Goal: Task Accomplishment & Management: Manage account settings

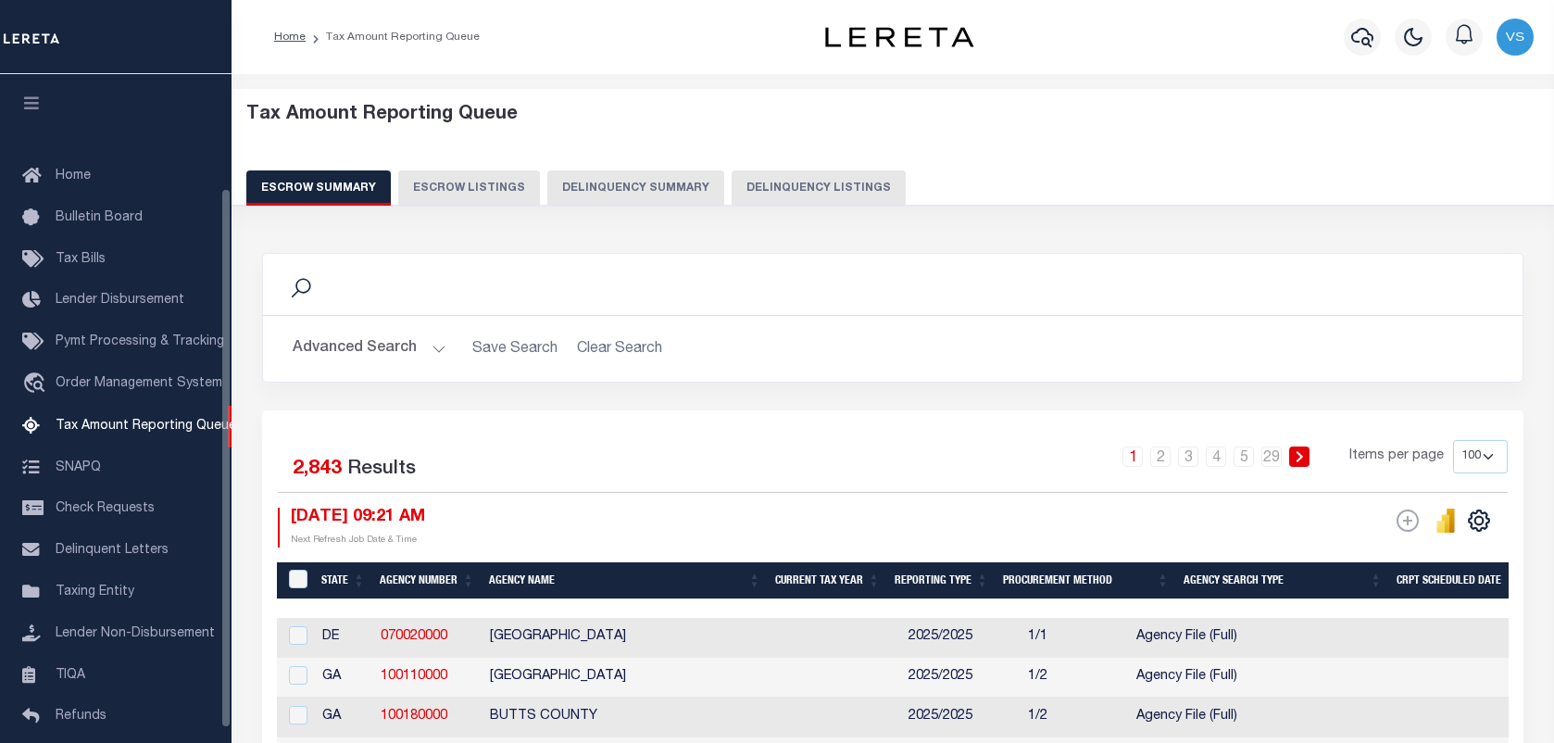
select select "100"
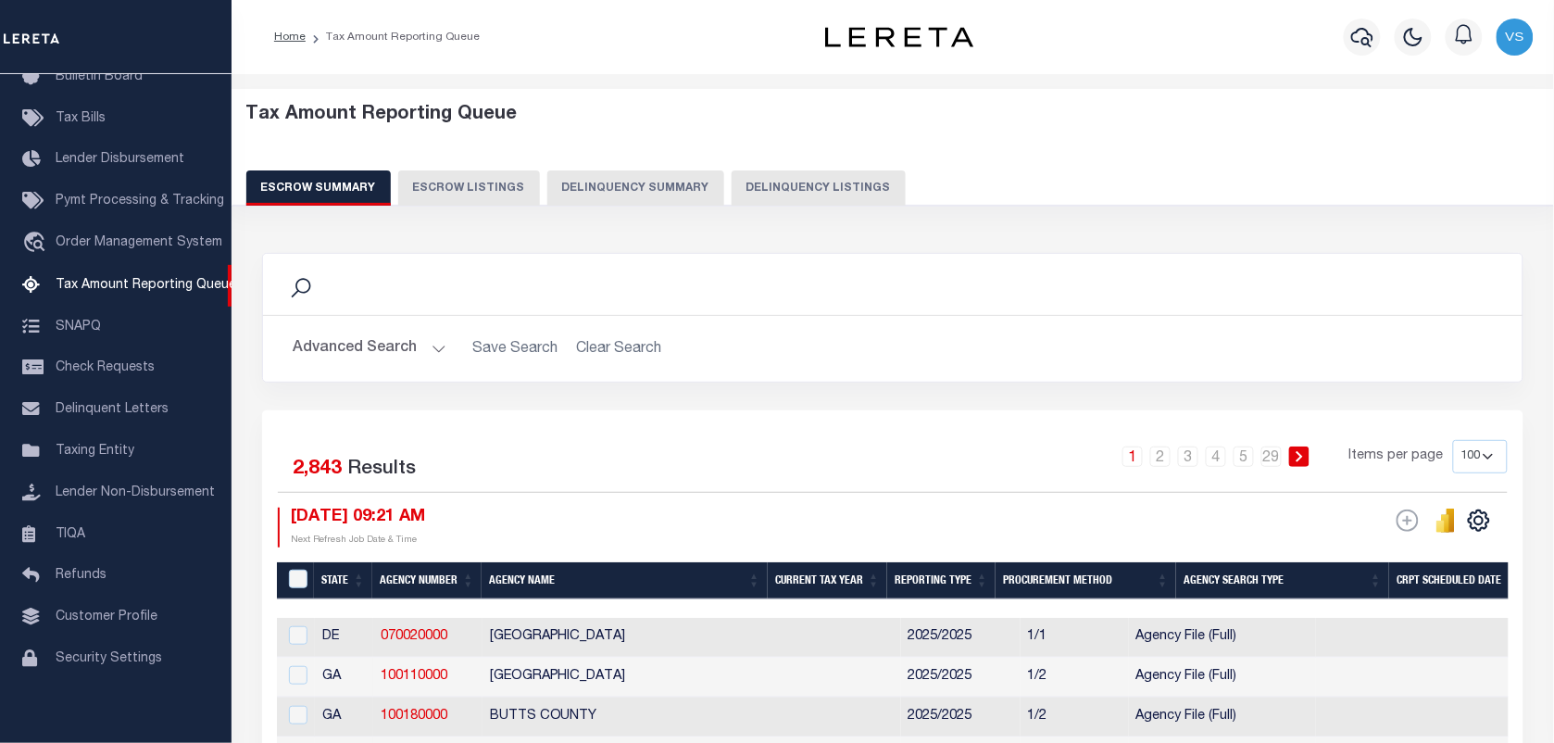
click at [769, 187] on button "Delinquency Listings" at bounding box center [818, 187] width 174 height 35
select select
select select "100"
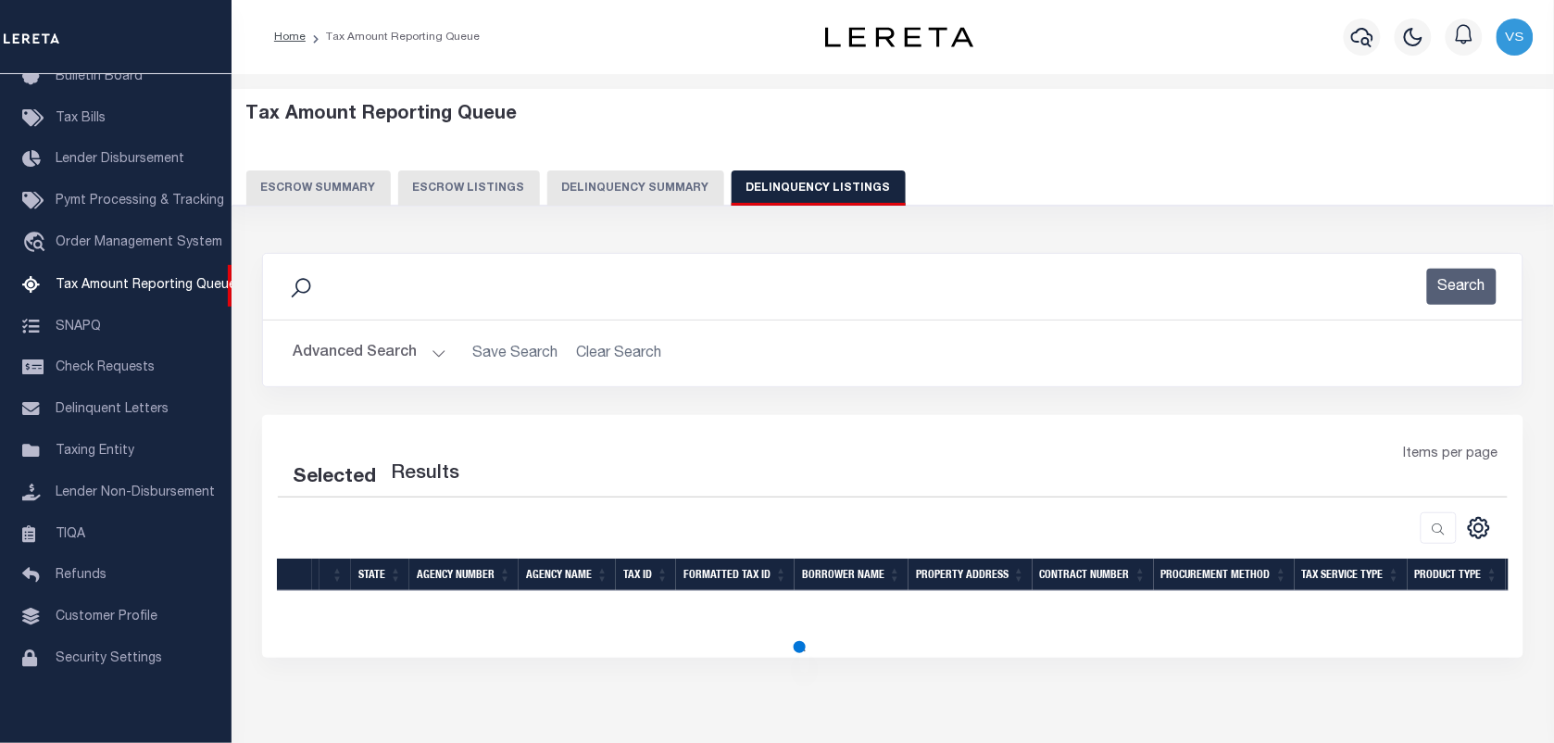
select select "100"
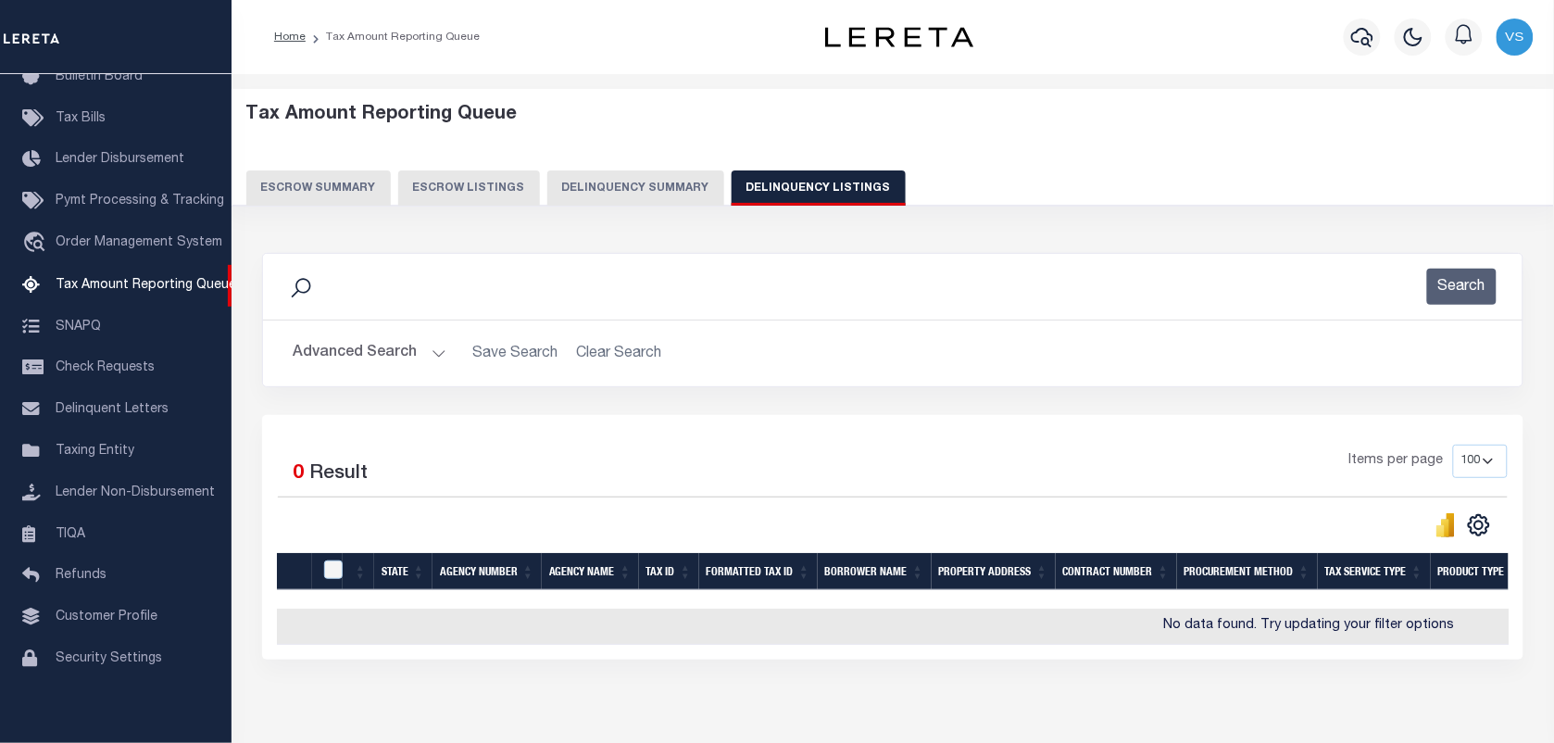
click at [415, 356] on button "Advanced Search" at bounding box center [370, 353] width 154 height 36
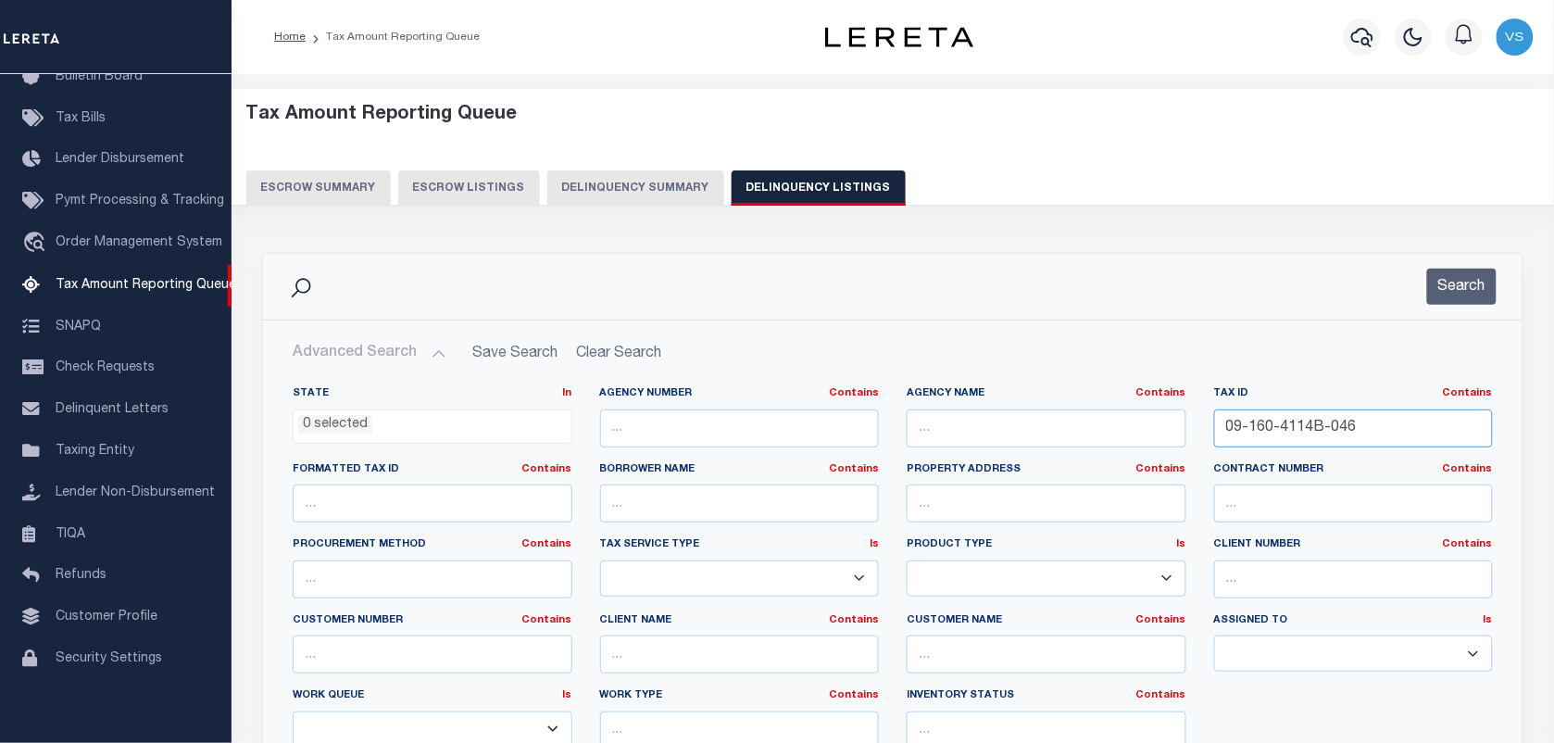
click at [1376, 426] on input "09-160-4114B-046" at bounding box center [1354, 428] width 280 height 38
type input "0"
paste input "11-120-0508-030"
type input "11-120-0508-030"
click at [1493, 296] on button "Search" at bounding box center [1461, 287] width 69 height 36
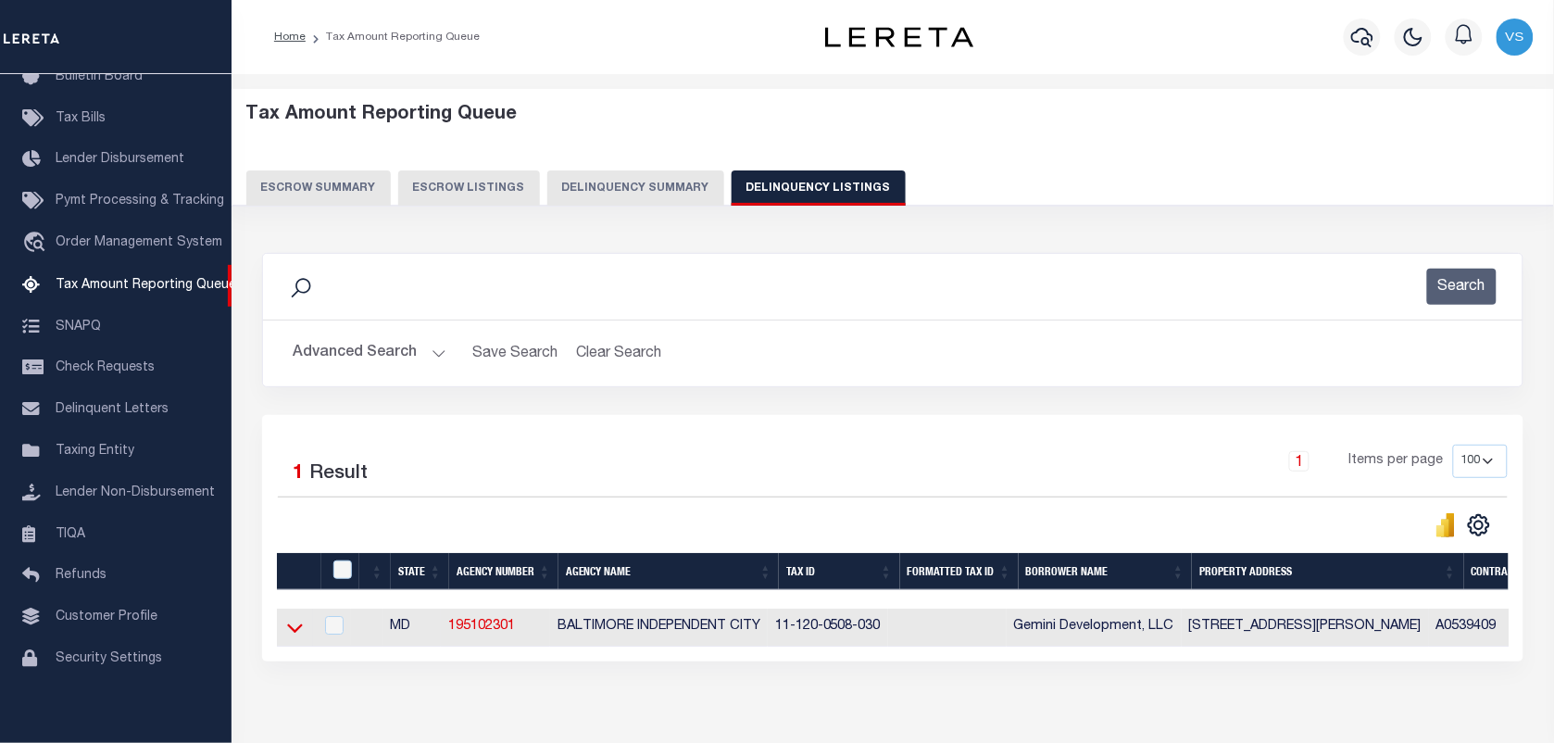
click at [290, 633] on icon at bounding box center [295, 628] width 16 height 9
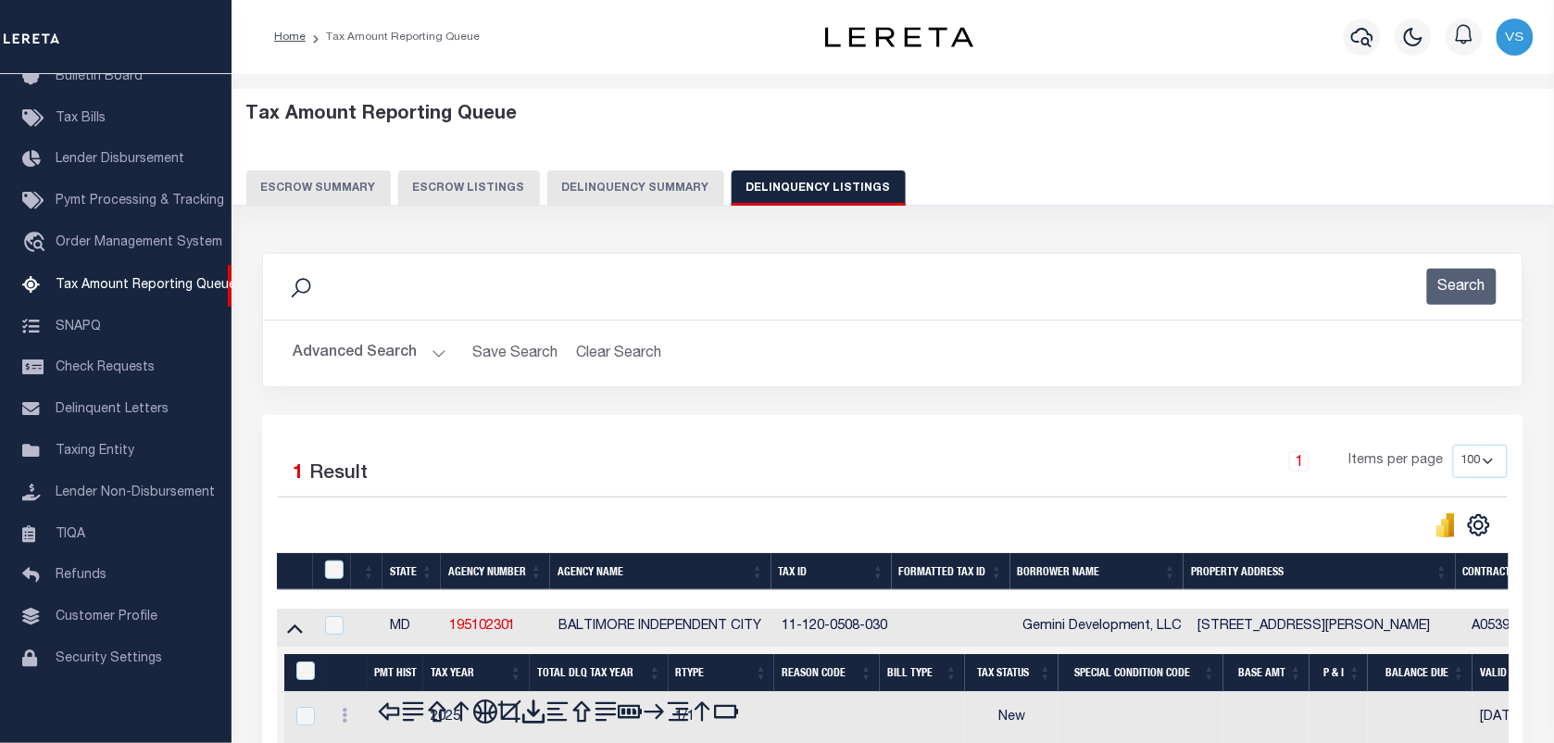
scroll to position [197, 0]
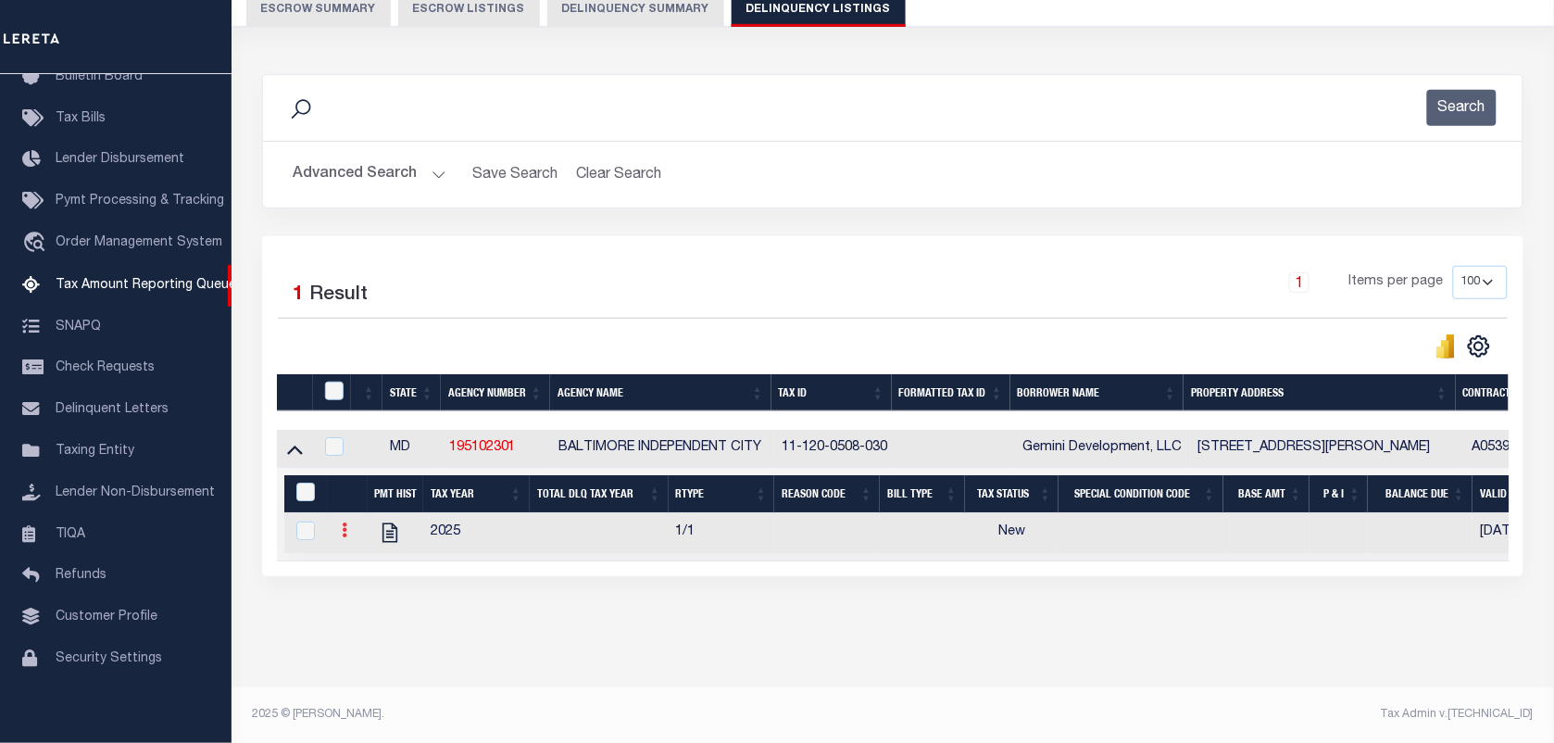
click at [345, 522] on icon at bounding box center [345, 529] width 6 height 15
click at [370, 561] on img "" at bounding box center [366, 560] width 19 height 19
checkbox input "true"
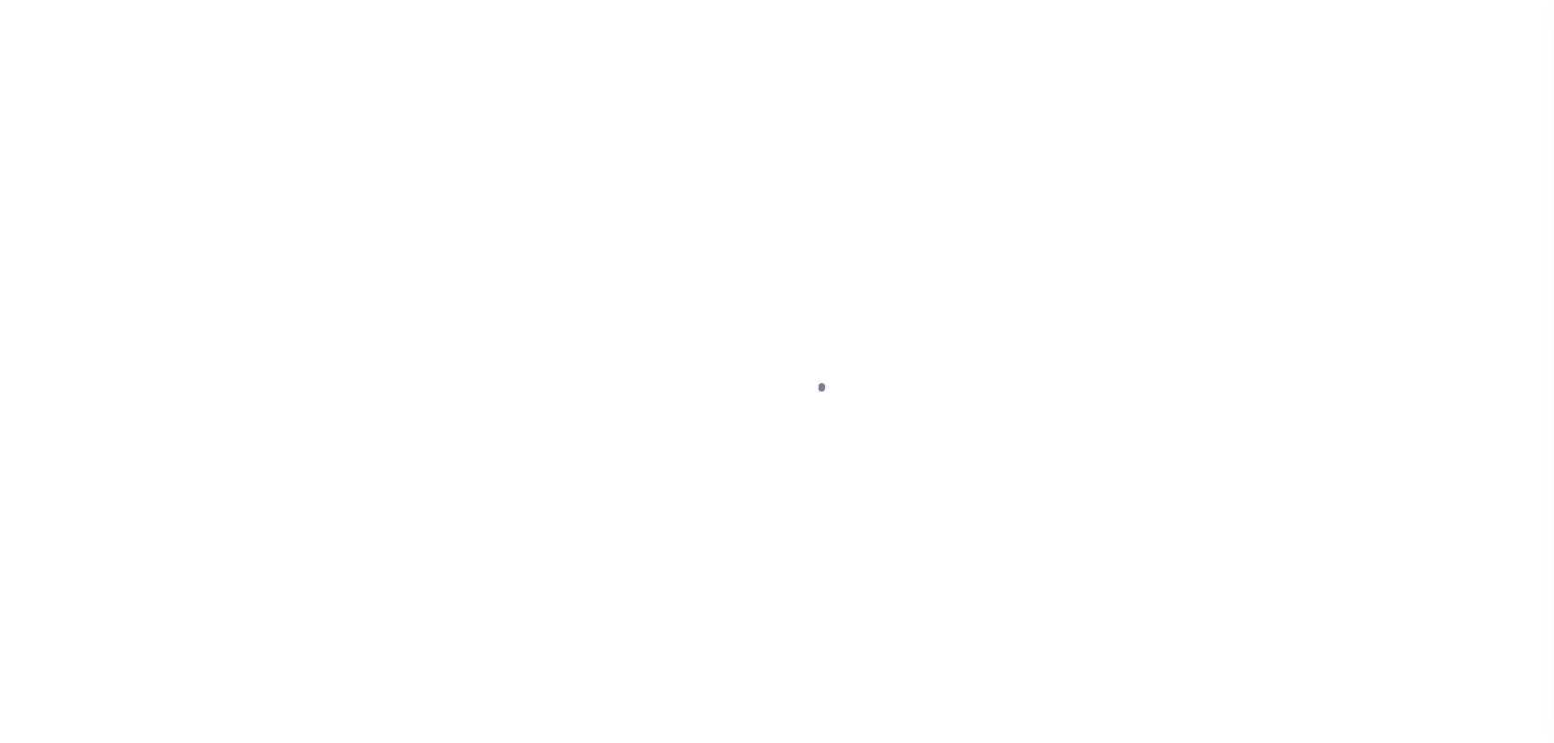
select select "NW2"
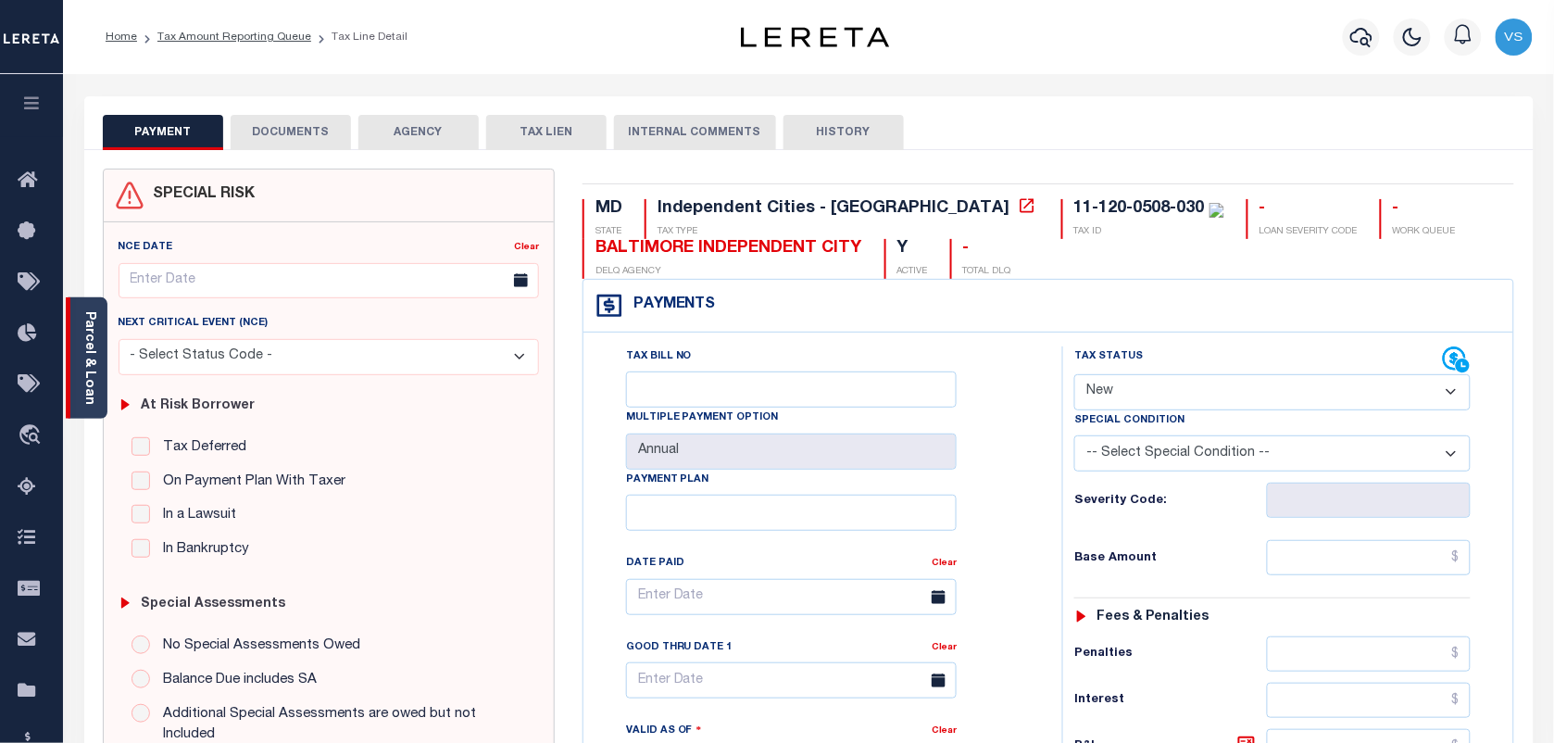
click at [83, 334] on link "Parcel & Loan" at bounding box center [88, 358] width 13 height 94
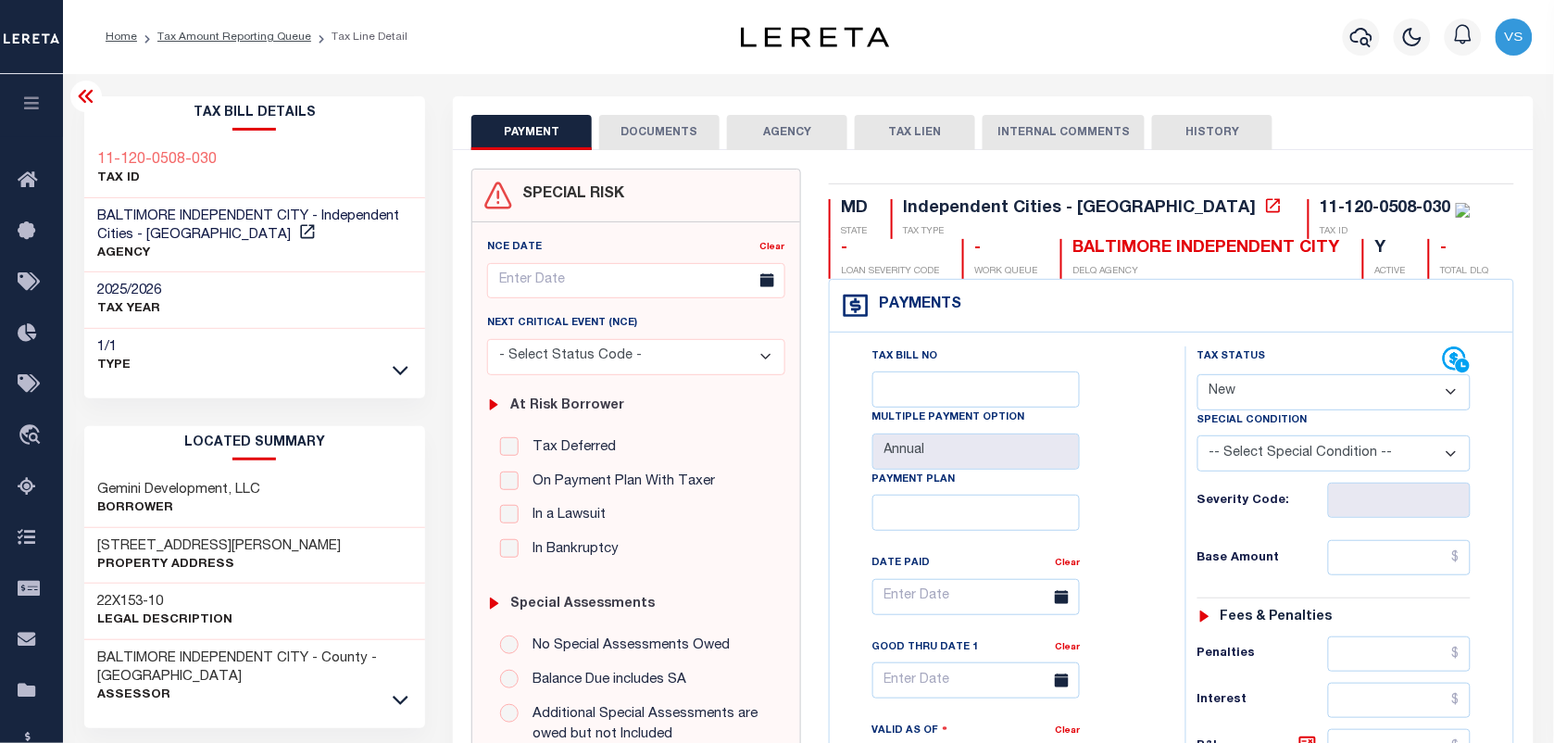
click at [98, 553] on h3 "1033 N Calvert Street" at bounding box center [220, 546] width 244 height 19
drag, startPoint x: 94, startPoint y: 544, endPoint x: 233, endPoint y: 553, distance: 139.2
click at [233, 553] on div "1033 N Calvert Street Property Address" at bounding box center [255, 556] width 342 height 56
copy h3 "1033 N Calvert Street"
click at [163, 37] on link "Tax Amount Reporting Queue" at bounding box center [234, 36] width 154 height 11
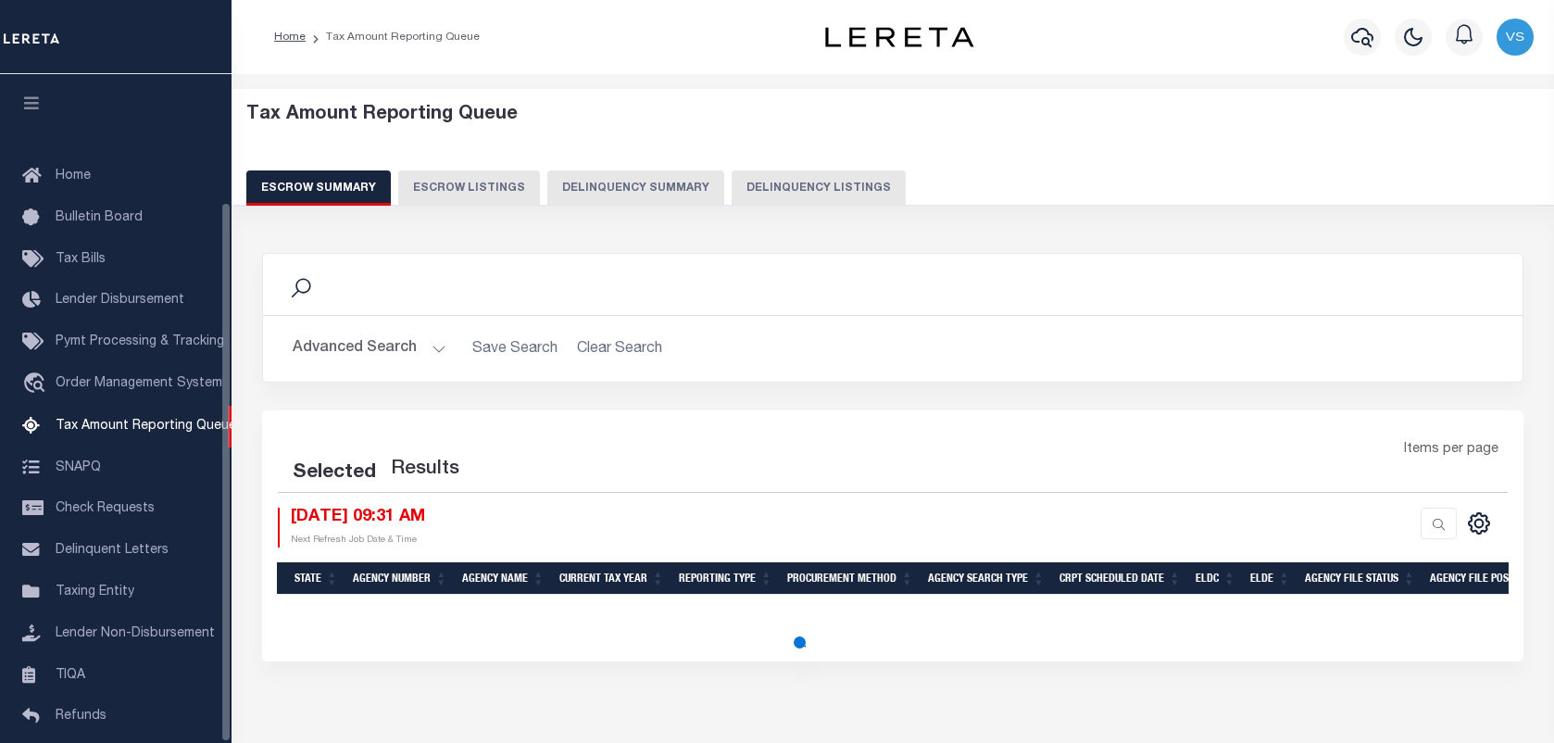
click at [833, 183] on button "Delinquency Listings" at bounding box center [818, 187] width 174 height 35
select select "100"
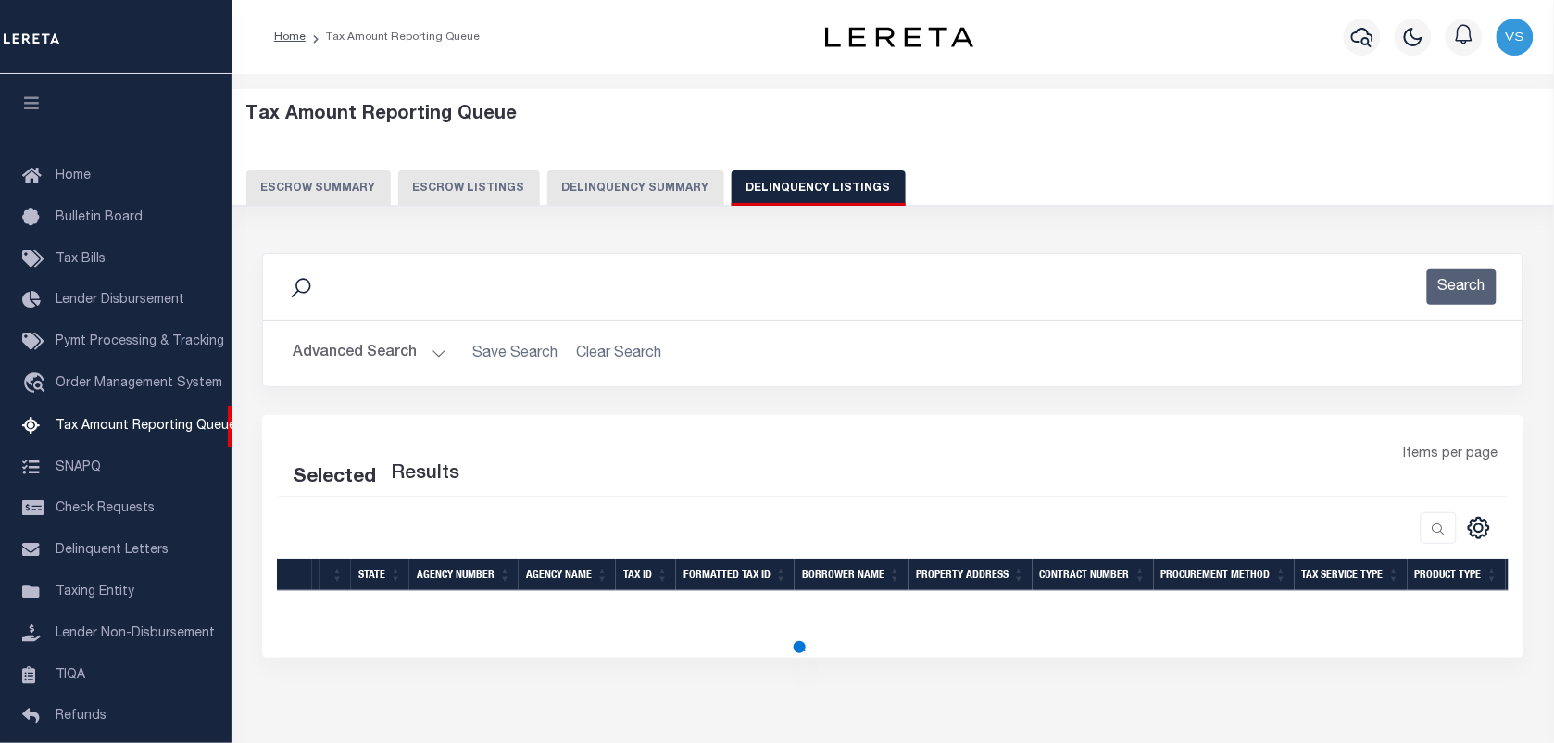
select select "100"
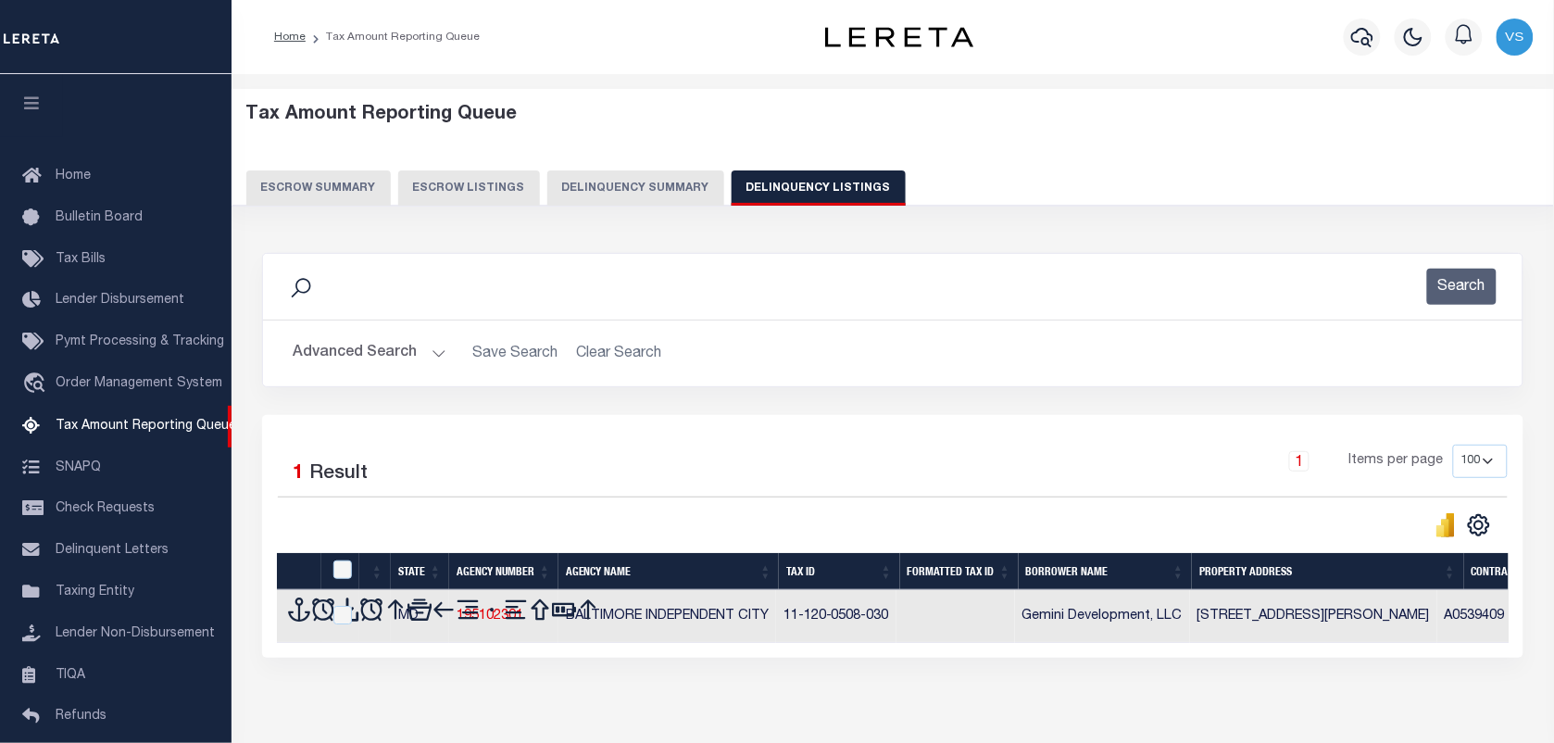
scroll to position [158, 0]
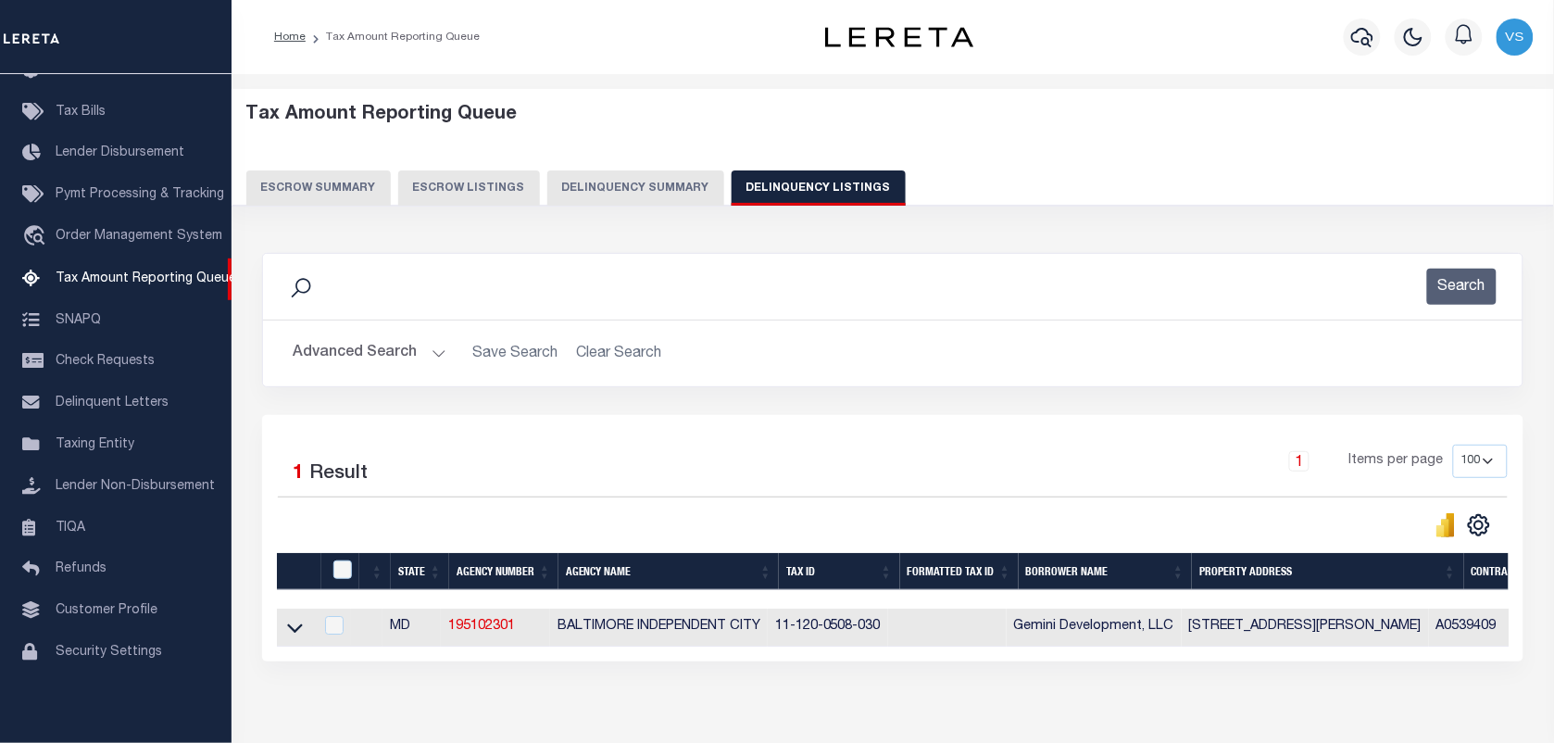
click at [368, 347] on button "Advanced Search" at bounding box center [370, 353] width 154 height 36
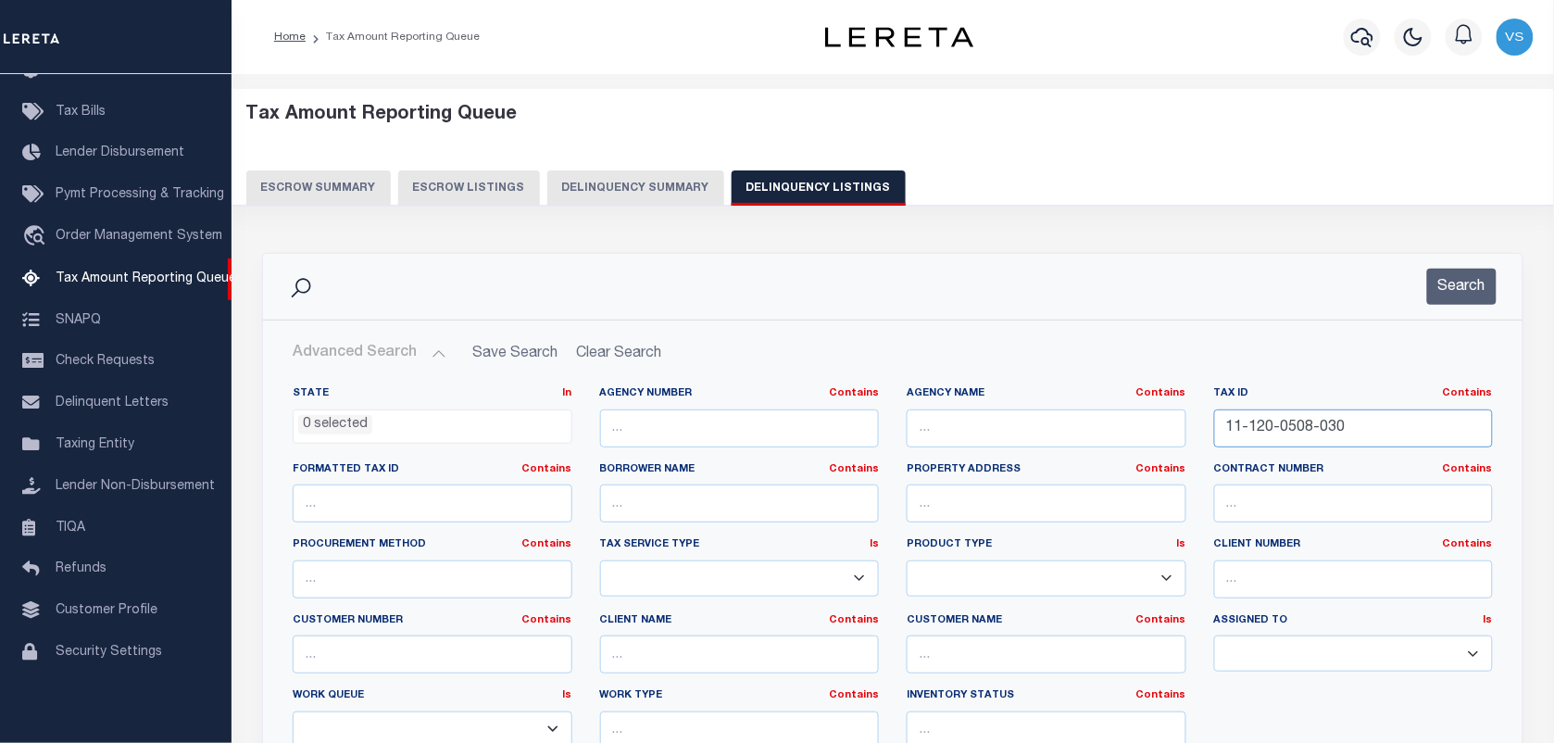
click at [1357, 435] on input "11-120-0508-030" at bounding box center [1354, 428] width 280 height 38
type input "1"
paste input "14-010-0355-012"
type input "14-010-0355-012"
click at [1463, 282] on button "Search" at bounding box center [1461, 287] width 69 height 36
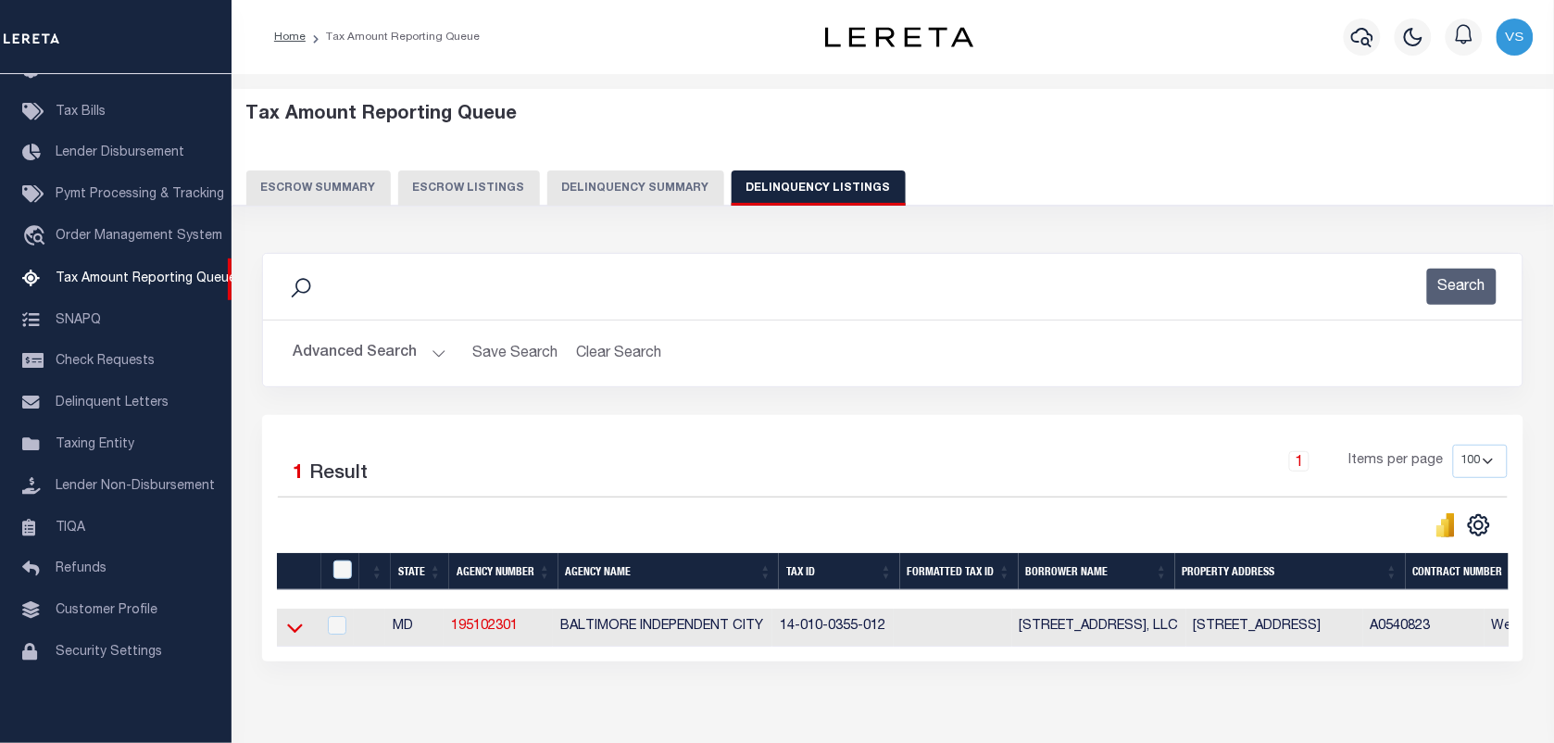
click at [293, 633] on icon at bounding box center [295, 628] width 16 height 9
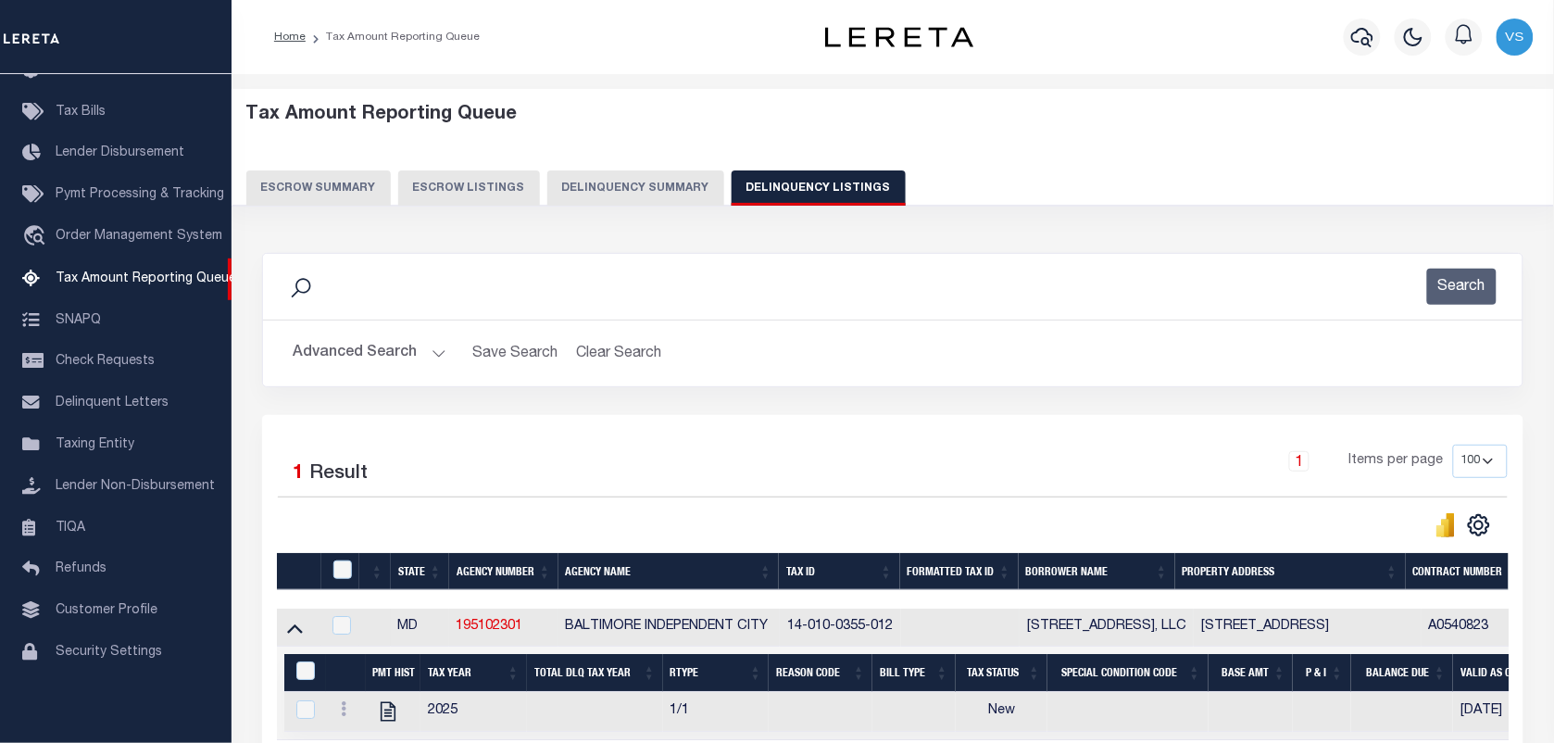
scroll to position [102, 0]
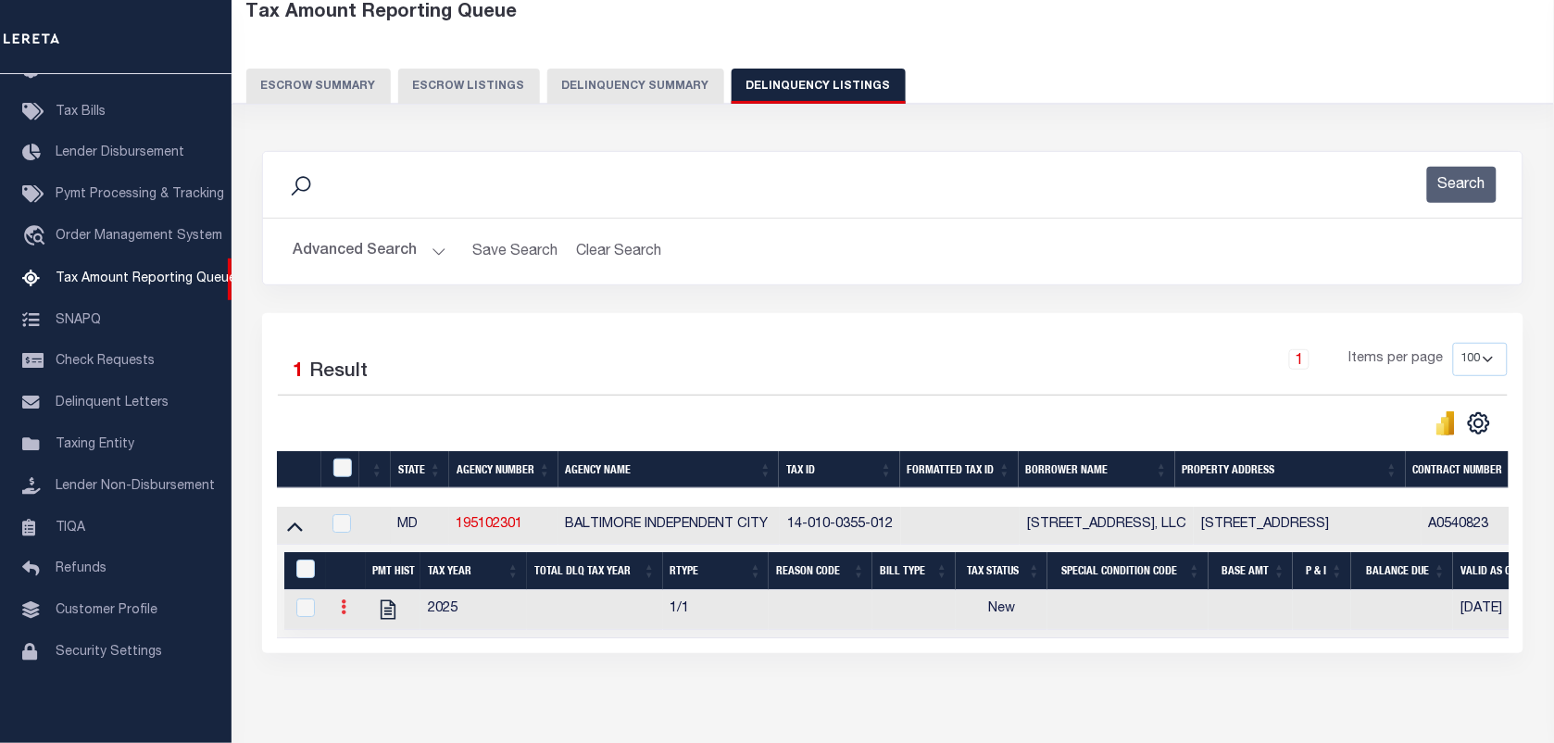
click at [338, 614] on link at bounding box center [343, 609] width 20 height 15
click at [362, 646] on img "" at bounding box center [365, 637] width 19 height 19
checkbox input "true"
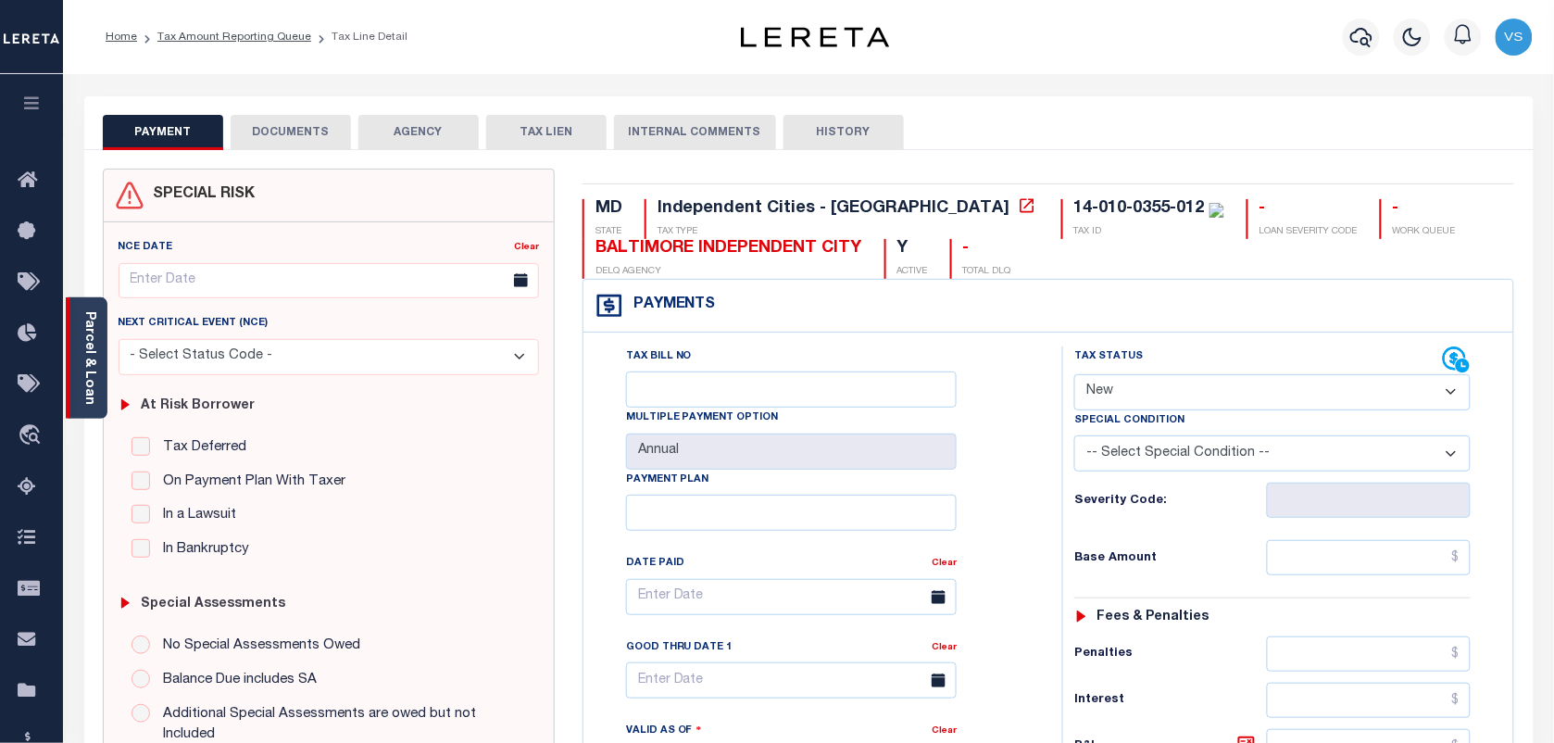
click at [94, 366] on link "Parcel & Loan" at bounding box center [88, 358] width 13 height 94
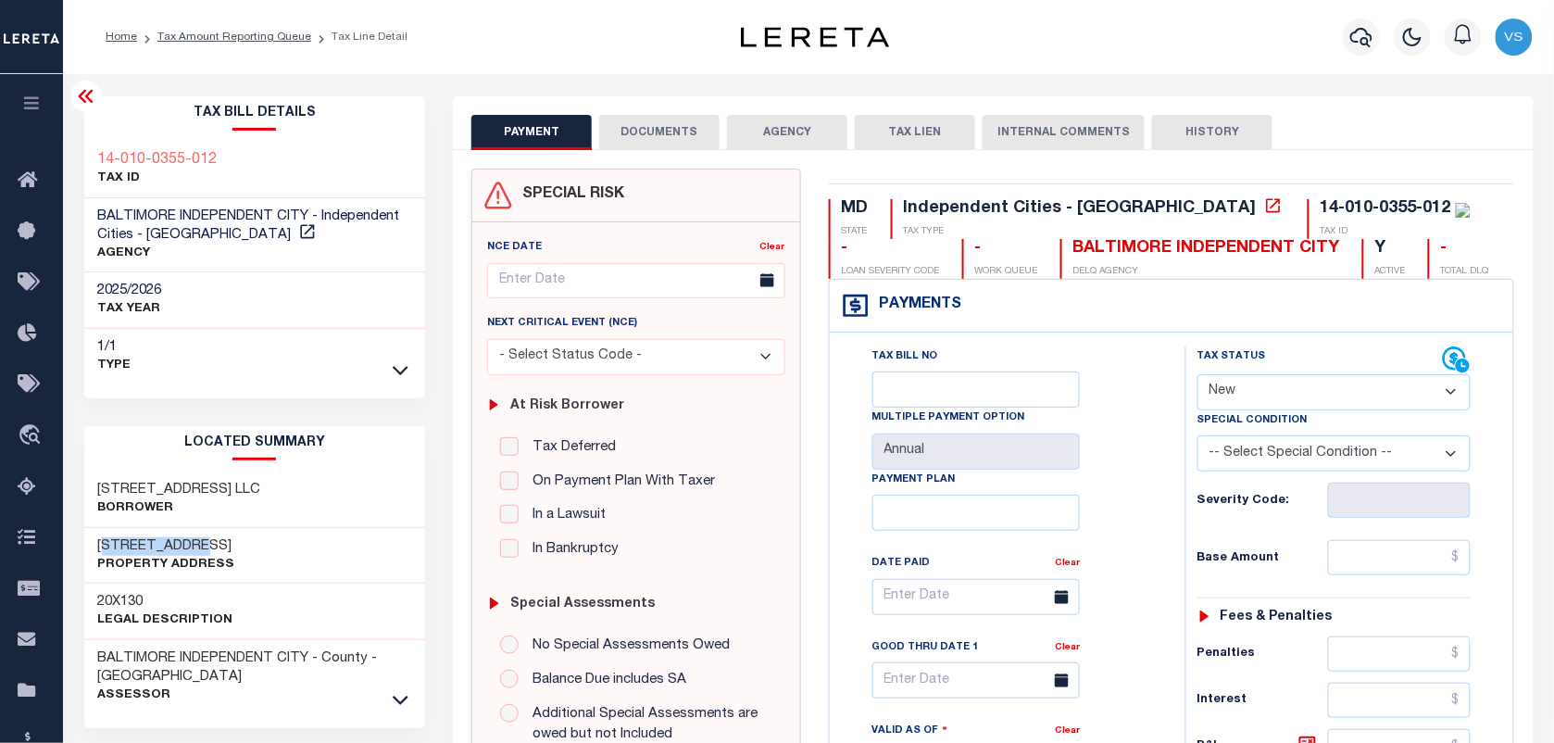
drag, startPoint x: 106, startPoint y: 547, endPoint x: 220, endPoint y: 546, distance: 113.9
click at [220, 546] on h3 "[STREET_ADDRESS]" at bounding box center [166, 546] width 137 height 19
click at [95, 546] on div "[STREET_ADDRESS] Property Address" at bounding box center [255, 556] width 342 height 56
drag, startPoint x: 94, startPoint y: 542, endPoint x: 197, endPoint y: 543, distance: 102.8
click at [197, 543] on div "1623 PARK AVE Property Address" at bounding box center [255, 556] width 342 height 56
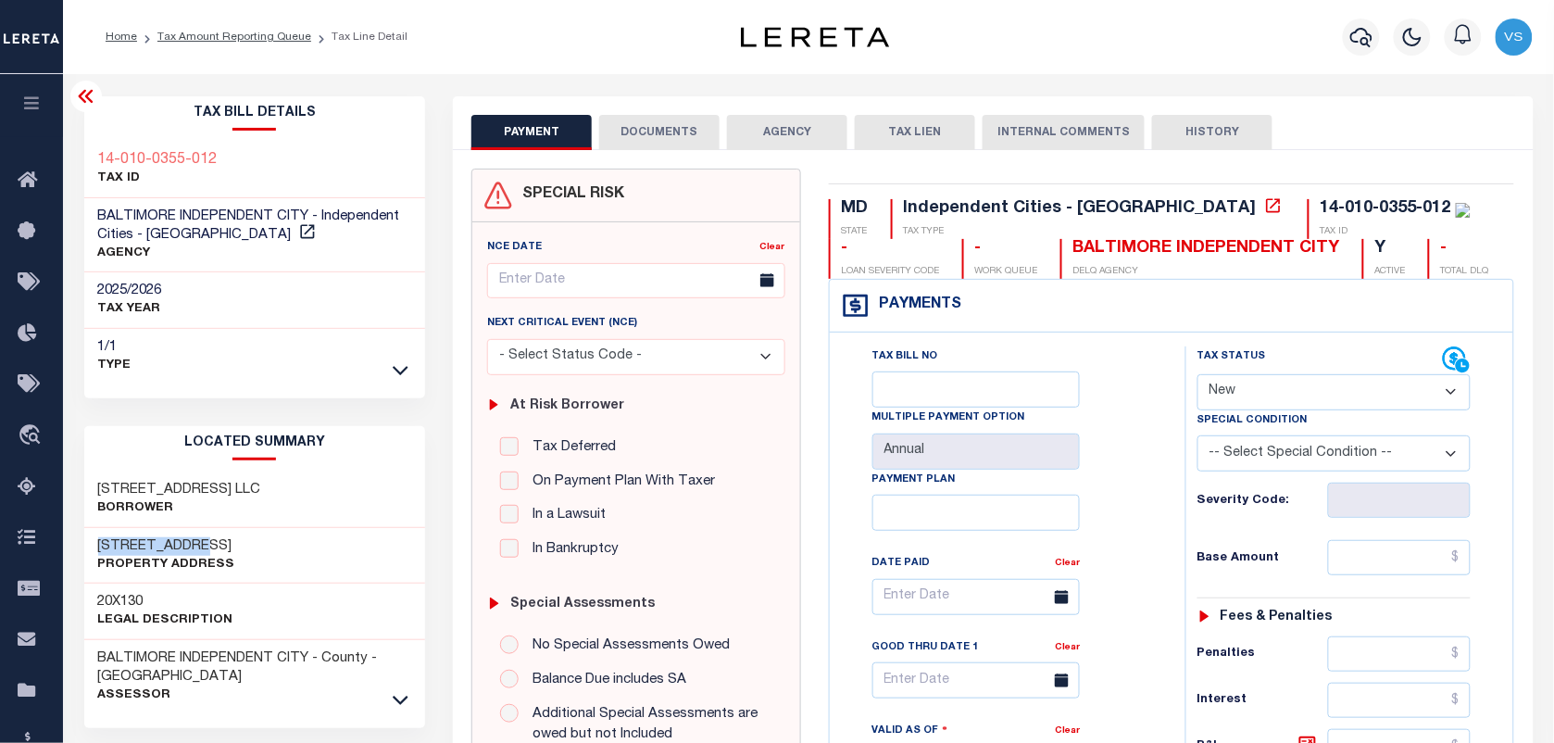
copy h3 "1623 PARK AVE"
click at [1312, 405] on select "- Select Status Code - Open Due/Unpaid Paid Incomplete No Tax Due Internal Refu…" at bounding box center [1333, 392] width 273 height 36
select select "PYD"
click at [1197, 376] on select "- Select Status Code - Open Due/Unpaid Paid Incomplete No Tax Due Internal Refu…" at bounding box center [1333, 392] width 273 height 36
type input "10/01/2025"
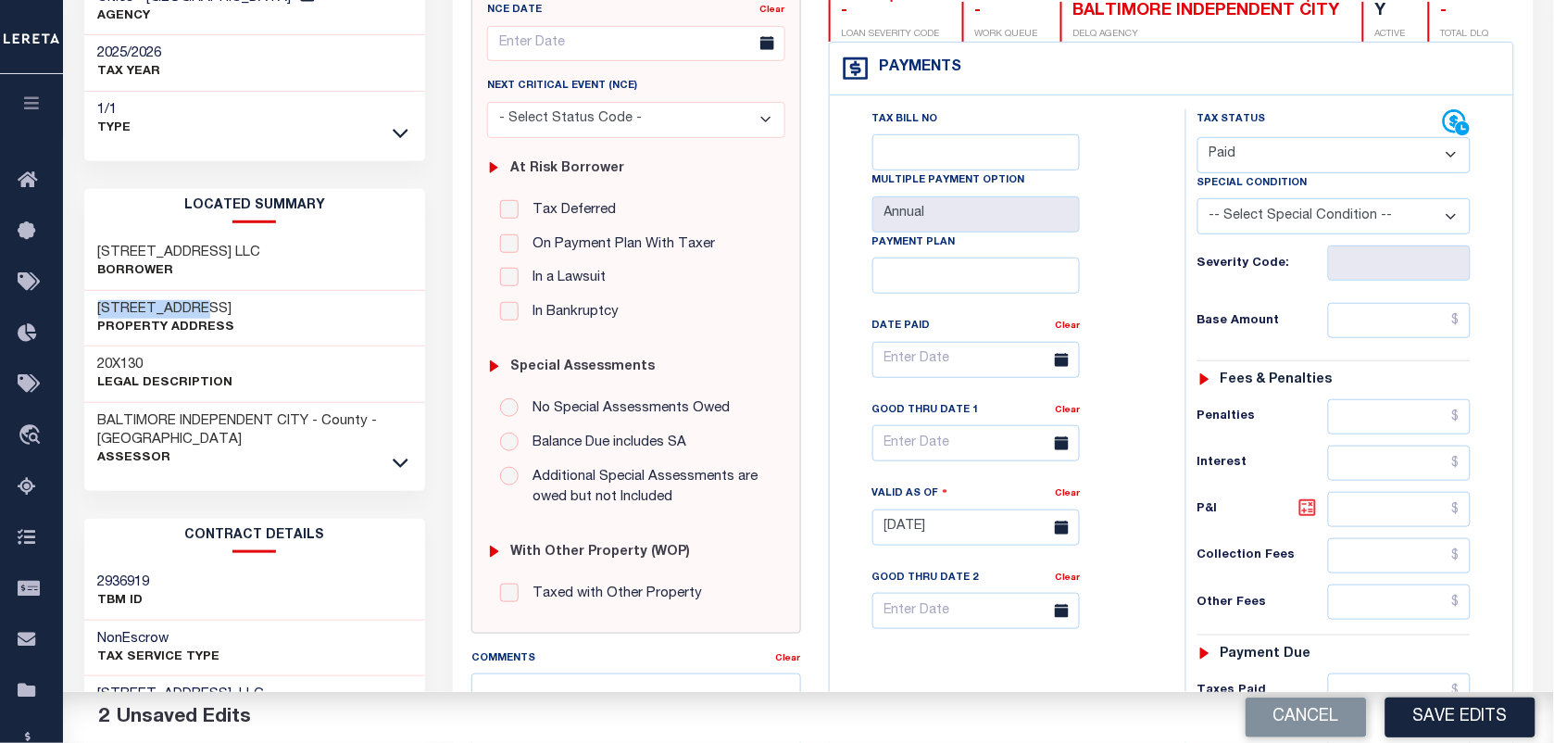
scroll to position [347, 0]
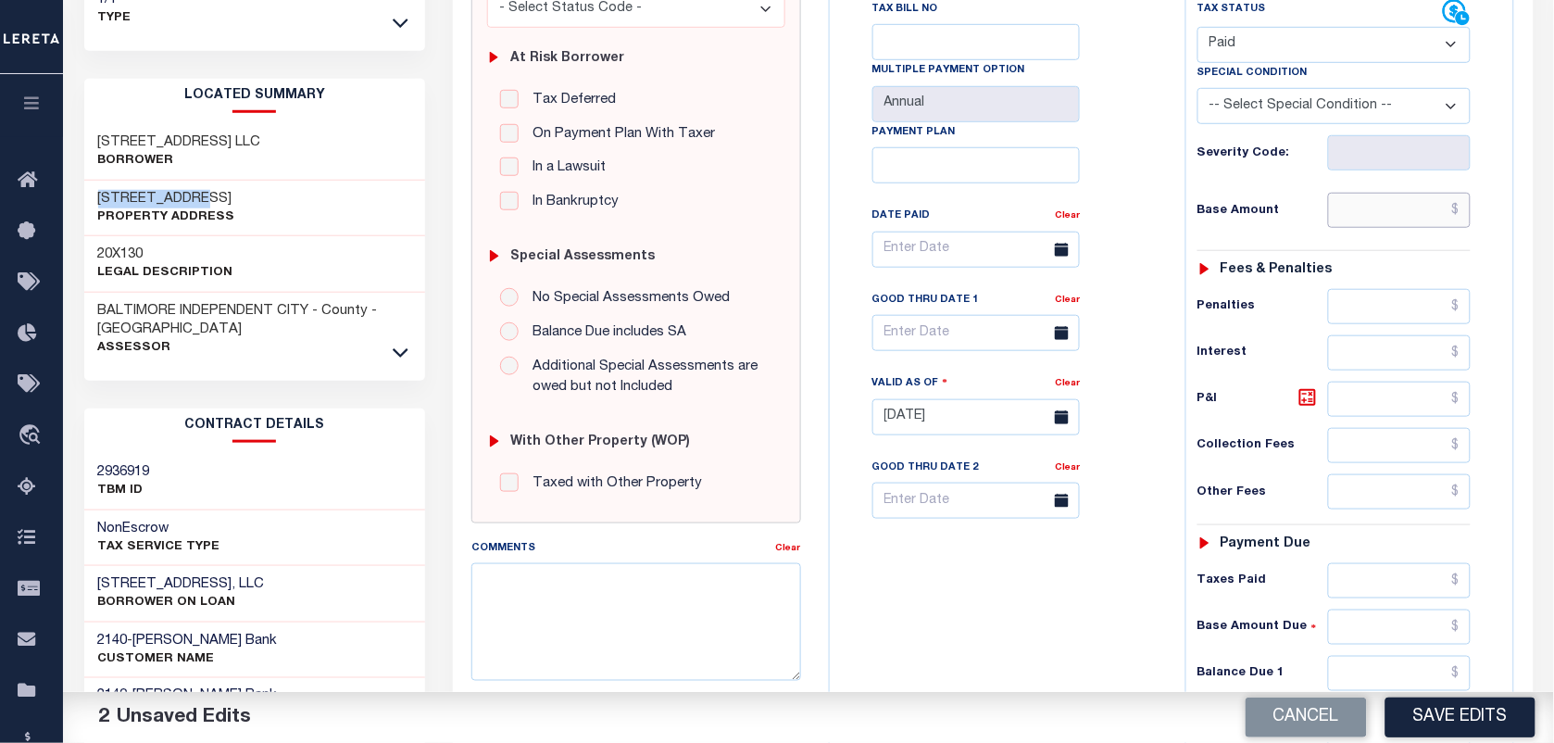
click at [1432, 225] on input "text" at bounding box center [1400, 210] width 144 height 35
type input "$0.00"
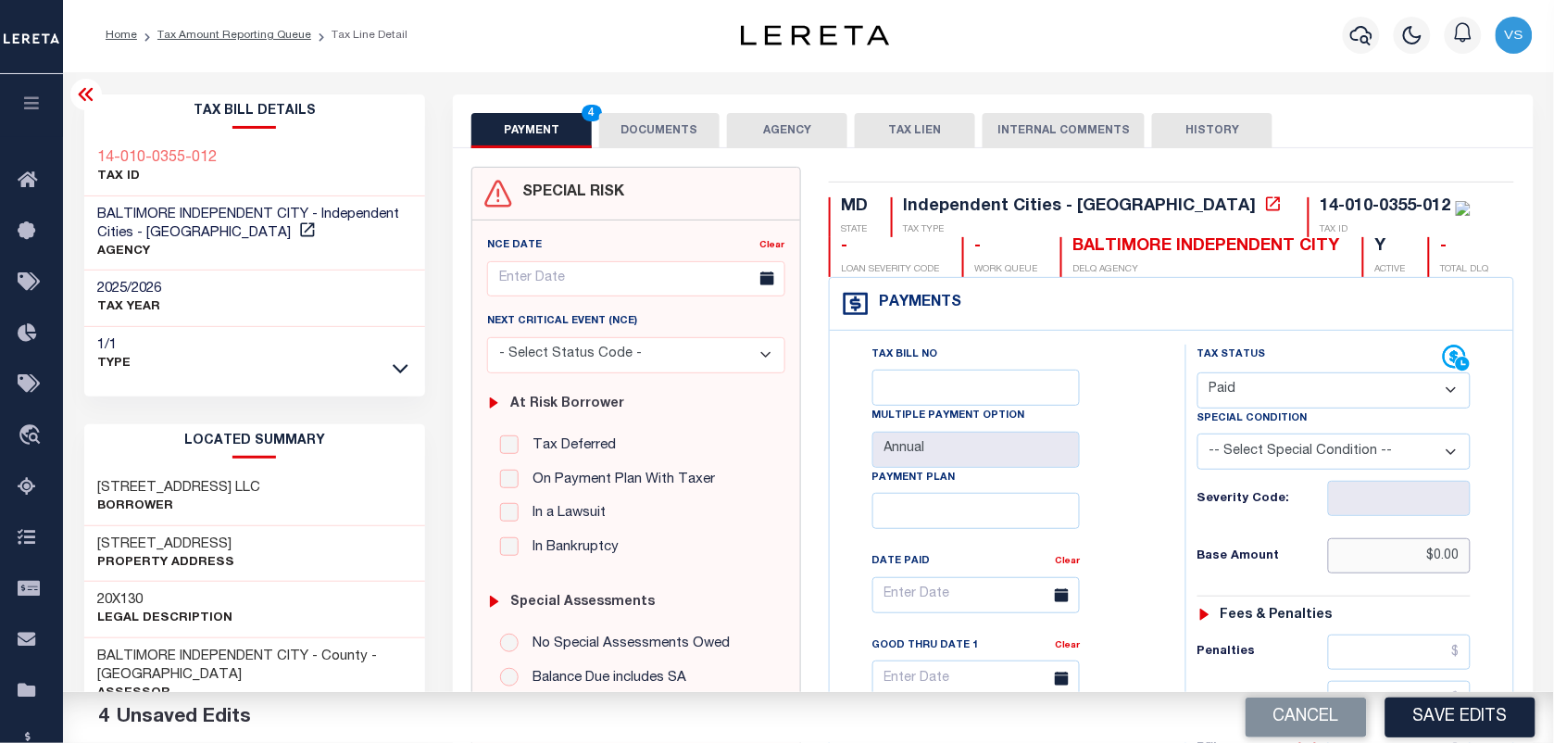
scroll to position [0, 0]
drag, startPoint x: 644, startPoint y: 135, endPoint x: 644, endPoint y: 125, distance: 10.2
click at [644, 136] on button "DOCUMENTS" at bounding box center [659, 132] width 120 height 35
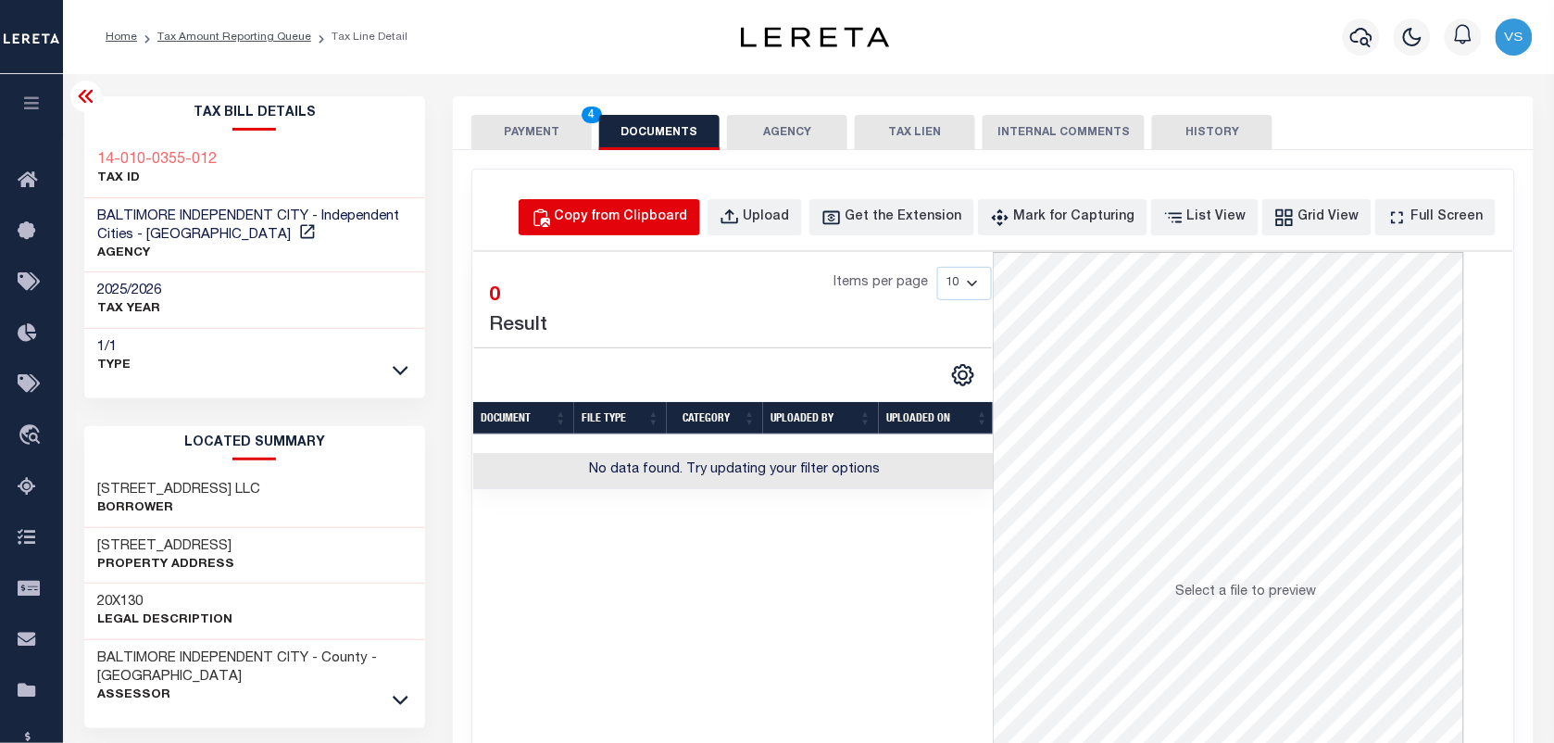
click at [681, 209] on div "Copy from Clipboard" at bounding box center [621, 217] width 133 height 20
select select "POP"
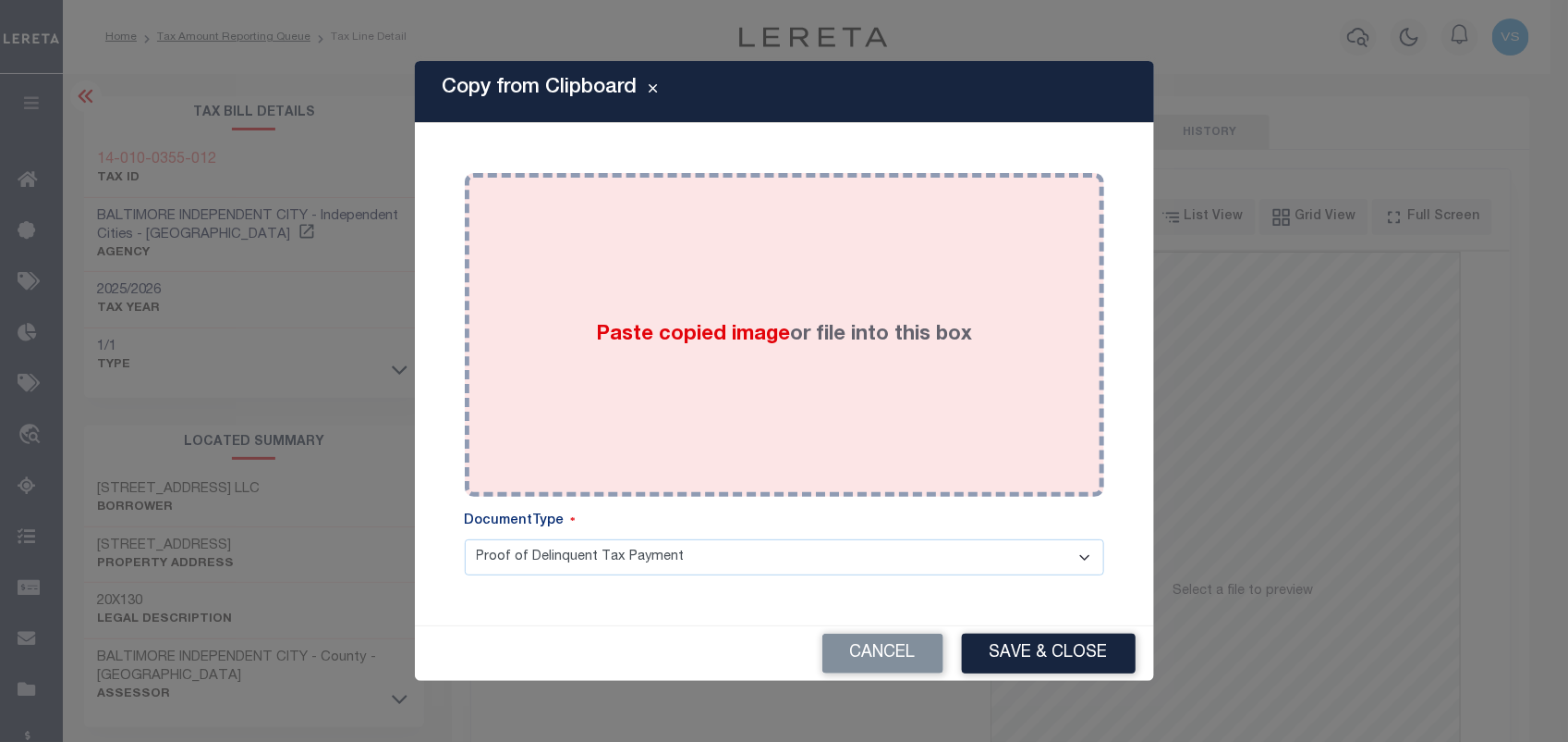
click at [667, 339] on span "Paste copied image" at bounding box center [693, 335] width 194 height 20
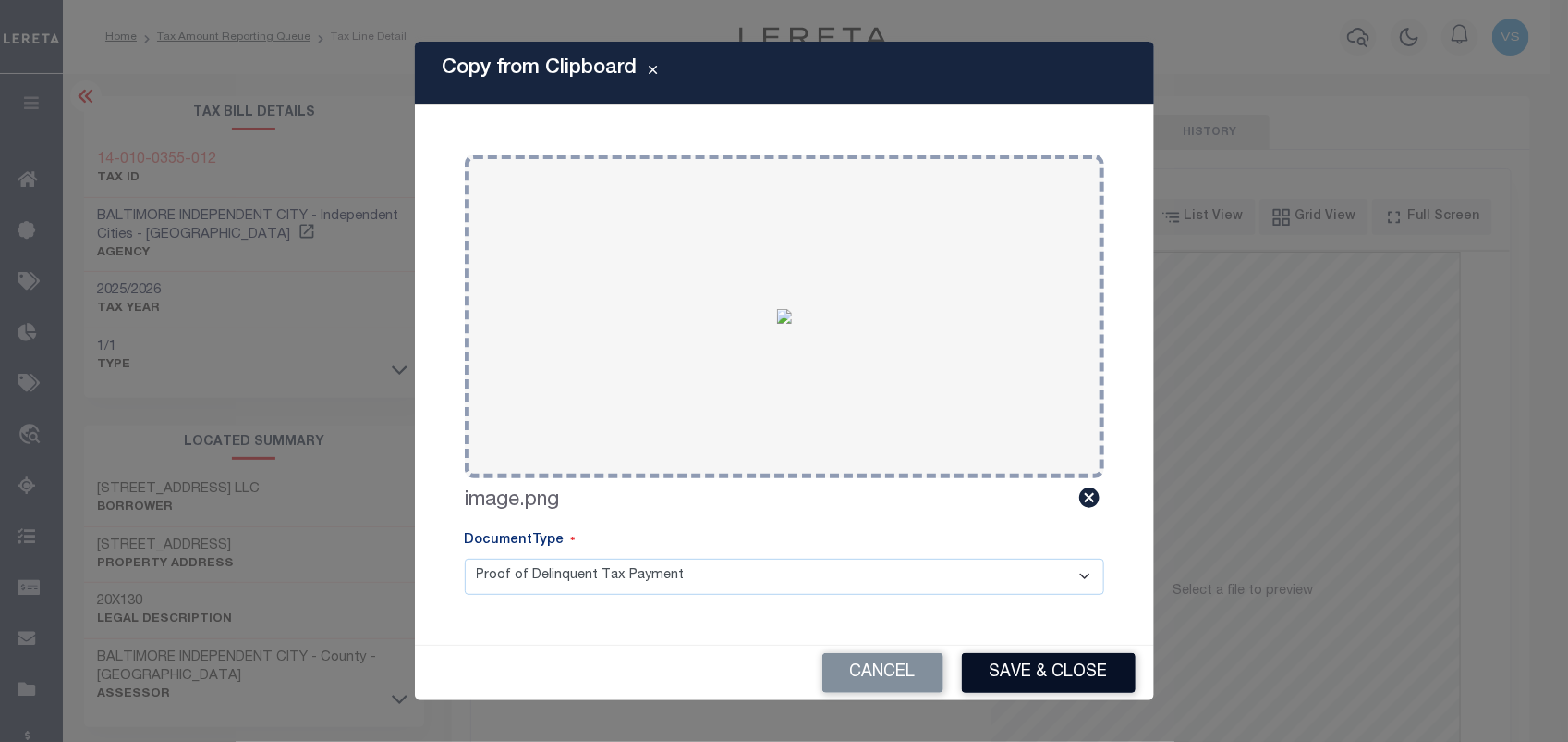
click at [1028, 686] on button "Save & Close" at bounding box center [1049, 673] width 174 height 40
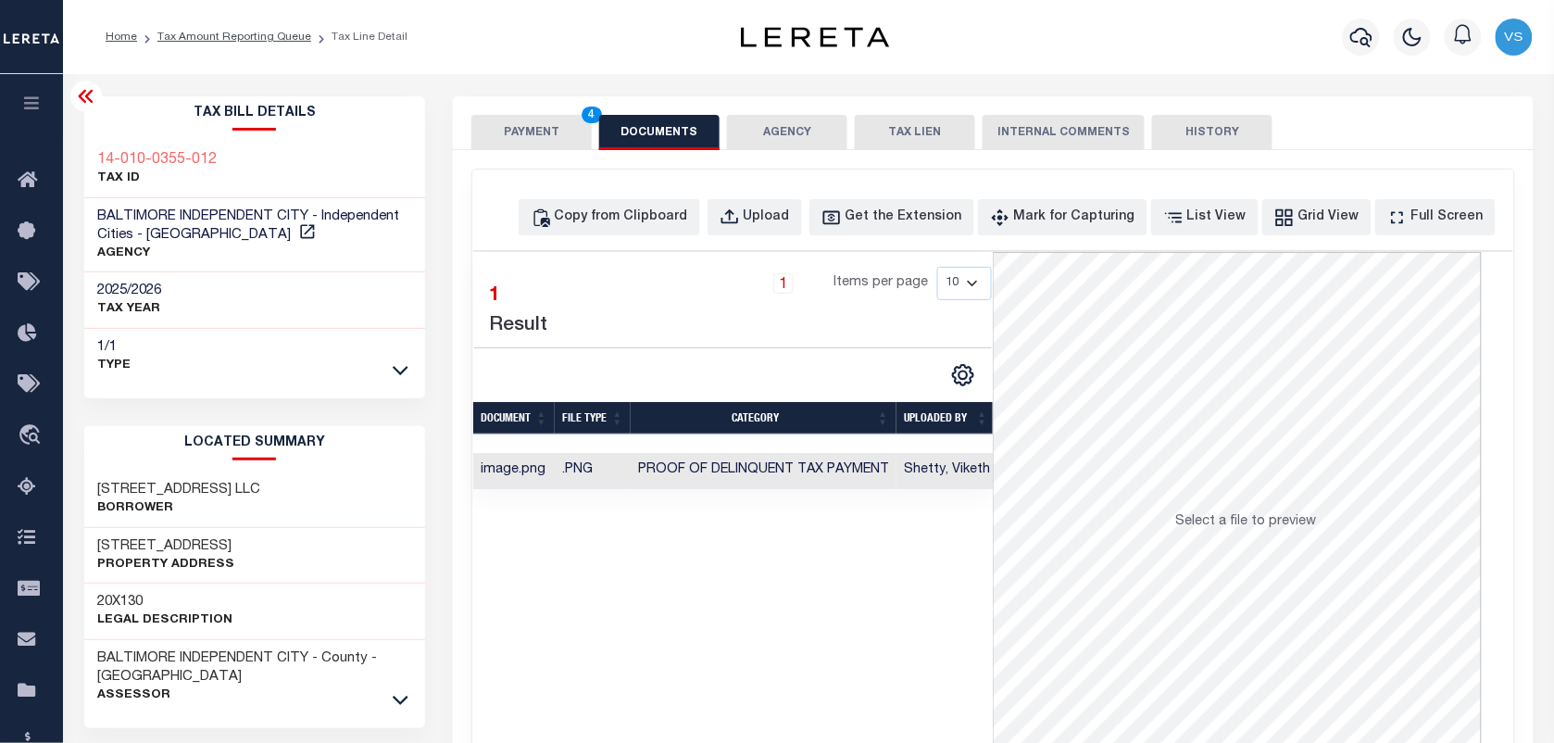
click at [533, 119] on button "PAYMENT 4" at bounding box center [531, 132] width 120 height 35
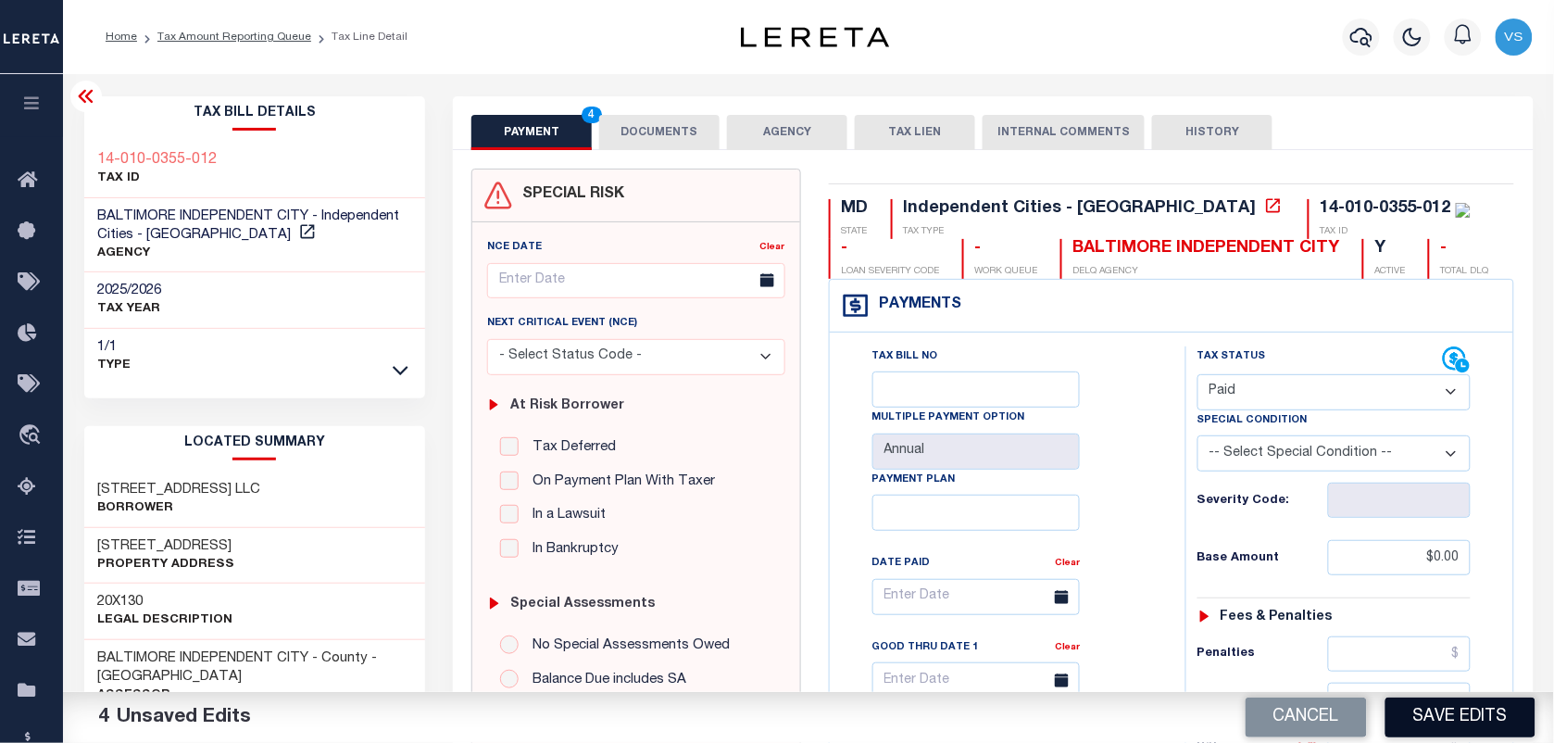
click at [1461, 723] on button "Save Edits" at bounding box center [1460, 717] width 150 height 40
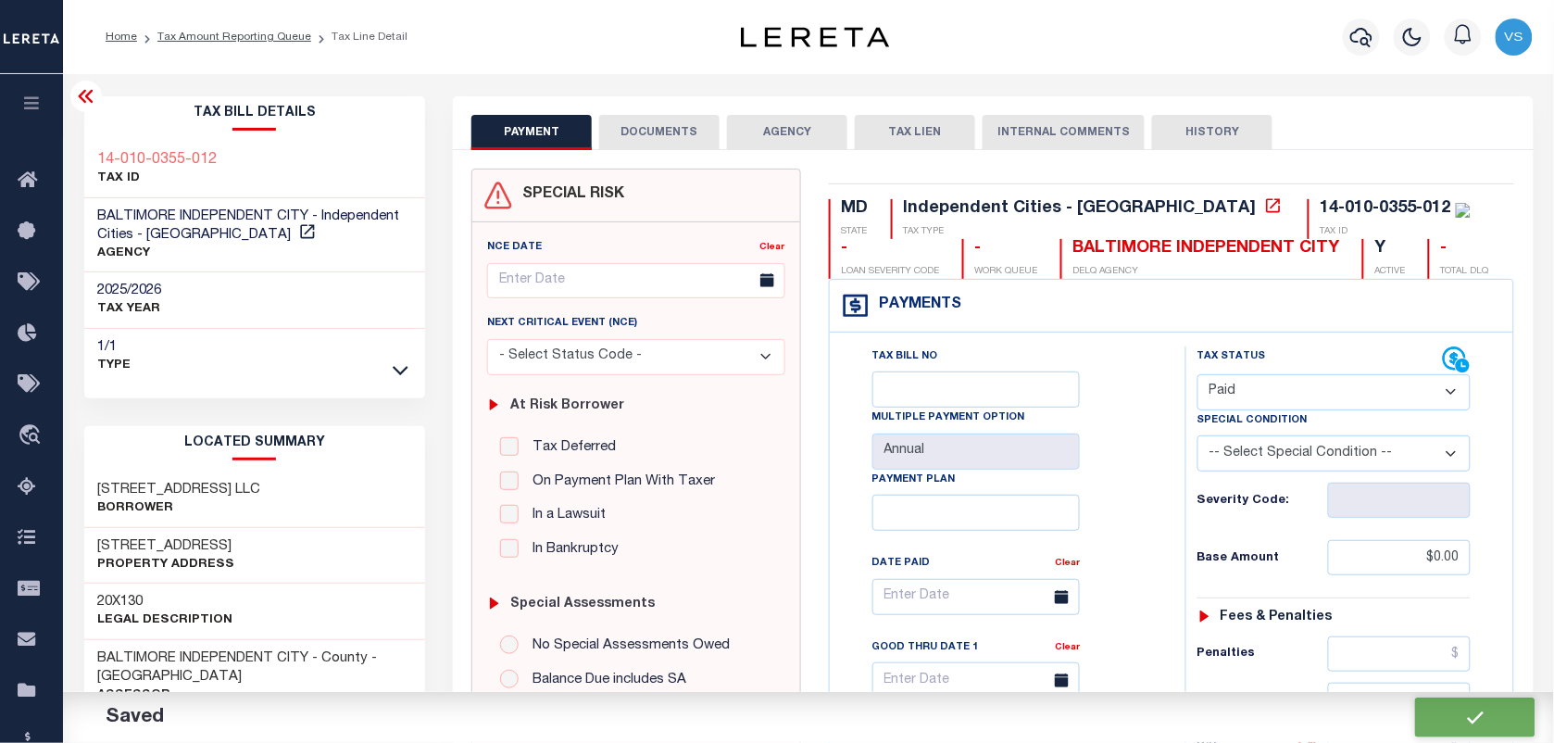
checkbox input "false"
type input "$0"
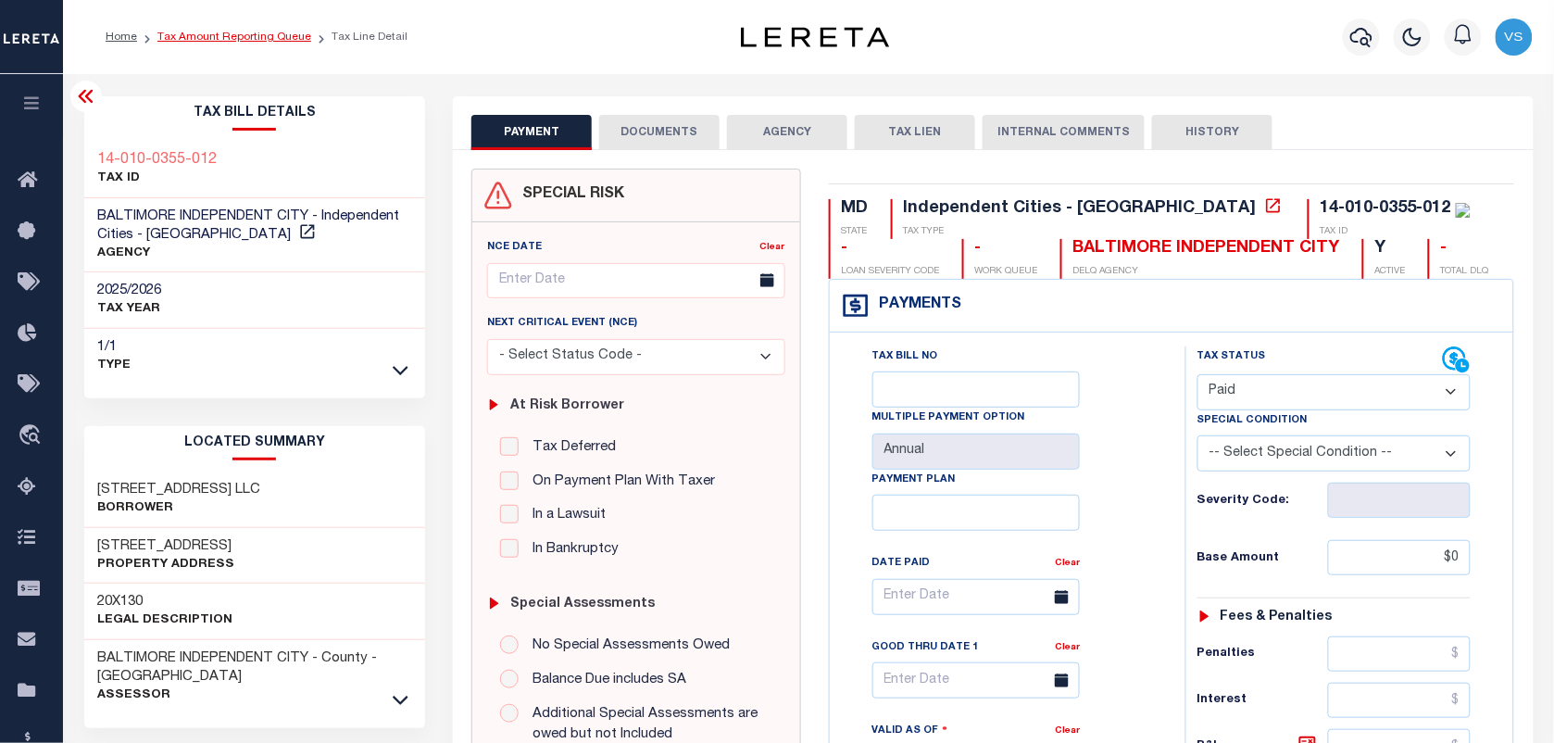
click at [208, 35] on link "Tax Amount Reporting Queue" at bounding box center [234, 36] width 154 height 11
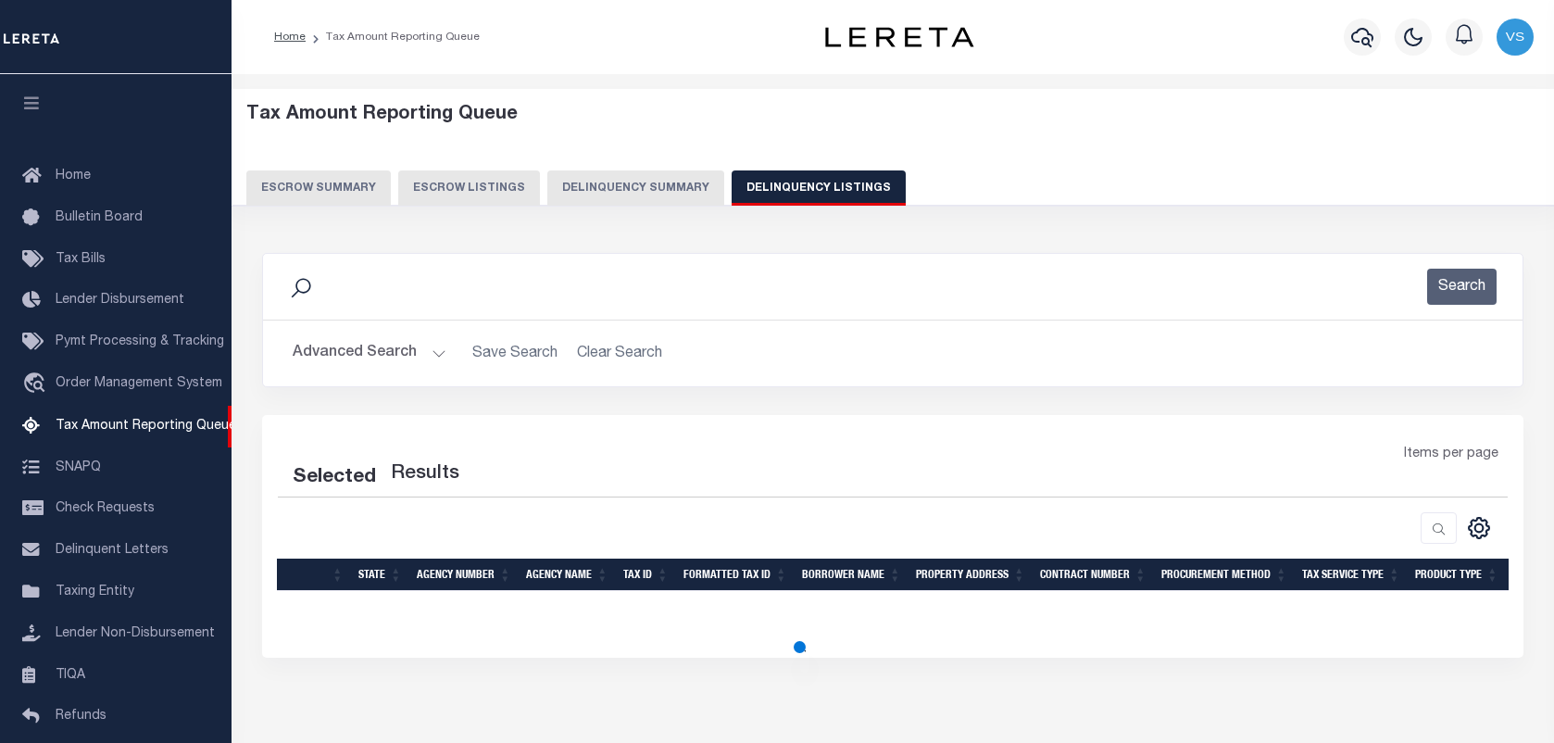
select select
select select "100"
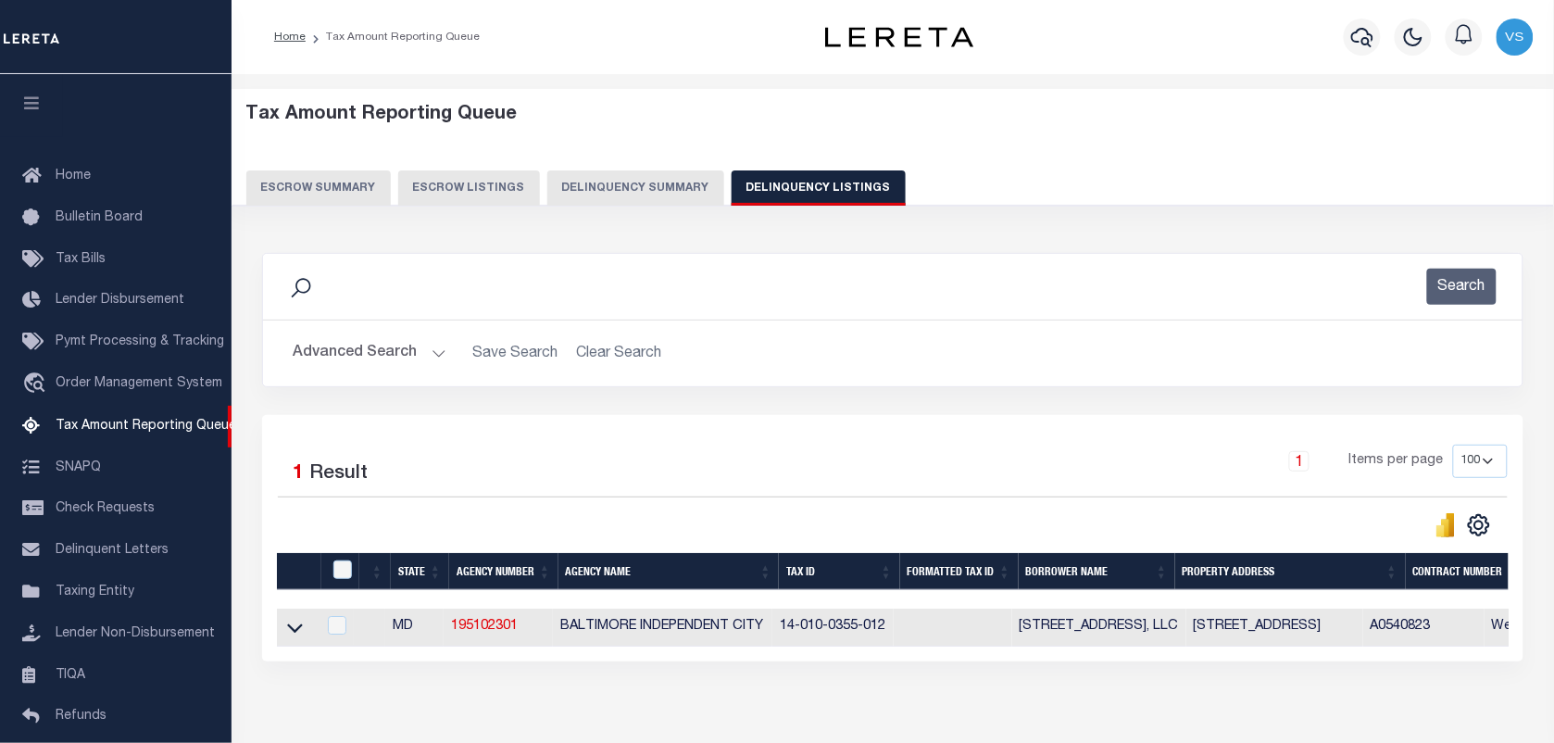
scroll to position [158, 0]
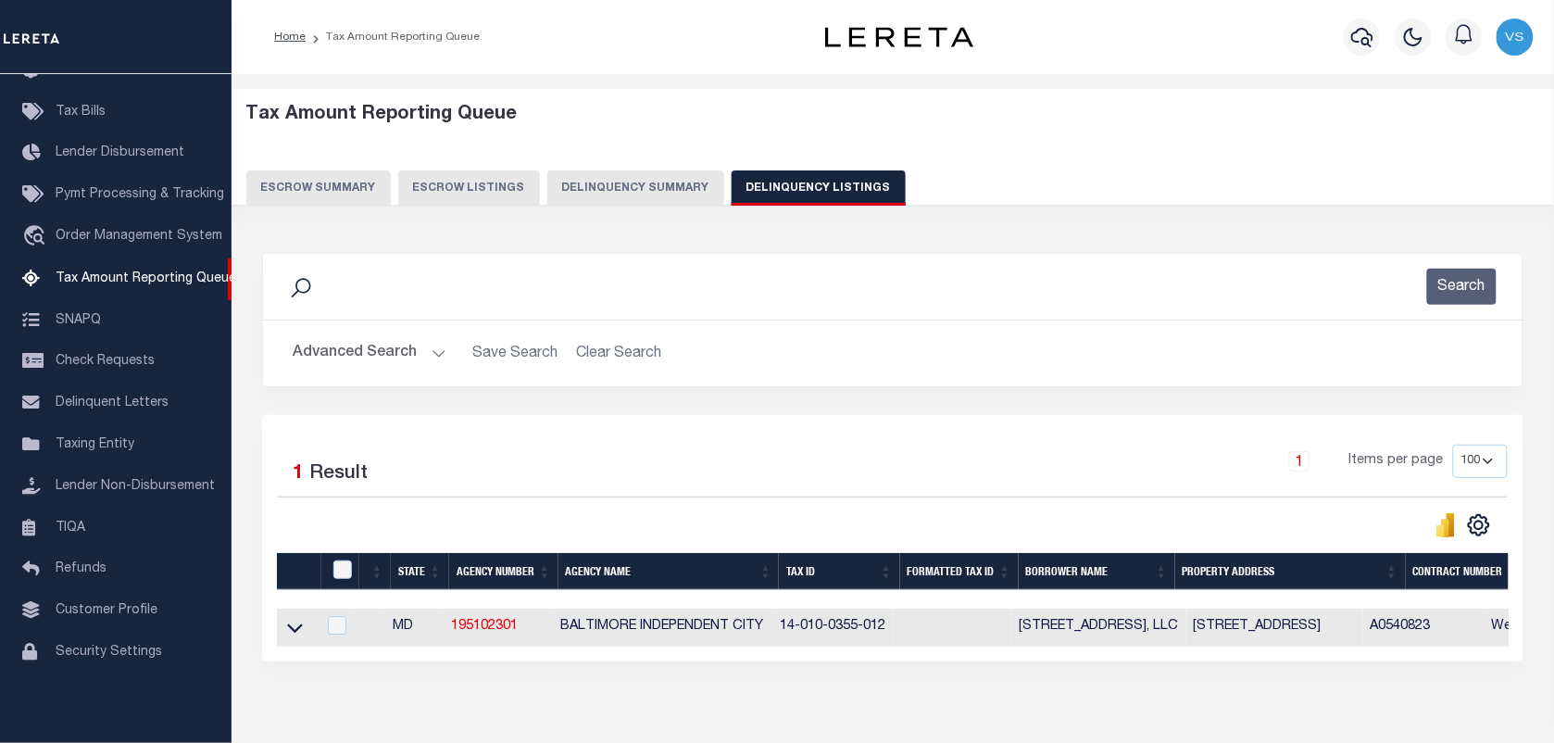
click at [381, 349] on button "Advanced Search" at bounding box center [370, 353] width 154 height 36
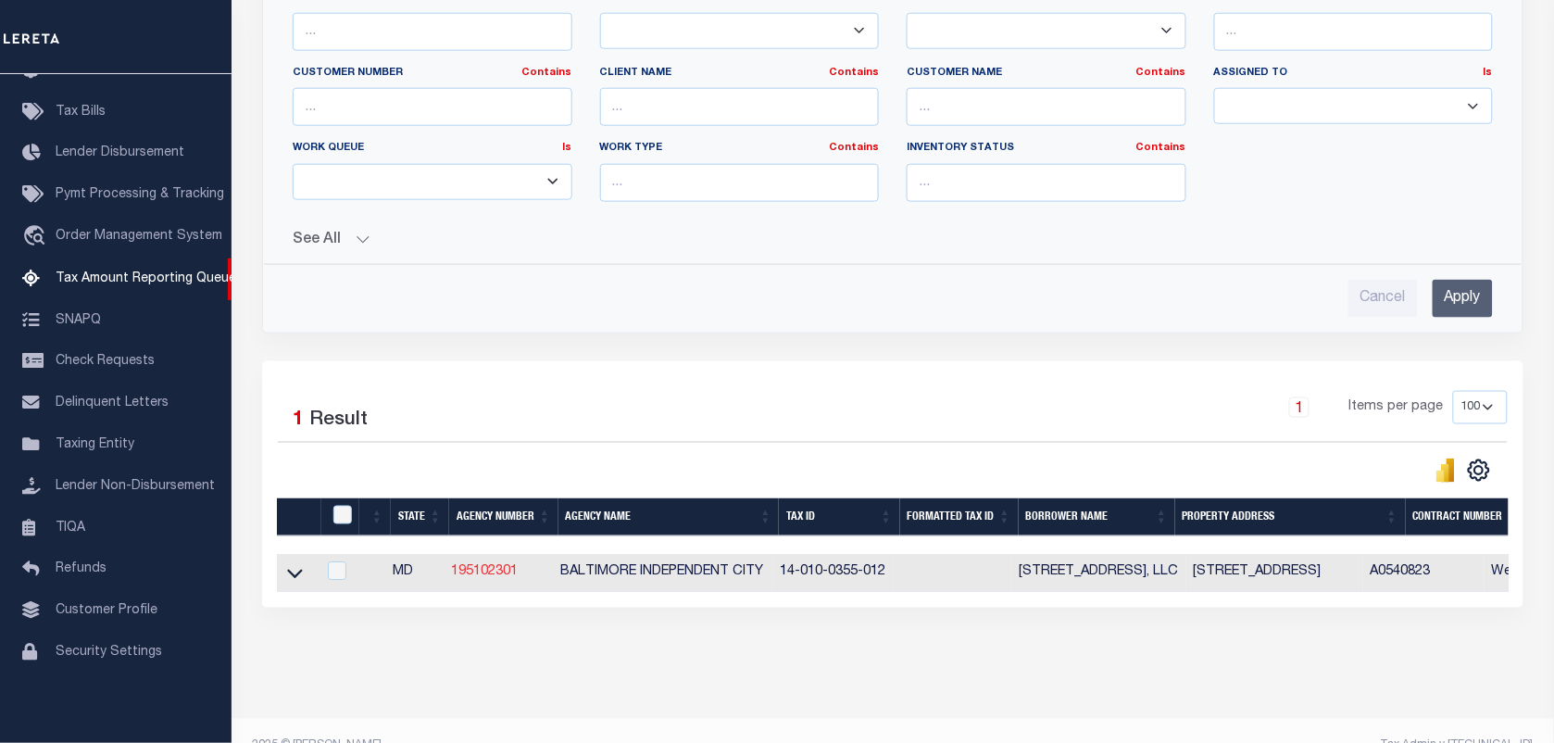
scroll to position [598, 0]
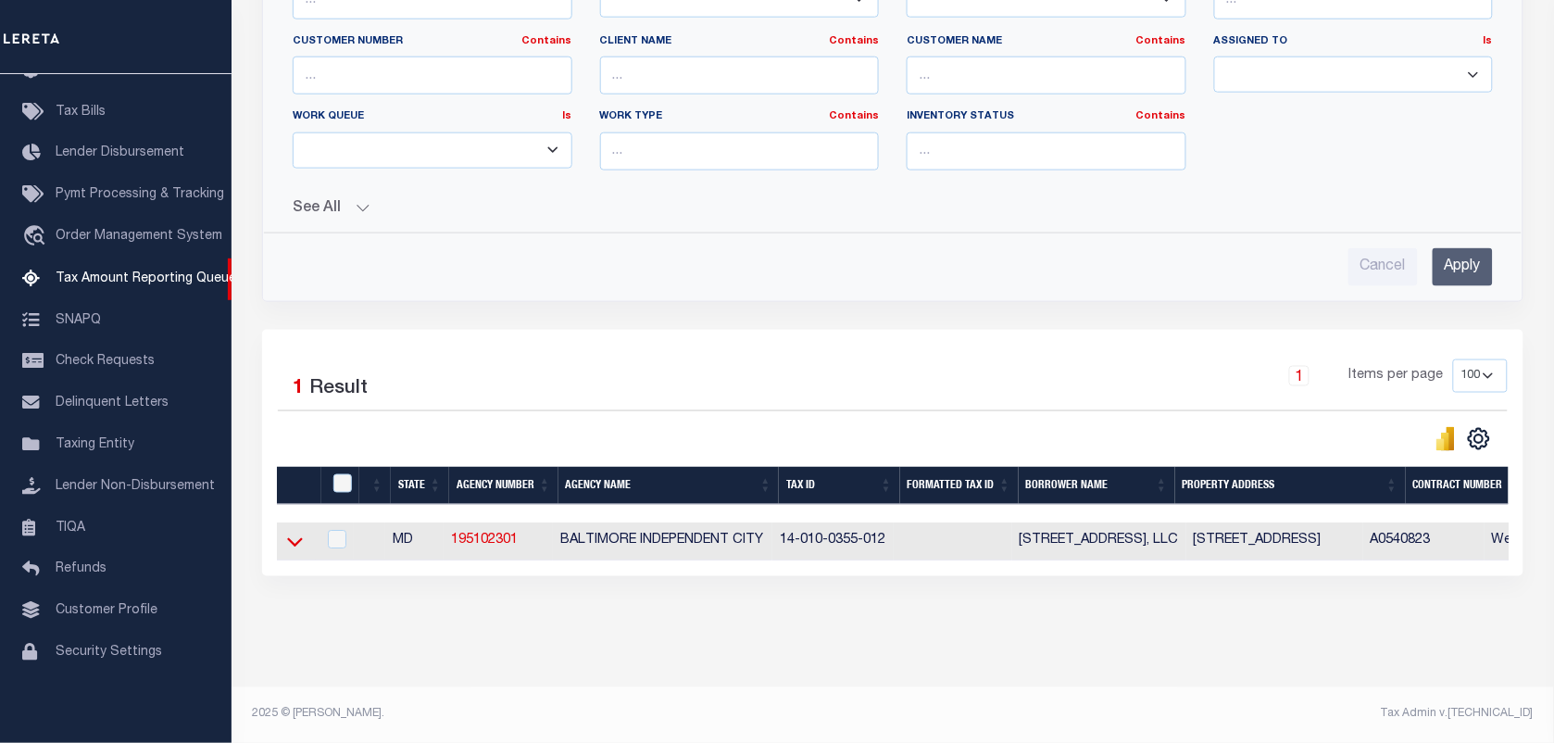
click at [296, 532] on icon at bounding box center [295, 541] width 16 height 19
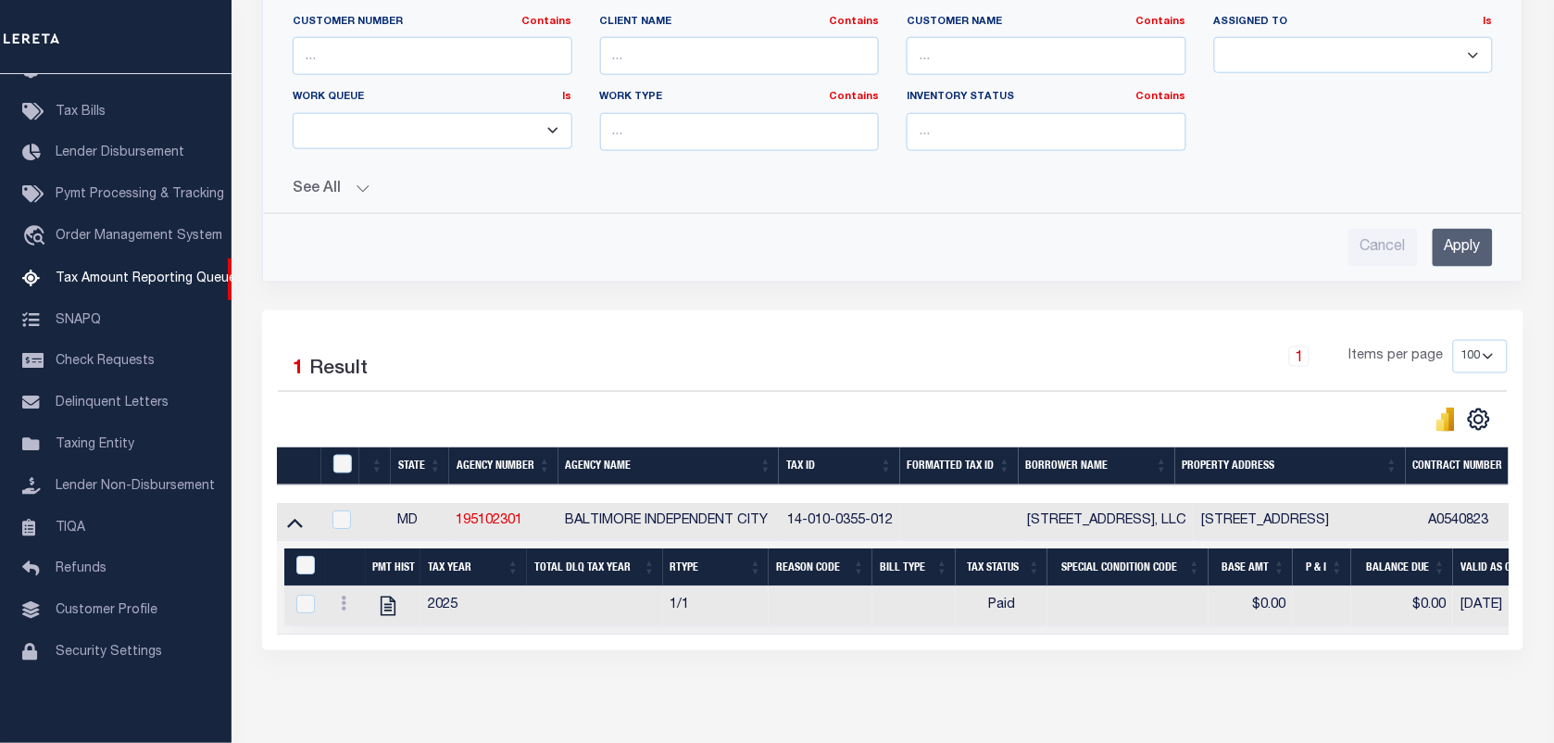
click at [352, 468] on div at bounding box center [344, 465] width 31 height 20
click at [310, 569] on input "&nbsp;" at bounding box center [305, 565] width 19 height 19
checkbox input "true"
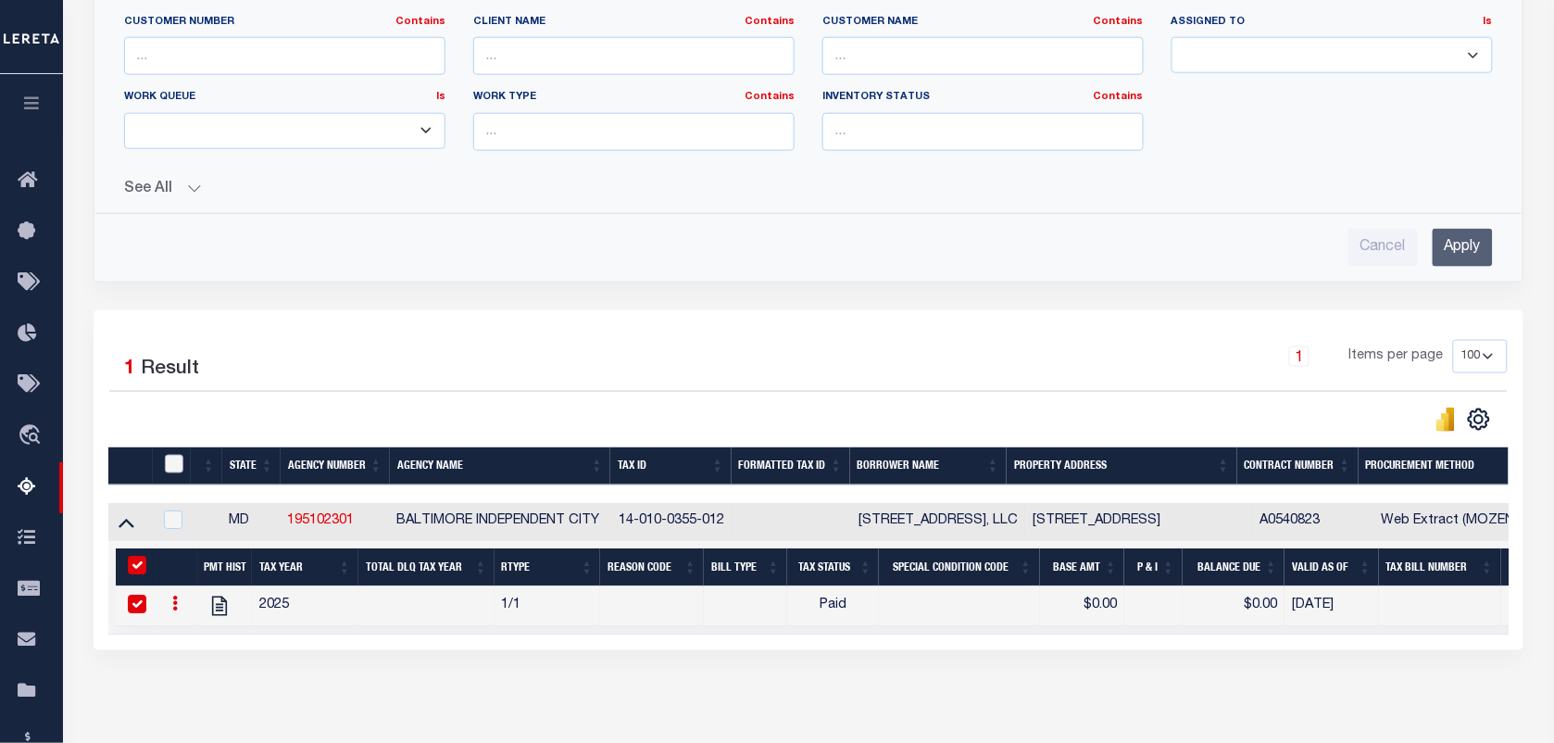
click at [169, 469] on input "checkbox" at bounding box center [174, 464] width 19 height 19
checkbox input "true"
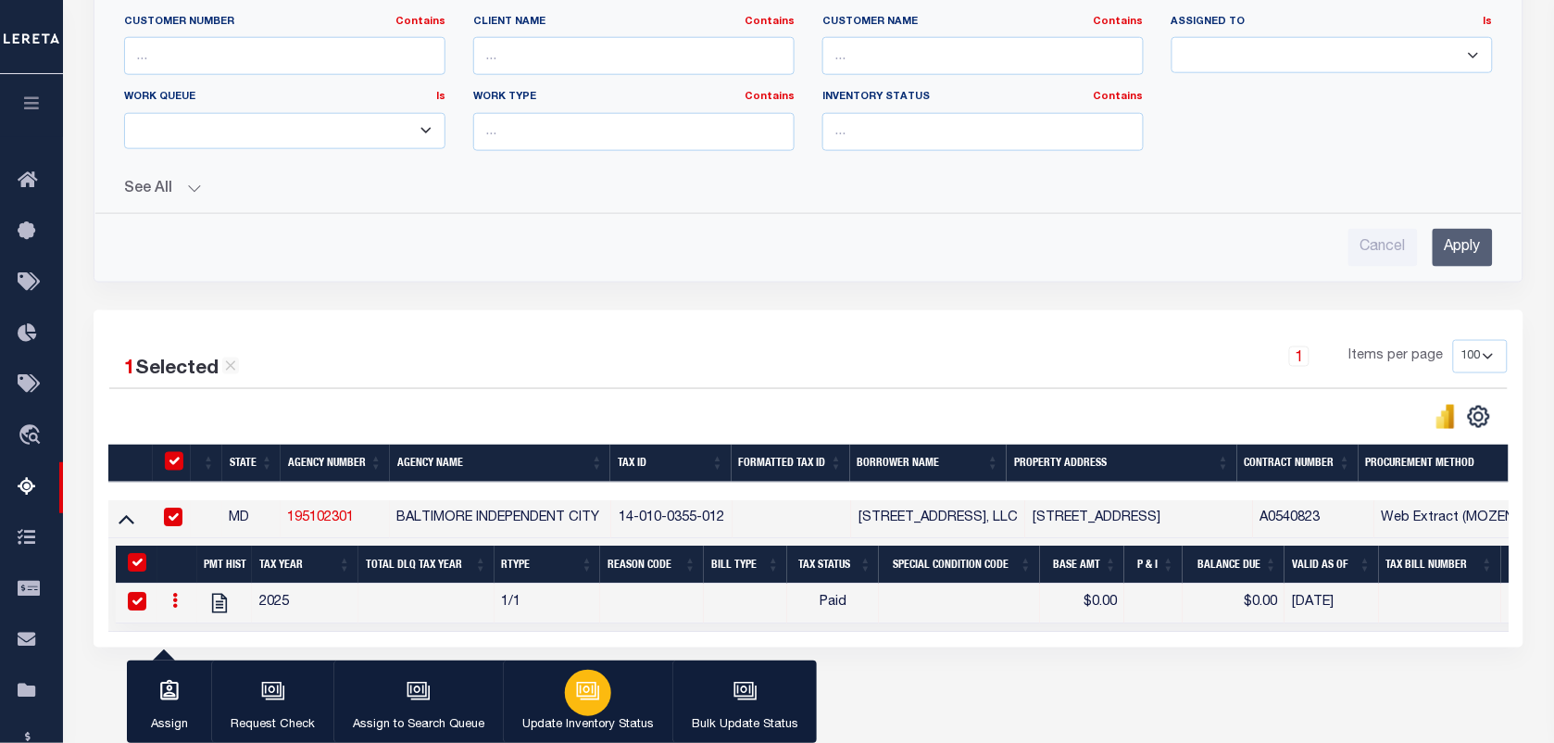
click at [581, 691] on icon "button" at bounding box center [588, 691] width 24 height 24
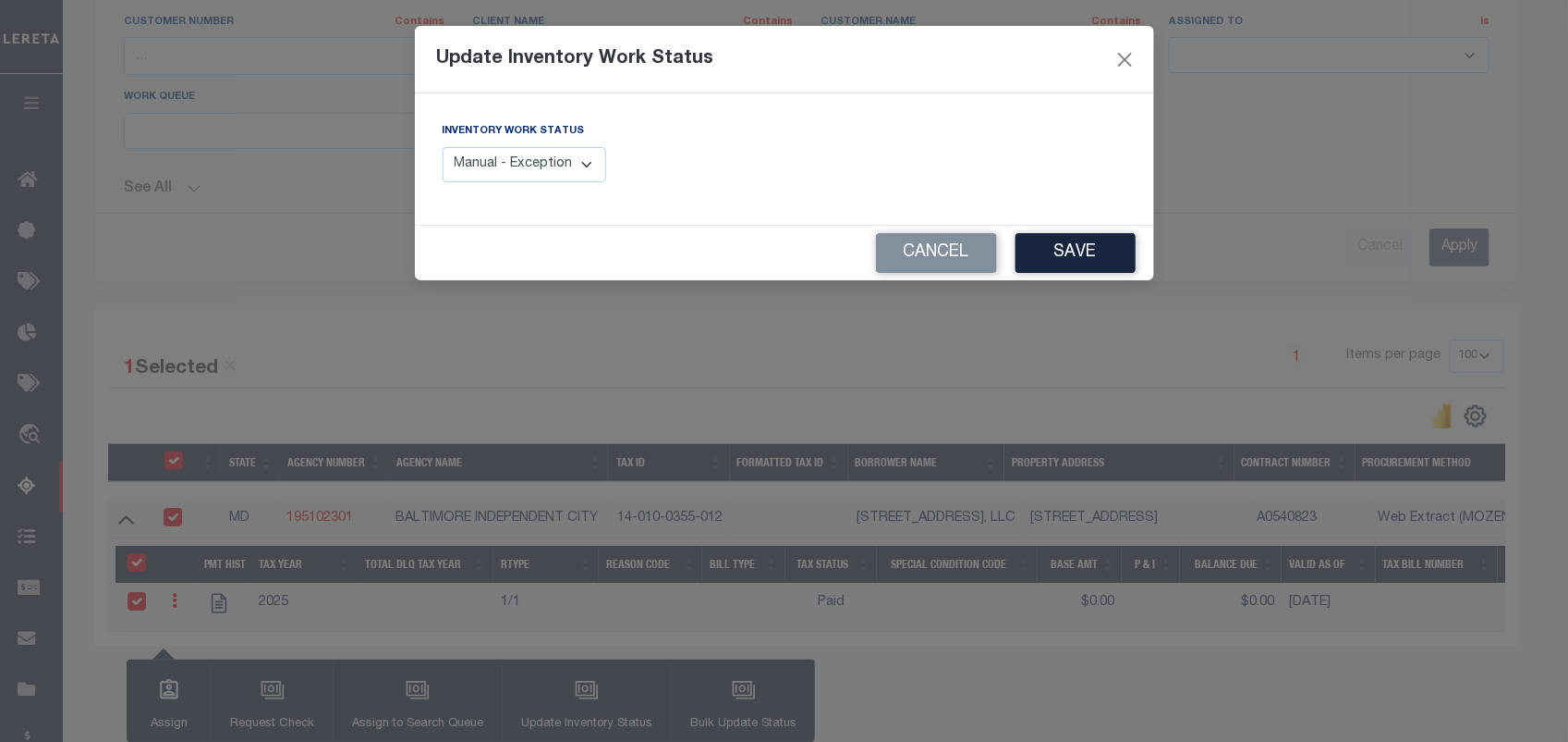
drag, startPoint x: 545, startPoint y: 172, endPoint x: 555, endPoint y: 185, distance: 16.4
click at [545, 172] on select "Manual - Exception Pended - Awaiting Search Late Add Exception Completed" at bounding box center [525, 165] width 165 height 36
select select "4"
click at [443, 147] on select "Manual - Exception Pended - Awaiting Search Late Add Exception Completed" at bounding box center [525, 165] width 165 height 36
click at [1035, 257] on button "Save" at bounding box center [1076, 253] width 120 height 40
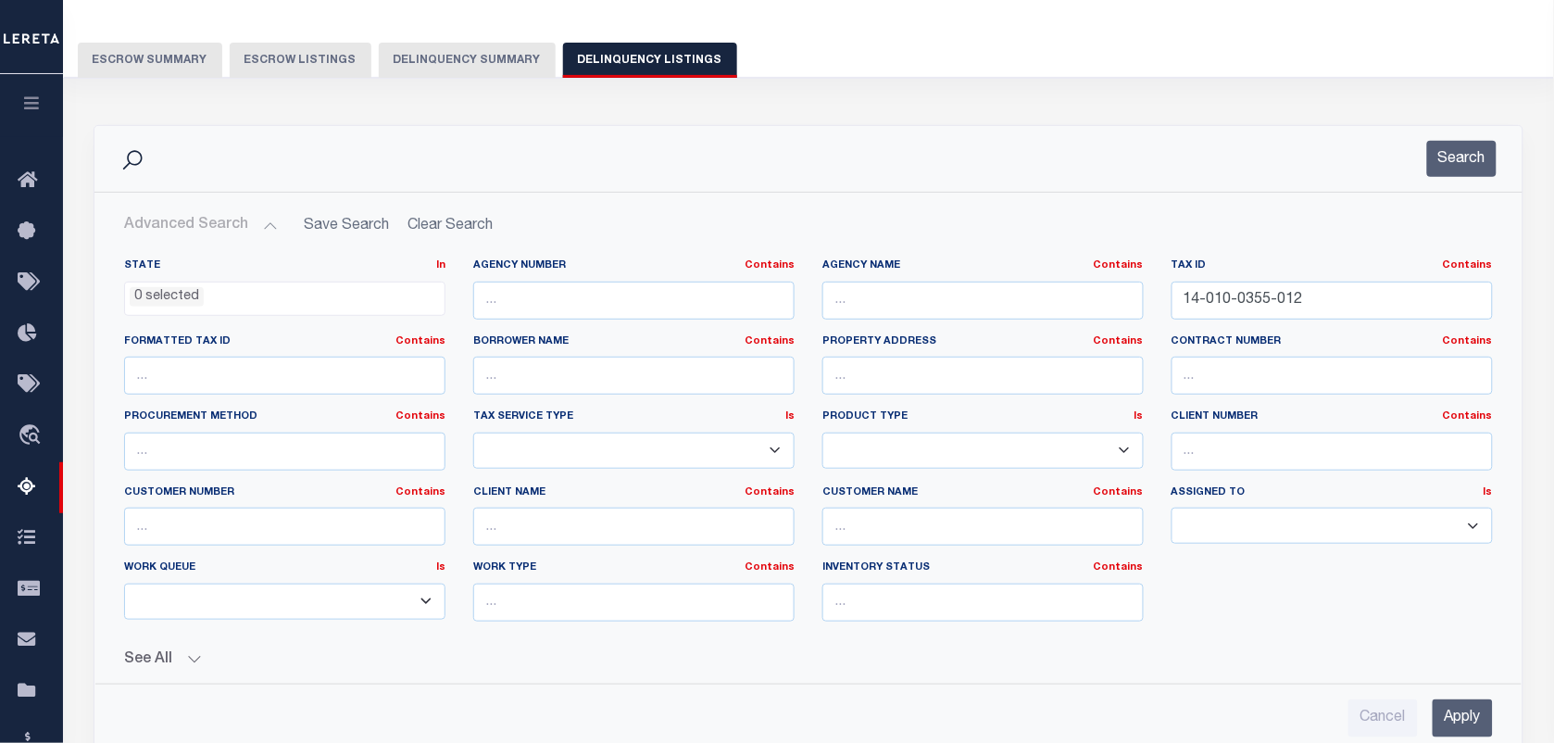
scroll to position [0, 0]
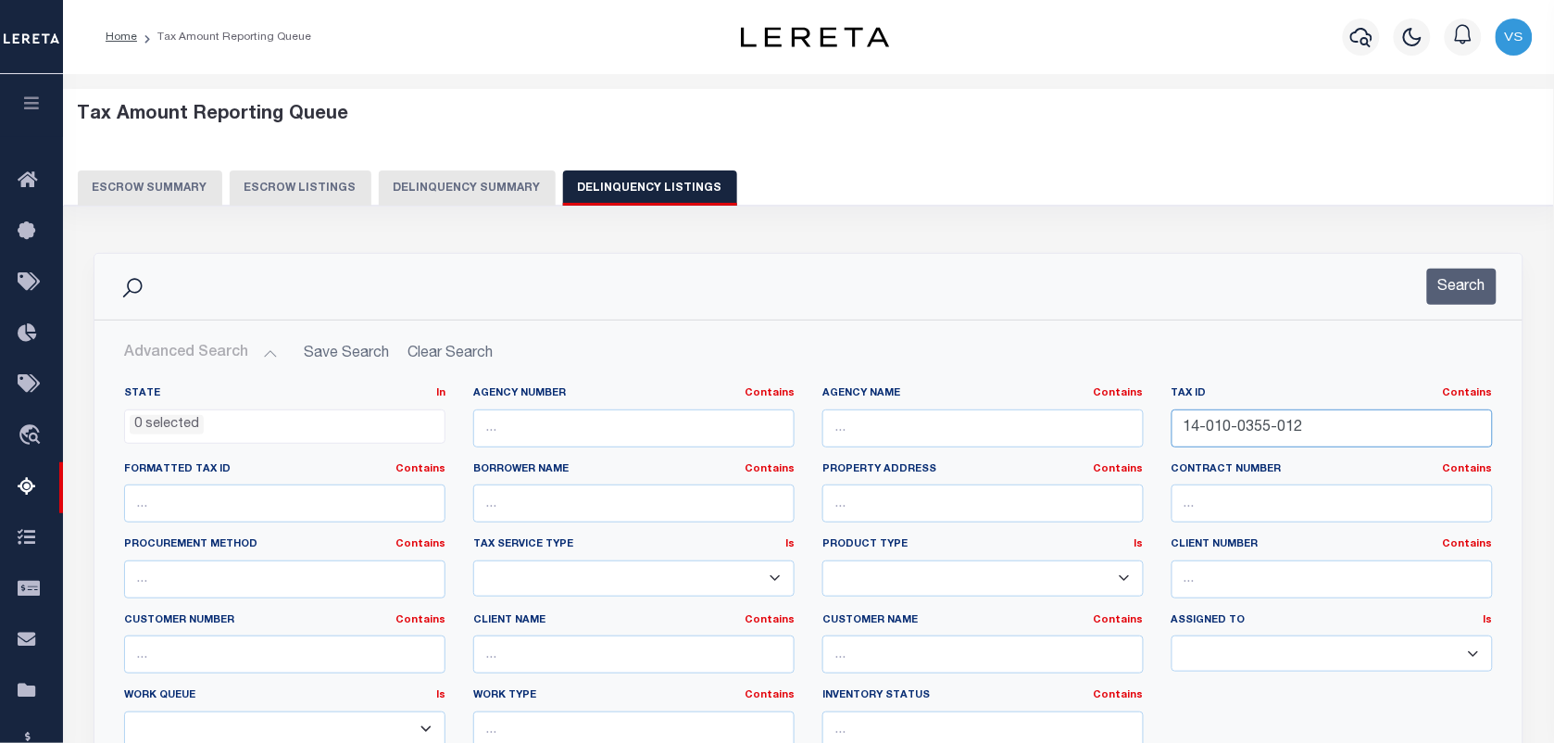
click at [1324, 423] on input "14-010-0355-012" at bounding box center [1331, 428] width 321 height 38
paste input "14-030-0332-024"
type input "14-030-0332-024"
click at [1456, 284] on button "Search" at bounding box center [1461, 287] width 69 height 36
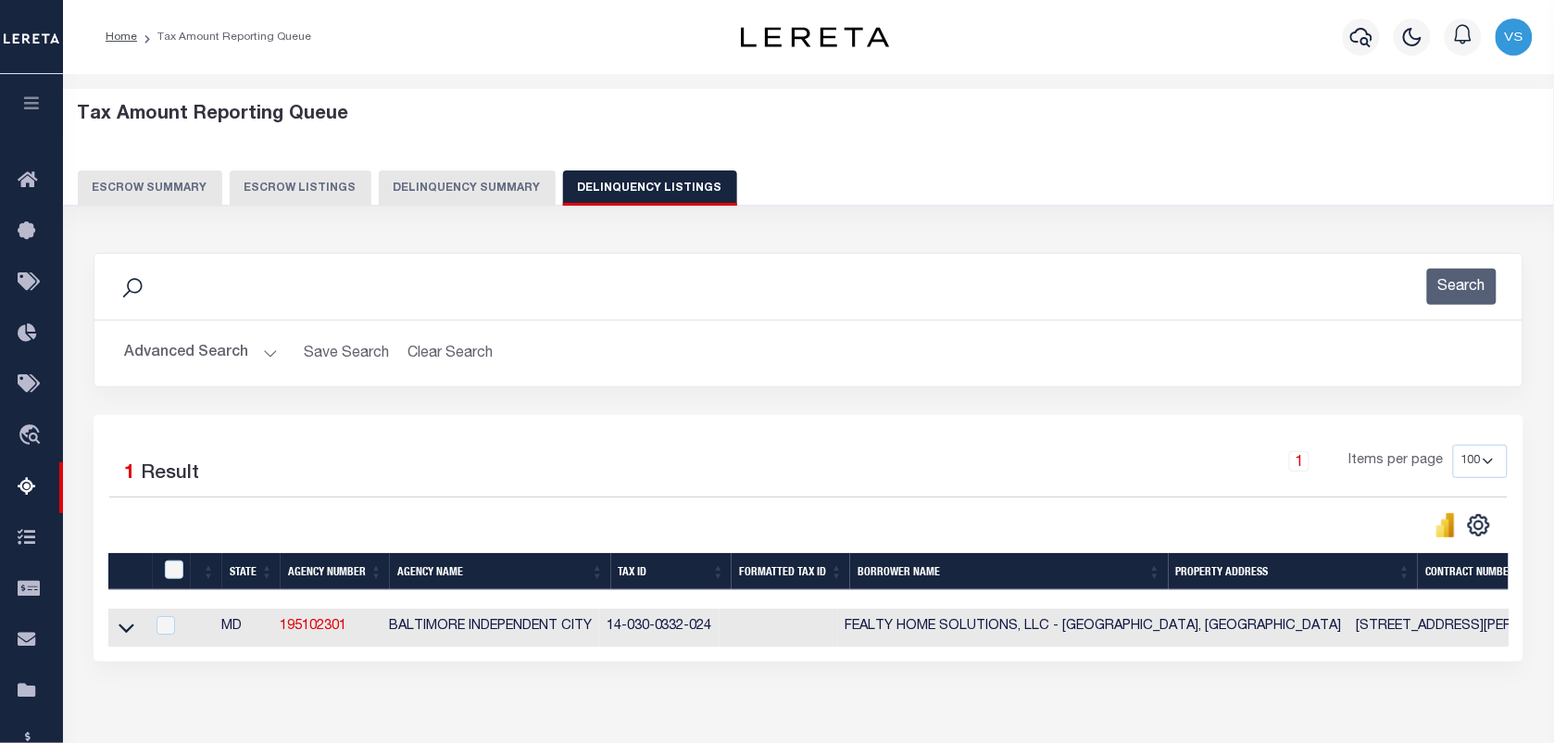
click at [135, 630] on link at bounding box center [126, 625] width 21 height 13
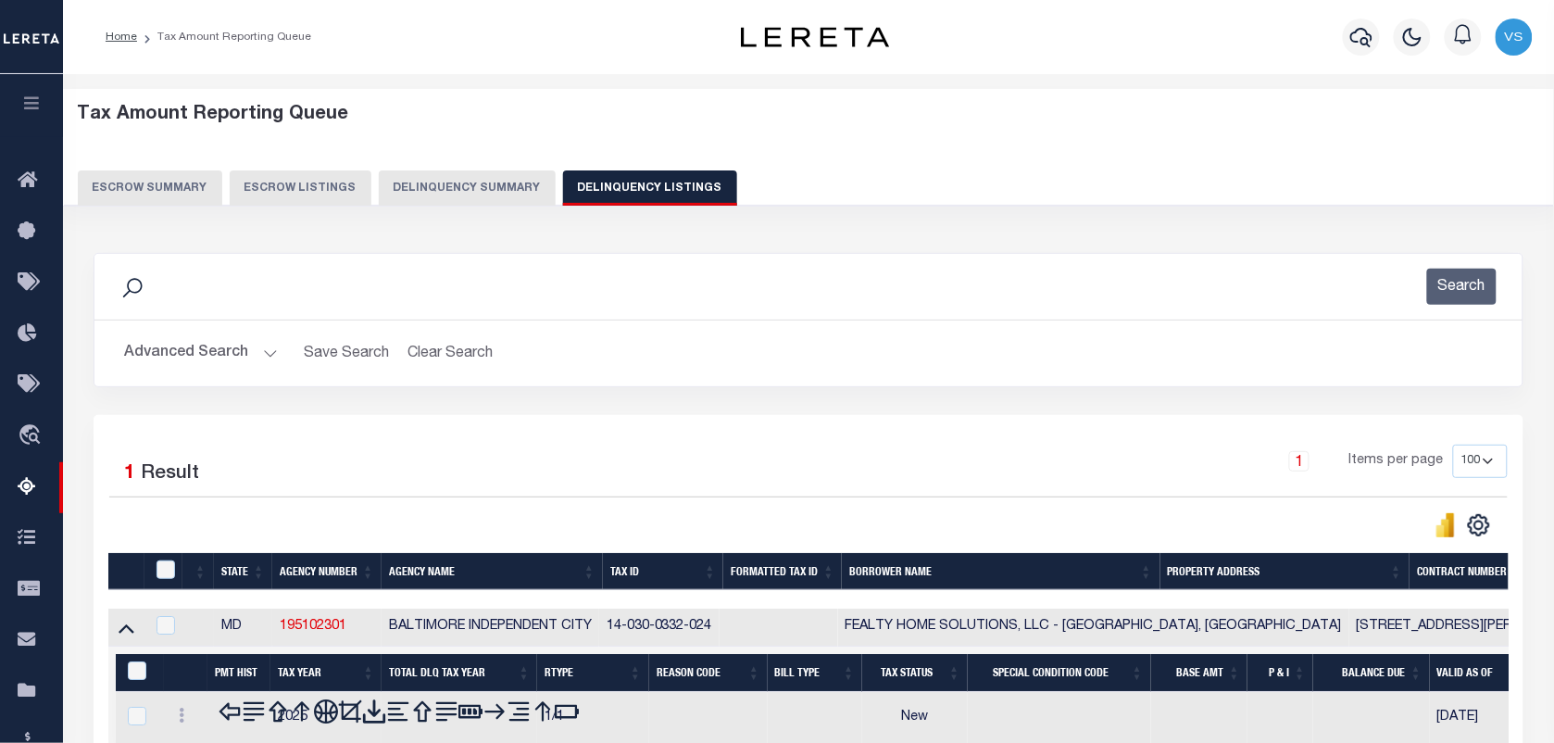
scroll to position [238, 0]
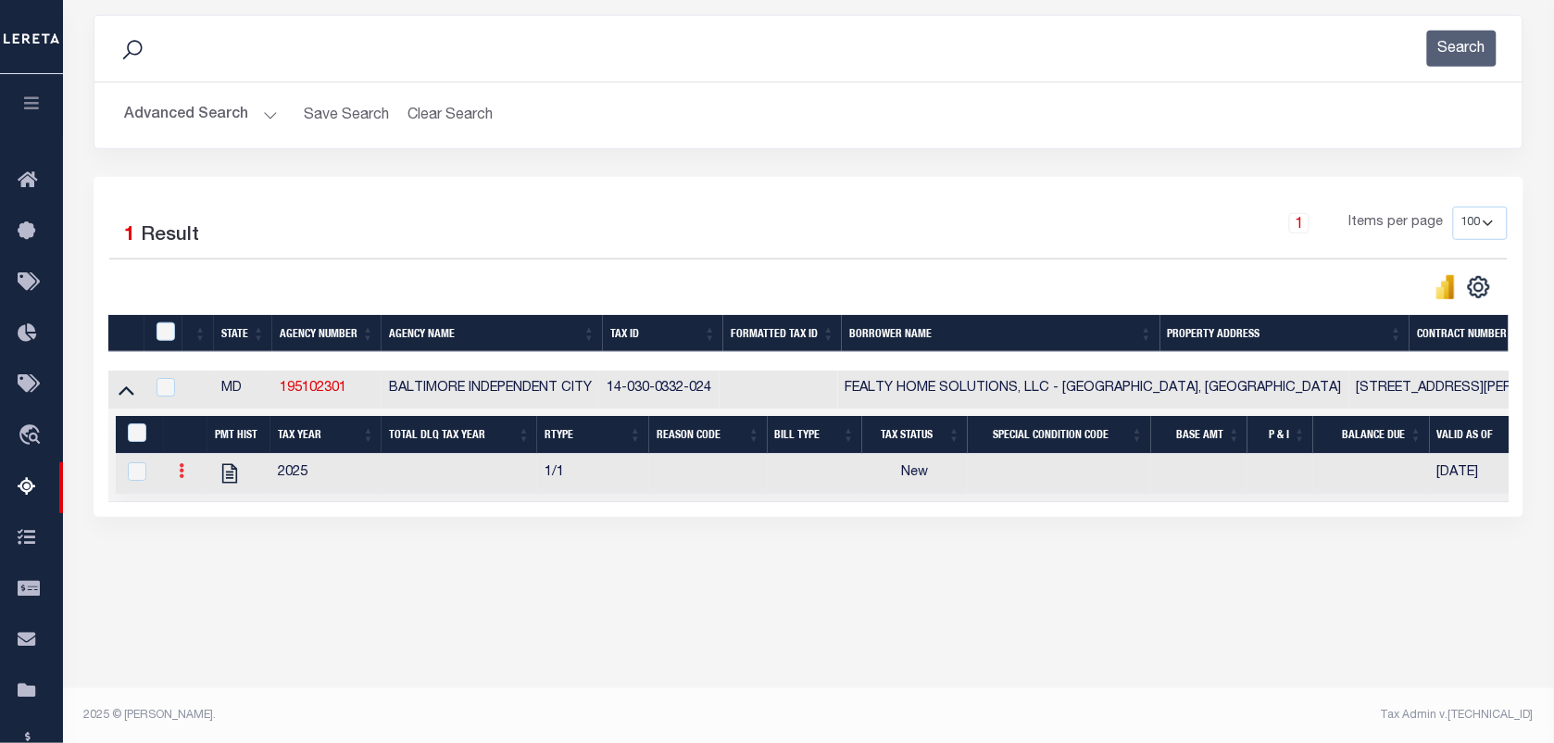
click at [179, 473] on icon at bounding box center [182, 470] width 6 height 15
click at [202, 510] on img "" at bounding box center [203, 501] width 19 height 19
checkbox input "true"
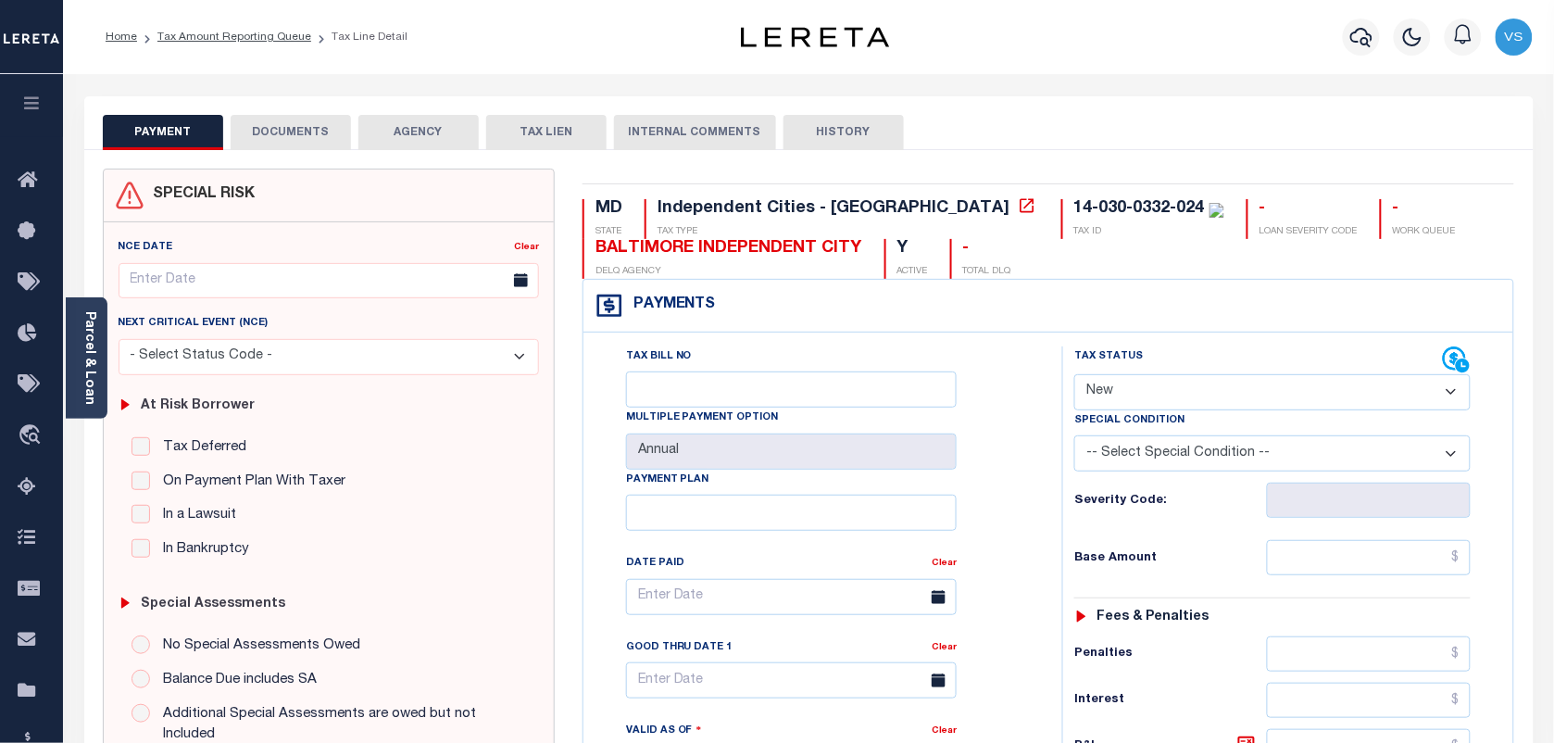
click at [86, 331] on link "Parcel & Loan" at bounding box center [88, 358] width 13 height 94
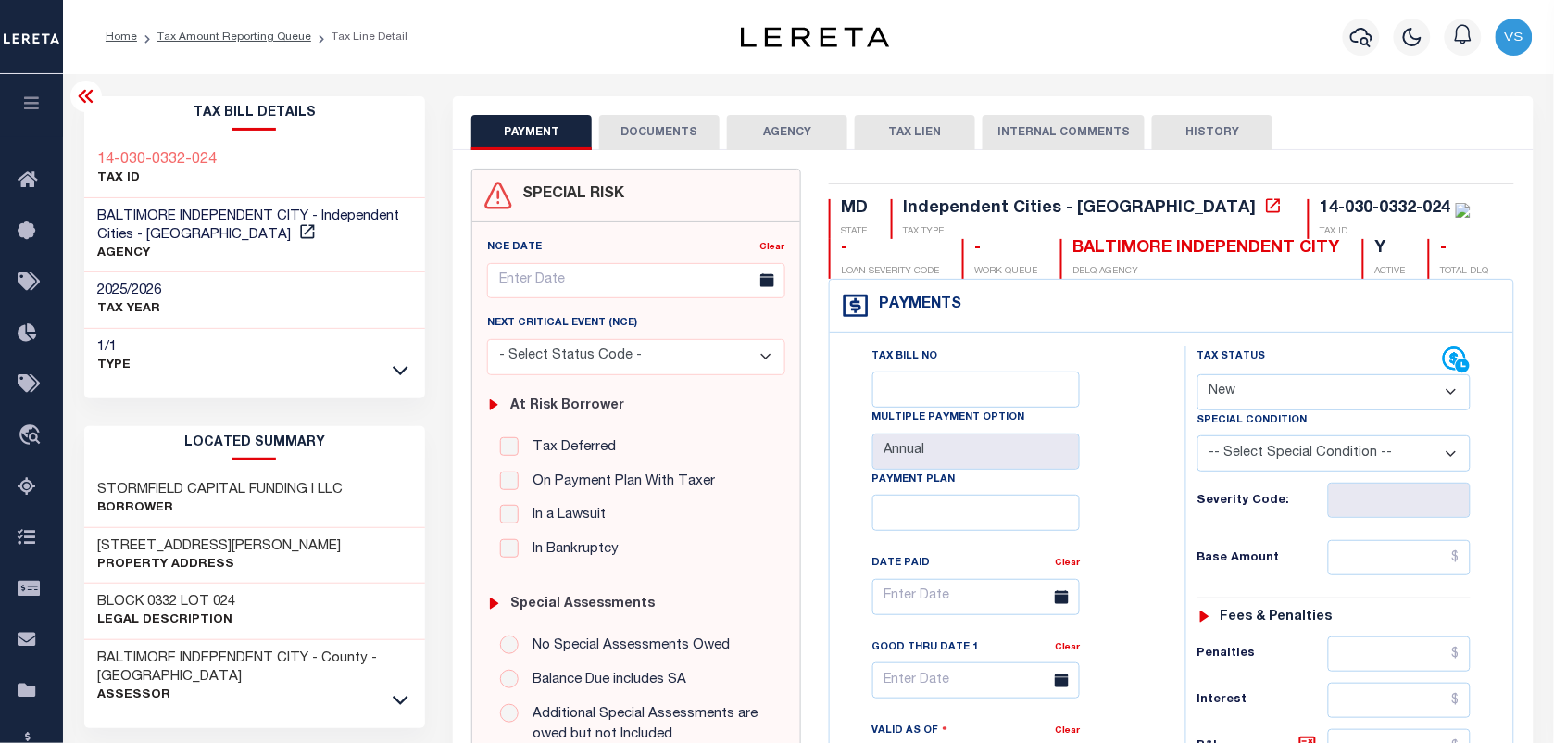
click at [194, 543] on h3 "[STREET_ADDRESS][PERSON_NAME]" at bounding box center [220, 546] width 244 height 19
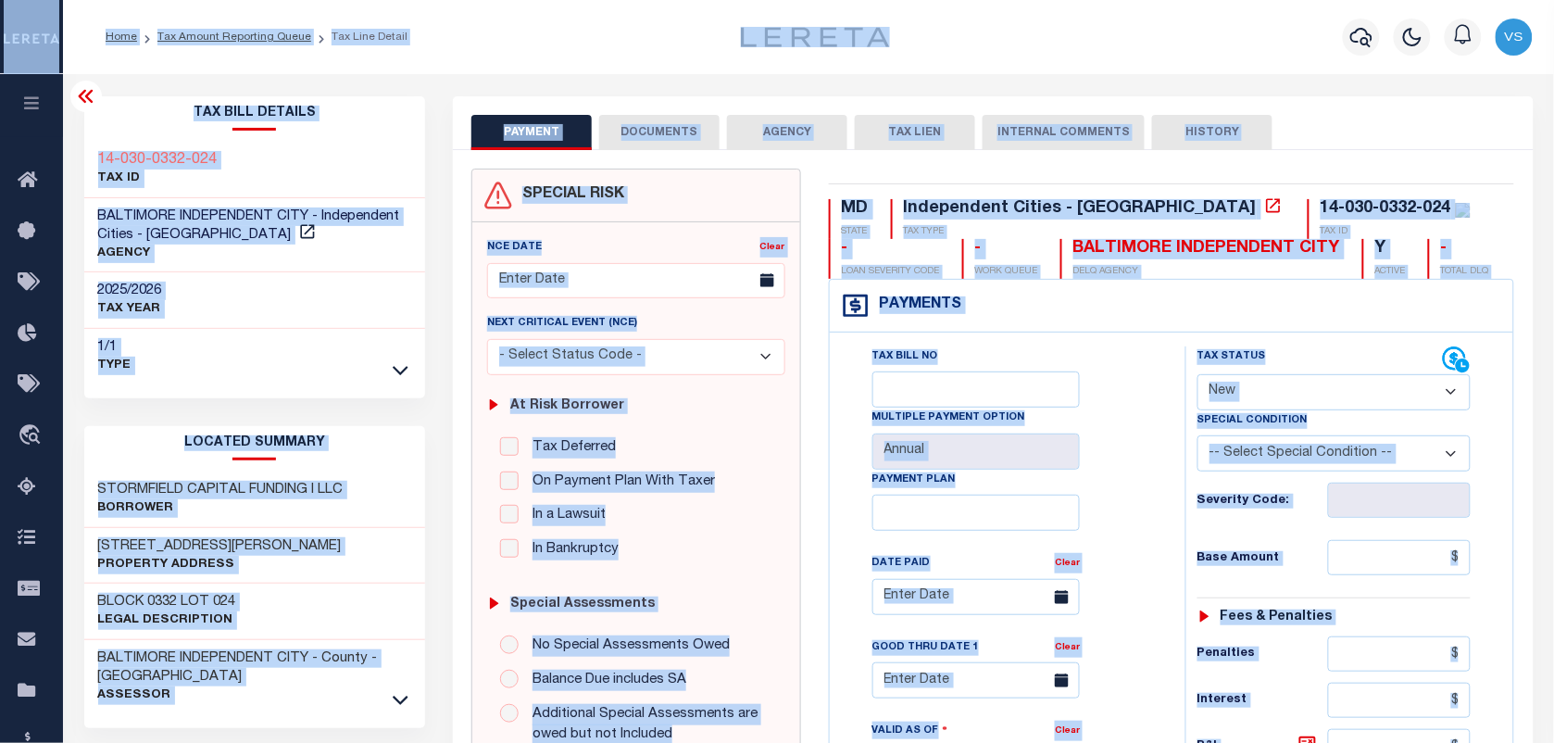
click at [196, 521] on div "STORMFIELD CAPITAL FUNDING I LLC Borrower" at bounding box center [255, 499] width 342 height 56
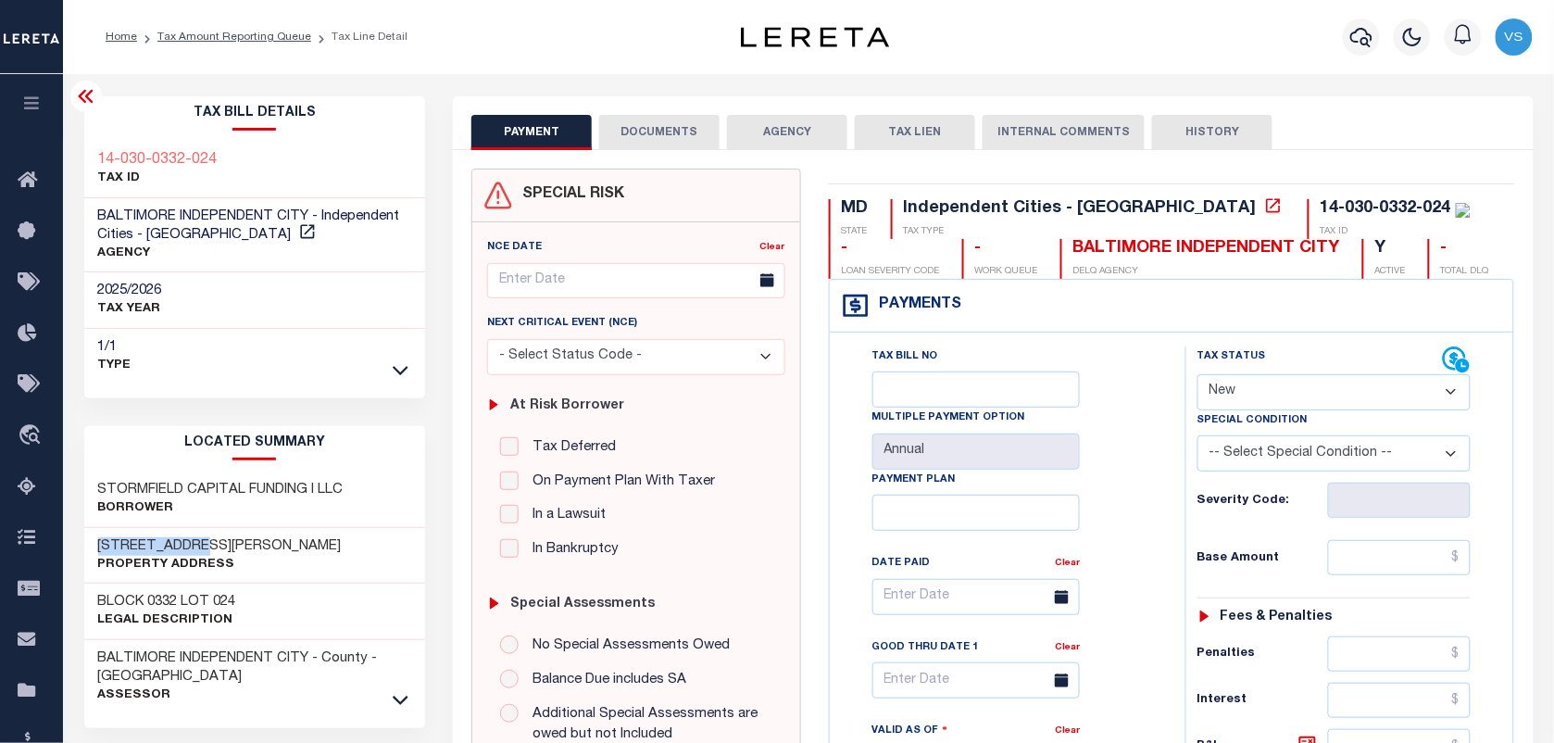
drag, startPoint x: 93, startPoint y: 539, endPoint x: 241, endPoint y: 552, distance: 148.7
click at [241, 552] on div "[STREET_ADDRESS][PERSON_NAME] Property Address" at bounding box center [255, 556] width 342 height 56
copy h3 "[STREET_ADDRESS][PERSON_NAME]"
click at [1326, 392] on select "- Select Status Code - Open Due/Unpaid Paid Incomplete No Tax Due Internal Refu…" at bounding box center [1333, 392] width 273 height 36
select select "DUE"
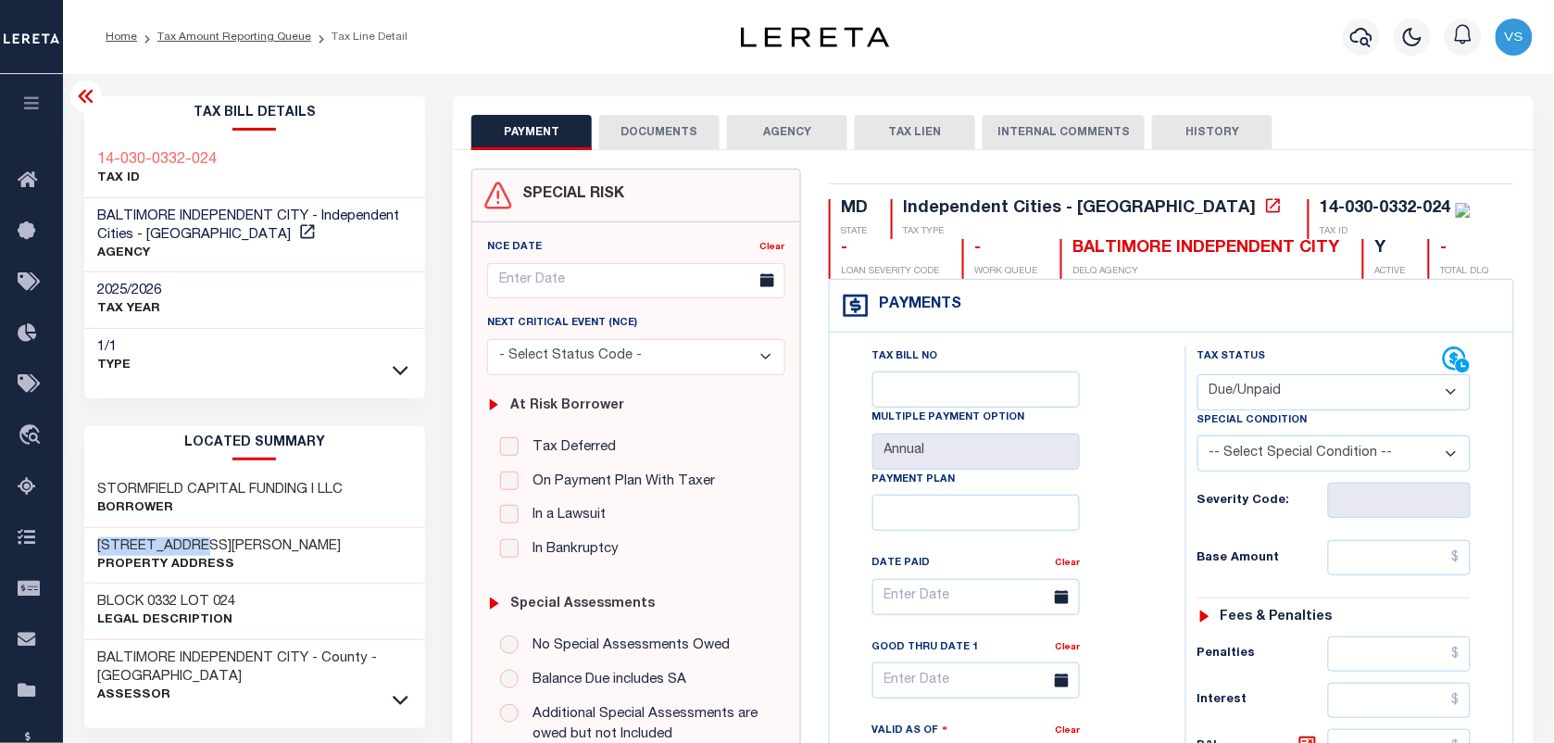
click at [1197, 376] on select "- Select Status Code - Open Due/Unpaid Paid Incomplete No Tax Due Internal Refu…" at bounding box center [1333, 392] width 273 height 36
type input "[DATE]"
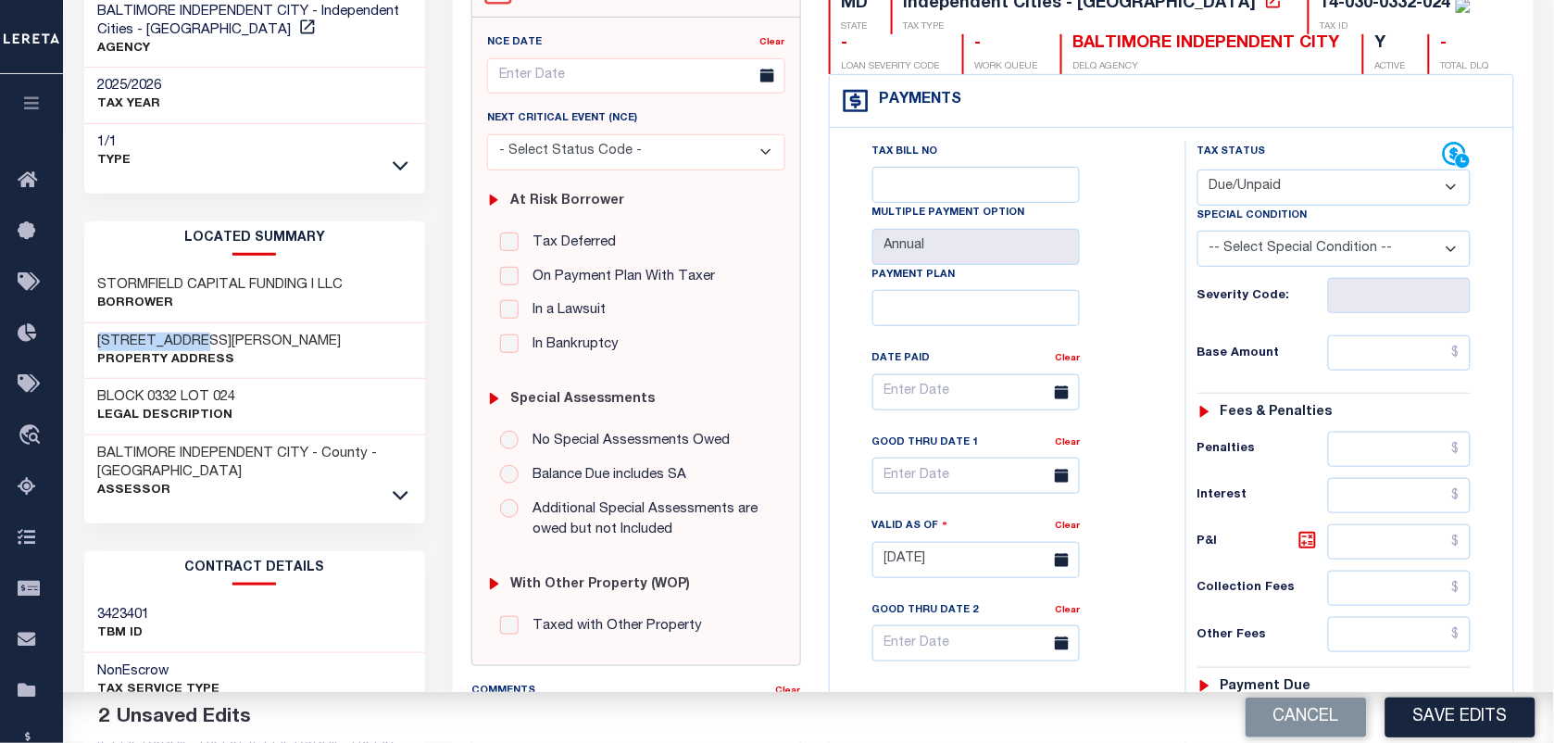
scroll to position [231, 0]
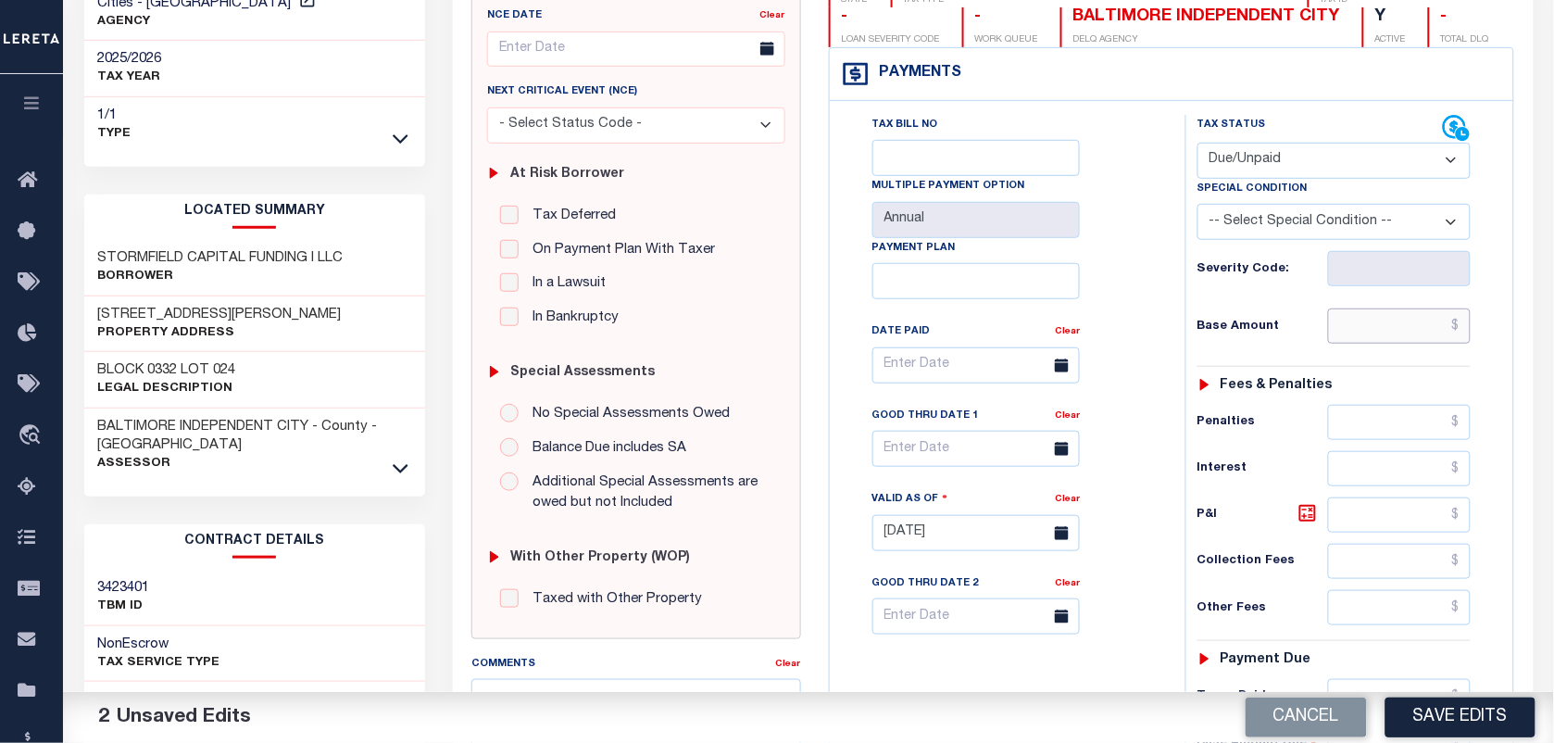
click at [1443, 327] on input "text" at bounding box center [1400, 325] width 144 height 35
paste input "8,956.20"
type input "$8,956.20"
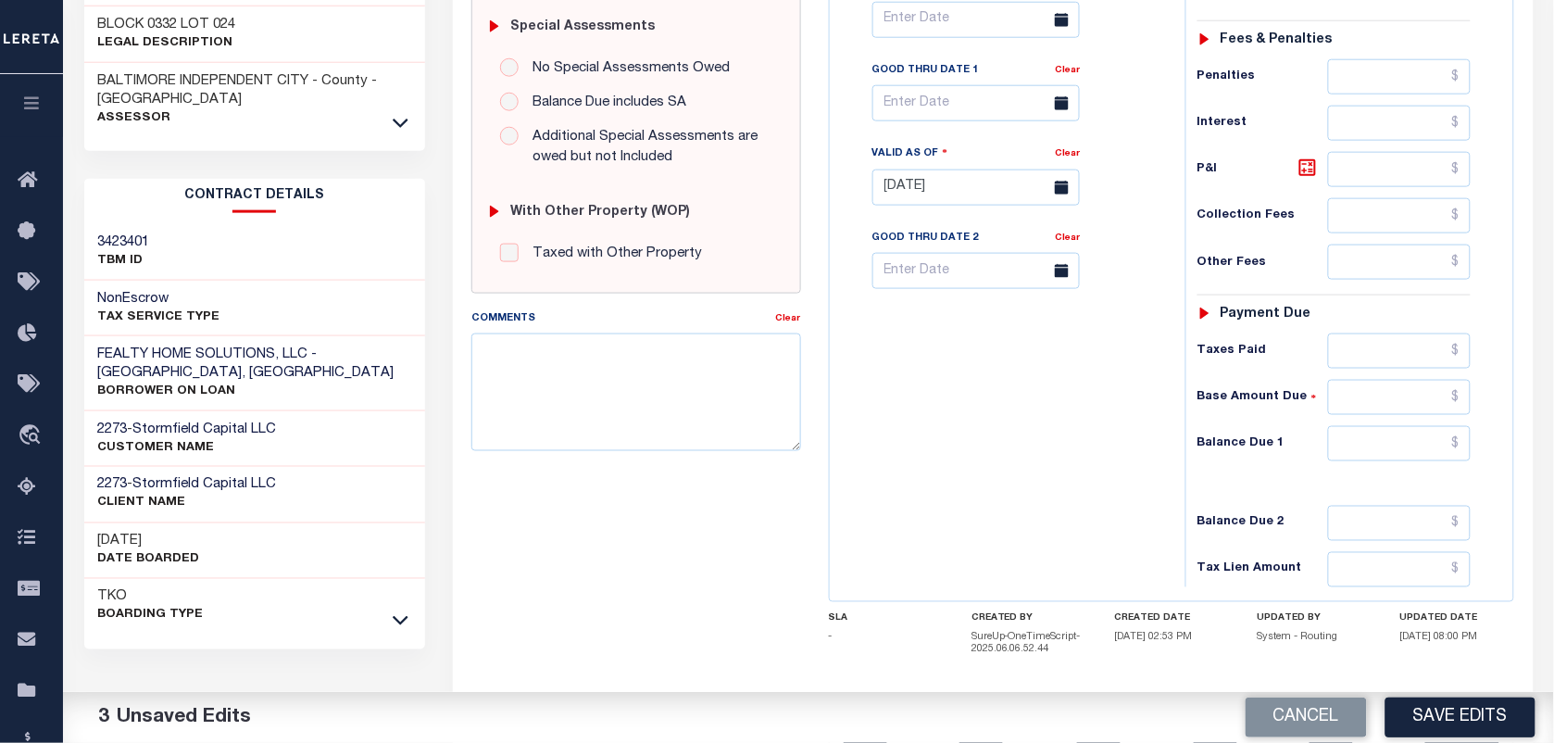
scroll to position [579, 0]
click at [1396, 357] on input "text" at bounding box center [1400, 348] width 144 height 35
paste input "1,753.44"
type input "$1,753.44"
click at [1444, 444] on input "text" at bounding box center [1400, 441] width 144 height 35
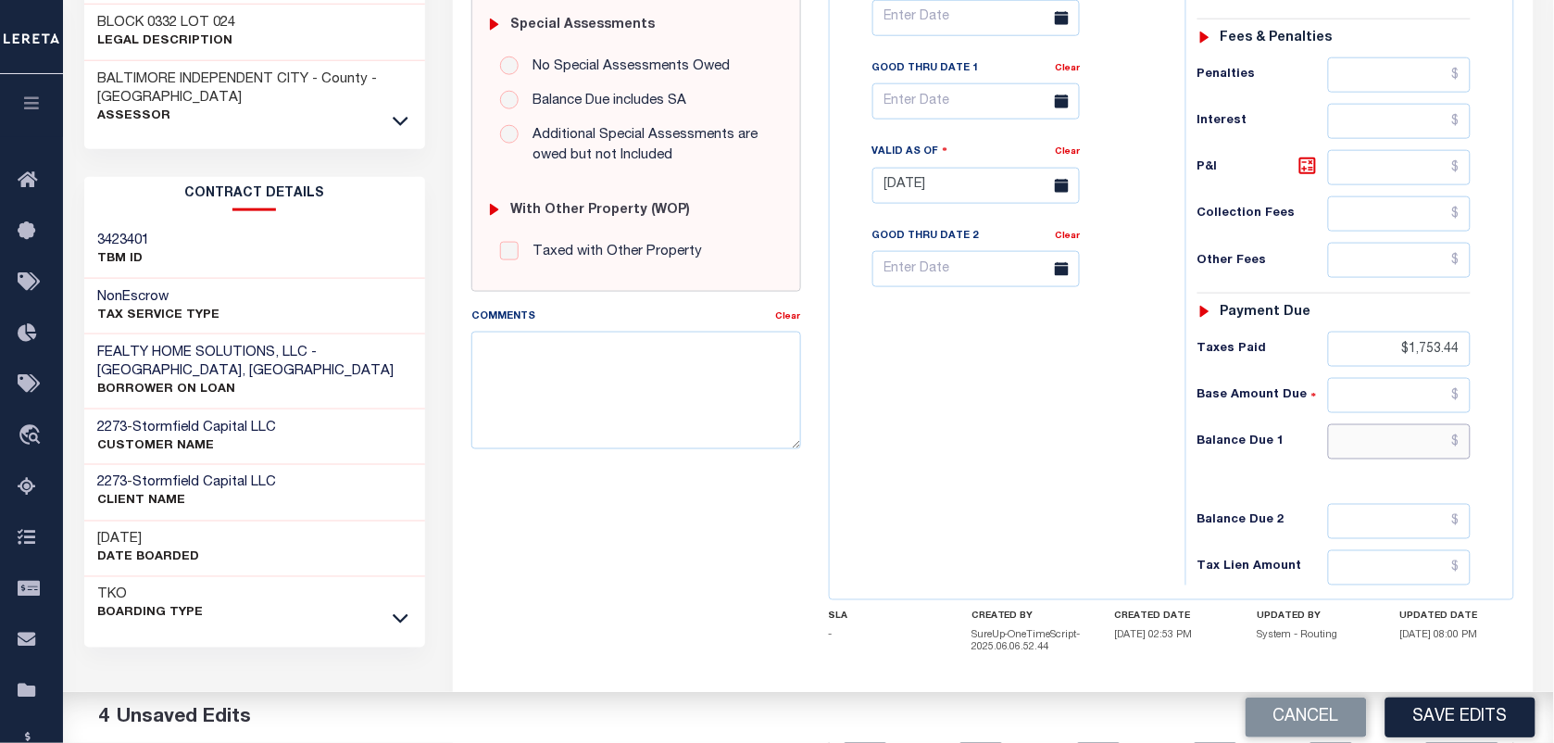
paste input "7,342.56"
type input "$7,342.56"
click at [1301, 171] on icon at bounding box center [1307, 165] width 17 height 17
type input "$1,613.64"
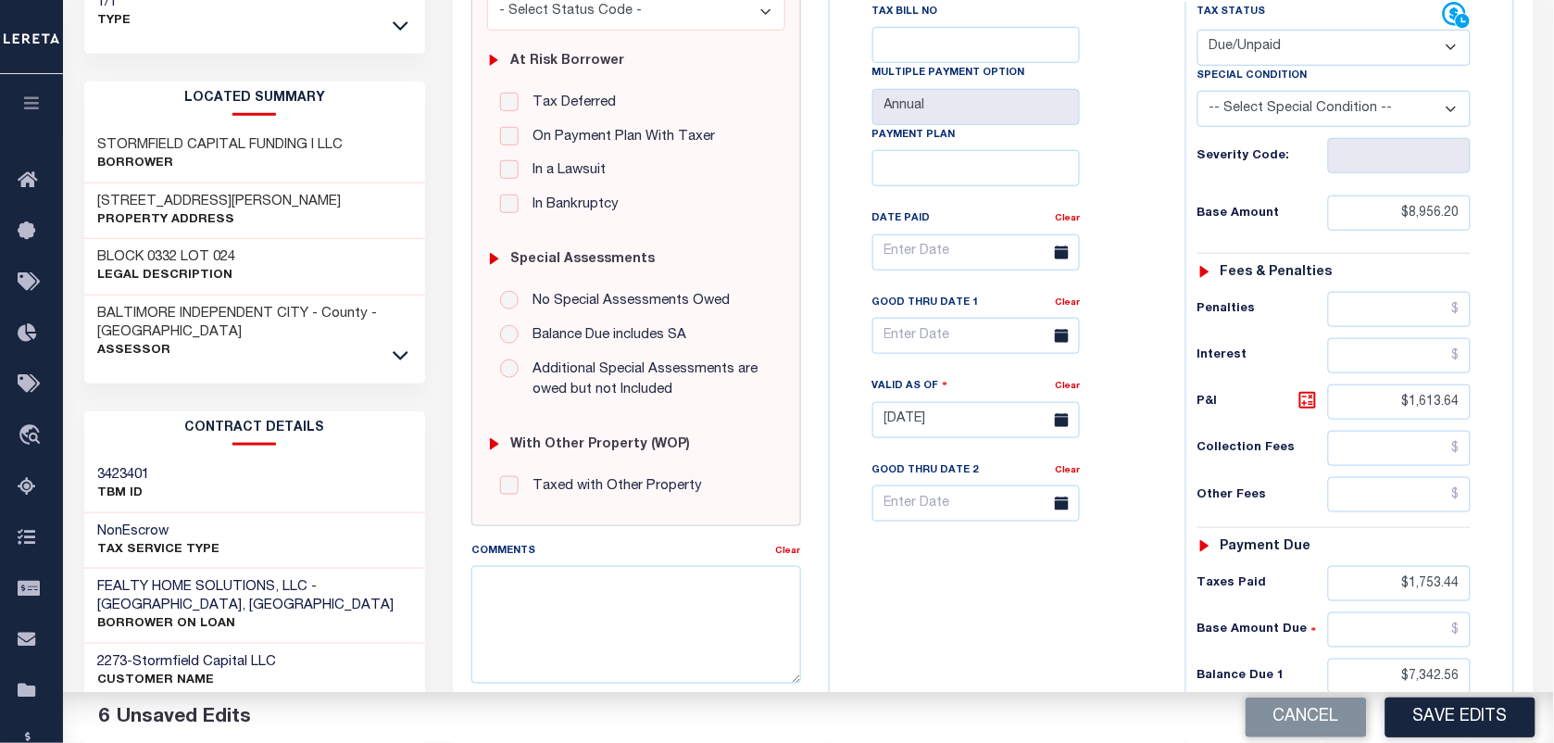
scroll to position [231, 0]
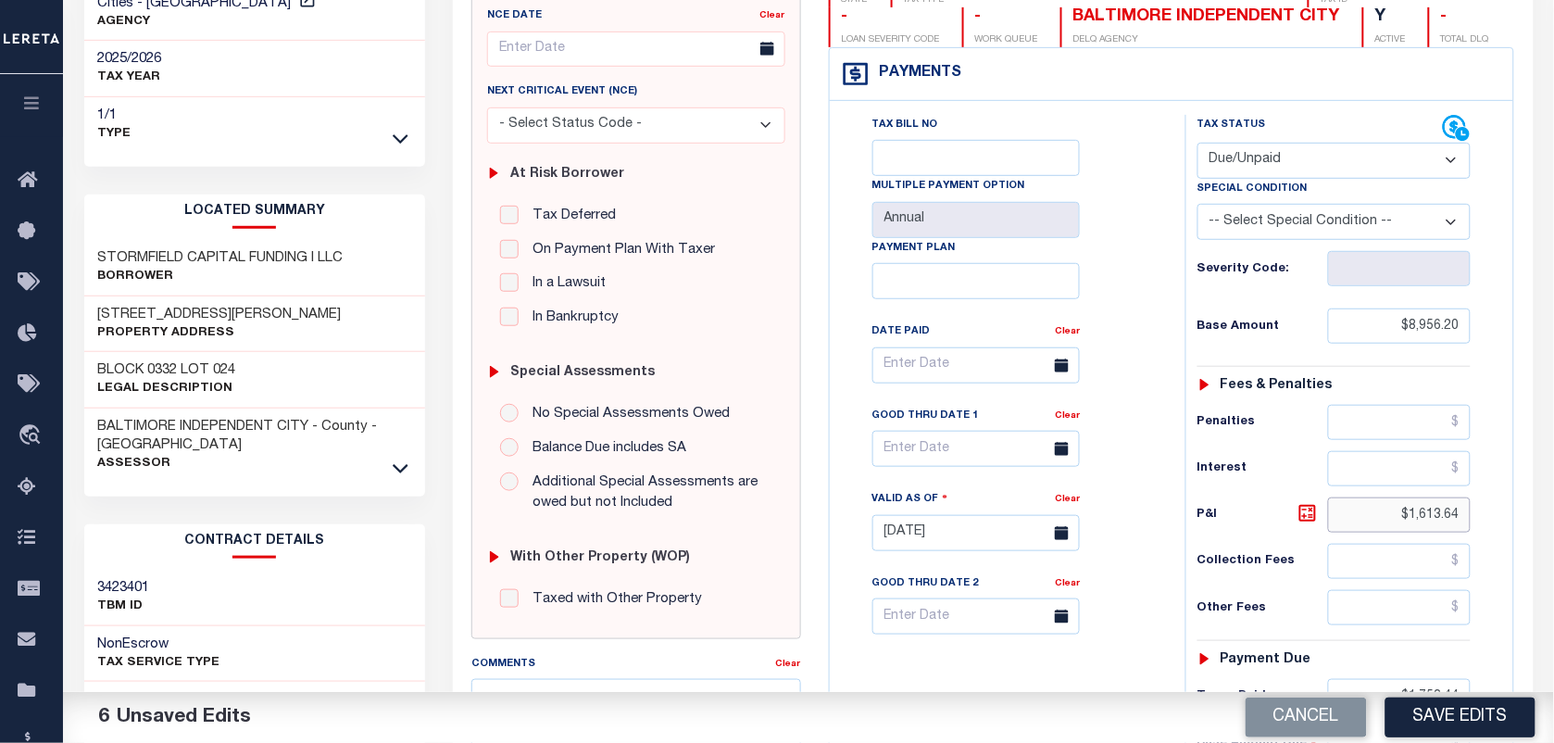
click at [1459, 530] on input "$1,613.64" at bounding box center [1400, 514] width 144 height 35
click at [1459, 521] on input "$1,613.64" at bounding box center [1400, 514] width 144 height 35
click at [1361, 204] on div "Special Condition" at bounding box center [1333, 192] width 273 height 26
click at [1370, 234] on select "-- Select Special Condition -- 3RD PARTY TAX LIEN AGENCY TAX LIEN (A.K.A Inside…" at bounding box center [1333, 222] width 273 height 36
select select "15"
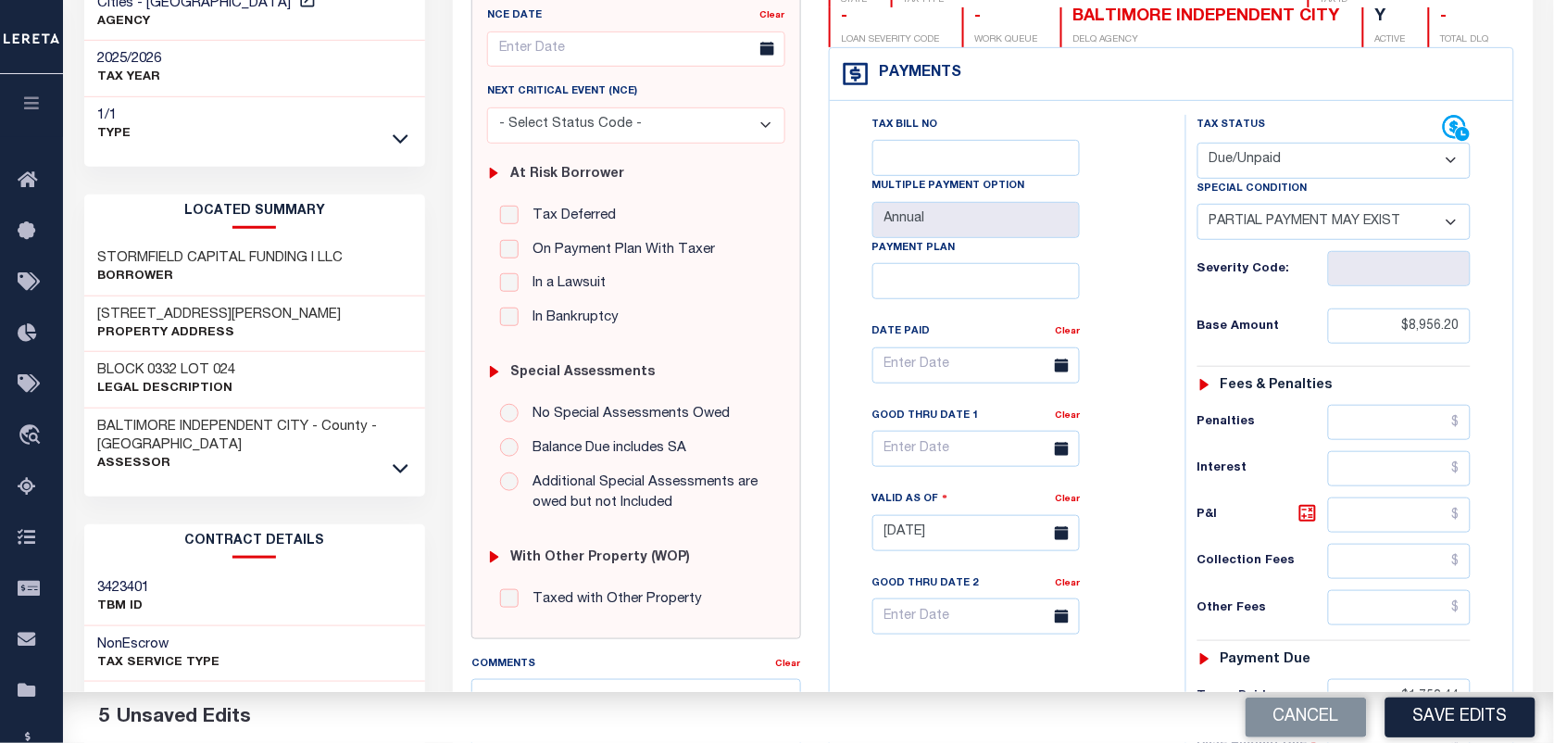
click at [1197, 207] on select "-- Select Special Condition -- 3RD PARTY TAX LIEN AGENCY TAX LIEN (A.K.A Inside…" at bounding box center [1333, 222] width 273 height 36
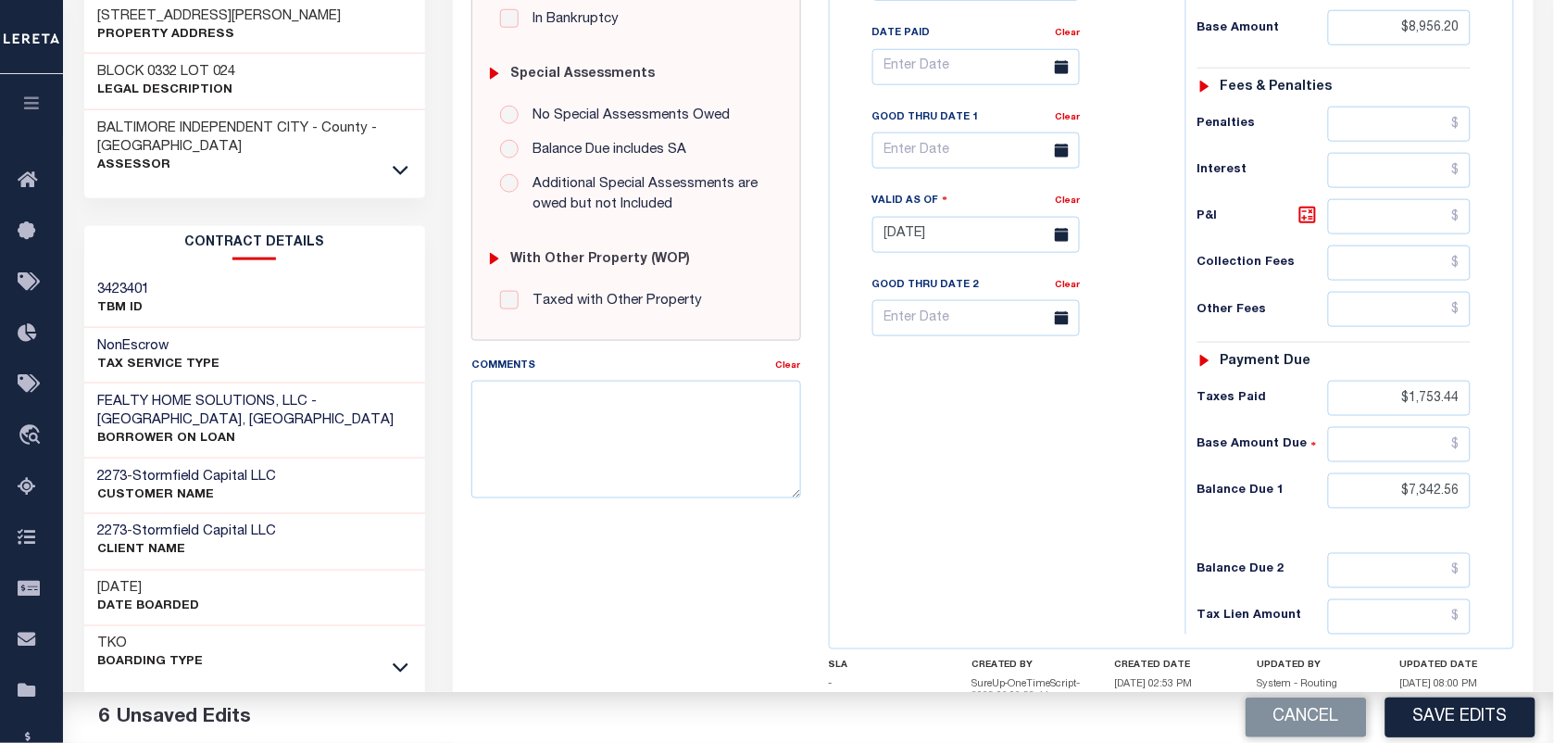
scroll to position [579, 0]
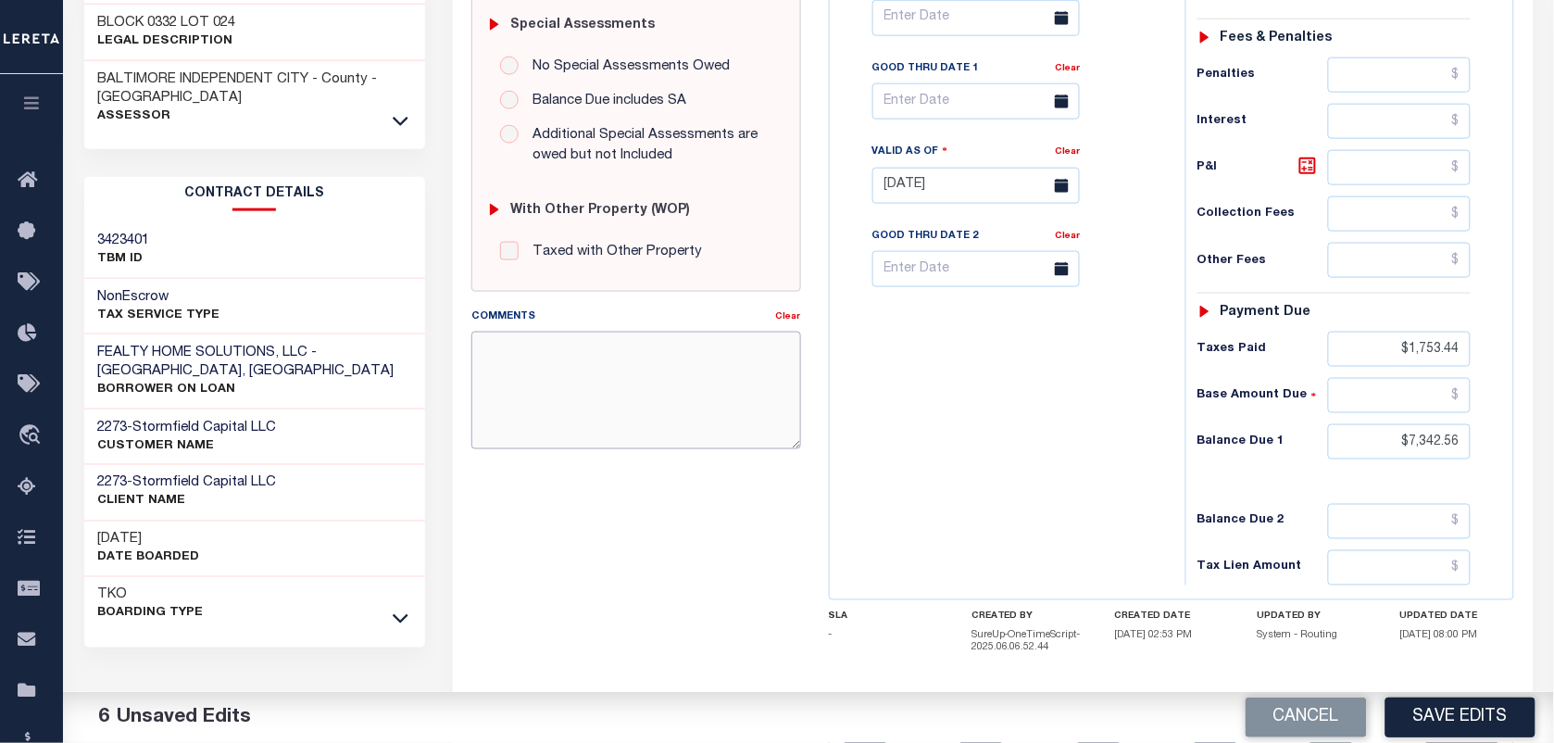
click at [552, 373] on textarea "Comments" at bounding box center [635, 389] width 329 height 117
click at [1065, 108] on icon at bounding box center [1062, 101] width 14 height 14
click at [991, 104] on input "text" at bounding box center [975, 101] width 207 height 36
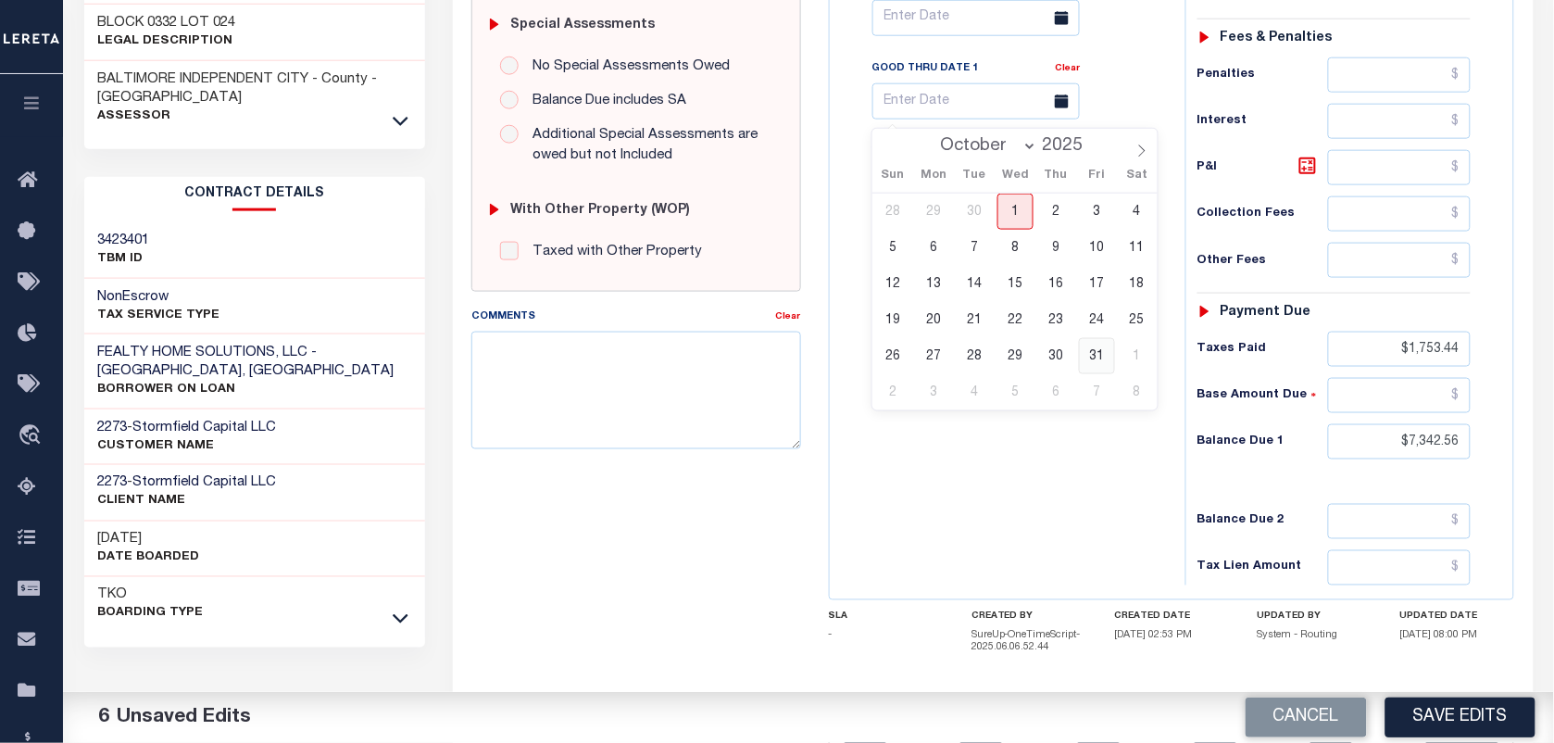
click at [1091, 355] on span "31" at bounding box center [1097, 356] width 36 height 36
type input "[DATE]"
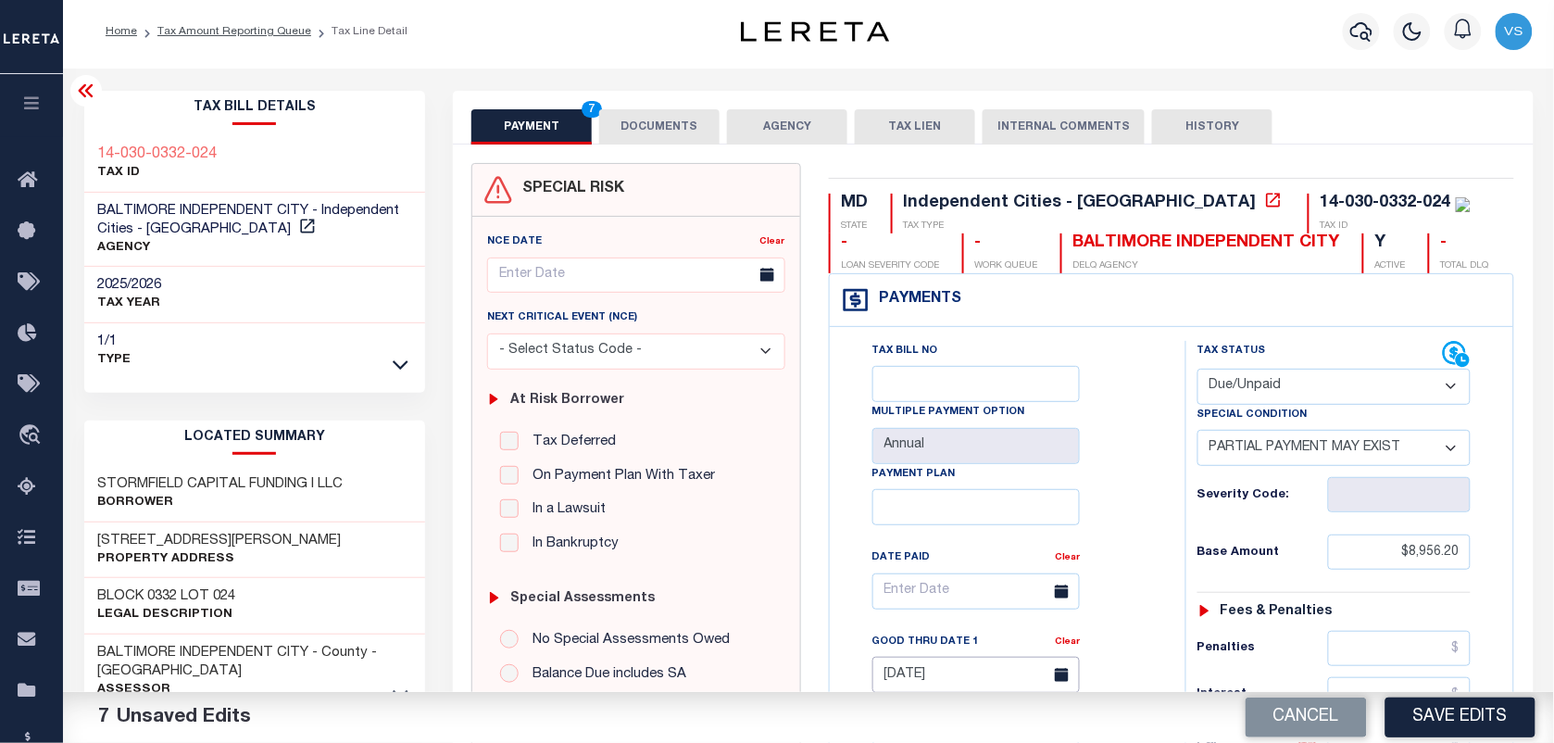
scroll to position [0, 0]
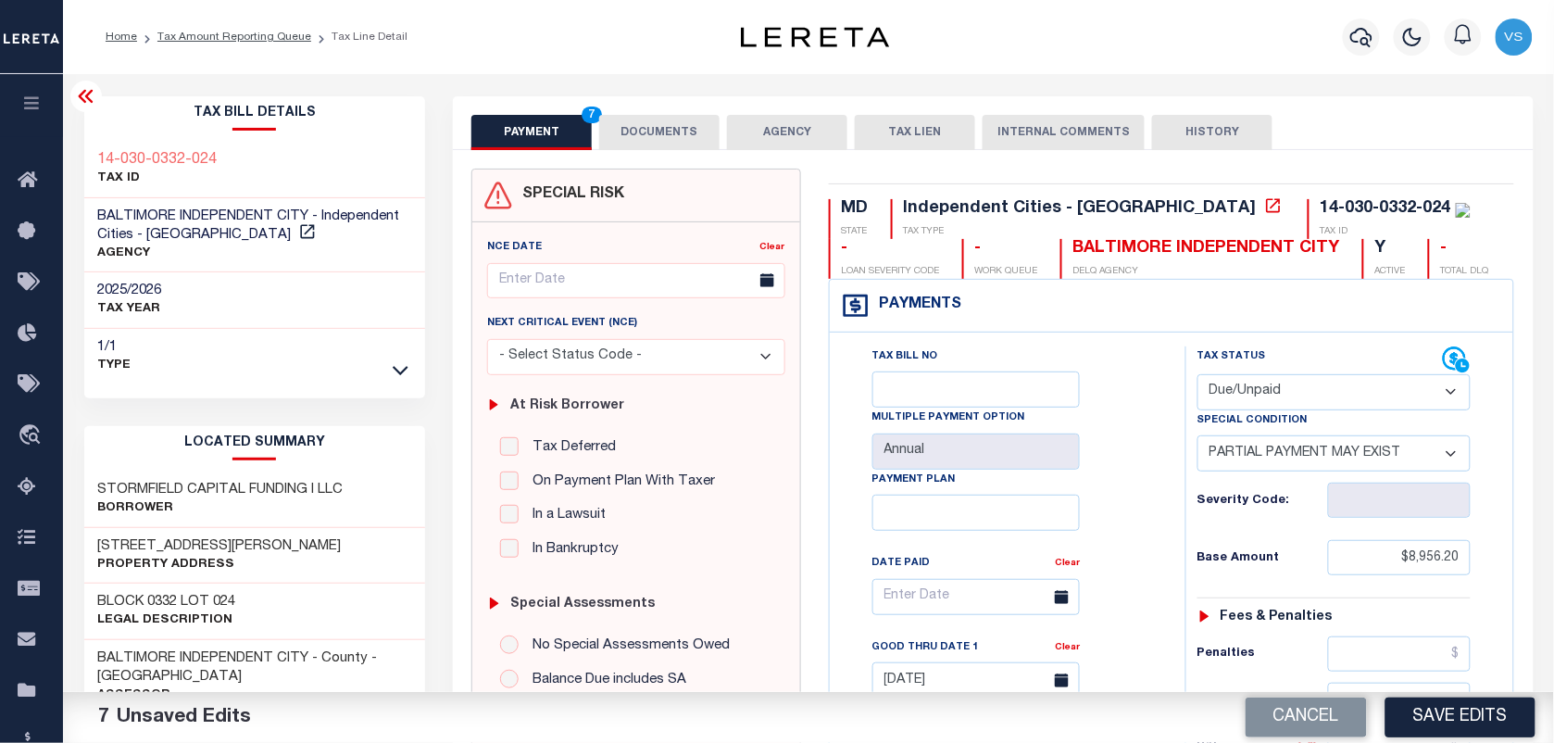
click at [662, 128] on button "DOCUMENTS" at bounding box center [659, 132] width 120 height 35
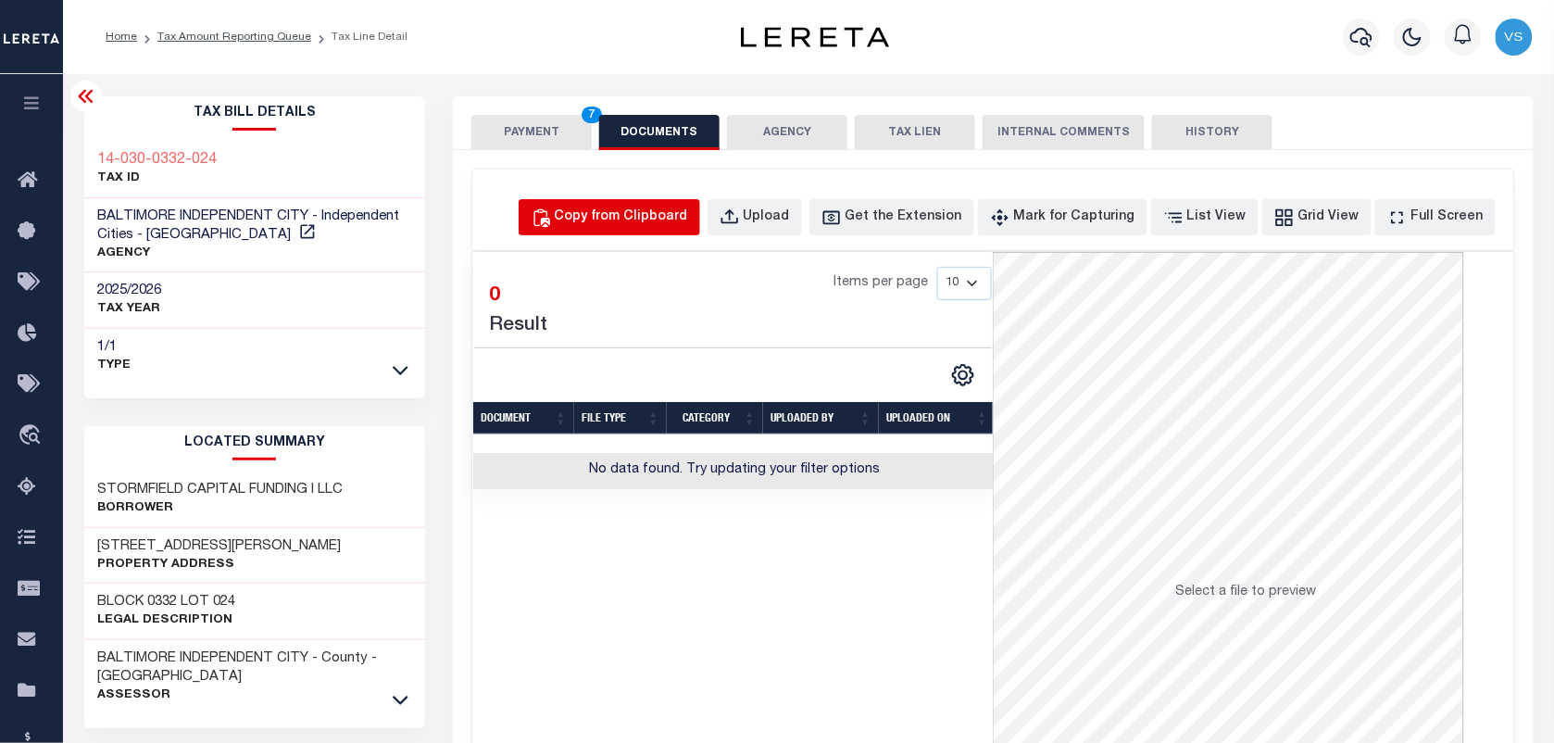
click at [639, 216] on div "Copy from Clipboard" at bounding box center [621, 217] width 133 height 20
select select "POP"
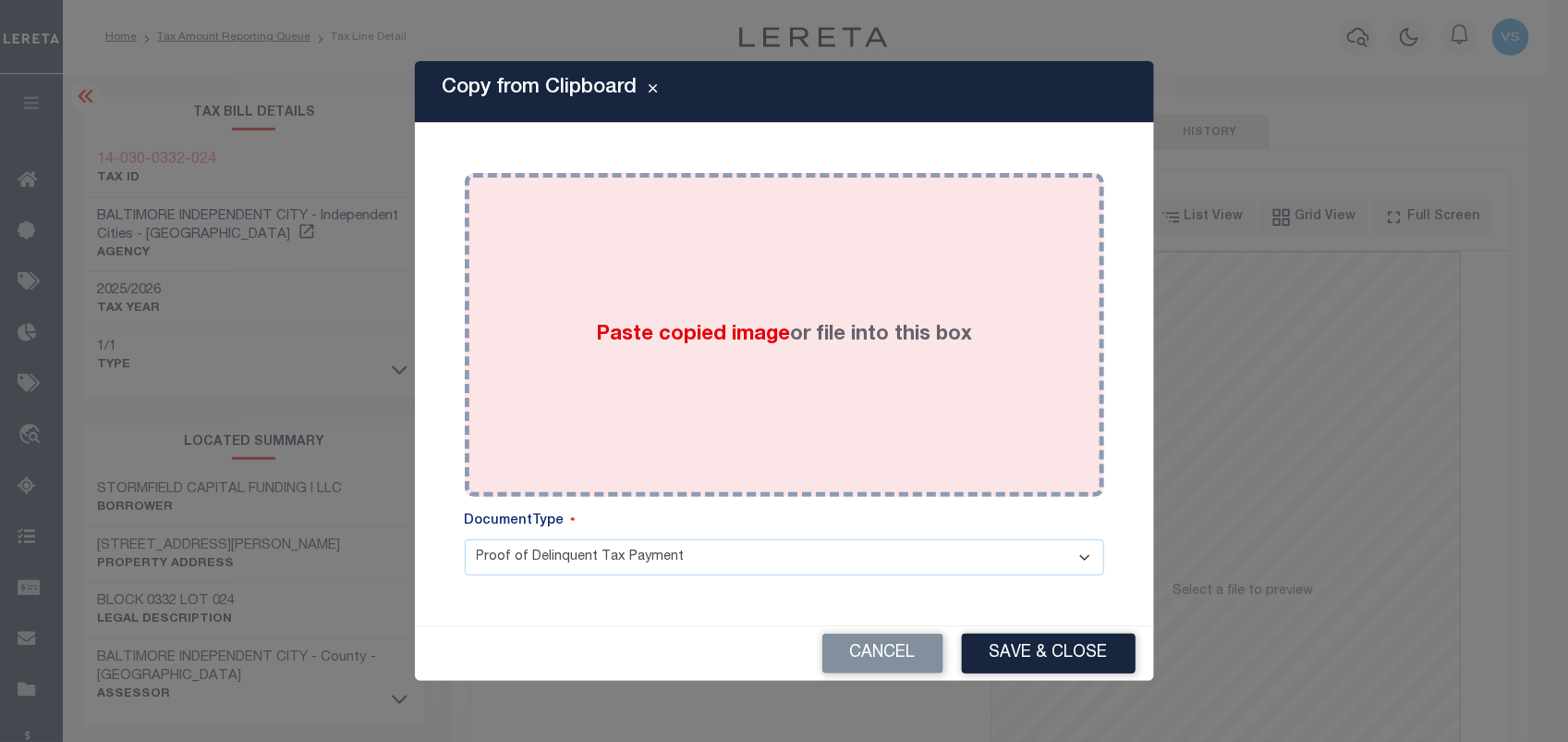
click at [781, 354] on div "Paste copied image or file into this box" at bounding box center [784, 335] width 612 height 296
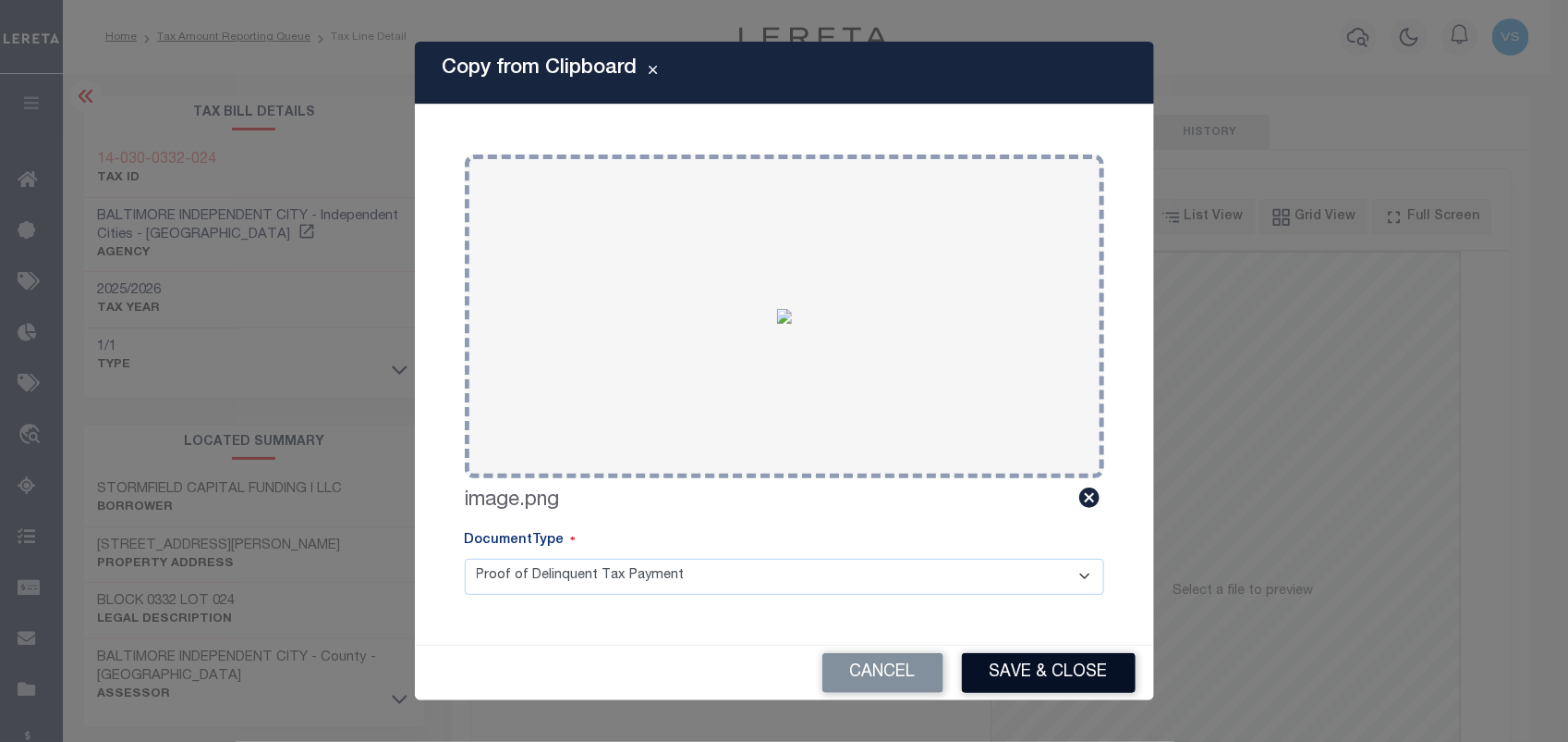
drag, startPoint x: 1029, startPoint y: 686, endPoint x: 1018, endPoint y: 648, distance: 39.6
click at [1029, 684] on button "Save & Close" at bounding box center [1049, 673] width 174 height 40
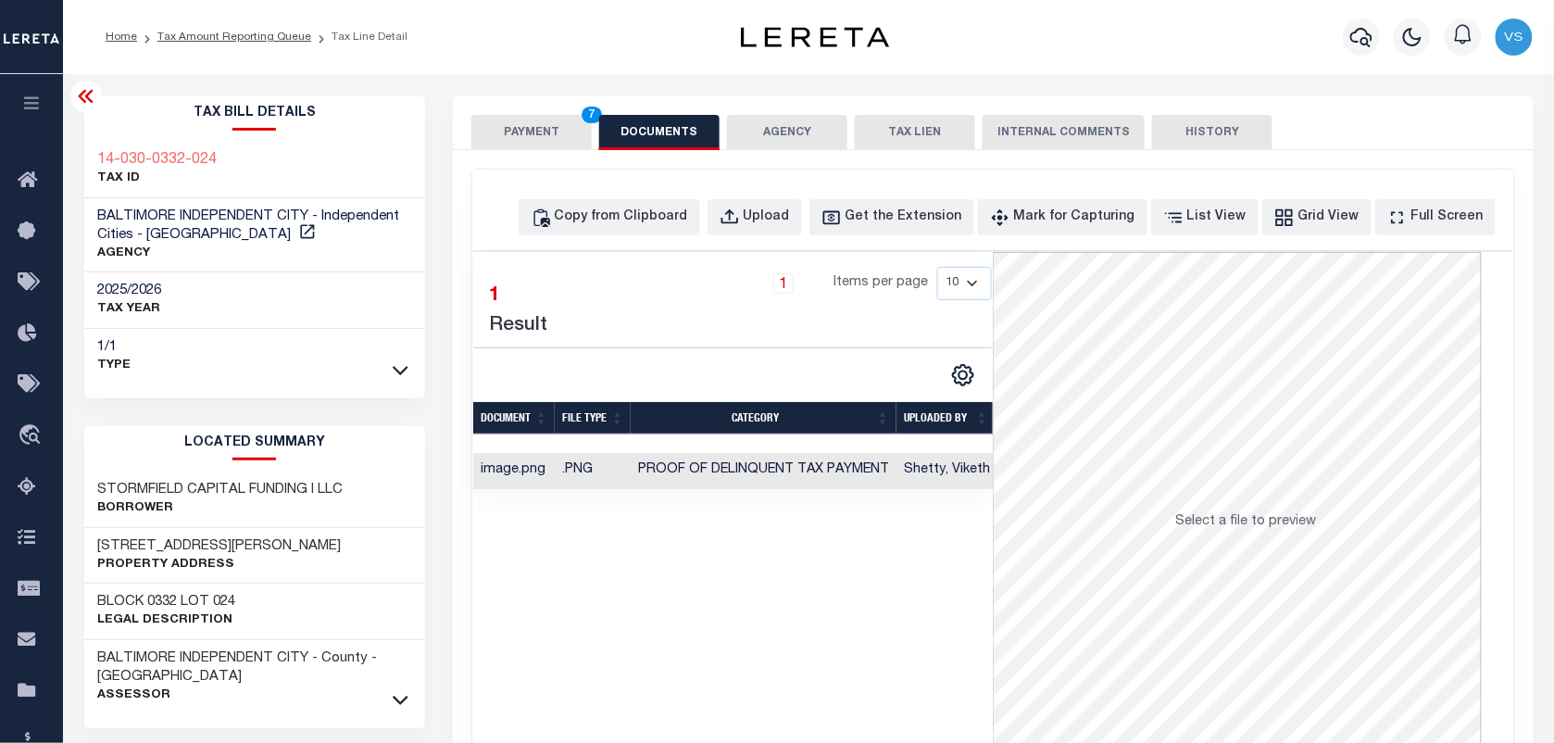
click at [528, 134] on button "PAYMENT 7" at bounding box center [531, 132] width 120 height 35
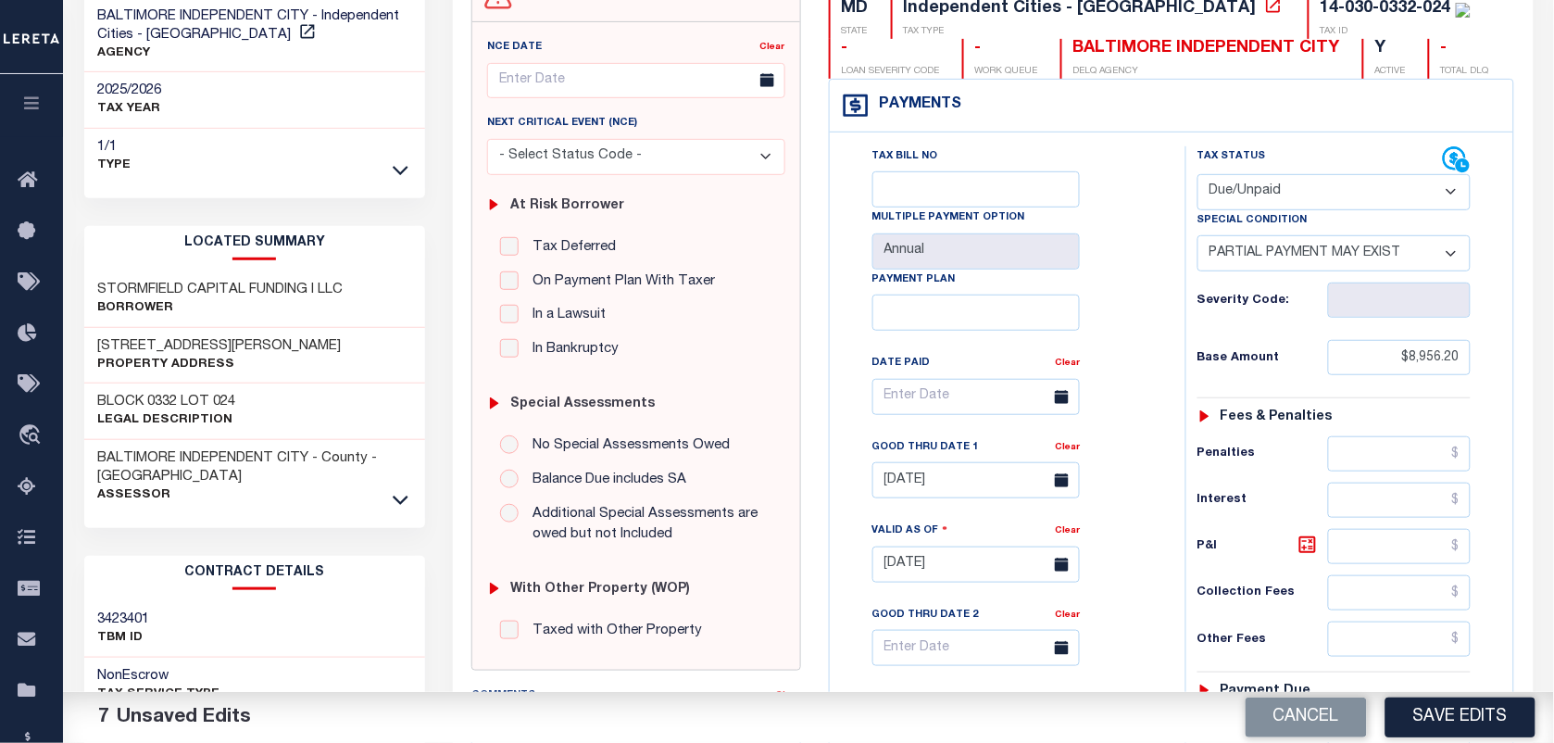
scroll to position [347, 0]
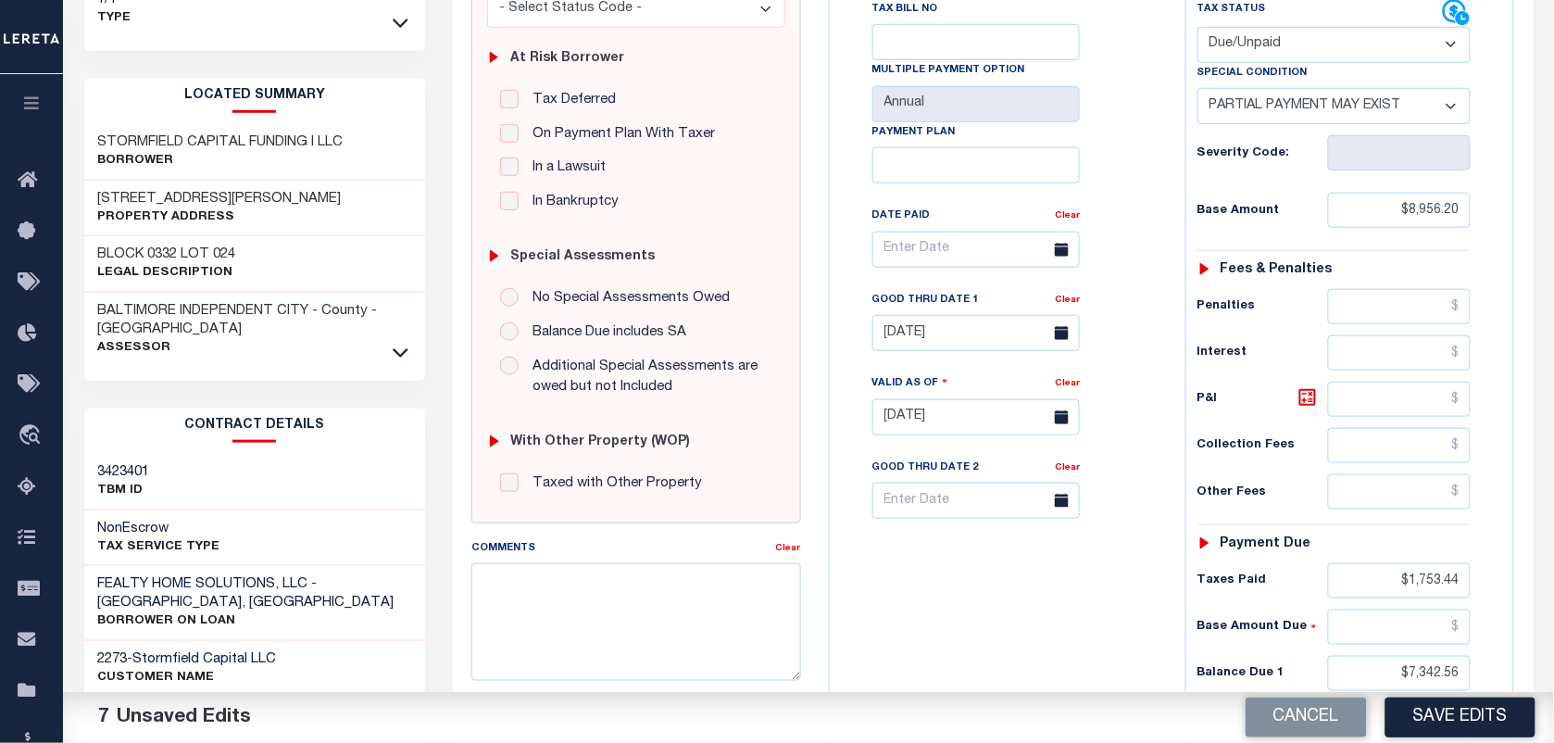
drag, startPoint x: 1446, startPoint y: 719, endPoint x: 1458, endPoint y: 710, distance: 14.6
click at [1451, 719] on button "Save Edits" at bounding box center [1460, 717] width 150 height 40
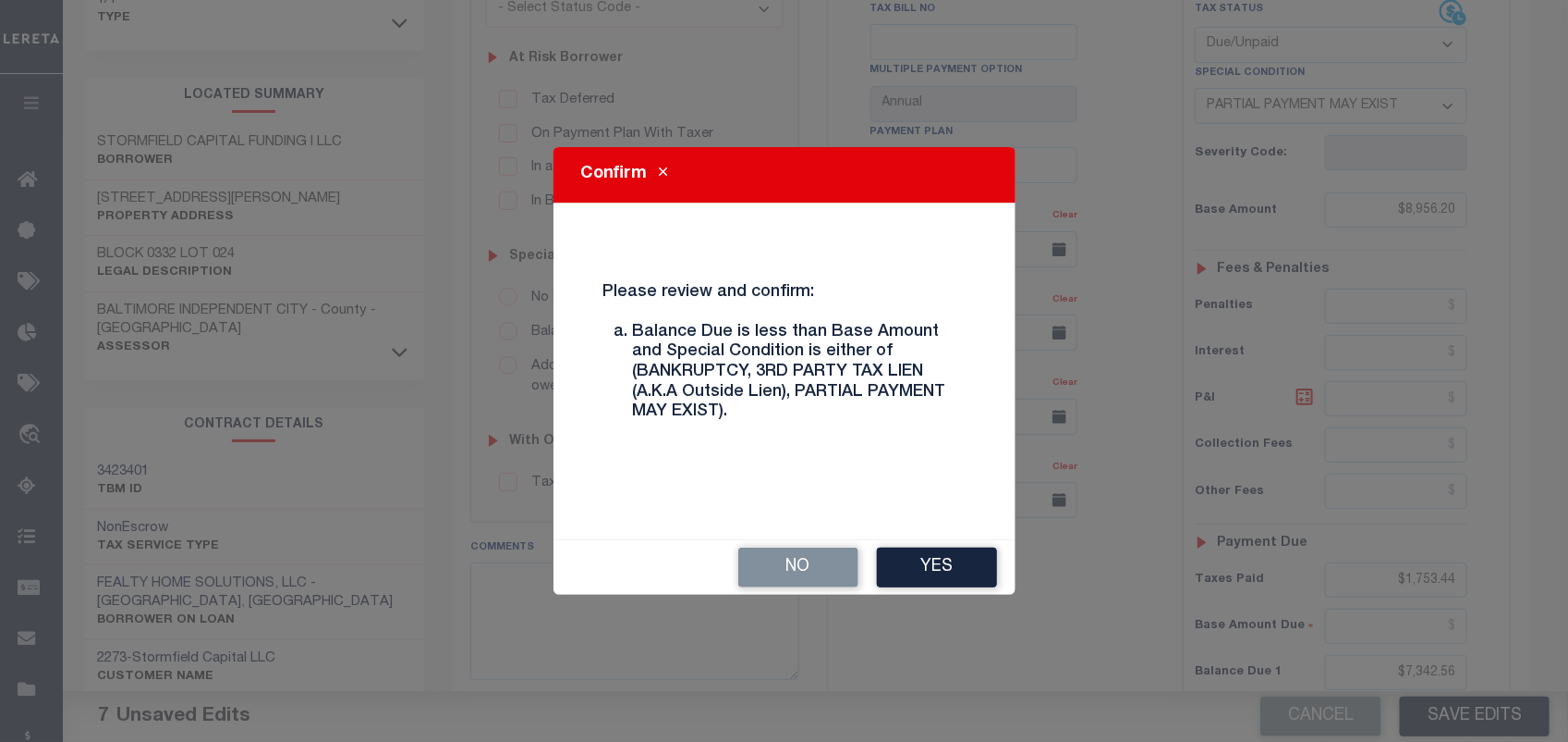
click at [936, 569] on button "Yes" at bounding box center [937, 567] width 120 height 40
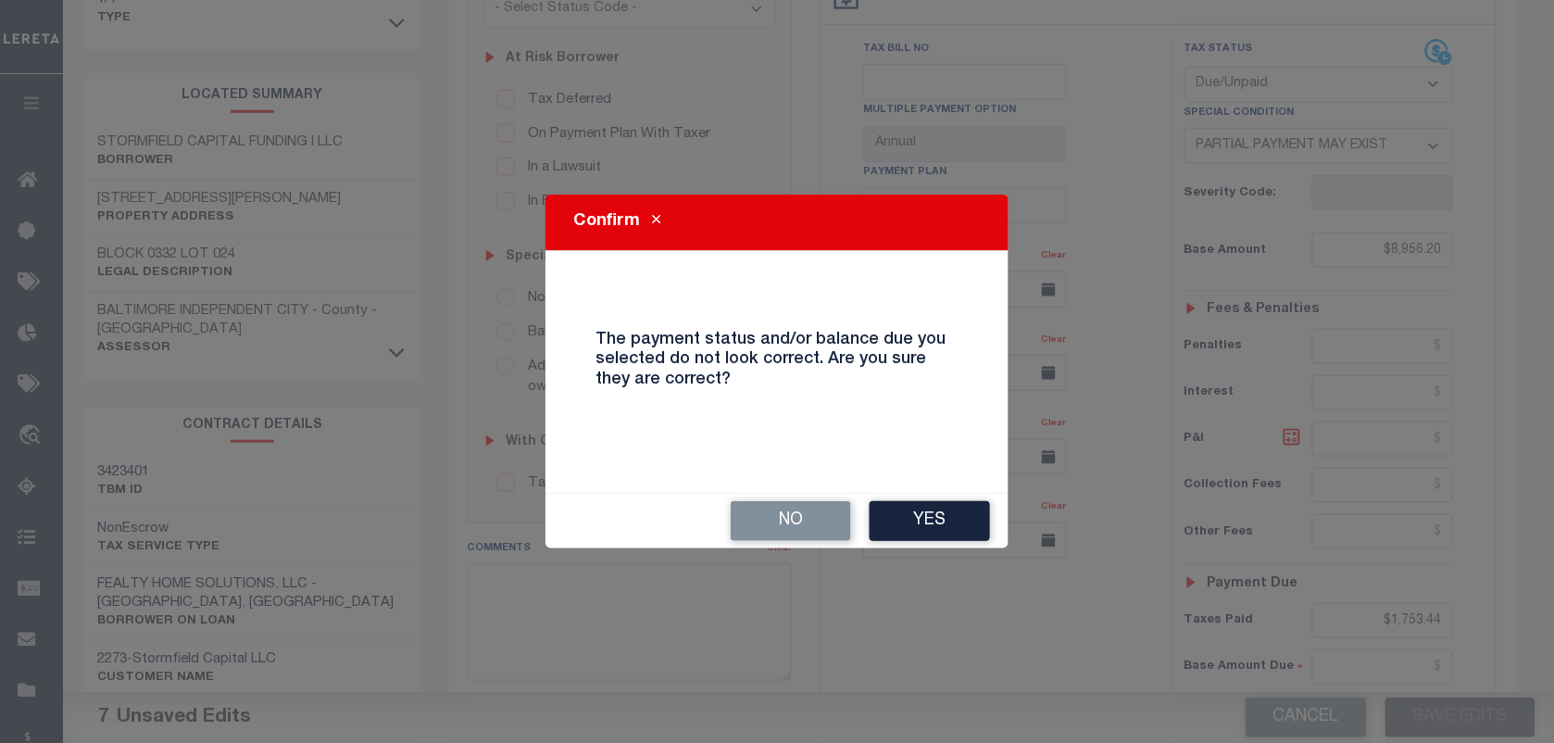
drag, startPoint x: 960, startPoint y: 511, endPoint x: 956, endPoint y: 483, distance: 28.2
click at [961, 506] on button "Yes" at bounding box center [929, 521] width 120 height 40
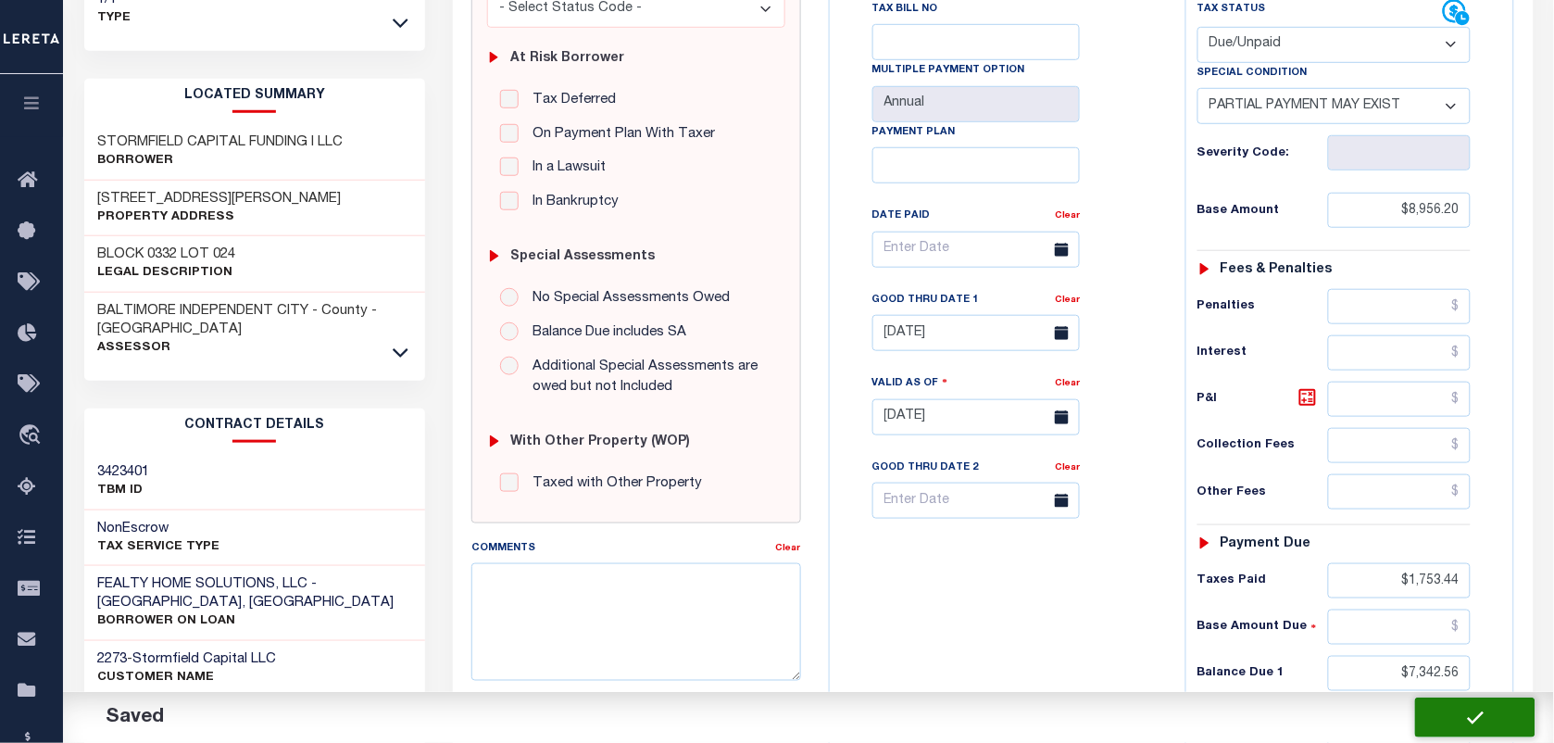
checkbox input "false"
type input "$8,956.2"
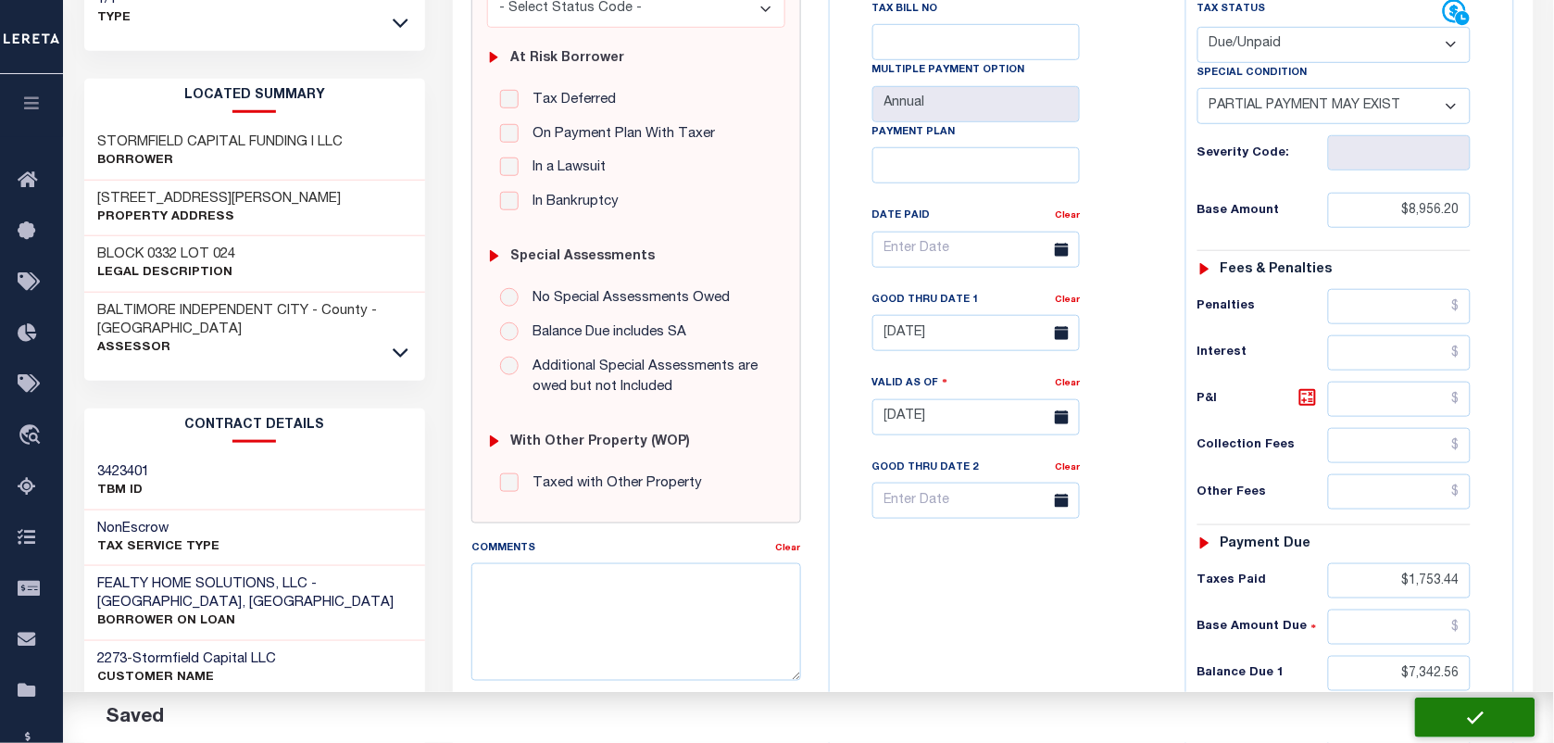
type input "$1,753.44"
type input "$7,342.56"
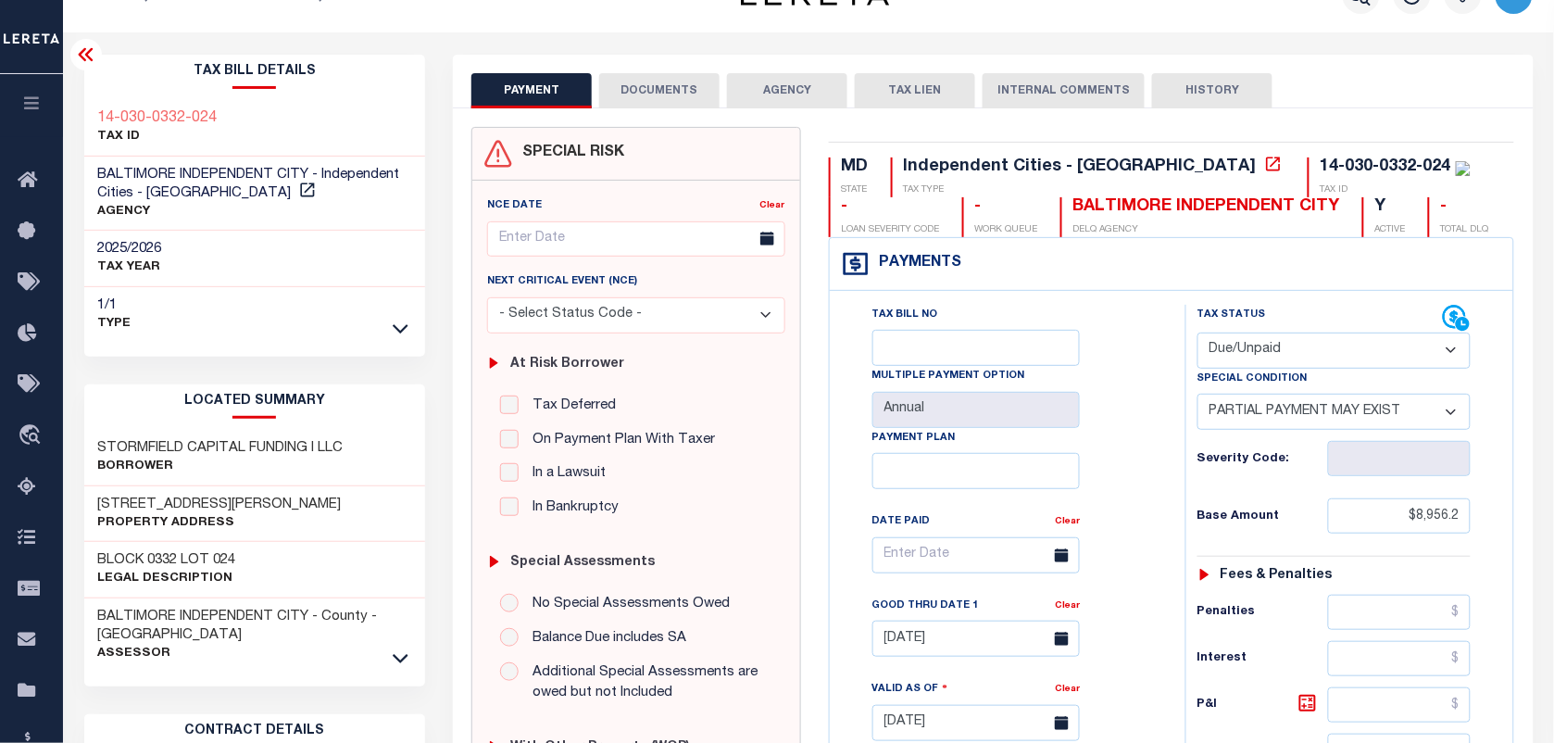
scroll to position [0, 0]
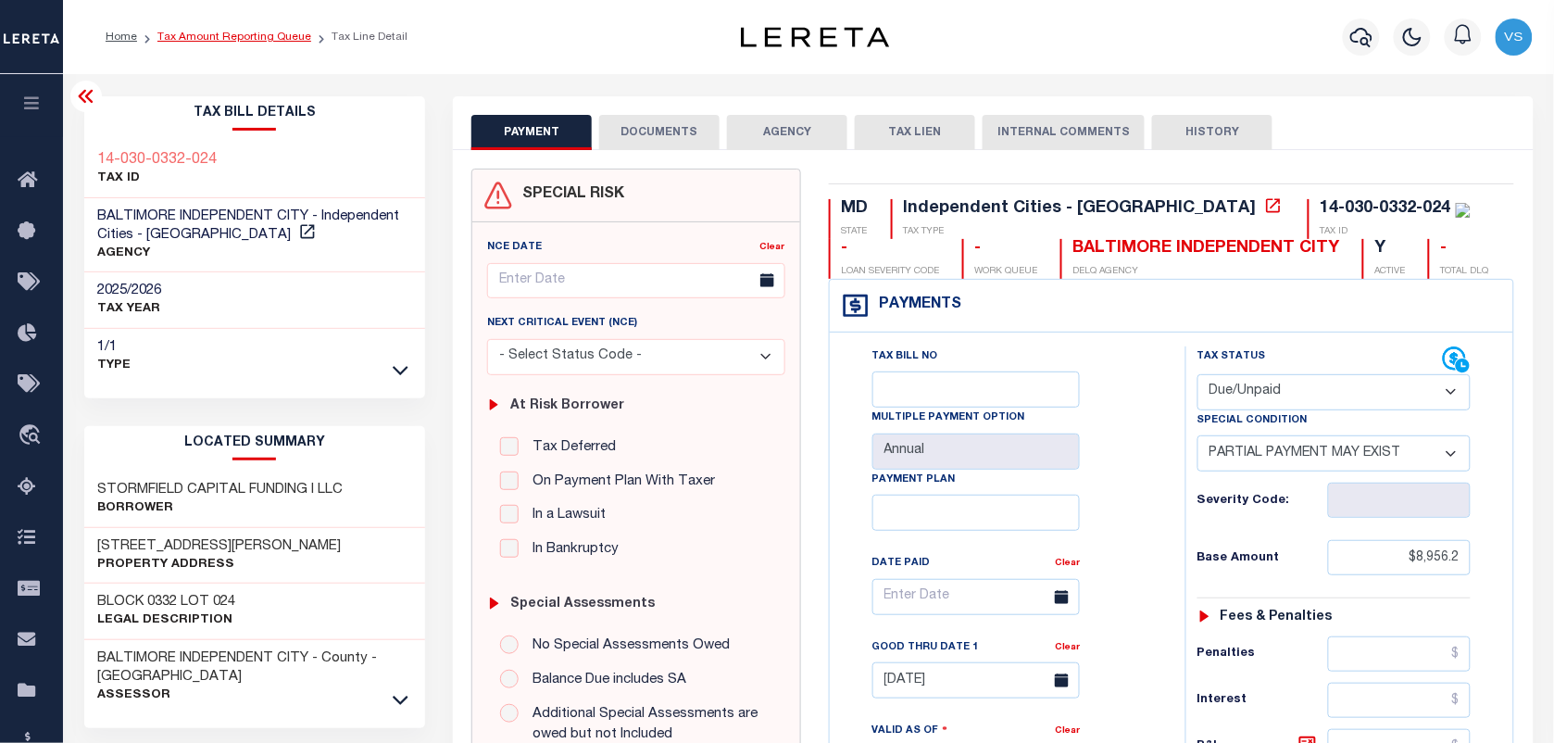
click at [244, 37] on link "Tax Amount Reporting Queue" at bounding box center [234, 36] width 154 height 11
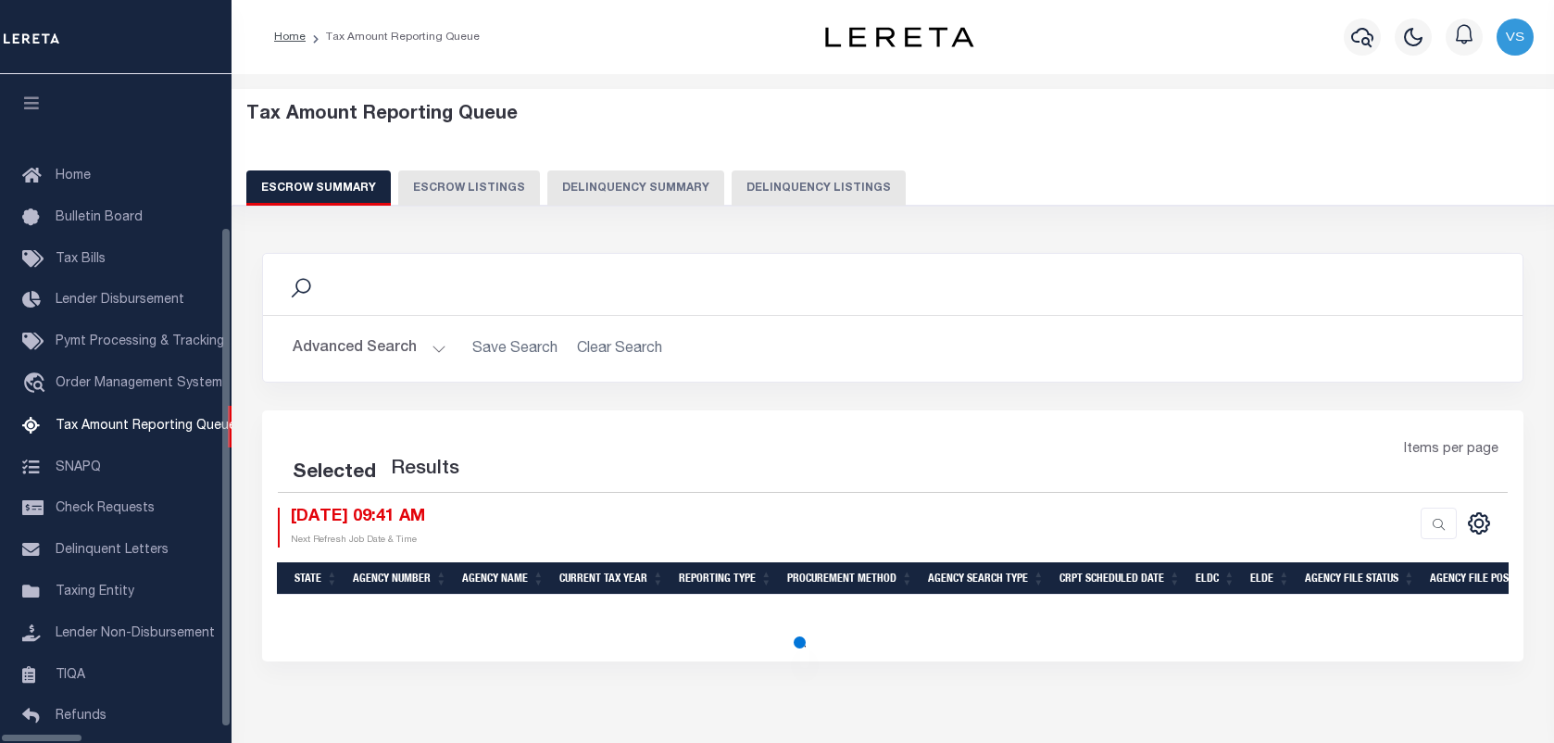
select select "100"
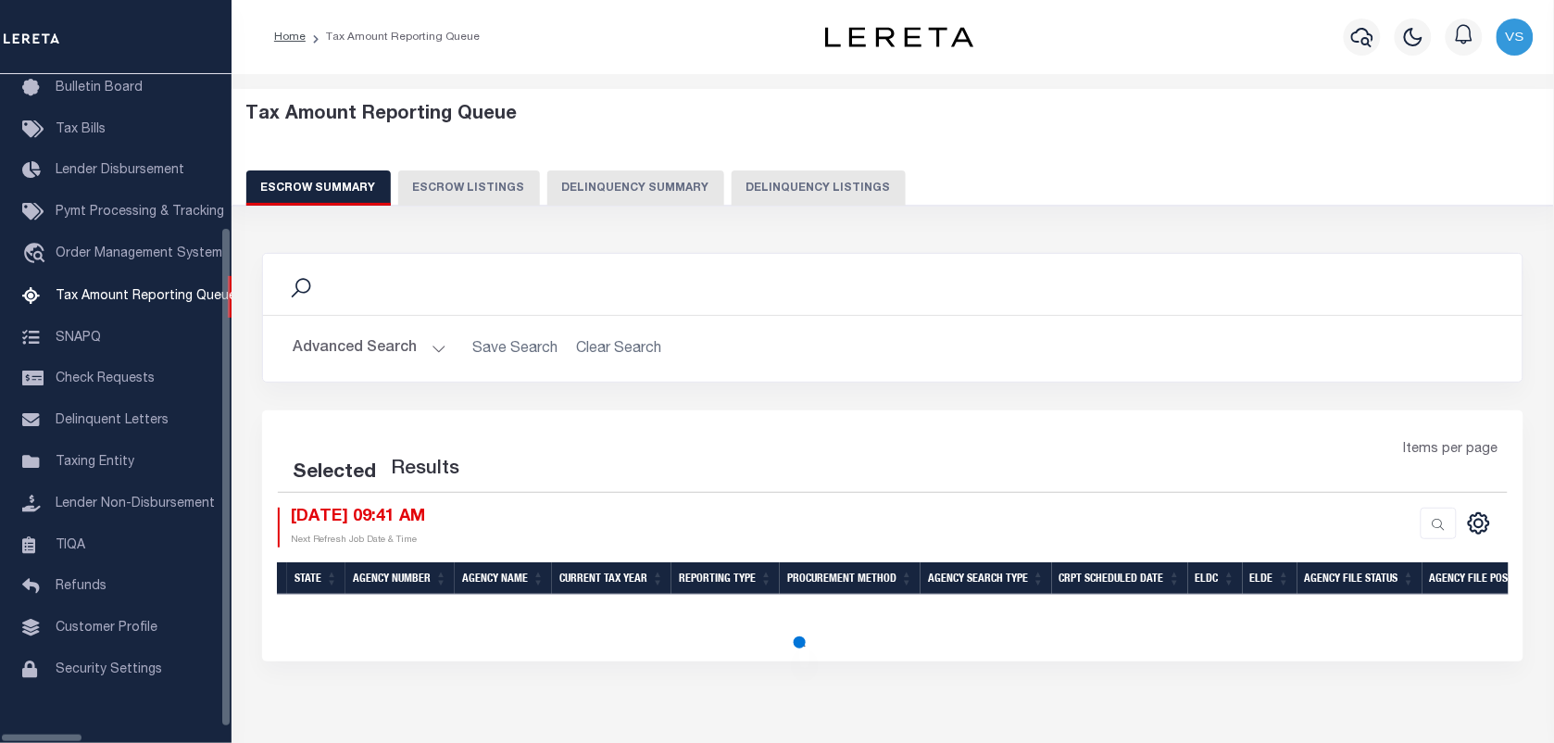
select select "100"
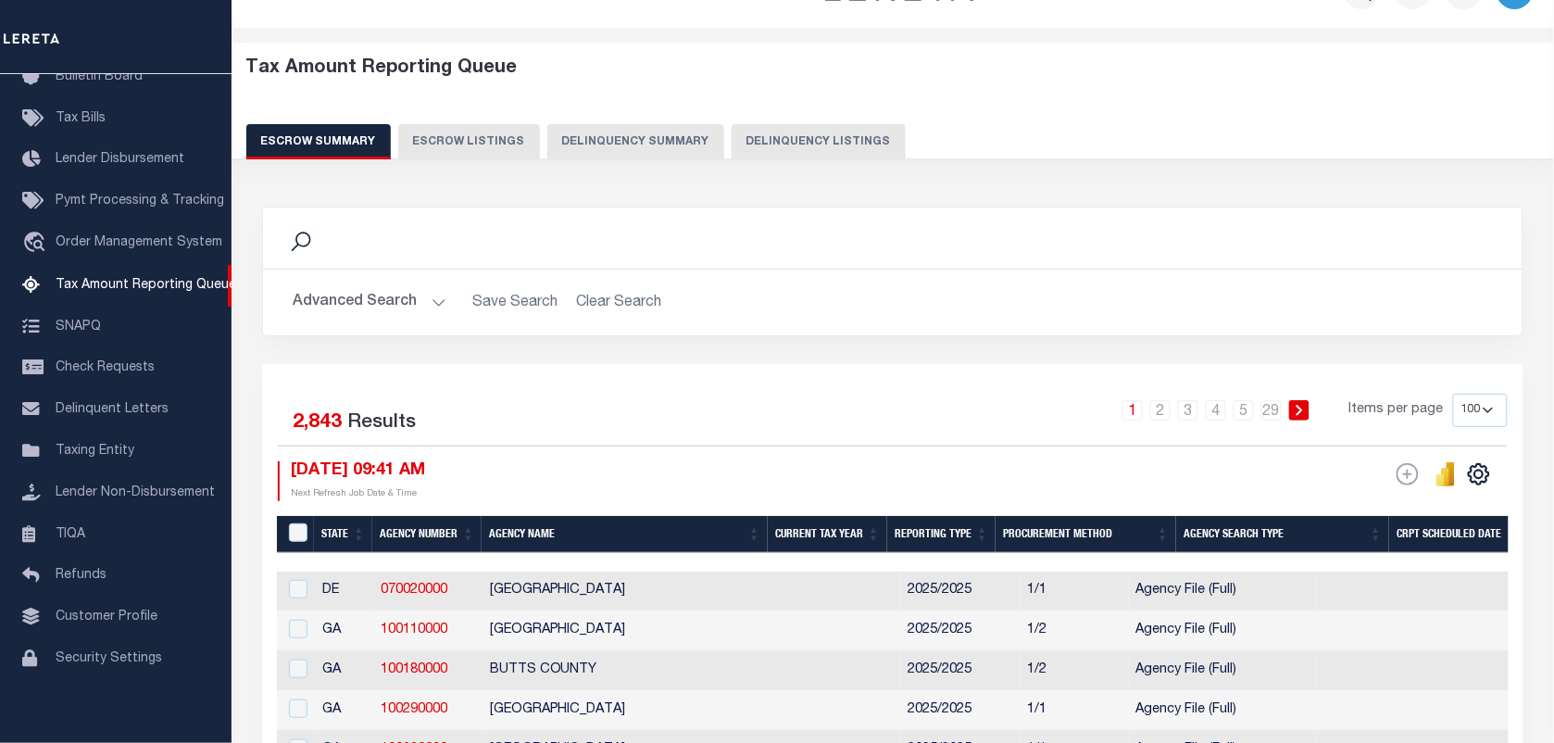
scroll to position [0, 0]
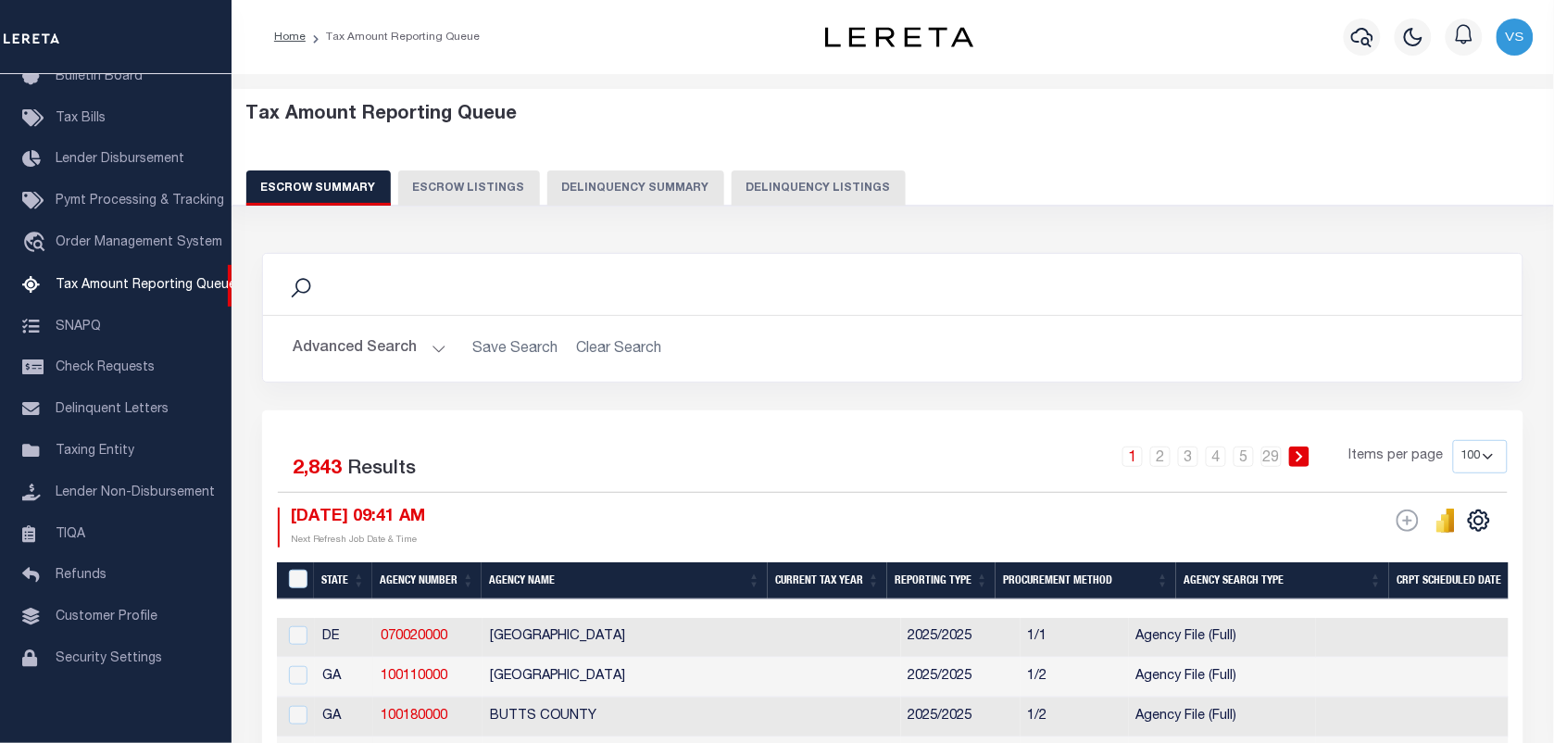
click at [794, 178] on button "Delinquency Listings" at bounding box center [818, 187] width 174 height 35
select select "100"
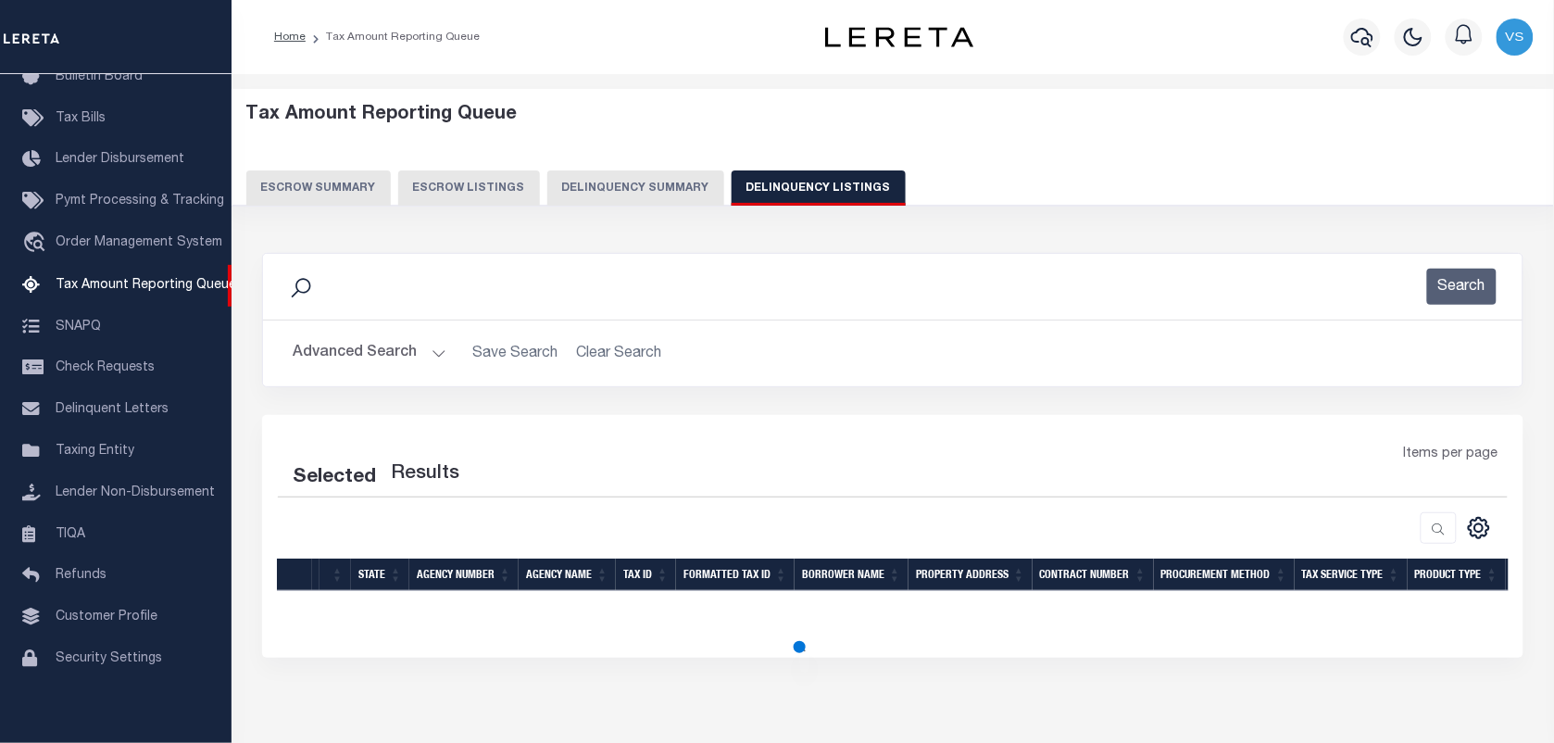
select select "100"
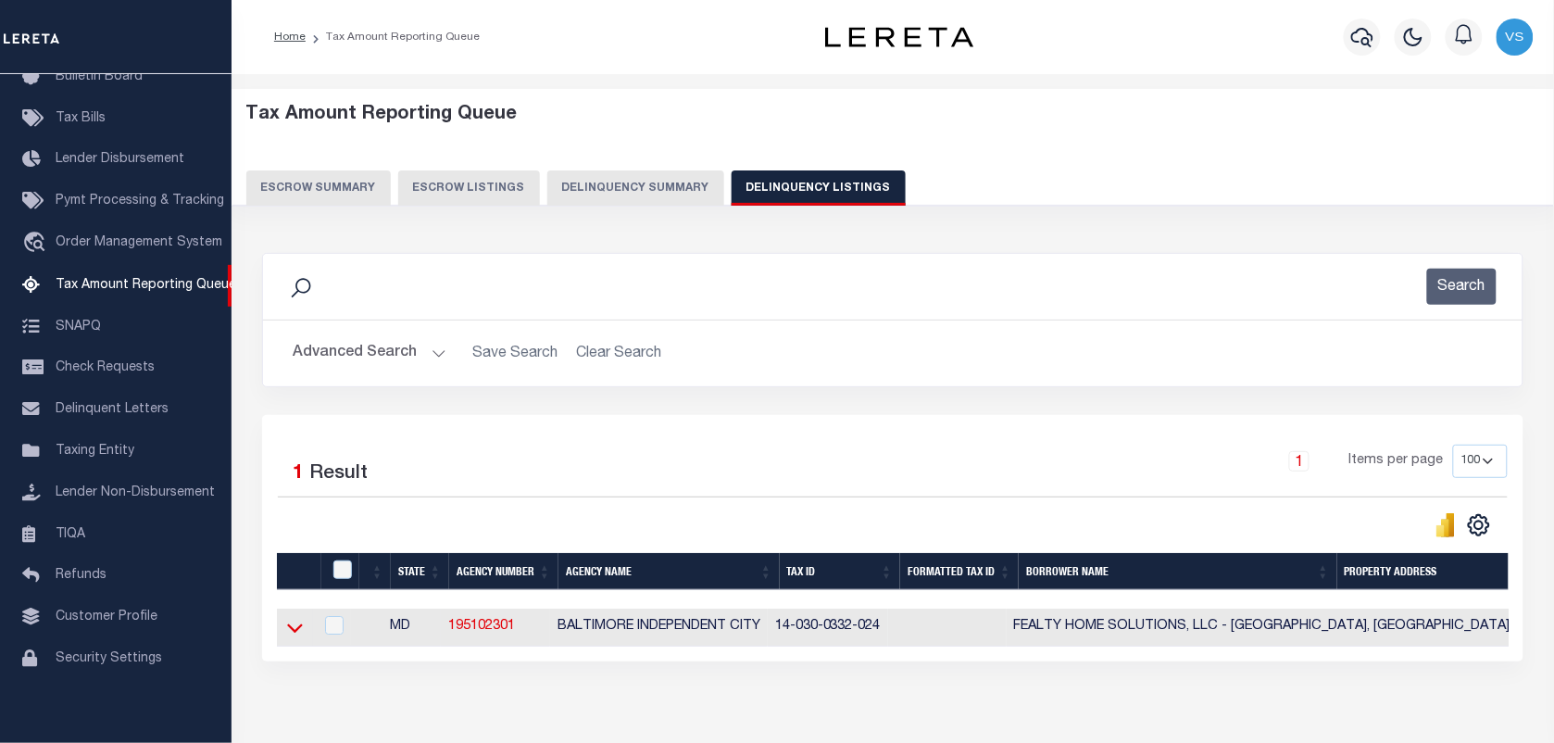
click at [294, 634] on icon at bounding box center [295, 627] width 16 height 19
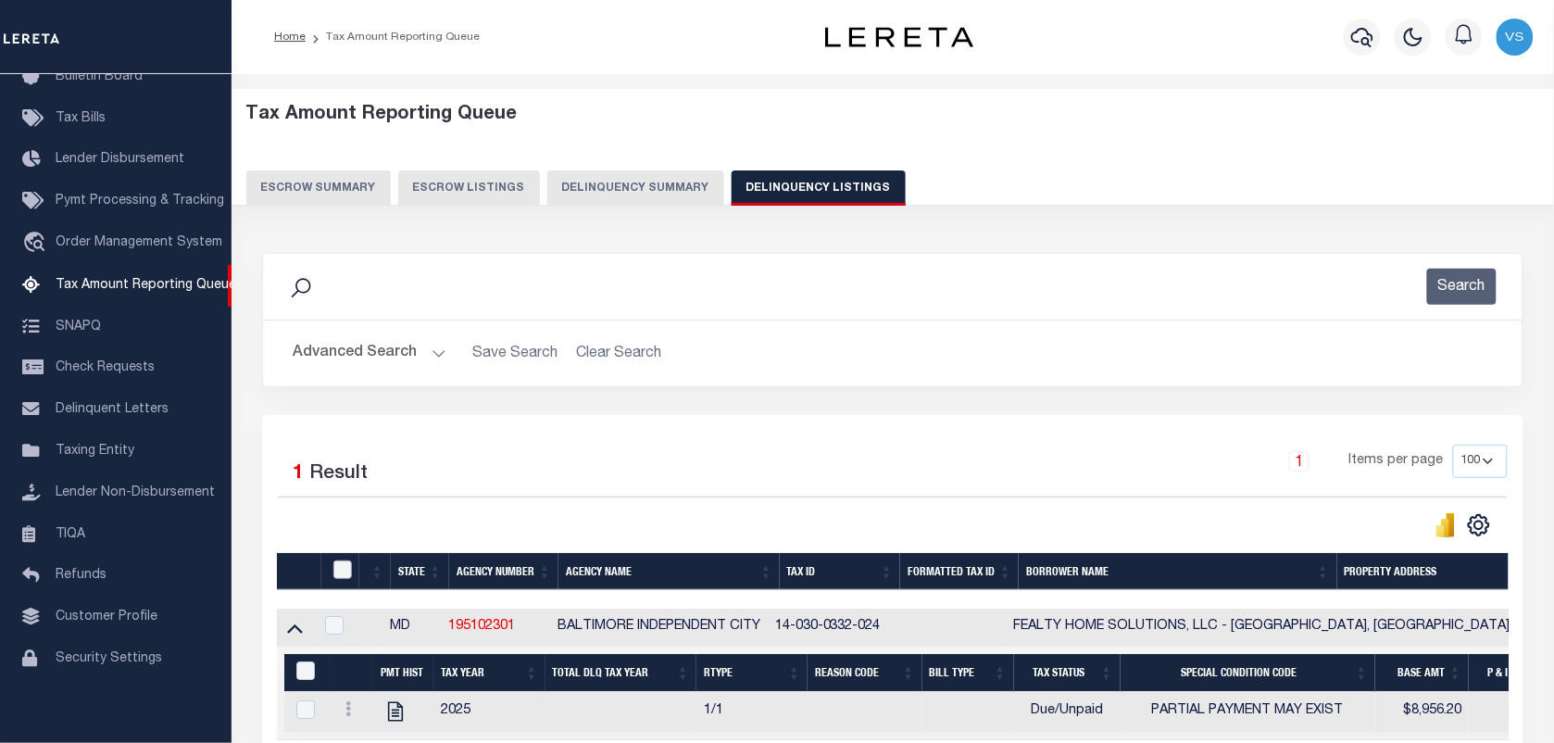
click at [344, 566] on input "checkbox" at bounding box center [342, 569] width 19 height 19
checkbox input "true"
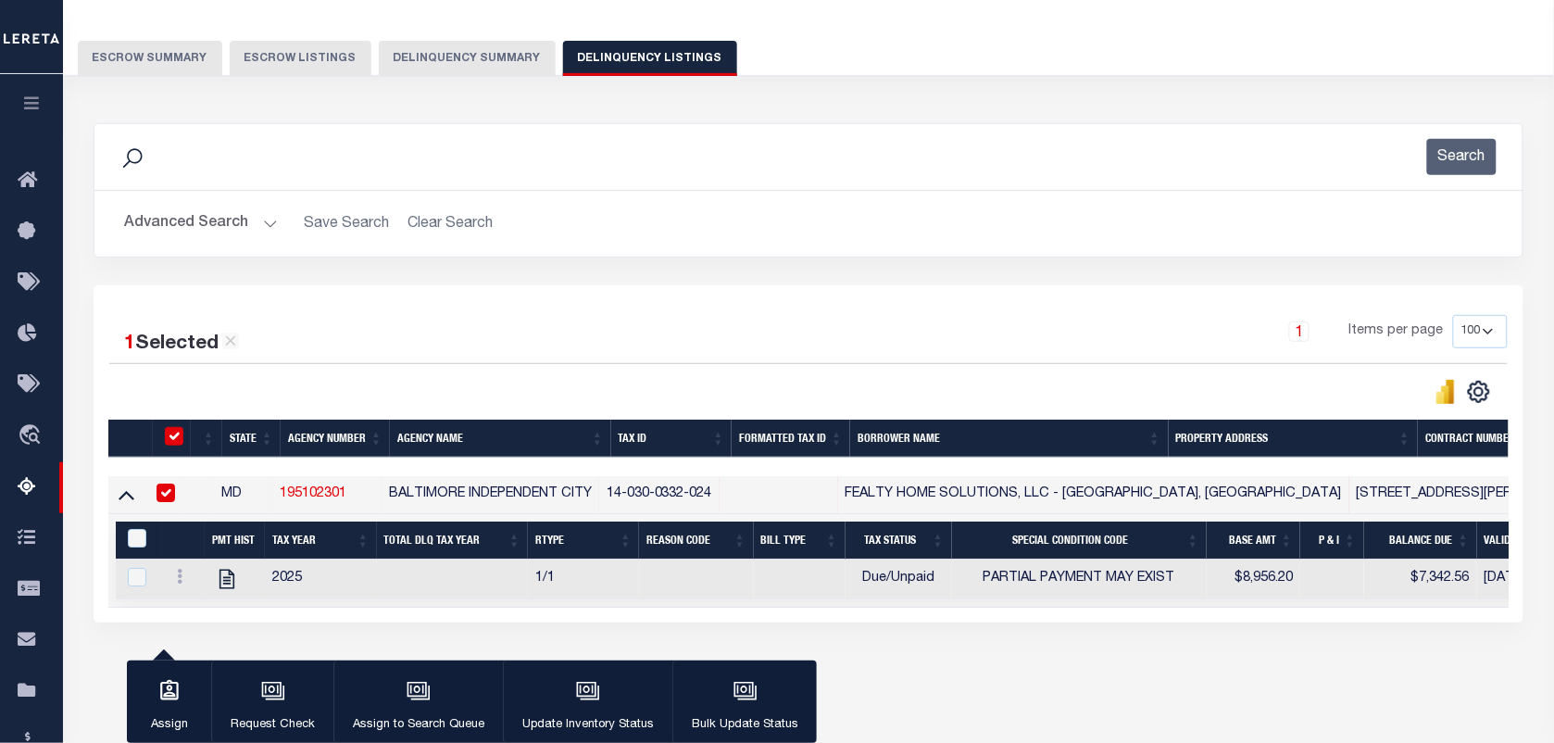
scroll to position [231, 0]
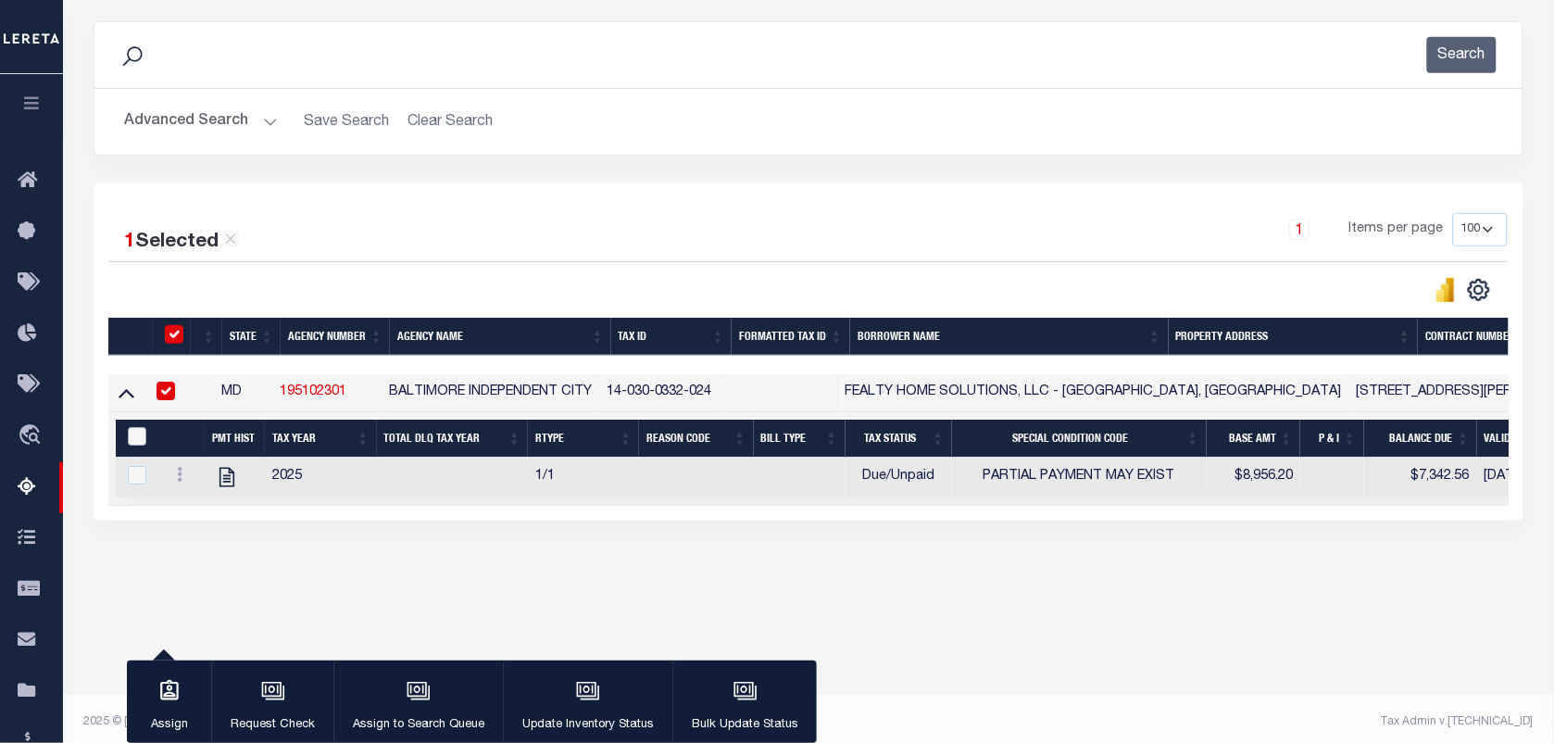
click at [141, 440] on input "&nbsp;" at bounding box center [137, 436] width 19 height 19
checkbox input "true"
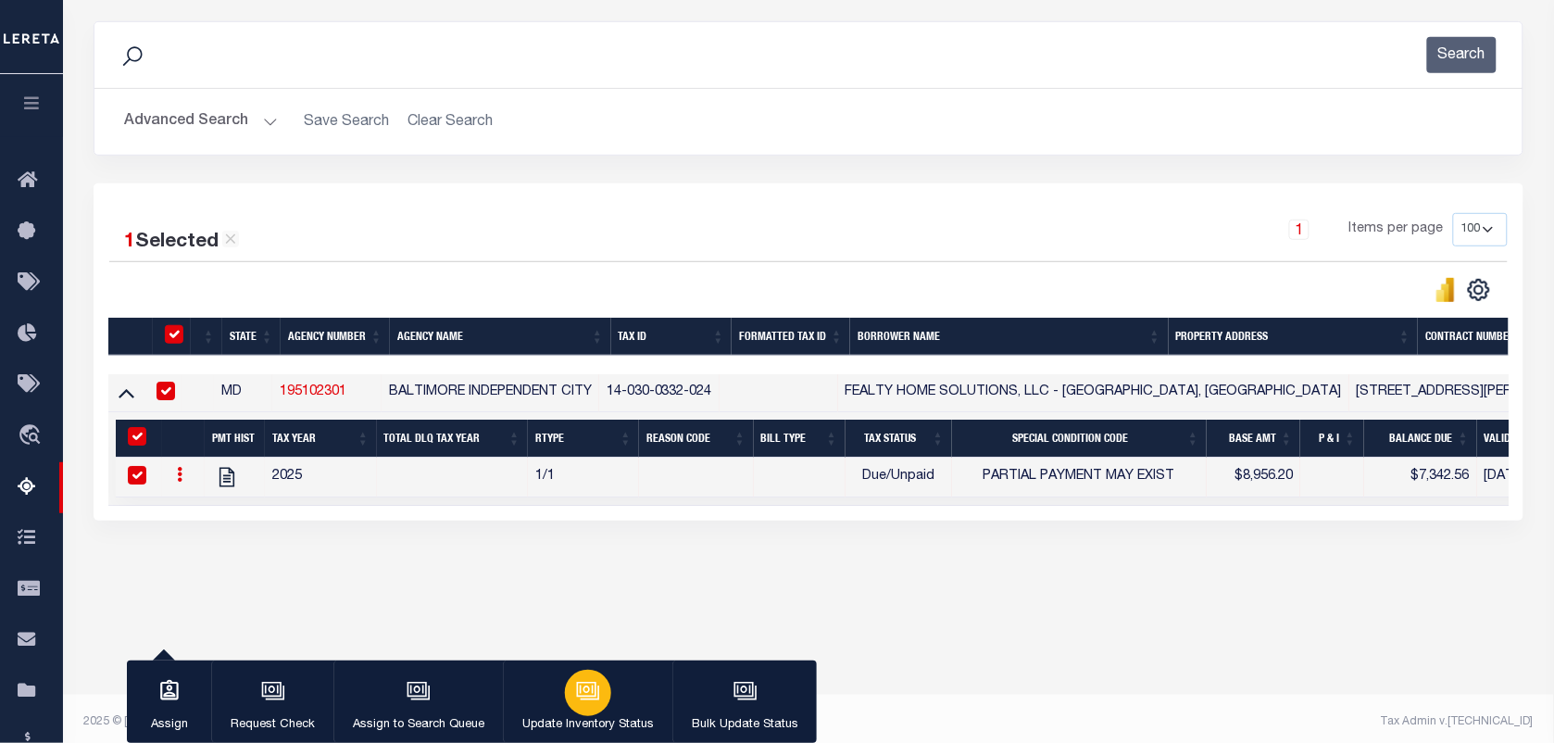
click at [584, 711] on div "button" at bounding box center [588, 692] width 46 height 46
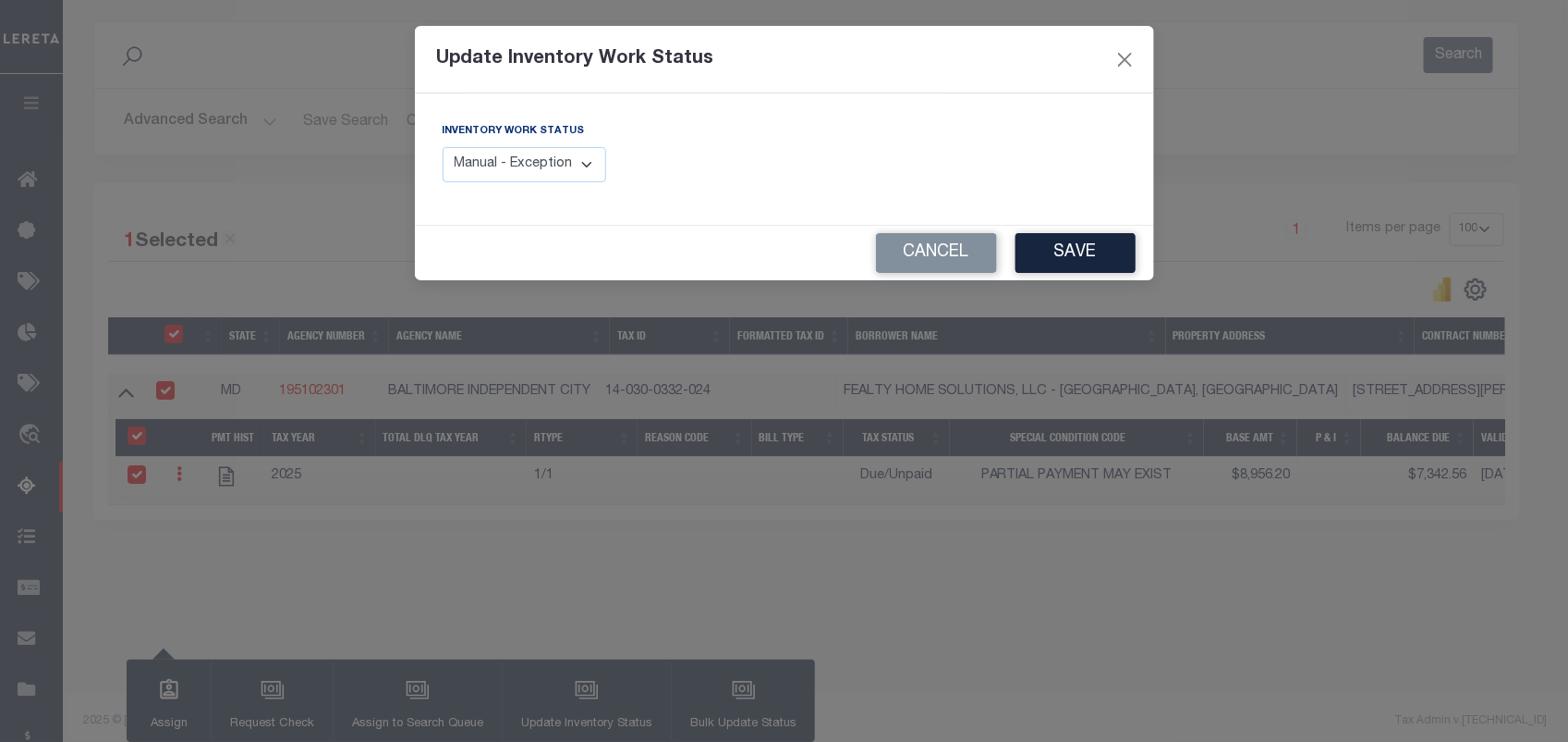
click at [570, 171] on select "Manual - Exception Pended - Awaiting Search Late Add Exception Completed" at bounding box center [525, 165] width 165 height 36
select select "4"
click at [443, 147] on select "Manual - Exception Pended - Awaiting Search Late Add Exception Completed" at bounding box center [525, 165] width 165 height 36
click at [1070, 276] on div "Cancel Save" at bounding box center [784, 253] width 740 height 55
click at [1093, 252] on button "Save" at bounding box center [1076, 253] width 120 height 40
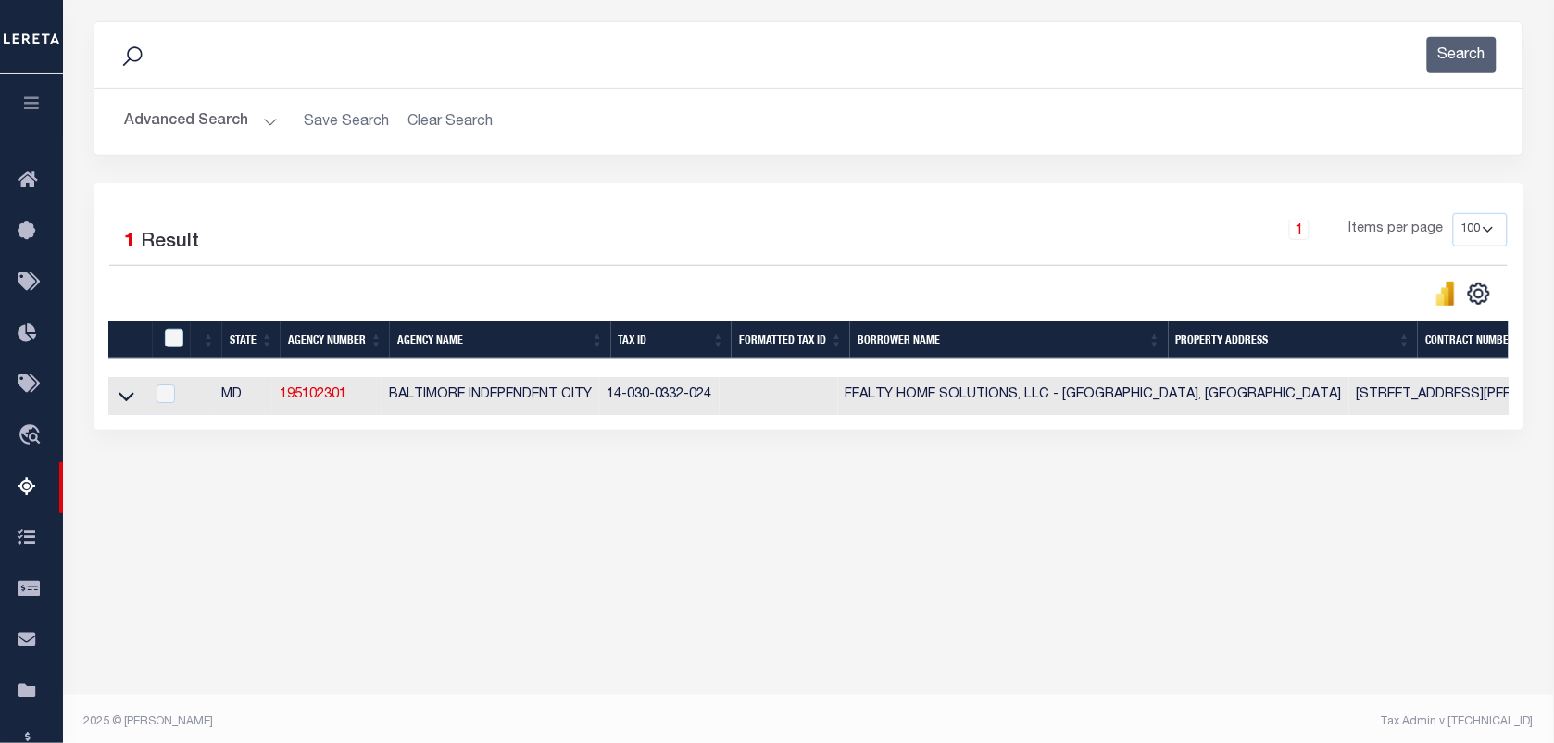
click at [182, 121] on button "Advanced Search" at bounding box center [201, 122] width 154 height 36
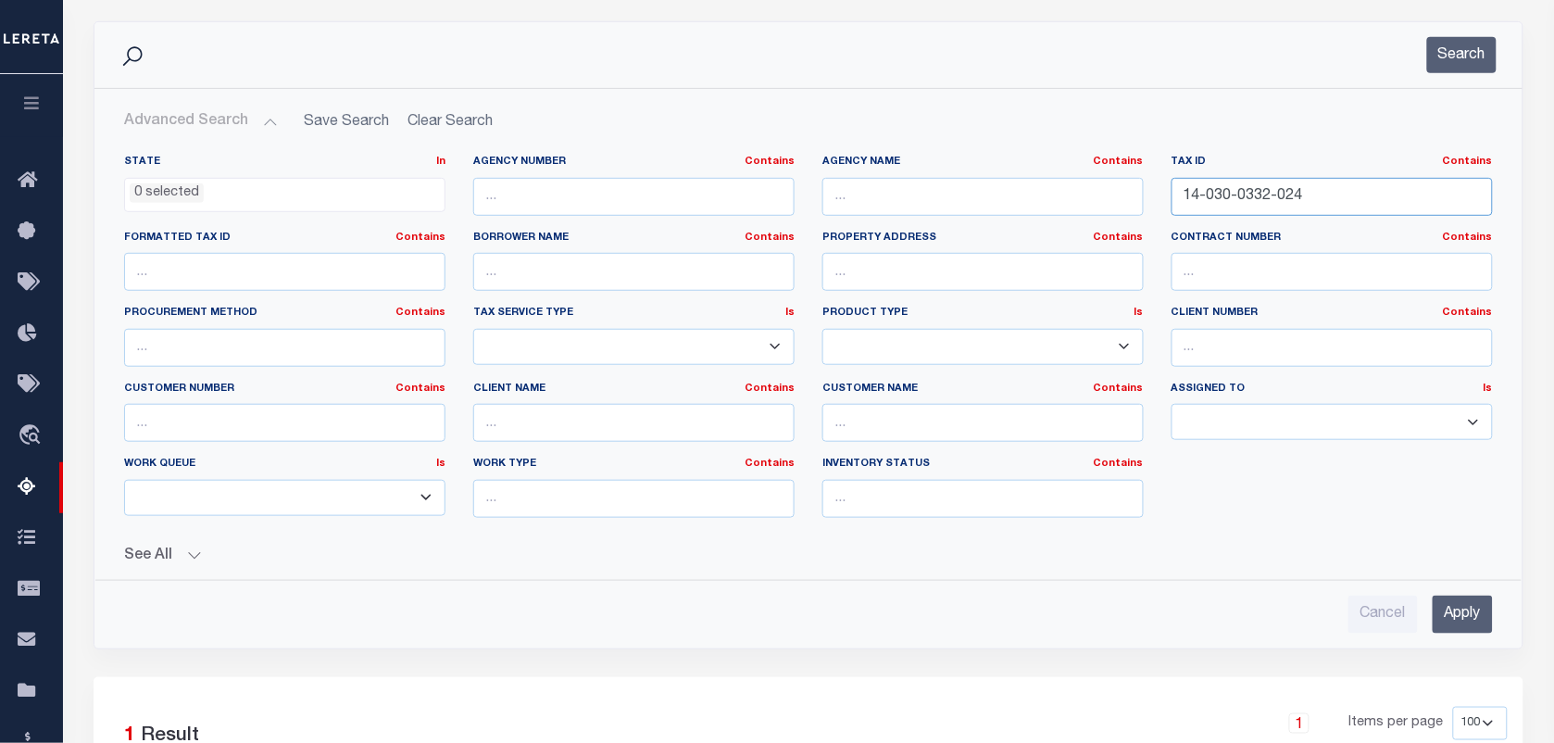
click at [1353, 197] on input "14-030-0332-024" at bounding box center [1331, 197] width 321 height 38
paste input "049"
paste input "24-050-1929-049"
type input "24-050-1929-049"
click at [1474, 49] on button "Search" at bounding box center [1461, 55] width 69 height 36
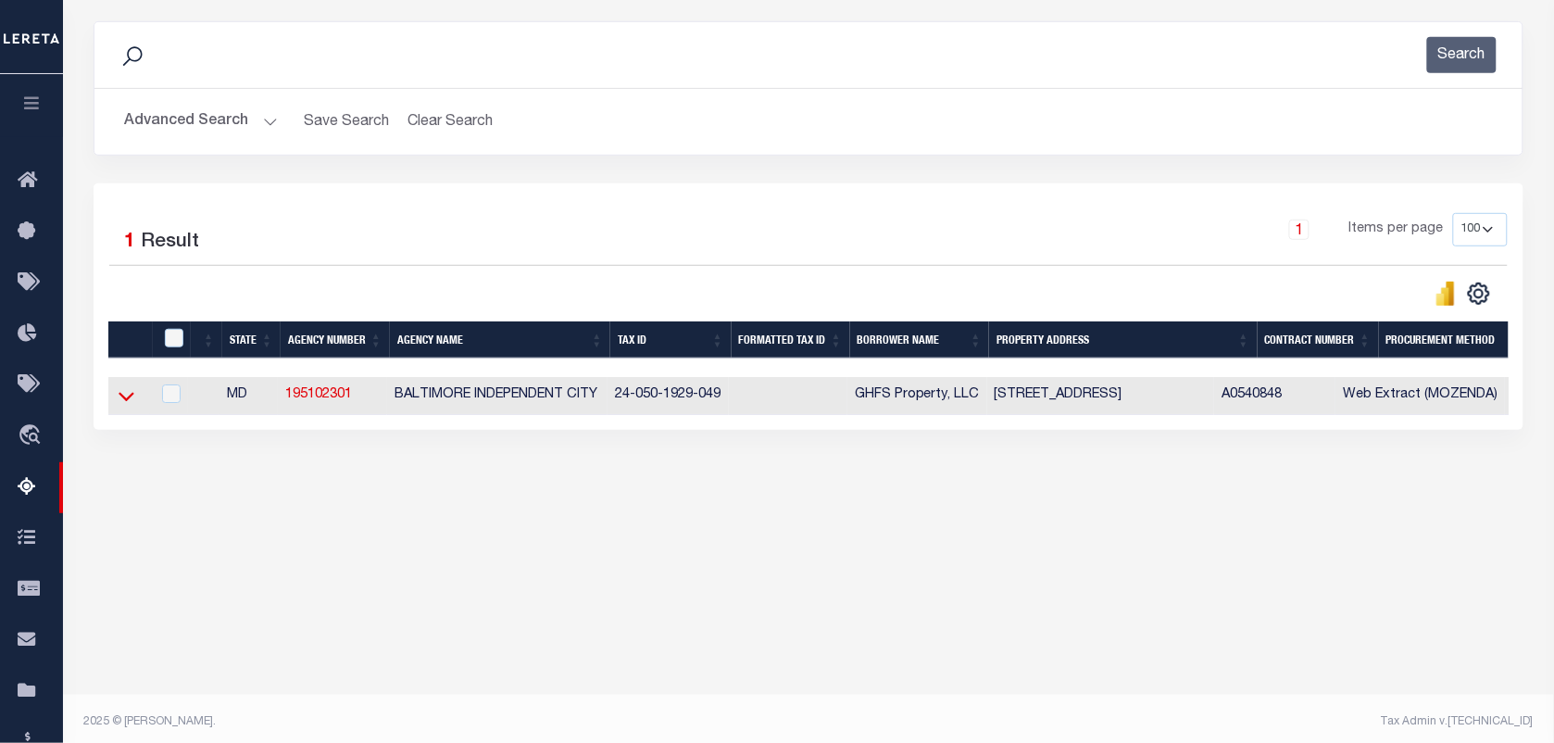
click at [131, 406] on icon at bounding box center [127, 395] width 16 height 19
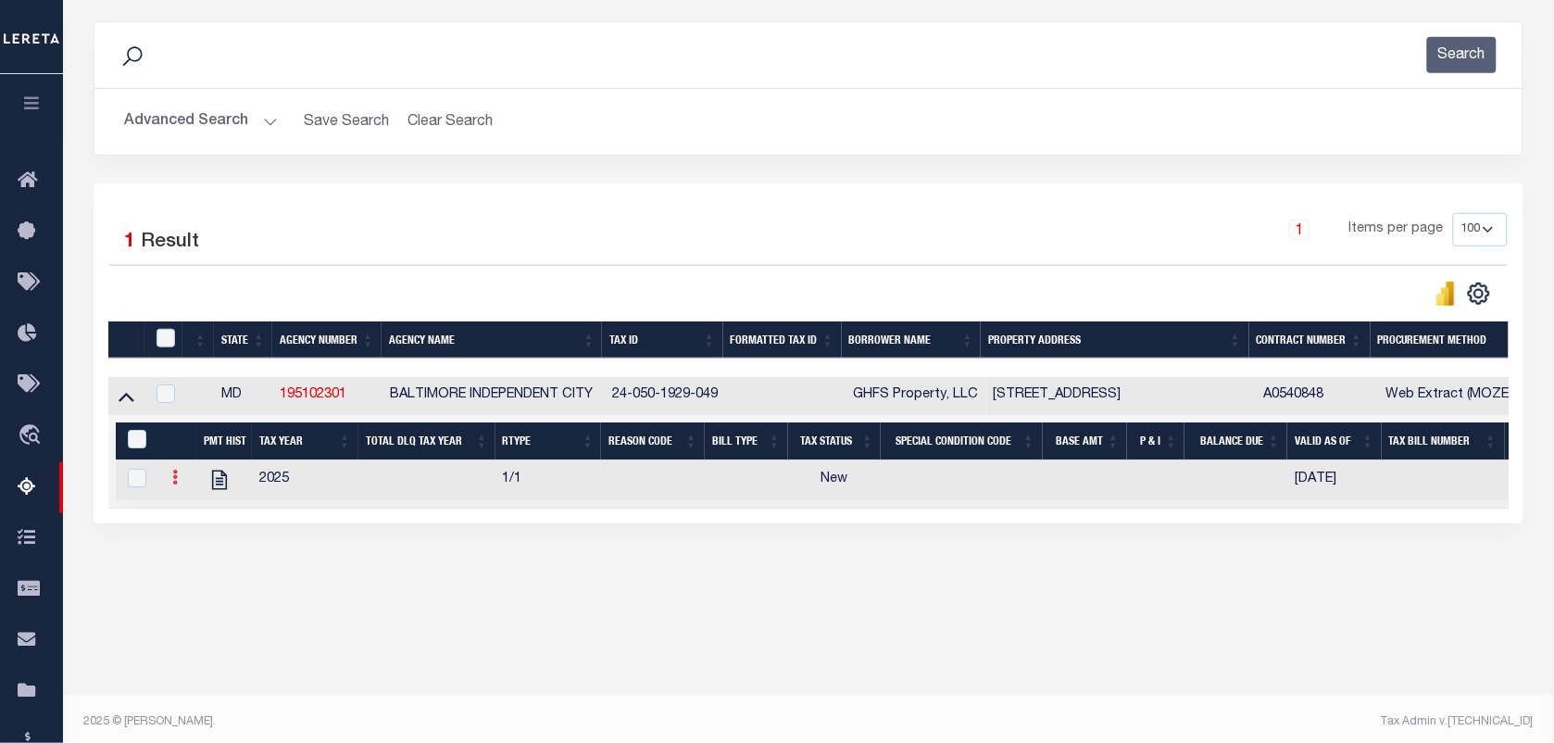
click at [174, 484] on icon at bounding box center [175, 476] width 6 height 15
click at [197, 515] on img "" at bounding box center [197, 507] width 19 height 19
checkbox input "true"
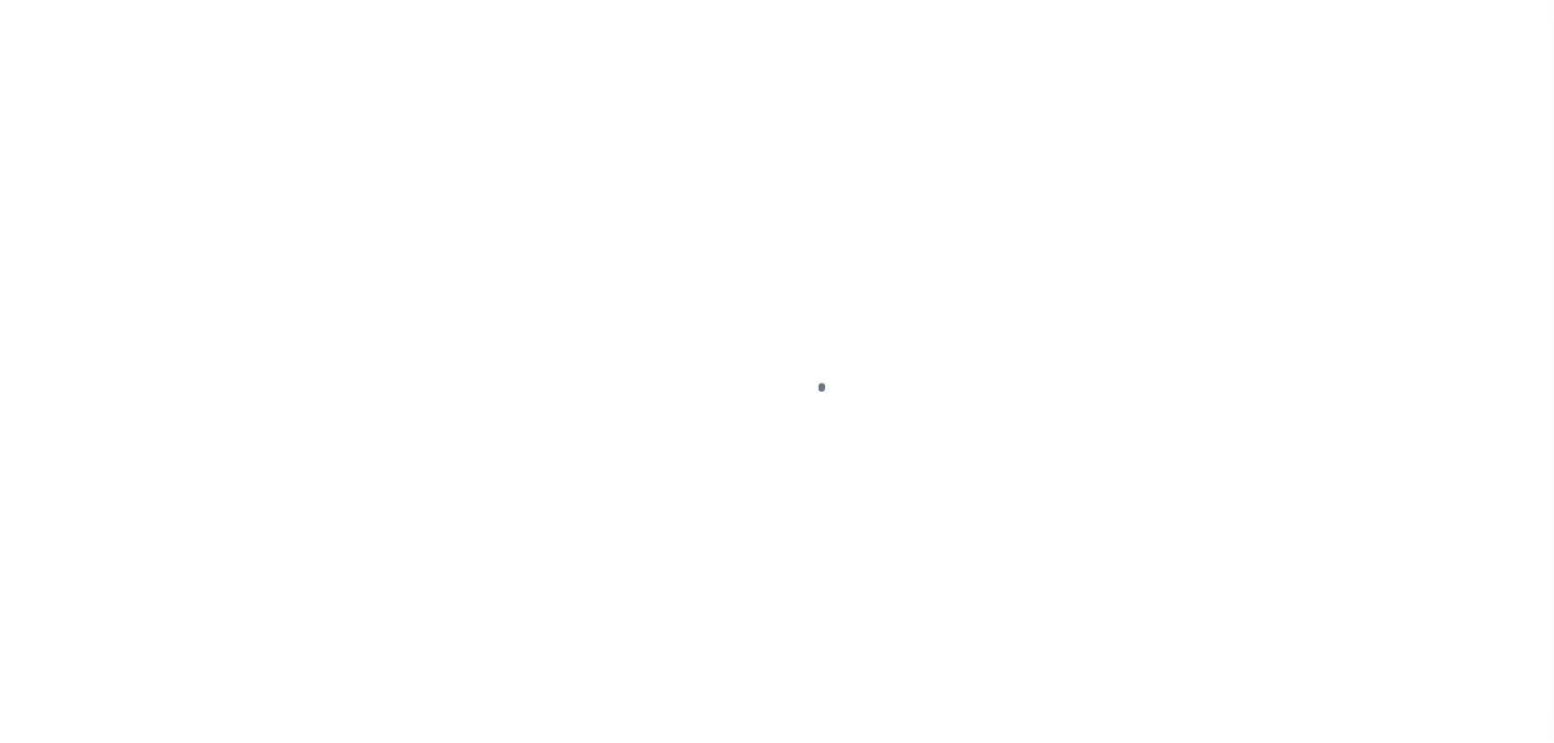
select select "NW2"
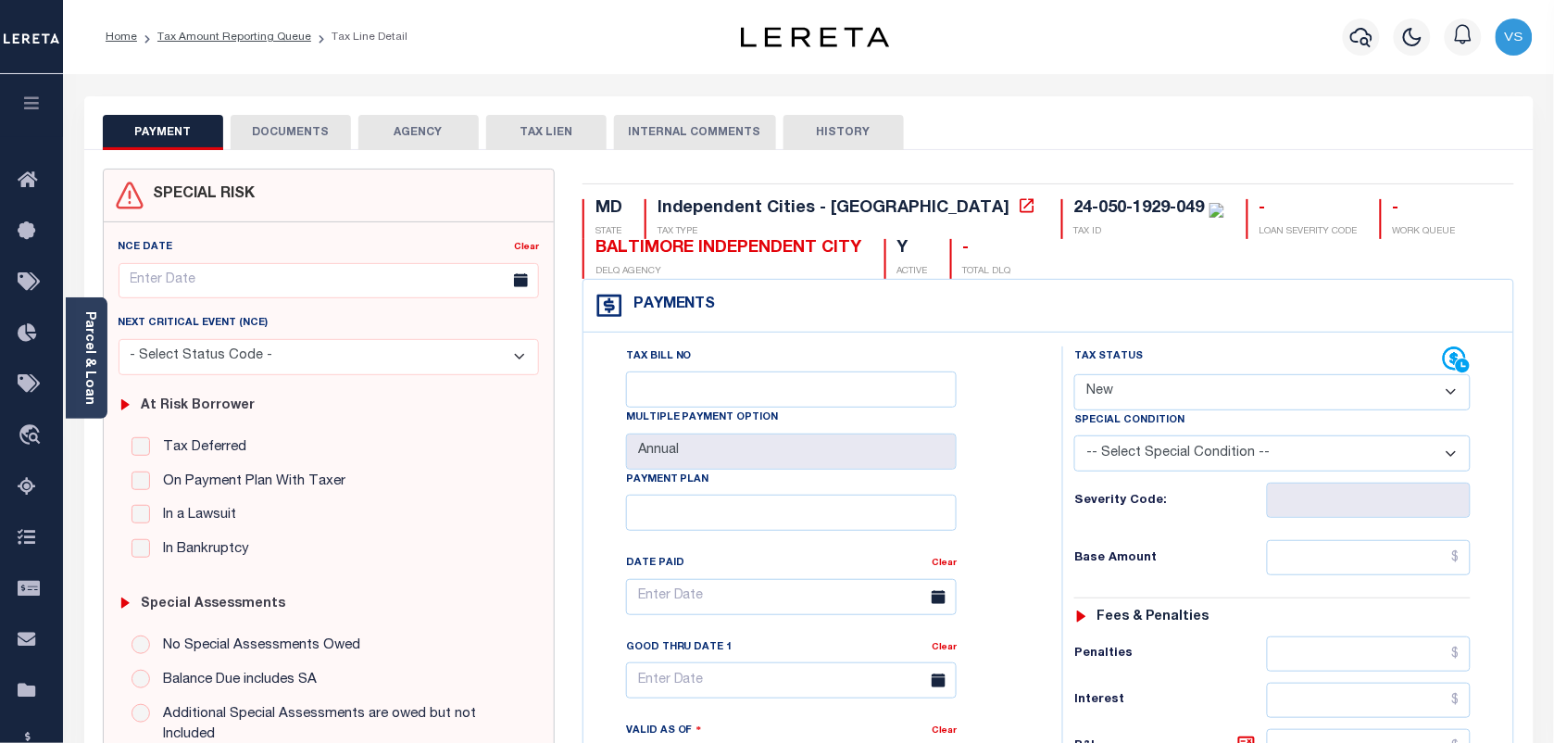
click at [1292, 371] on div "Tax Status Status" at bounding box center [1258, 360] width 369 height 28
click at [1136, 410] on select "- Select Status Code - Open Due/Unpaid Paid Incomplete No Tax Due Internal Refu…" at bounding box center [1272, 392] width 396 height 36
click at [227, 35] on link "Tax Amount Reporting Queue" at bounding box center [234, 36] width 154 height 11
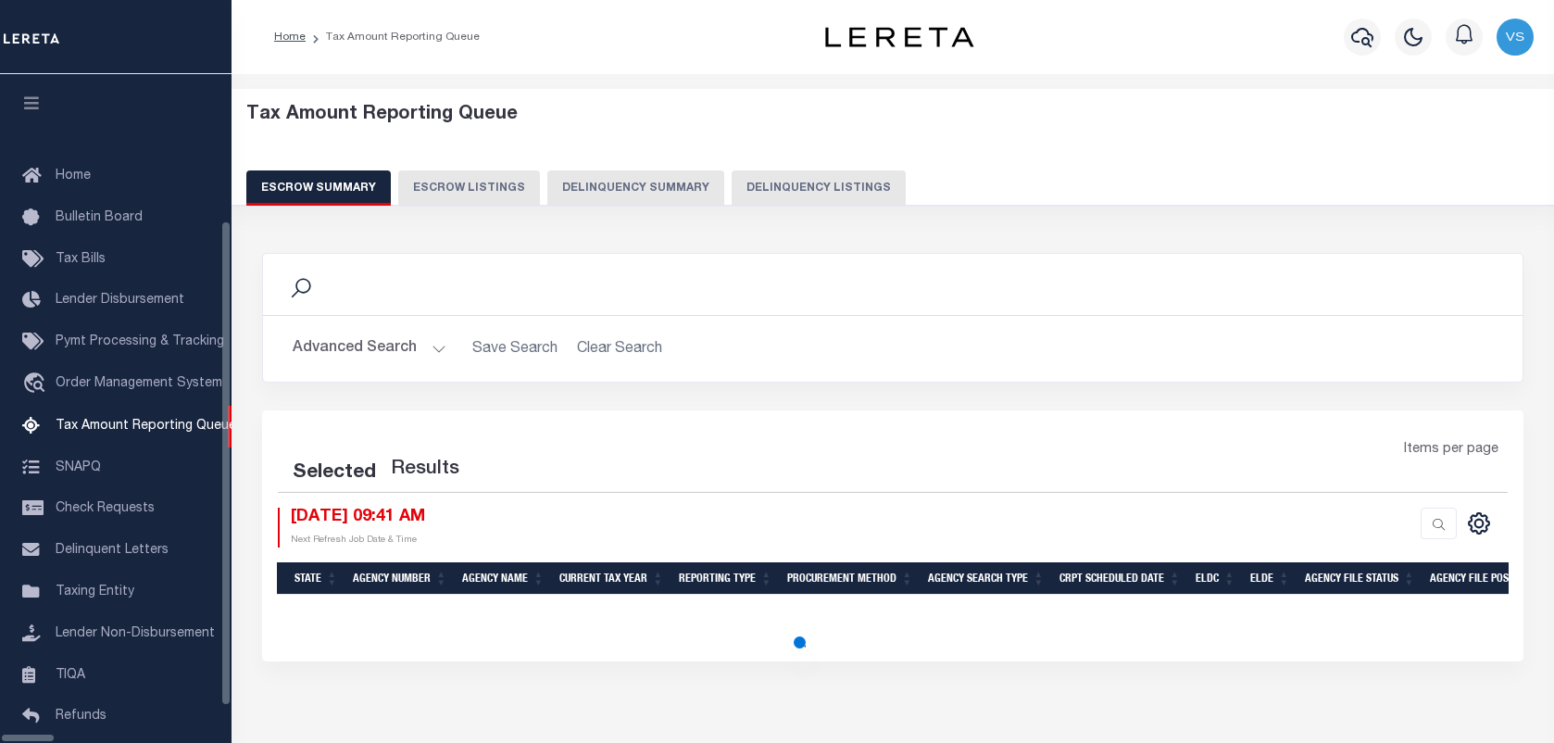
click at [782, 205] on button "Delinquency Listings" at bounding box center [818, 187] width 174 height 35
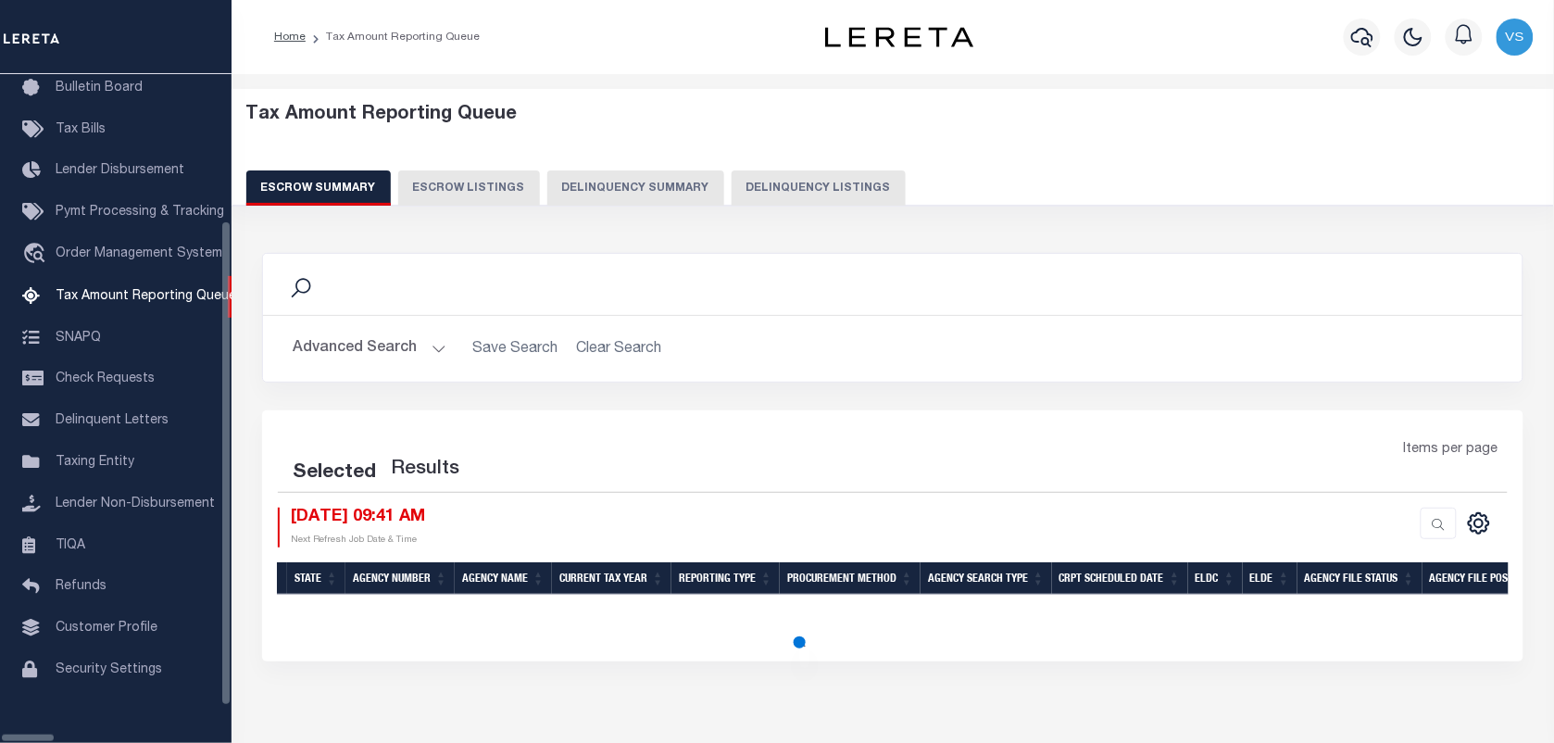
select select "100"
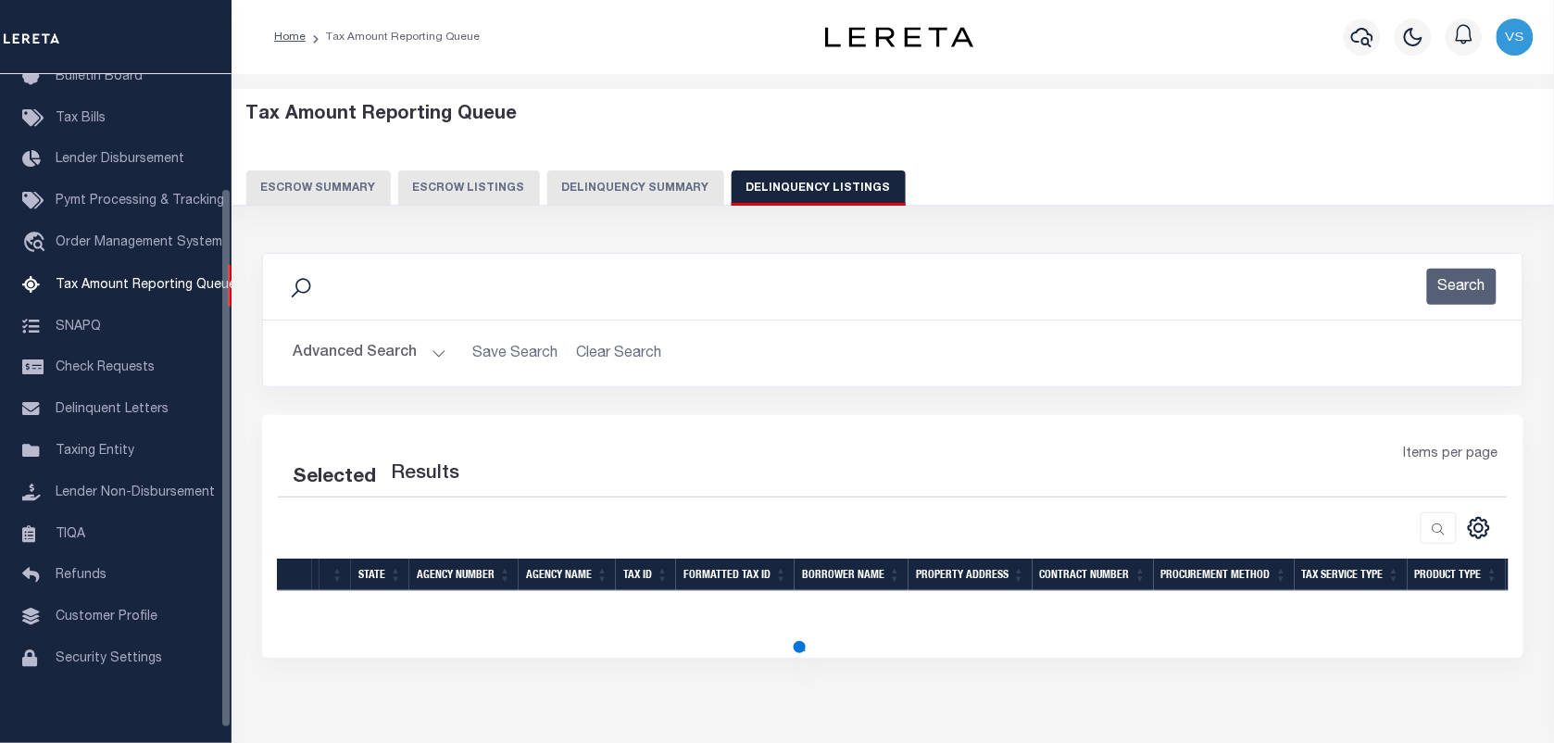
select select "100"
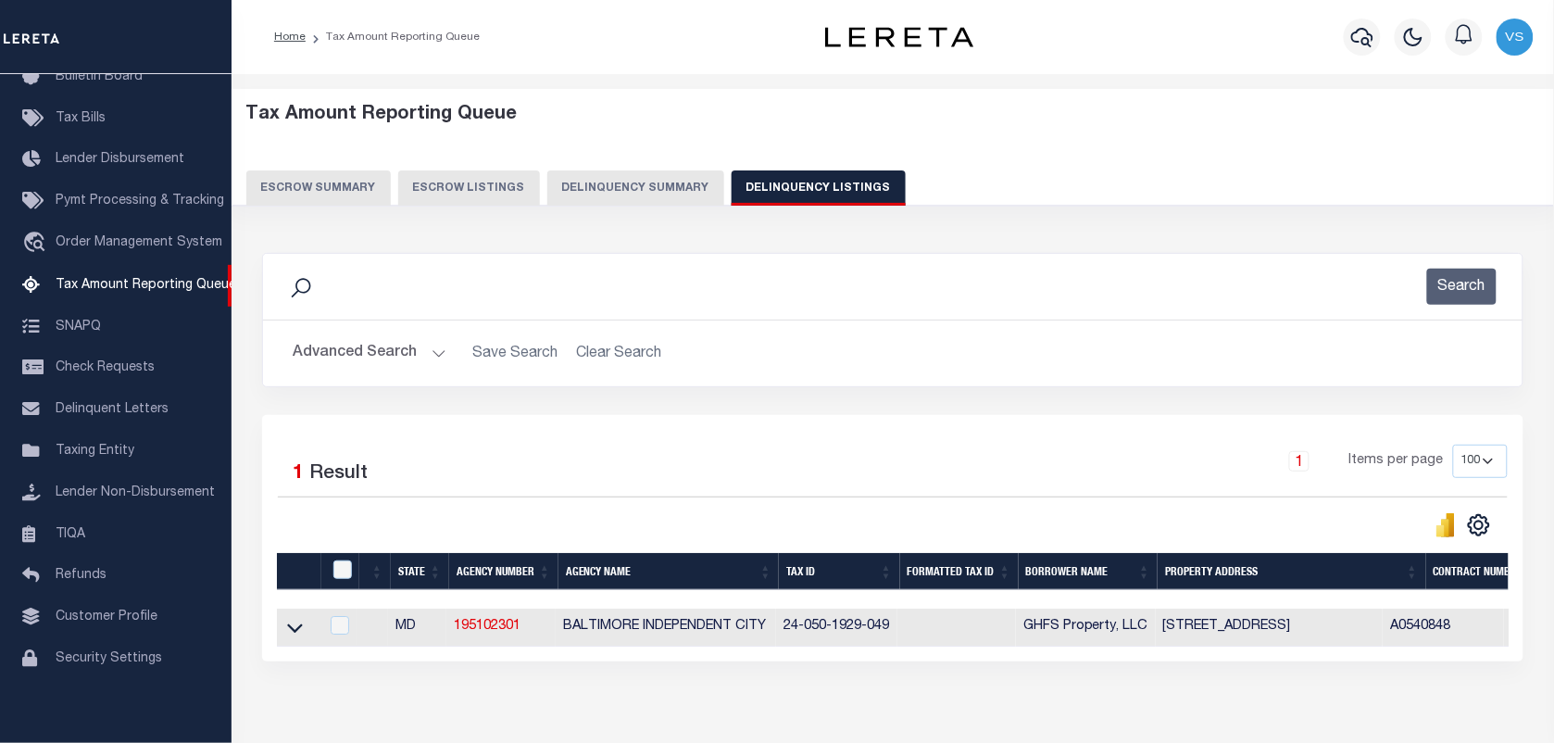
click at [290, 631] on icon at bounding box center [295, 627] width 16 height 19
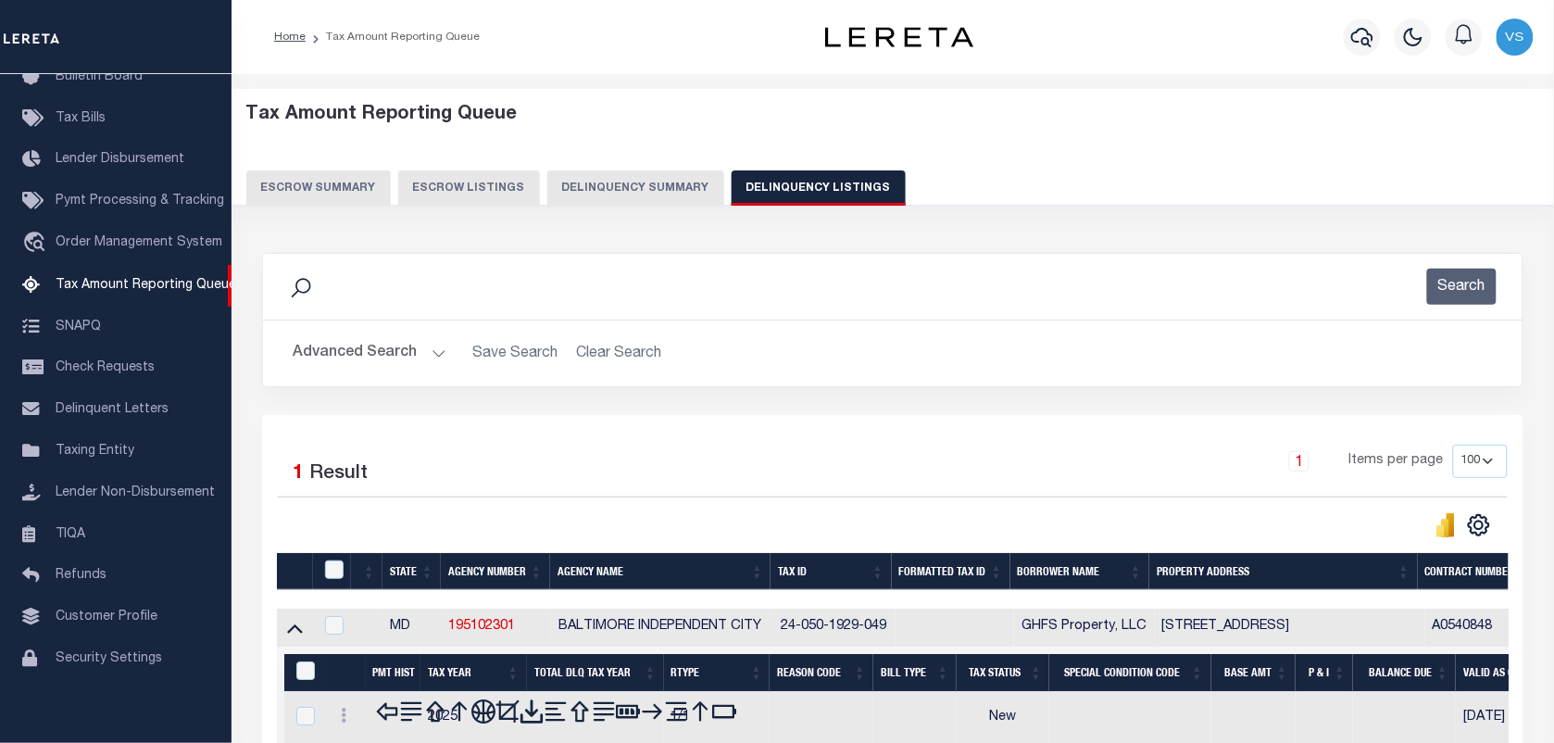
scroll to position [102, 0]
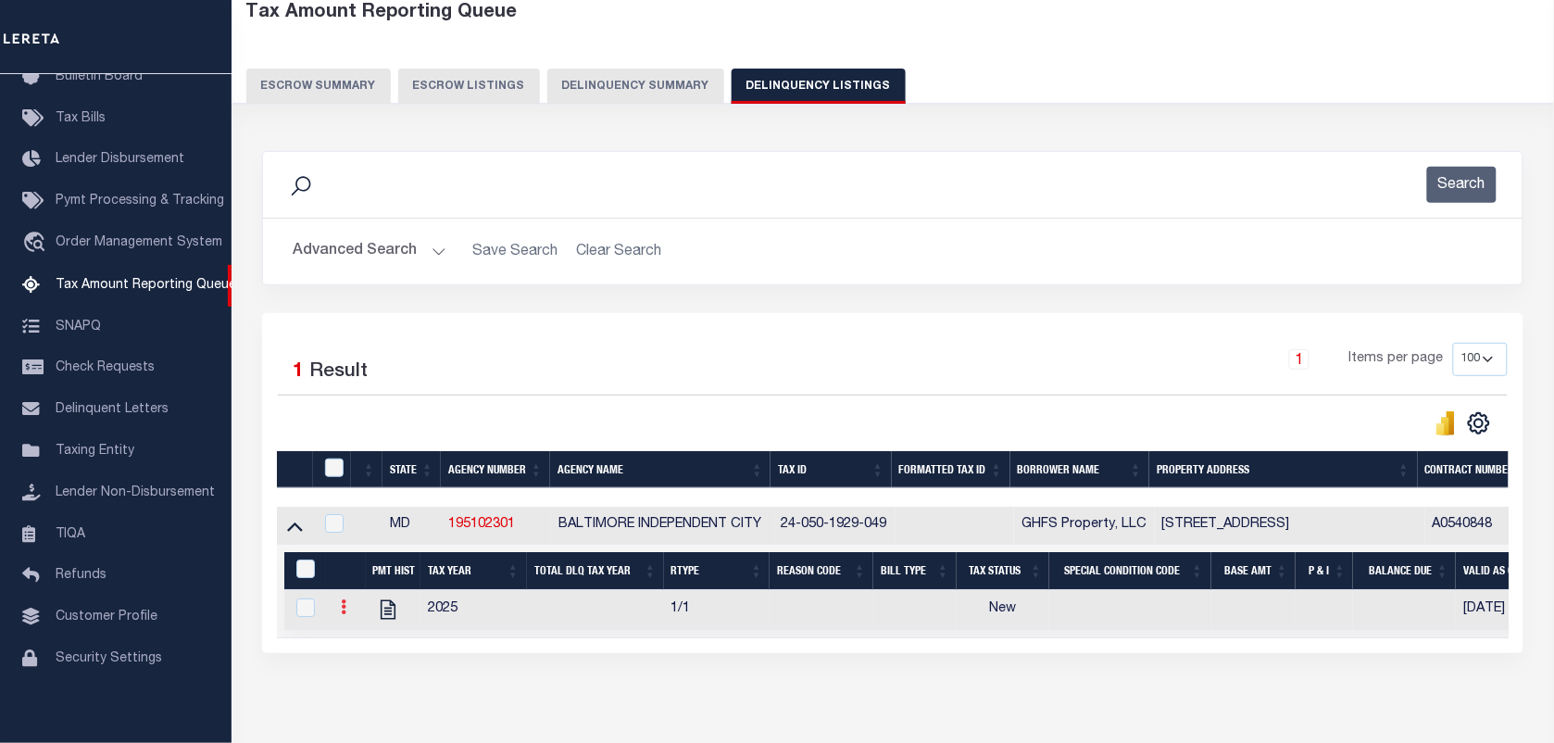
click at [345, 612] on icon at bounding box center [344, 606] width 6 height 15
click at [350, 644] on link "" at bounding box center [365, 636] width 63 height 31
checkbox input "true"
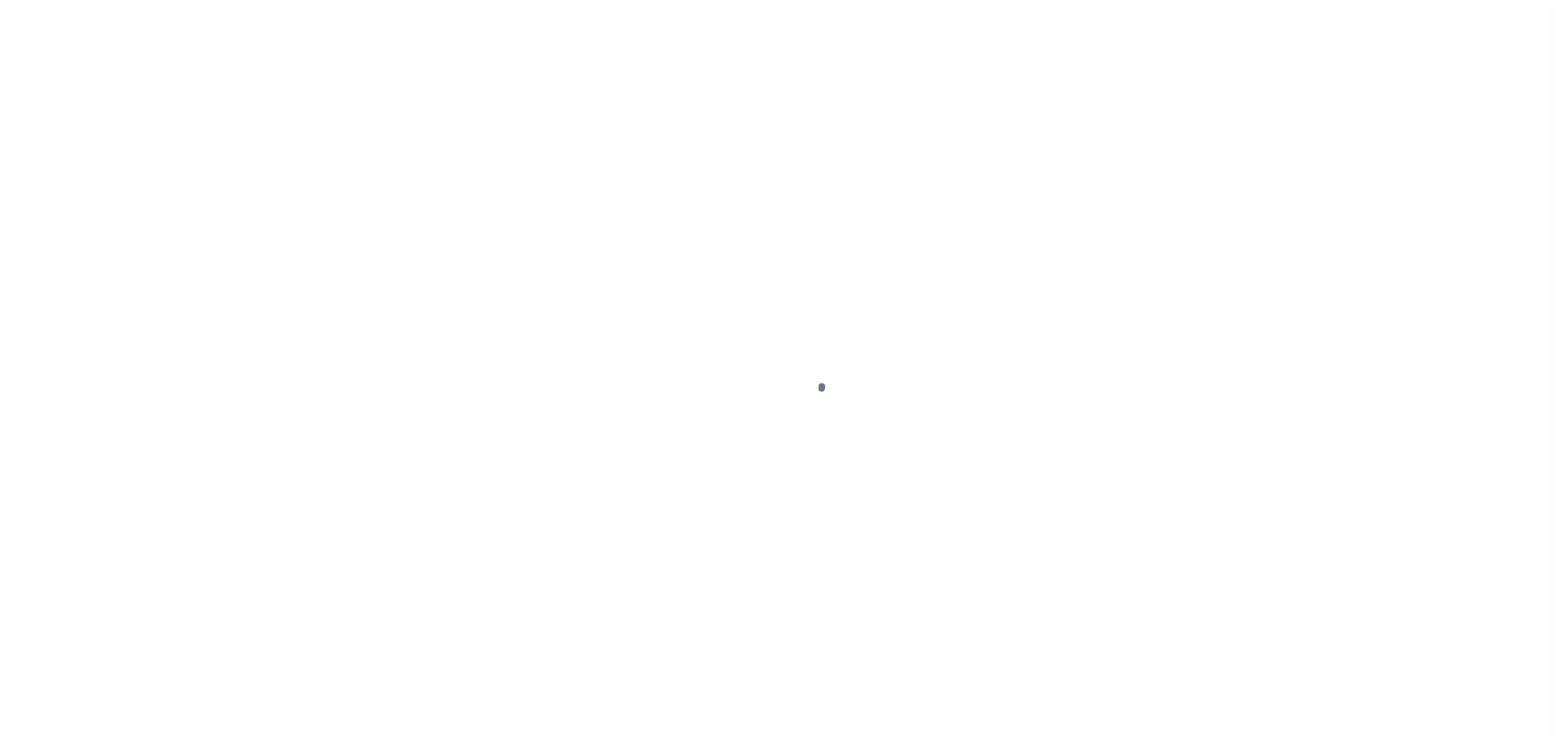
select select "NW2"
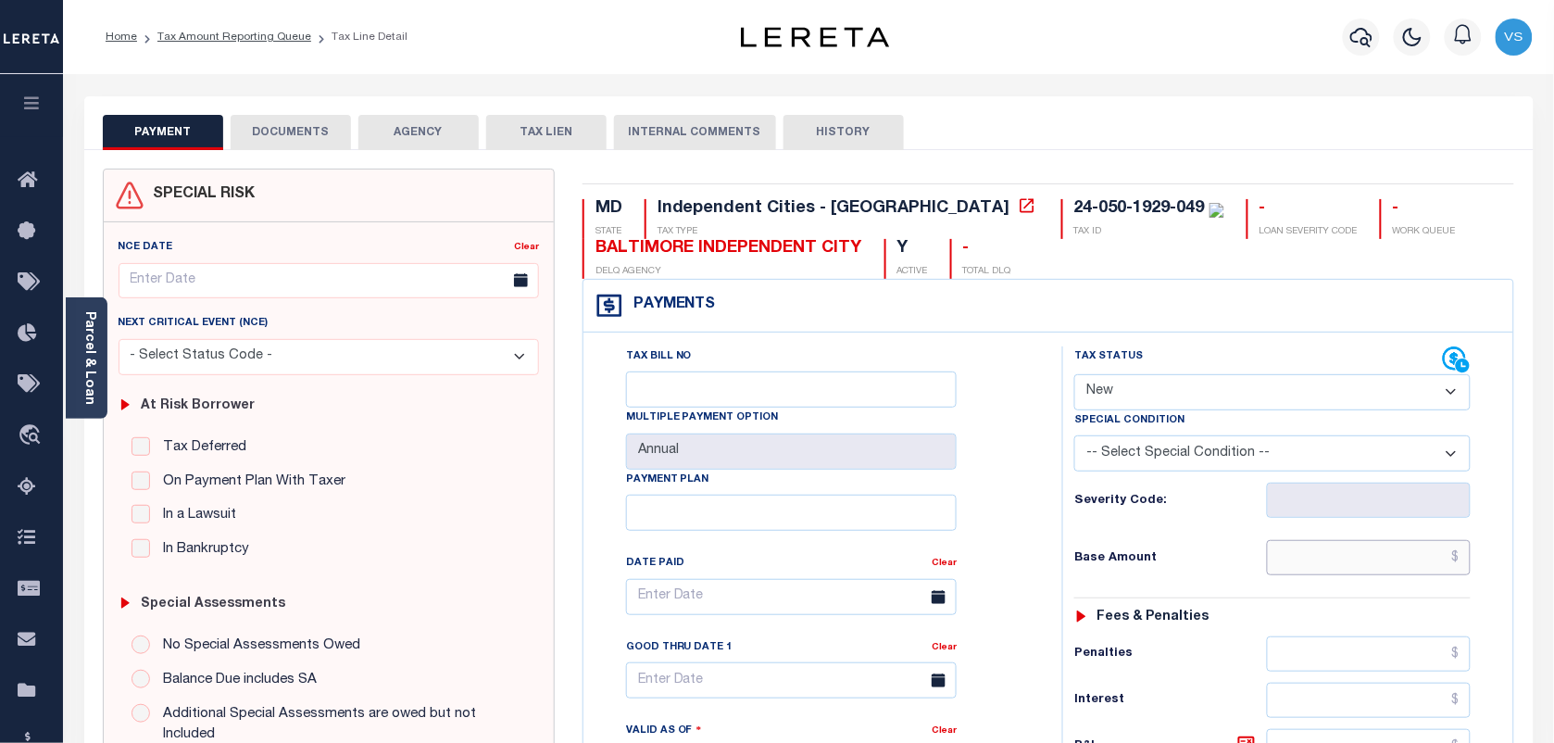
click at [1290, 566] on input "text" at bounding box center [1369, 557] width 205 height 35
paste input "15,322.13"
type input "$15,322.13"
type input "[DATE]"
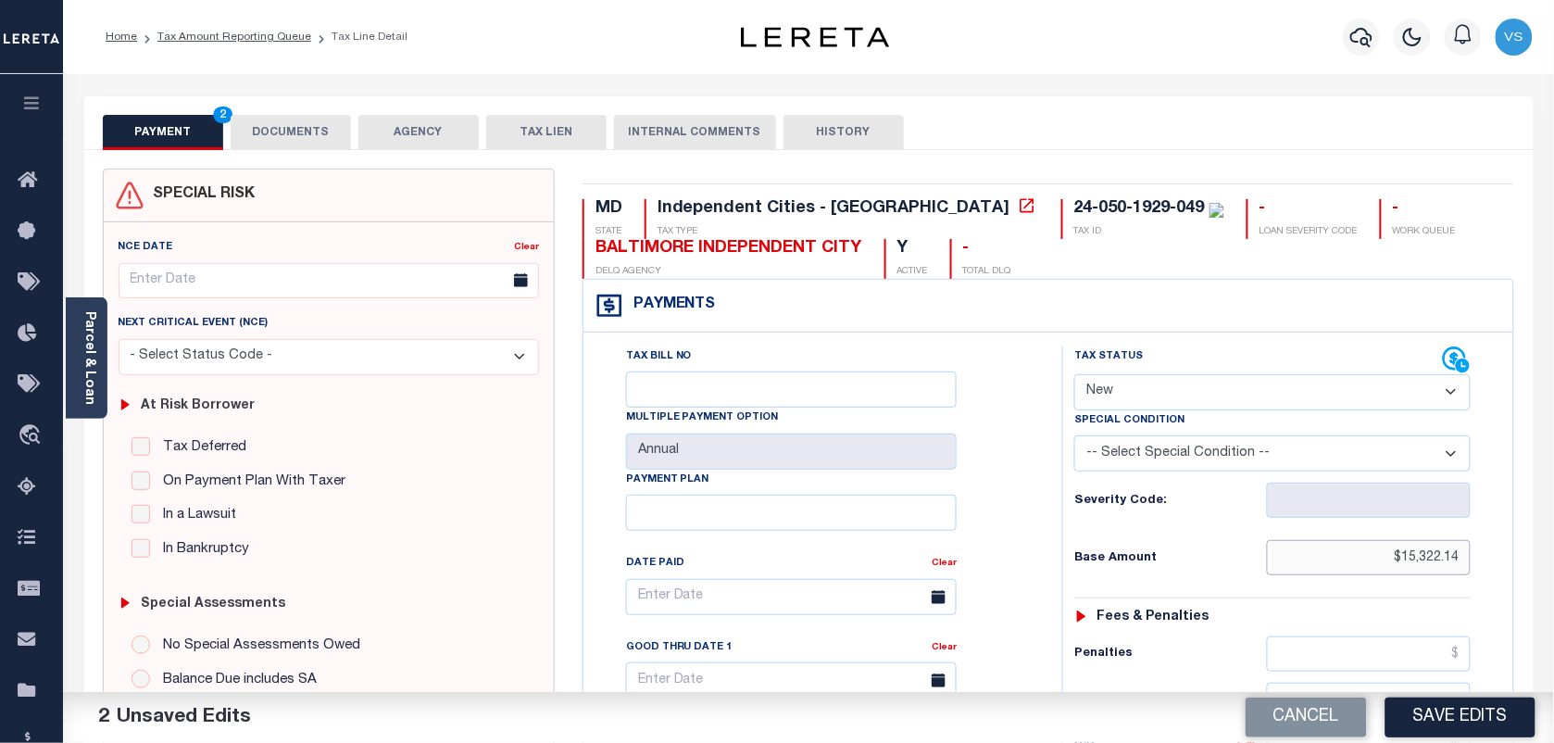
type input "$15,322.14"
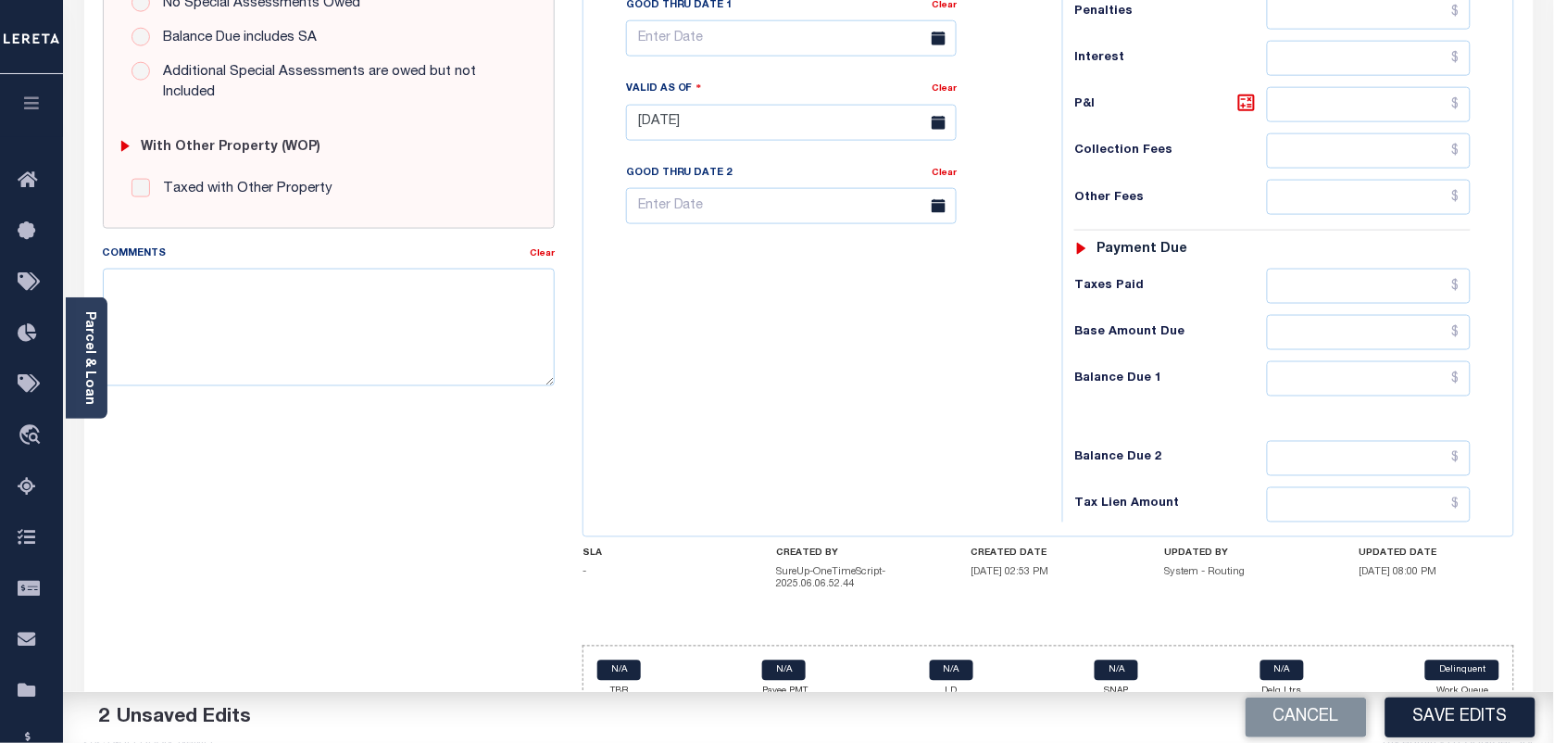
scroll to position [681, 0]
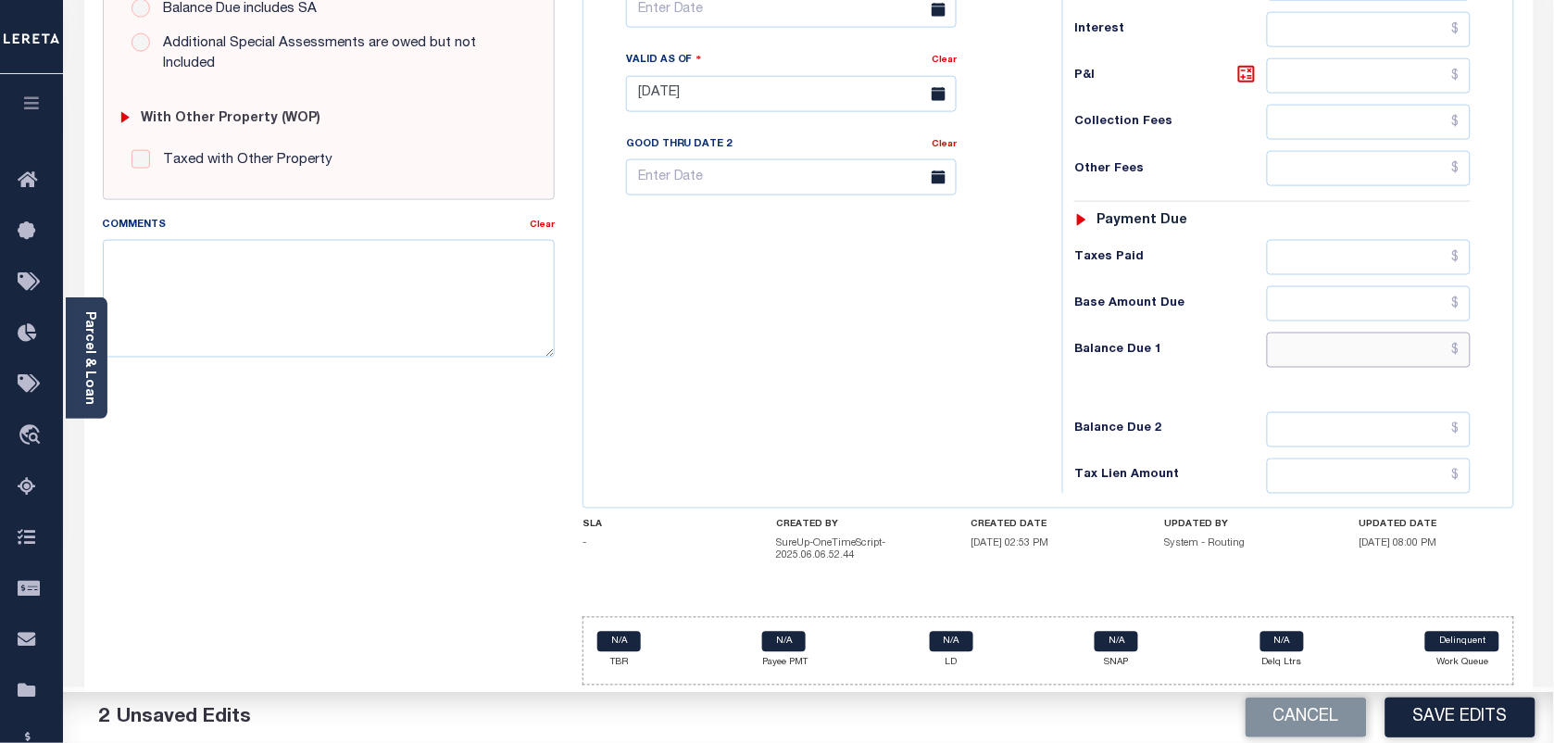
click at [1458, 353] on input "text" at bounding box center [1369, 349] width 205 height 35
paste input "15,395.46"
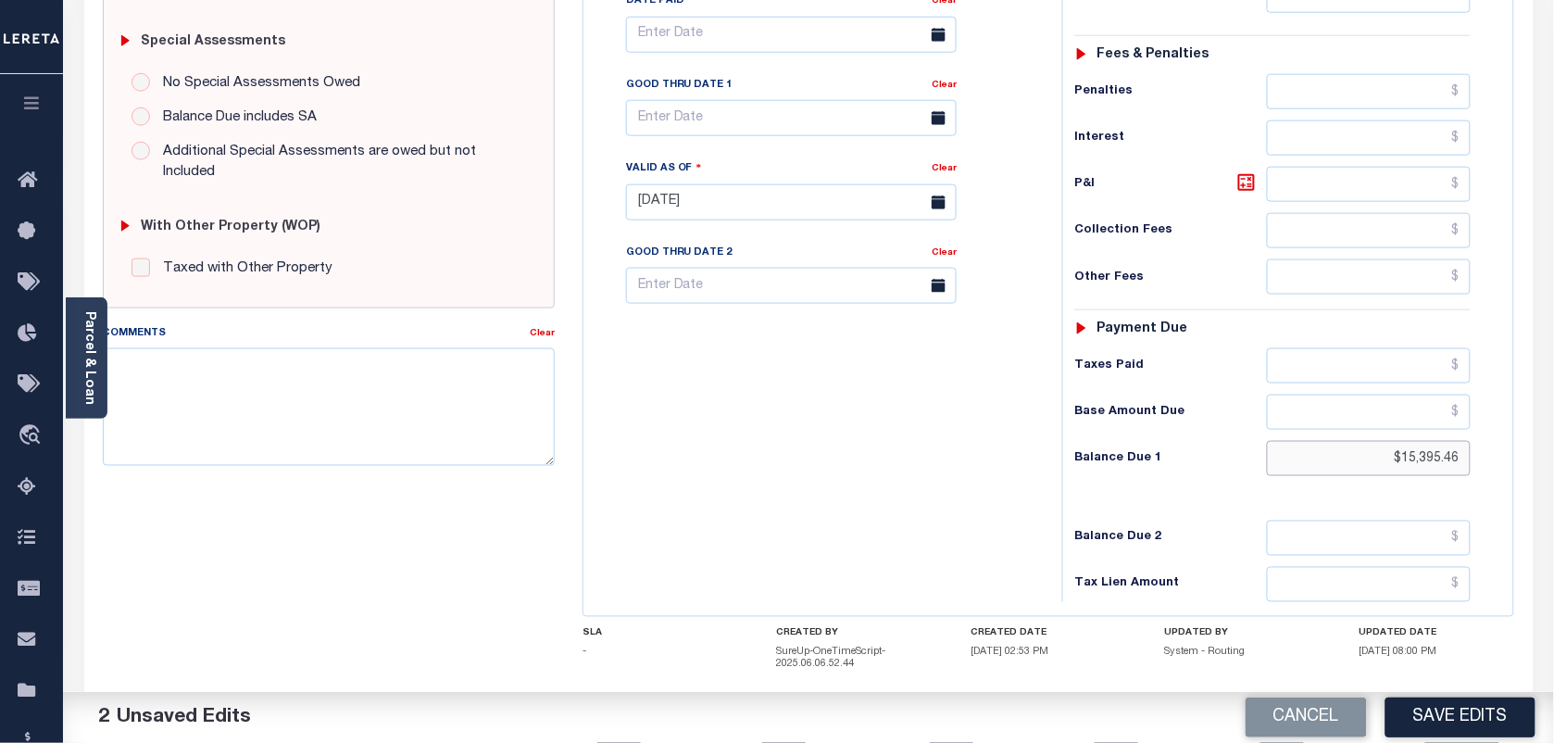
scroll to position [449, 0]
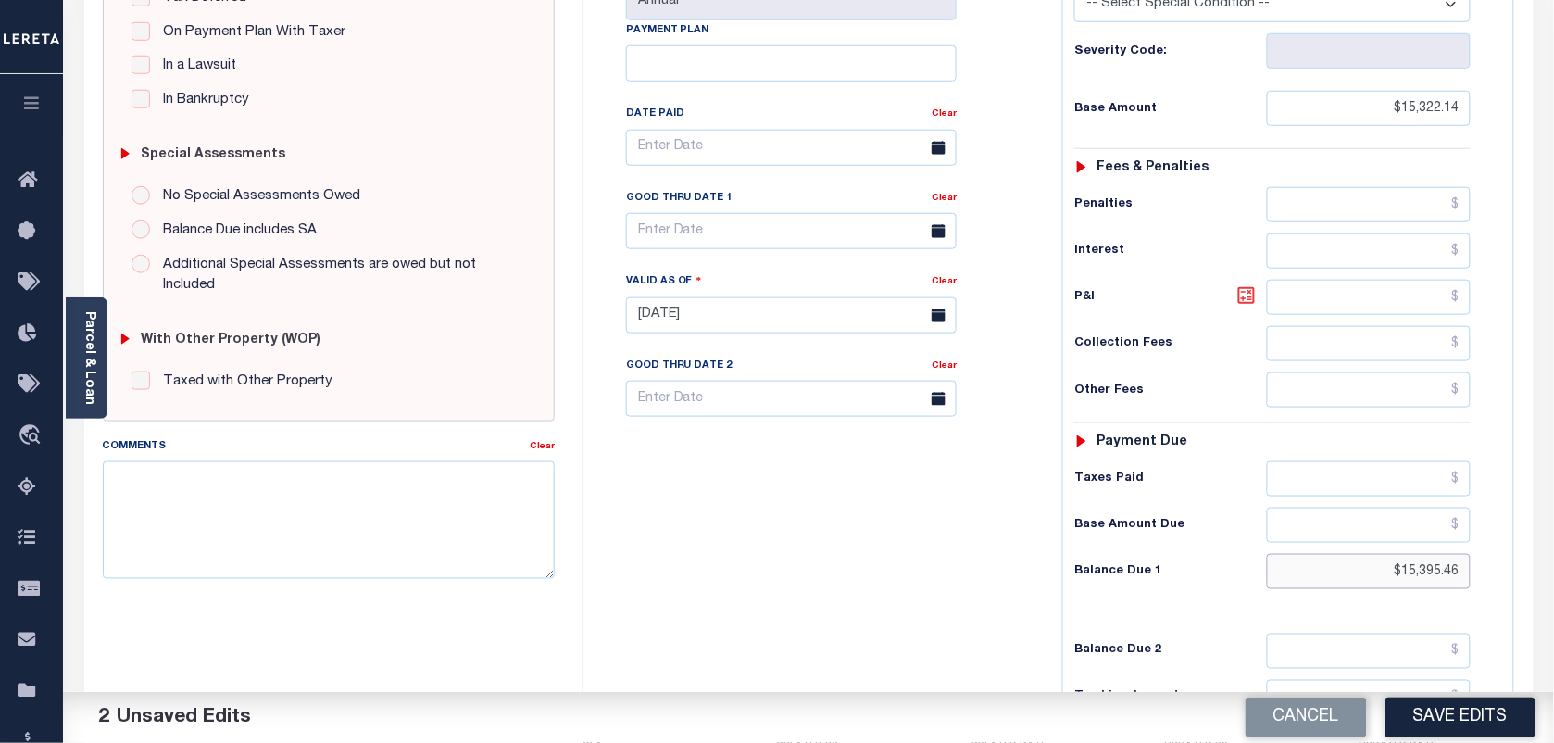
type input "$15,395.46"
click at [1250, 301] on icon at bounding box center [1246, 295] width 11 height 11
type input "$73.32"
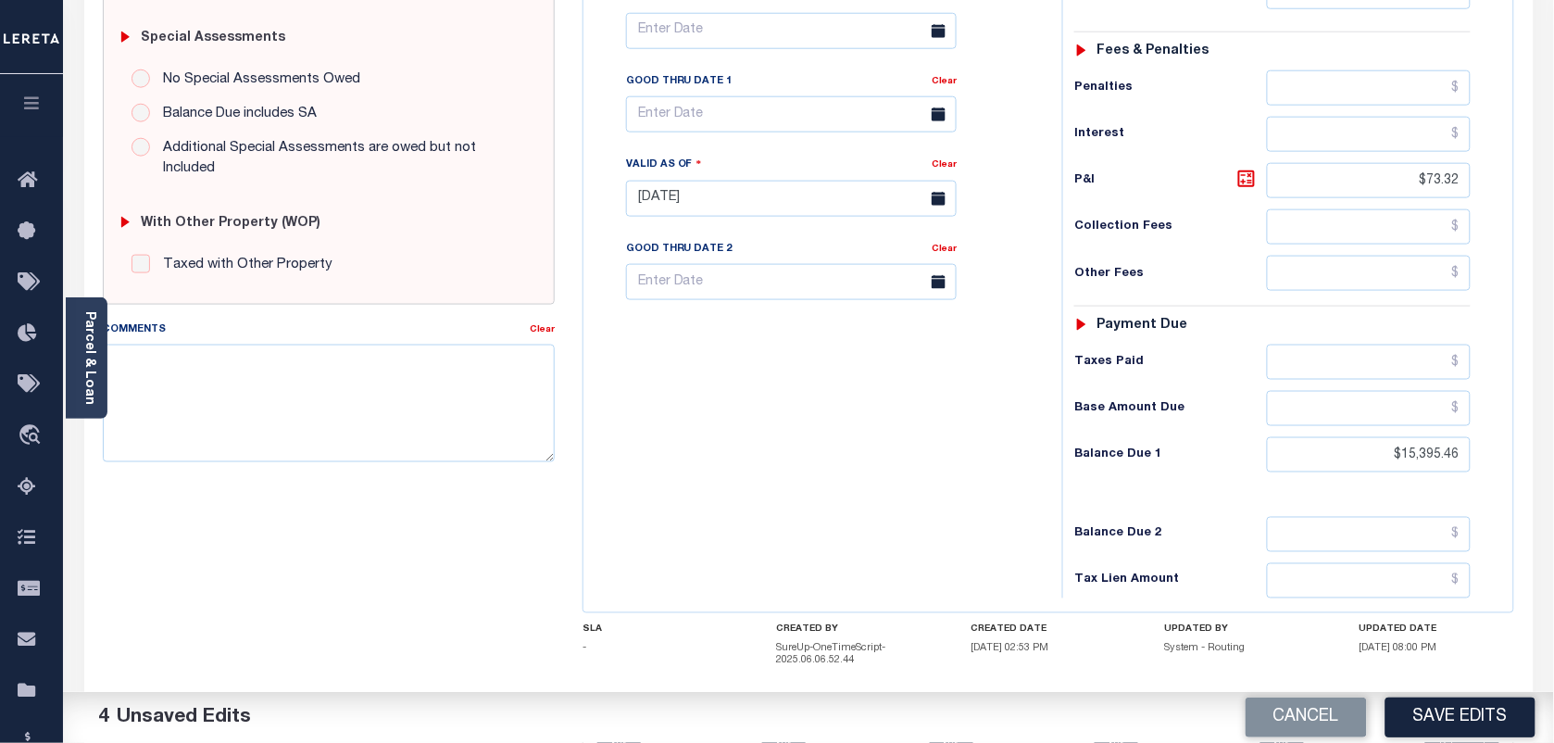
scroll to position [565, 0]
click at [877, 125] on input "text" at bounding box center [791, 115] width 331 height 36
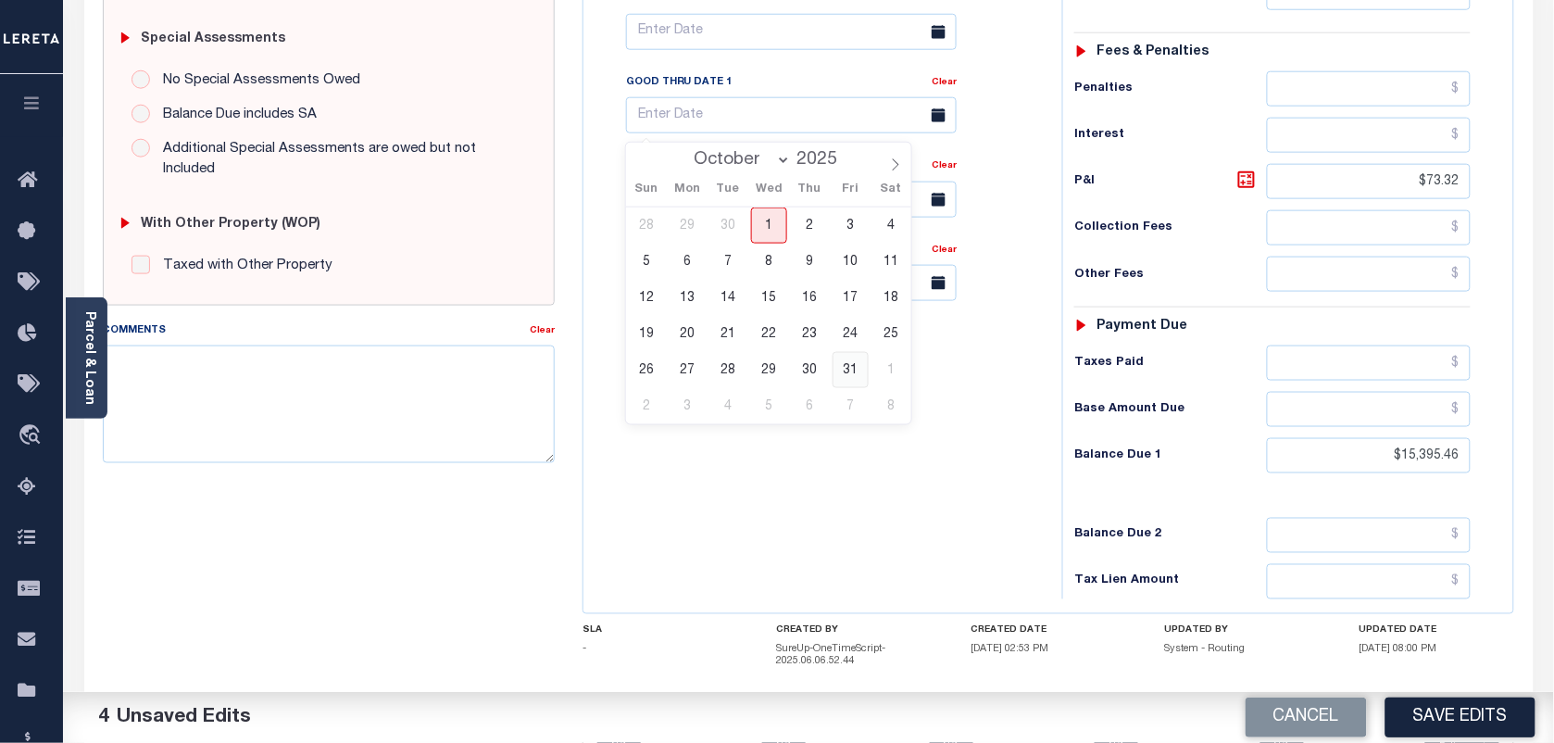
click at [843, 367] on span "31" at bounding box center [850, 370] width 36 height 36
type input "[DATE]"
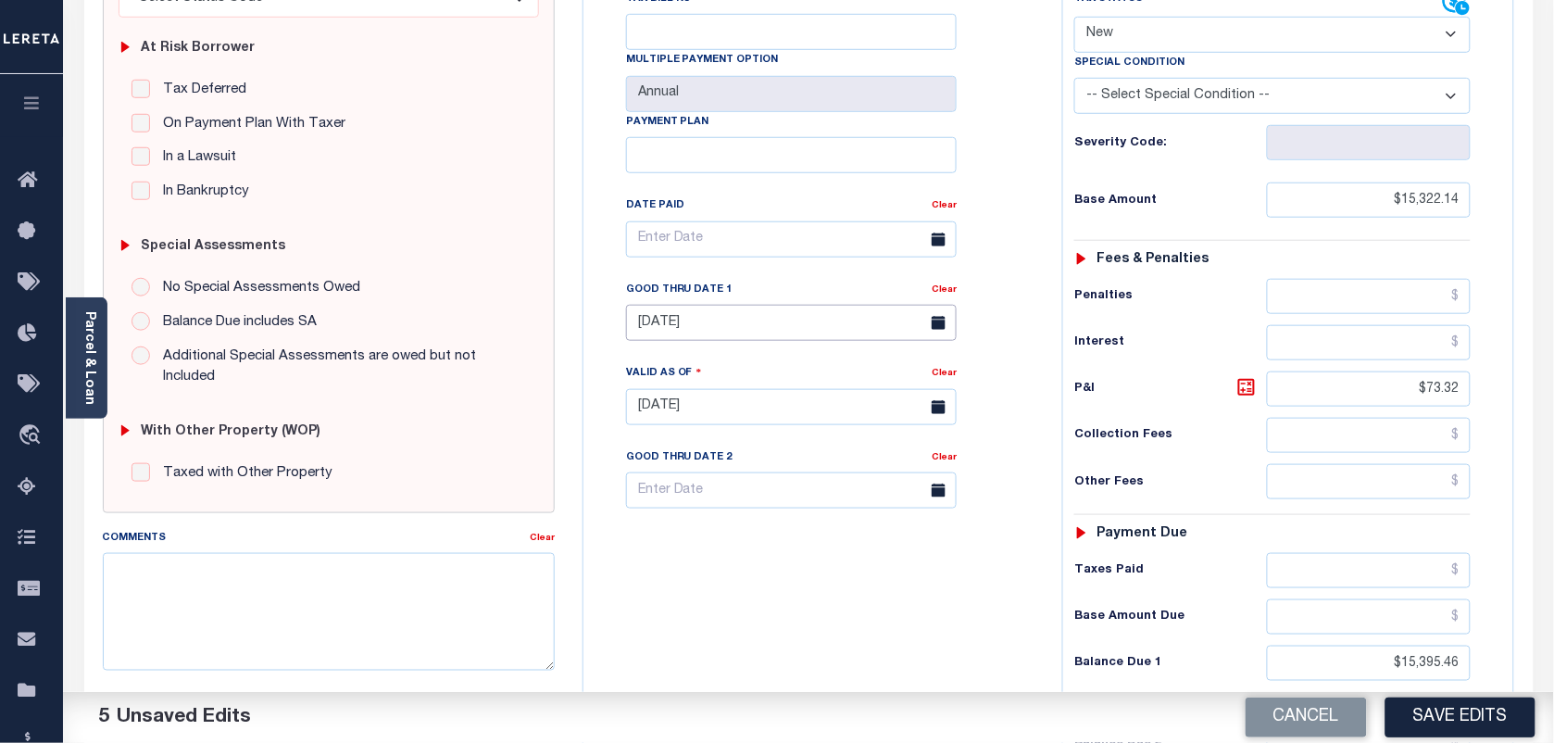
scroll to position [102, 0]
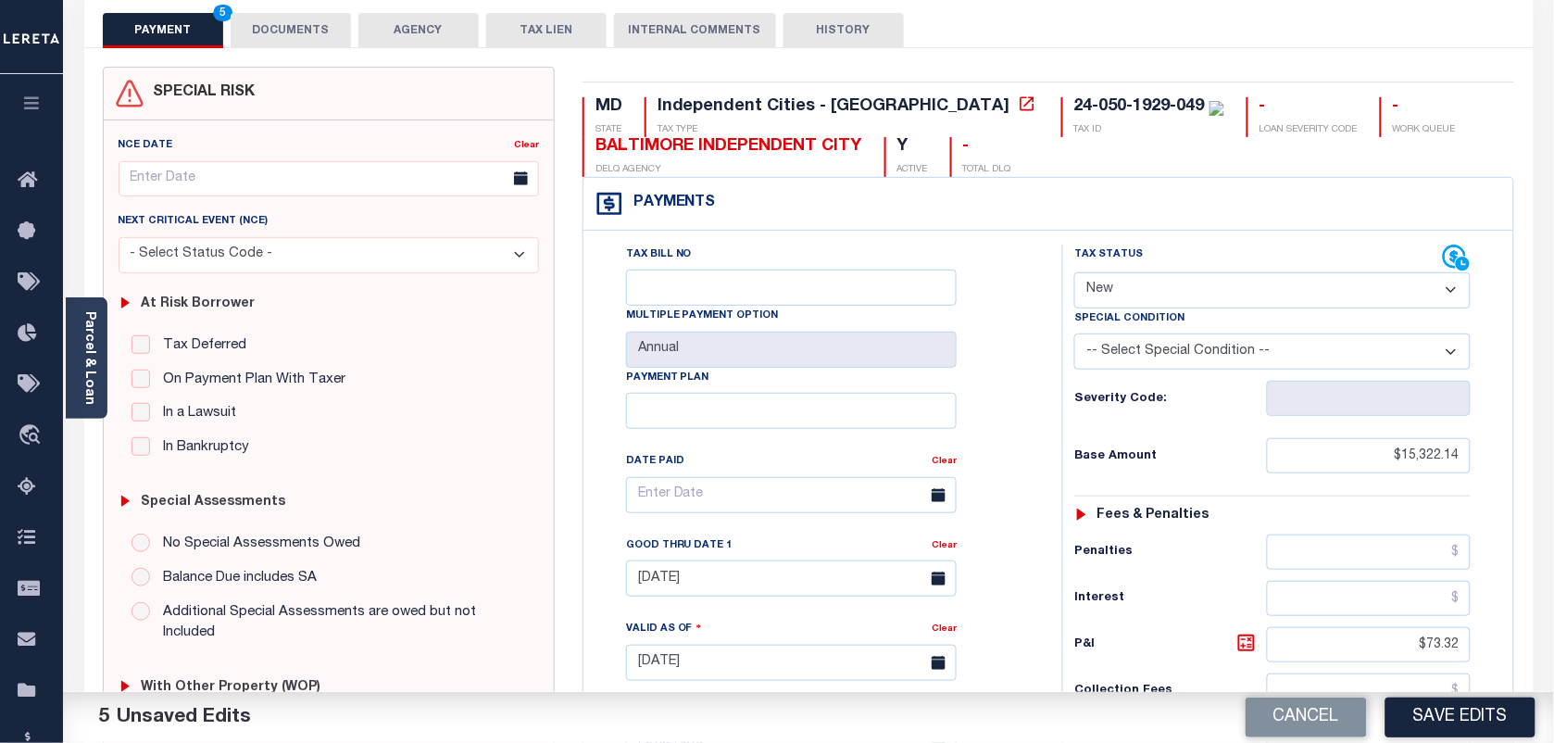
click at [275, 42] on button "DOCUMENTS" at bounding box center [291, 30] width 120 height 35
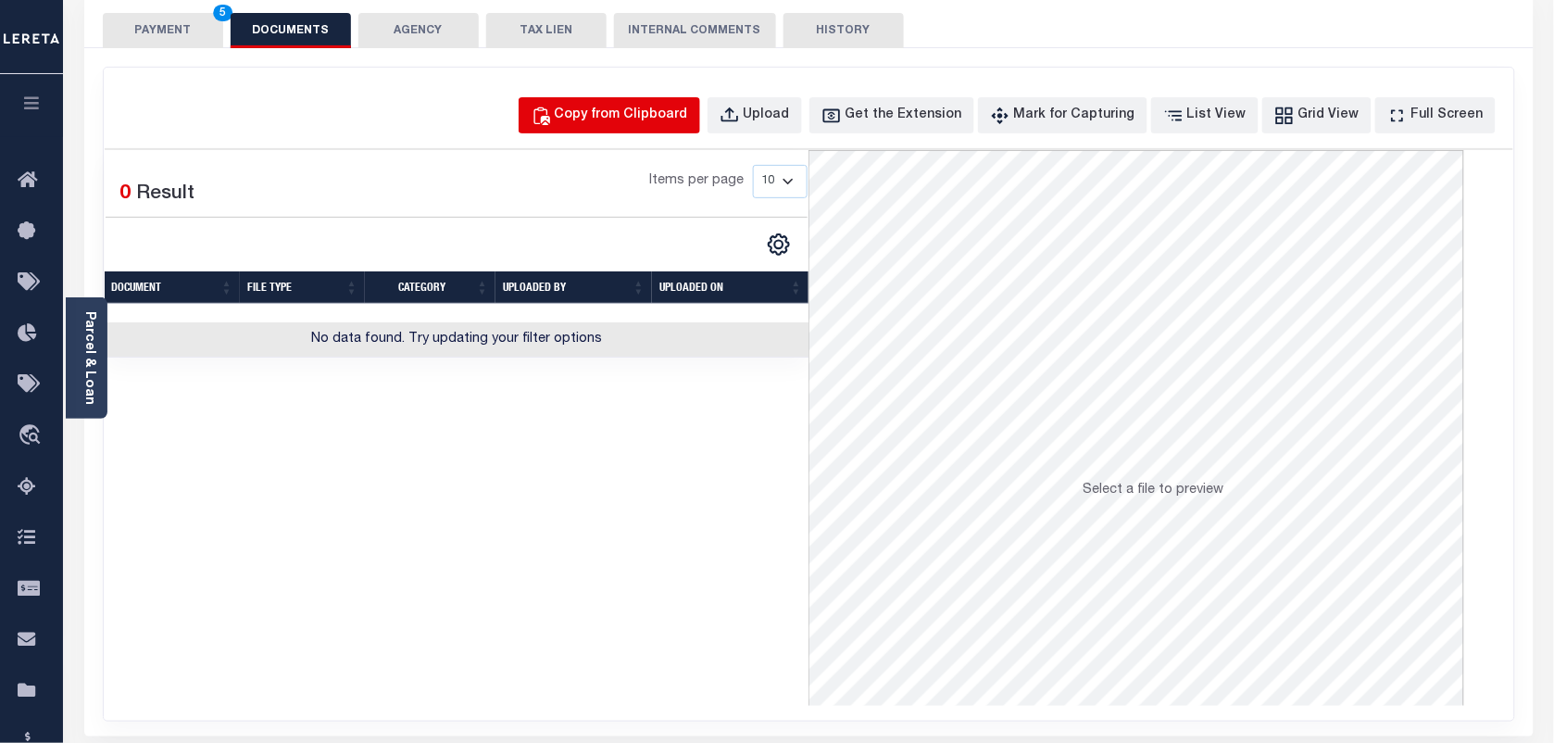
click at [620, 111] on div "Copy from Clipboard" at bounding box center [621, 116] width 133 height 20
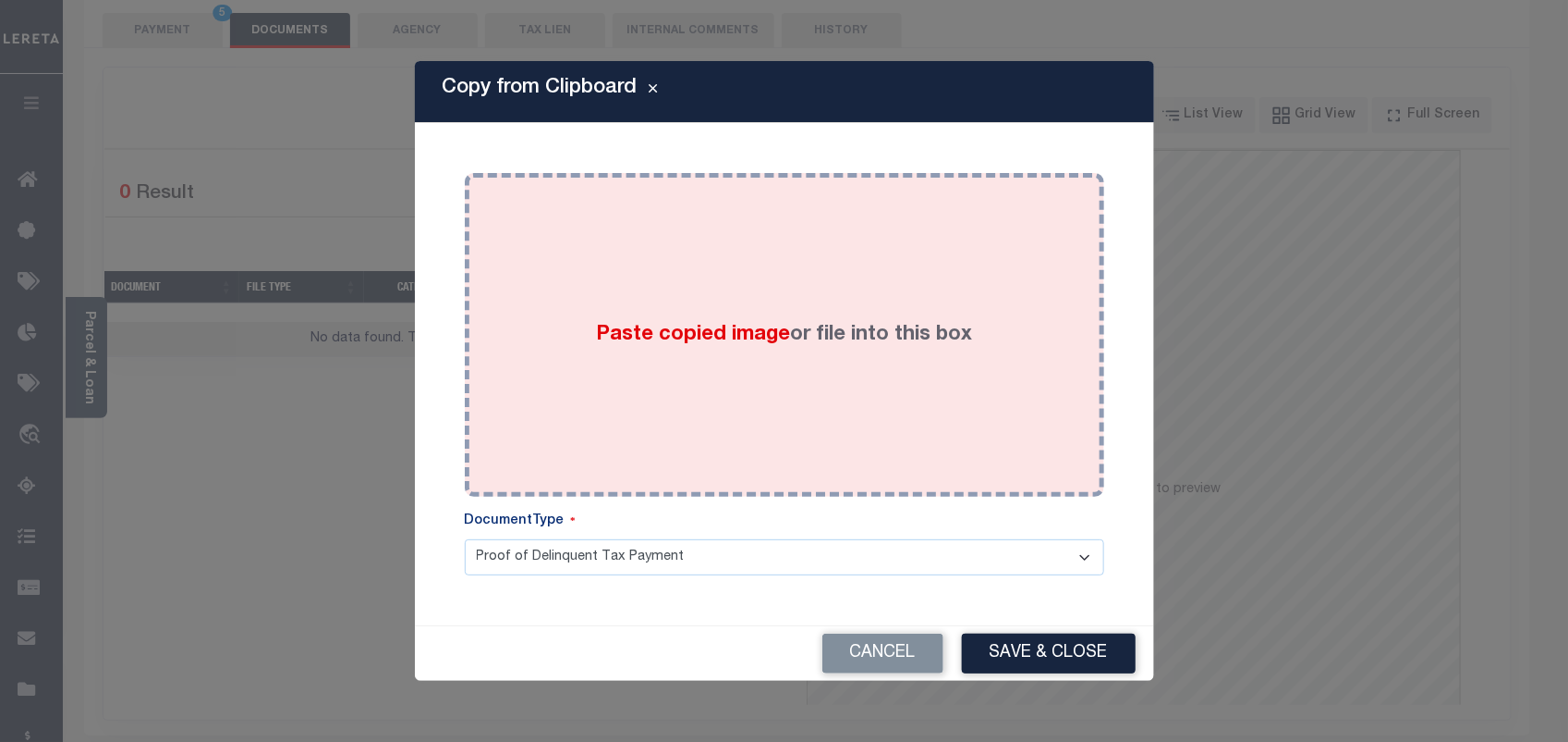
click at [627, 296] on div "Paste copied image or file into this box" at bounding box center [784, 335] width 612 height 296
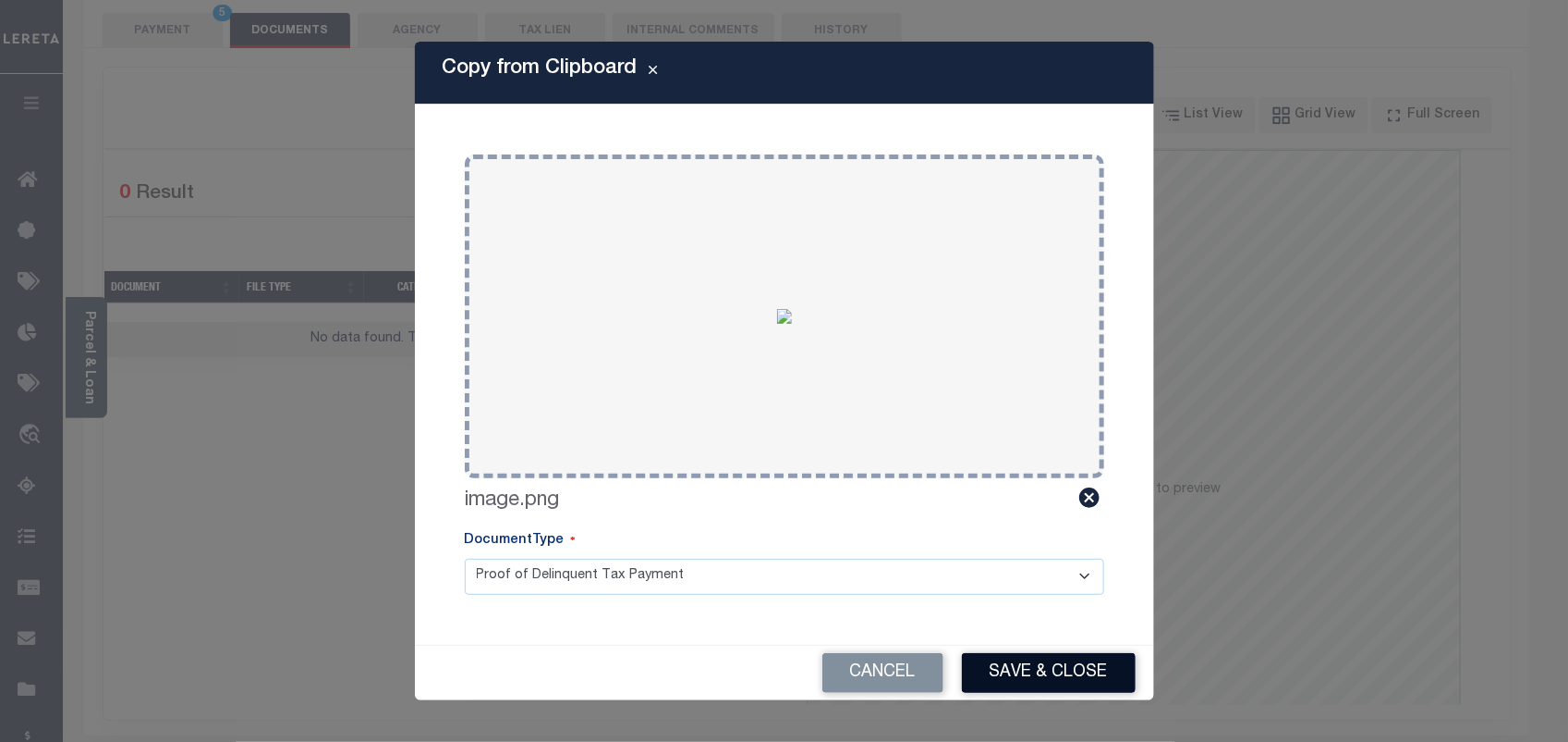
click at [1035, 656] on button "Save & Close" at bounding box center [1049, 673] width 174 height 40
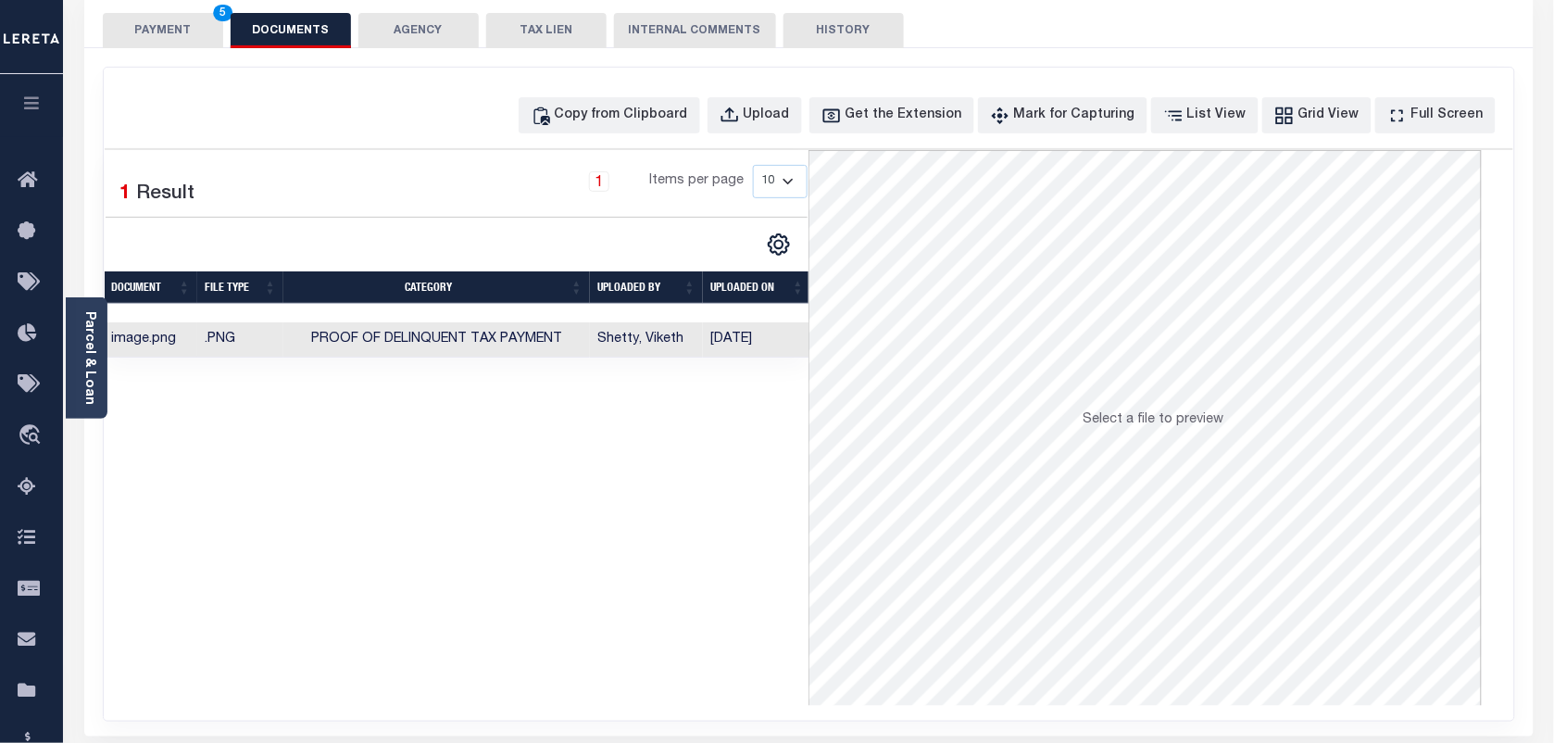
click at [168, 5] on div "PAYMENT 5 DOCUMENTS AGENCY DELINQUENT PAYEE TAX LIEN" at bounding box center [808, 21] width 1449 height 54
click at [176, 14] on button "PAYMENT 5" at bounding box center [163, 30] width 120 height 35
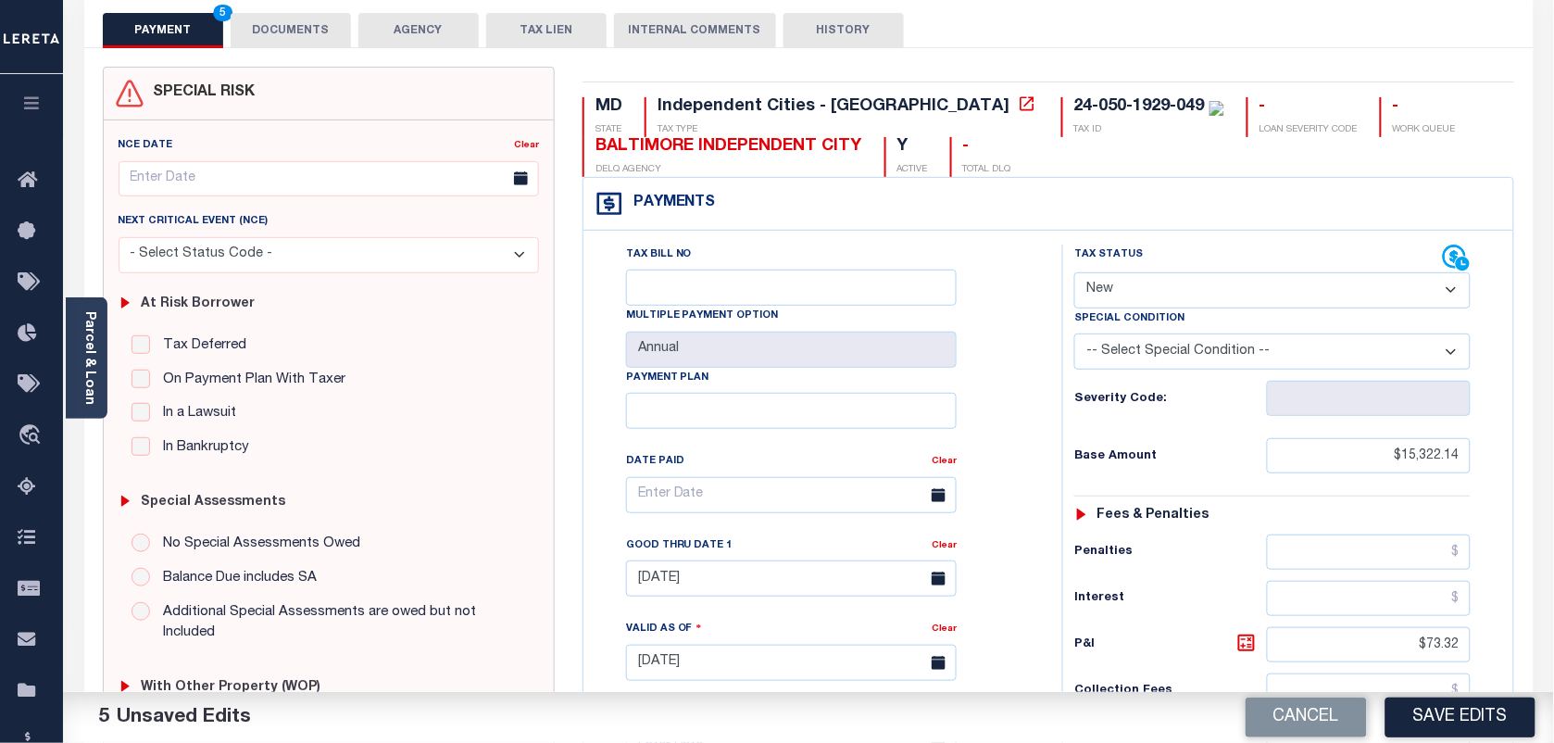
click at [1206, 280] on select "- Select Status Code - Open Due/Unpaid Paid Incomplete No Tax Due Internal Refu…" at bounding box center [1272, 290] width 396 height 36
click at [1074, 274] on select "- Select Status Code - Open Due/Unpaid Paid Incomplete No Tax Due Internal Refu…" at bounding box center [1272, 290] width 396 height 36
click at [1482, 719] on button "Save Edits" at bounding box center [1460, 717] width 150 height 40
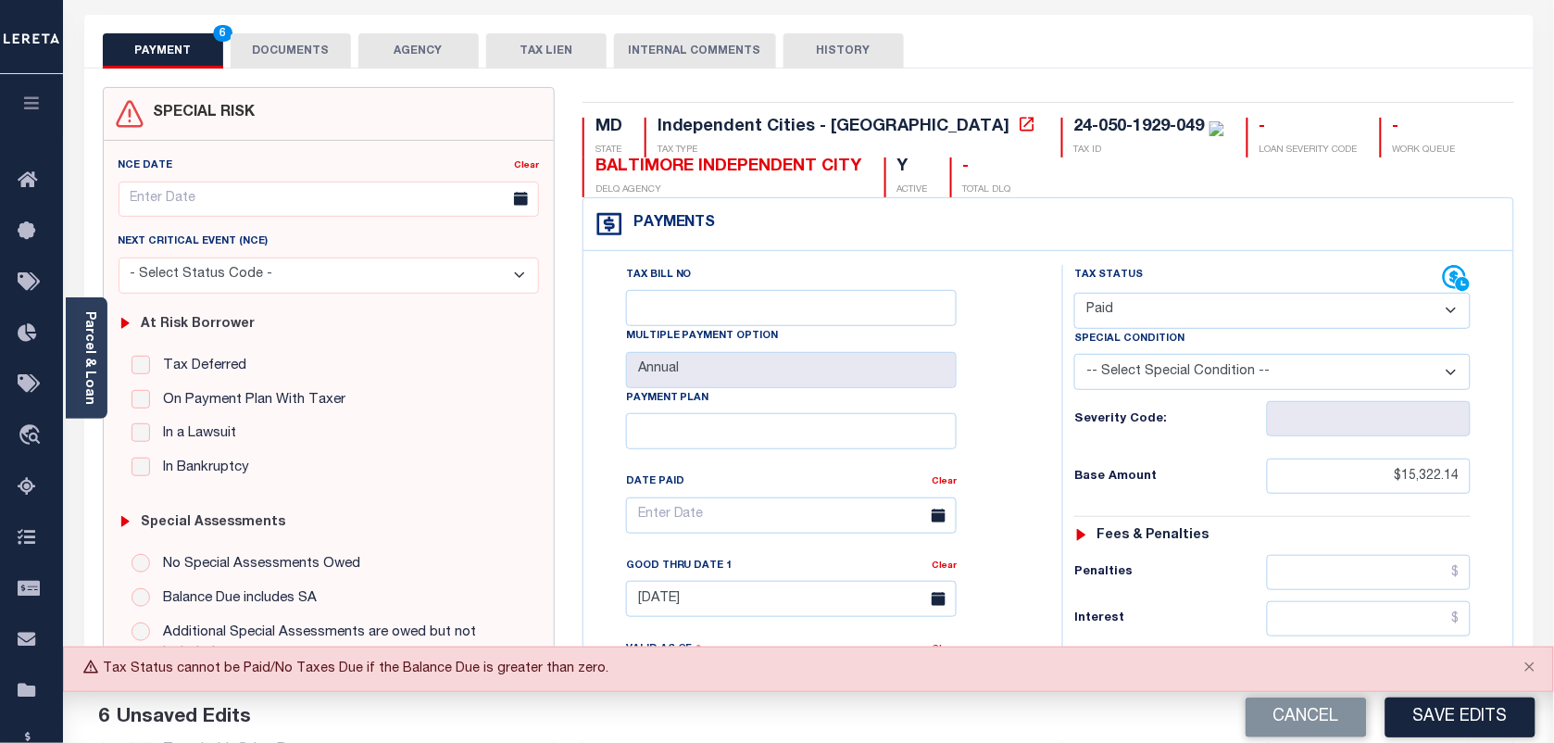
scroll to position [0, 0]
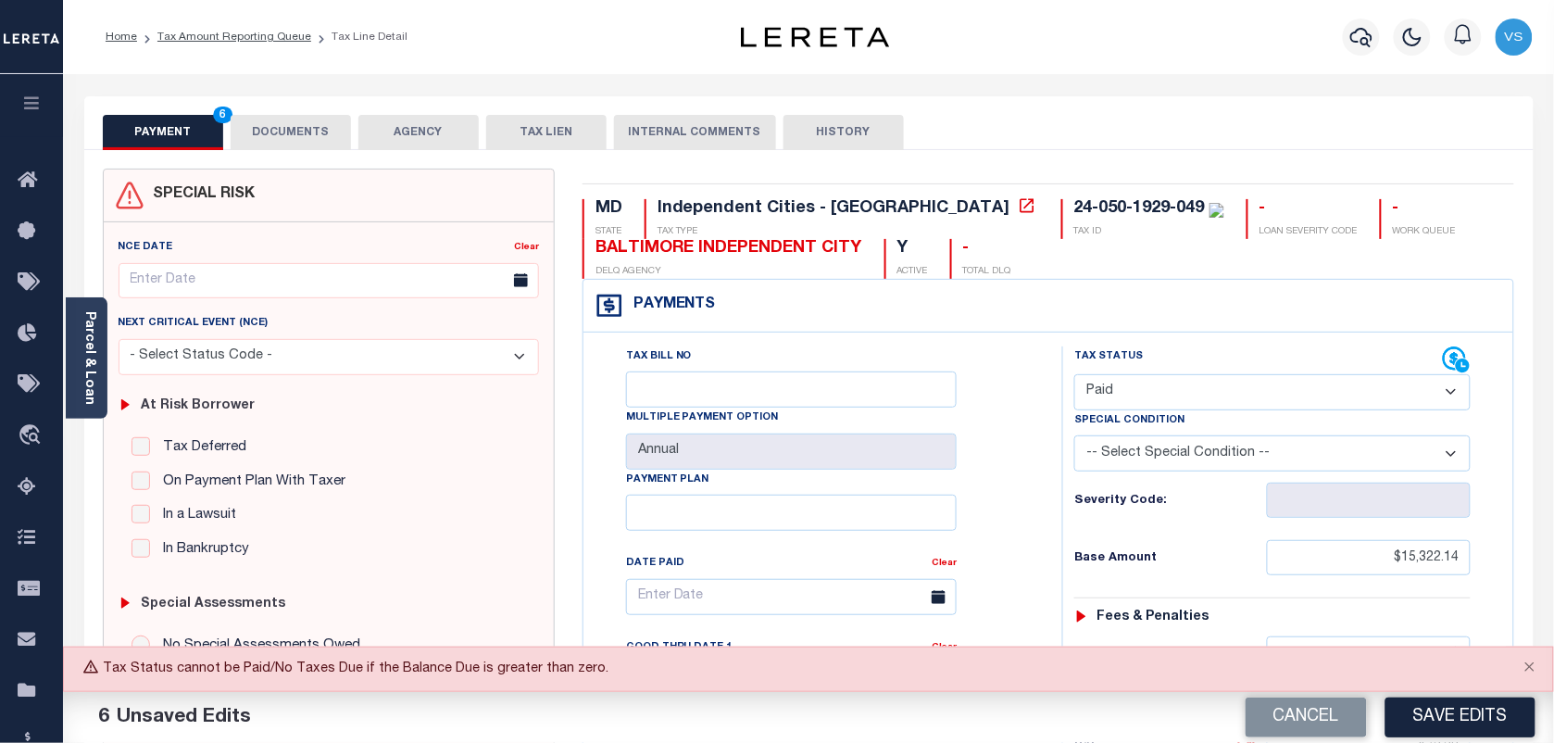
click at [1162, 394] on select "- Select Status Code - Open Due/Unpaid Paid Incomplete No Tax Due Internal Refu…" at bounding box center [1272, 392] width 396 height 36
select select "DUE"
click at [1074, 376] on select "- Select Status Code - Open Due/Unpaid Paid Incomplete No Tax Due Internal Refu…" at bounding box center [1272, 392] width 396 height 36
click at [1450, 716] on button "Save Edits" at bounding box center [1460, 717] width 150 height 40
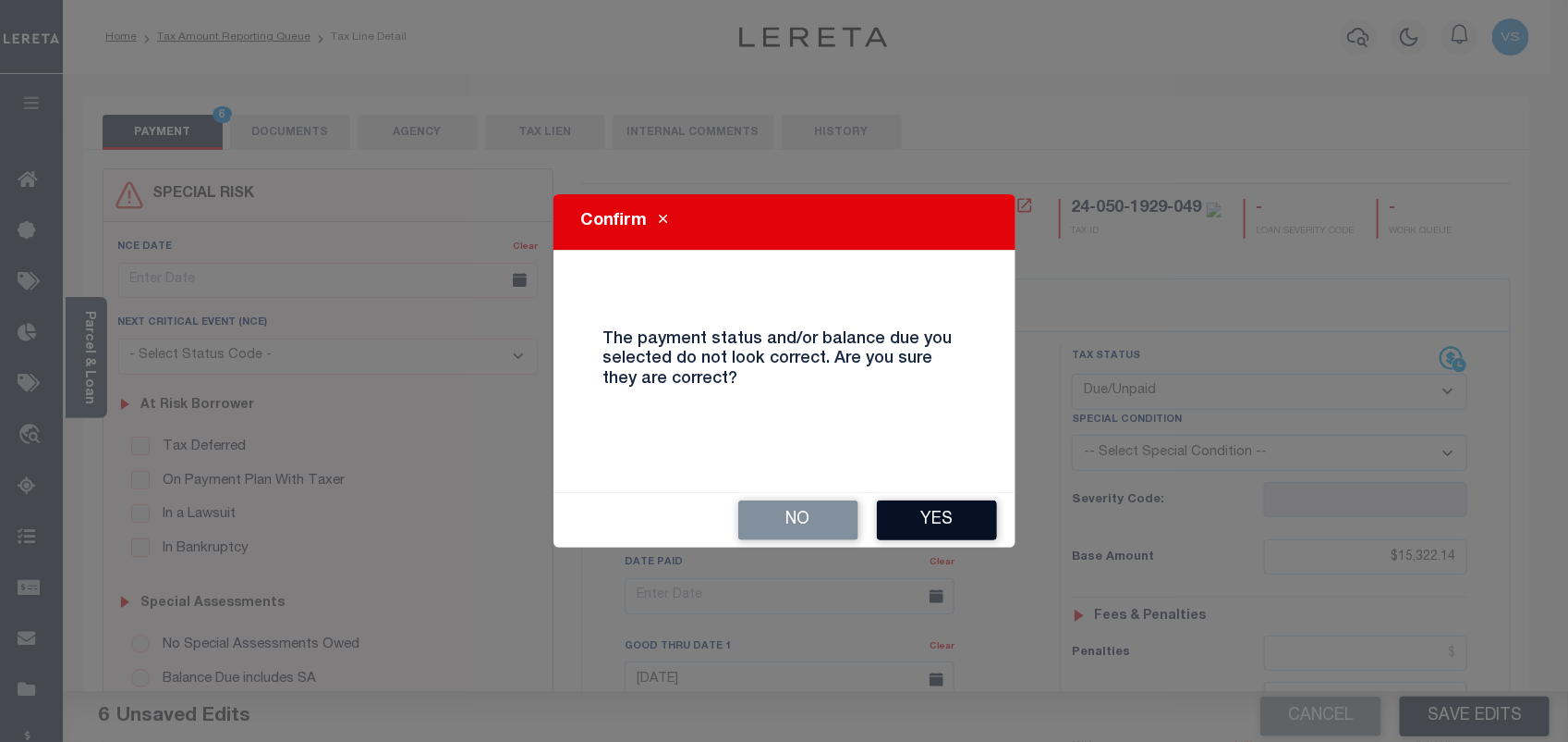
click at [940, 525] on button "Yes" at bounding box center [937, 520] width 120 height 40
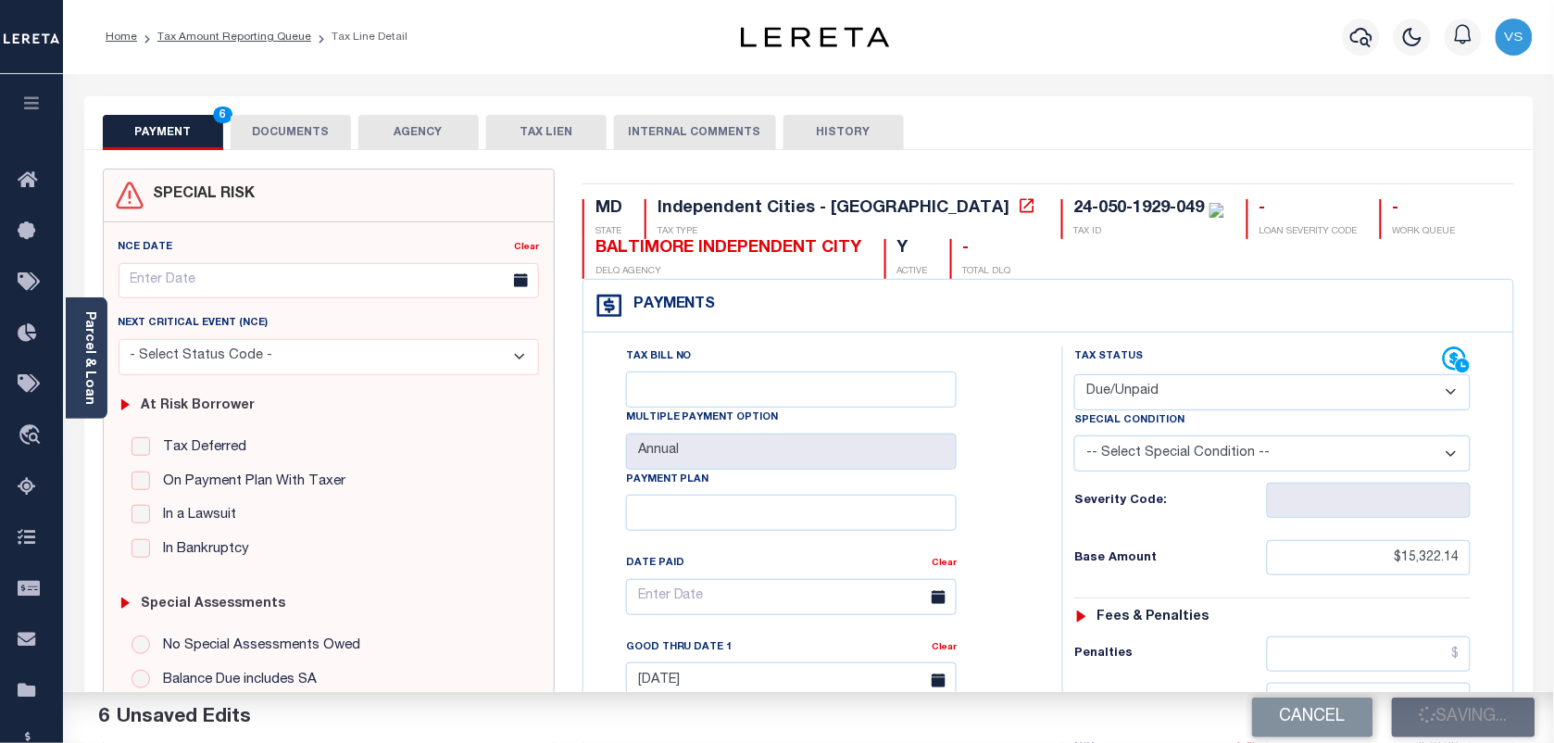
checkbox input "false"
type input "$15,322.14"
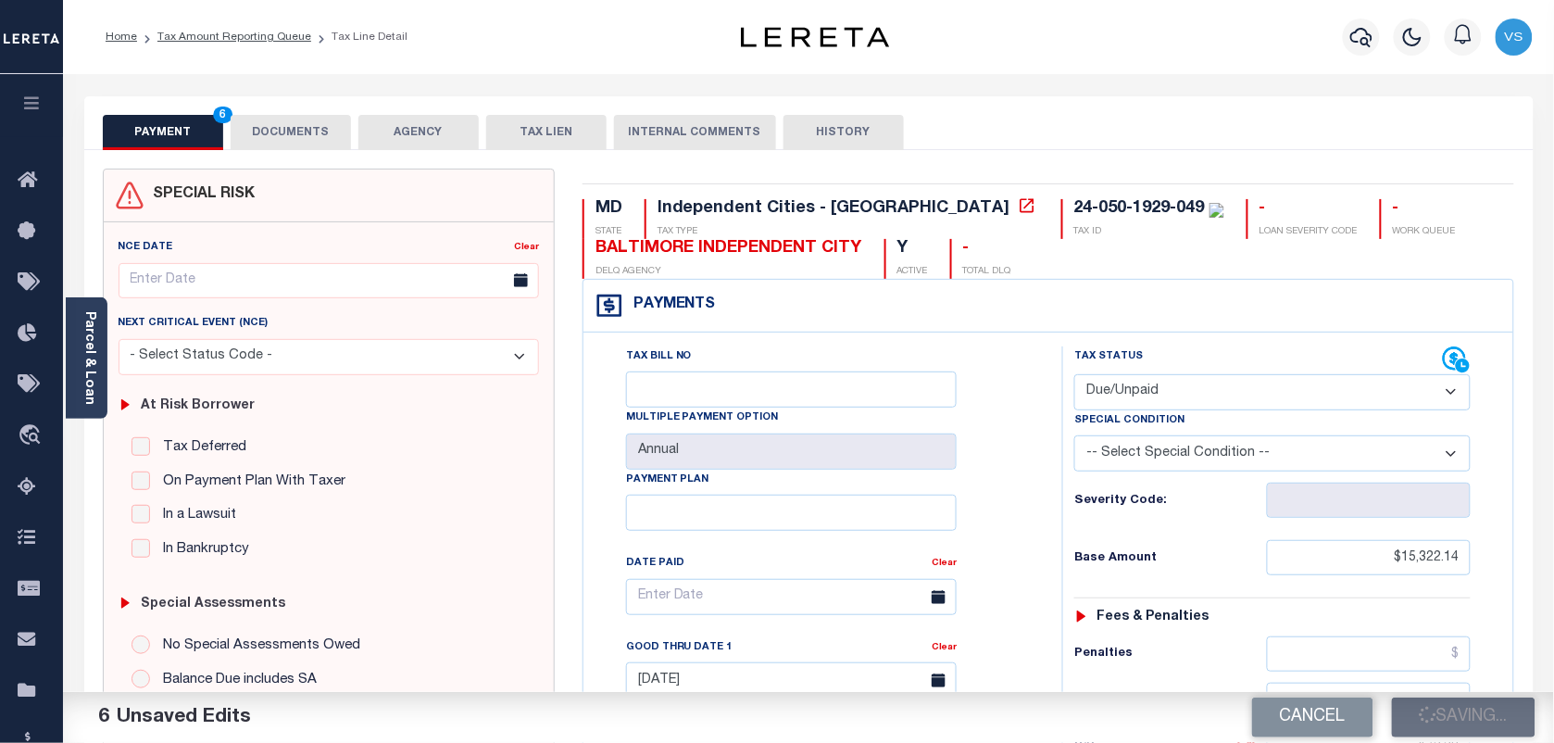
type input "$73.32"
type input "$15,395.46"
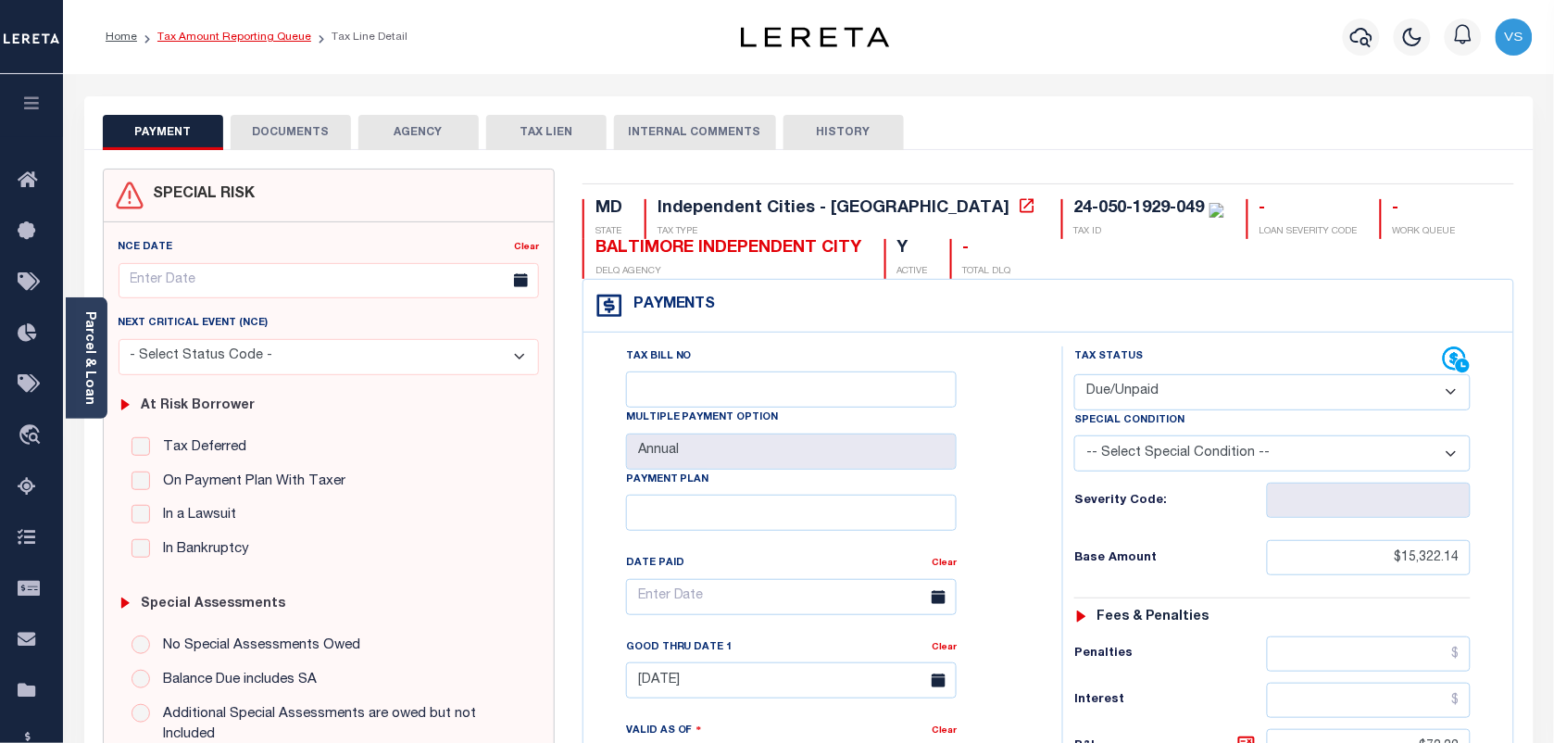
click at [181, 39] on link "Tax Amount Reporting Queue" at bounding box center [234, 36] width 154 height 11
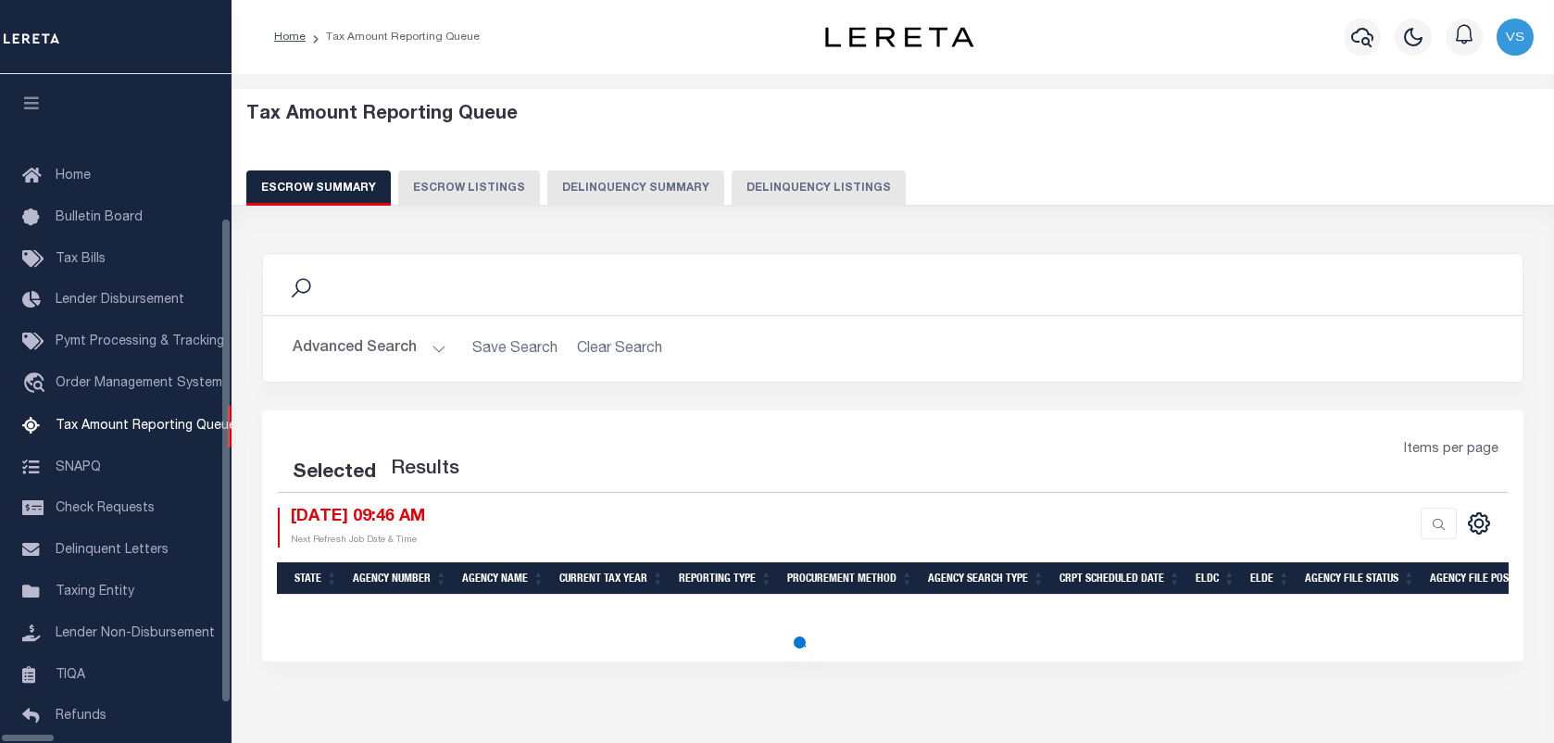
click at [766, 181] on button "Delinquency Listings" at bounding box center [818, 187] width 174 height 35
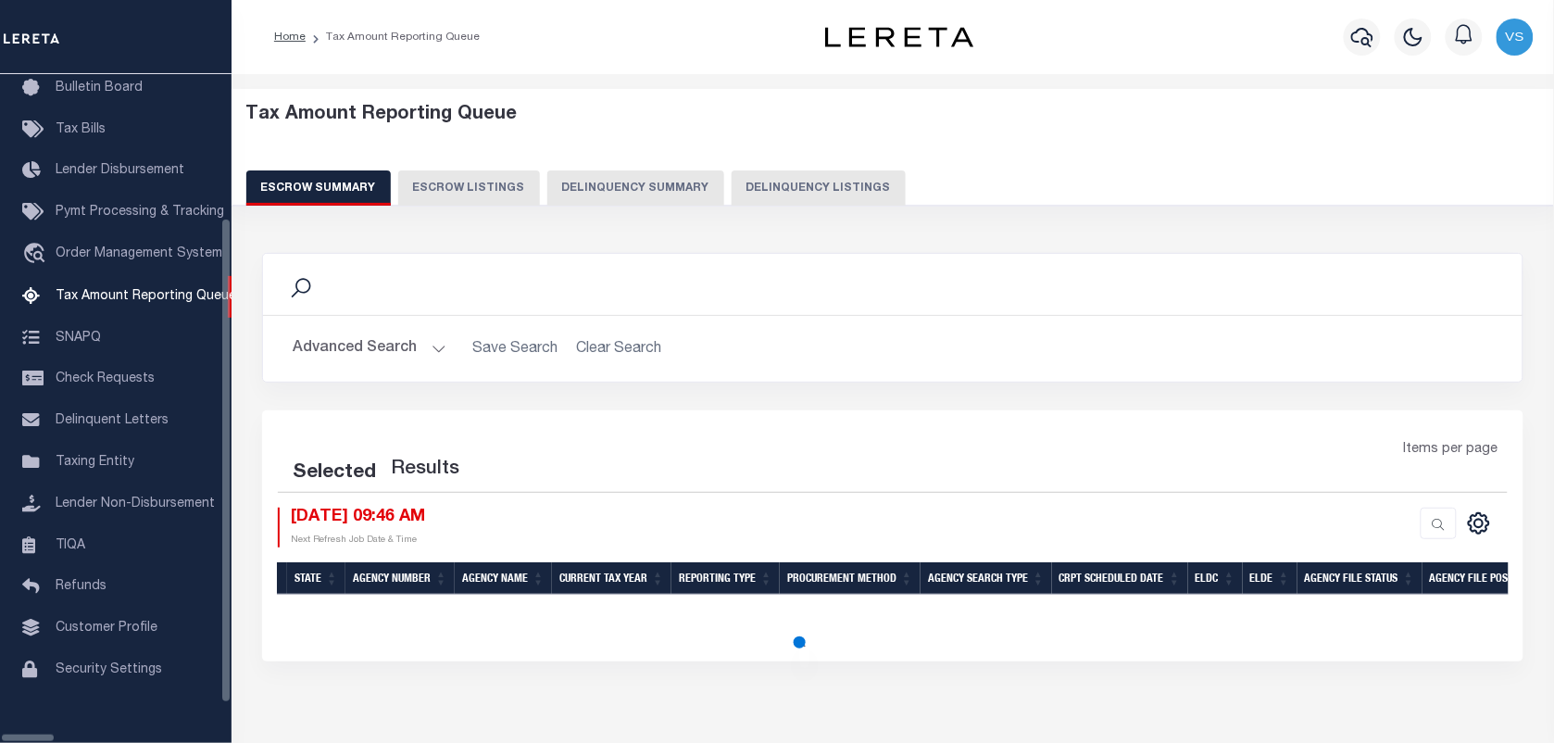
select select "100"
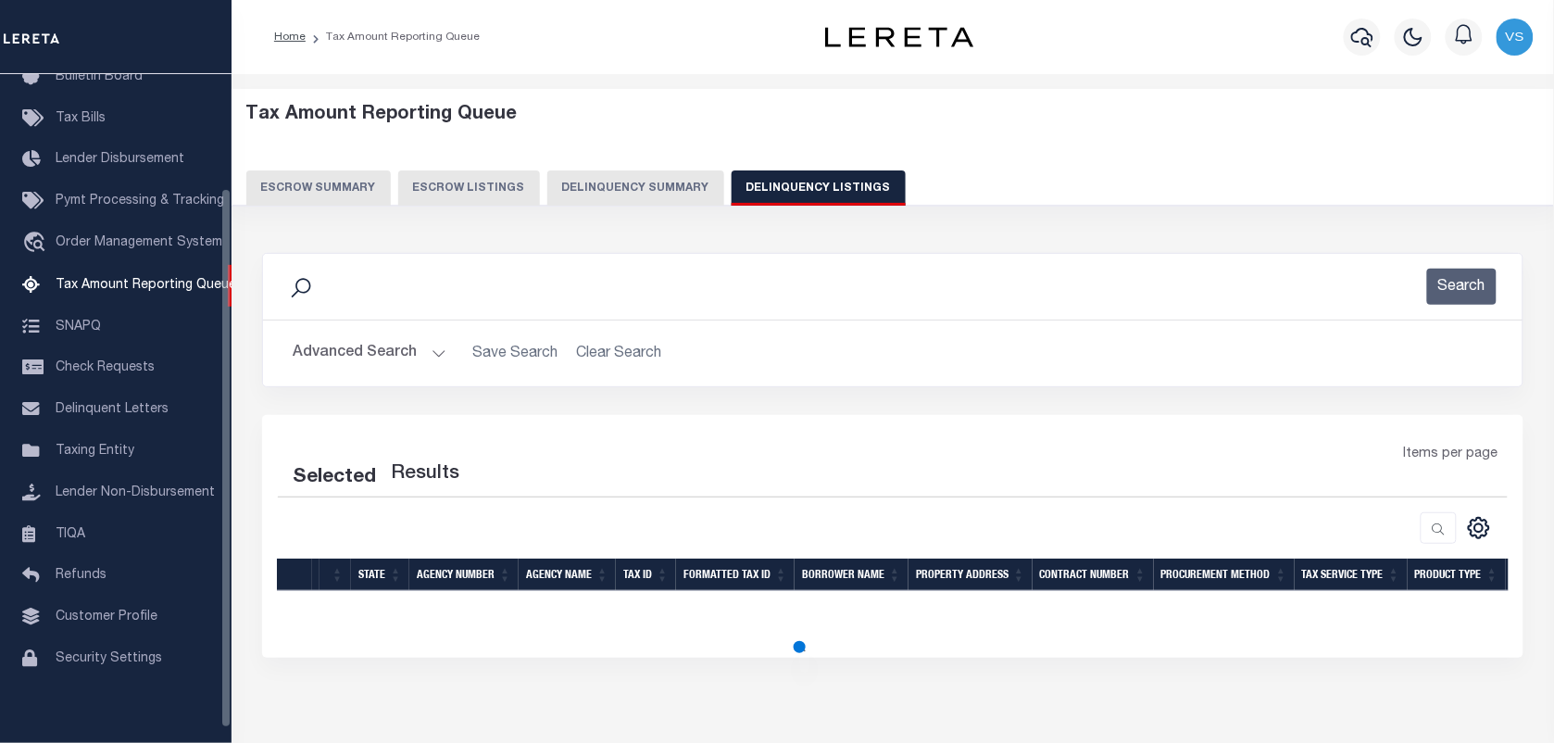
select select "100"
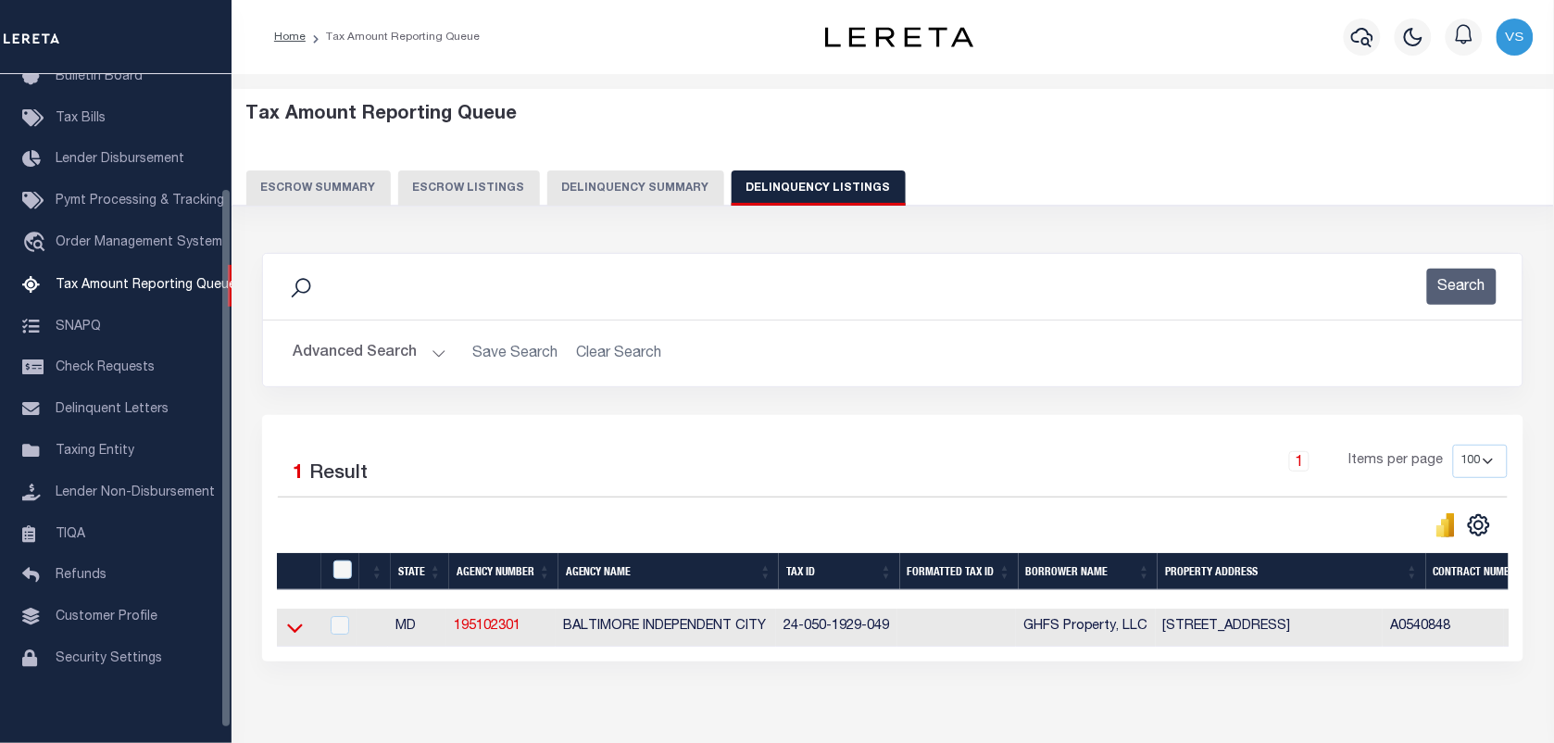
click at [289, 626] on icon at bounding box center [295, 627] width 16 height 19
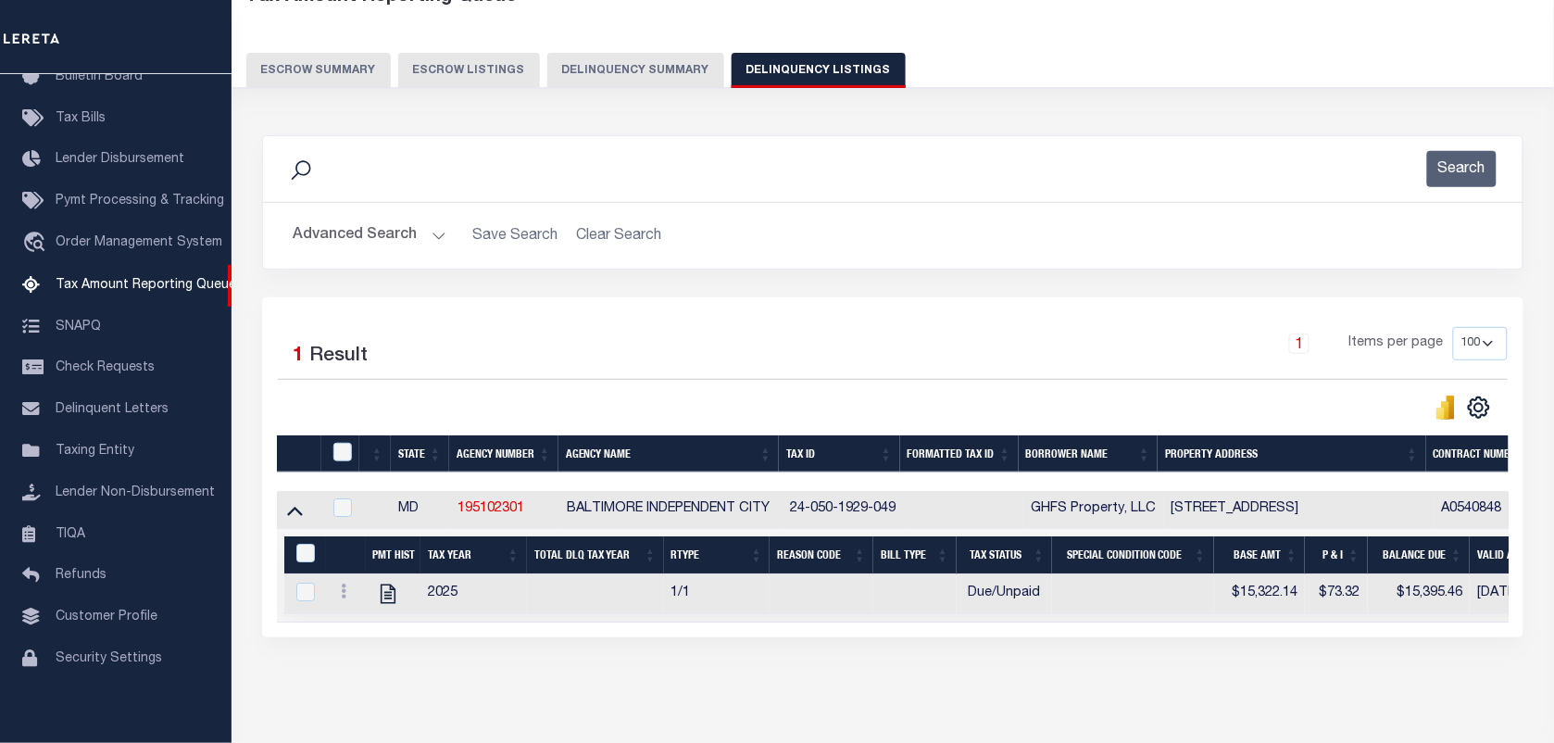
scroll to position [197, 0]
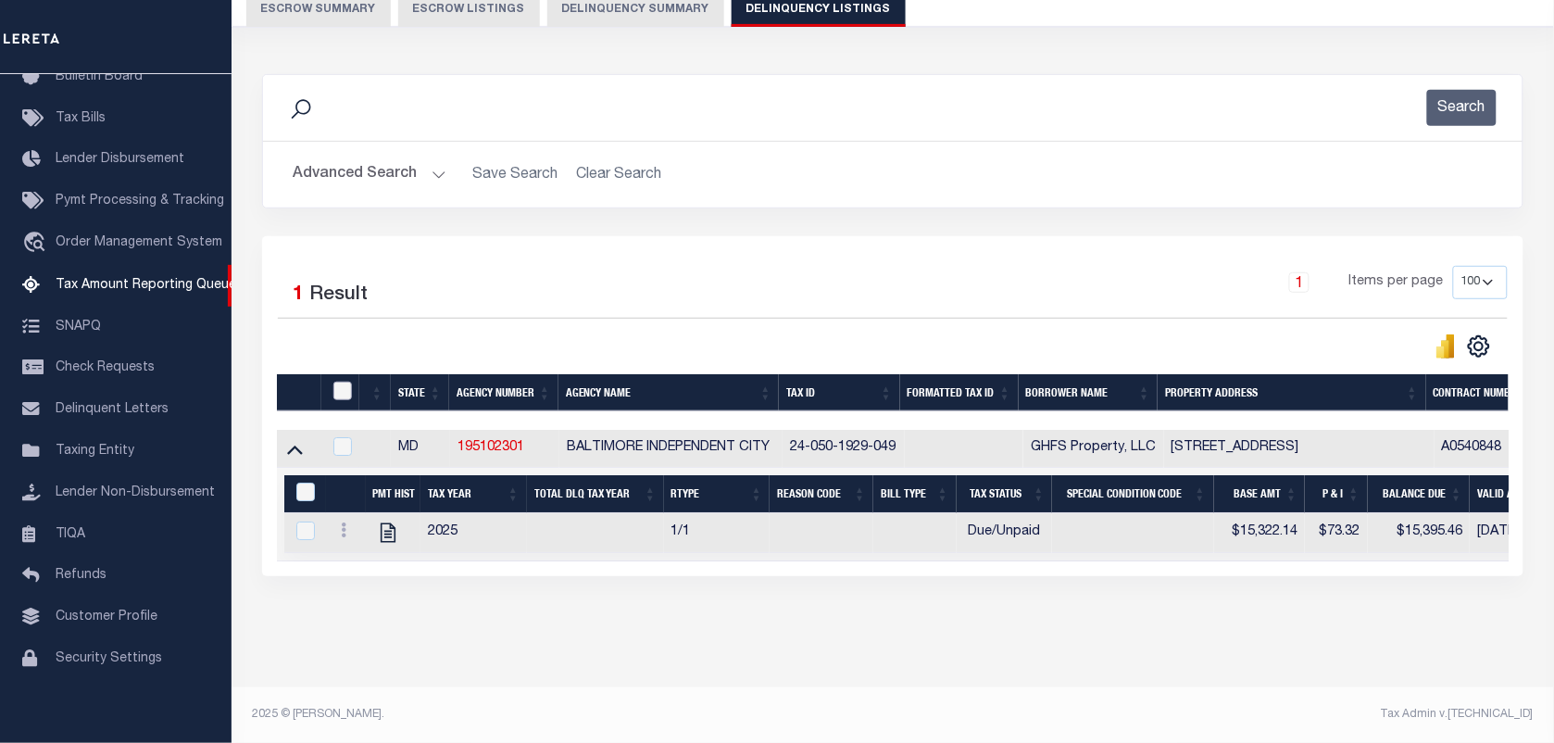
click at [344, 381] on input "checkbox" at bounding box center [342, 390] width 19 height 19
checkbox input "true"
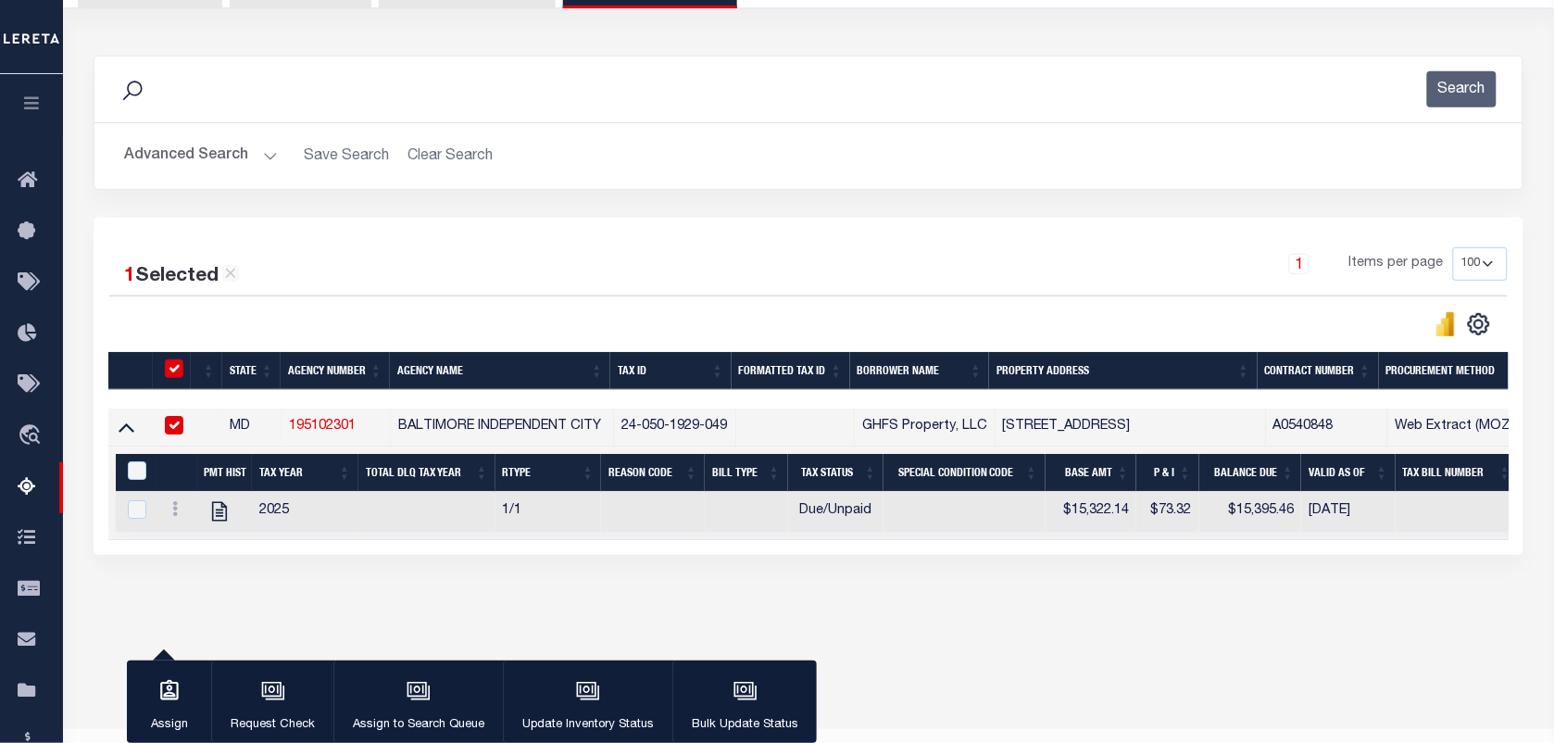
scroll to position [194, 0]
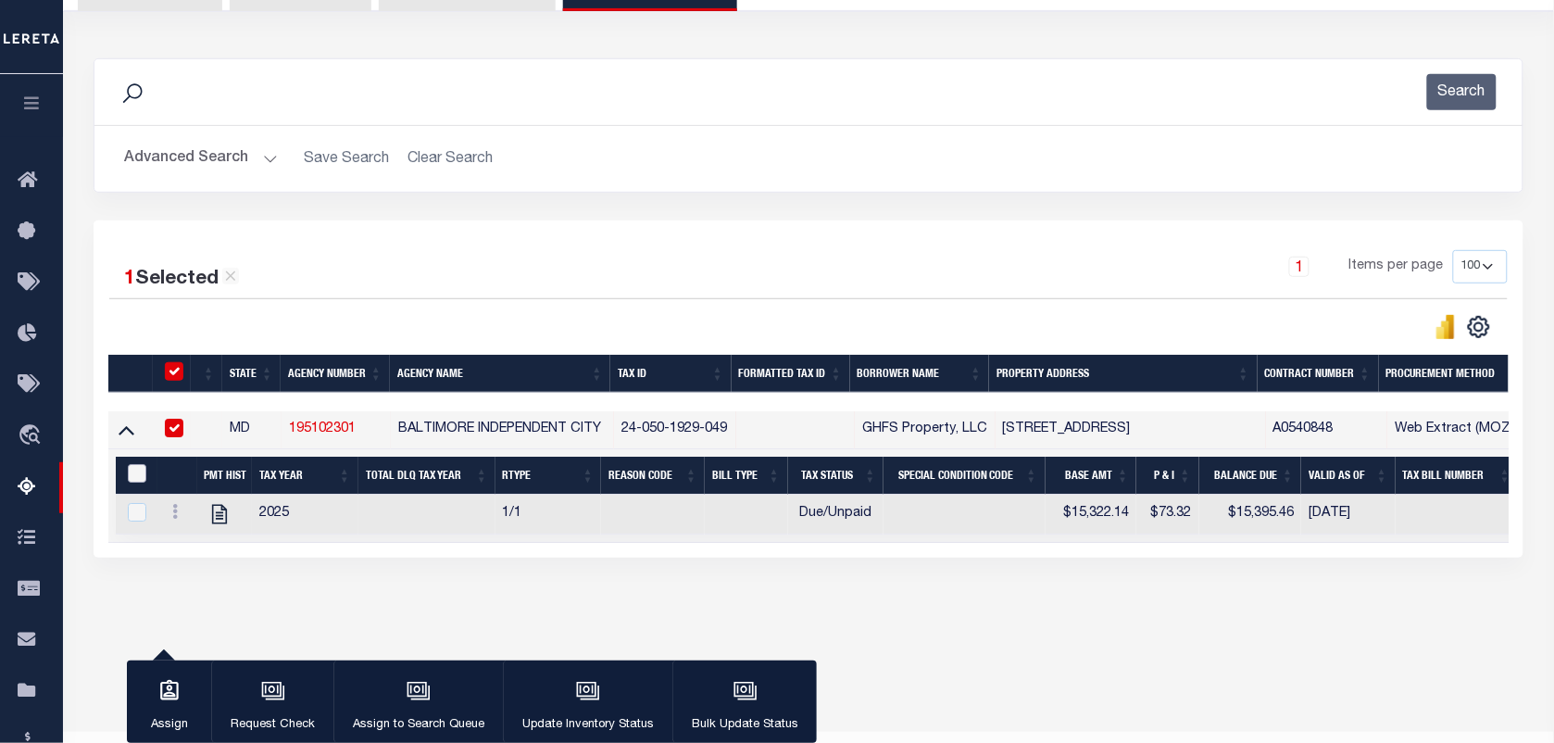
click at [137, 477] on input "&nbsp;" at bounding box center [137, 473] width 19 height 19
checkbox input "true"
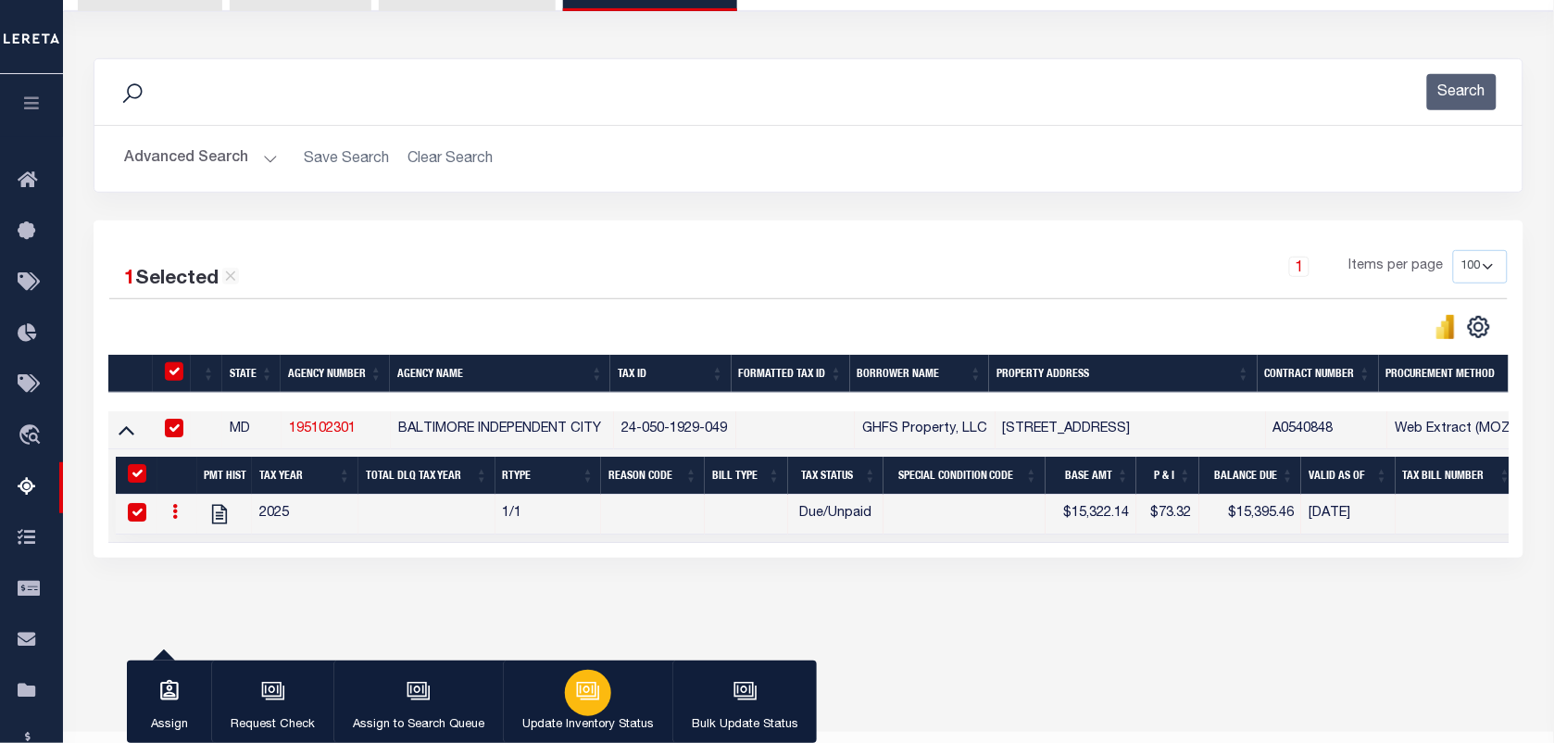
click at [580, 687] on icon "button" at bounding box center [587, 689] width 14 height 8
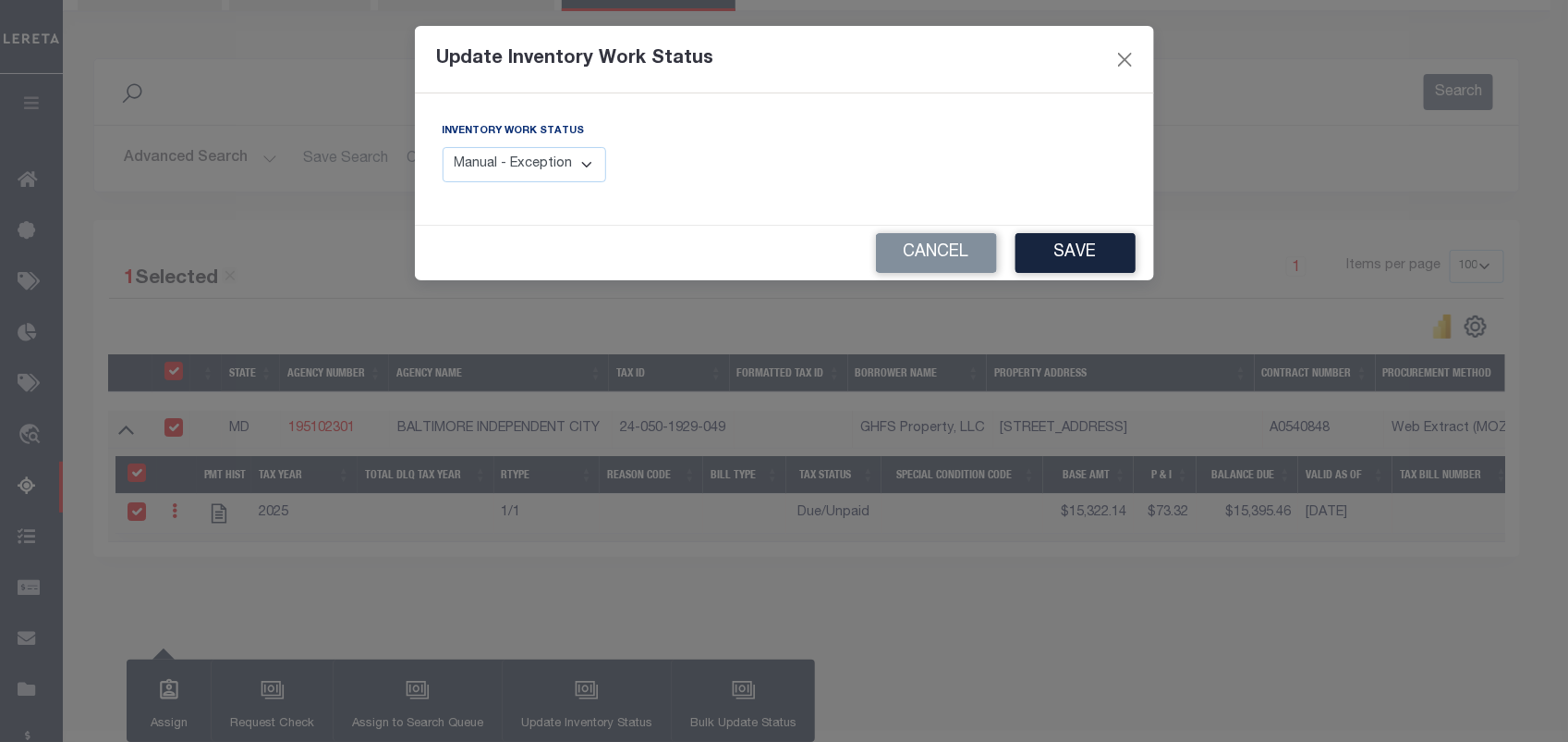
click at [564, 153] on select "Manual - Exception Pended - Awaiting Search Late Add Exception Completed" at bounding box center [525, 165] width 165 height 36
select select "4"
click at [443, 147] on select "Manual - Exception Pended - Awaiting Search Late Add Exception Completed" at bounding box center [525, 165] width 165 height 36
click at [1059, 256] on button "Save" at bounding box center [1076, 253] width 120 height 40
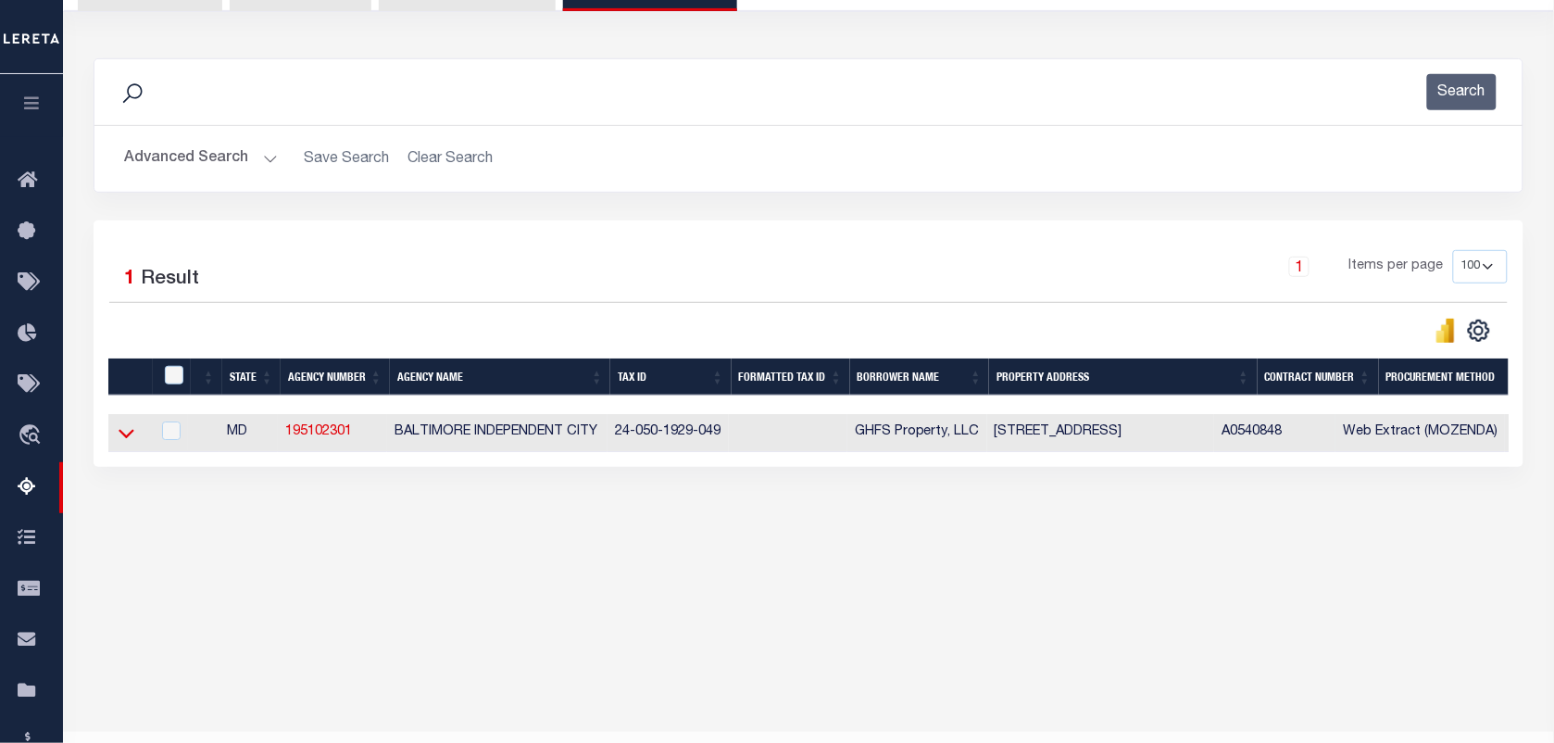
click at [128, 432] on icon at bounding box center [127, 432] width 16 height 19
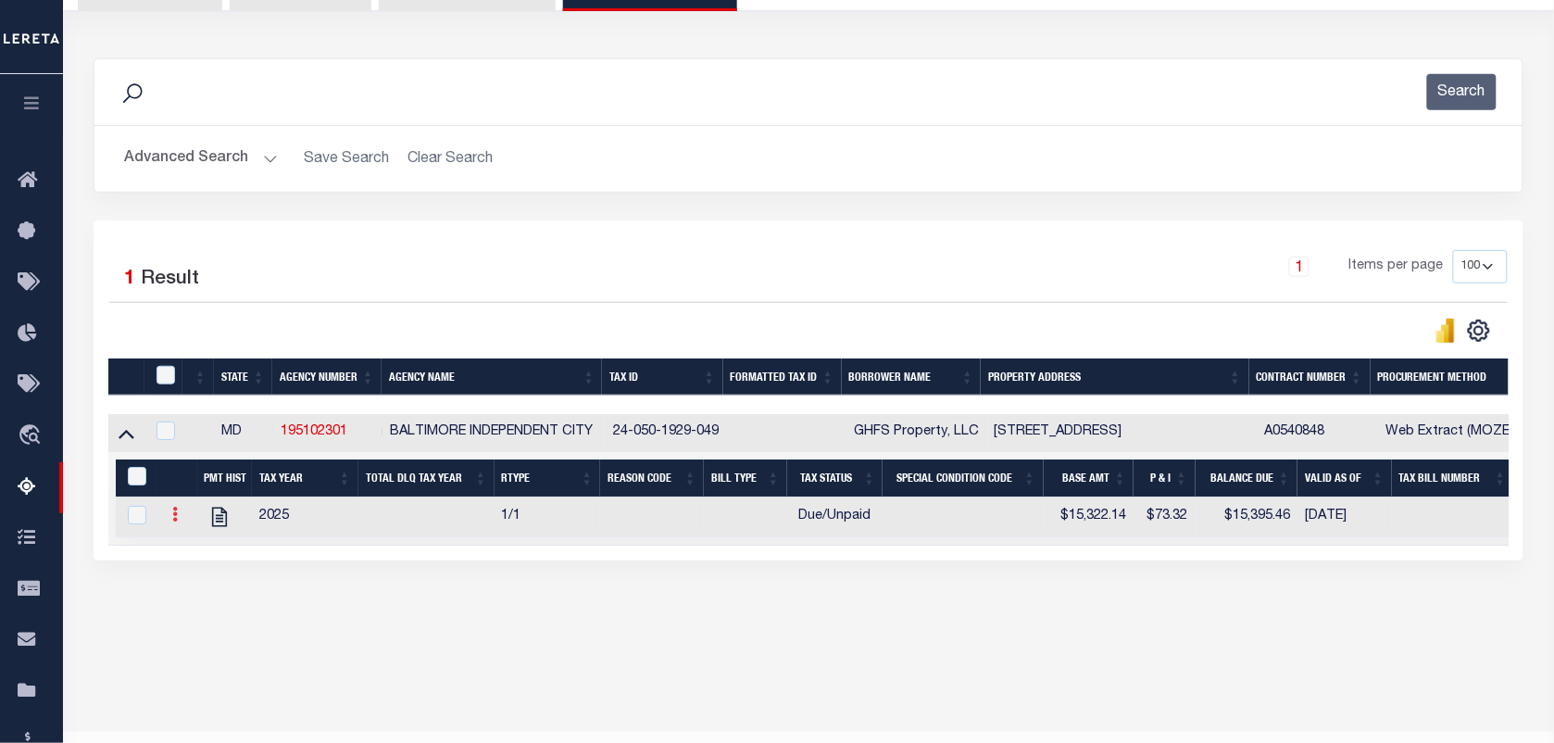
click at [176, 514] on link at bounding box center [175, 516] width 20 height 15
click at [195, 553] on img "" at bounding box center [197, 544] width 19 height 19
checkbox input "true"
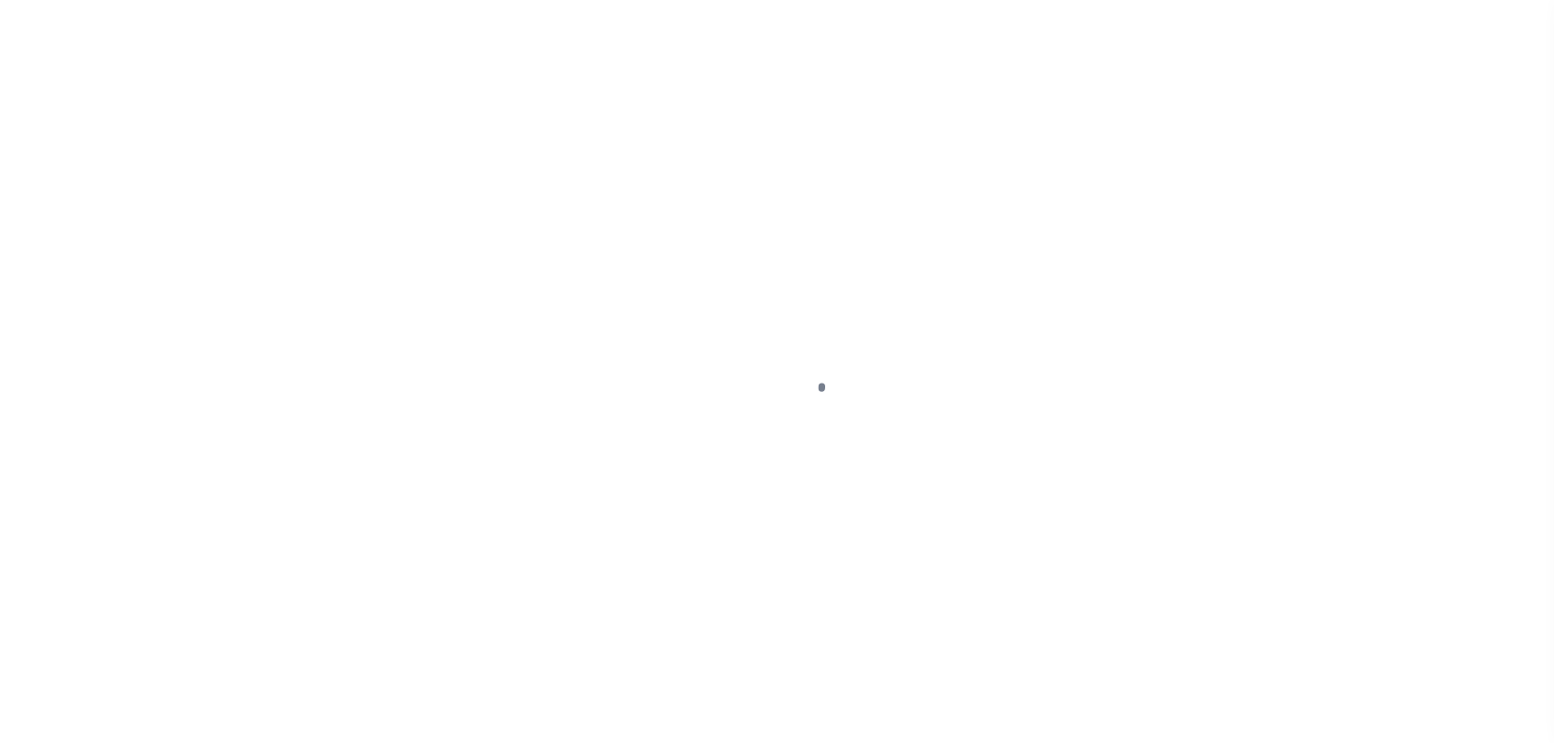
select select "DUE"
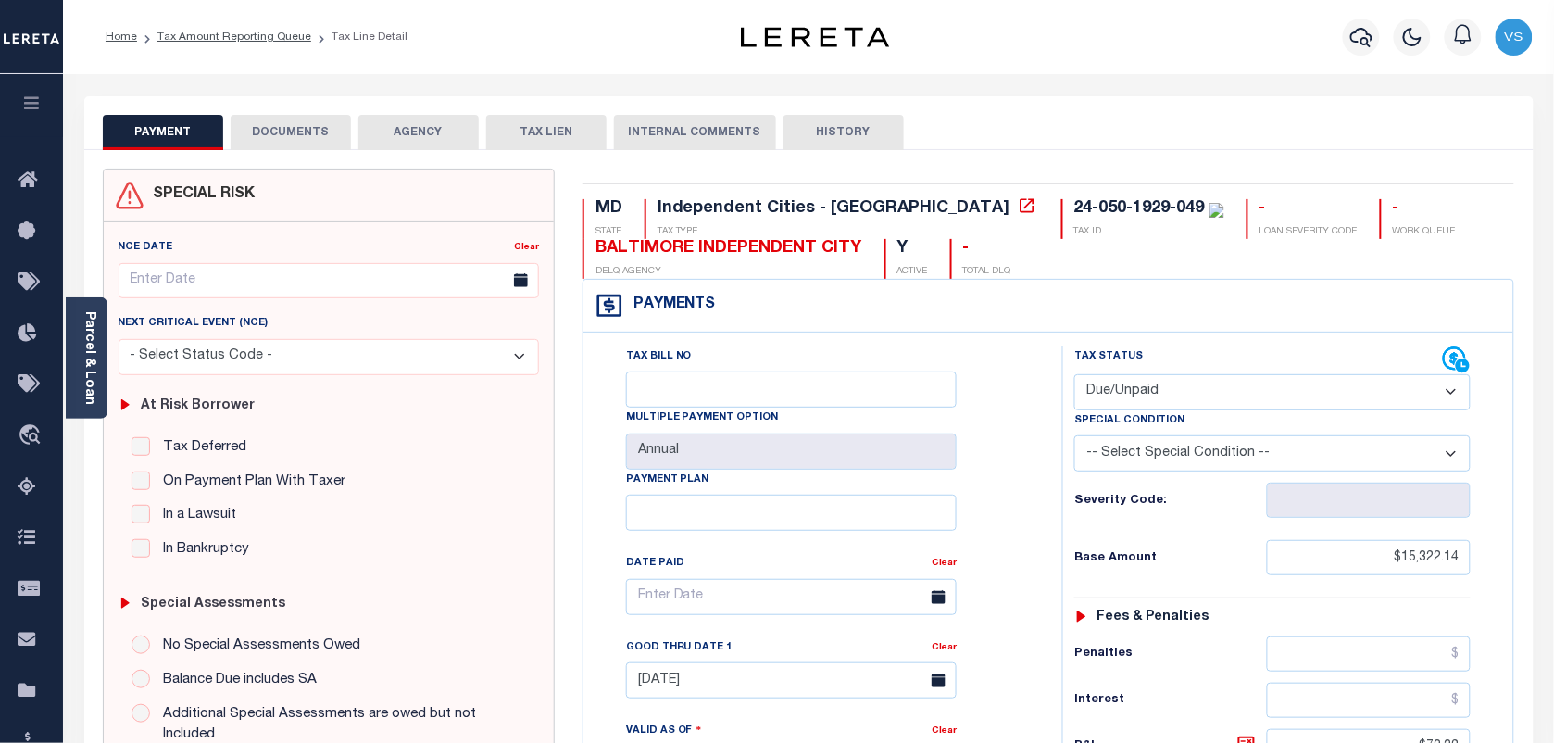
click at [215, 43] on li "Tax Amount Reporting Queue" at bounding box center [224, 37] width 174 height 17
click at [264, 40] on link "Tax Amount Reporting Queue" at bounding box center [234, 36] width 154 height 11
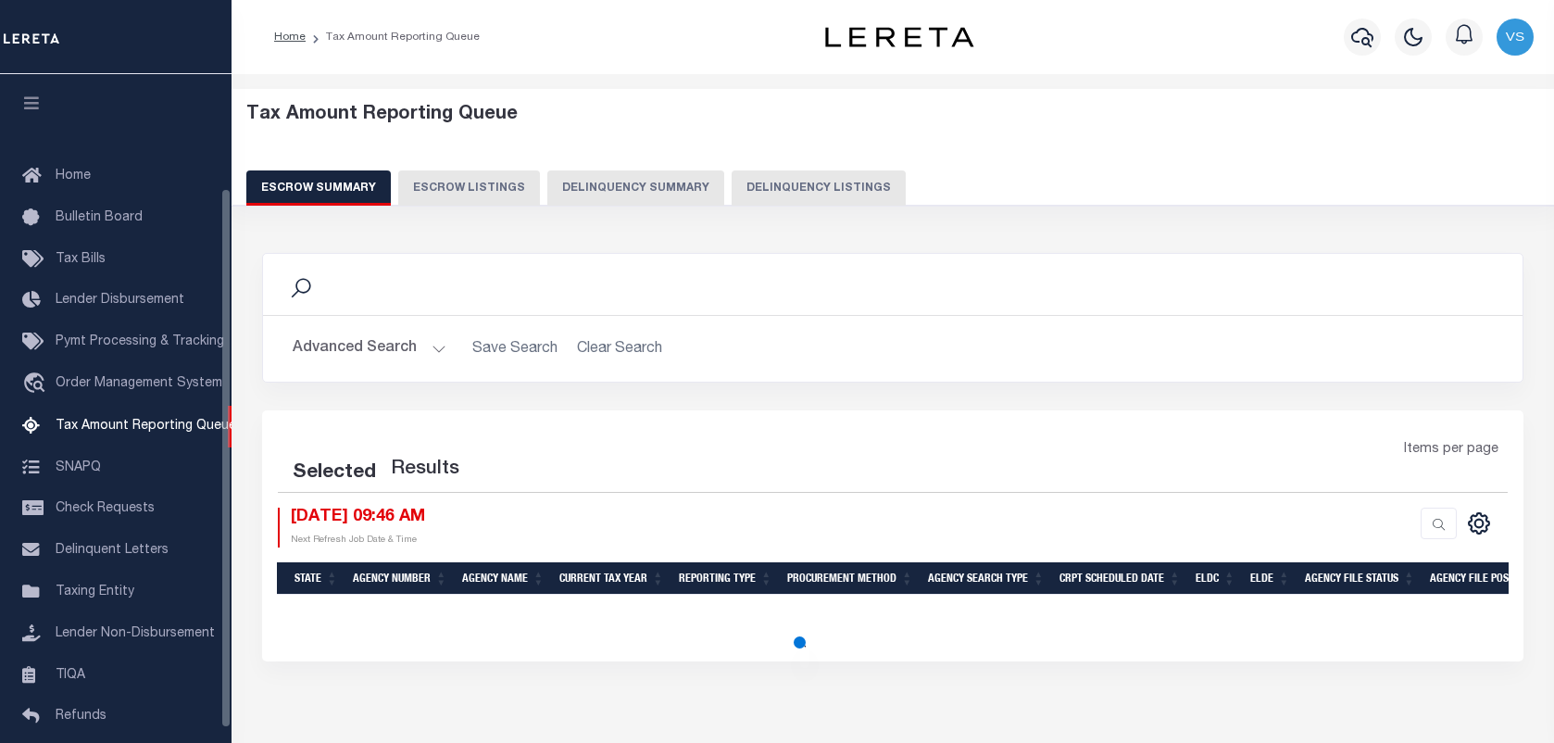
select select "100"
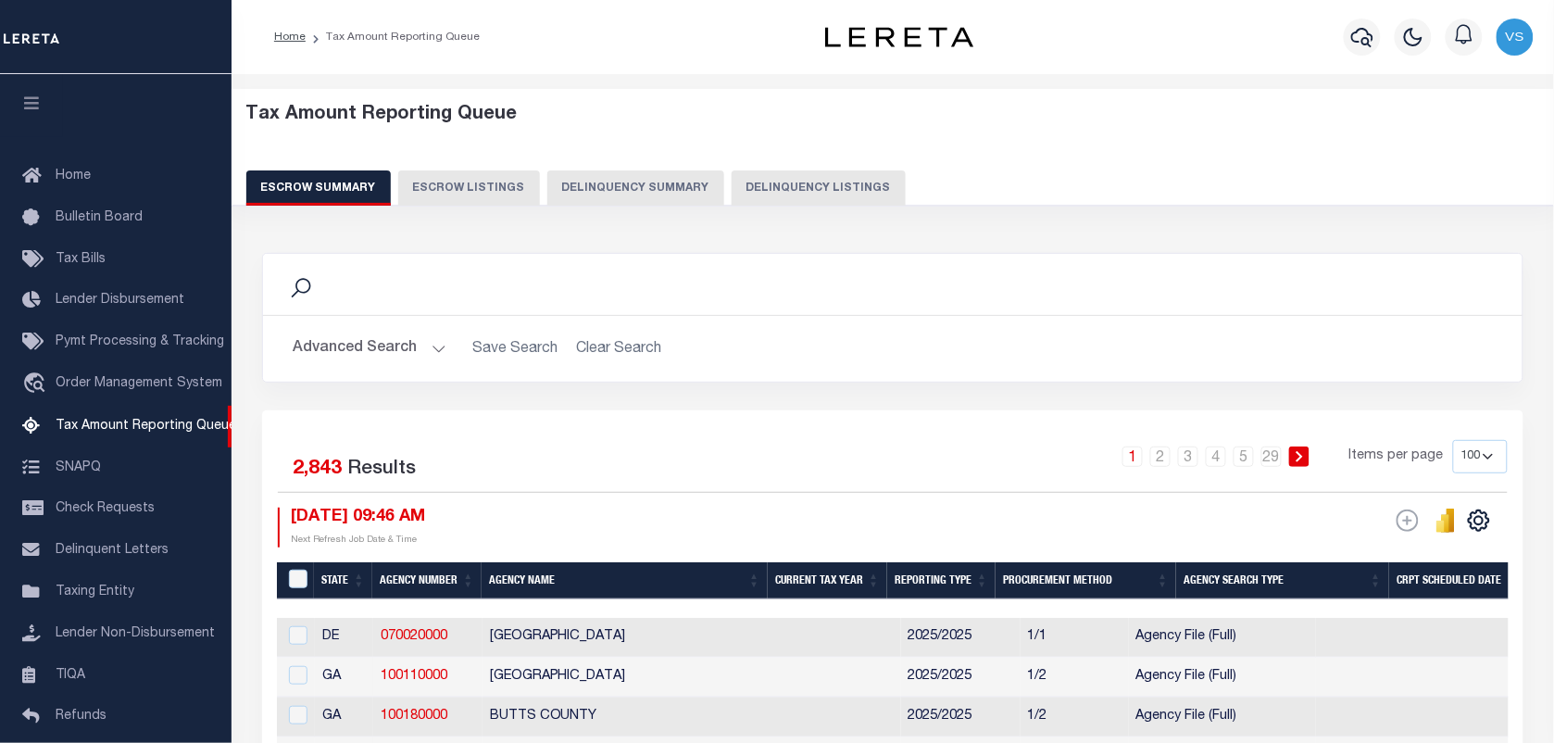
scroll to position [158, 0]
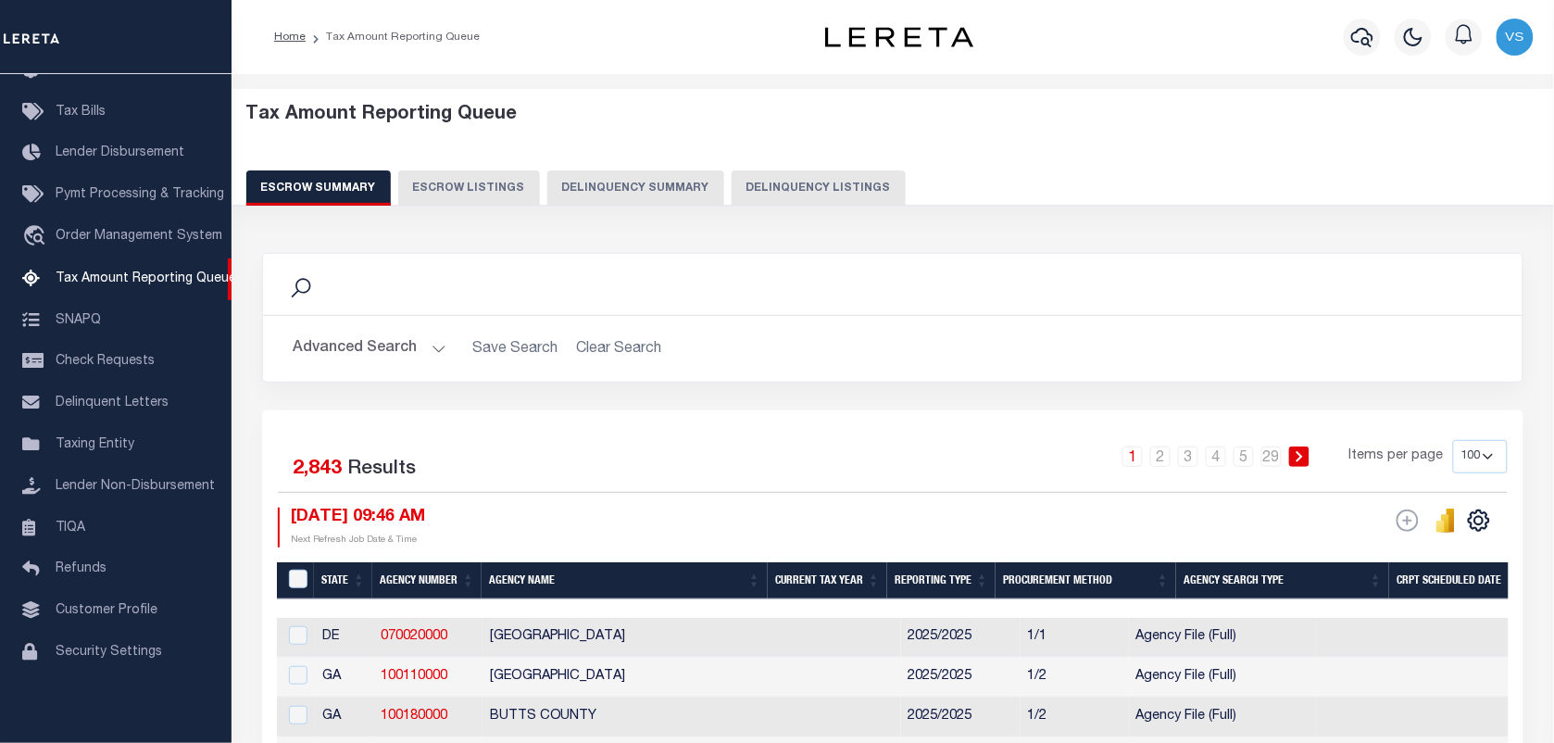
click at [796, 181] on button "Delinquency Listings" at bounding box center [818, 187] width 174 height 35
select select
select select "100"
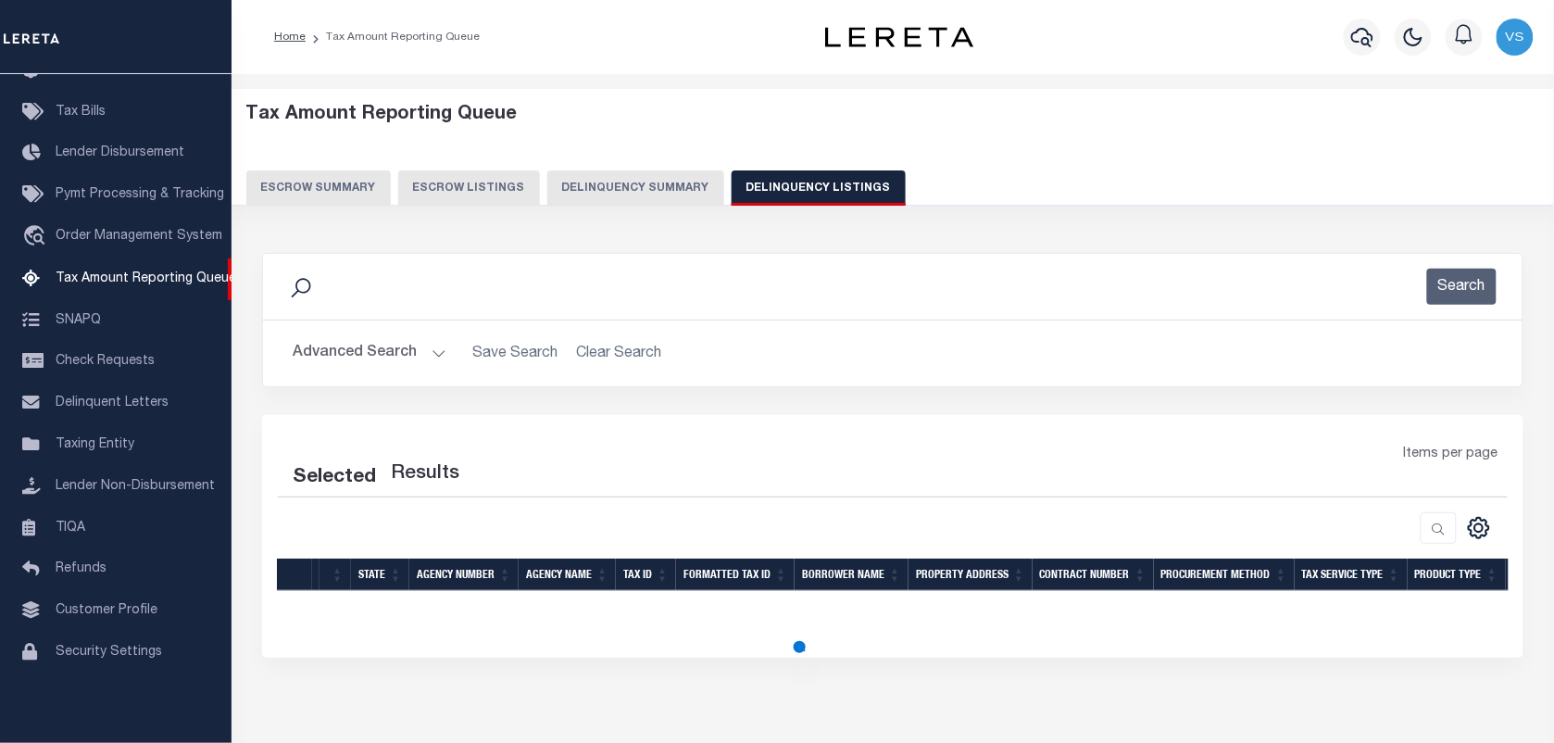
select select "100"
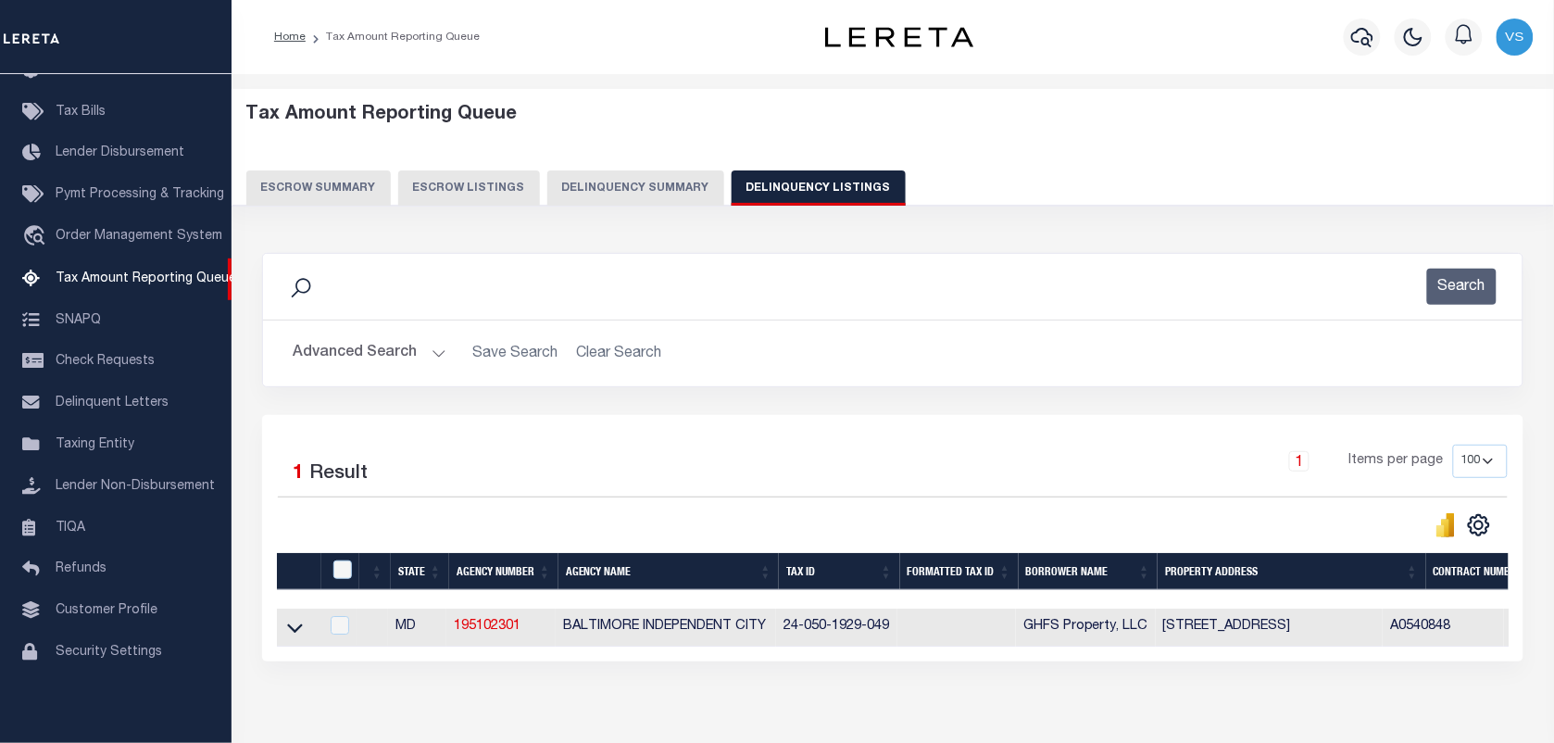
click at [335, 358] on button "Advanced Search" at bounding box center [370, 353] width 154 height 36
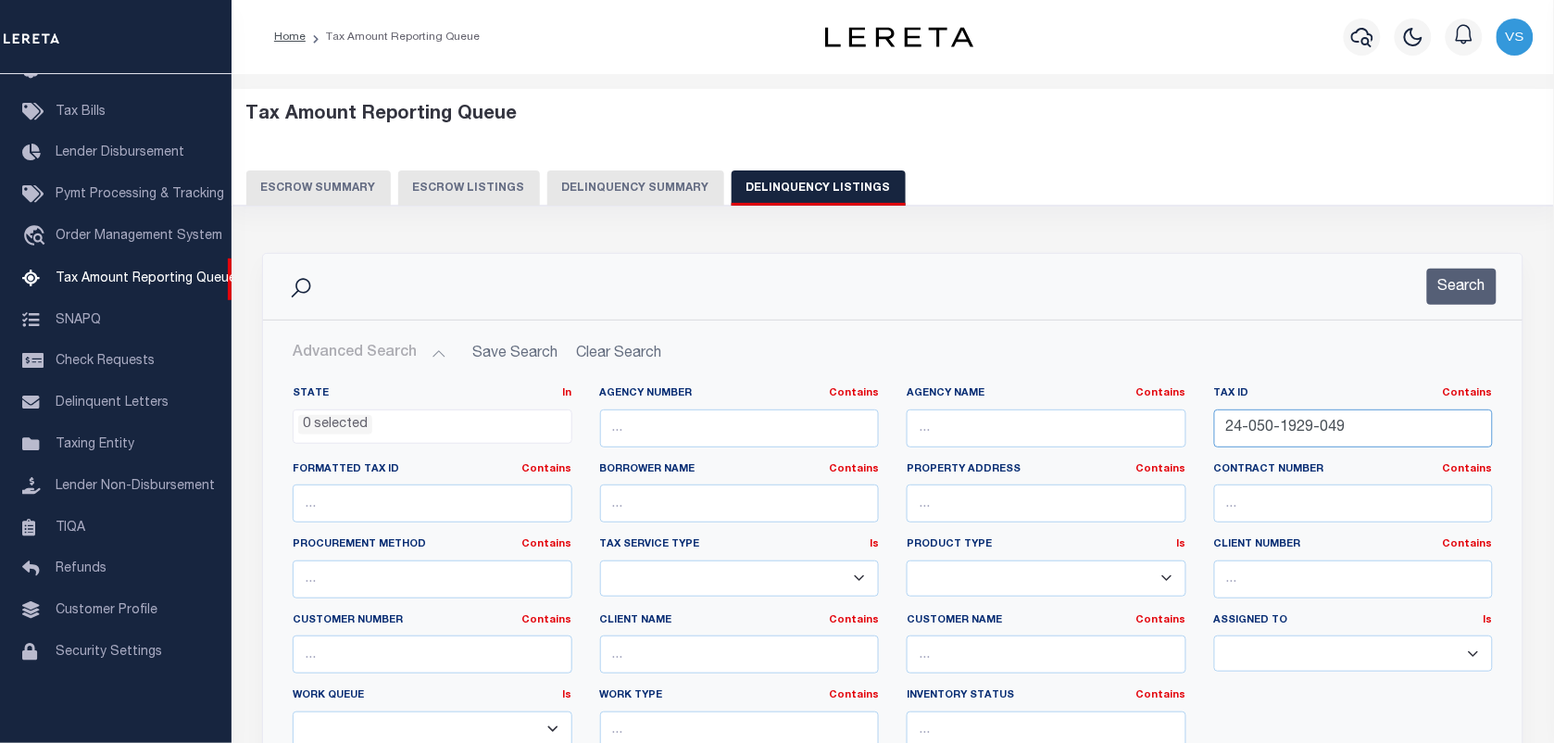
click at [1394, 423] on input "24-050-1929-049" at bounding box center [1354, 428] width 280 height 38
paste input "004"
type input "004"
paste input "28-010-4420-004"
type input "28-010-4420-004"
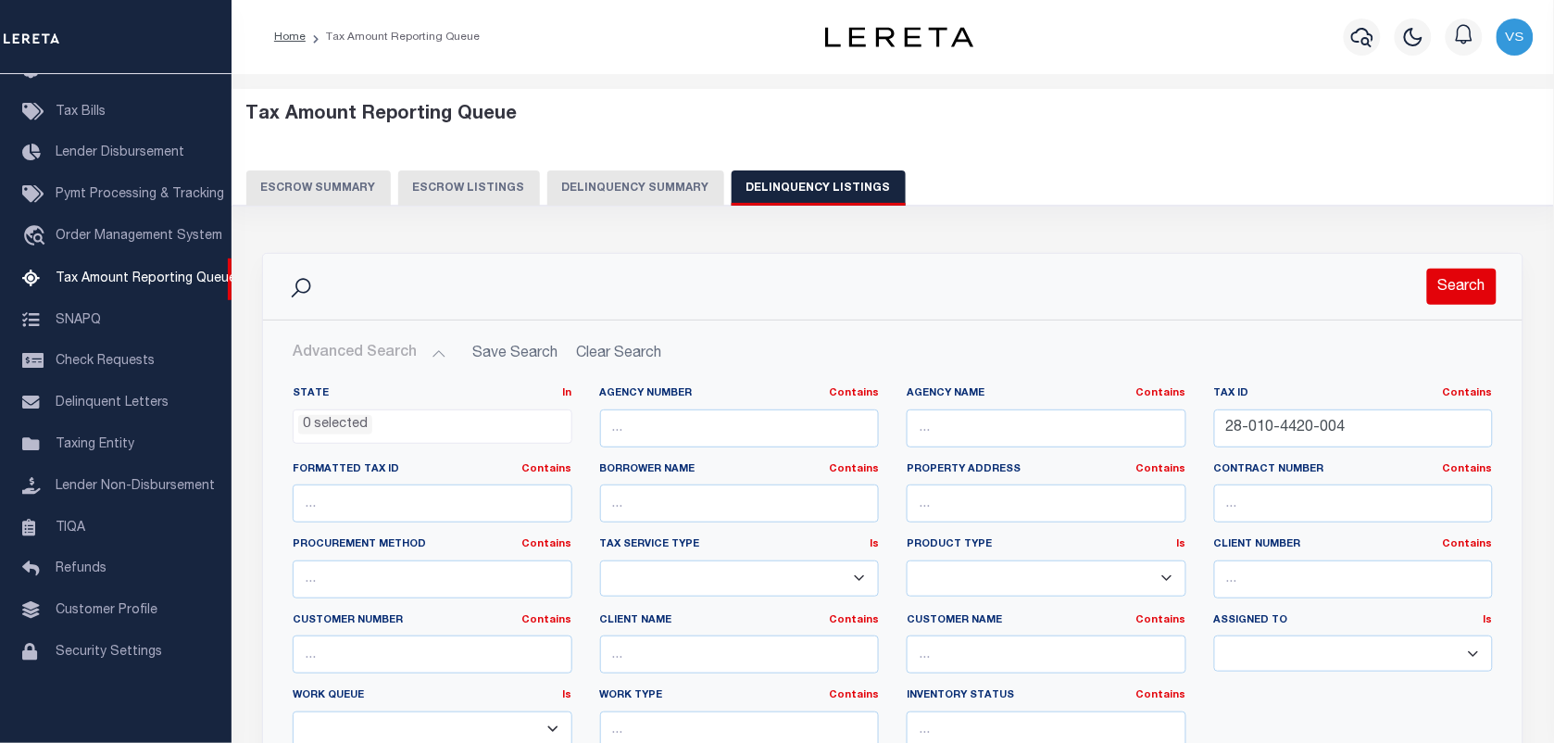
click at [1440, 287] on button "Search" at bounding box center [1461, 287] width 69 height 36
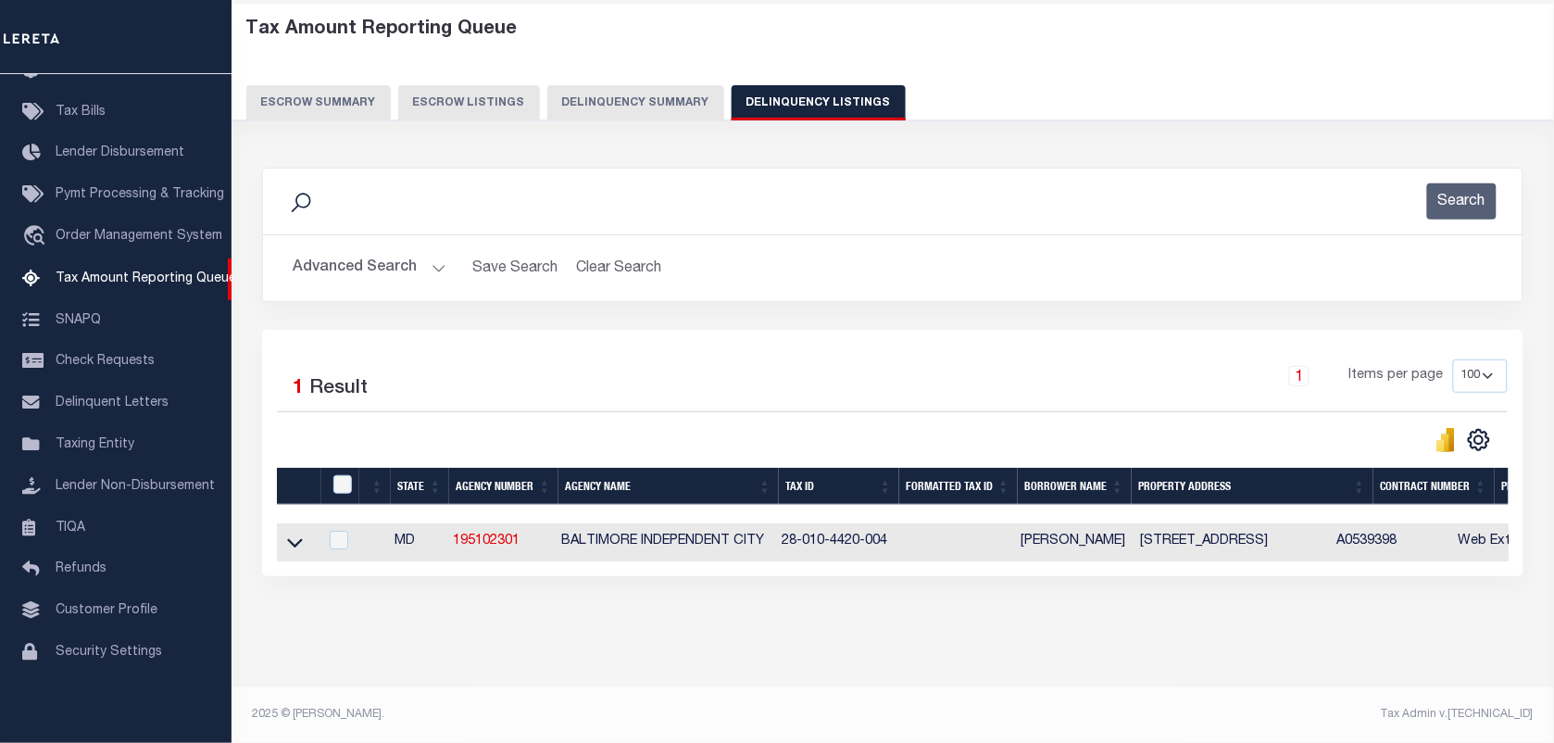
scroll to position [102, 0]
drag, startPoint x: 292, startPoint y: 532, endPoint x: 728, endPoint y: 461, distance: 441.9
click at [293, 539] on icon at bounding box center [295, 543] width 16 height 9
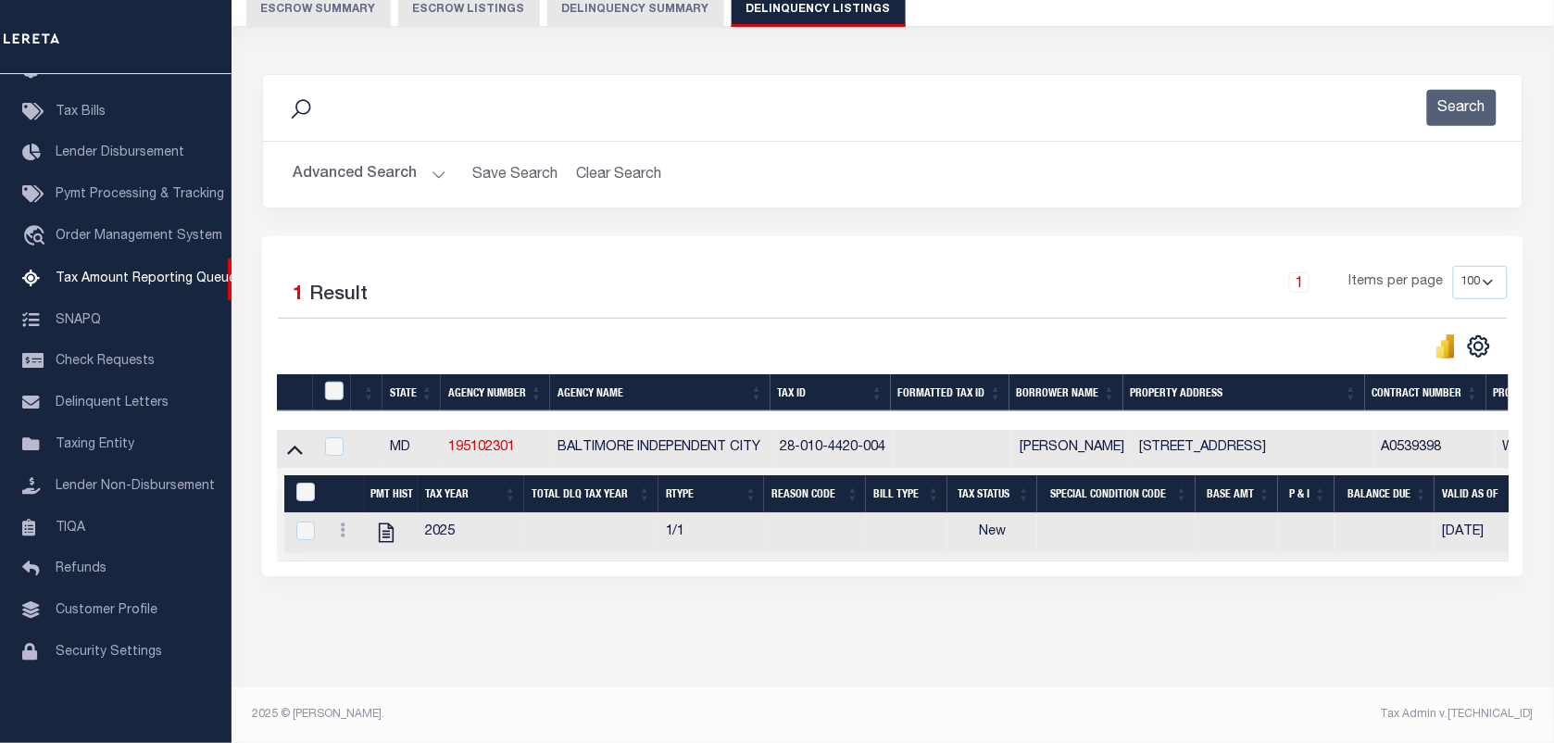
scroll to position [197, 0]
click at [344, 522] on icon at bounding box center [343, 529] width 6 height 15
click at [363, 565] on img "" at bounding box center [365, 560] width 19 height 19
checkbox input "true"
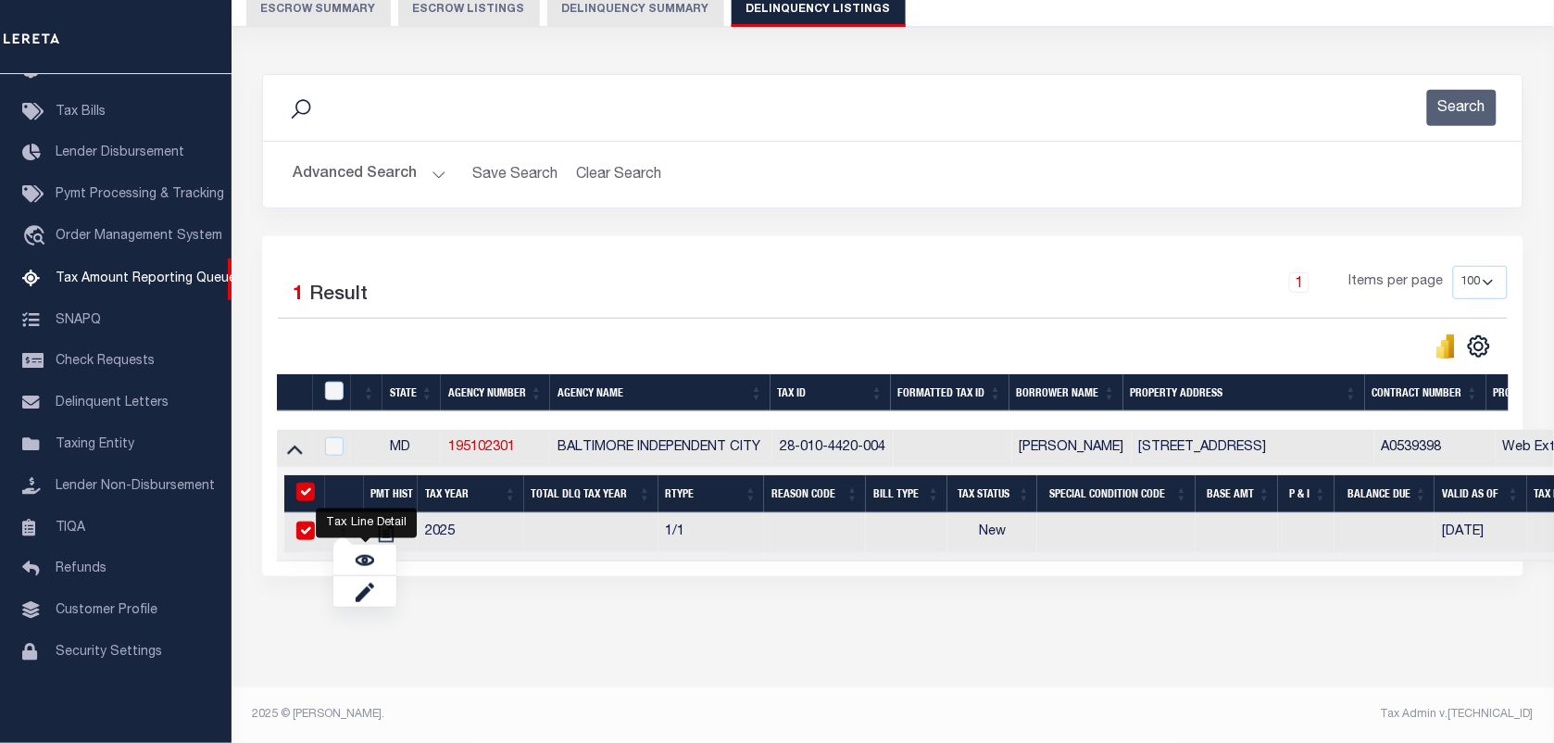
checkbox input "true"
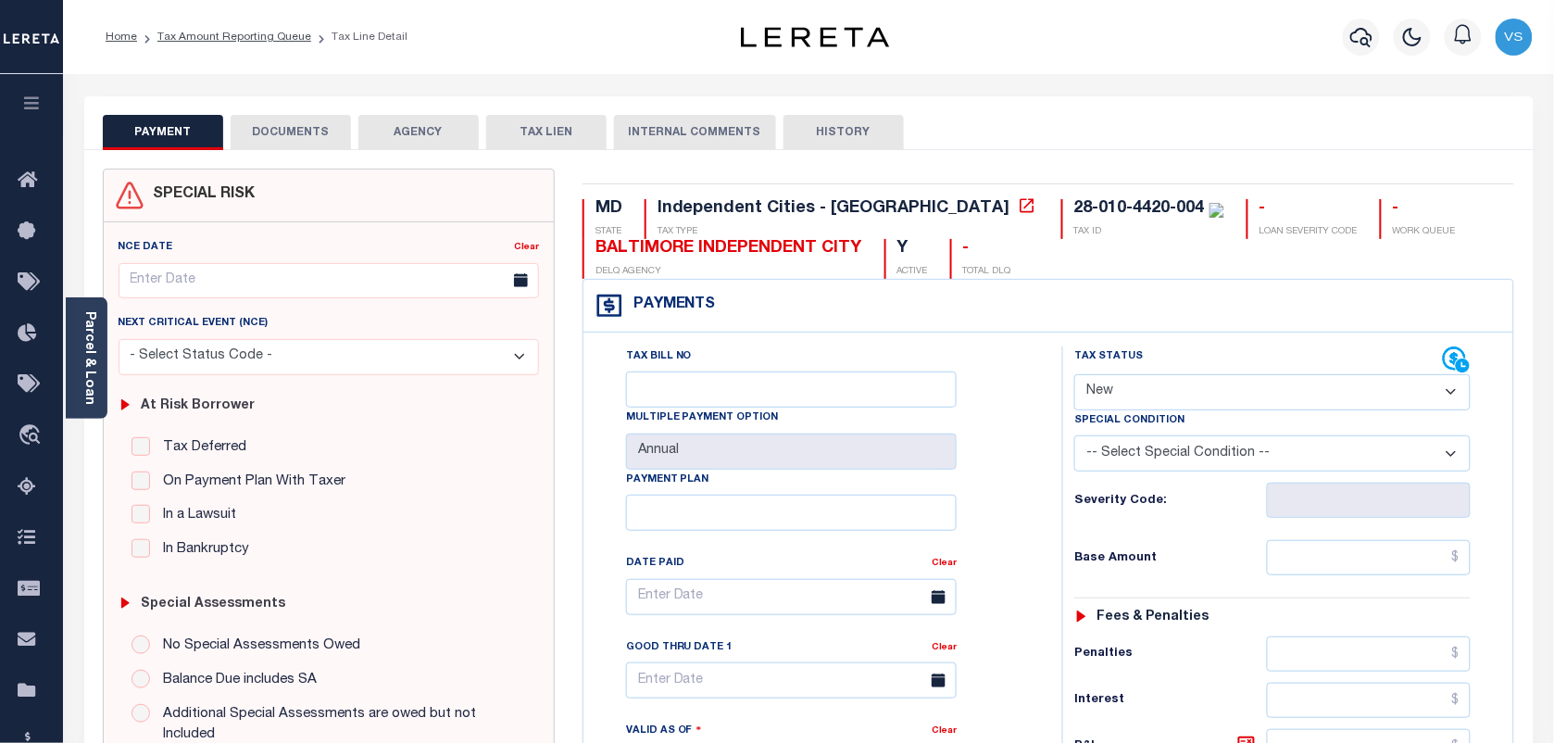
click at [1223, 400] on select "- Select Status Code - Open Due/Unpaid Paid Incomplete No Tax Due Internal Refu…" at bounding box center [1272, 392] width 396 height 36
select select "PYD"
click at [1074, 376] on select "- Select Status Code - Open Due/Unpaid Paid Incomplete No Tax Due Internal Refu…" at bounding box center [1272, 392] width 396 height 36
type input "[DATE]"
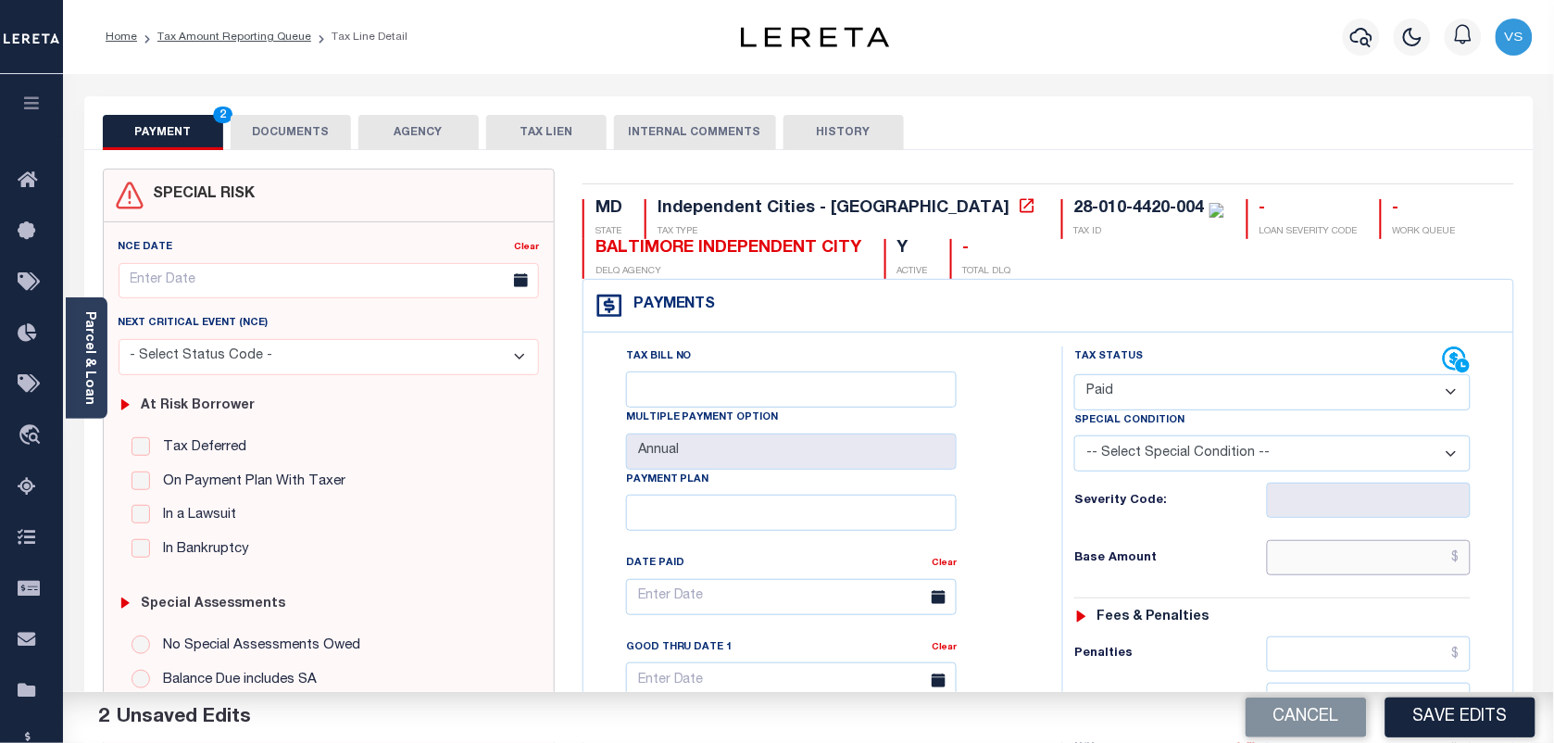
click at [1422, 558] on input "text" at bounding box center [1369, 557] width 205 height 35
type input "$0.00"
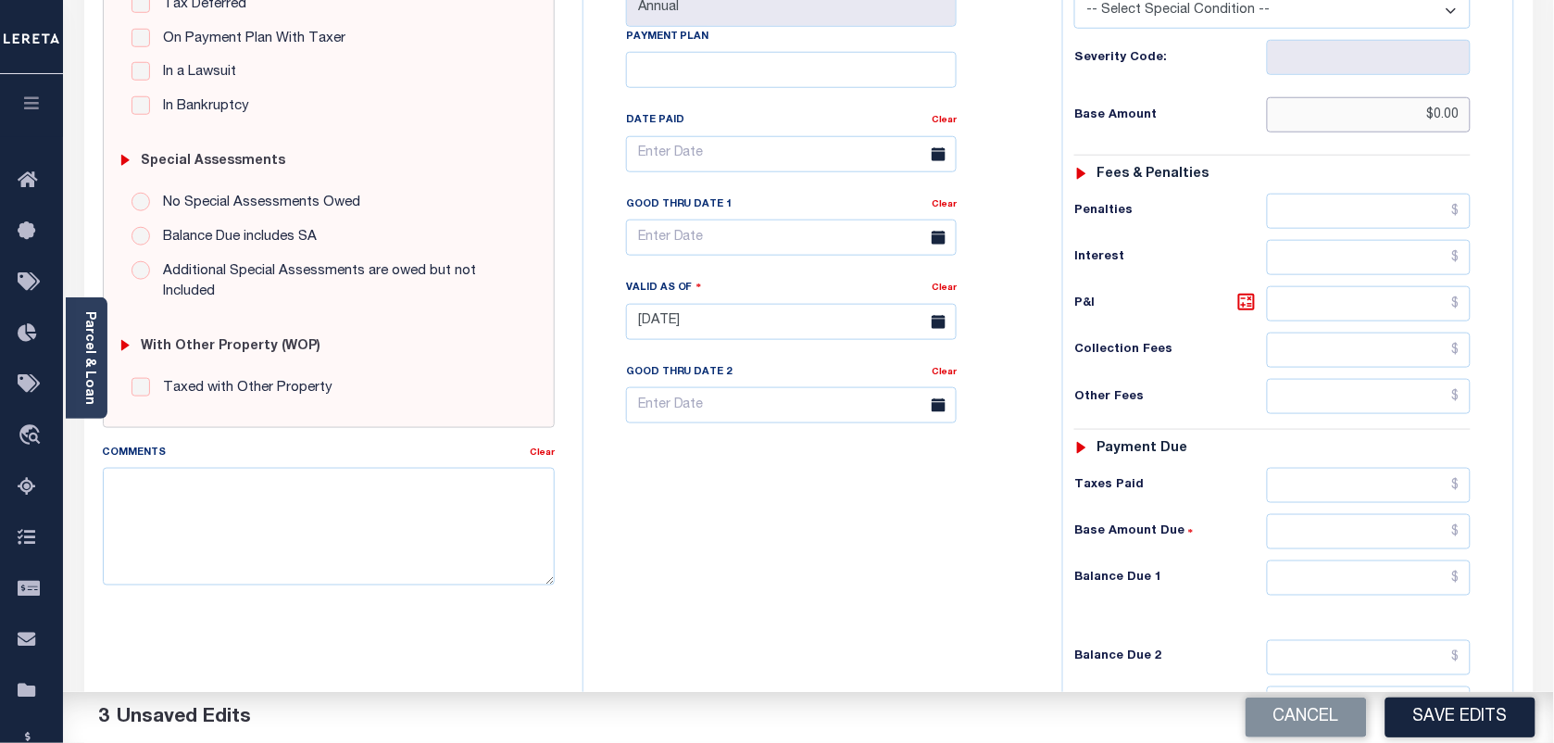
scroll to position [463, 0]
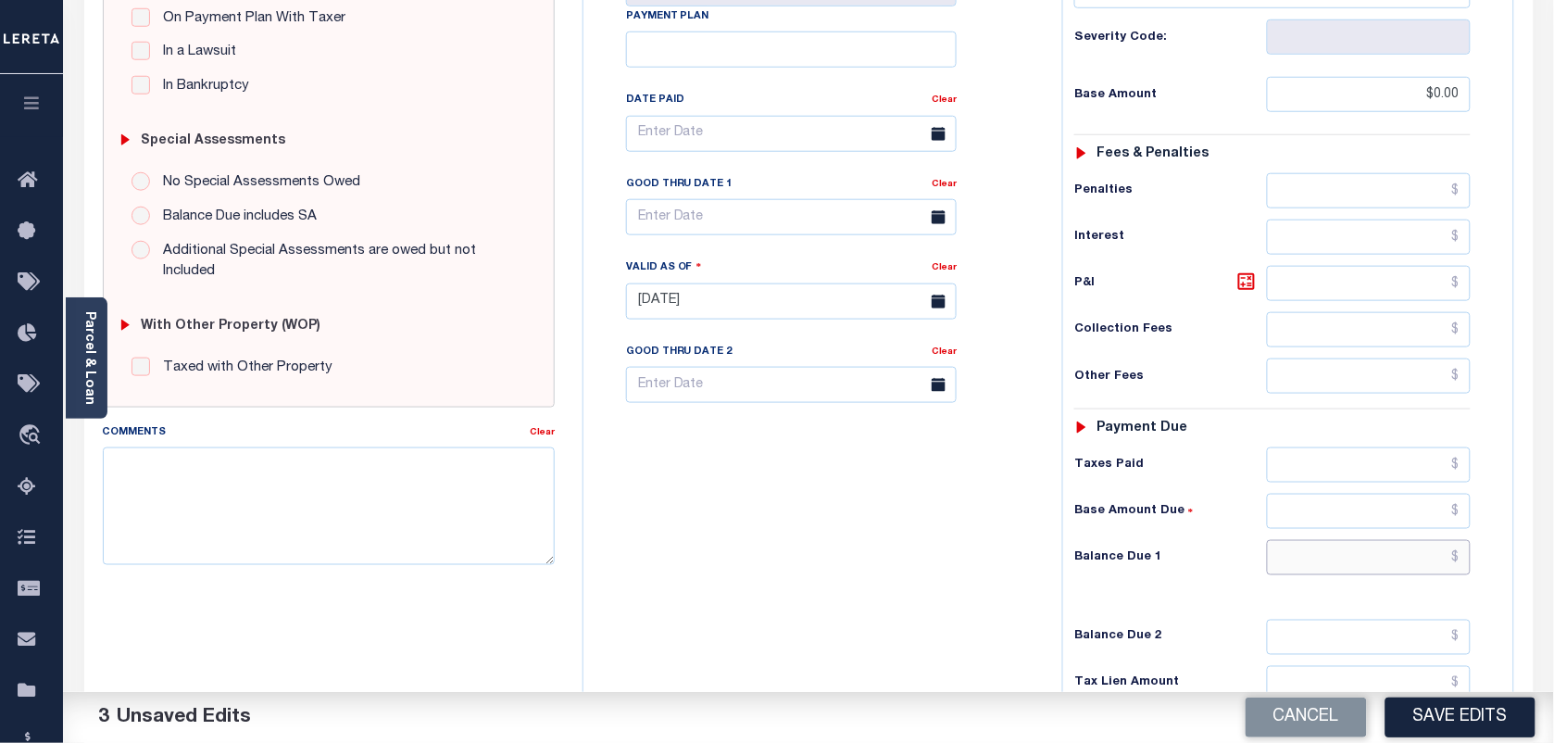
click at [1463, 562] on input "text" at bounding box center [1369, 557] width 205 height 35
type input "$0.00"
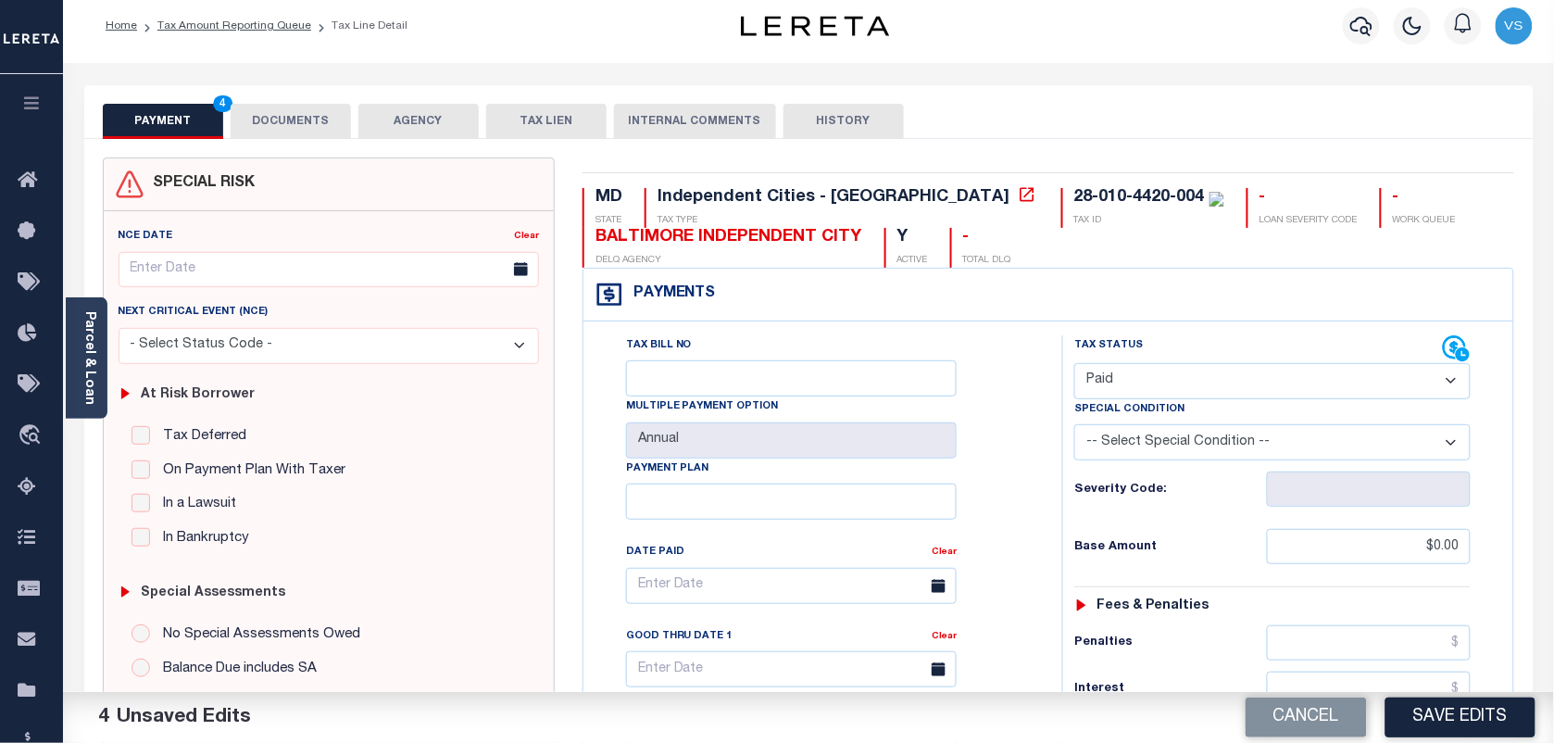
scroll to position [0, 0]
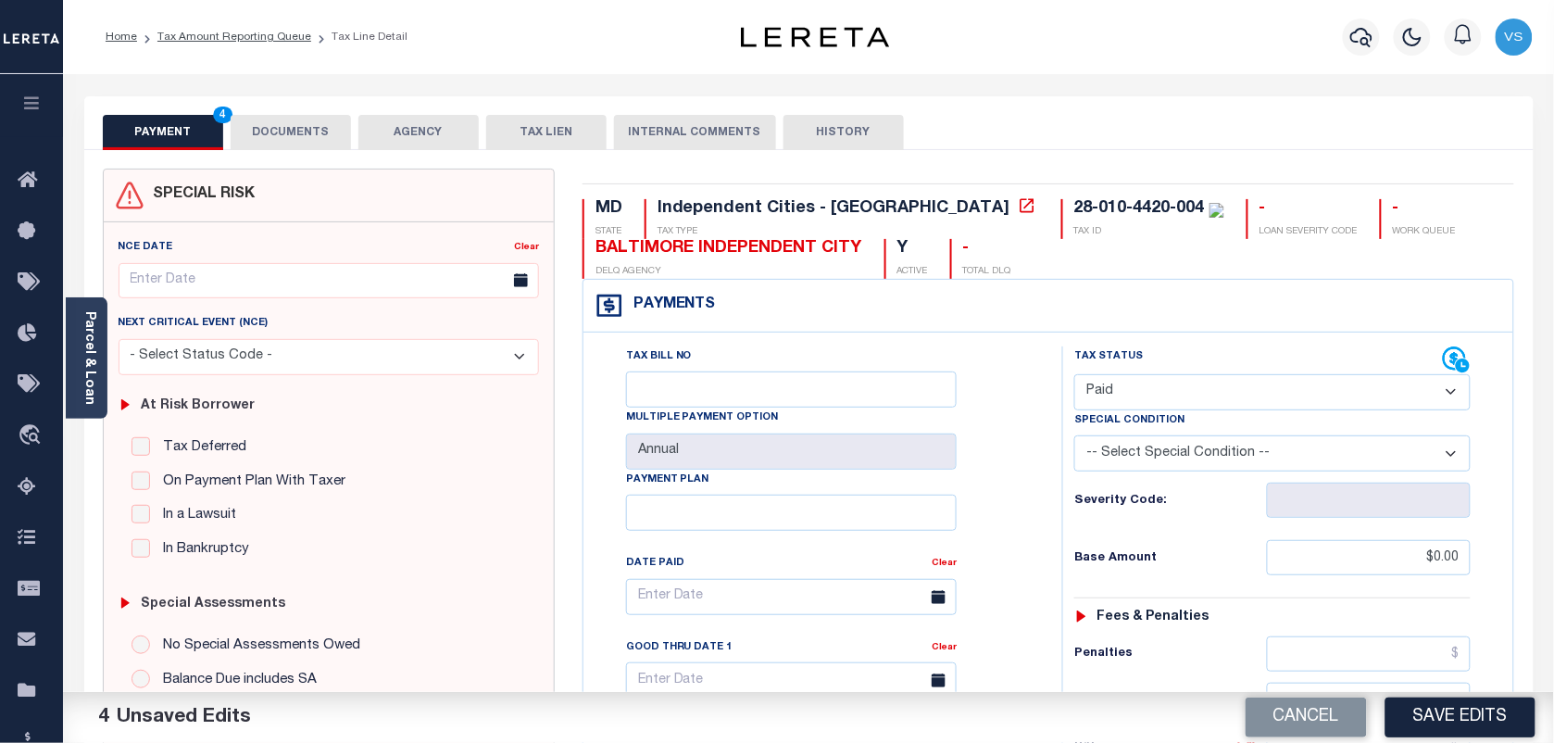
click at [319, 135] on button "DOCUMENTS" at bounding box center [291, 132] width 120 height 35
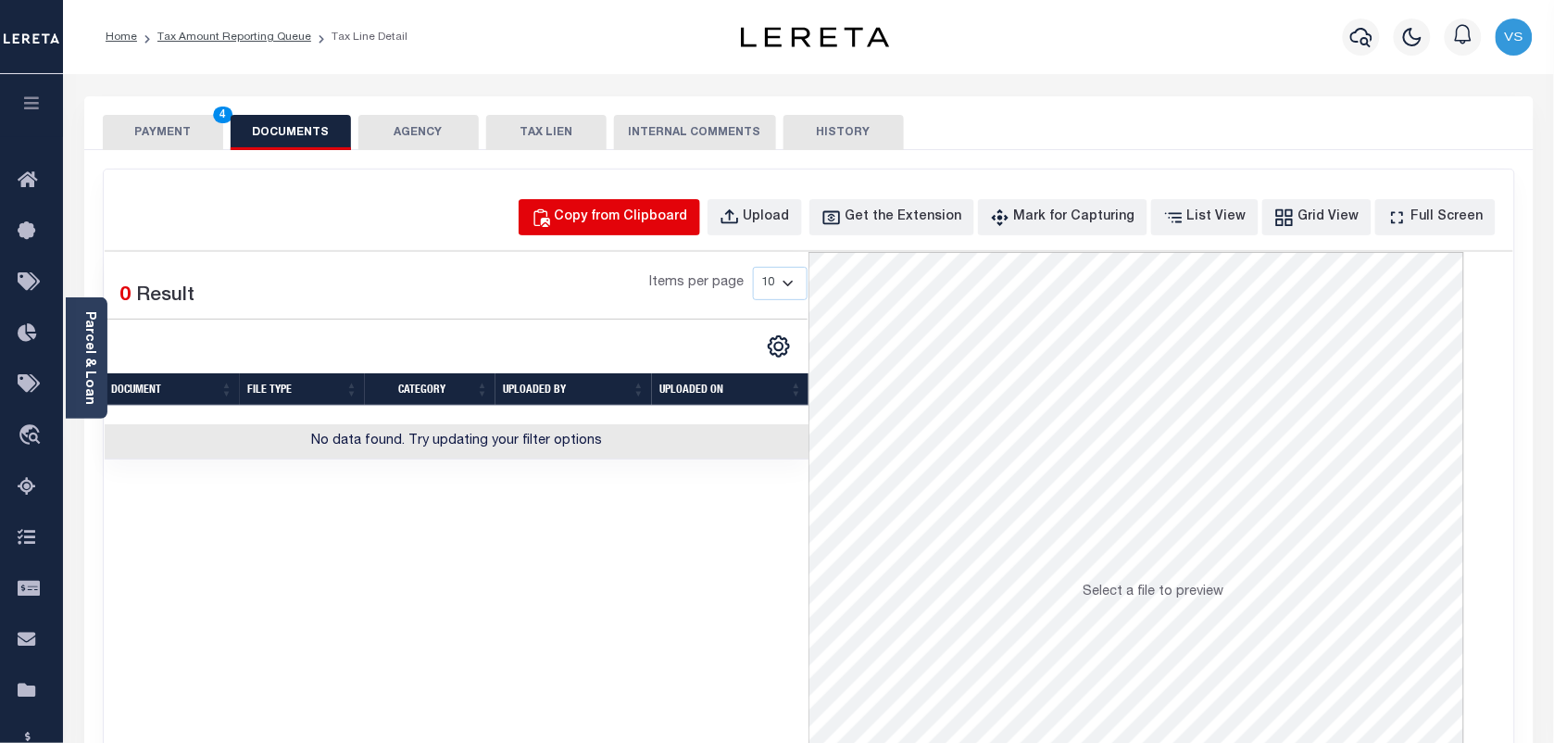
click at [644, 224] on div "Copy from Clipboard" at bounding box center [621, 217] width 133 height 20
select select "POP"
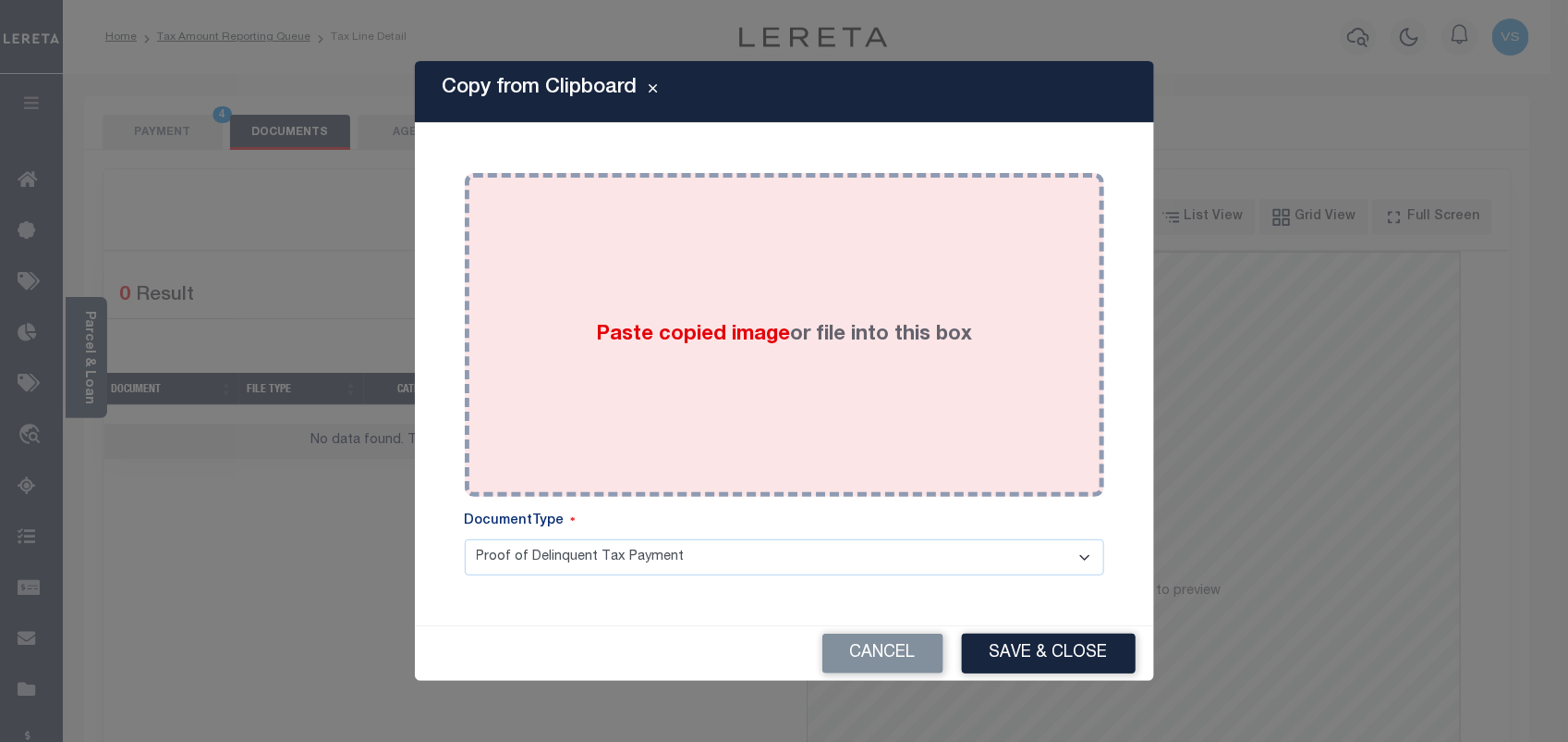
click at [661, 343] on span "Paste copied image" at bounding box center [693, 335] width 194 height 20
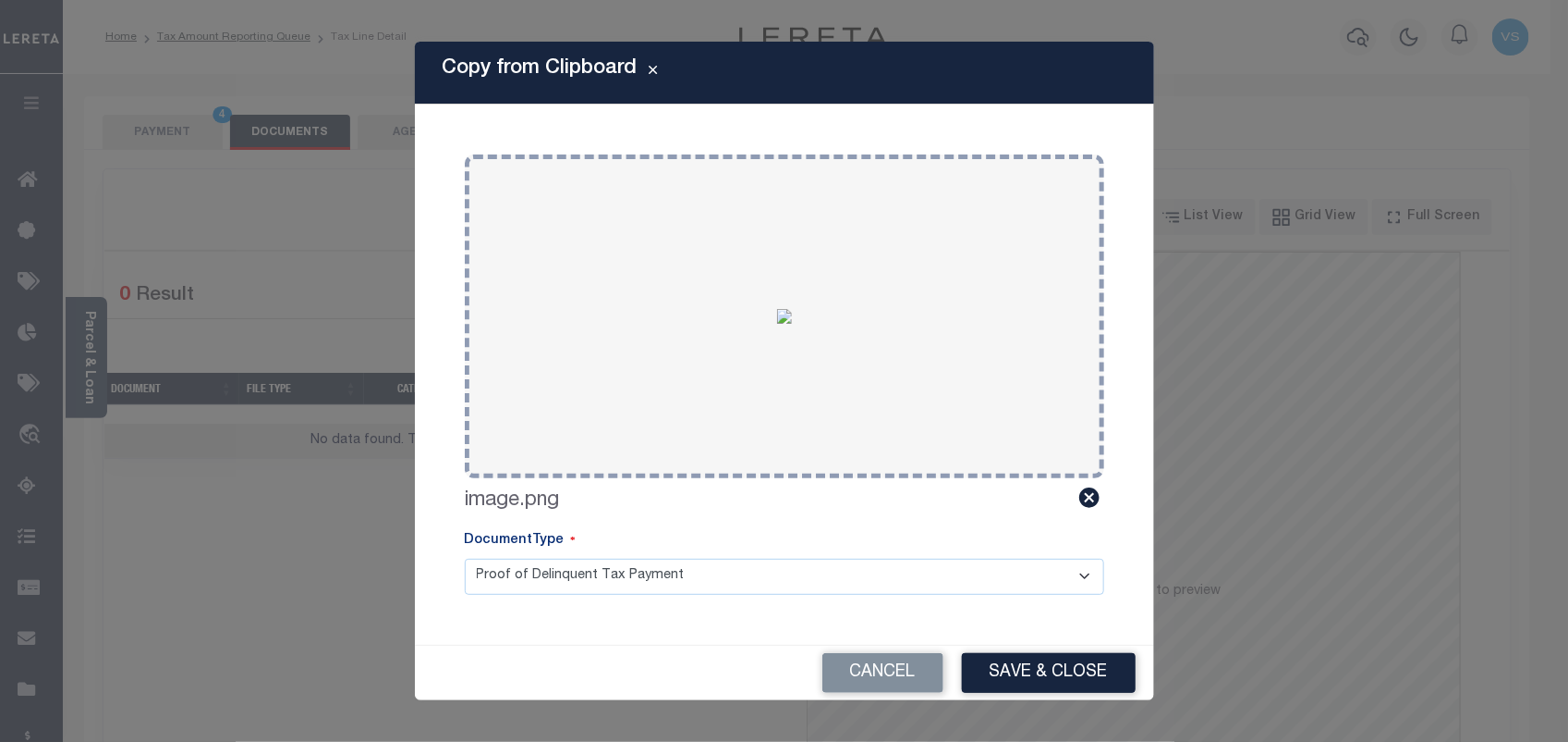
click at [1040, 672] on button "Save & Close" at bounding box center [1049, 673] width 174 height 40
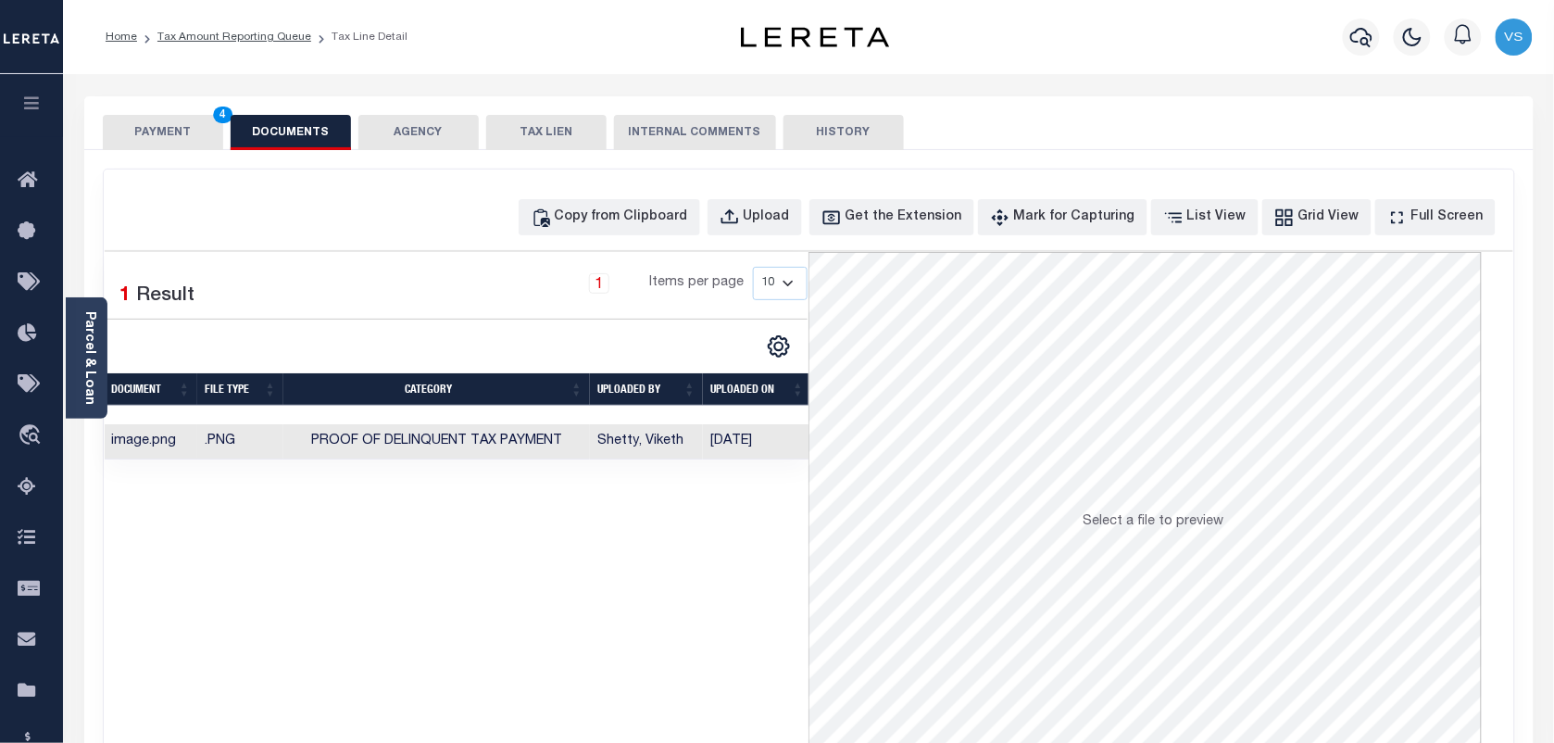
click at [131, 132] on button "PAYMENT 4" at bounding box center [163, 132] width 120 height 35
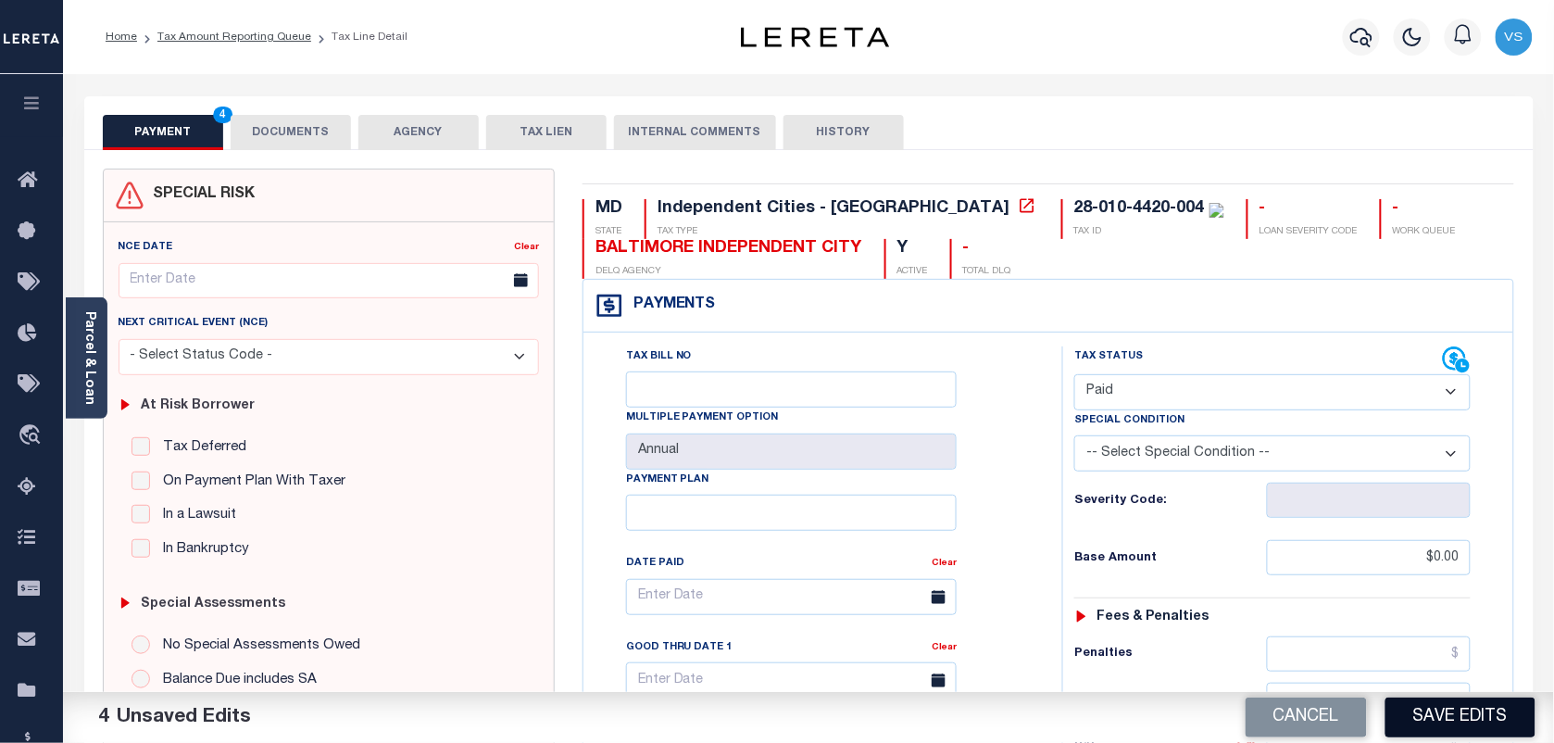
click at [1468, 702] on button "Save Edits" at bounding box center [1460, 717] width 150 height 40
checkbox input "false"
type input "$0"
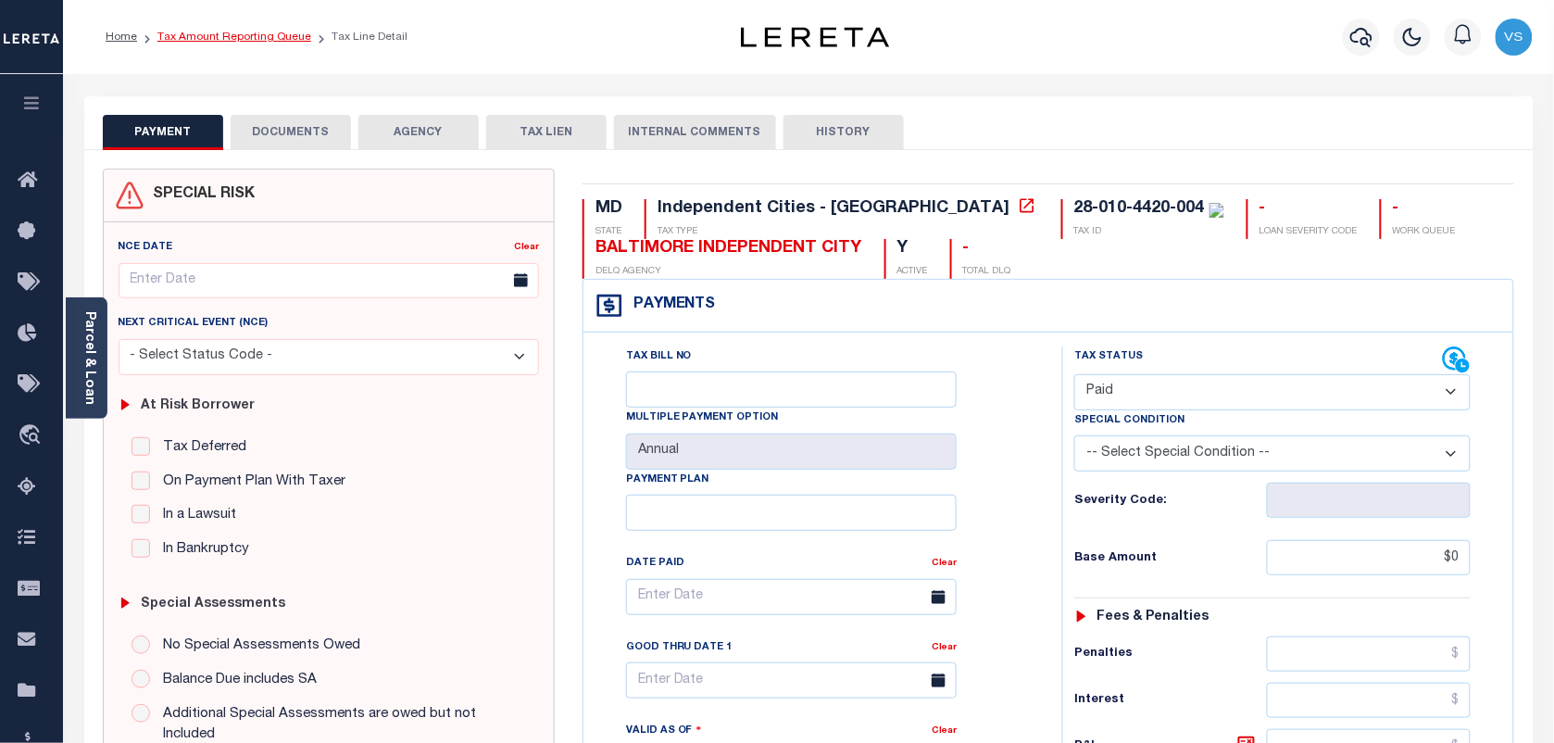
click at [220, 35] on link "Tax Amount Reporting Queue" at bounding box center [234, 36] width 154 height 11
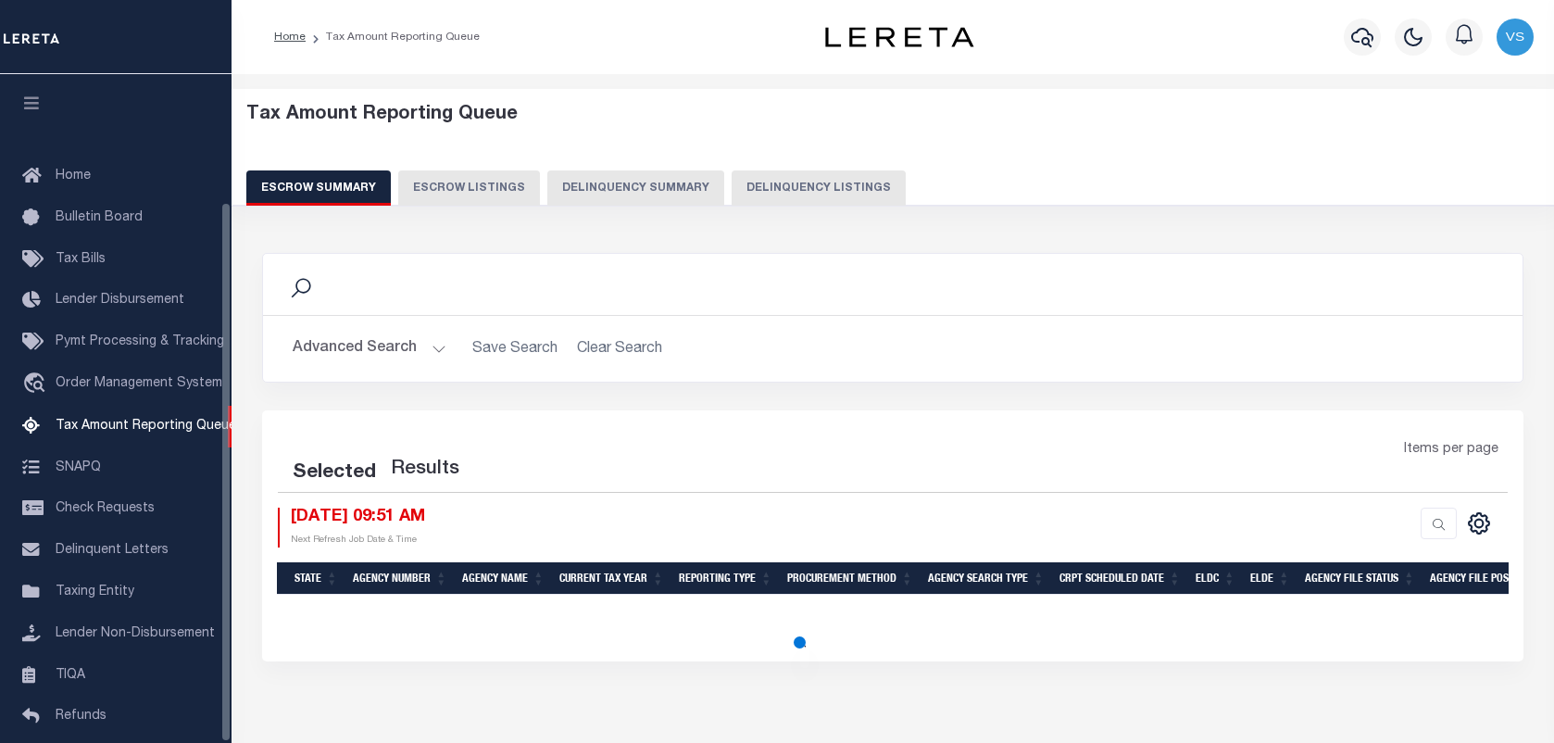
click at [781, 186] on button "Delinquency Listings" at bounding box center [818, 187] width 174 height 35
select select "100"
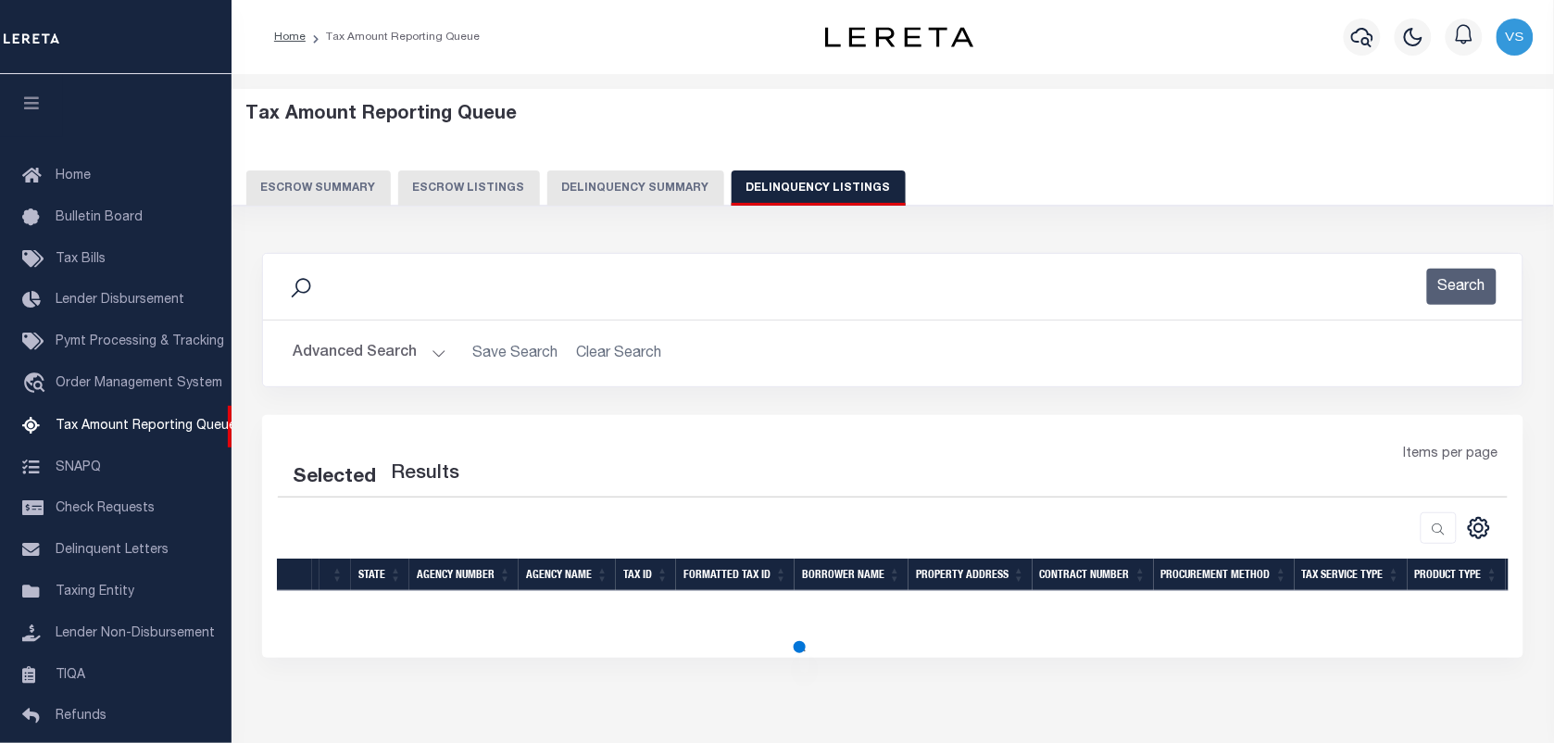
scroll to position [158, 0]
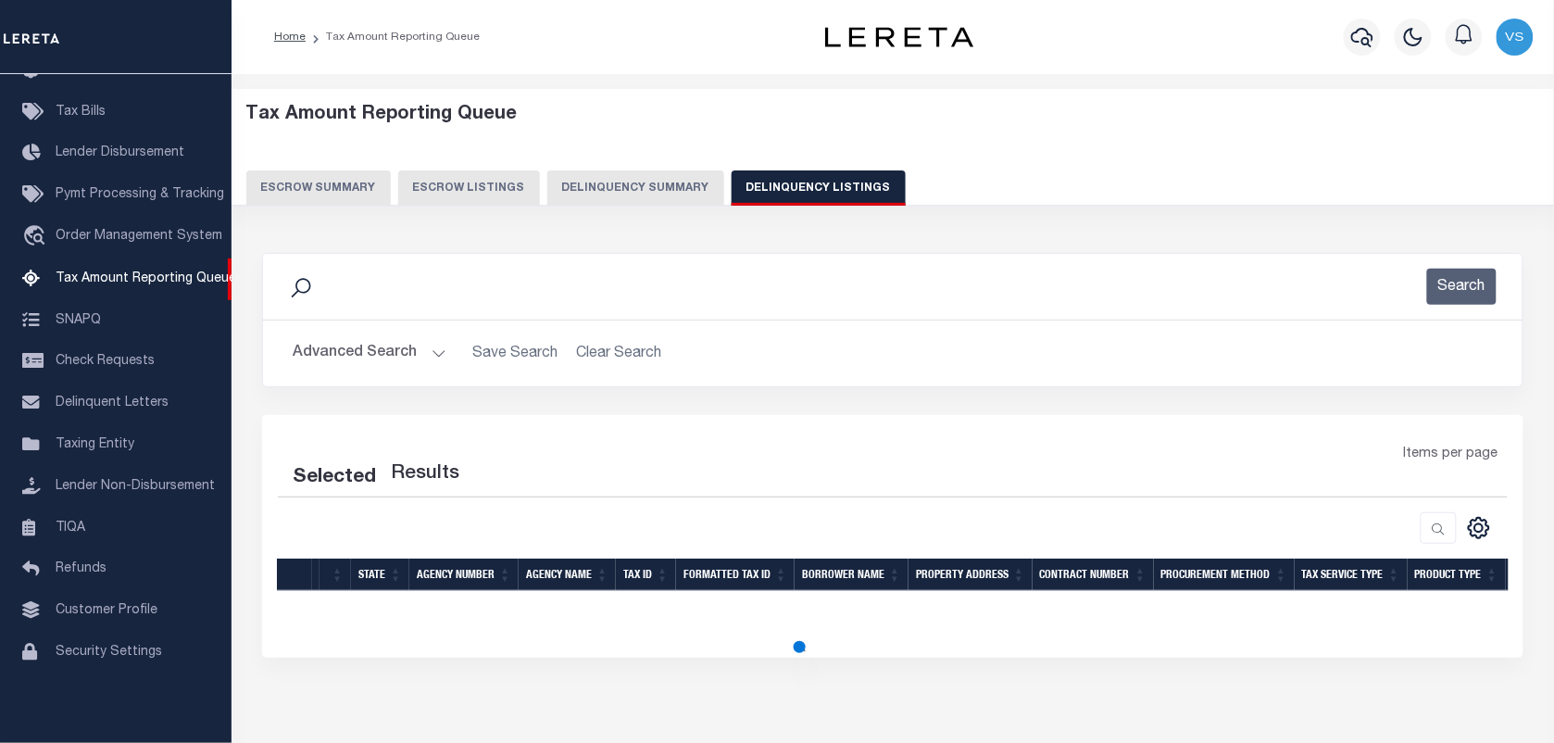
select select "100"
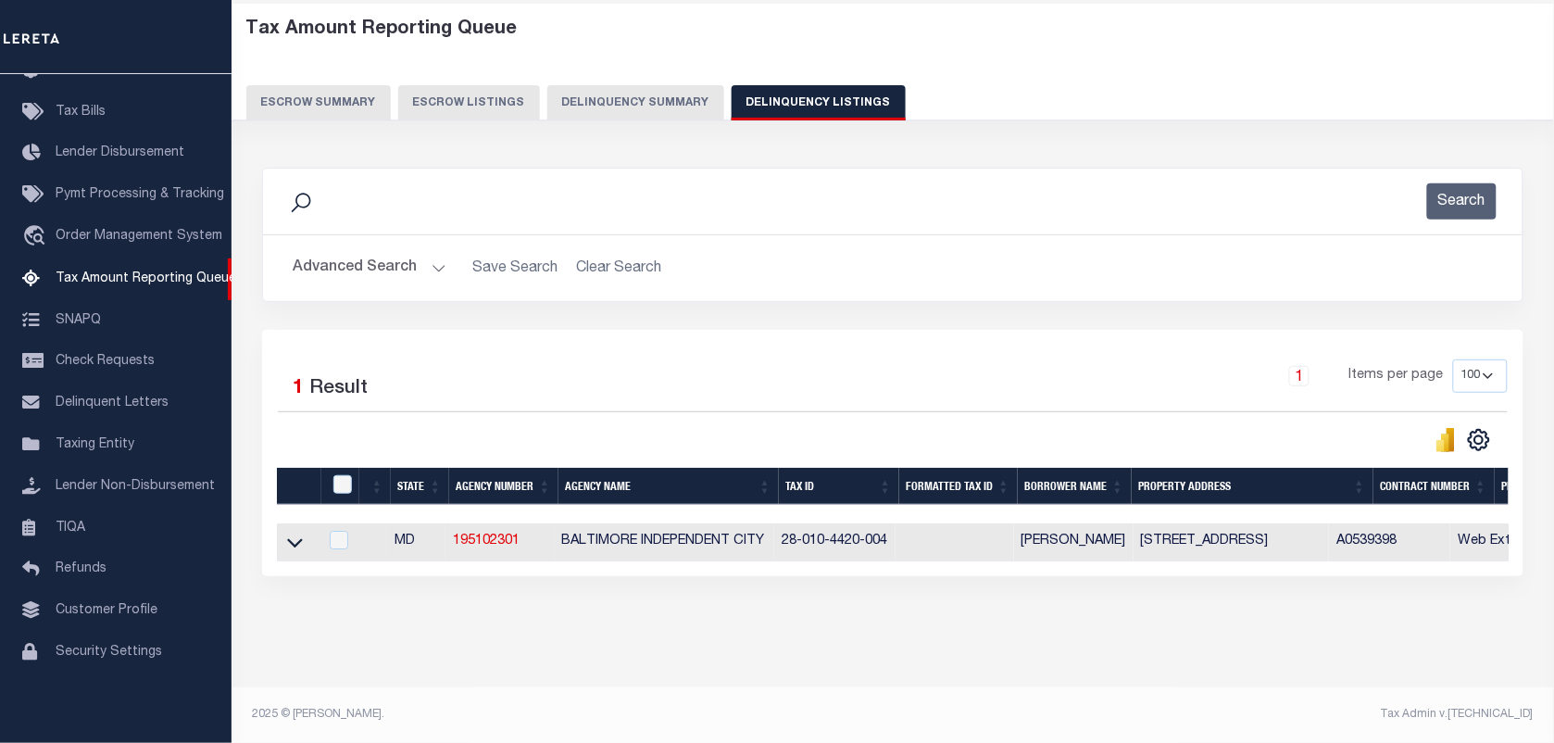
scroll to position [102, 0]
click at [290, 539] on icon at bounding box center [295, 543] width 16 height 9
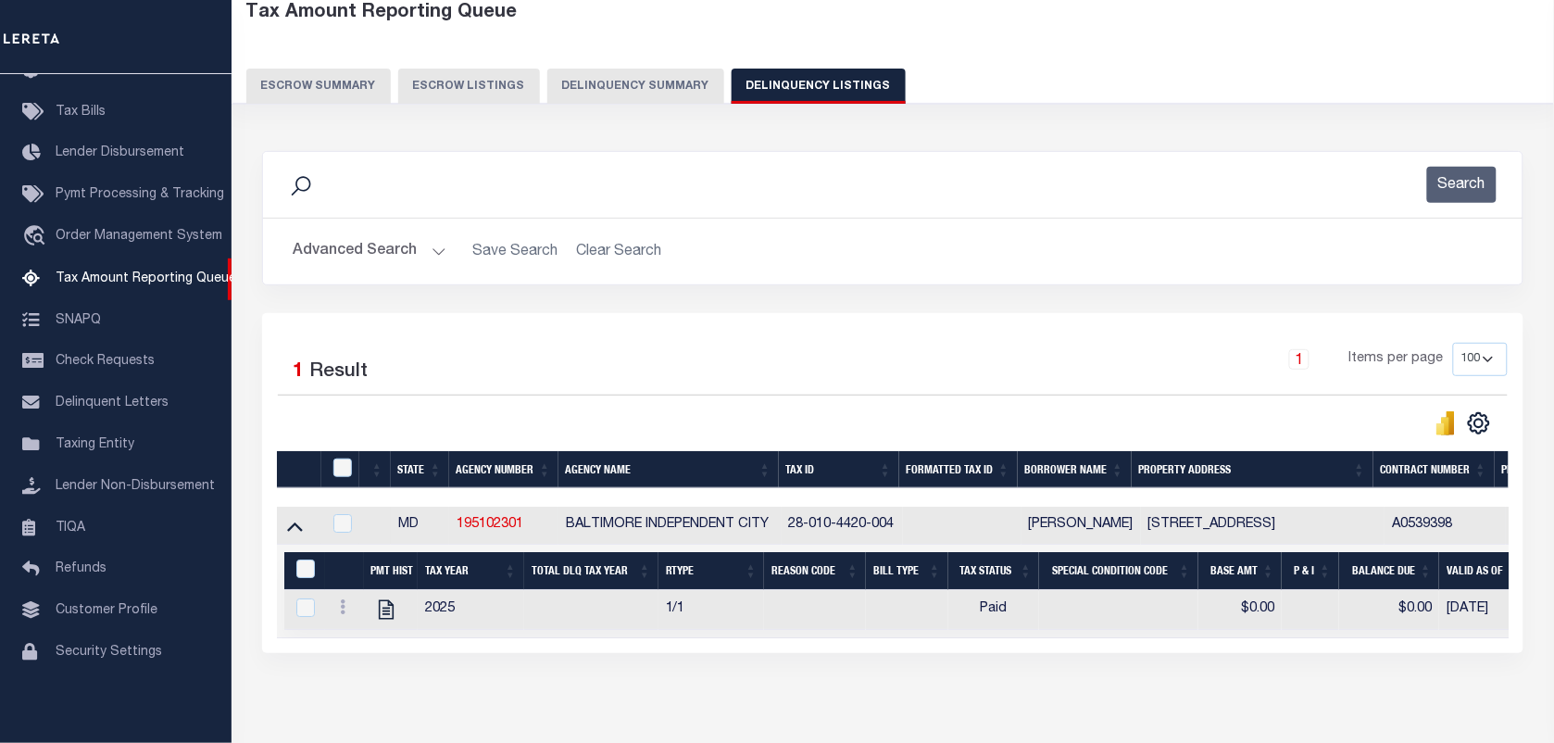
scroll to position [197, 0]
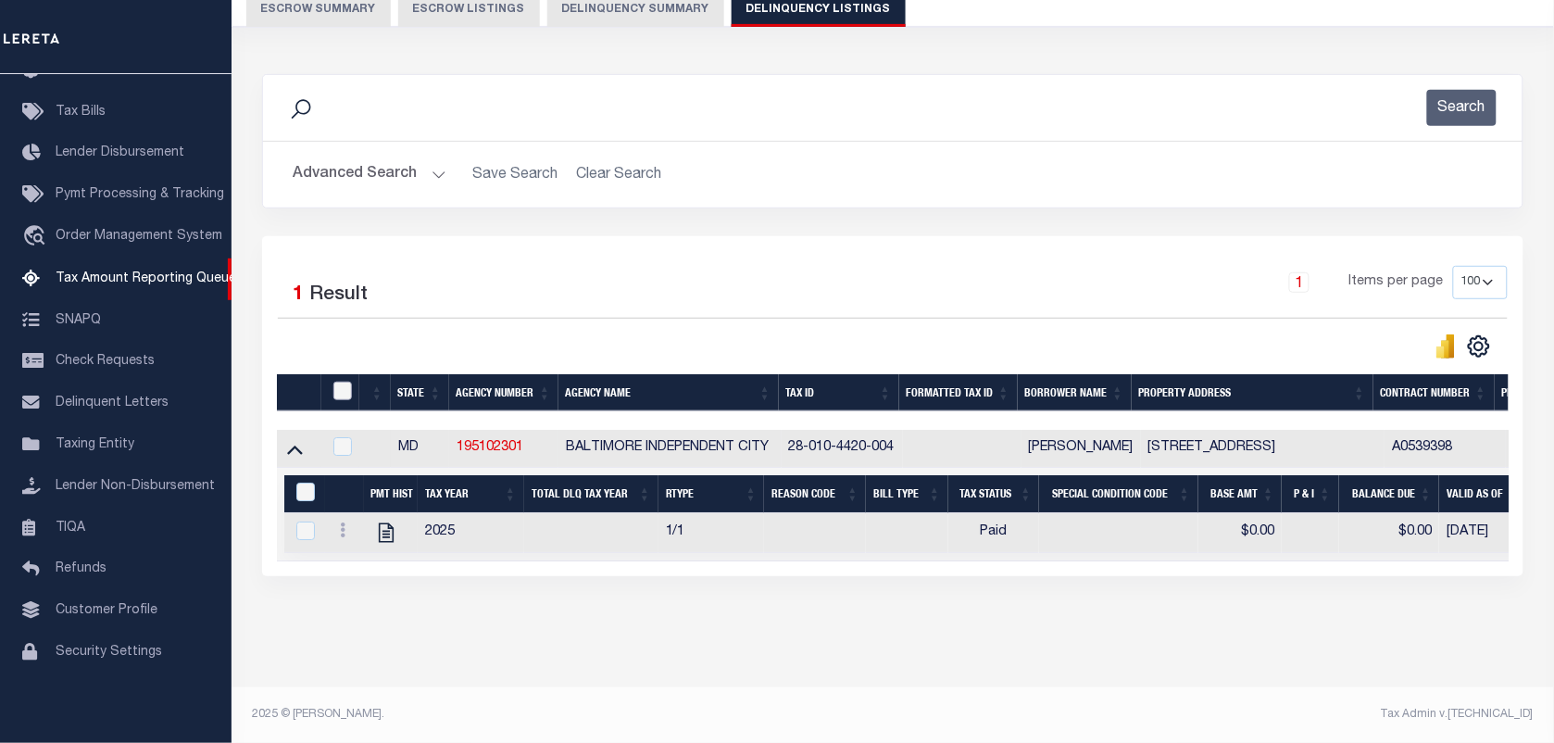
click at [341, 381] on input "checkbox" at bounding box center [342, 390] width 19 height 19
checkbox input "true"
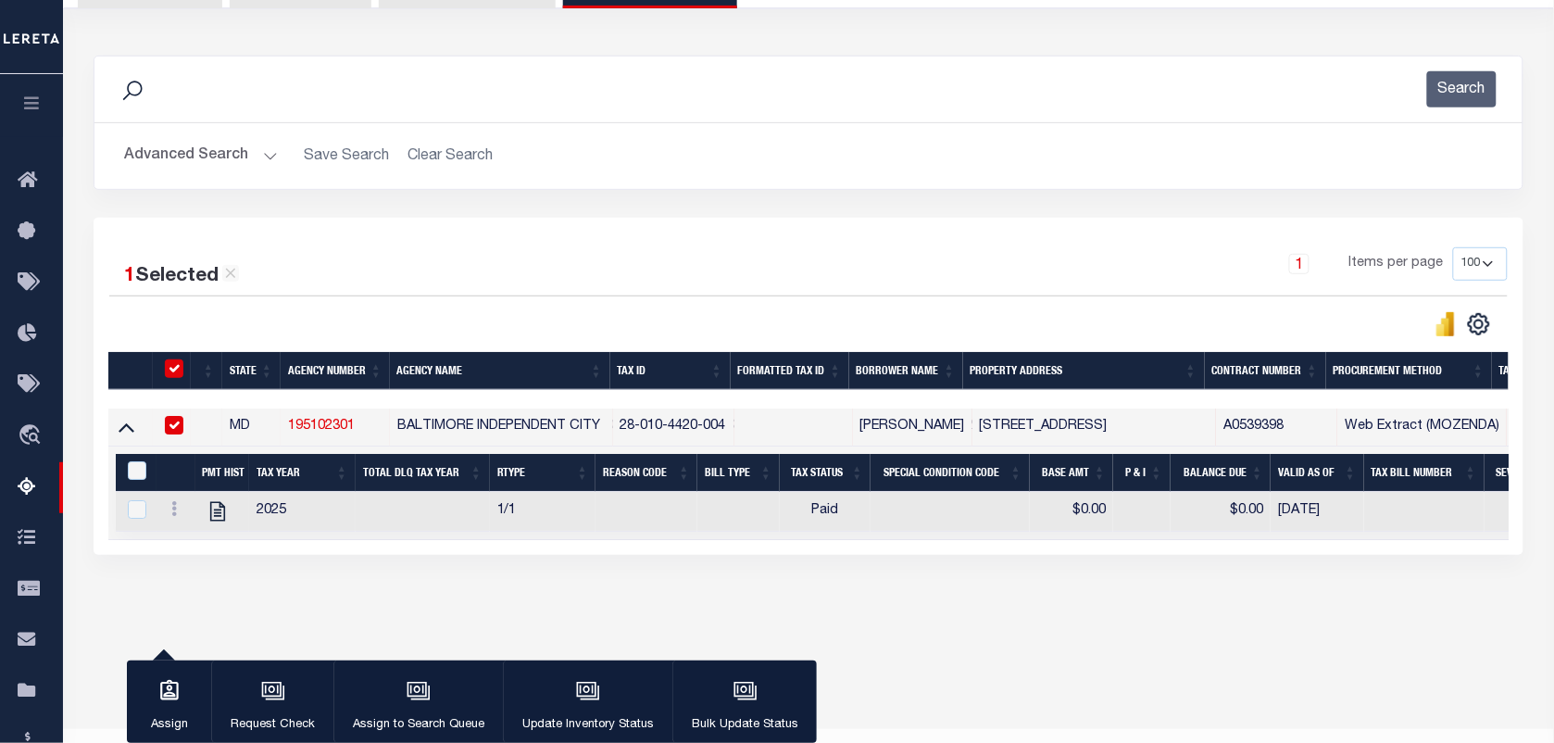
scroll to position [194, 0]
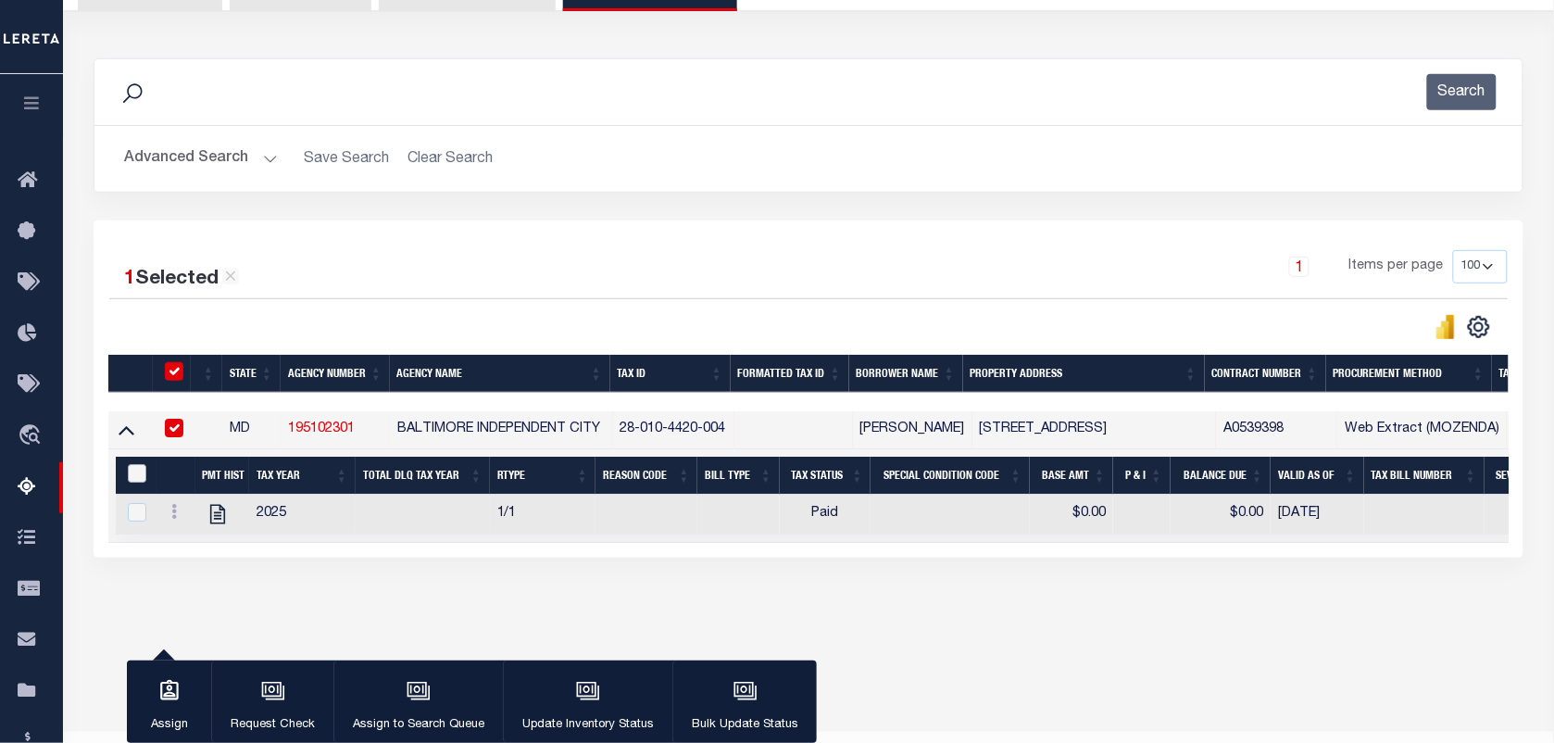
click at [132, 478] on input "&nbsp;" at bounding box center [137, 473] width 19 height 19
checkbox input "true"
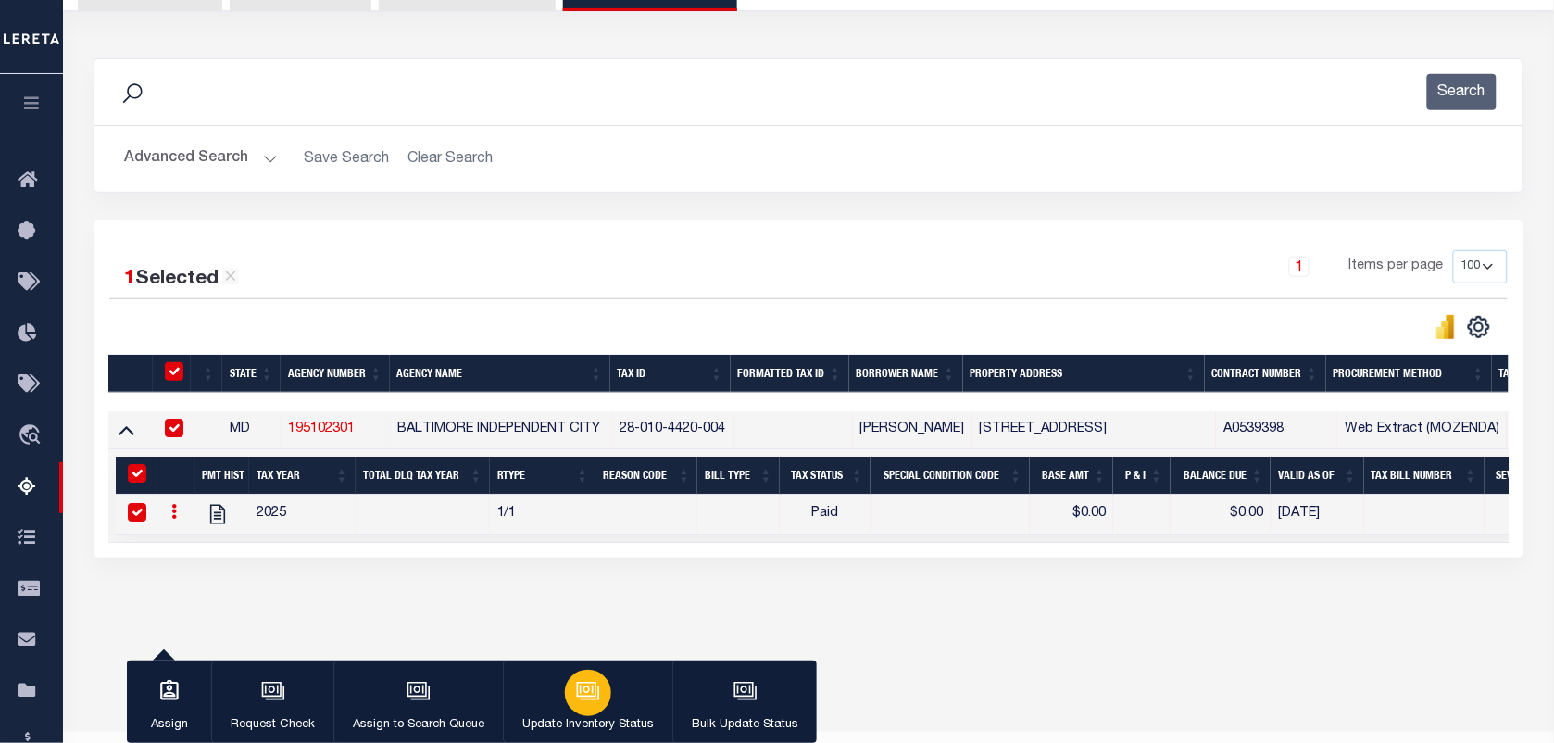
click at [576, 695] on icon "button" at bounding box center [588, 691] width 24 height 24
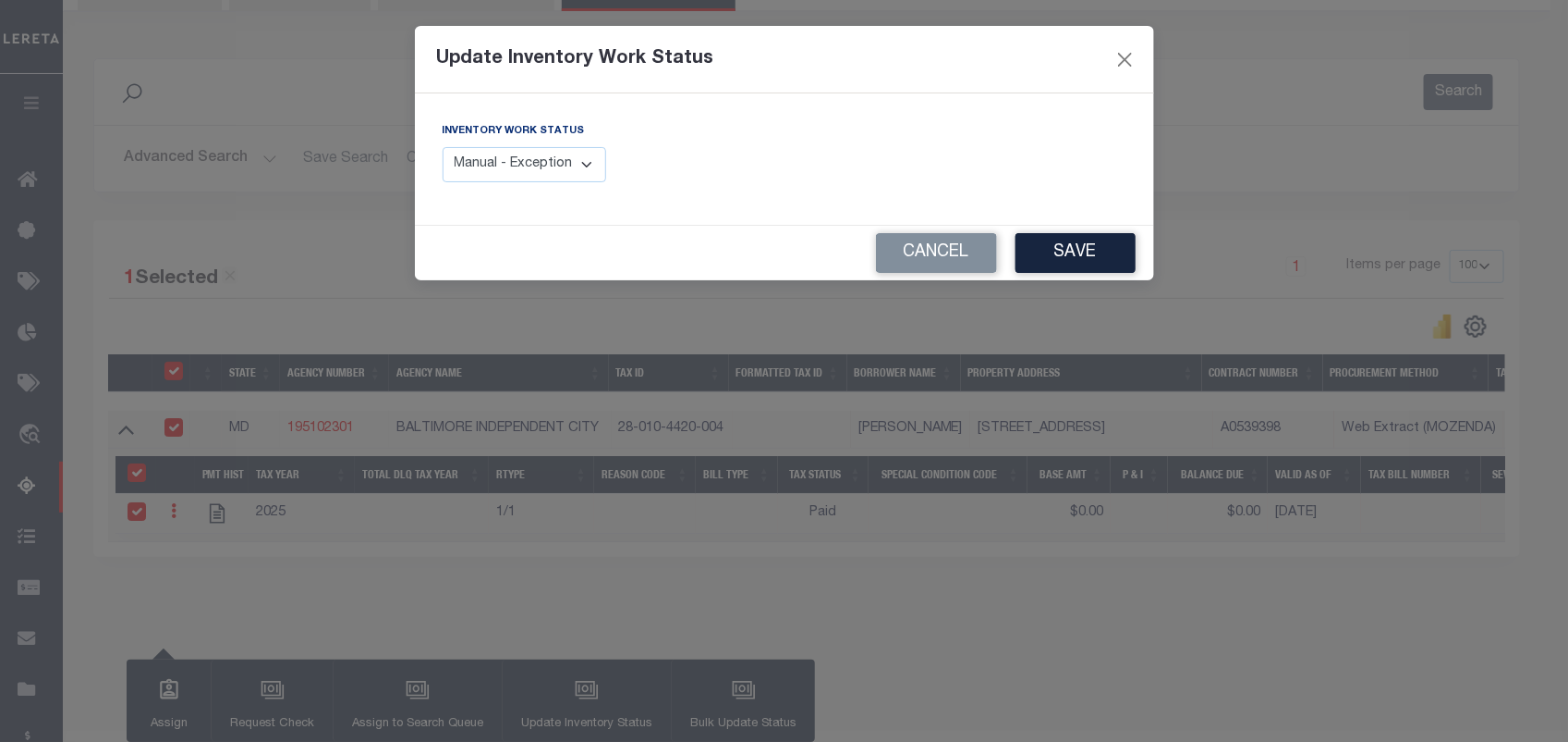
click at [562, 178] on select "Manual - Exception Pended - Awaiting Search Late Add Exception Completed" at bounding box center [525, 165] width 165 height 36
select select "4"
click at [443, 147] on select "Manual - Exception Pended - Awaiting Search Late Add Exception Completed" at bounding box center [525, 165] width 165 height 36
click at [1074, 251] on button "Save" at bounding box center [1076, 253] width 120 height 40
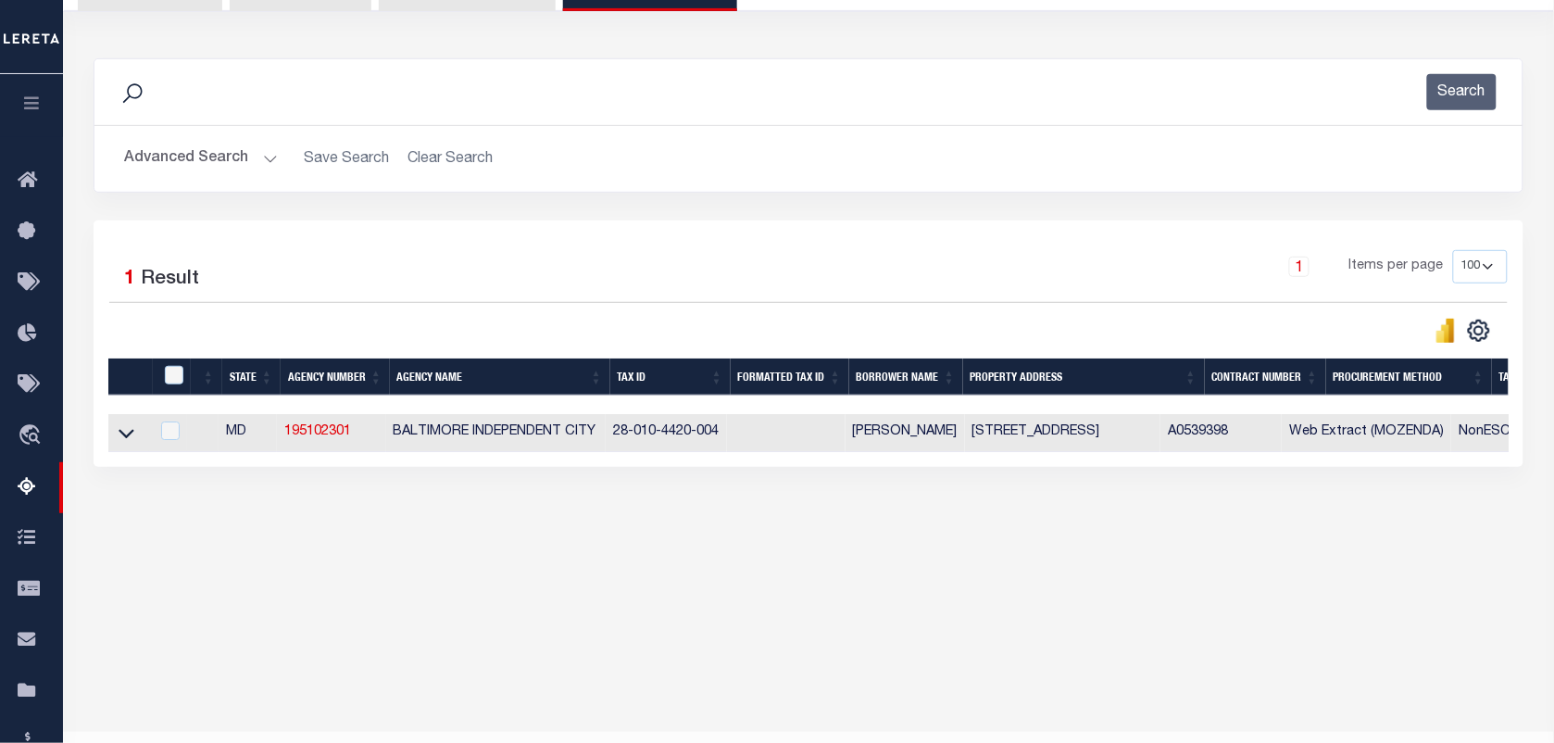
click at [208, 155] on button "Advanced Search" at bounding box center [201, 159] width 154 height 36
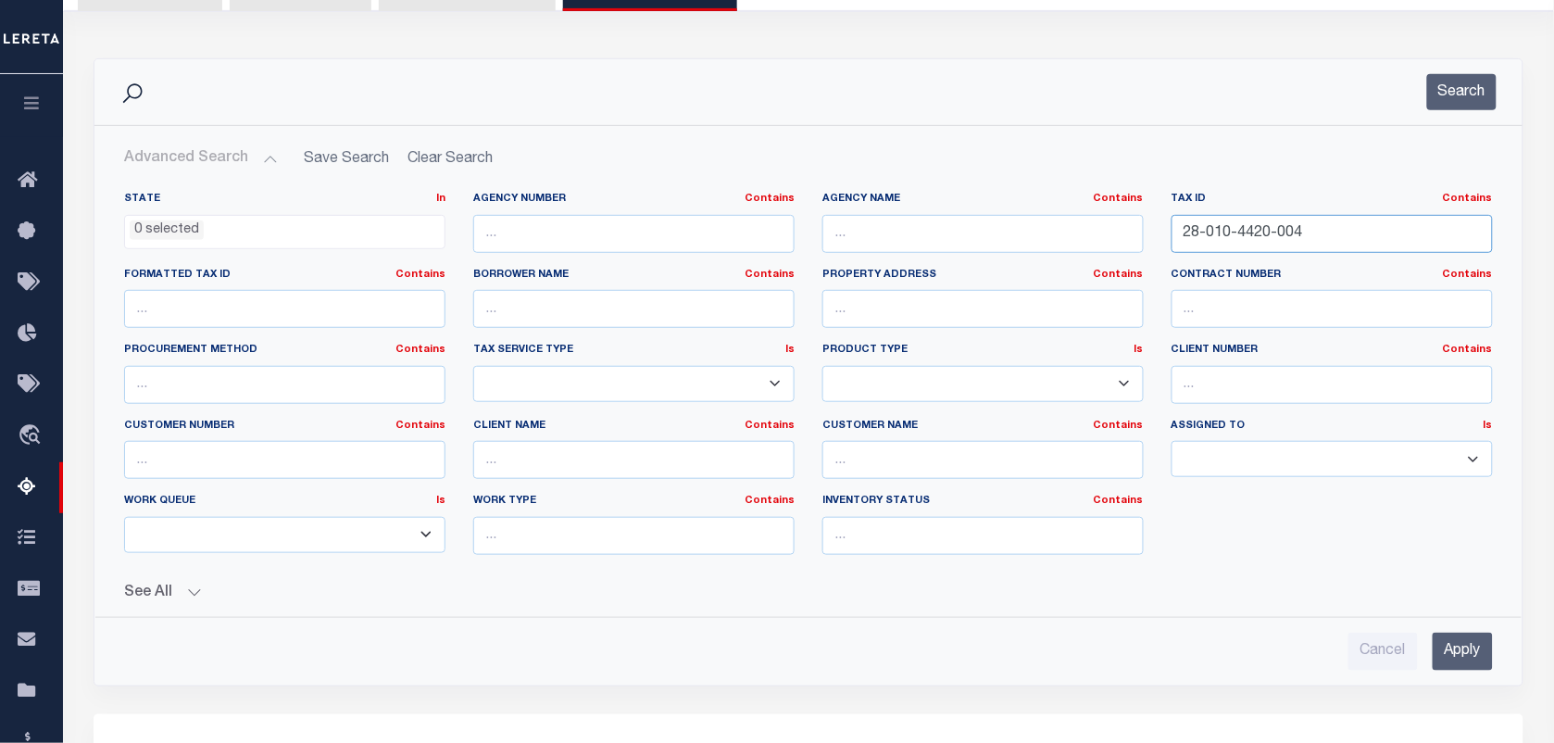
click at [1338, 241] on input "28-010-4420-004" at bounding box center [1331, 234] width 321 height 38
paste input "11-120-0508-030"
type input "11-120-0508-030"
click at [1432, 97] on button "Search" at bounding box center [1461, 92] width 69 height 36
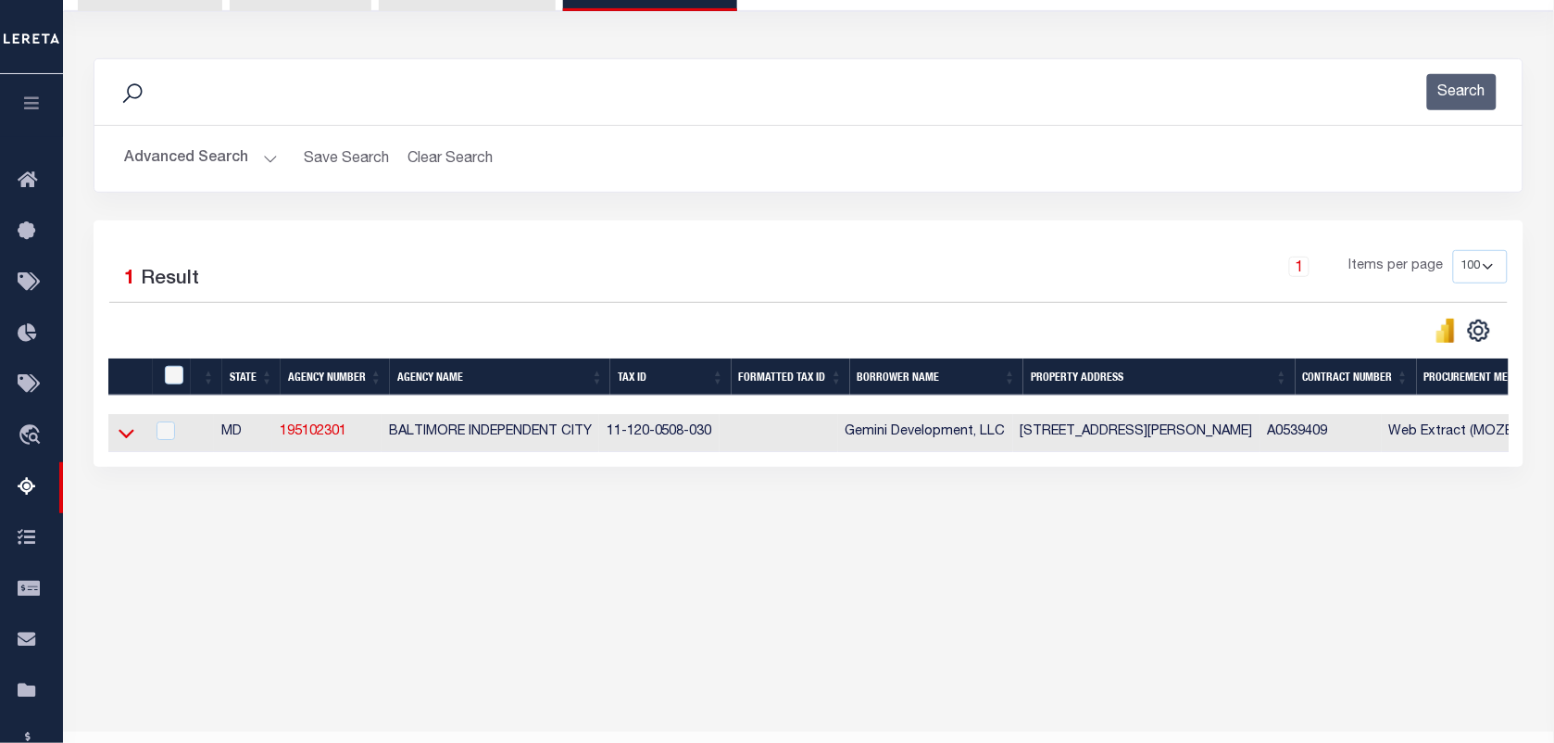
click at [123, 438] on icon at bounding box center [127, 432] width 16 height 19
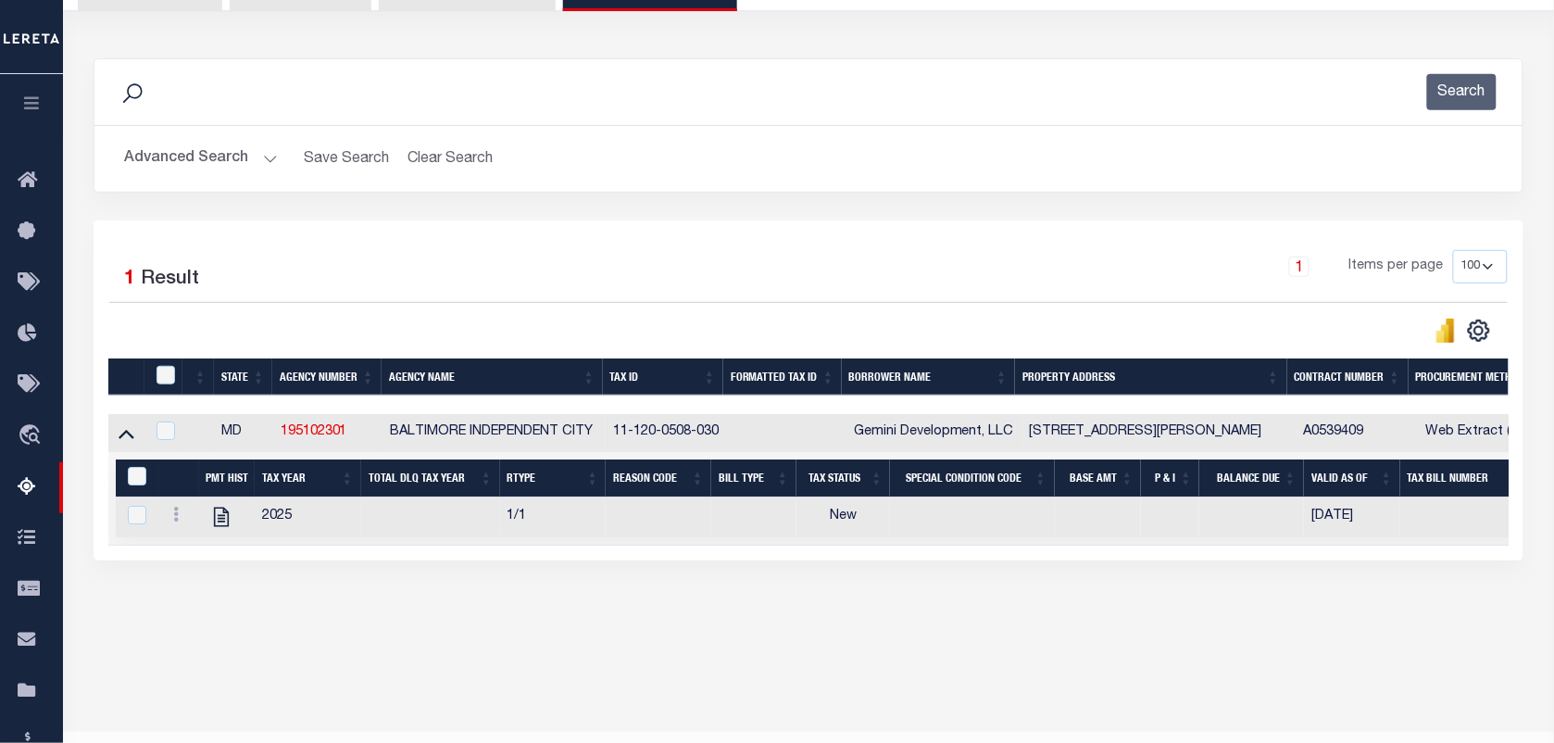
scroll to position [238, 0]
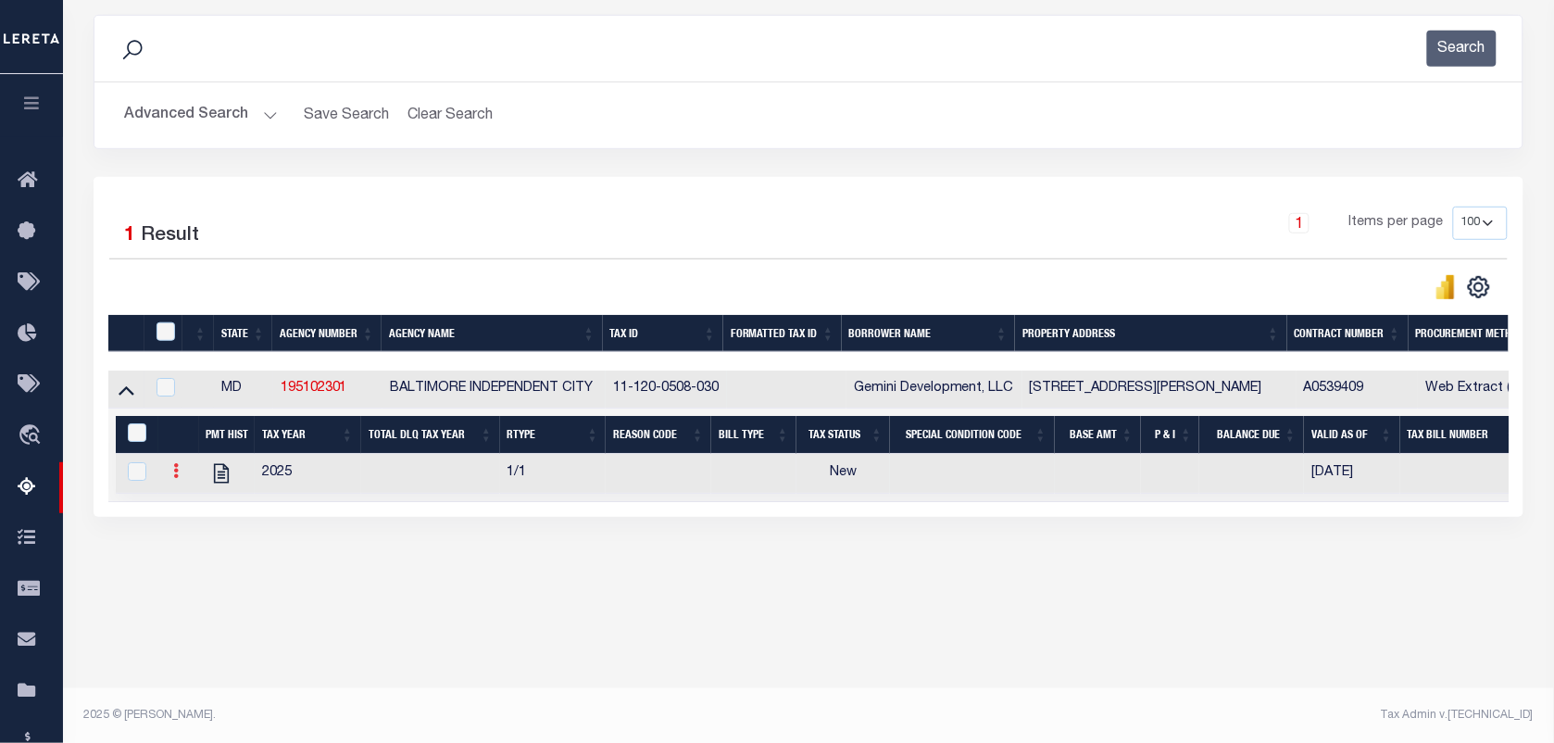
click at [169, 474] on link at bounding box center [176, 473] width 20 height 15
click at [201, 510] on img "" at bounding box center [198, 501] width 19 height 19
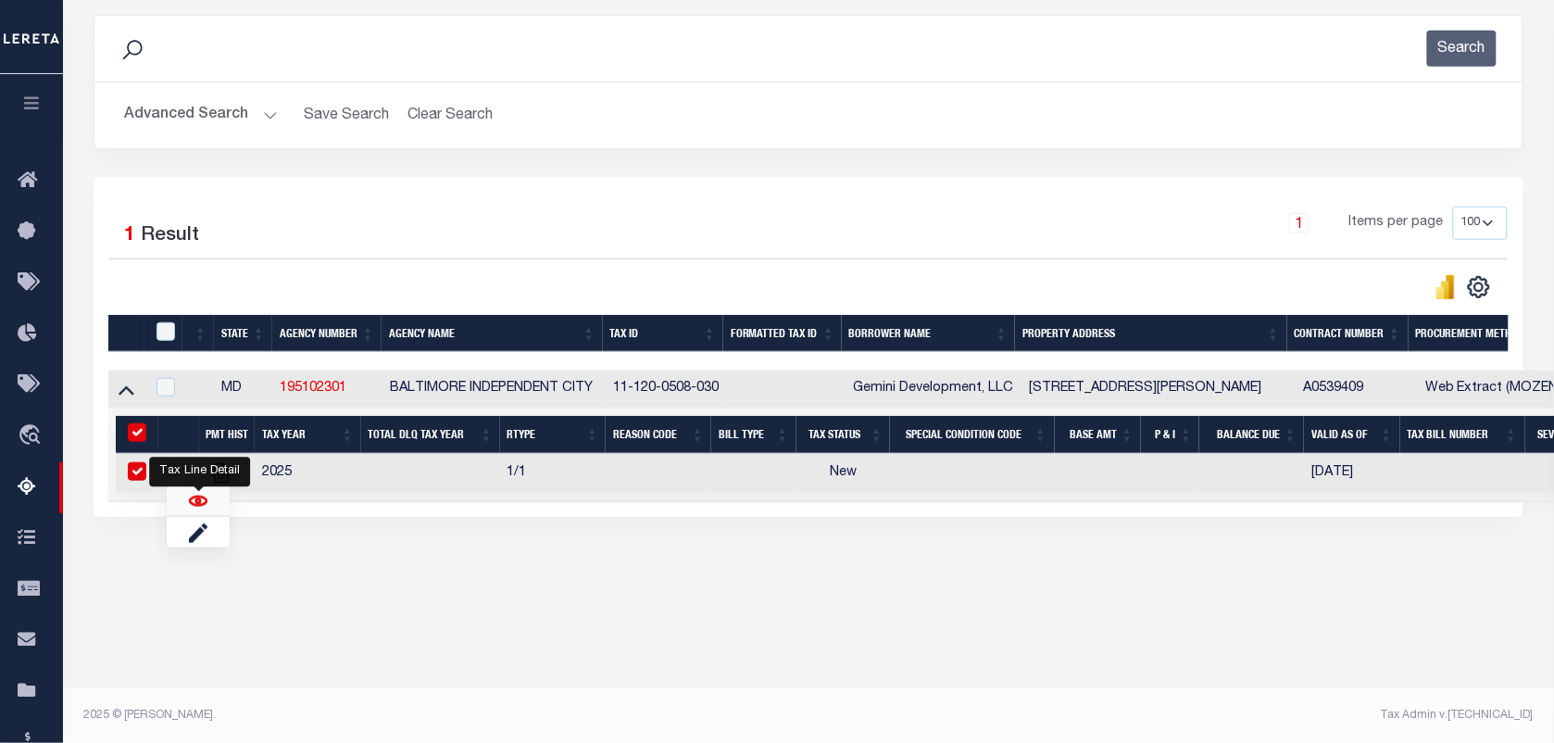
checkbox input "true"
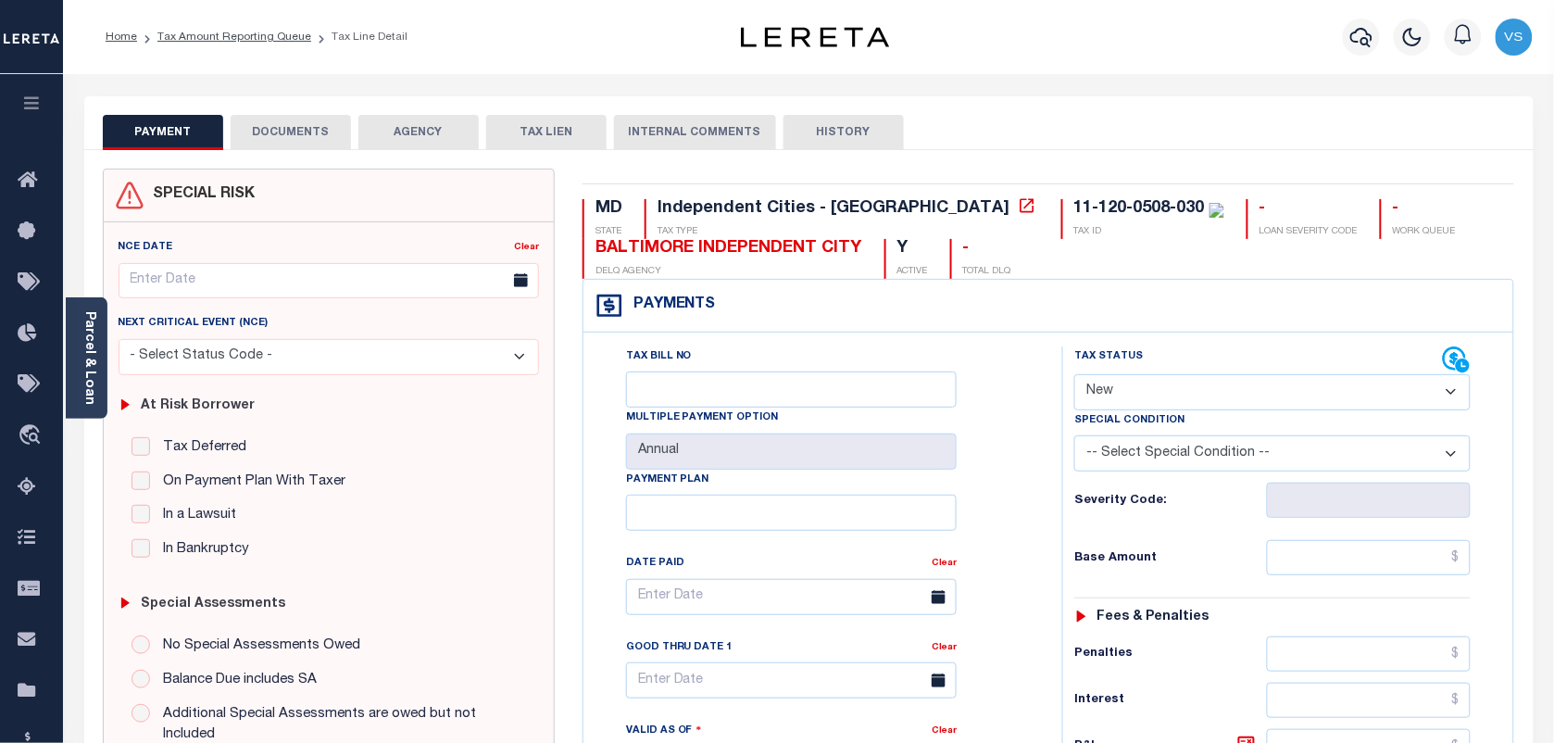
drag, startPoint x: 1195, startPoint y: 399, endPoint x: 1223, endPoint y: 398, distance: 27.8
click at [1195, 399] on select "- Select Status Code - Open Due/Unpaid Paid Incomplete No Tax Due Internal Refu…" at bounding box center [1272, 392] width 396 height 36
select select "PYD"
click at [1074, 376] on select "- Select Status Code - Open Due/Unpaid Paid Incomplete No Tax Due Internal Refu…" at bounding box center [1272, 392] width 396 height 36
type input "[DATE]"
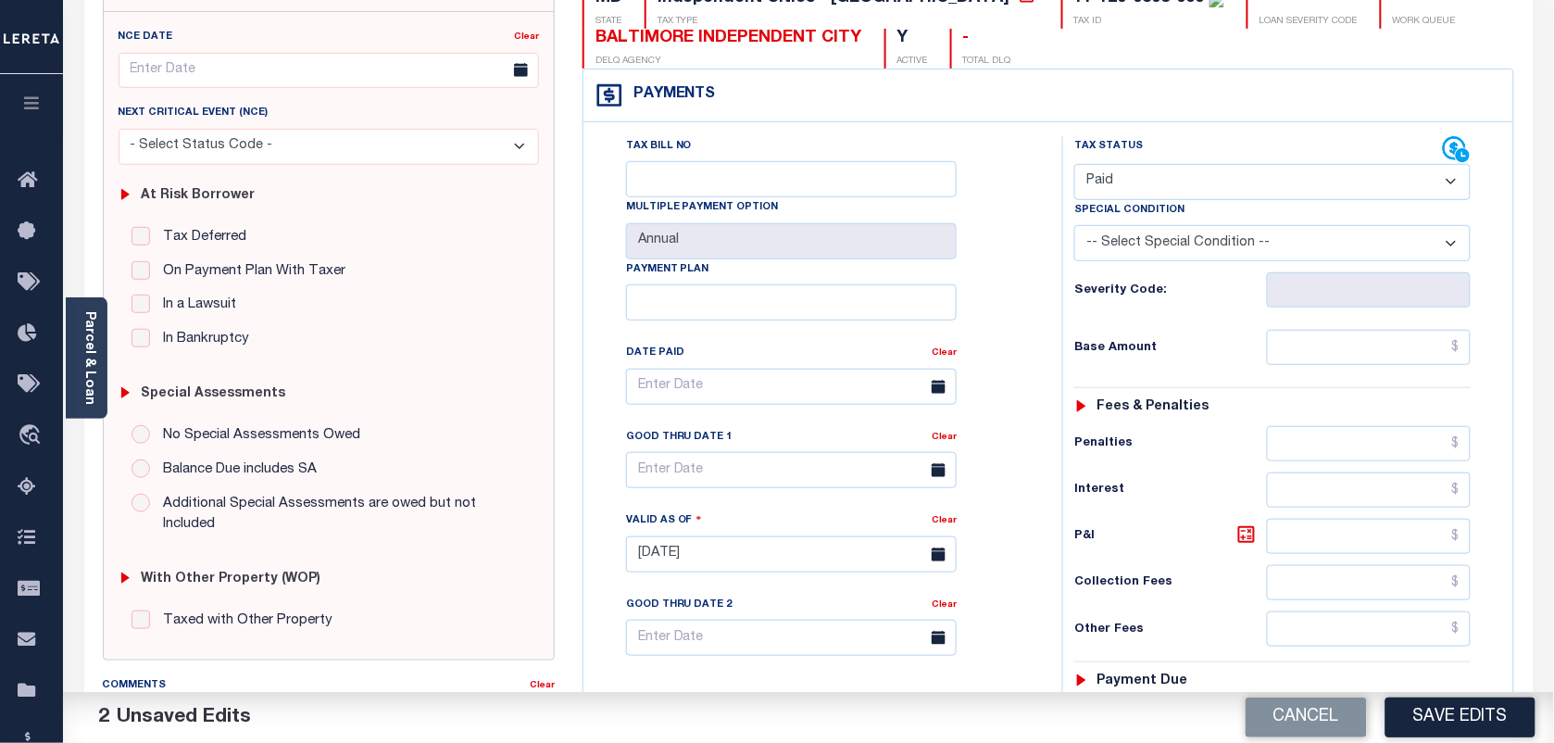
scroll to position [231, 0]
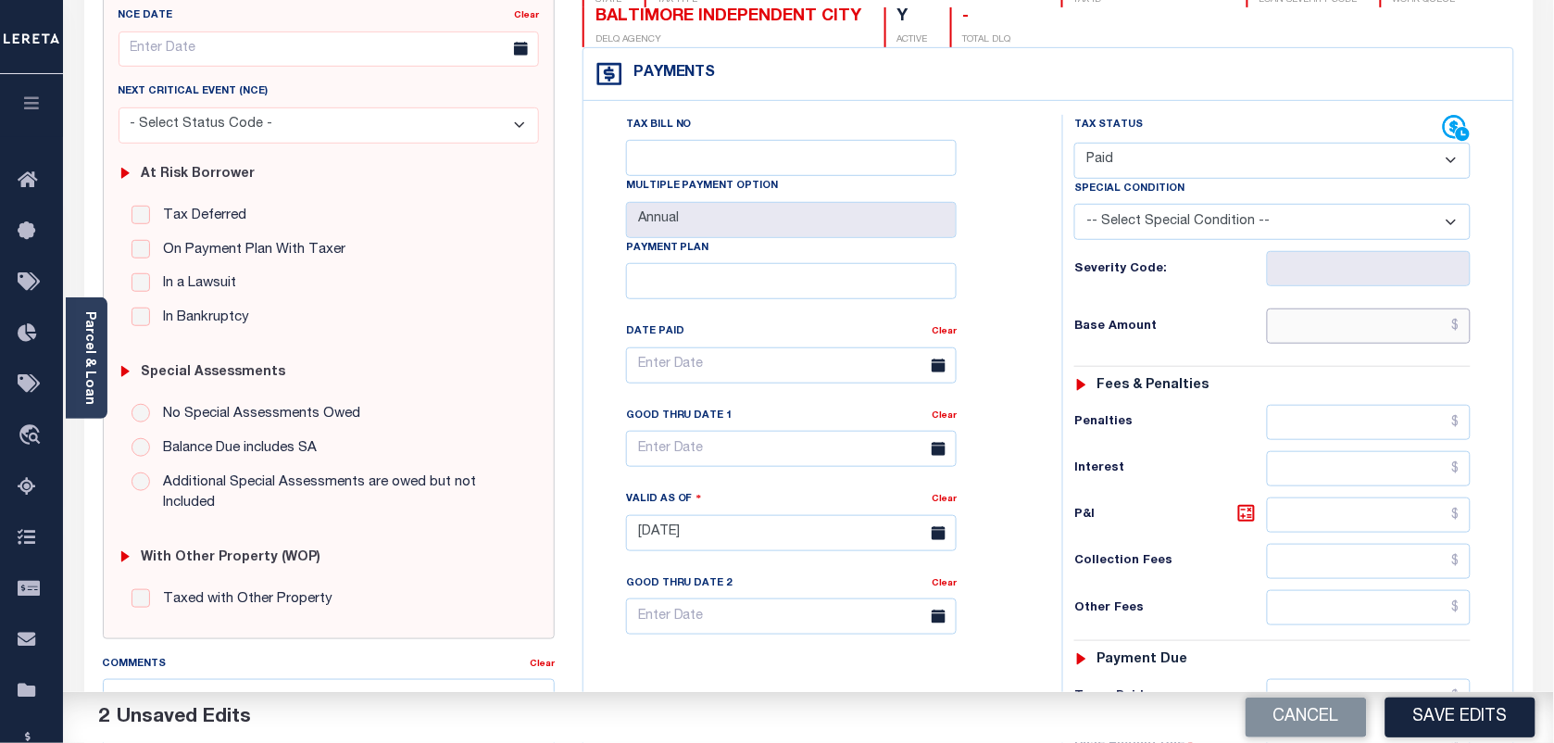
click at [1457, 331] on input "text" at bounding box center [1369, 325] width 205 height 35
type input "$0.00"
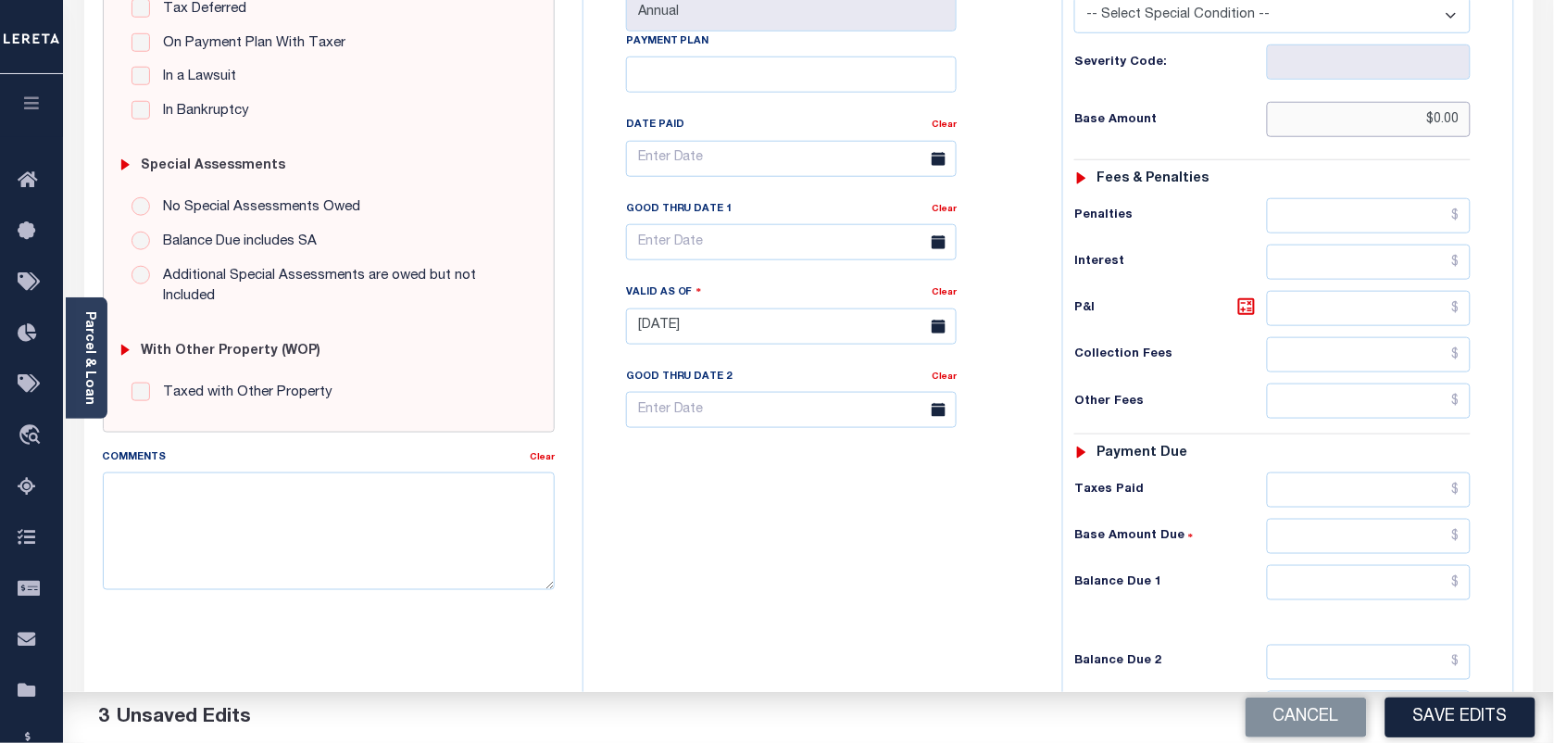
scroll to position [681, 0]
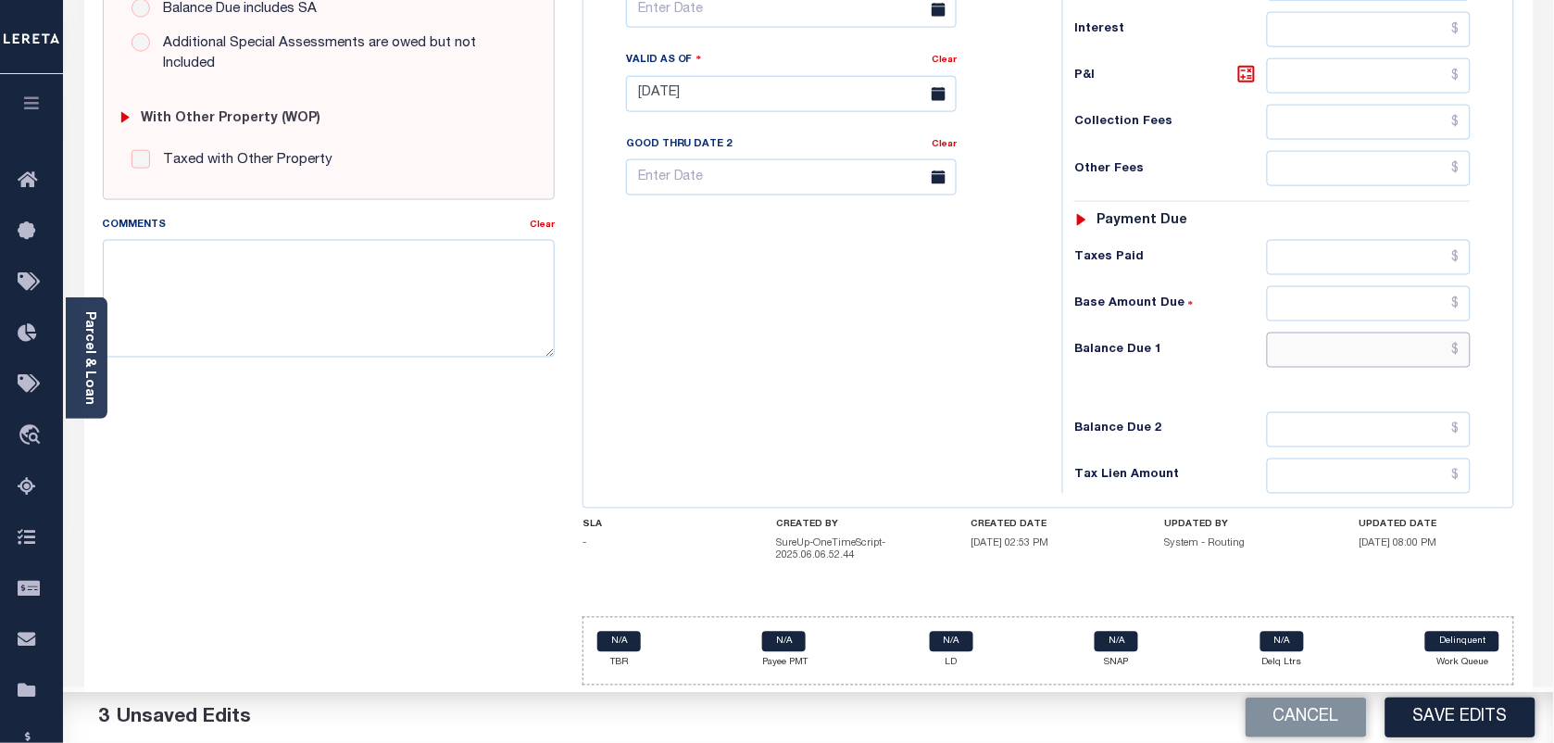
click at [1455, 357] on input "text" at bounding box center [1369, 349] width 205 height 35
type input "$0.00"
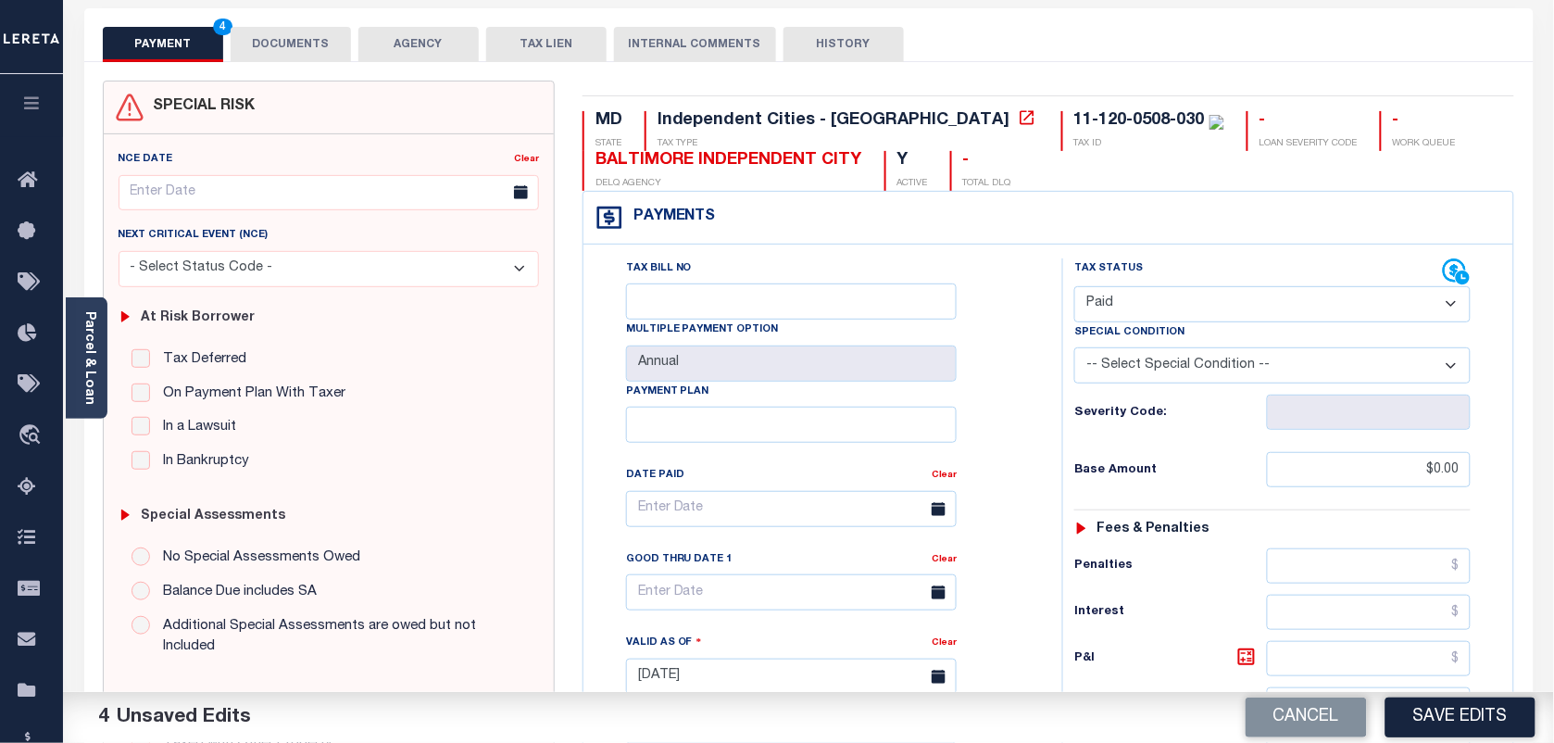
scroll to position [0, 0]
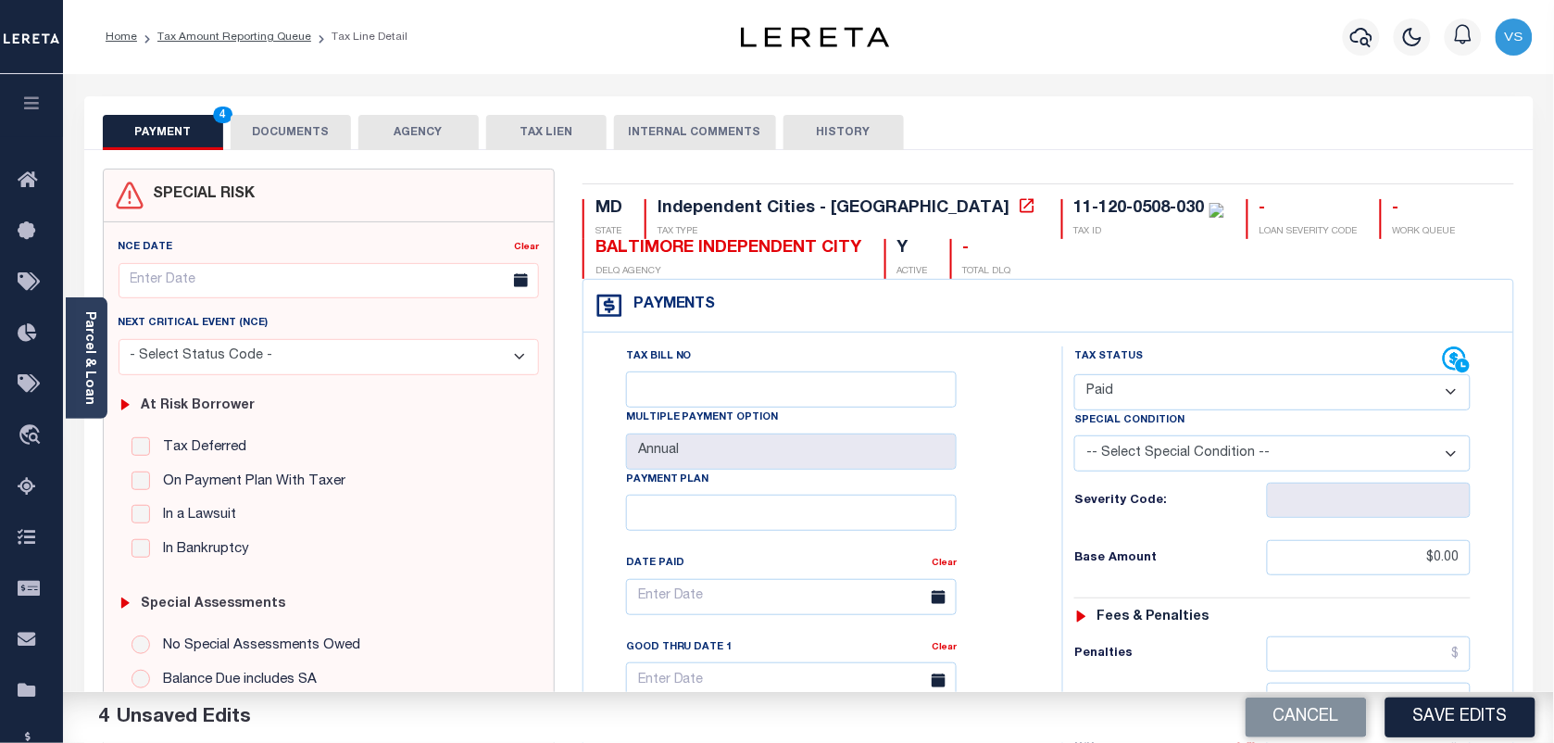
click at [259, 128] on button "DOCUMENTS" at bounding box center [291, 132] width 120 height 35
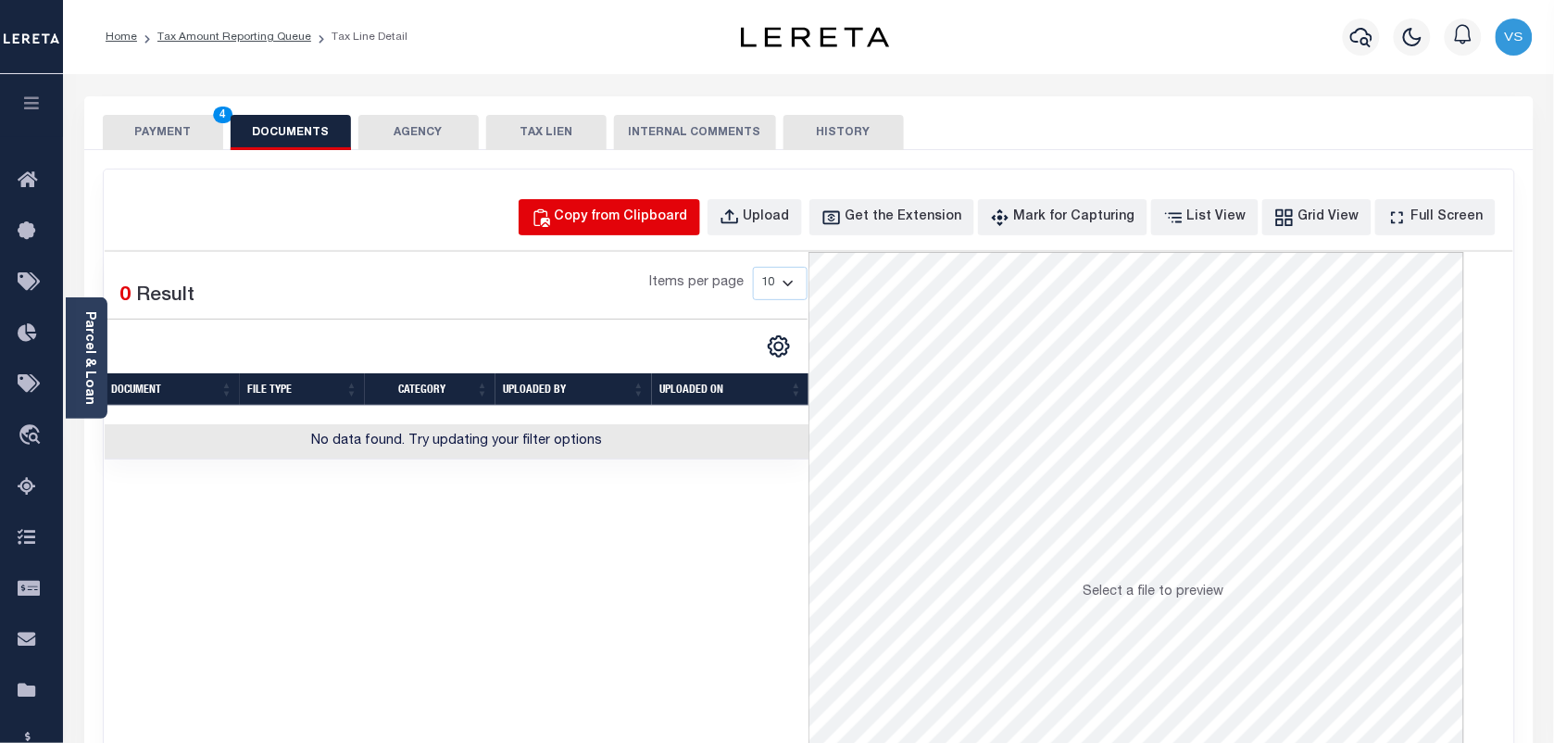
click at [599, 220] on div "Copy from Clipboard" at bounding box center [621, 217] width 133 height 20
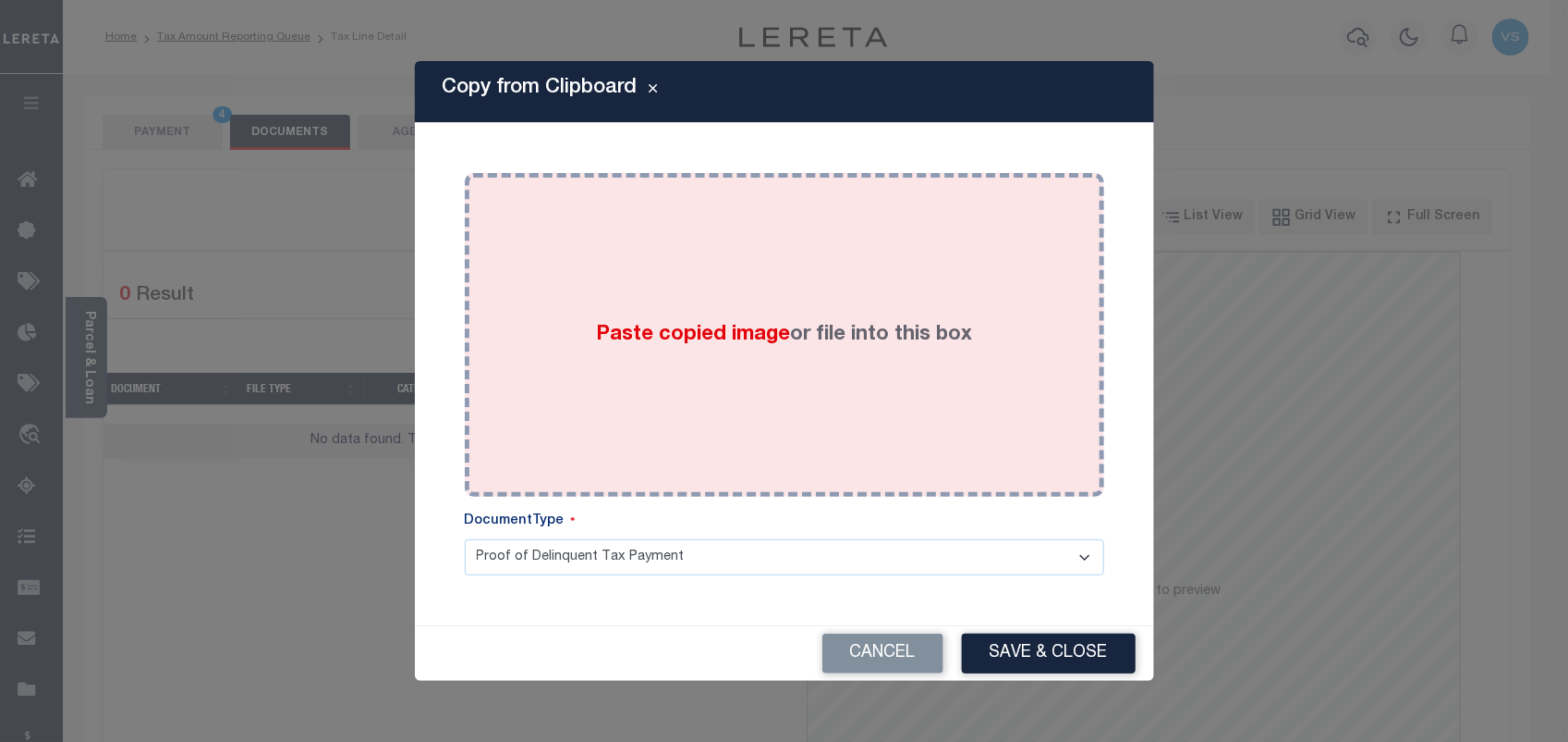
click at [729, 285] on div "Paste copied image or file into this box" at bounding box center [784, 335] width 612 height 296
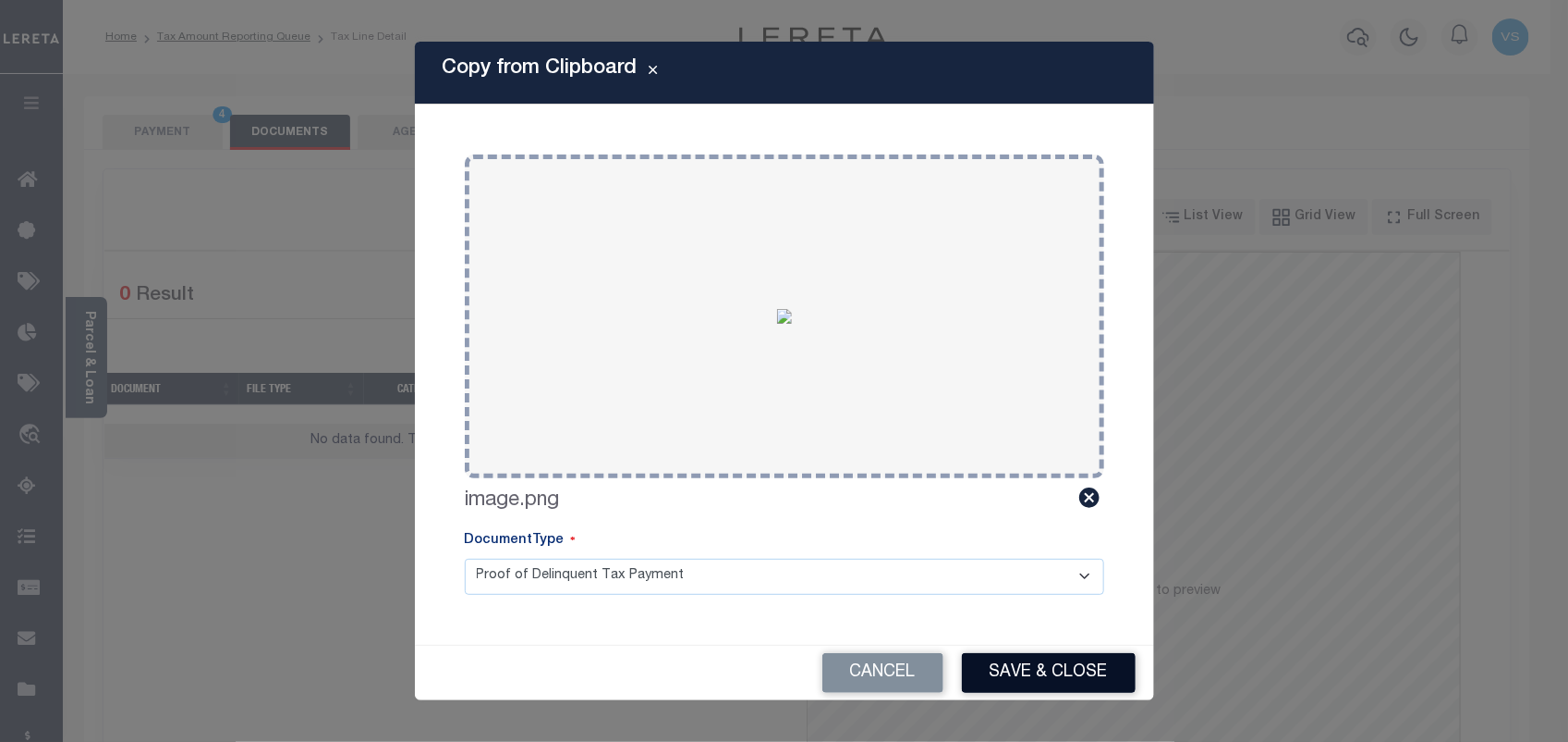
click at [1042, 664] on button "Save & Close" at bounding box center [1049, 673] width 174 height 40
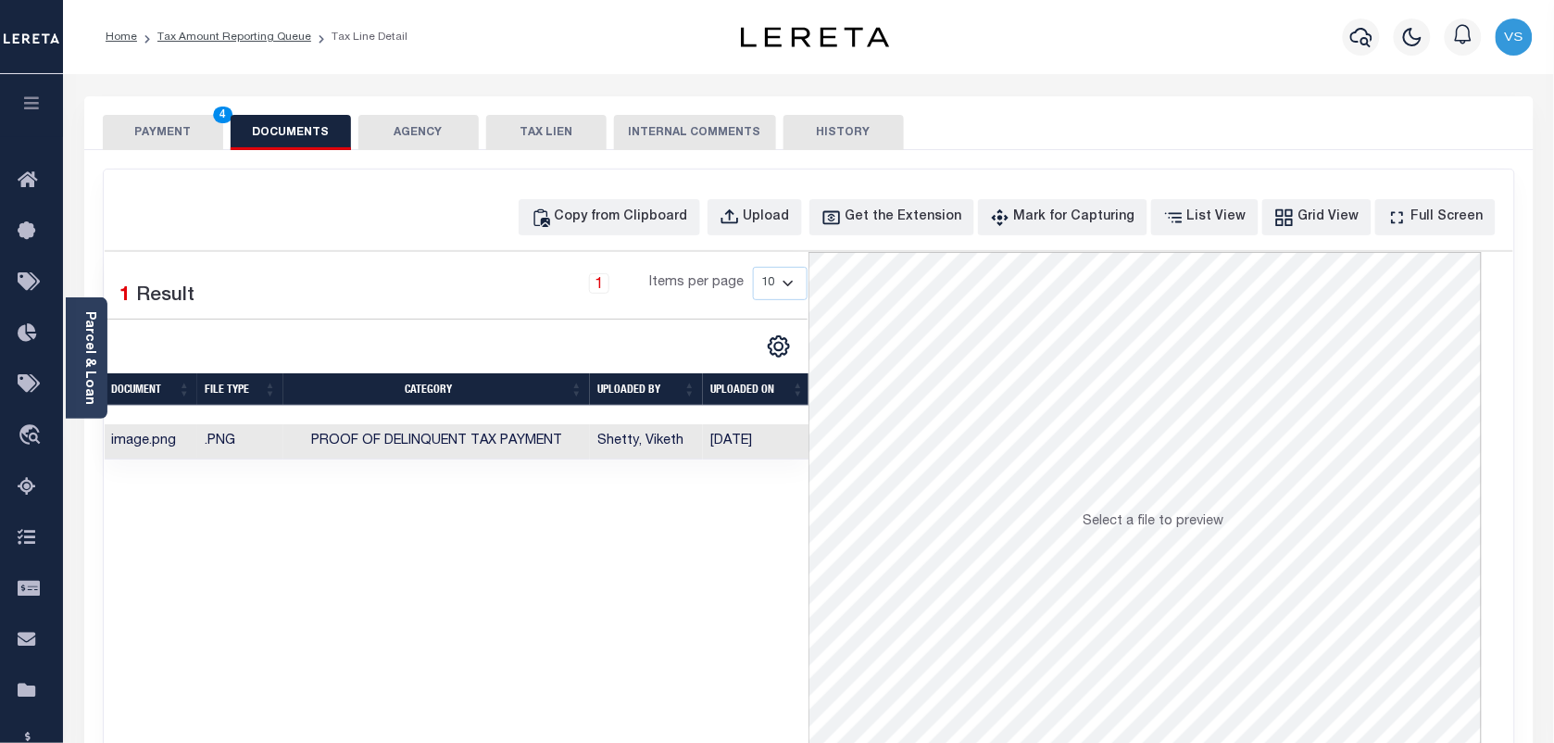
click at [190, 130] on button "PAYMENT 4" at bounding box center [163, 132] width 120 height 35
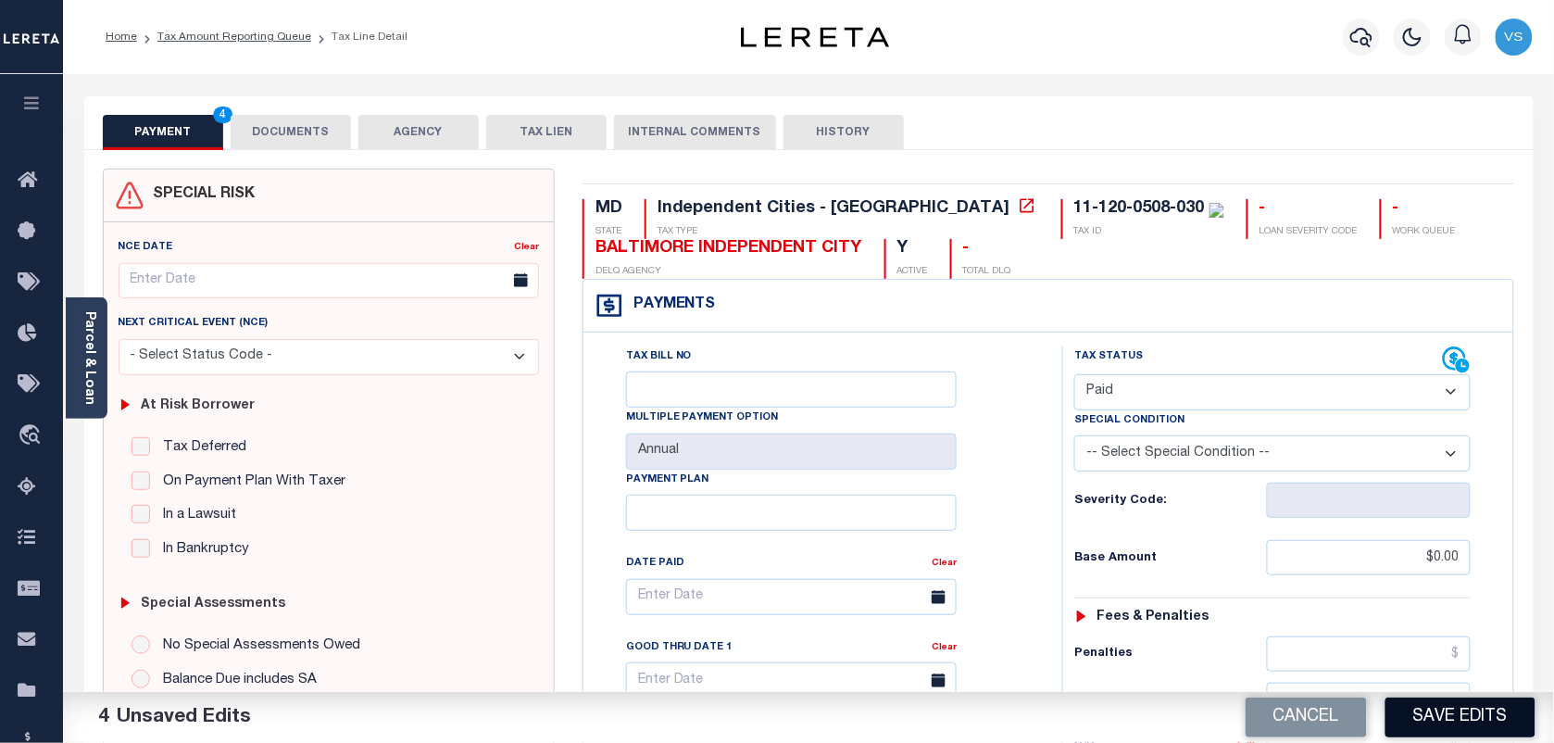
click at [1480, 716] on button "Save Edits" at bounding box center [1460, 717] width 150 height 40
checkbox input "false"
type input "$0"
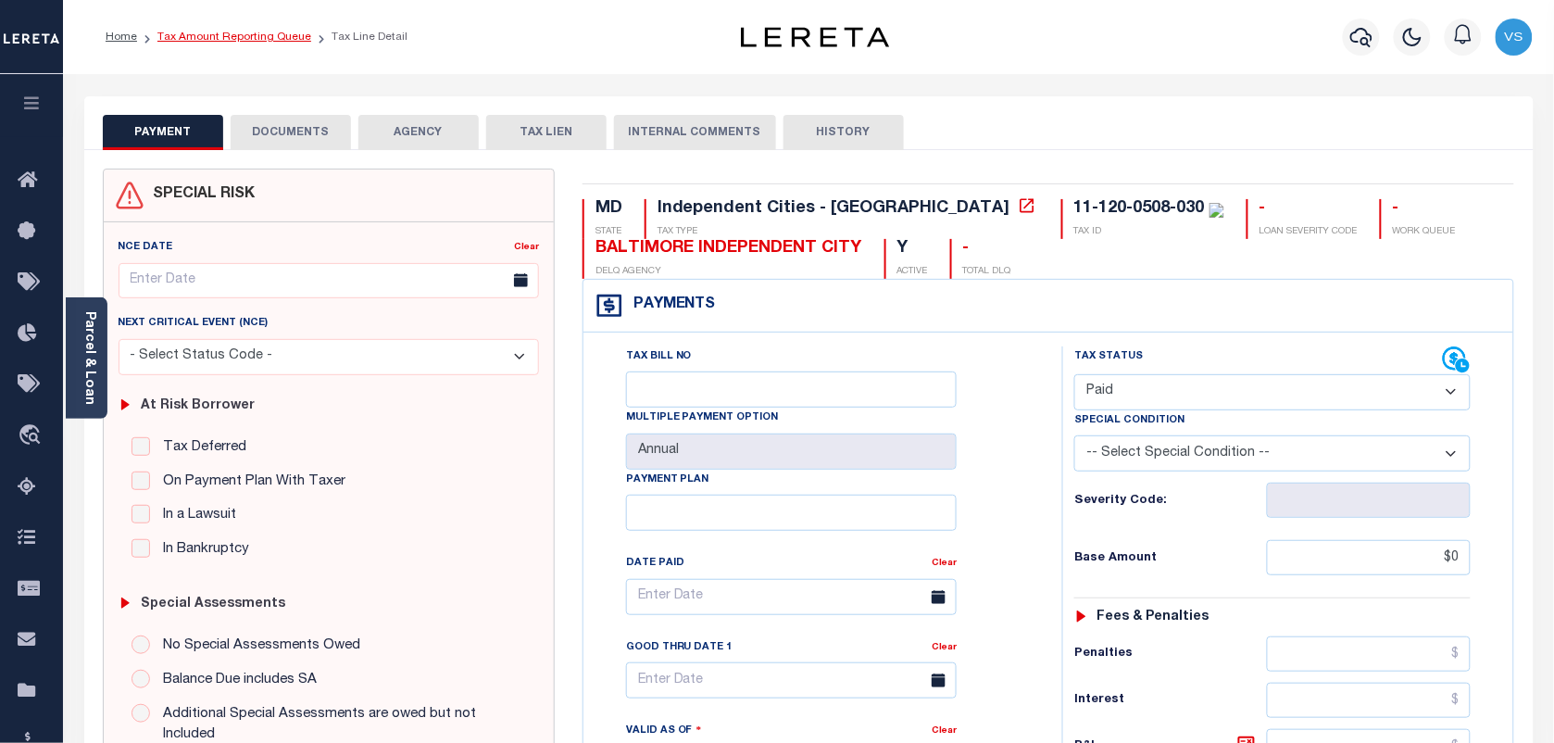
click at [202, 39] on link "Tax Amount Reporting Queue" at bounding box center [234, 36] width 154 height 11
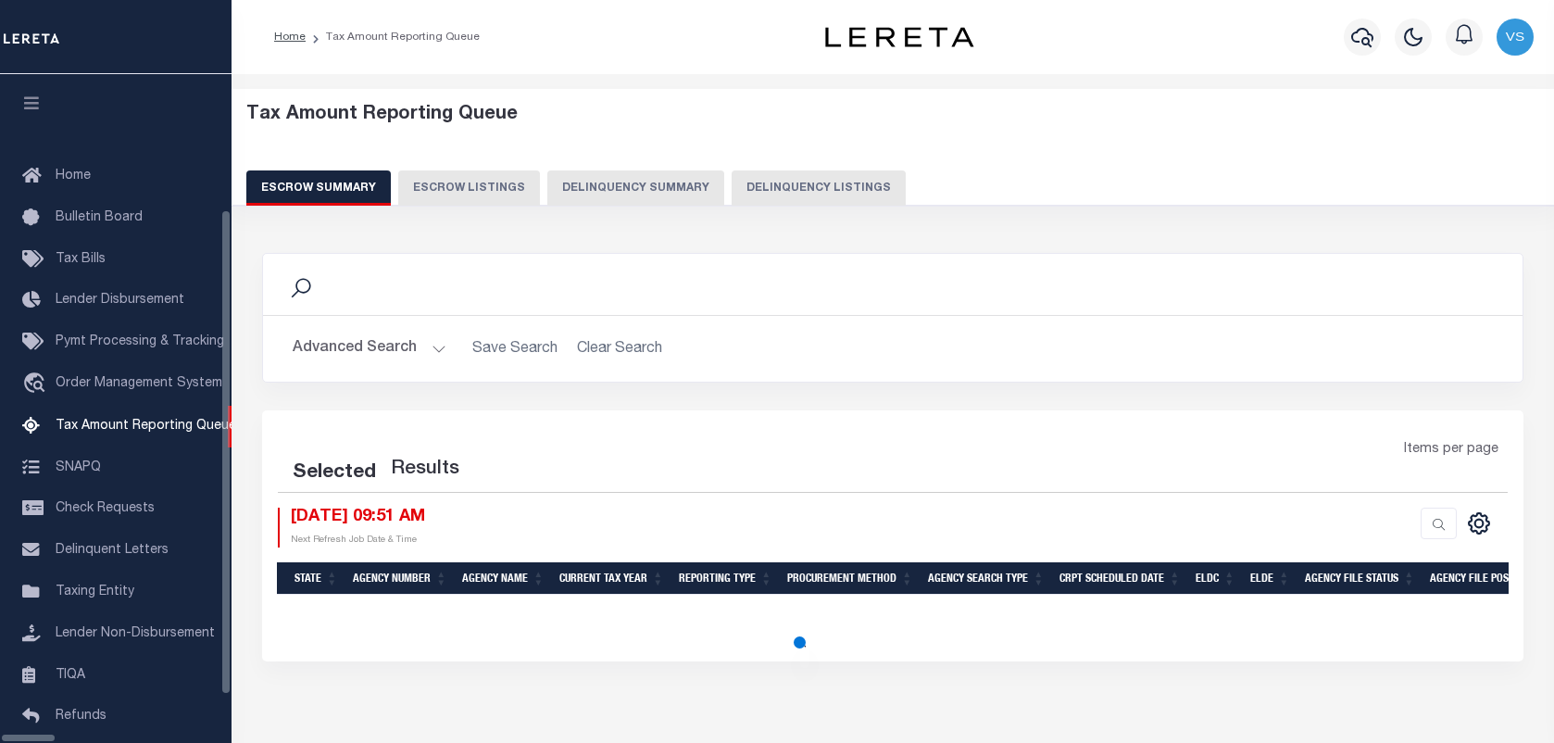
select select "100"
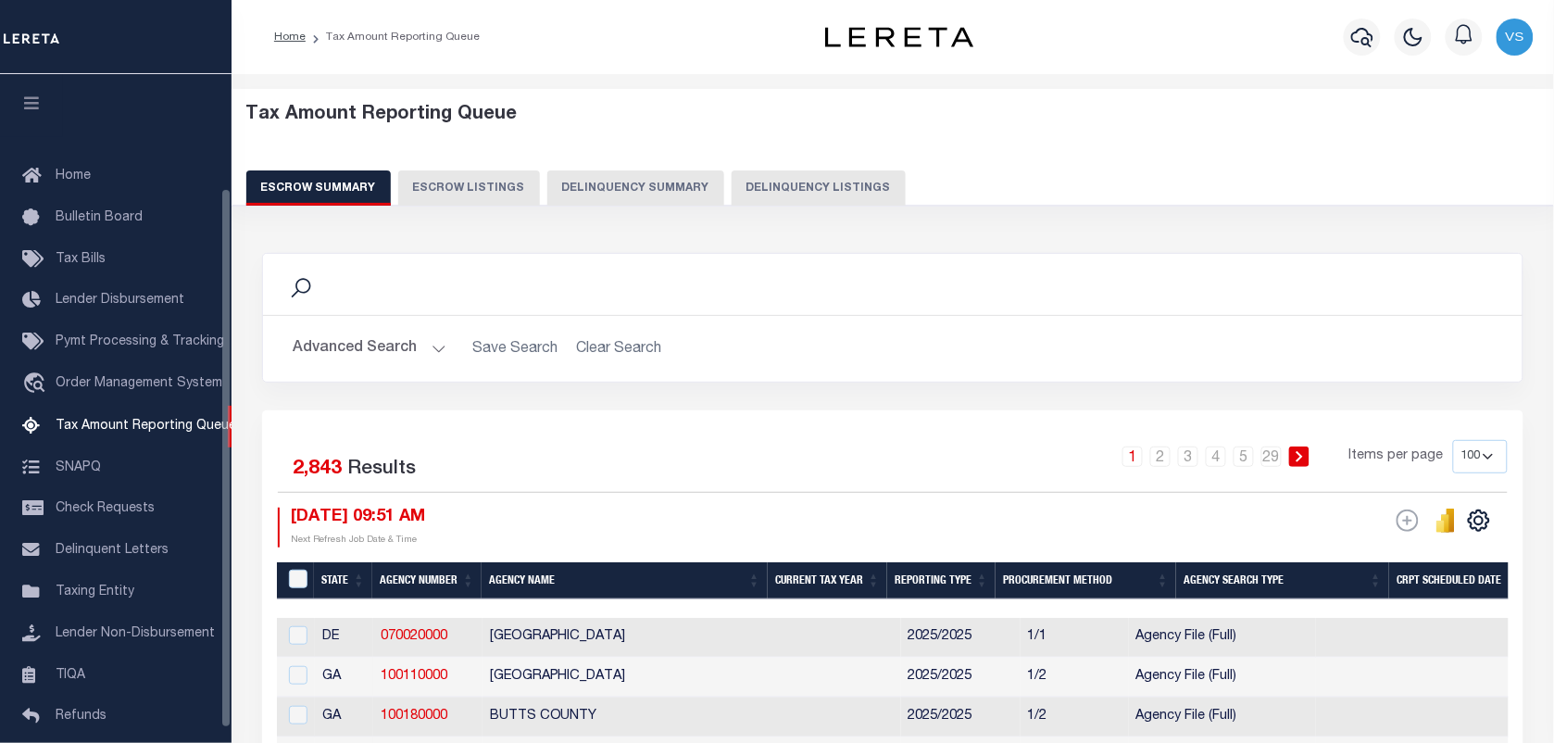
scroll to position [141, 0]
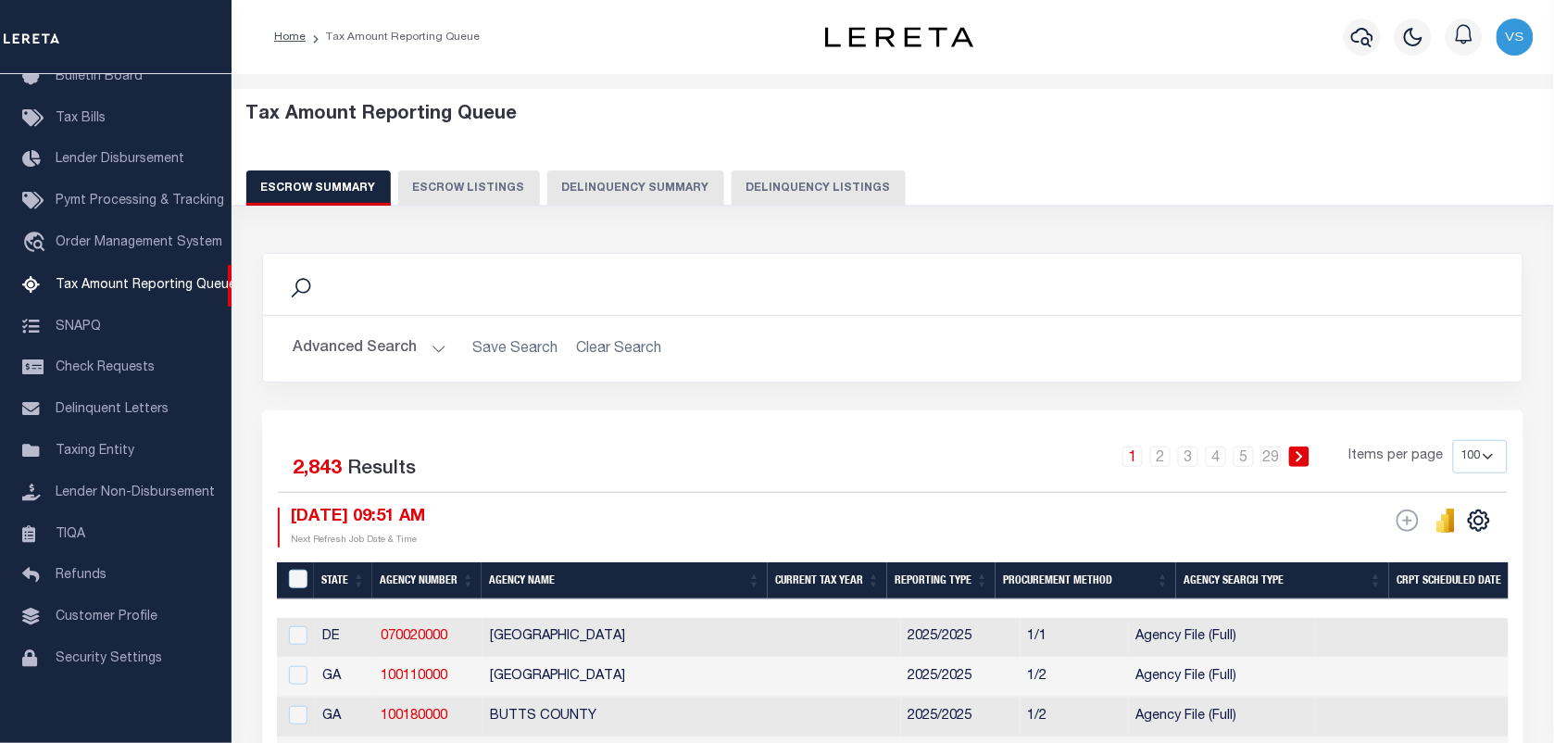
click at [796, 185] on button "Delinquency Listings" at bounding box center [818, 187] width 174 height 35
select select "100"
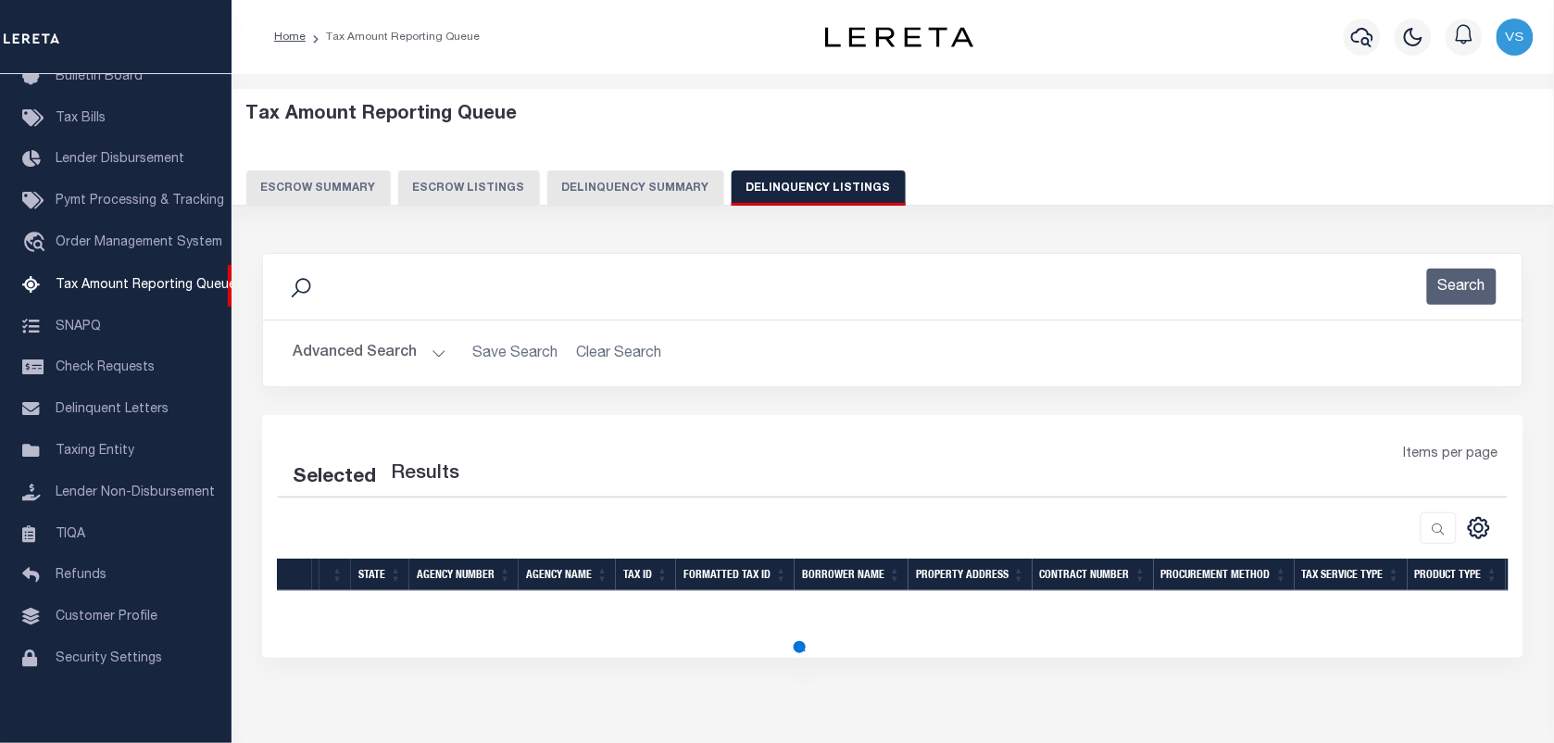
select select "100"
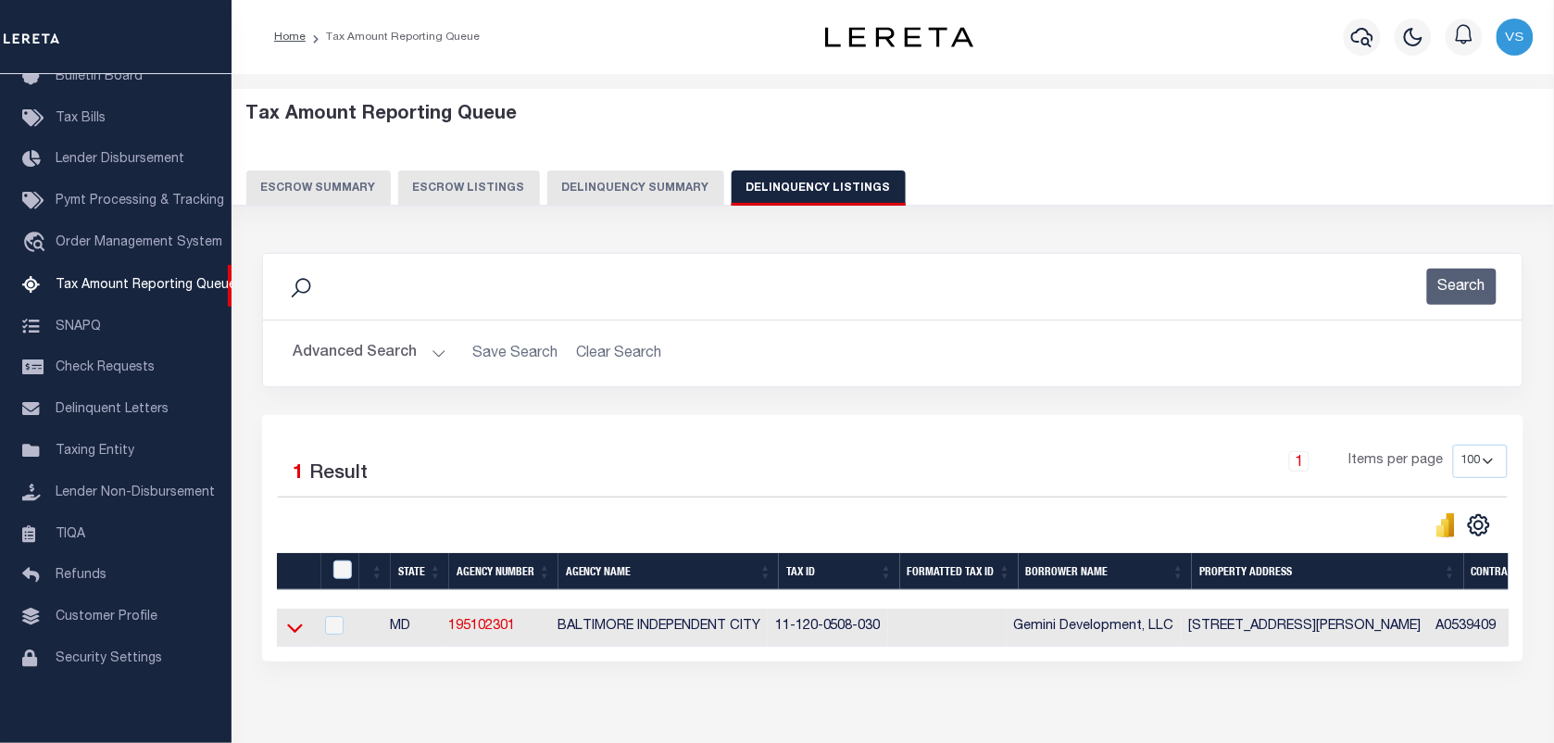
click at [290, 631] on icon at bounding box center [295, 627] width 16 height 19
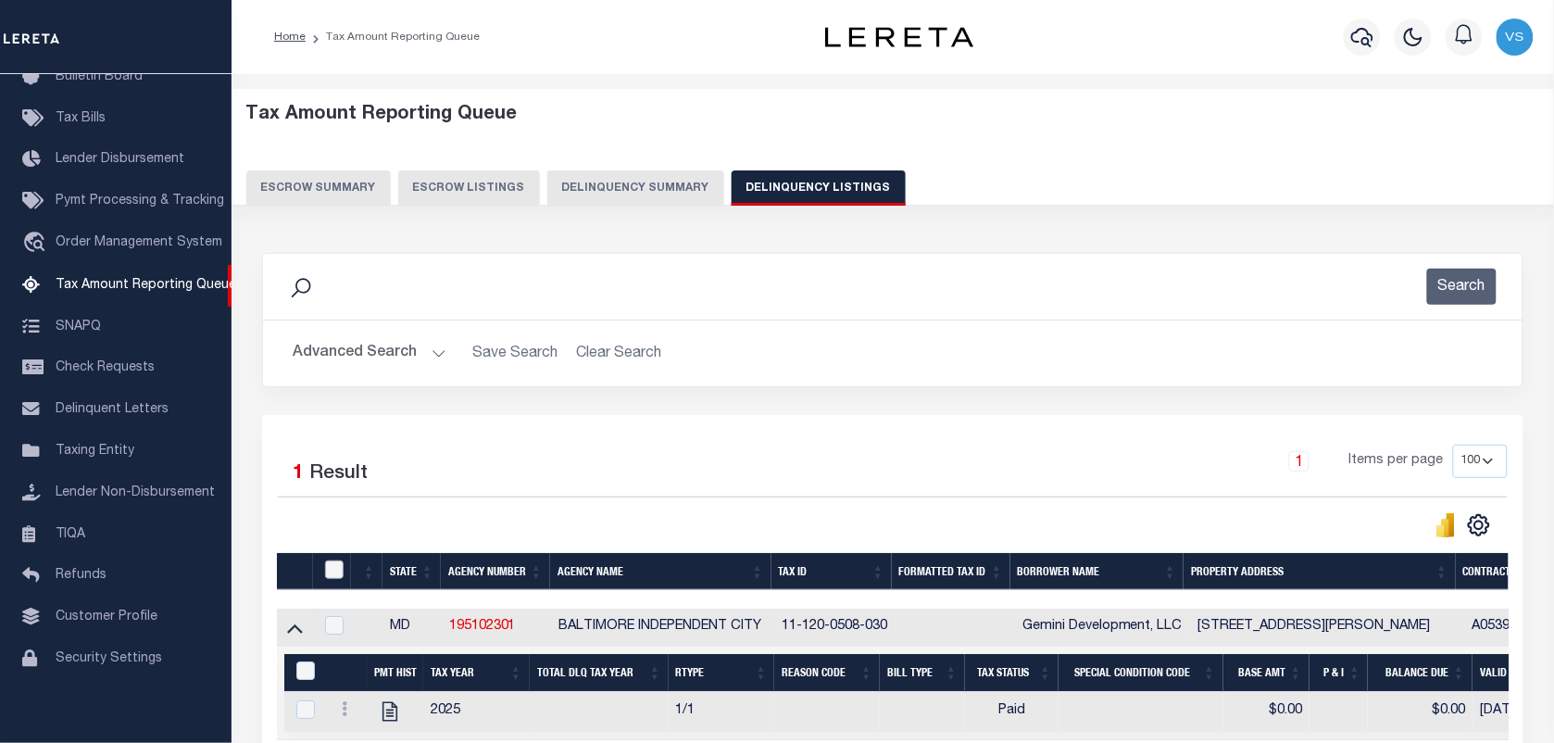
click at [331, 572] on input "checkbox" at bounding box center [334, 569] width 19 height 19
checkbox input "true"
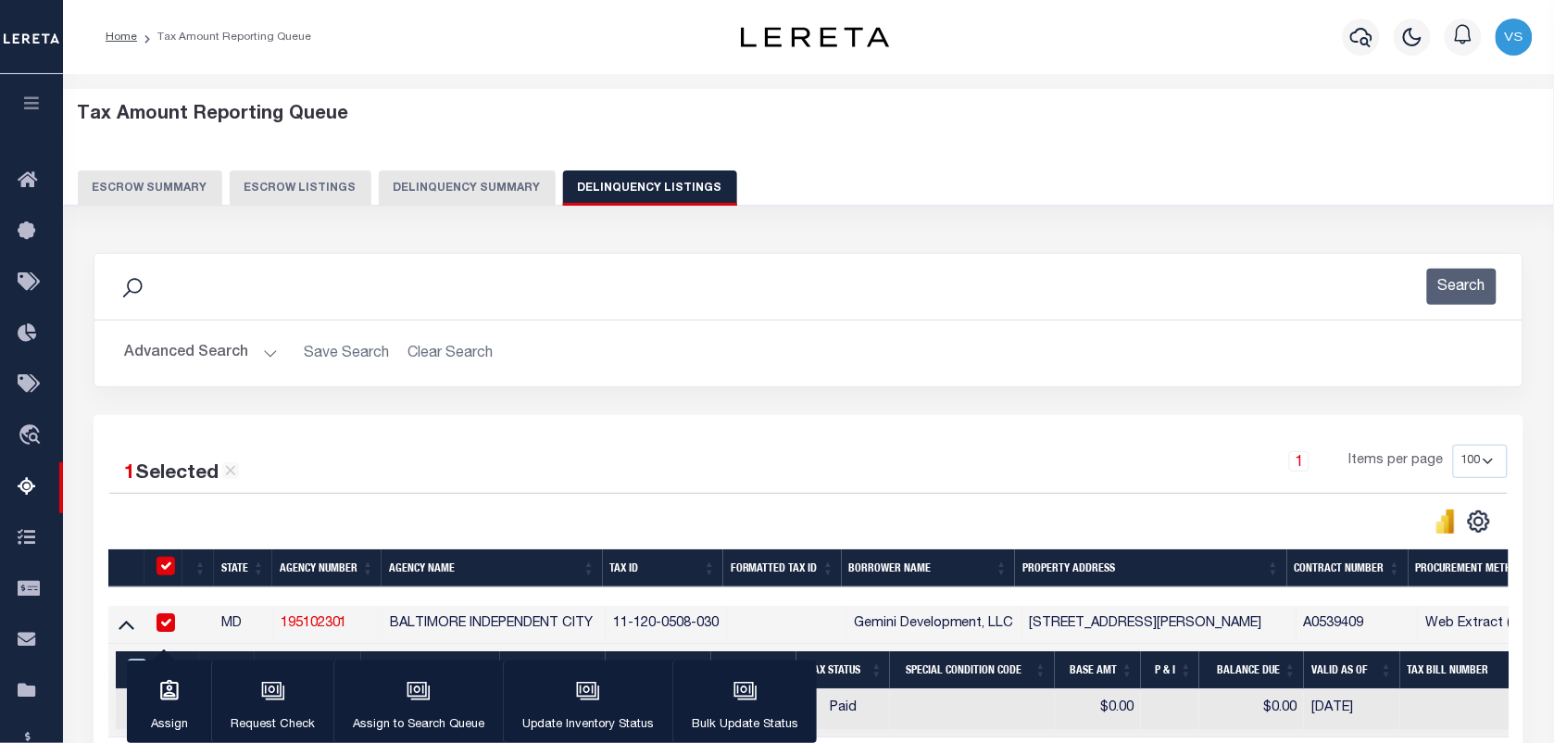
scroll to position [116, 0]
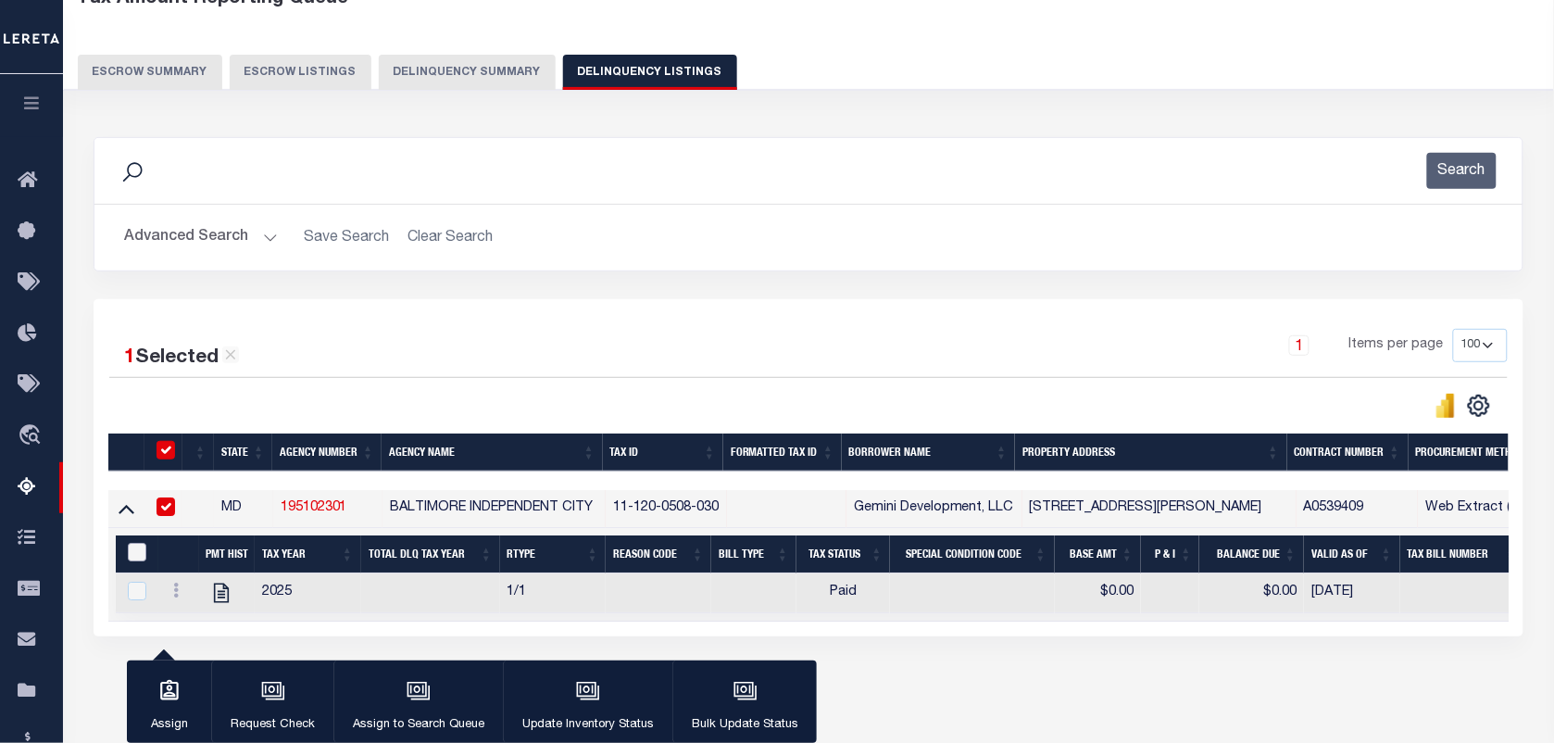
click at [134, 557] on input "&nbsp;" at bounding box center [137, 552] width 19 height 19
checkbox input "true"
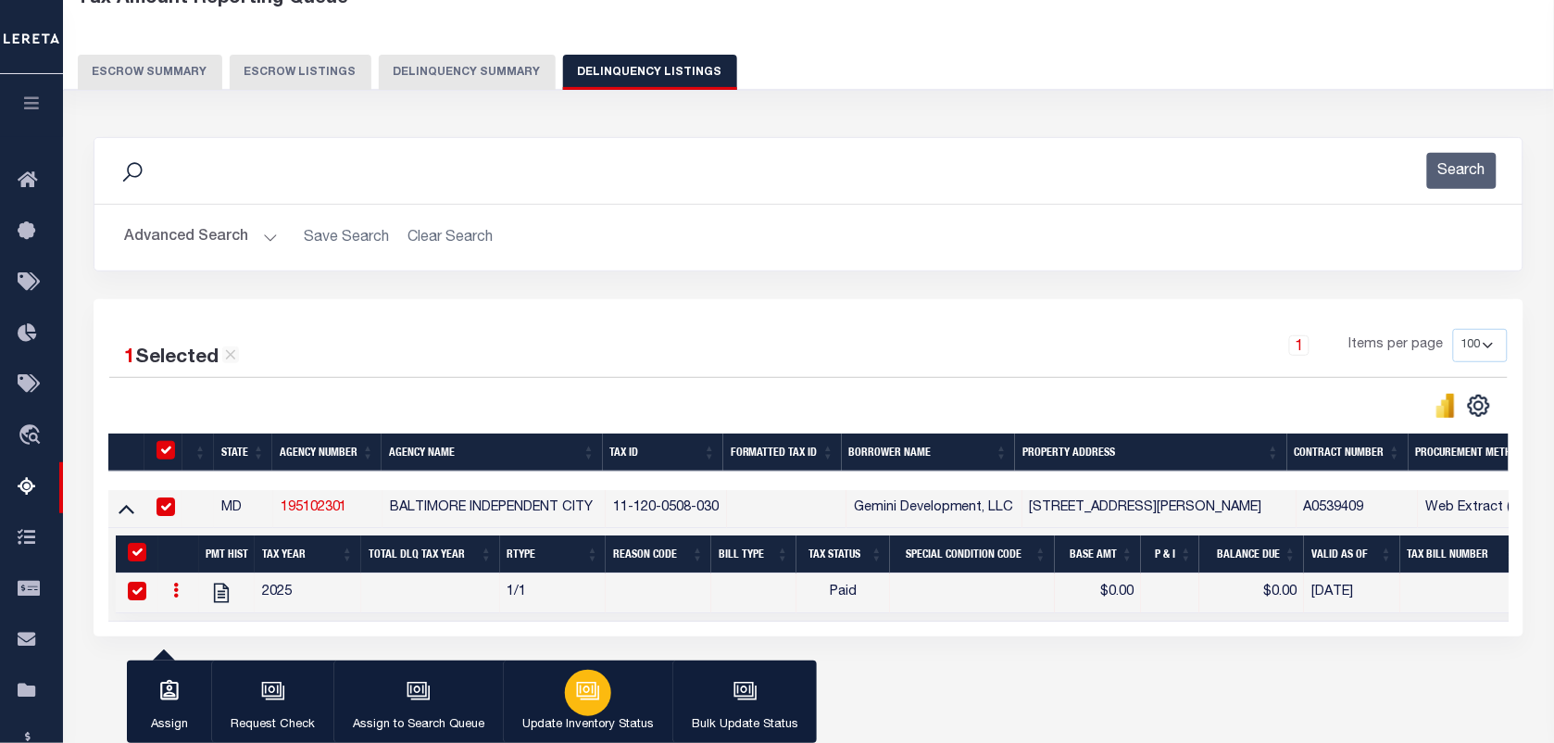
click at [576, 688] on icon "button" at bounding box center [588, 691] width 24 height 24
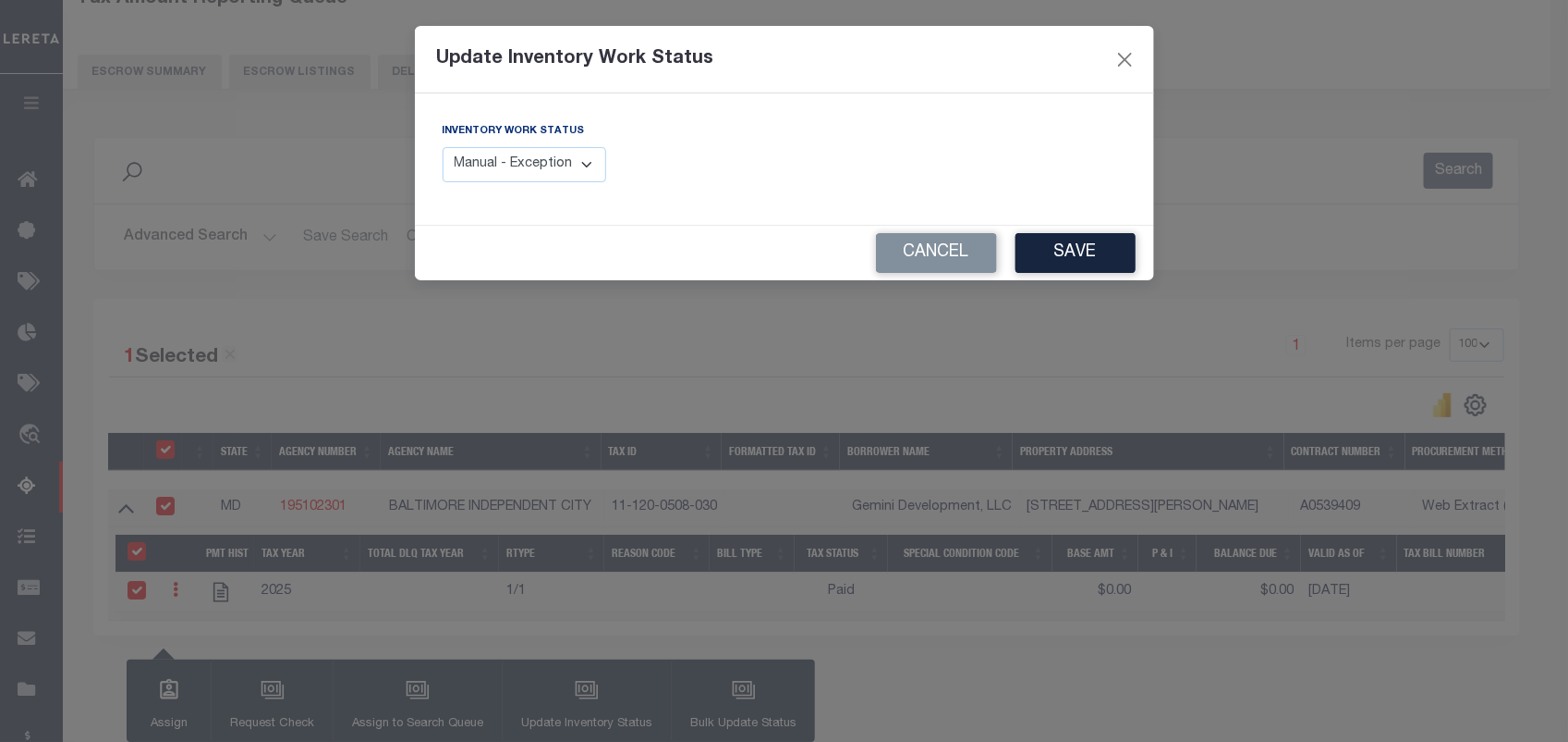
click at [553, 172] on select "Manual - Exception Pended - Awaiting Search Late Add Exception Completed" at bounding box center [525, 165] width 165 height 36
select select "4"
click at [443, 147] on select "Manual - Exception Pended - Awaiting Search Late Add Exception Completed" at bounding box center [525, 165] width 165 height 36
click at [1089, 255] on button "Save" at bounding box center [1076, 253] width 120 height 40
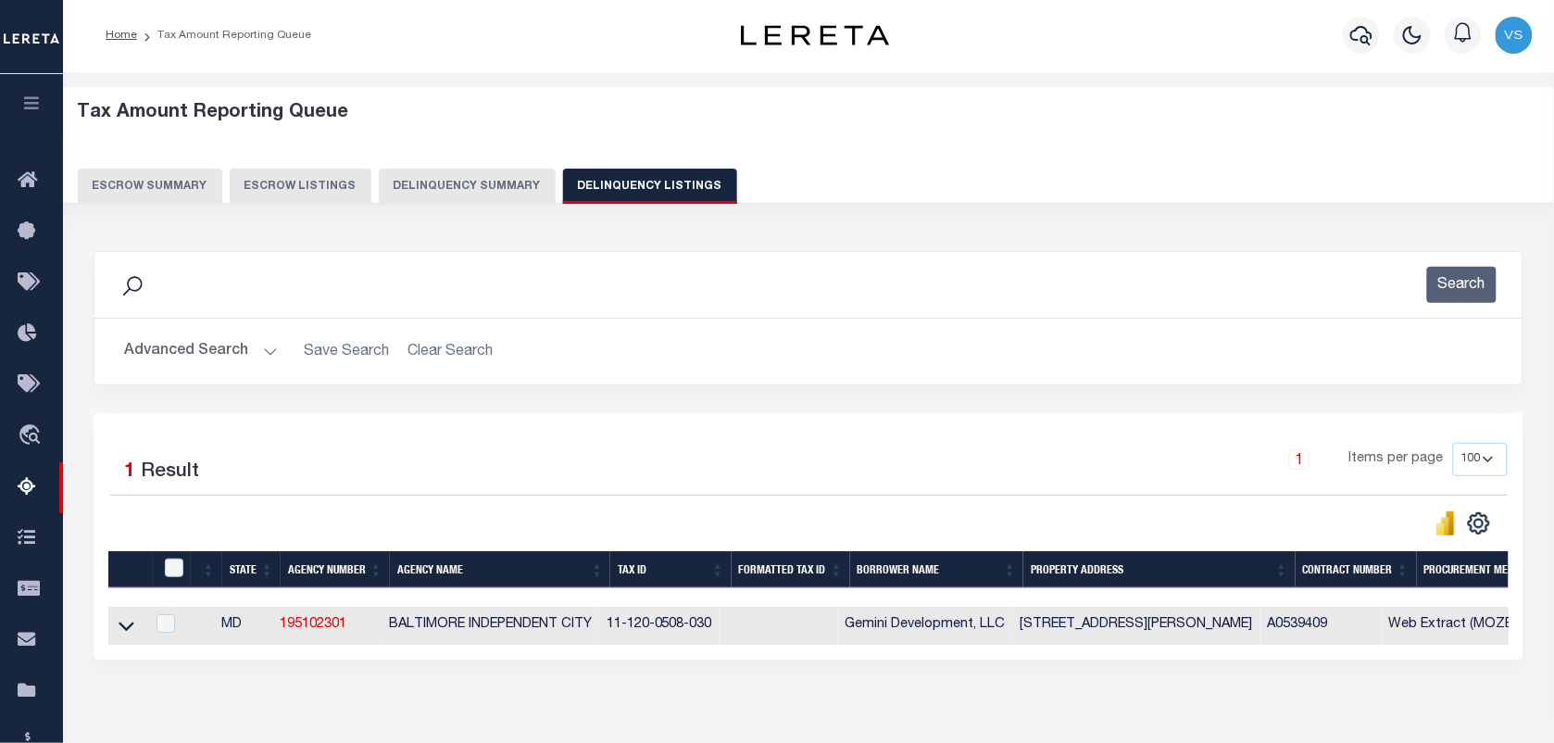
scroll to position [0, 0]
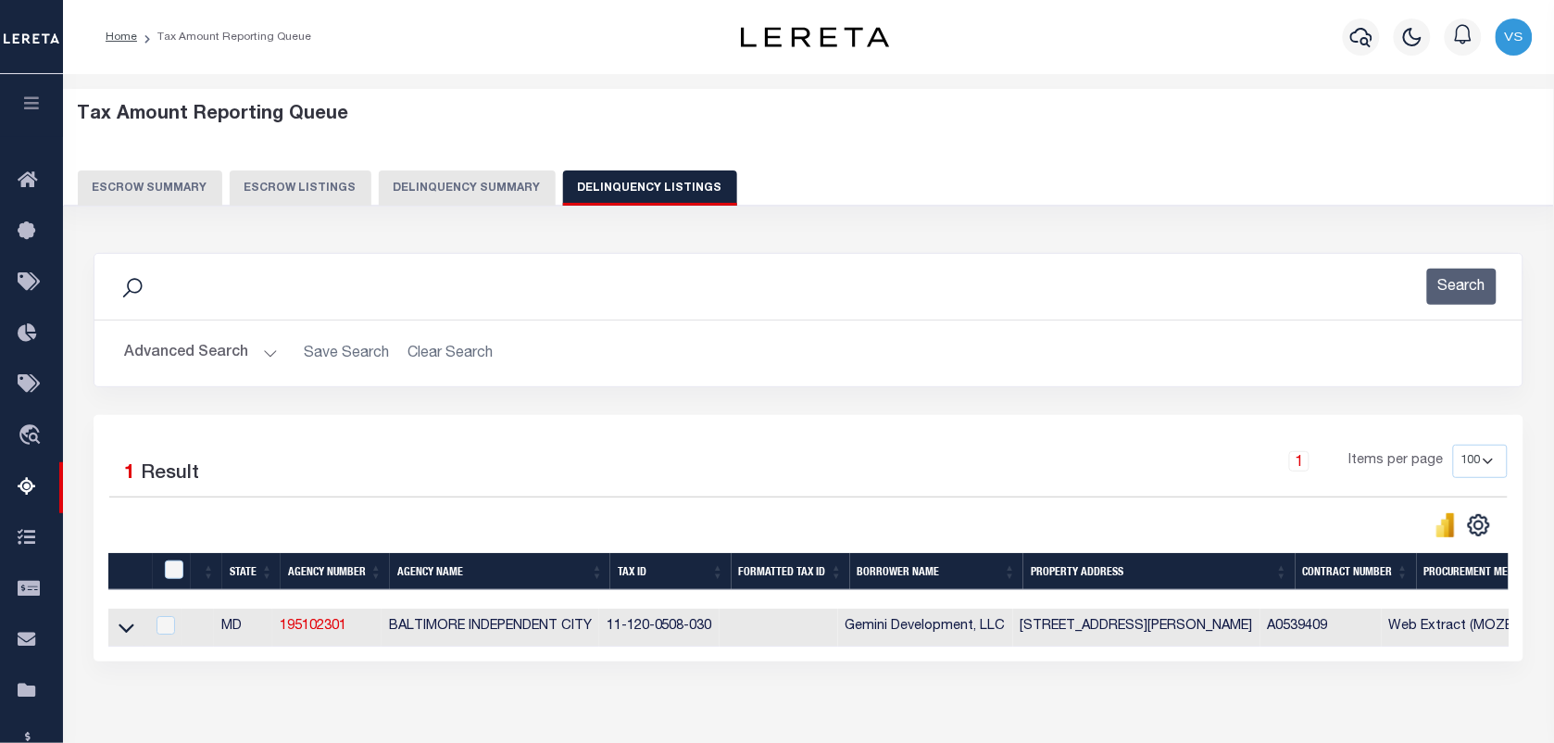
click at [193, 358] on button "Advanced Search" at bounding box center [201, 353] width 154 height 36
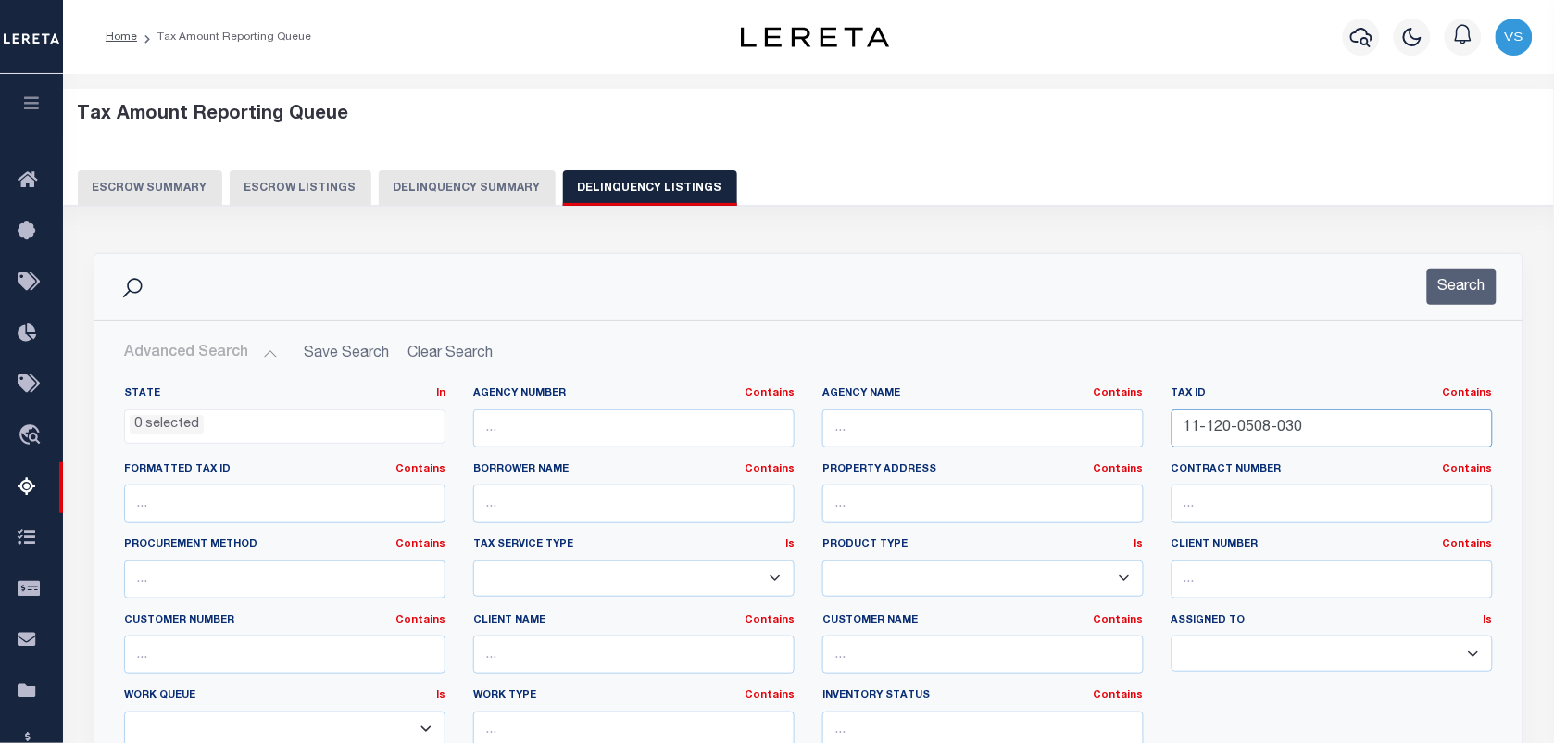
click at [1322, 433] on input "11-120-0508-030" at bounding box center [1331, 428] width 321 height 38
paste input "73-12-09-300-011.000-011"
type input "73-12-09-300-011.000-011"
click at [1452, 293] on button "Search" at bounding box center [1461, 287] width 69 height 36
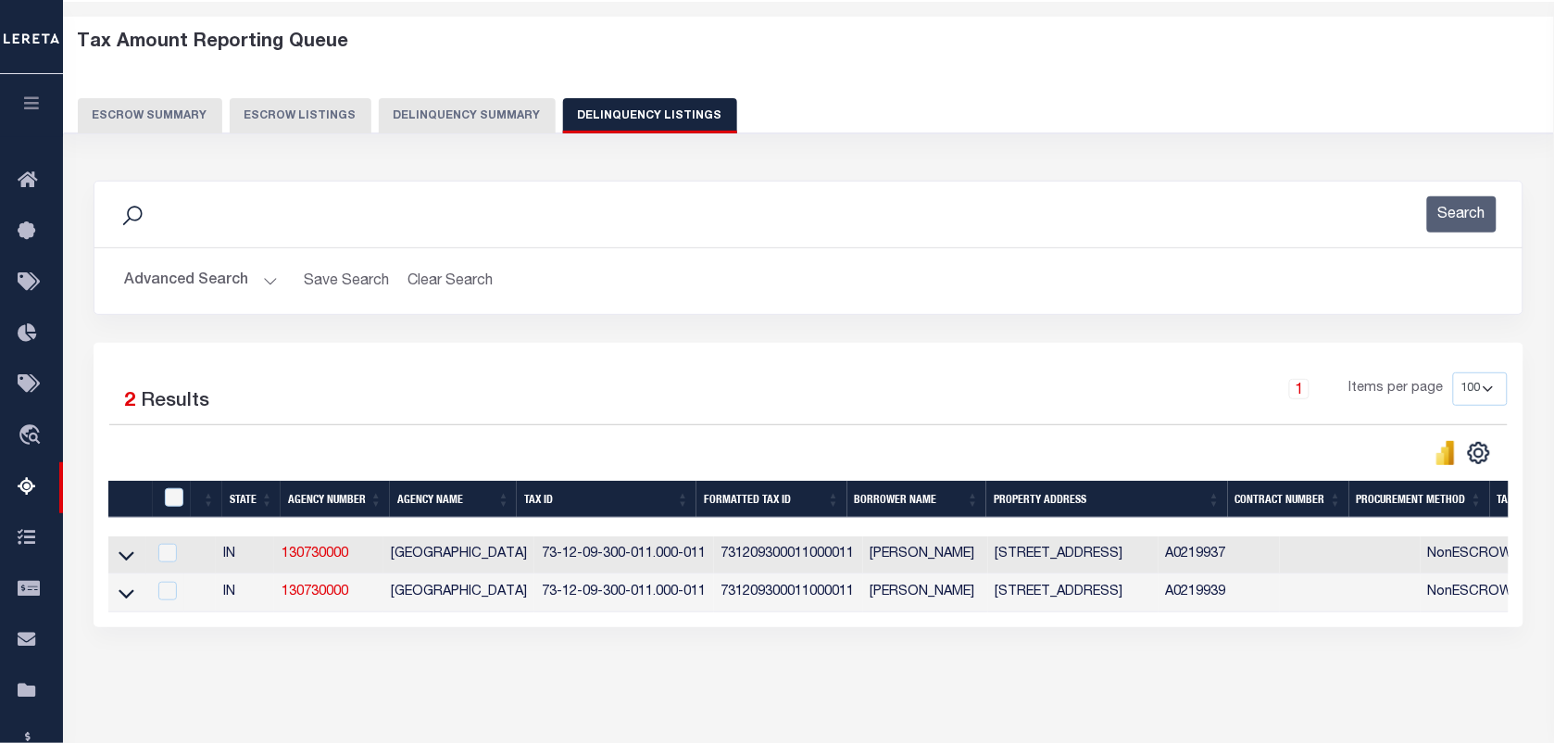
scroll to position [116, 0]
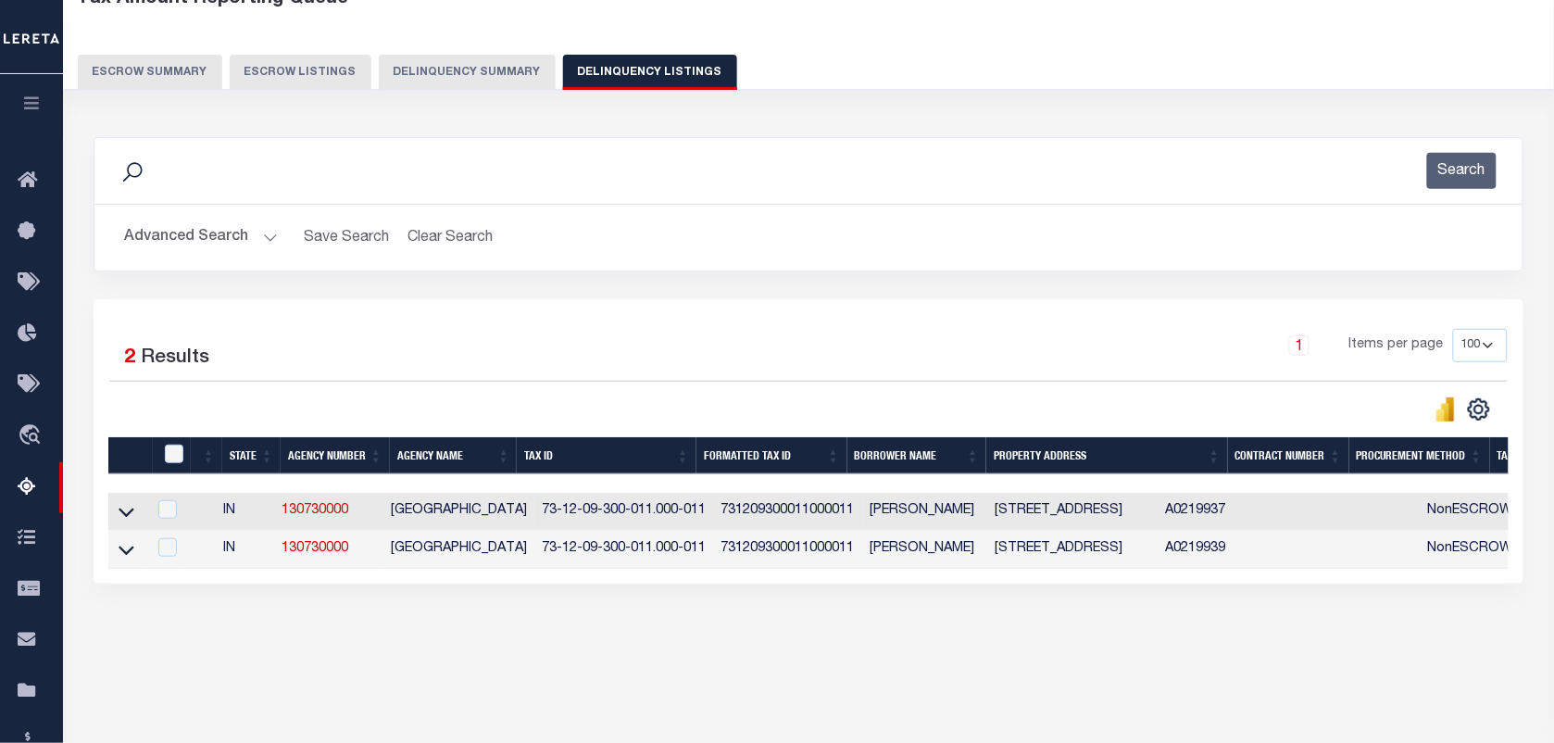
drag, startPoint x: 126, startPoint y: 519, endPoint x: 243, endPoint y: 540, distance: 118.6
click at [126, 519] on icon at bounding box center [127, 511] width 16 height 19
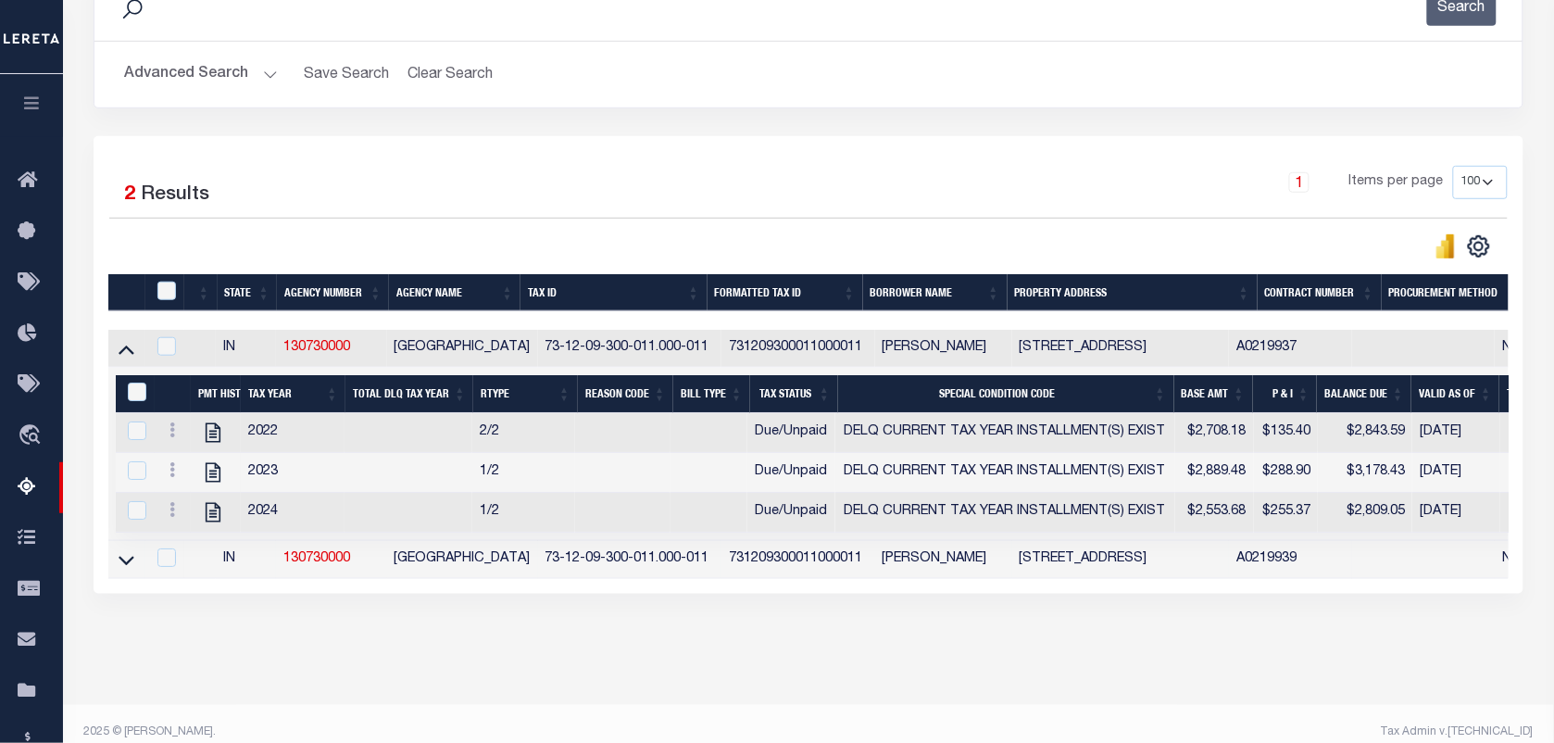
scroll to position [319, 0]
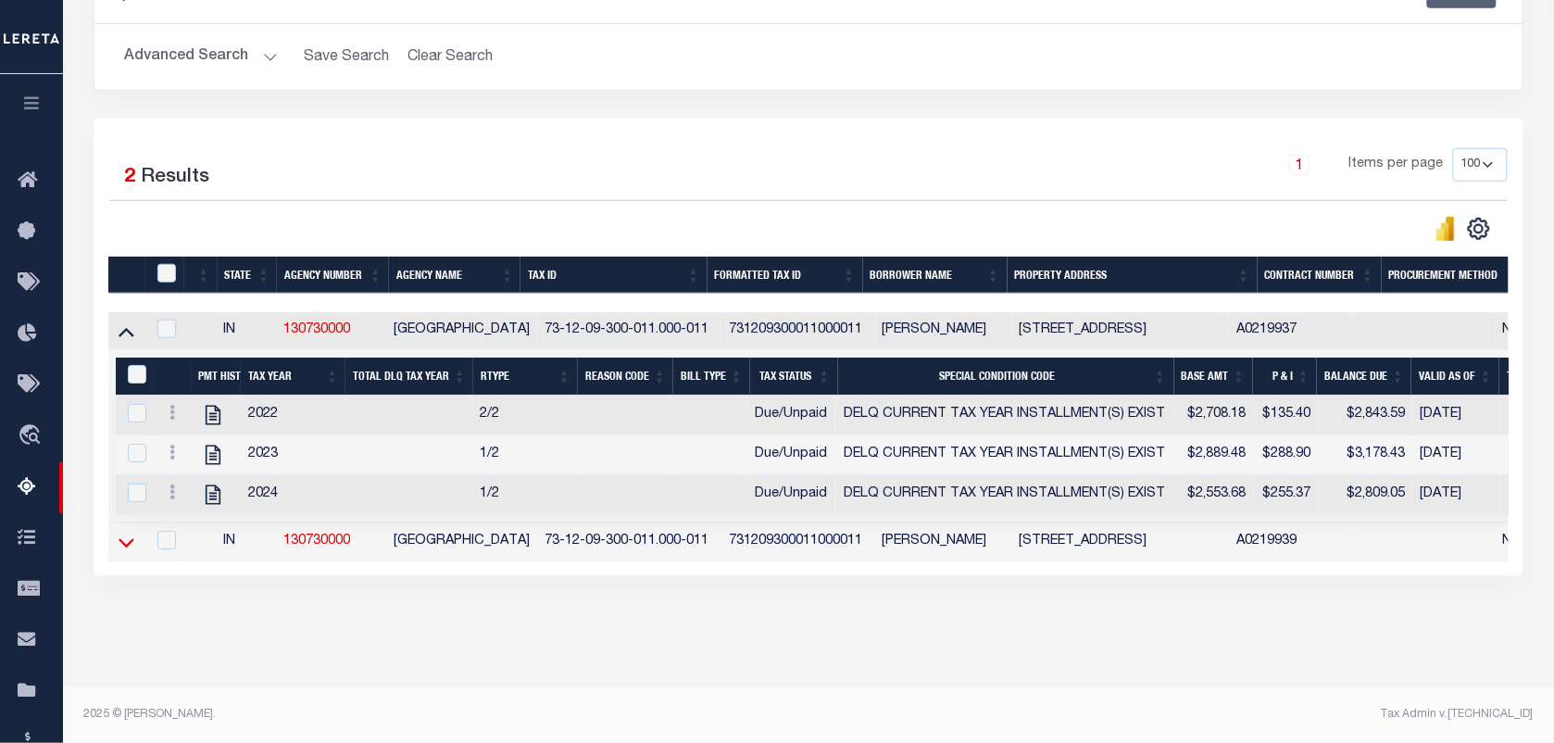
click at [131, 535] on icon at bounding box center [127, 541] width 16 height 19
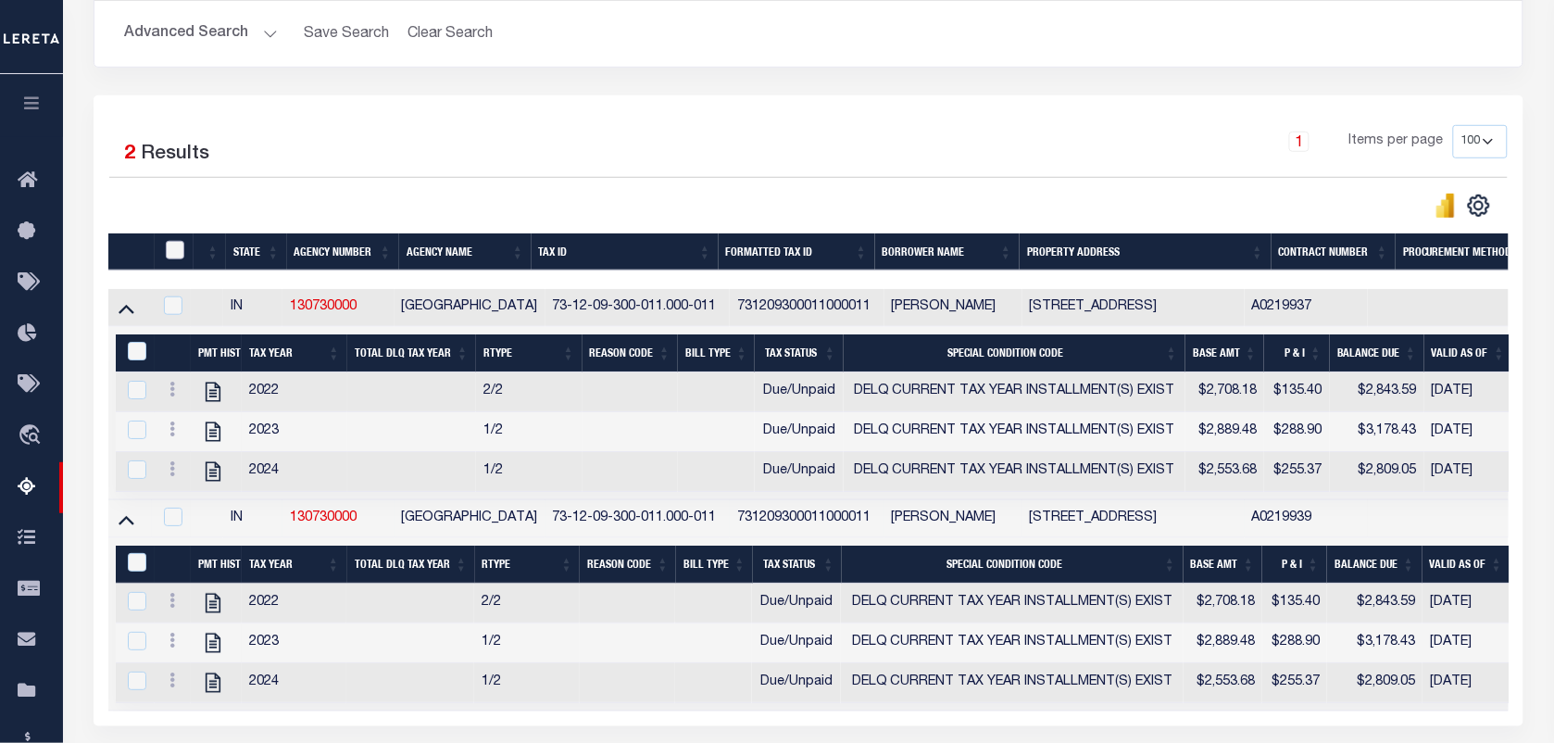
click at [177, 256] on input "checkbox" at bounding box center [175, 250] width 19 height 19
checkbox input "true"
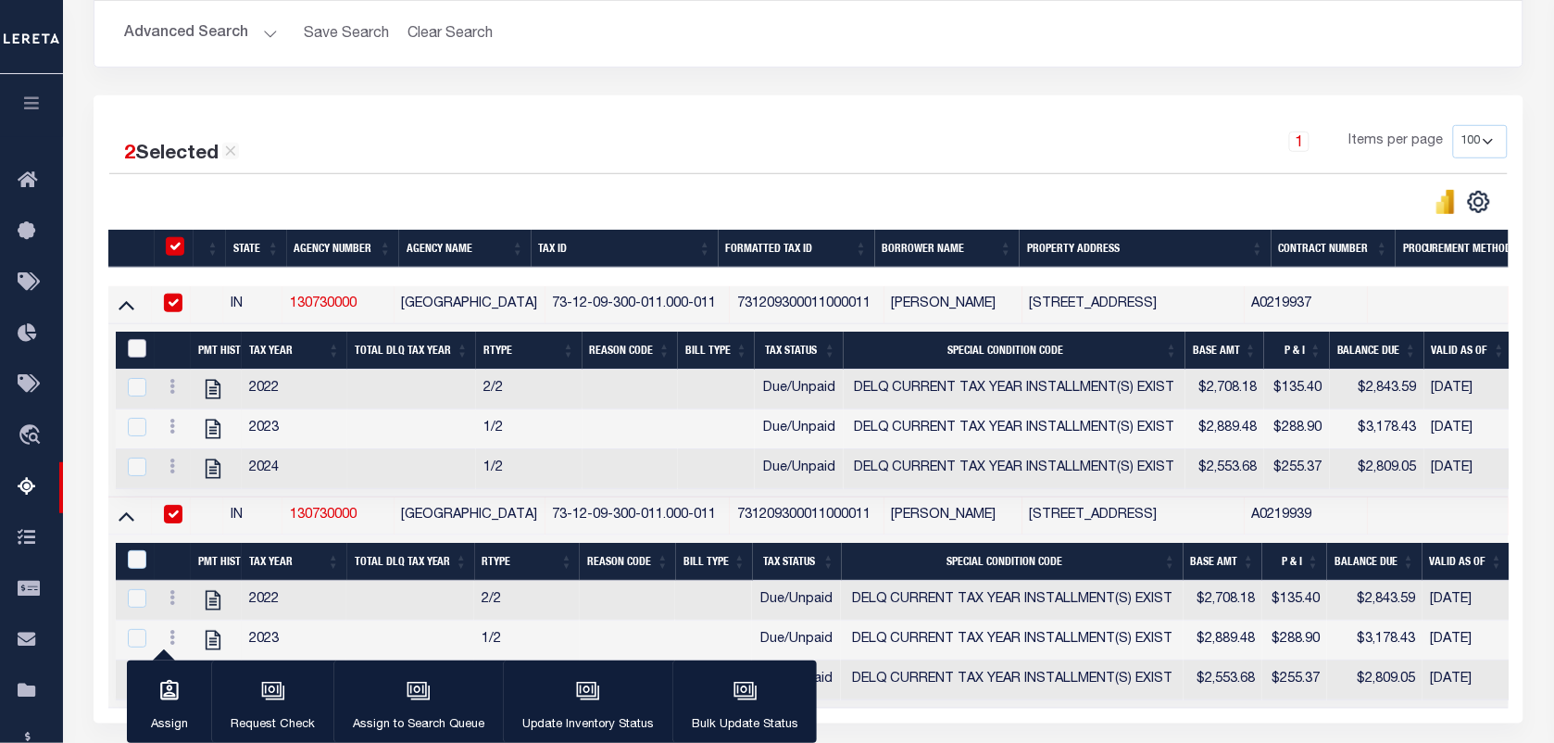
click at [139, 350] on input "&nbsp;" at bounding box center [137, 348] width 19 height 19
checkbox input "true"
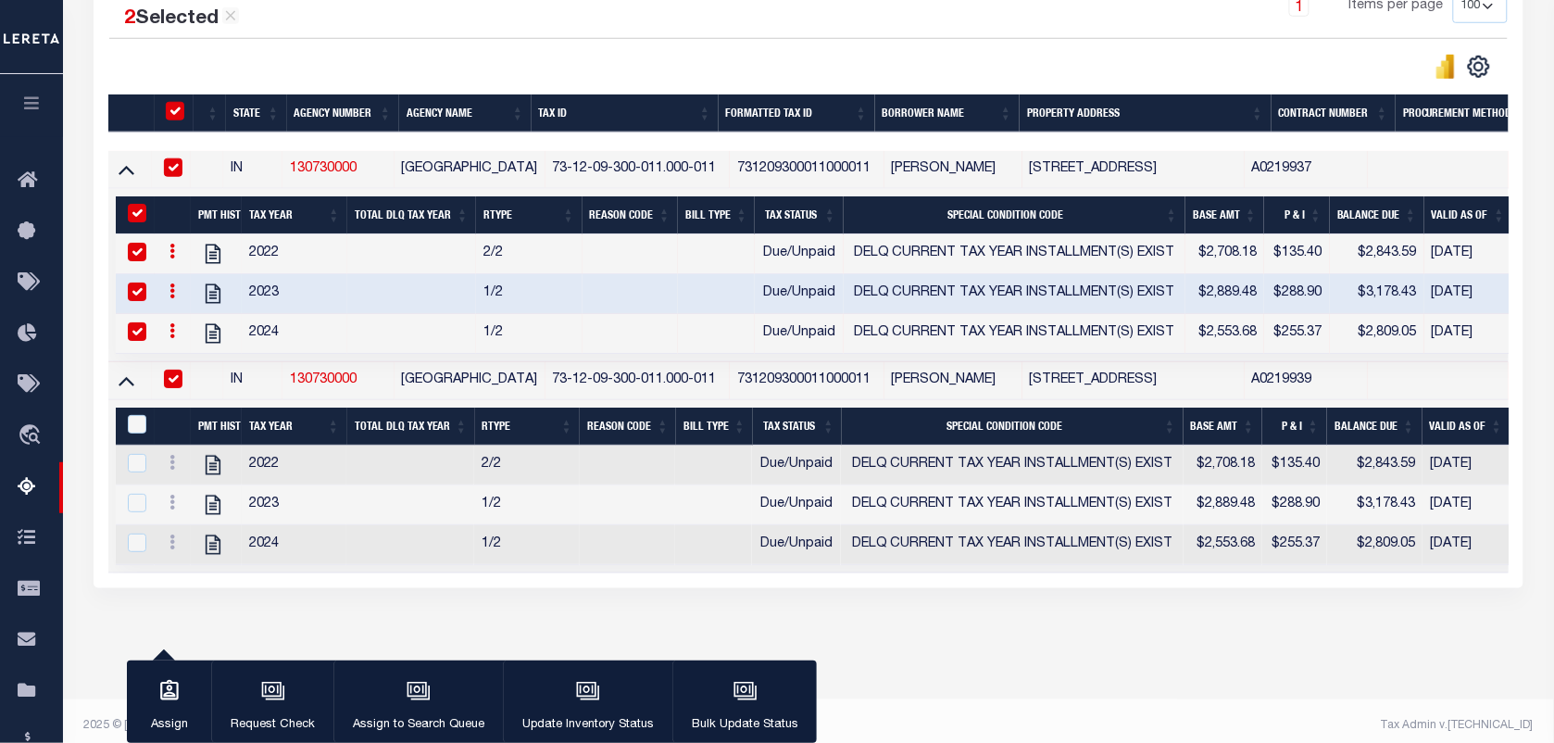
scroll to position [494, 0]
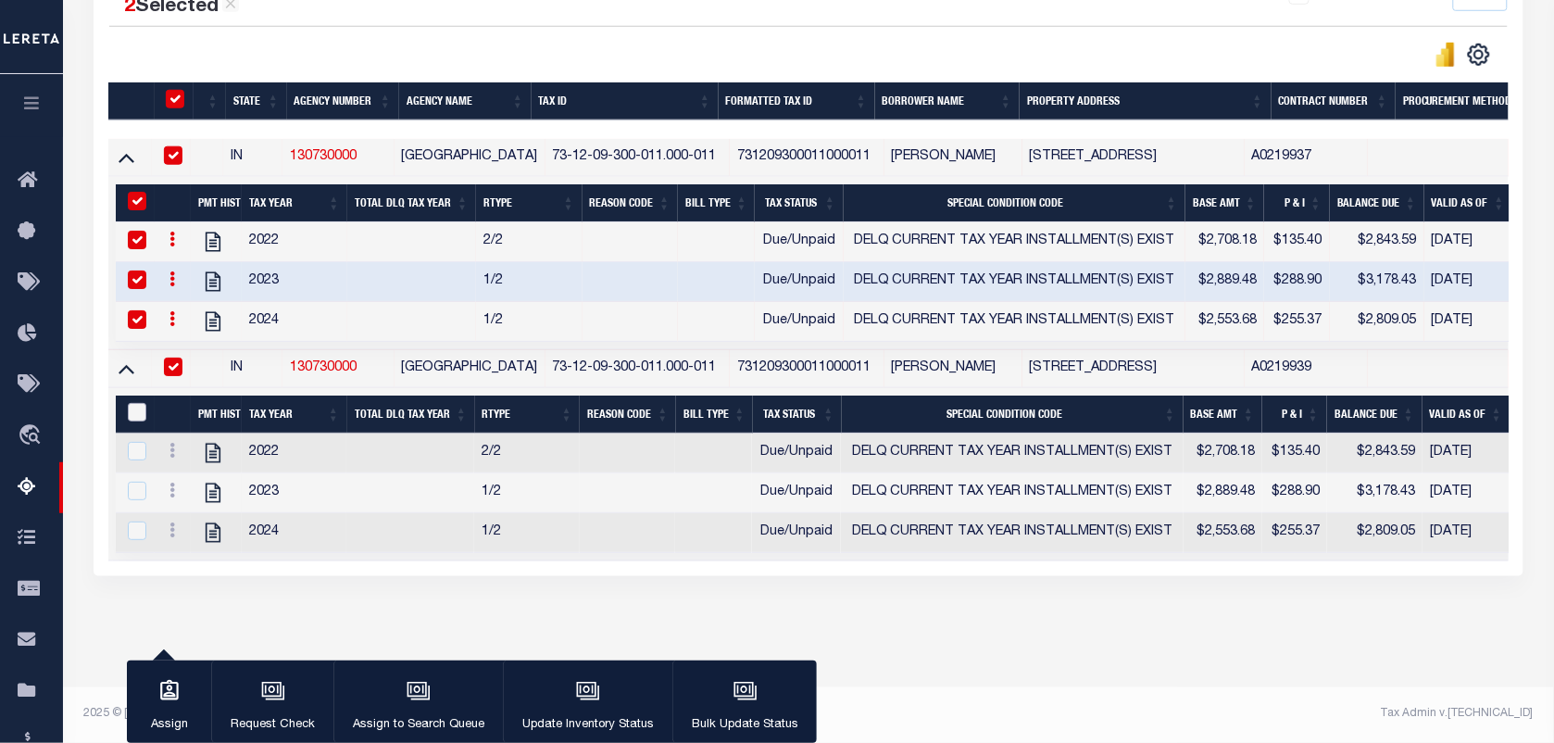
click at [135, 403] on input "&nbsp;" at bounding box center [137, 412] width 19 height 19
checkbox input "true"
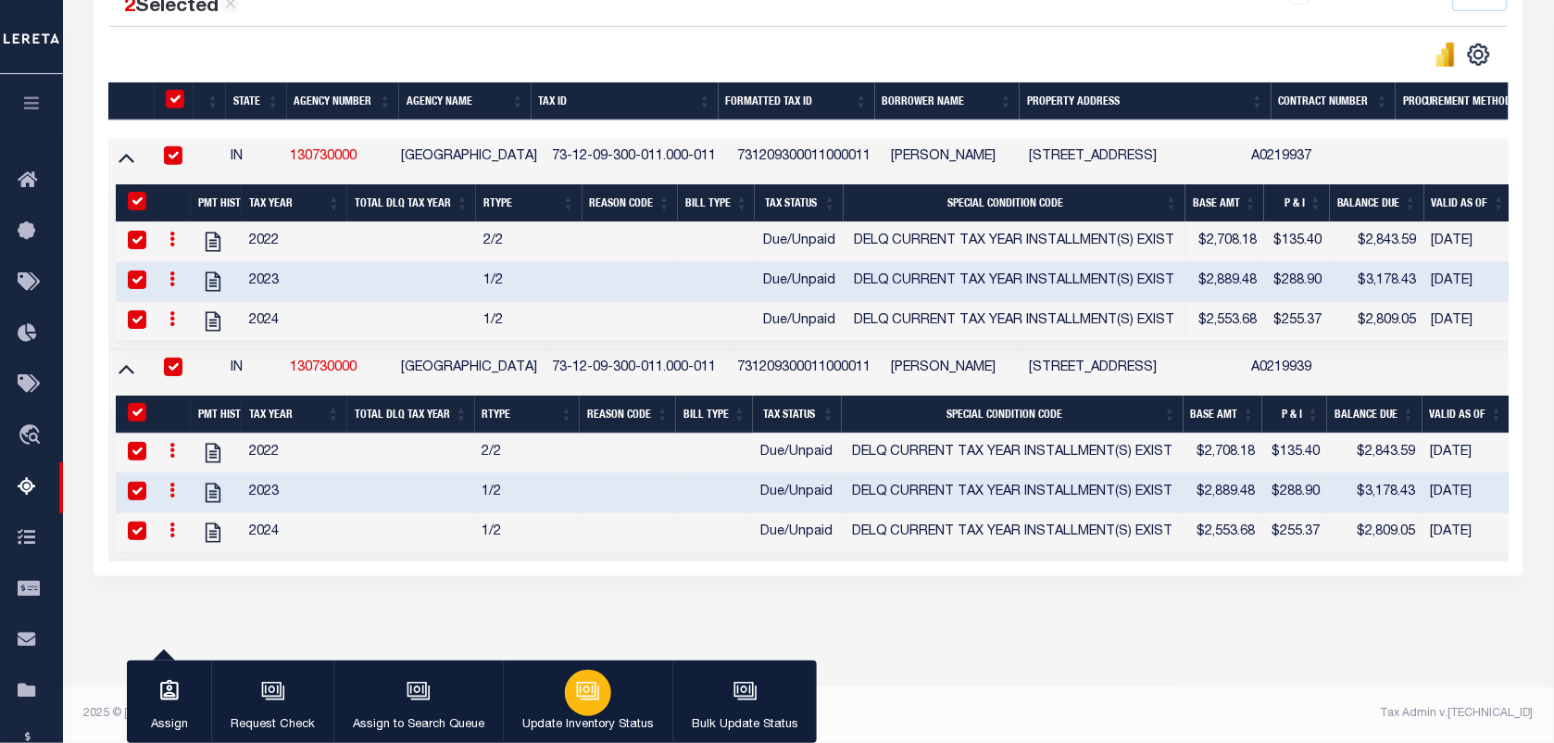
click at [583, 696] on icon "button" at bounding box center [588, 691] width 24 height 24
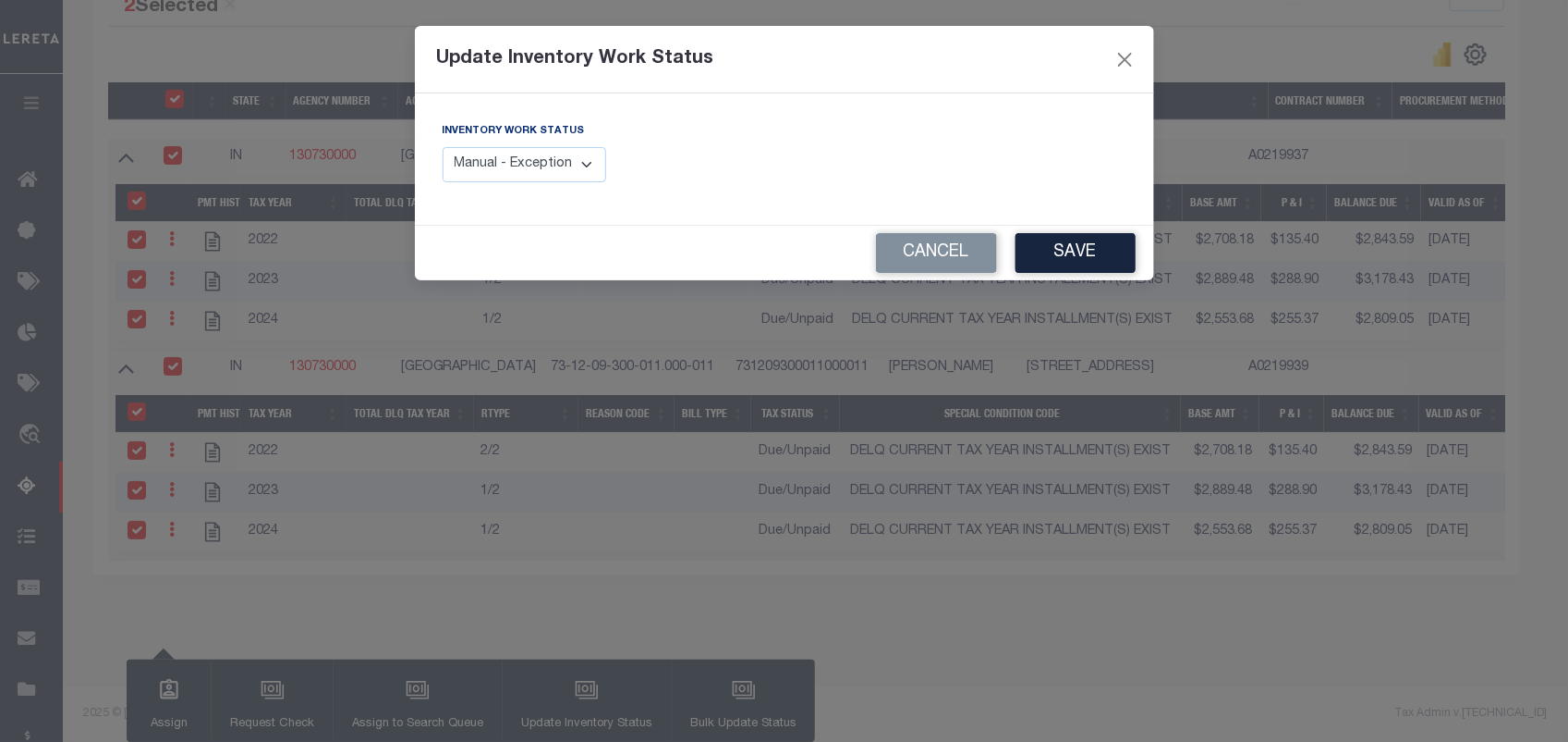
click at [525, 173] on select "Manual - Exception Pended - Awaiting Search Late Add Exception Completed" at bounding box center [525, 165] width 165 height 36
select select "4"
click at [443, 147] on select "Manual - Exception Pended - Awaiting Search Late Add Exception Completed" at bounding box center [525, 165] width 165 height 36
click at [1089, 259] on button "Save" at bounding box center [1076, 253] width 120 height 40
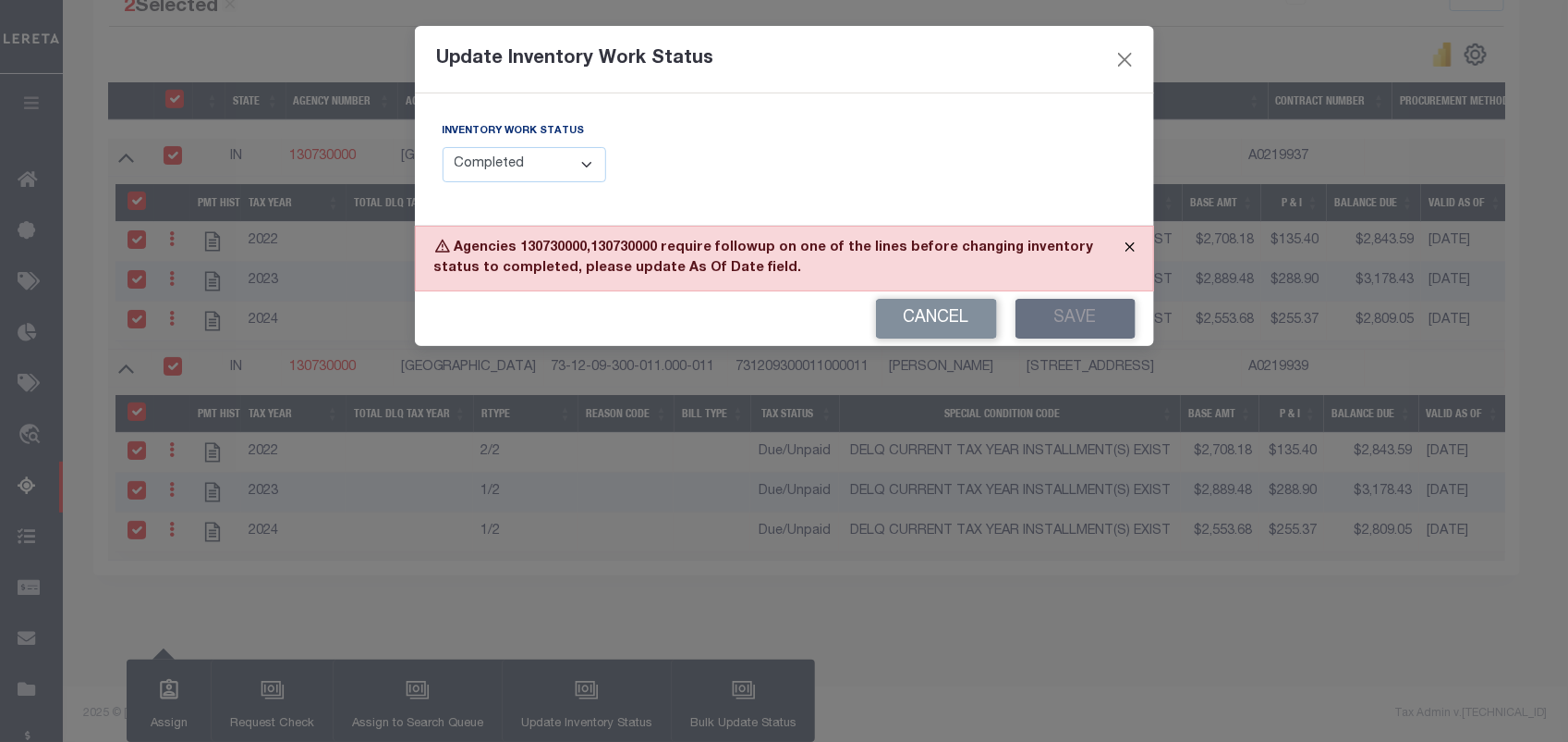
click at [1123, 250] on button "Close" at bounding box center [1130, 247] width 46 height 41
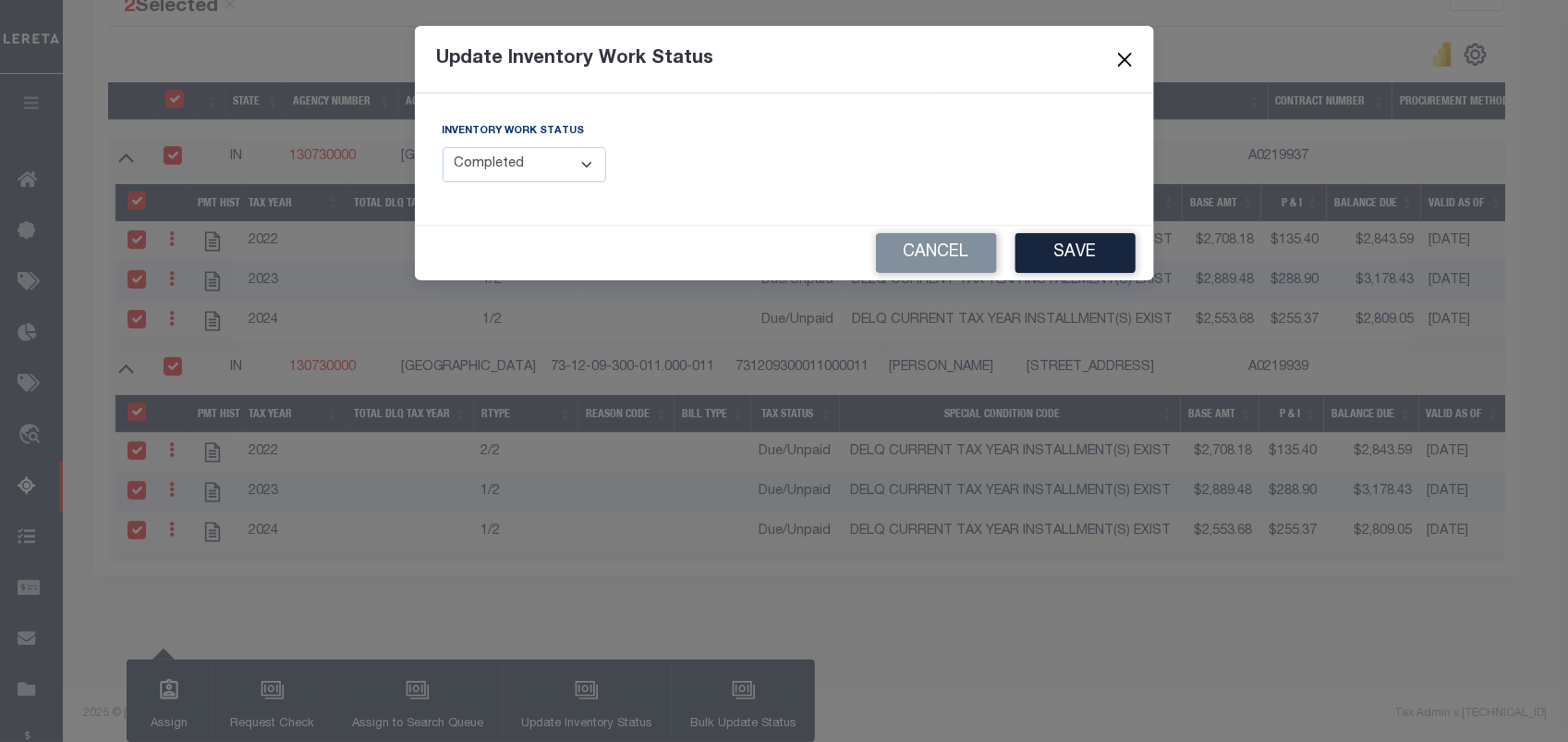
click at [1123, 56] on button "Close" at bounding box center [1125, 59] width 24 height 24
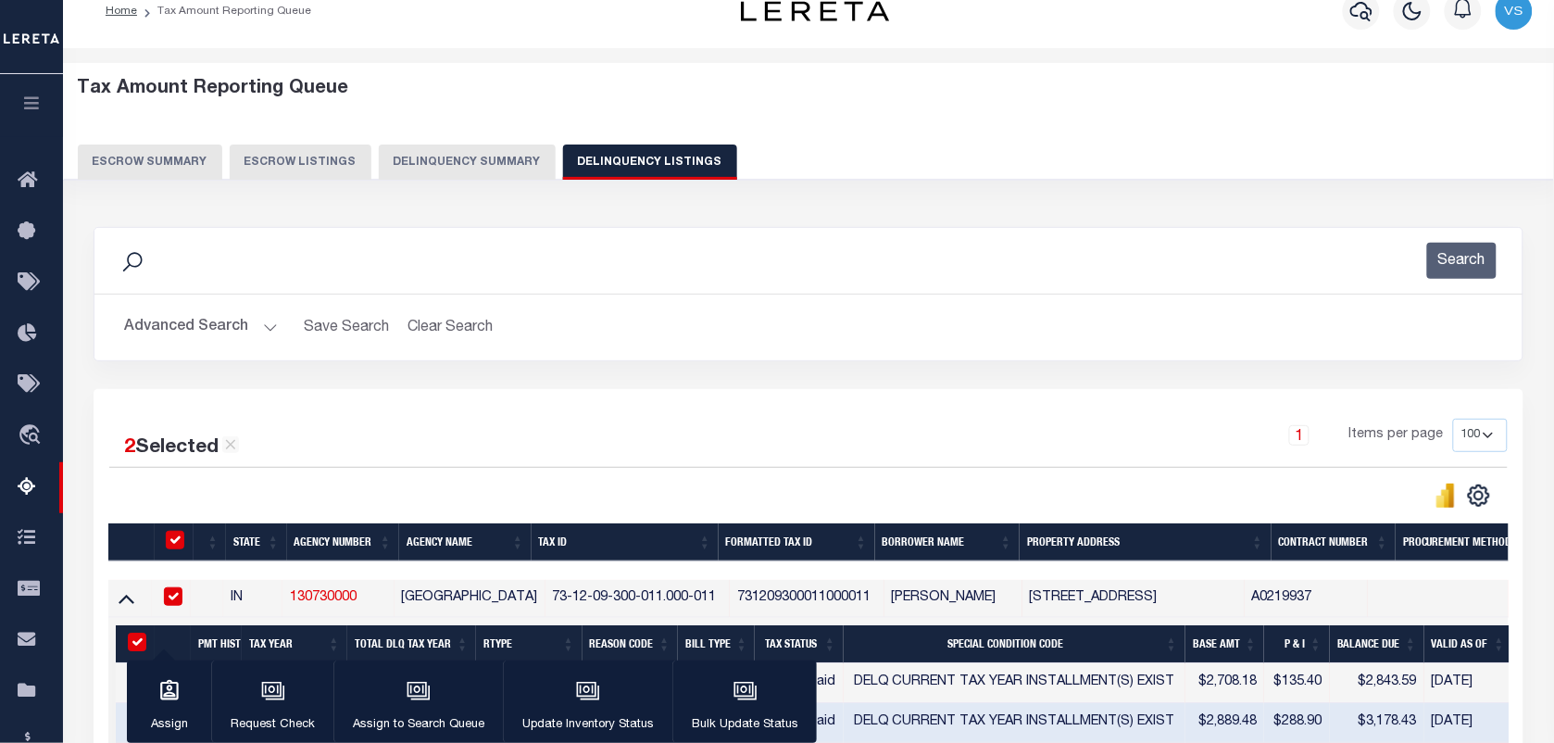
scroll to position [0, 0]
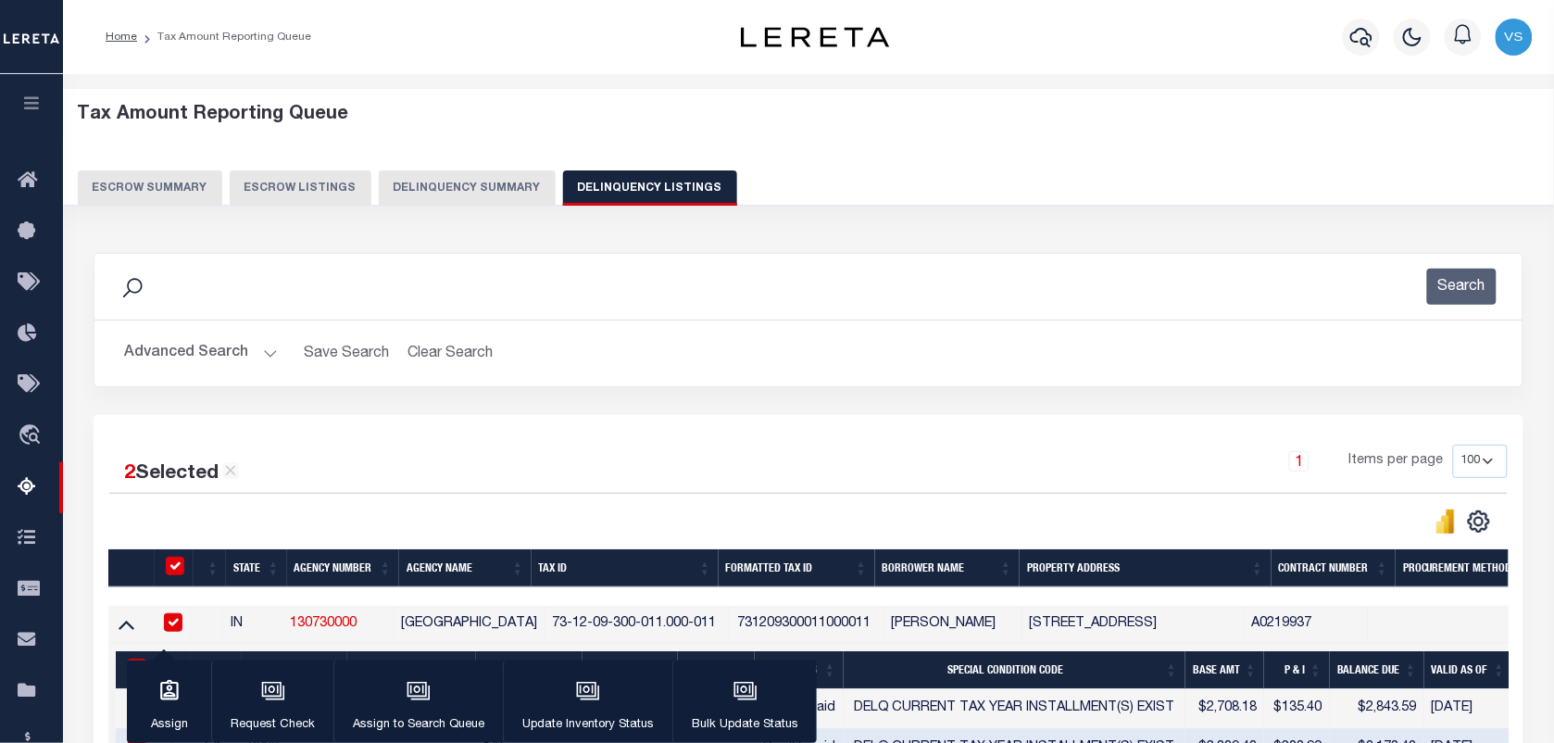
click at [269, 355] on button "Advanced Search" at bounding box center [201, 353] width 154 height 36
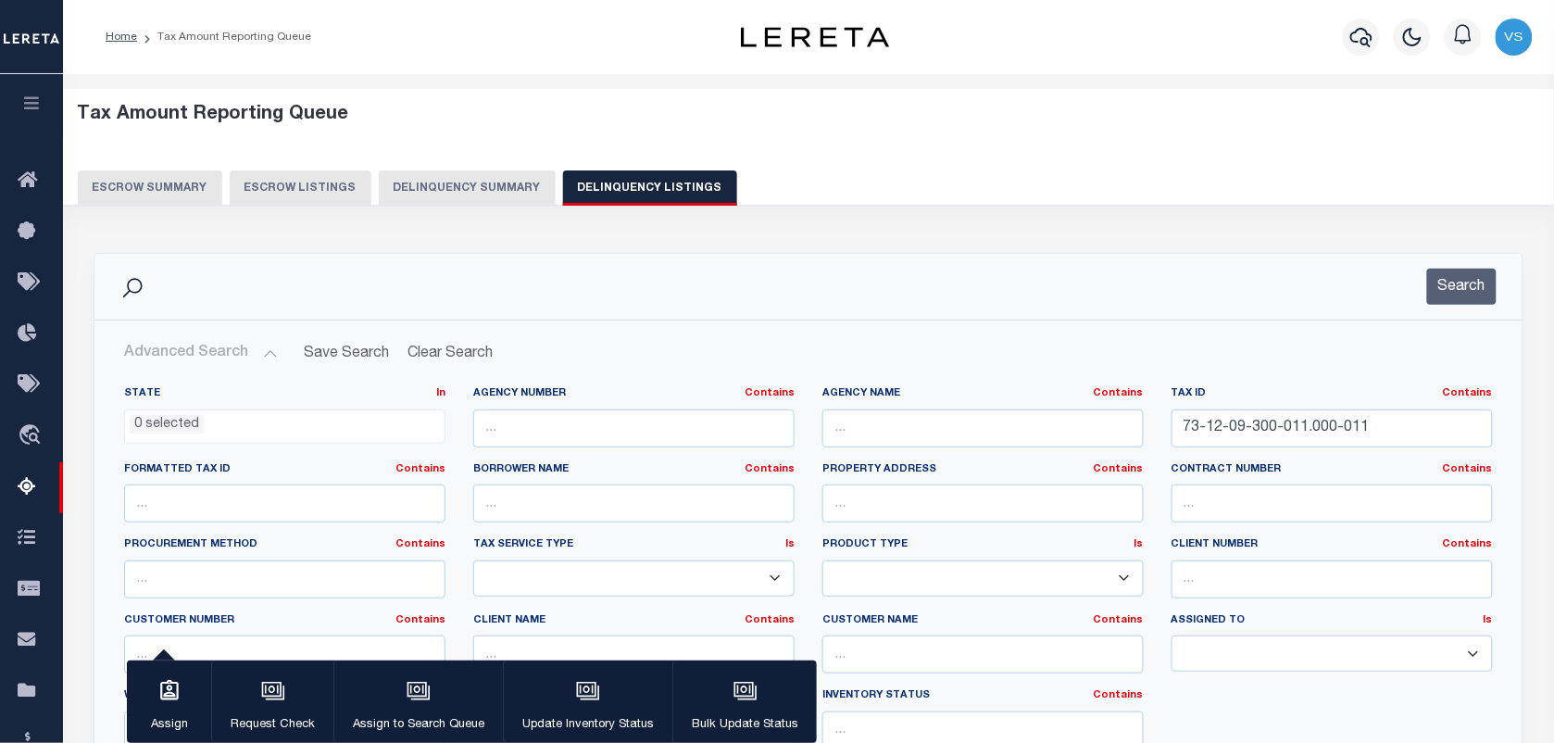
click at [265, 357] on button "Advanced Search" at bounding box center [201, 353] width 154 height 36
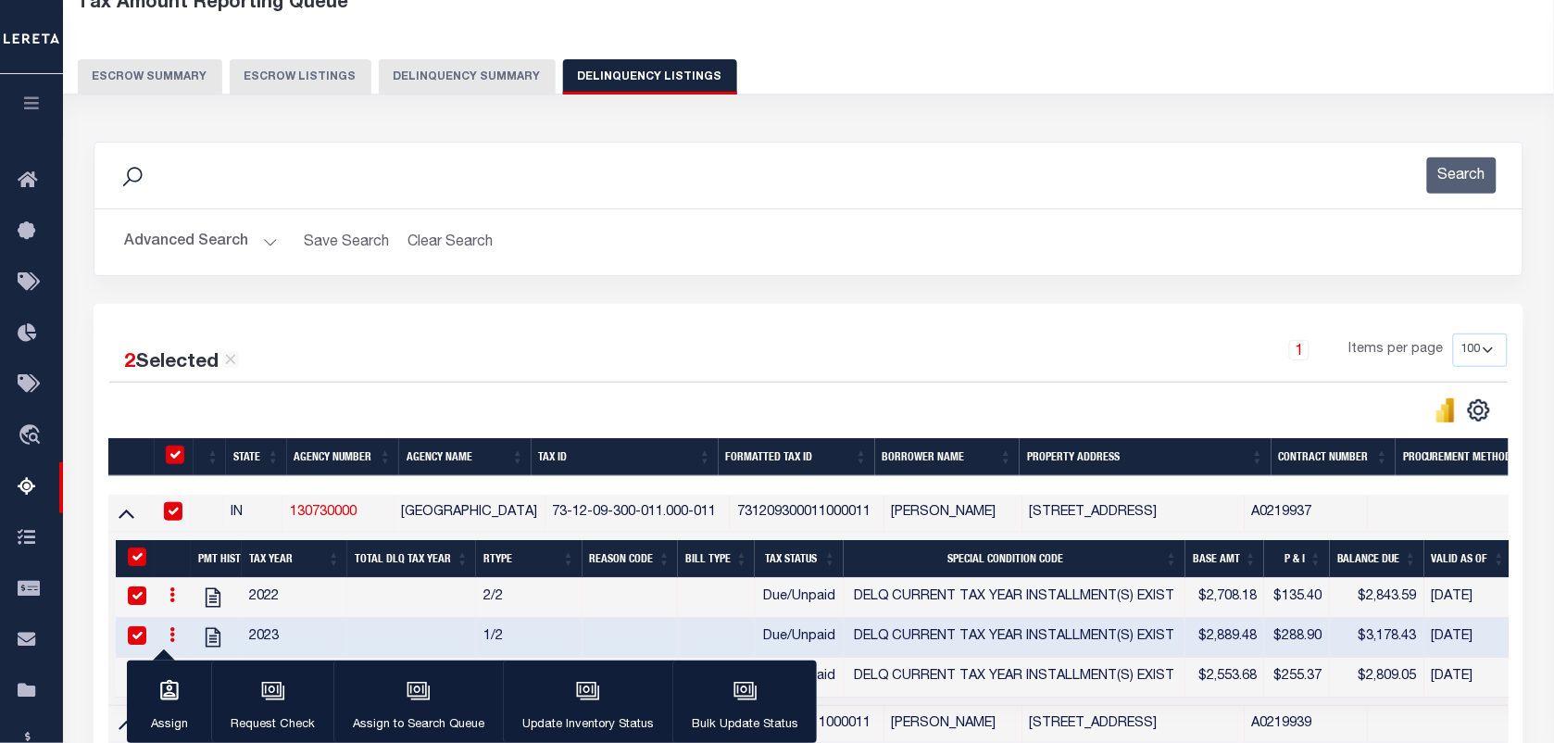
scroll to position [116, 0]
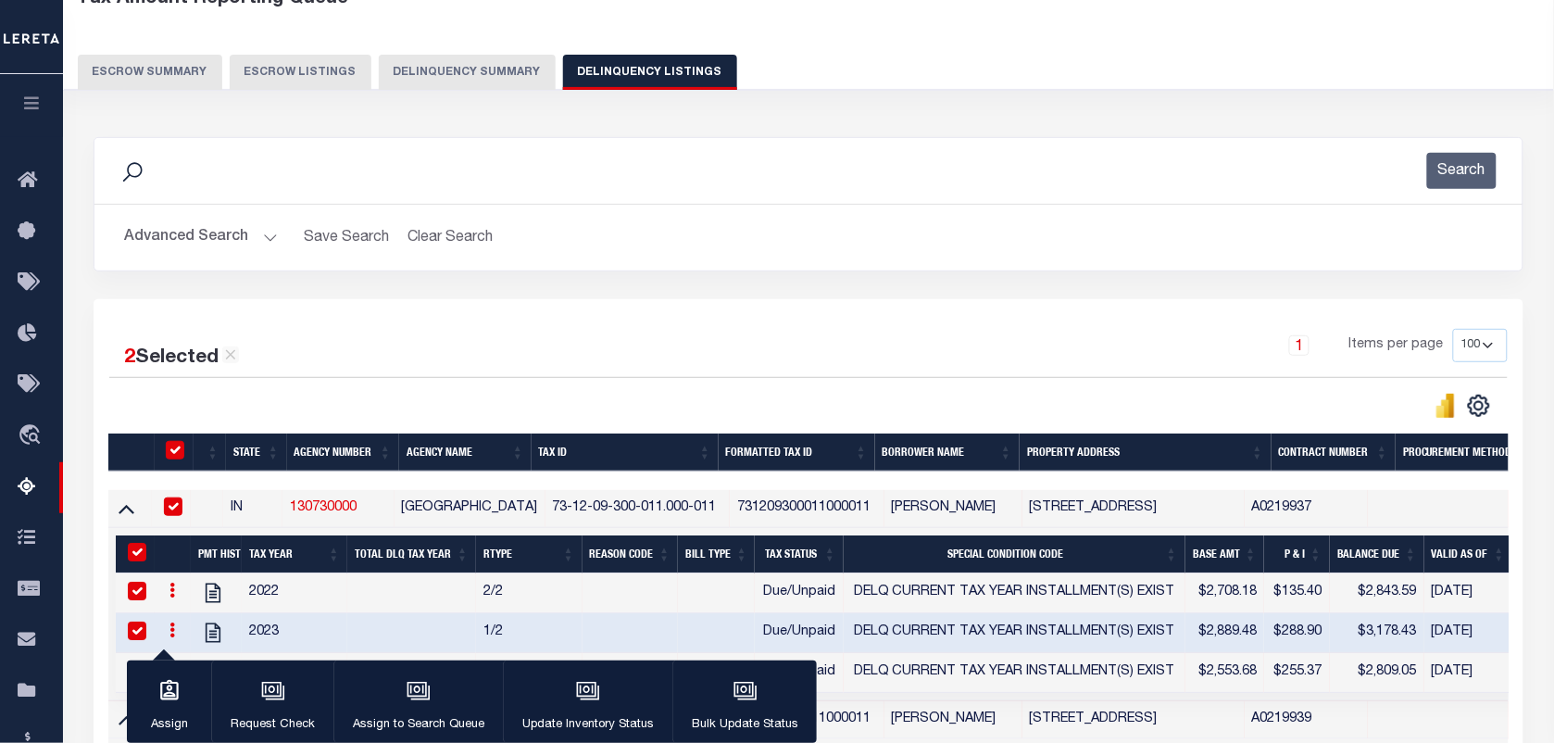
click at [173, 594] on icon at bounding box center [172, 589] width 6 height 15
click at [192, 662] on li at bounding box center [194, 651] width 63 height 31
checkbox input "false"
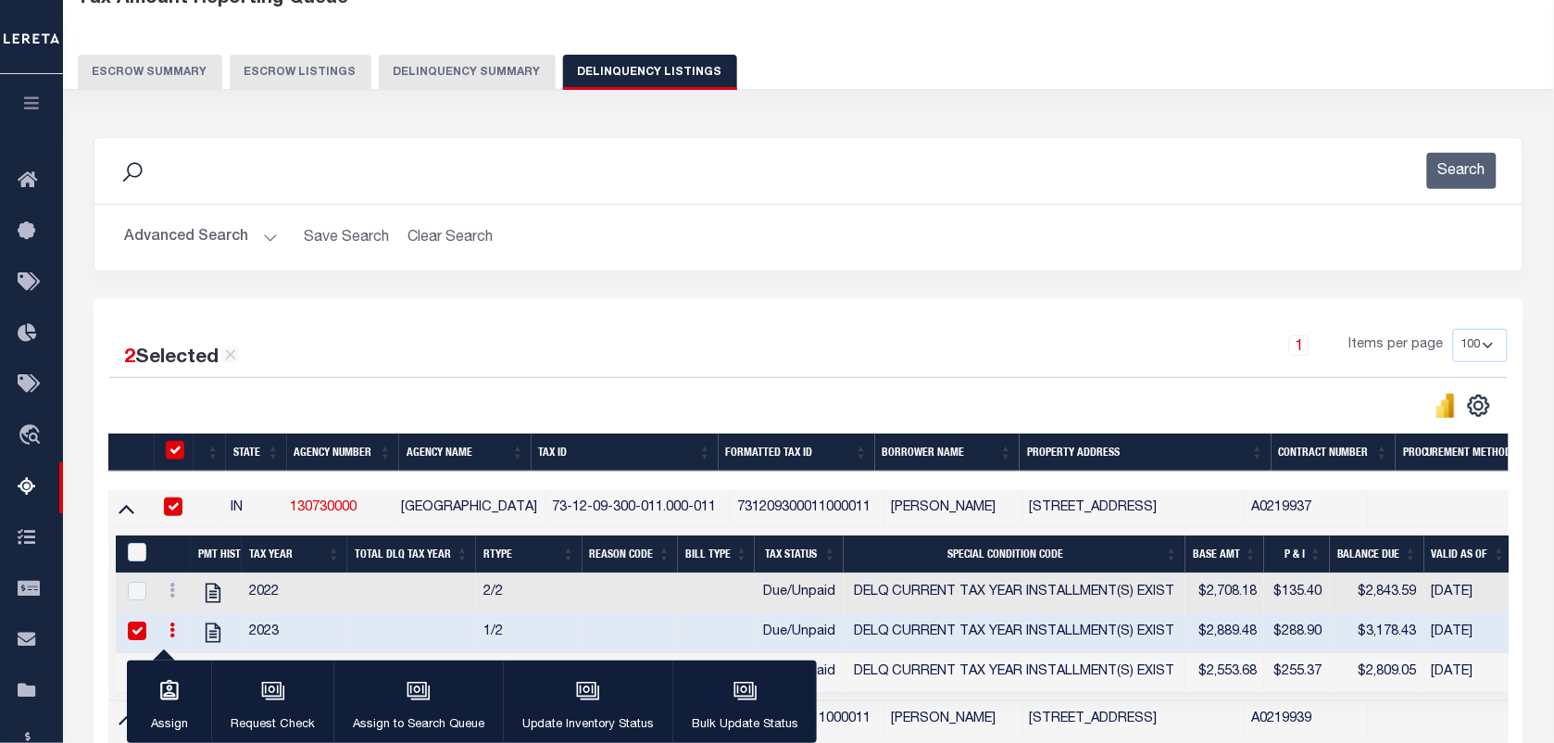
click at [179, 456] on input "checkbox" at bounding box center [175, 450] width 19 height 19
checkbox input "false"
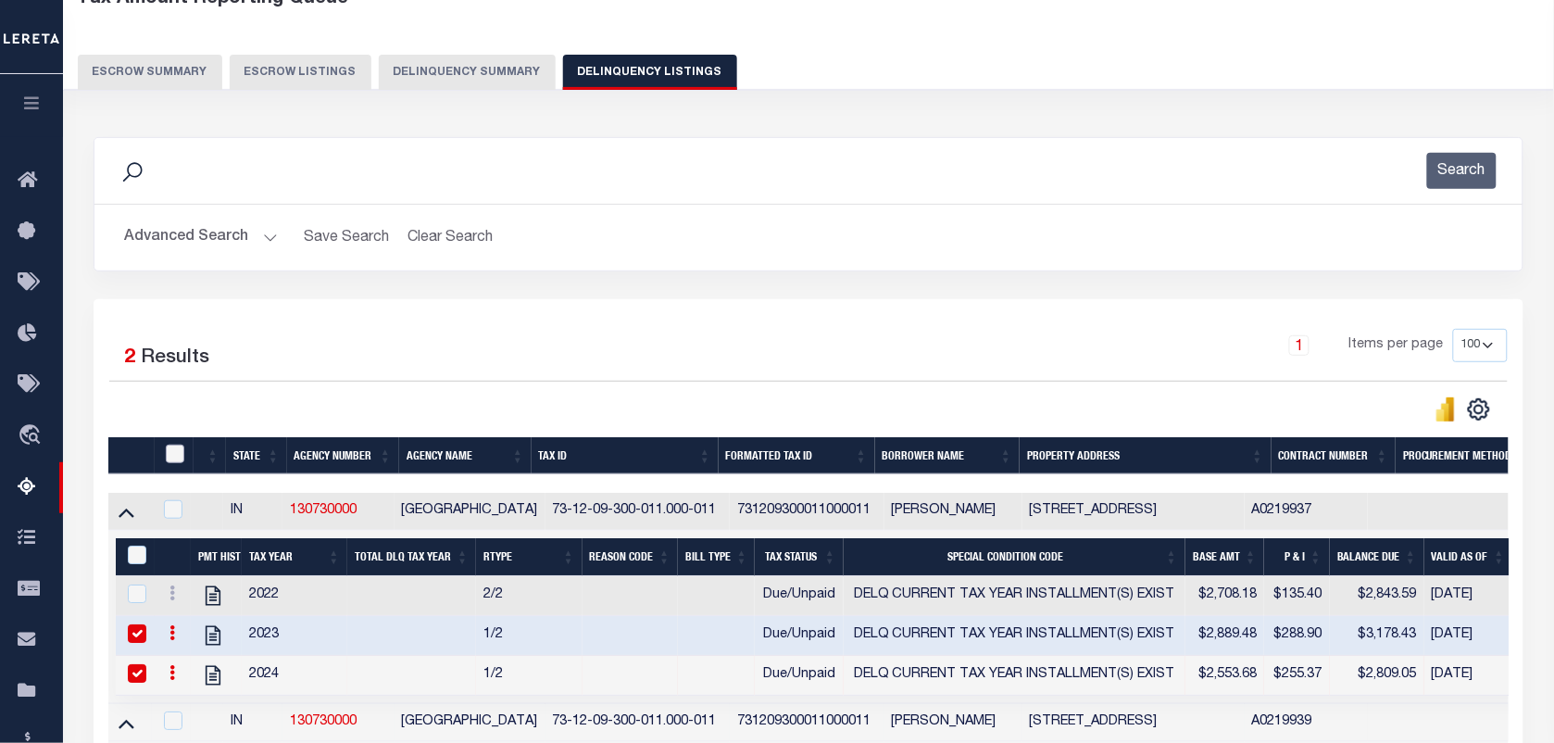
click at [179, 456] on input "checkbox" at bounding box center [175, 453] width 19 height 19
checkbox input "true"
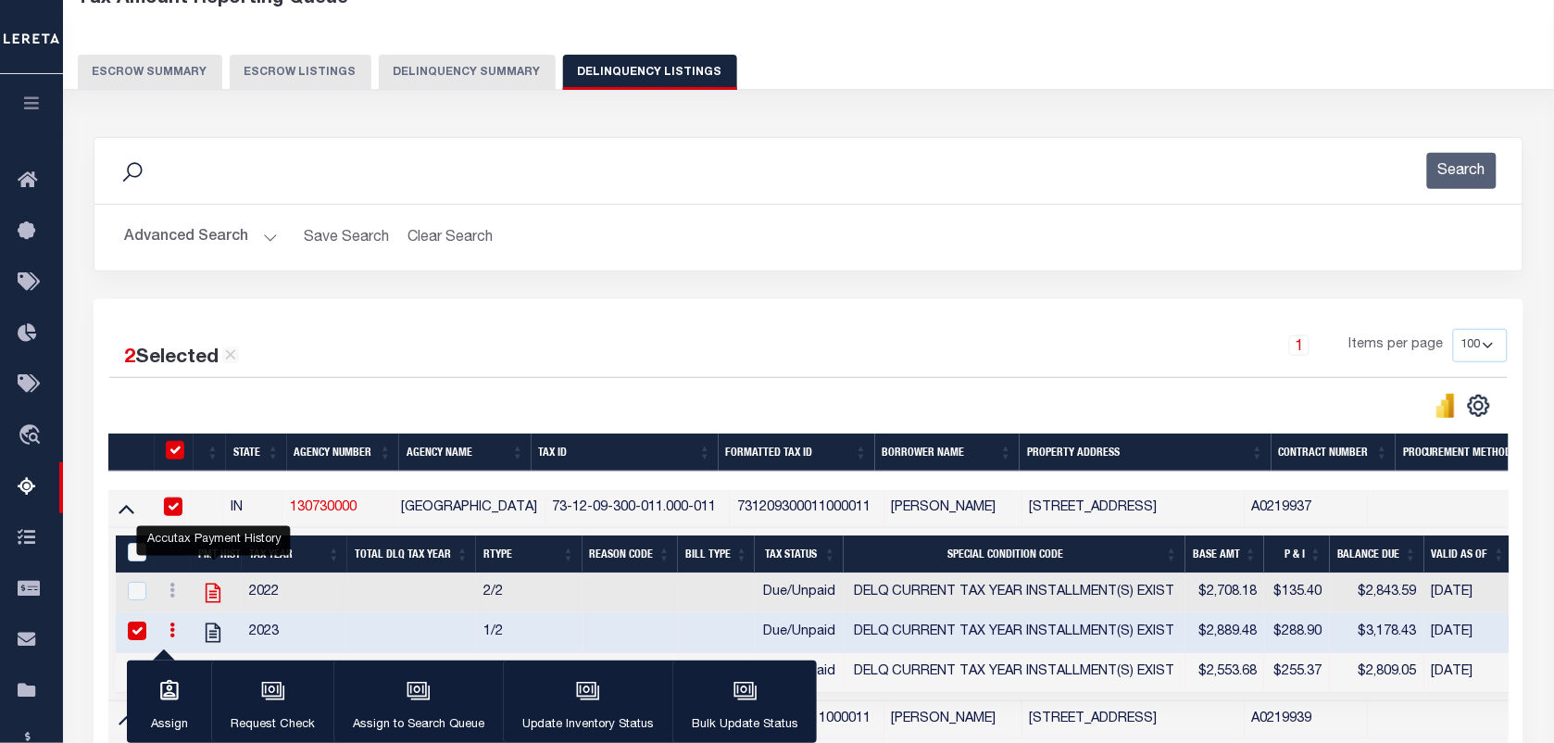
click at [210, 602] on icon "" at bounding box center [213, 593] width 24 height 24
checkbox input "true"
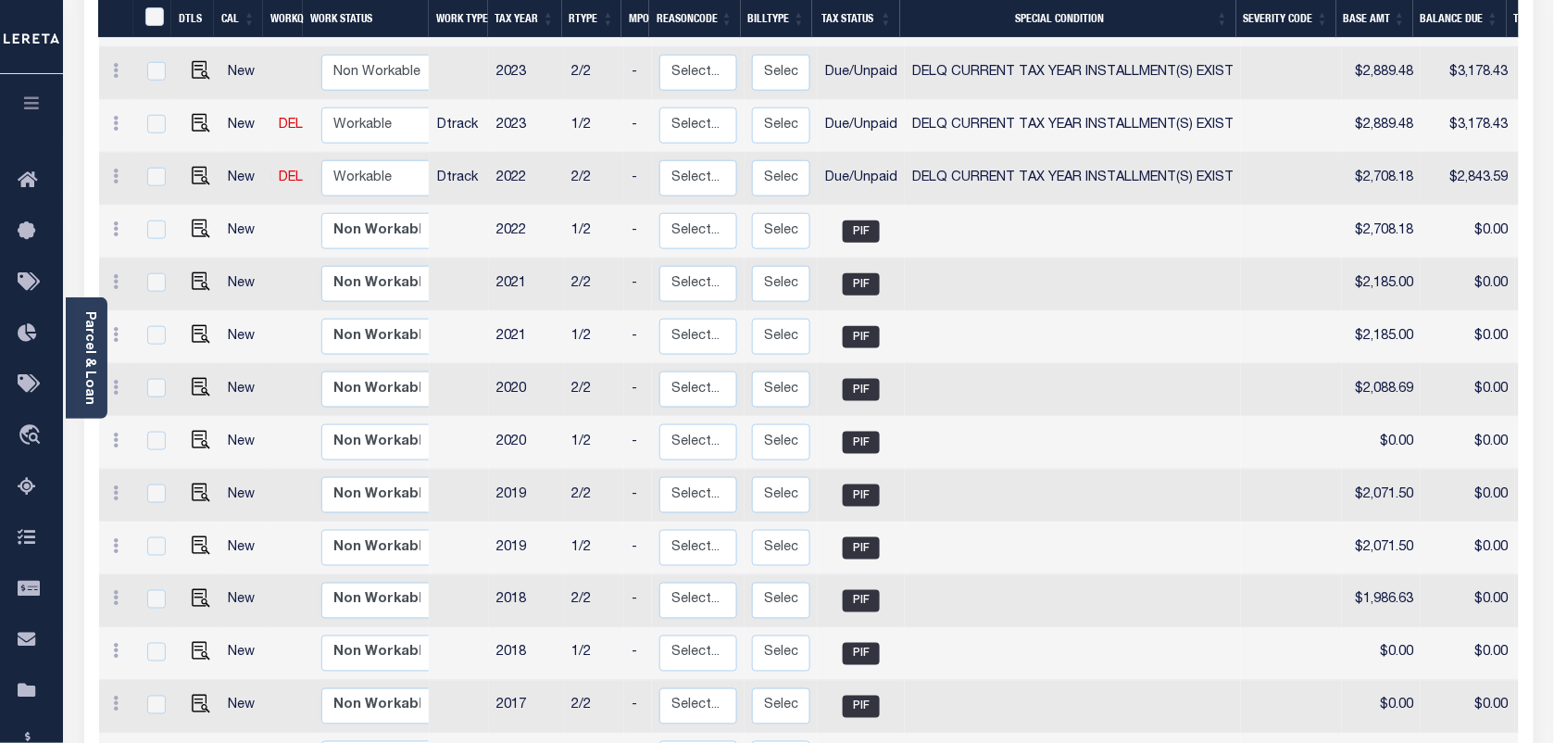
scroll to position [343, 0]
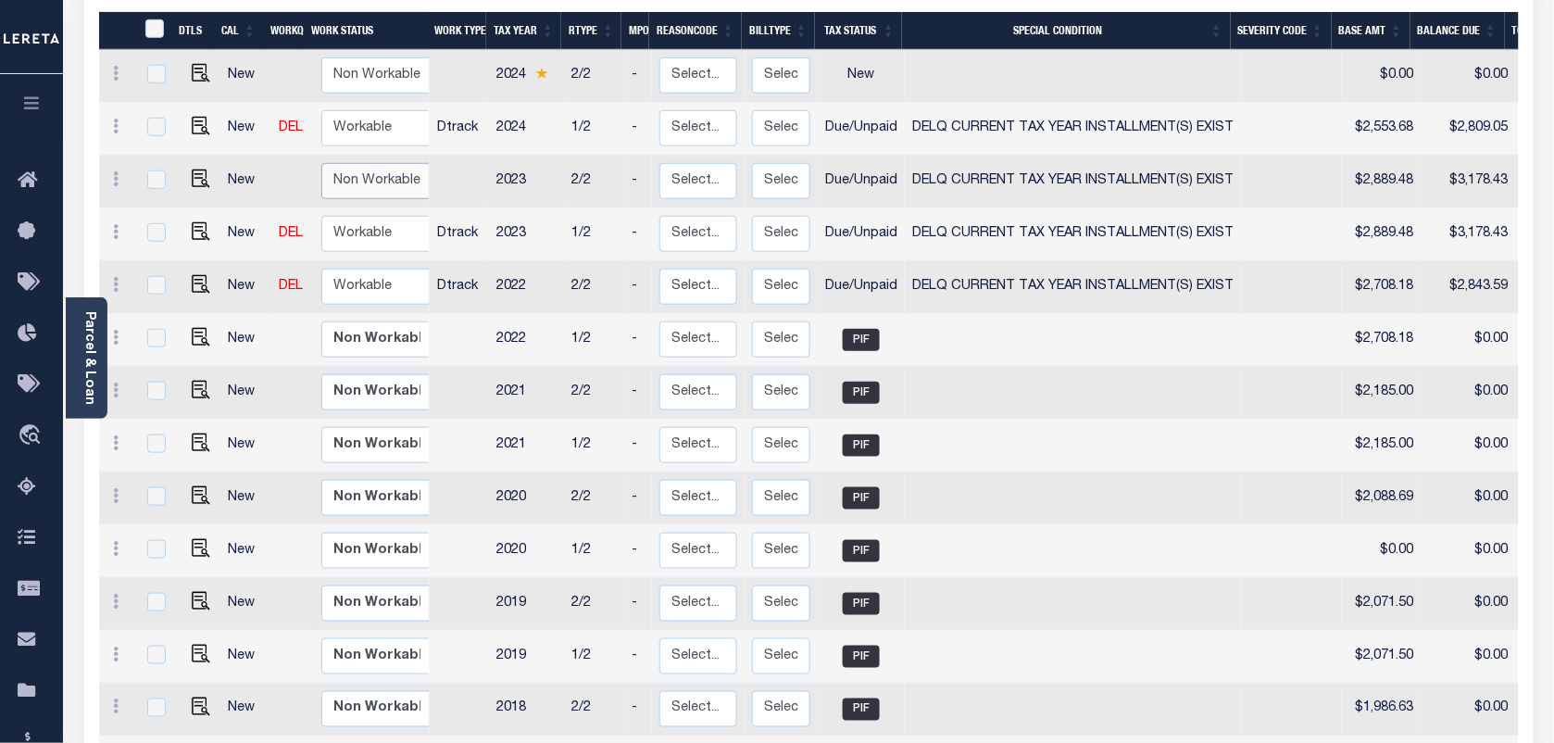
click at [358, 194] on select "Non Workable Workable" at bounding box center [376, 181] width 111 height 36
checkbox input "true"
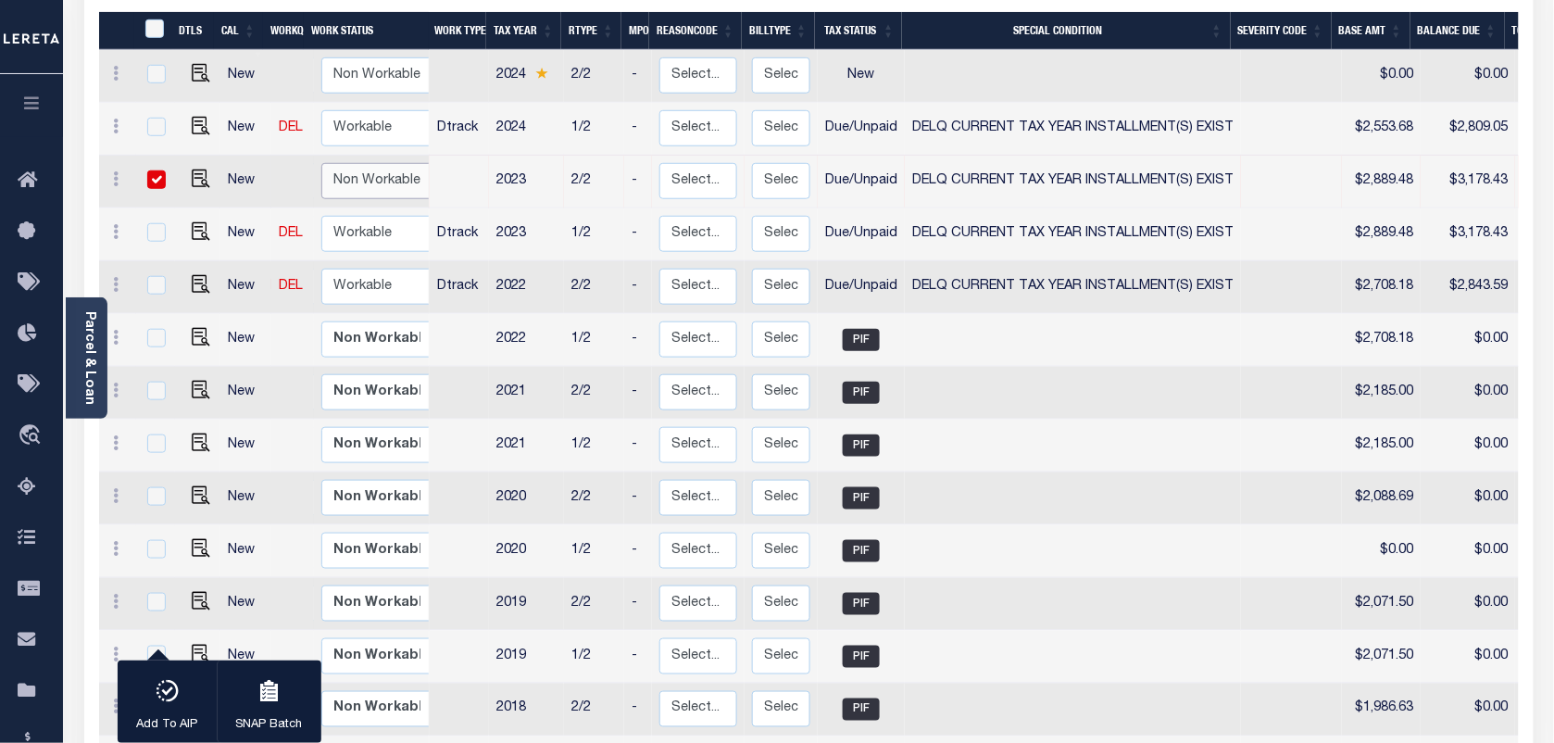
select select "false"
click at [321, 167] on select "Non Workable Workable" at bounding box center [376, 181] width 111 height 36
checkbox input "false"
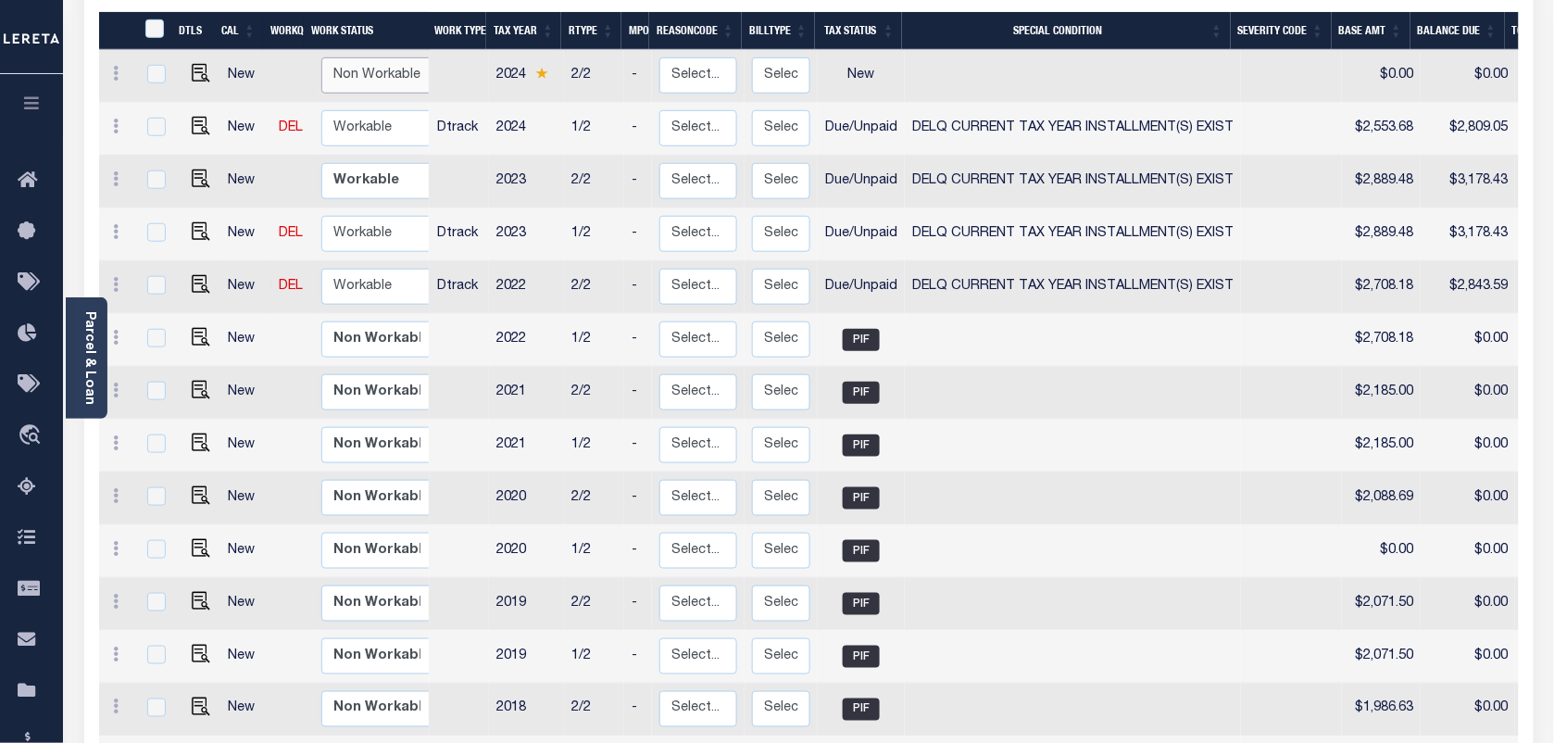
click at [395, 83] on select "Non Workable Workable" at bounding box center [376, 75] width 111 height 36
checkbox input "true"
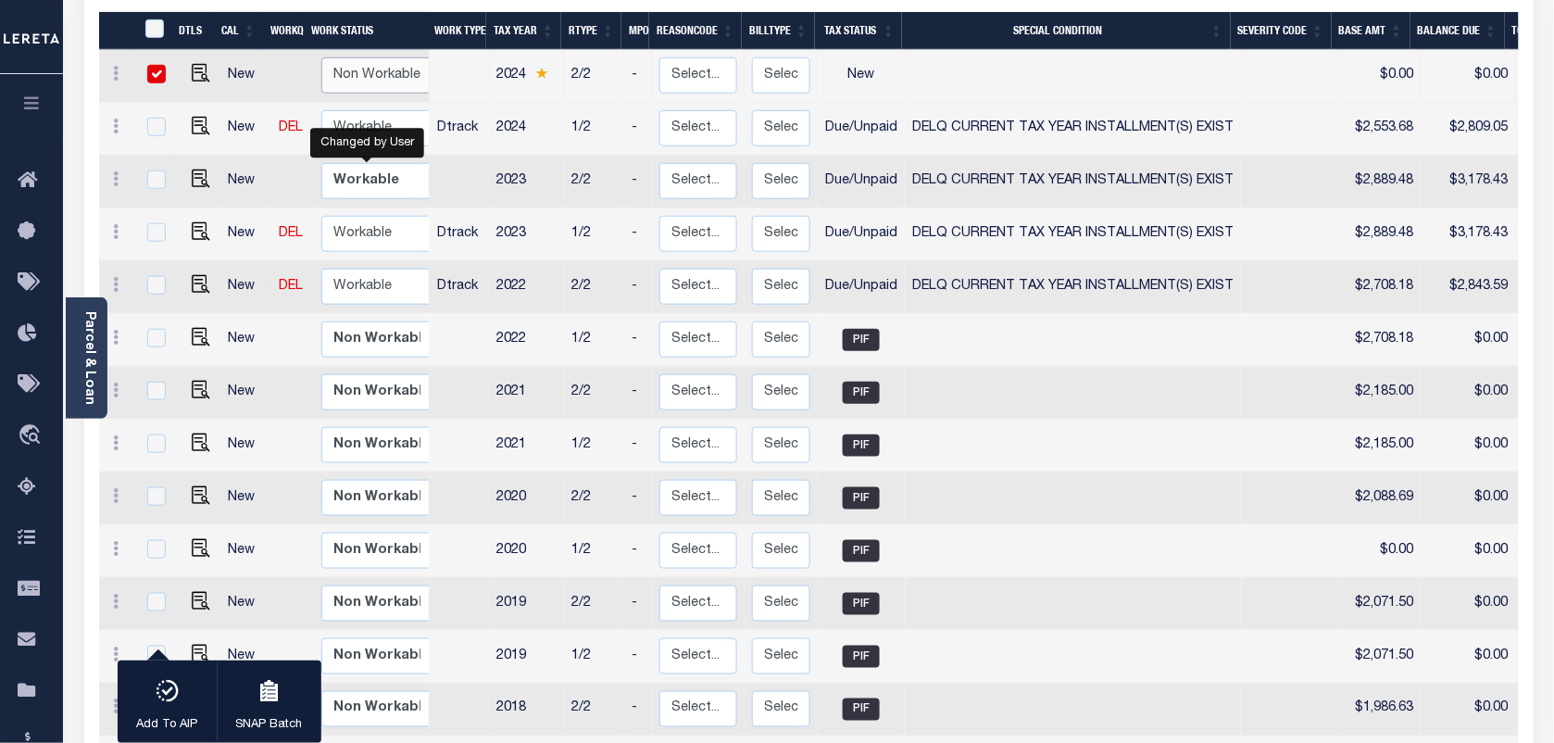
select select "false"
click at [321, 61] on select "Non Workable Workable" at bounding box center [376, 75] width 111 height 36
checkbox input "false"
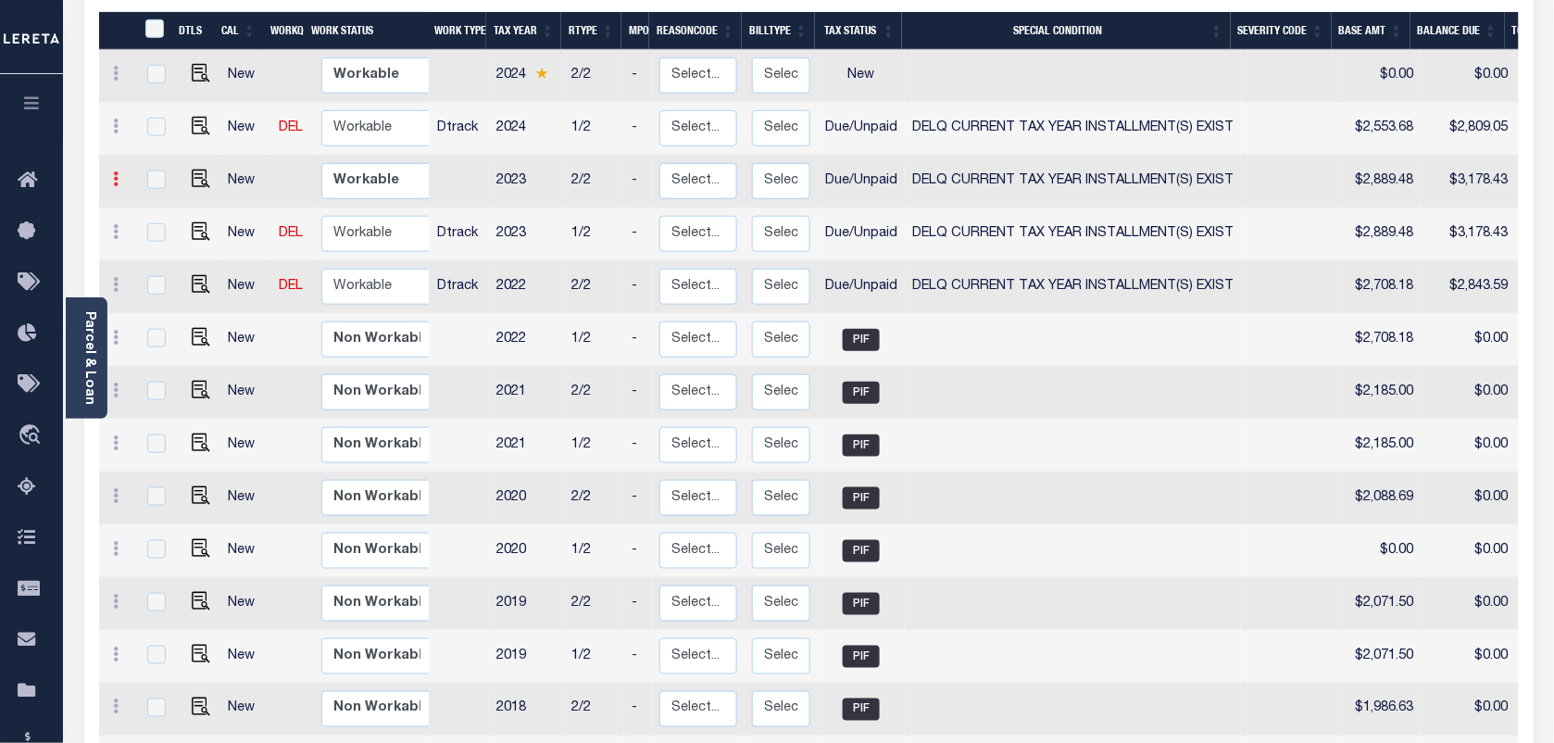
click at [108, 178] on link at bounding box center [116, 181] width 20 height 15
click at [156, 210] on img at bounding box center [160, 211] width 19 height 19
checkbox input "true"
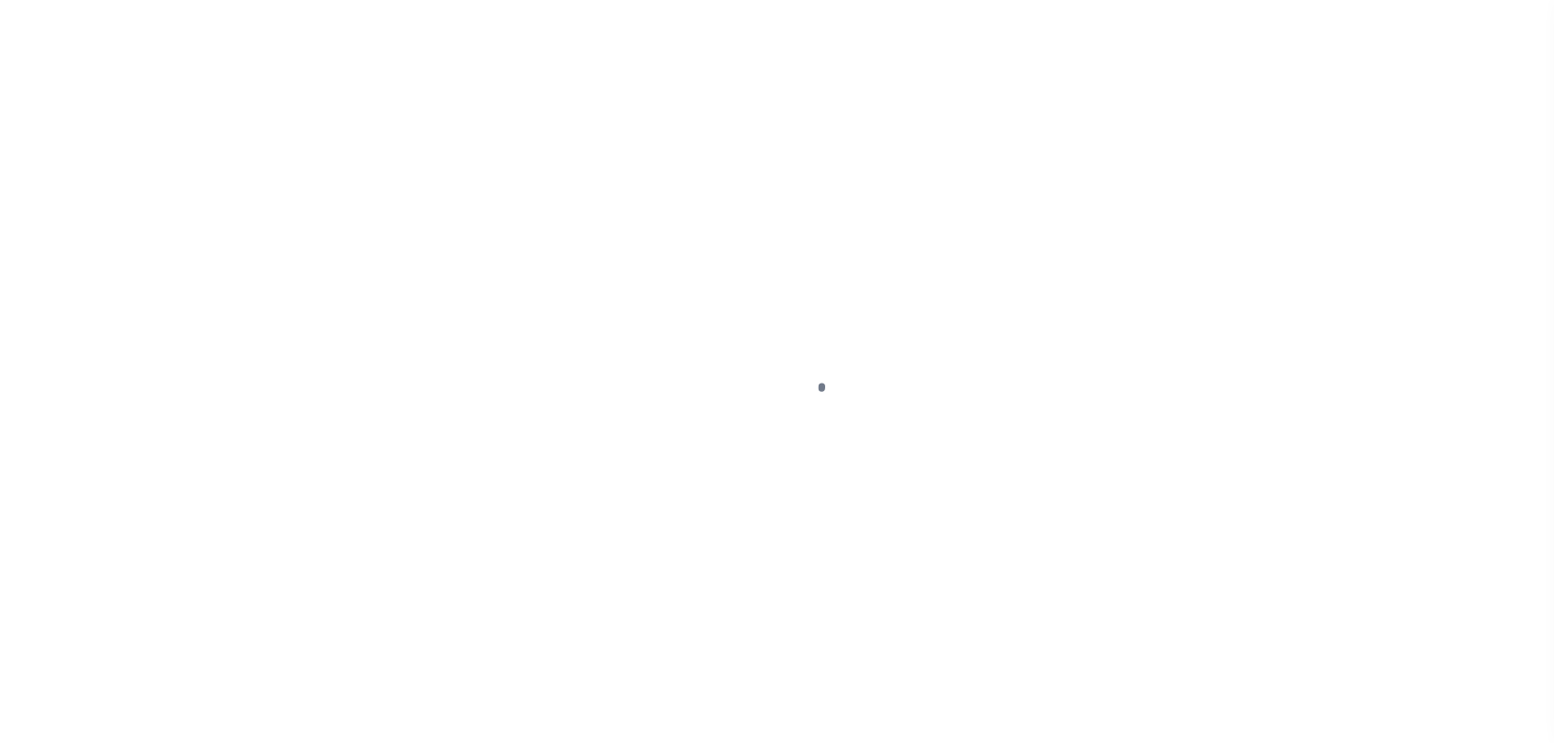
select select "DUE"
select select "17"
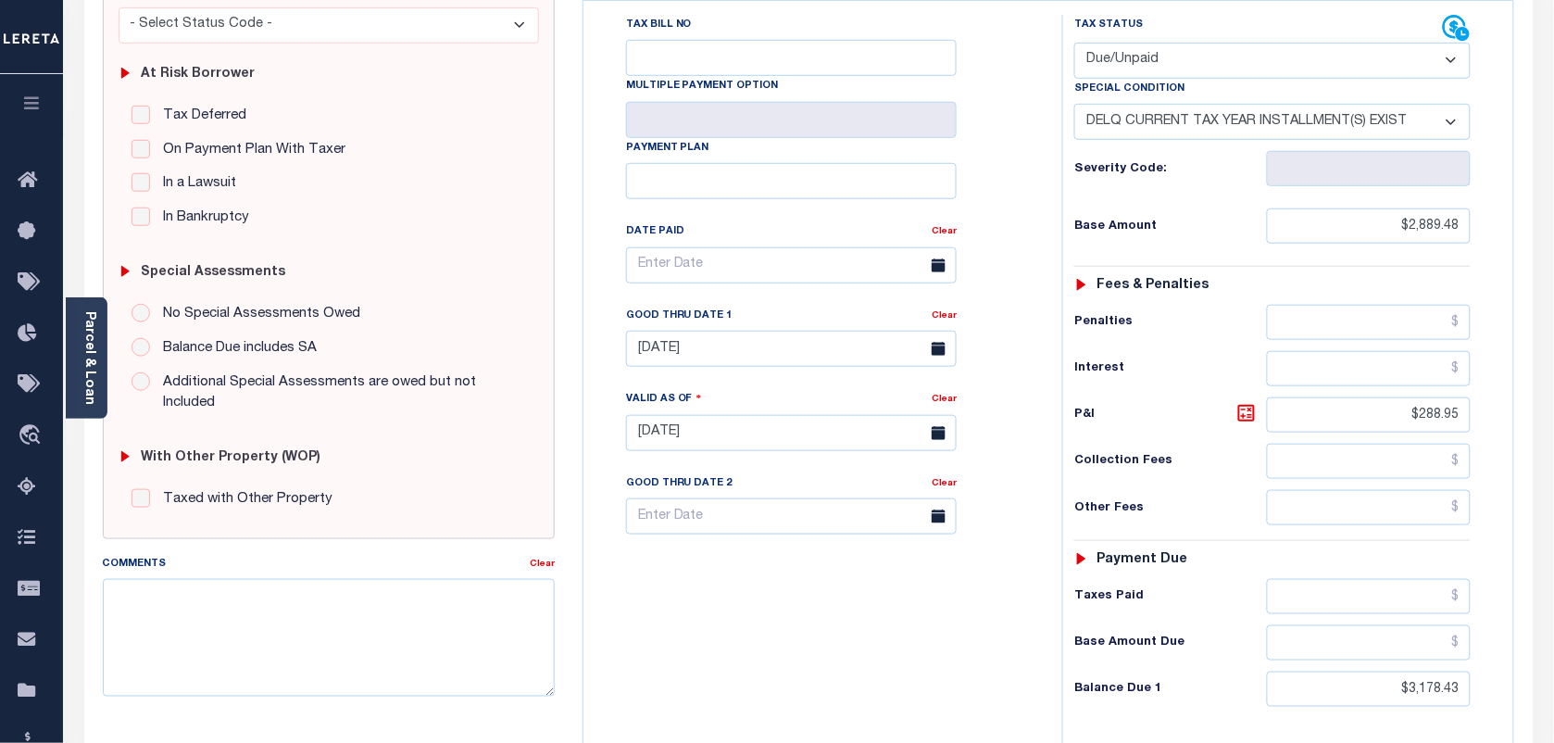
scroll to position [347, 0]
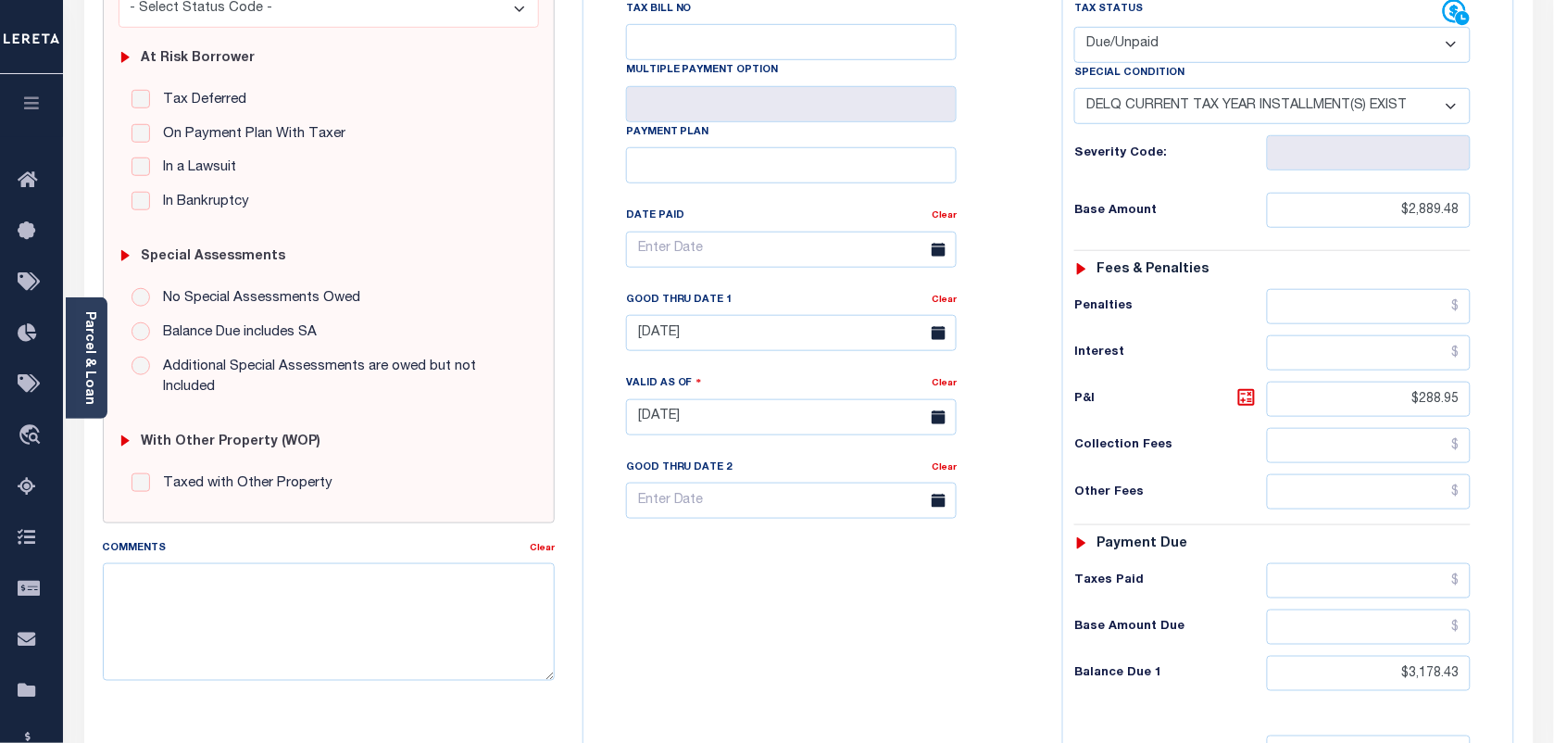
click at [1394, 111] on select "-- Select Special Condition -- 3RD PARTY TAX LIEN AGENCY TAX LIEN (A.K.A Inside…" at bounding box center [1272, 106] width 396 height 36
click at [1074, 92] on select "-- Select Special Condition -- 3RD PARTY TAX LIEN AGENCY TAX LIEN (A.K.A Inside…" at bounding box center [1272, 106] width 396 height 36
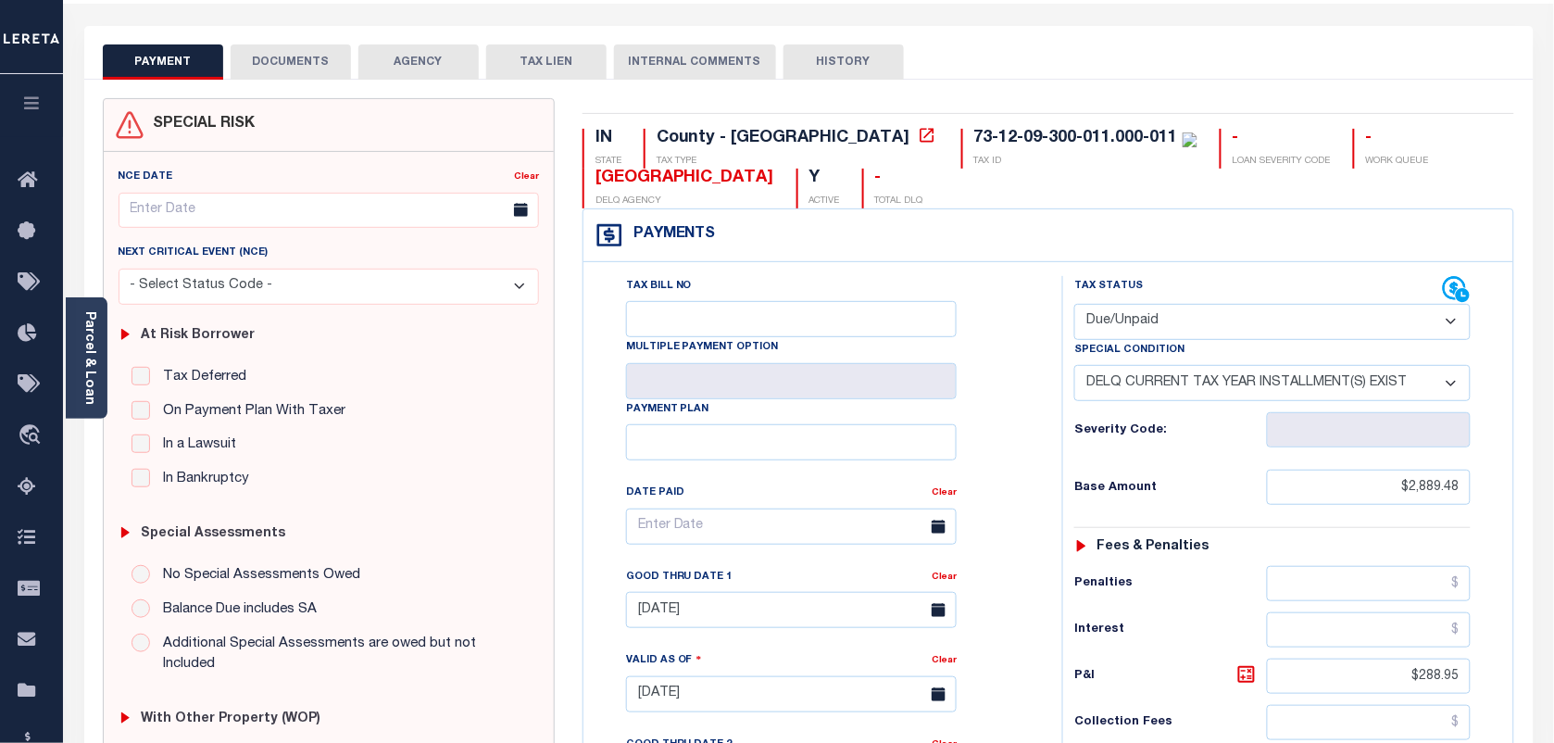
scroll to position [0, 0]
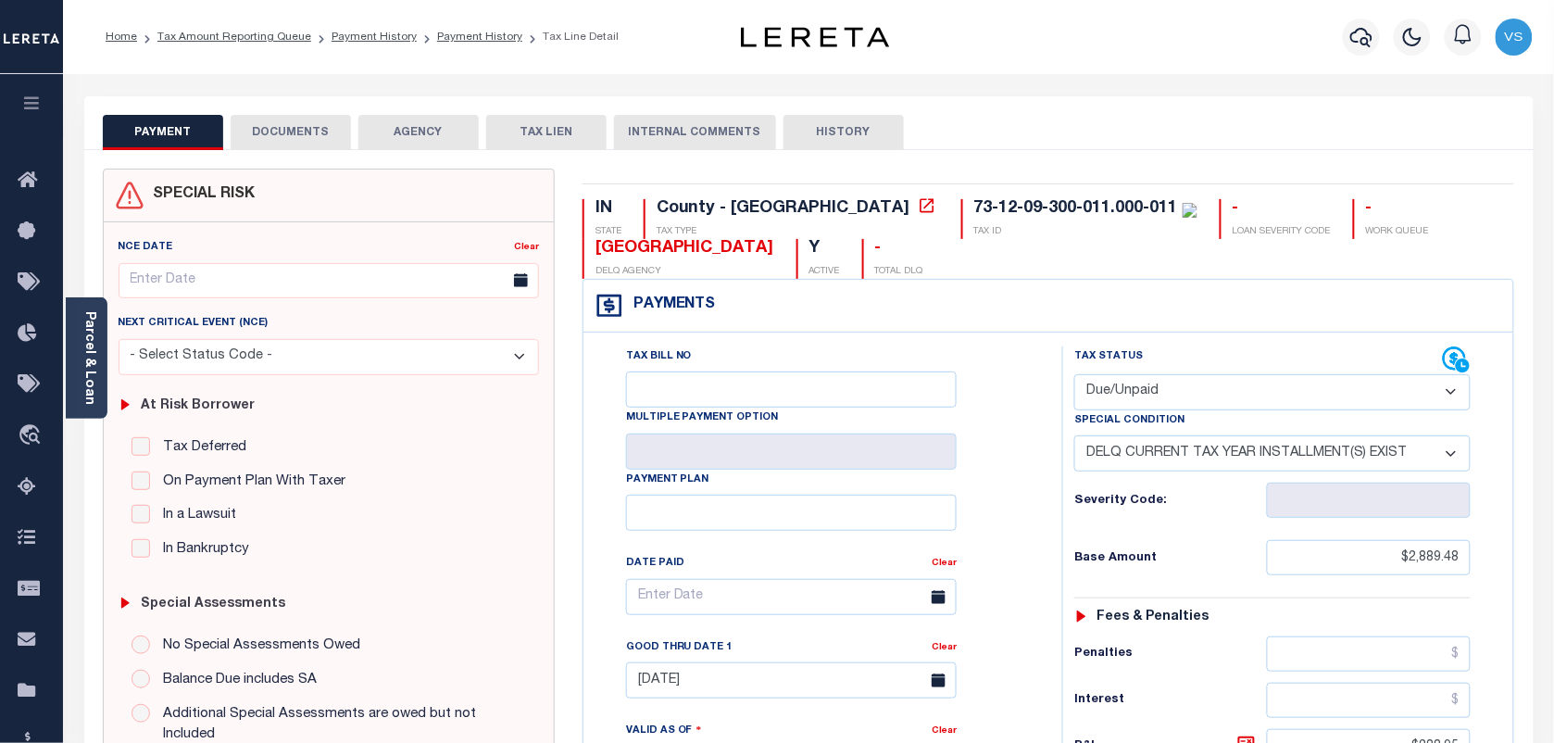
click at [1164, 398] on select "- Select Status Code - Open Due/Unpaid Paid Incomplete No Tax Due Internal Refu…" at bounding box center [1272, 392] width 396 height 36
select select "OP2"
click at [1074, 376] on select "- Select Status Code - Open Due/Unpaid Paid Incomplete No Tax Due Internal Refu…" at bounding box center [1272, 392] width 396 height 36
select select "0"
type input "[DATE]"
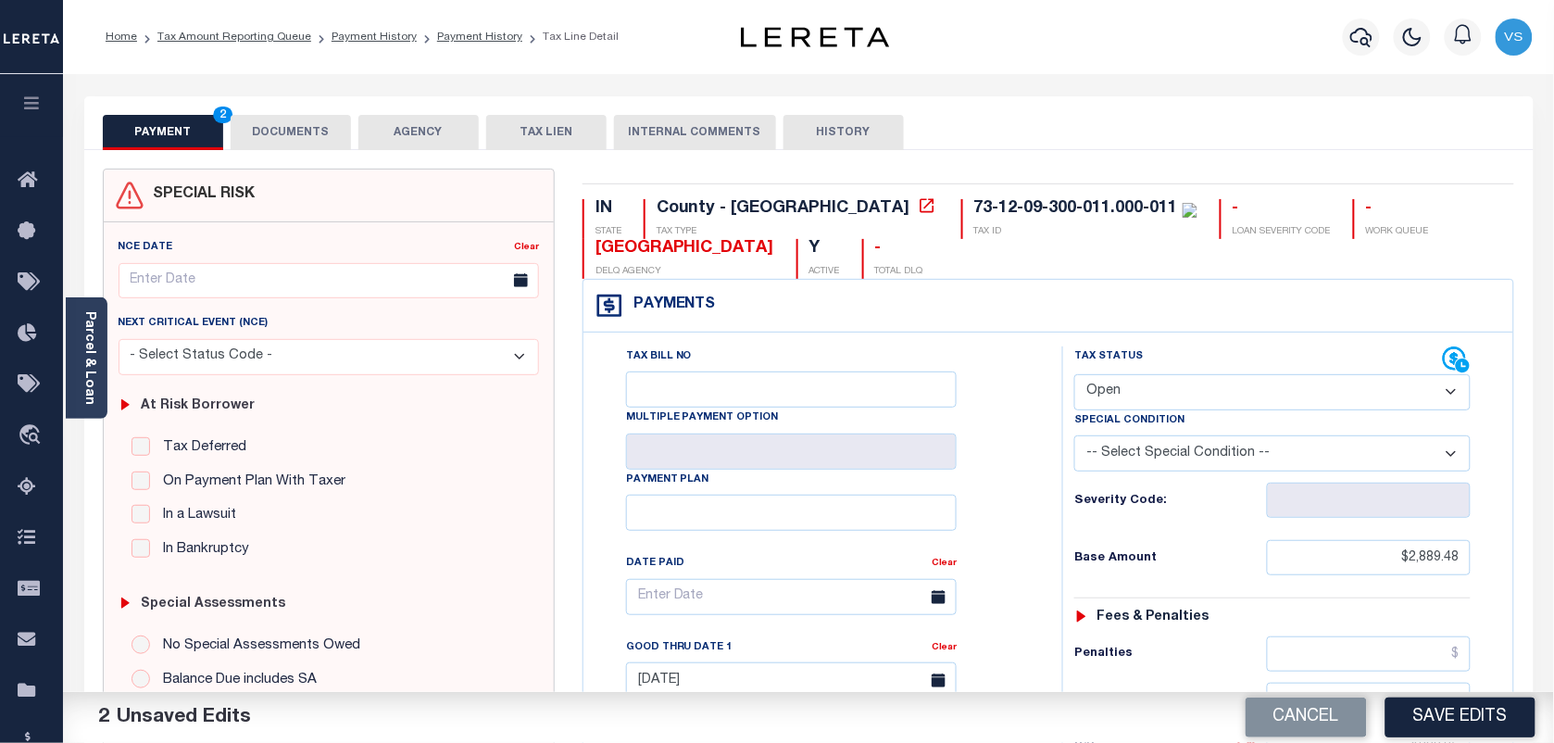
click at [1168, 395] on select "- Select Status Code - Open Due/Unpaid Paid Incomplete No Tax Due Internal Refu…" at bounding box center [1272, 392] width 396 height 36
select select "DUE"
click at [1074, 376] on select "- Select Status Code - Open Due/Unpaid Paid Incomplete No Tax Due Internal Refu…" at bounding box center [1272, 392] width 396 height 36
type input "[DATE]"
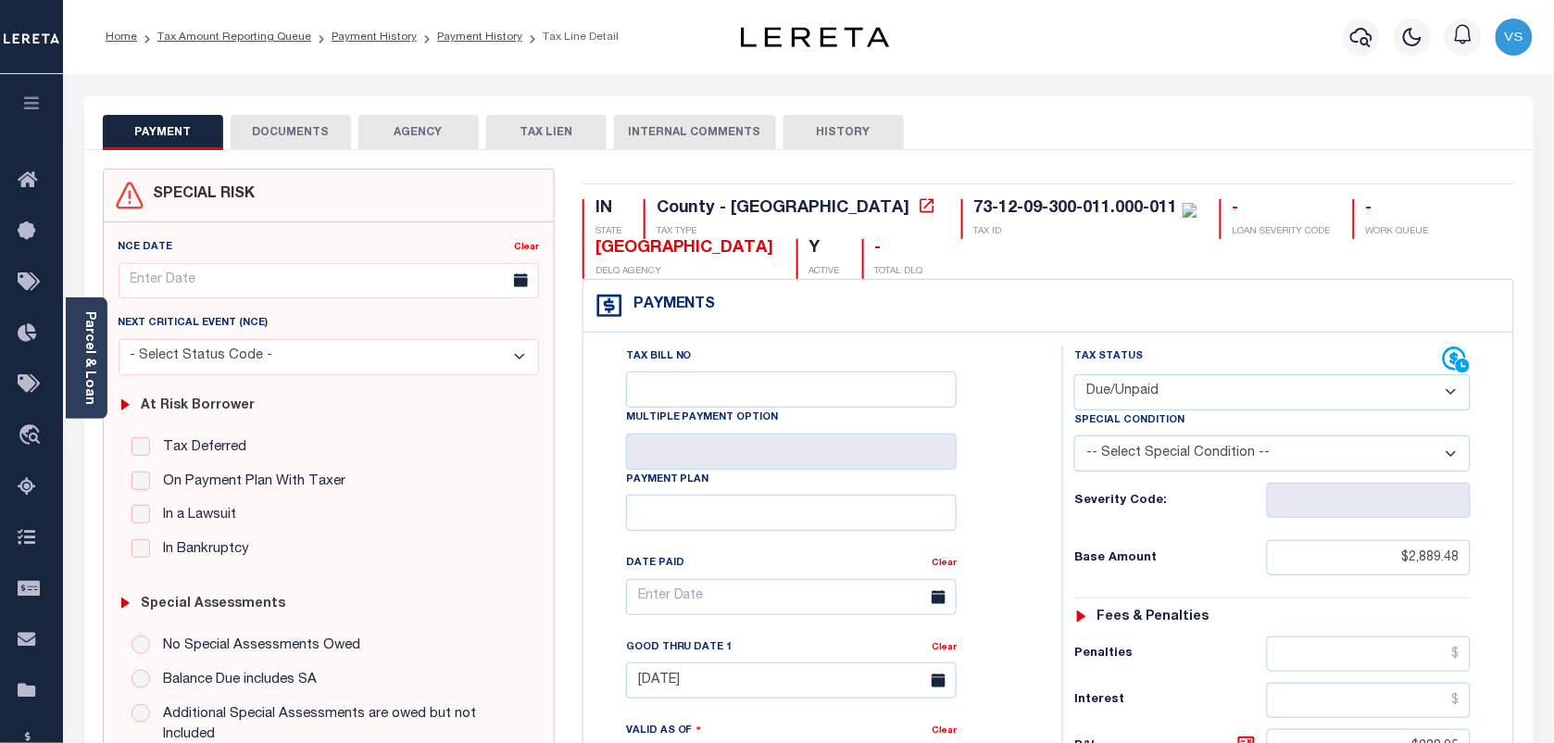
click at [1168, 390] on select "- Select Status Code - Open Due/Unpaid Paid Incomplete No Tax Due Internal Refu…" at bounding box center [1272, 392] width 396 height 36
click at [1074, 376] on select "- Select Status Code - Open Due/Unpaid Paid Incomplete No Tax Due Internal Refu…" at bounding box center [1272, 392] width 396 height 36
click at [219, 31] on link "Tax Amount Reporting Queue" at bounding box center [234, 36] width 154 height 11
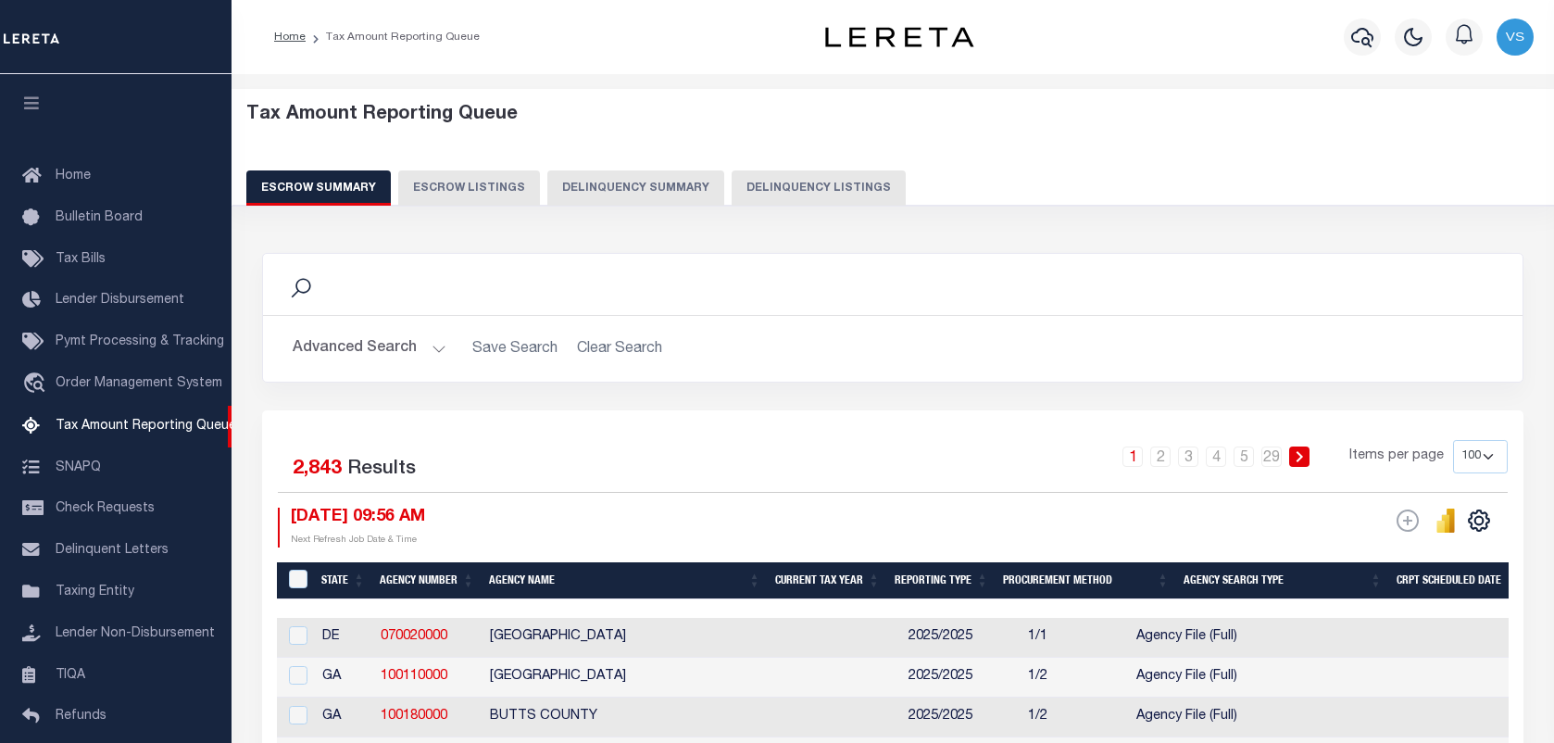
select select "100"
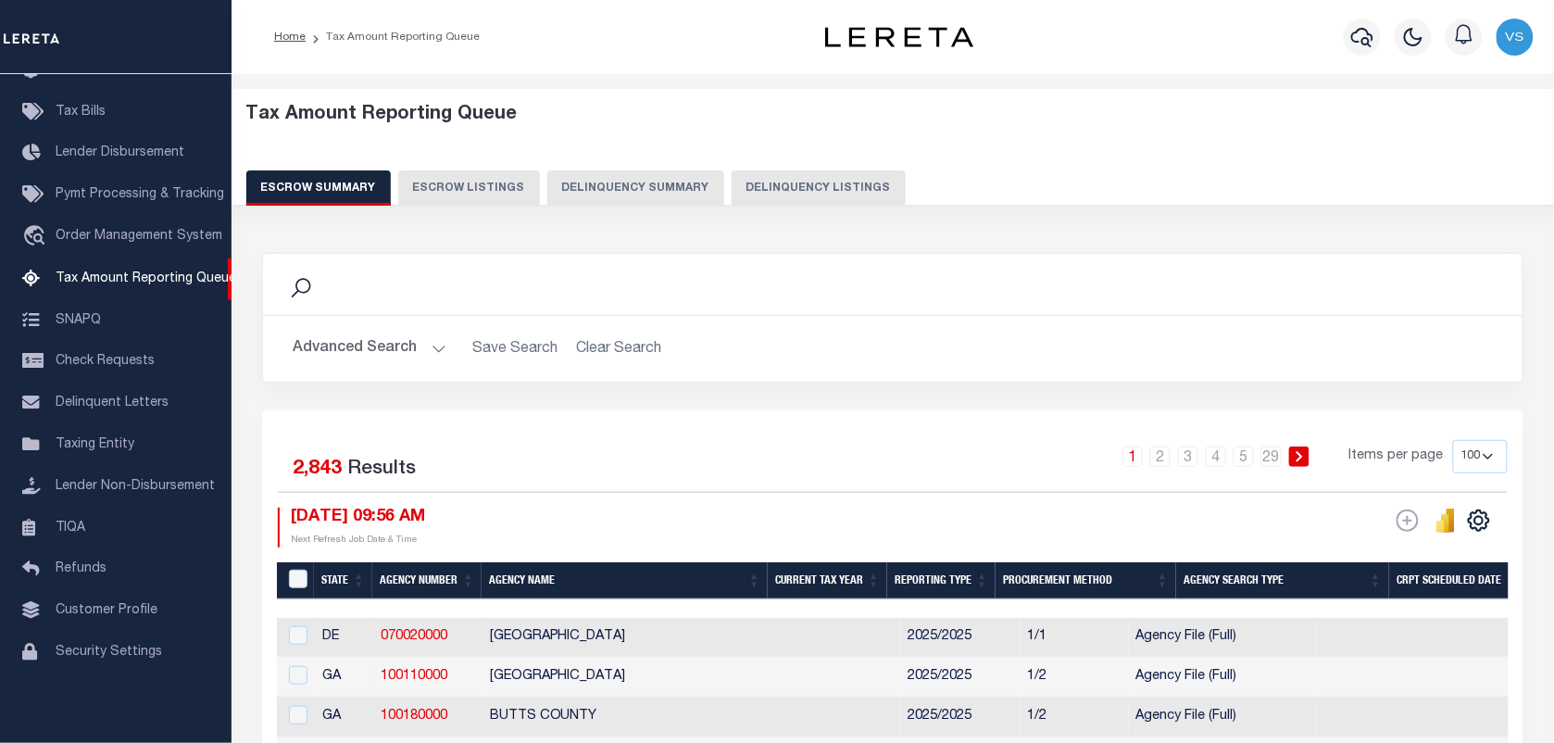
click at [765, 187] on button "Delinquency Listings" at bounding box center [818, 187] width 174 height 35
select select "100"
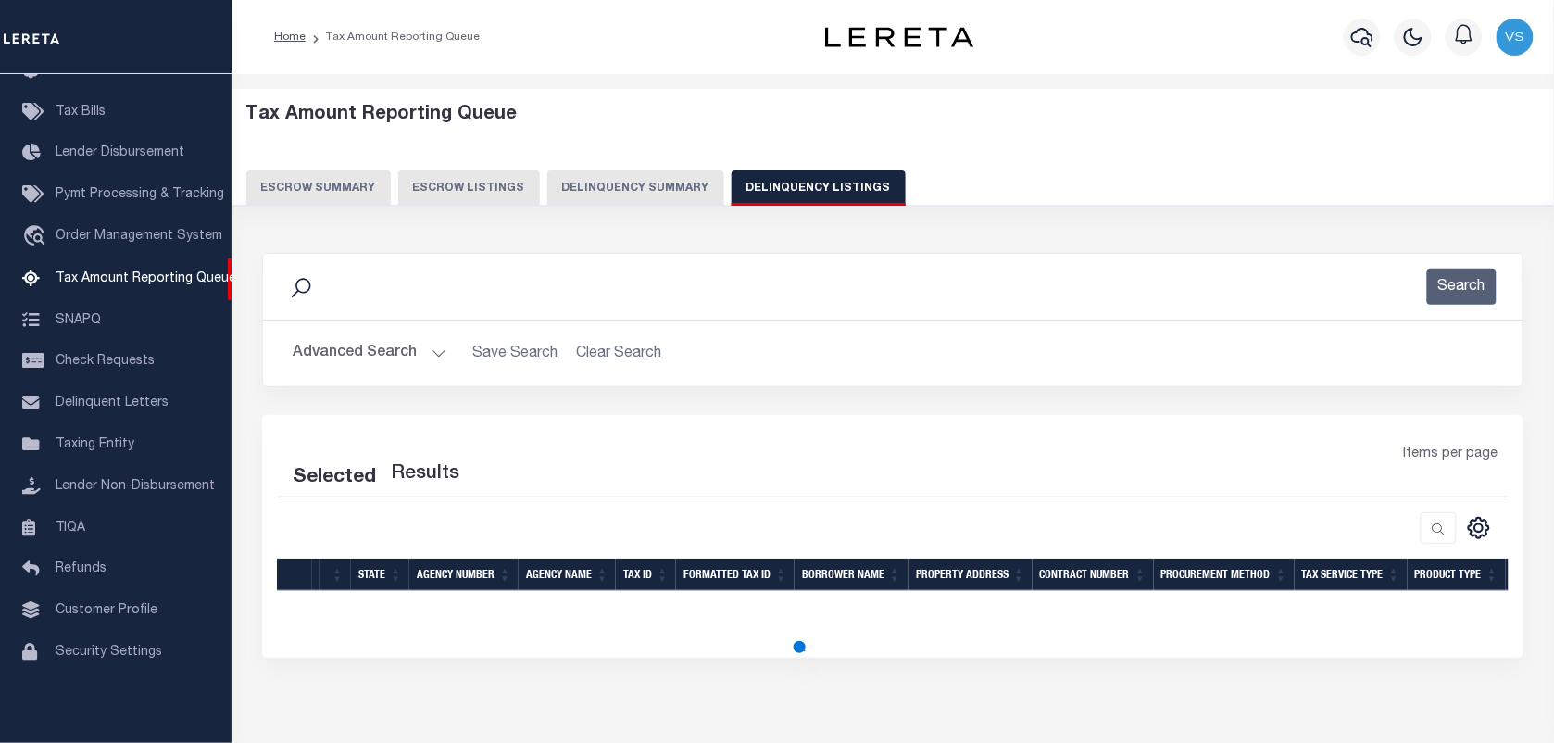
select select "100"
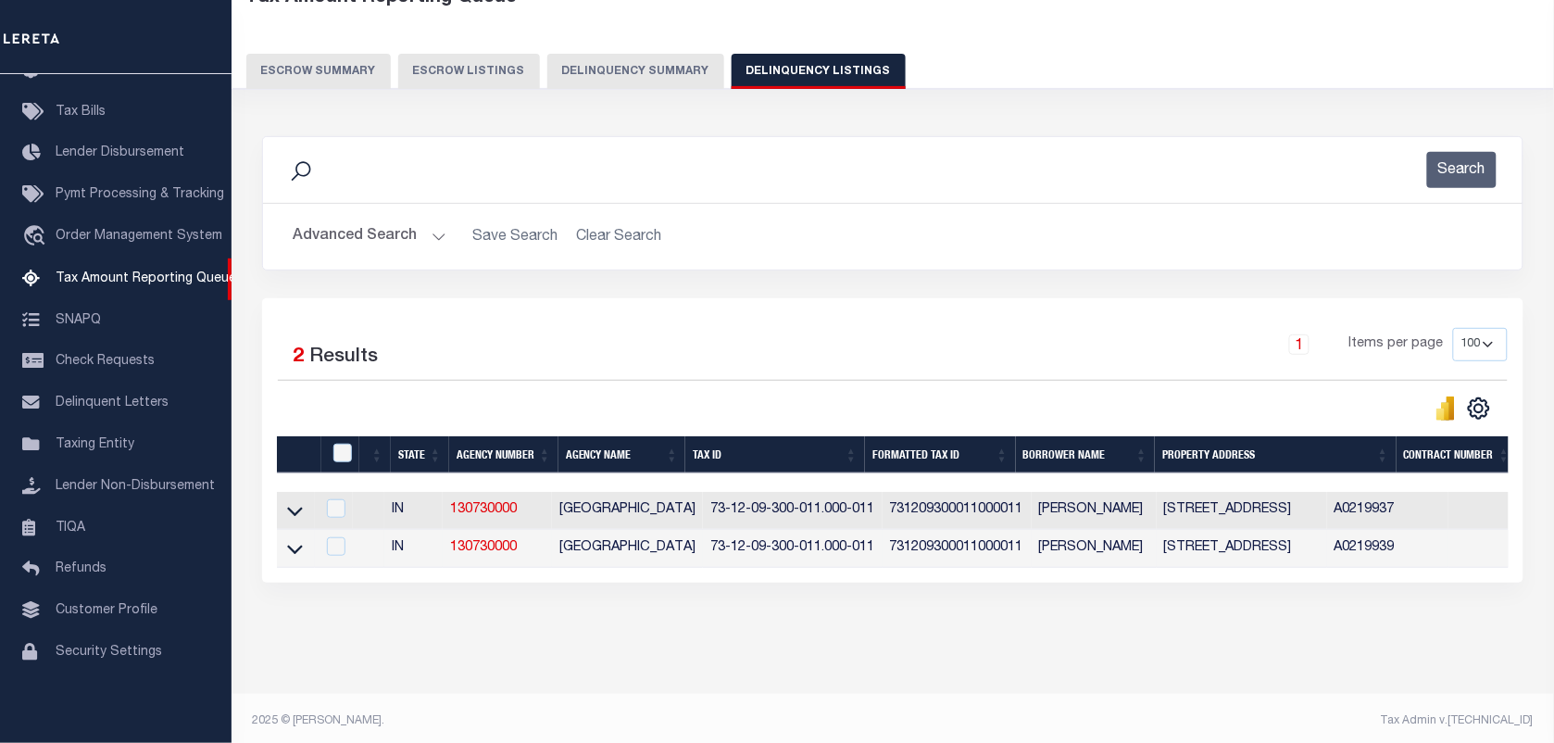
scroll to position [141, 0]
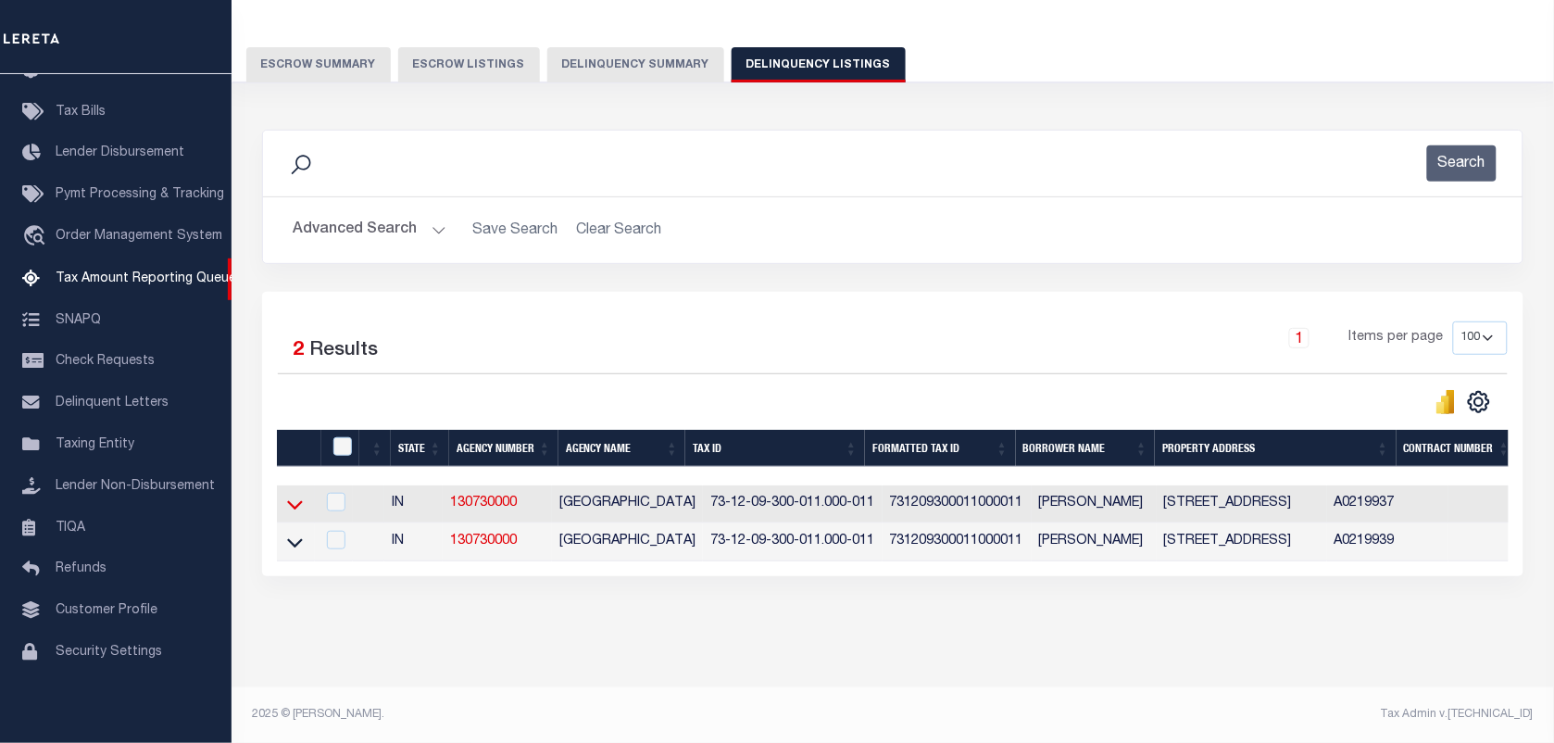
click at [293, 498] on icon at bounding box center [295, 503] width 16 height 19
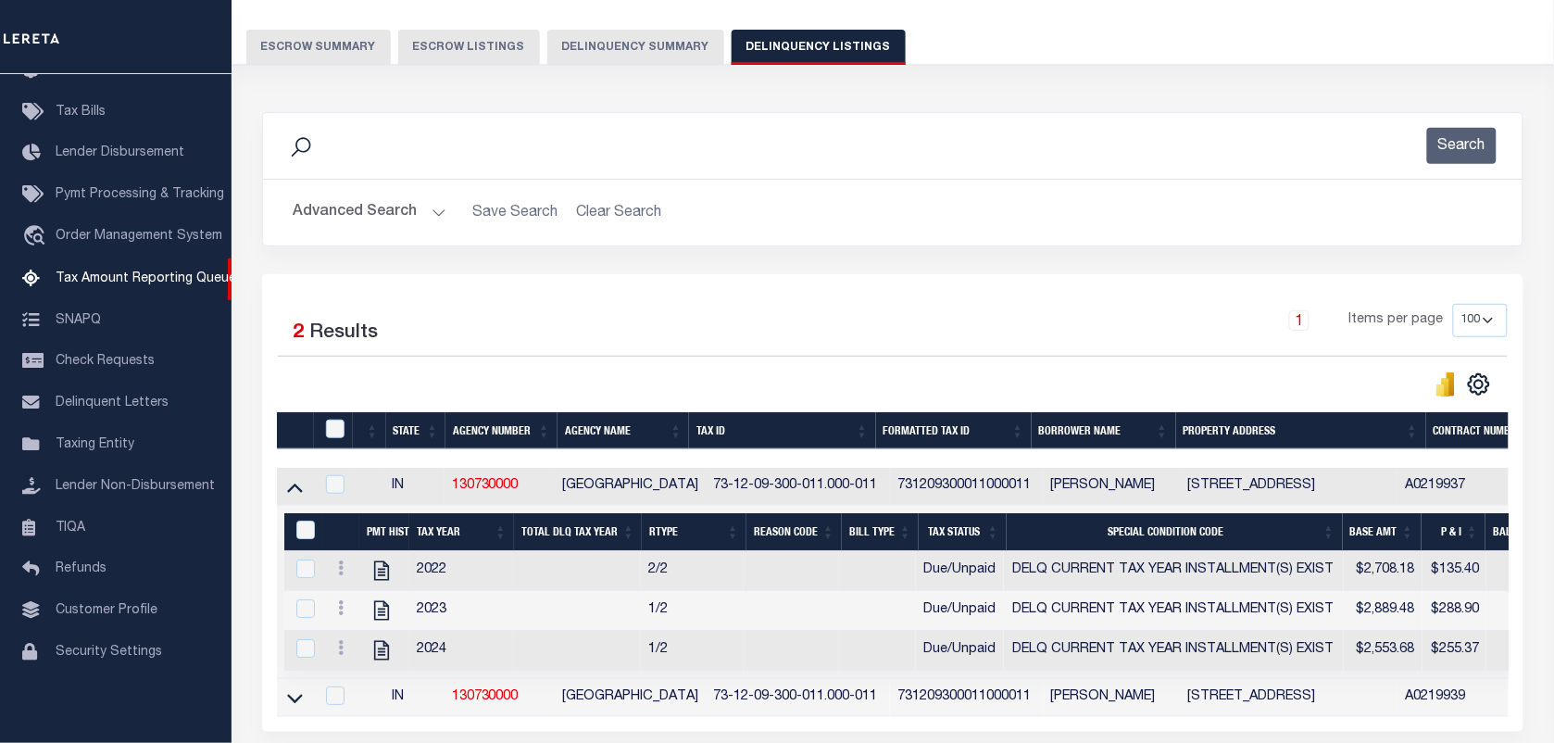
scroll to position [256, 0]
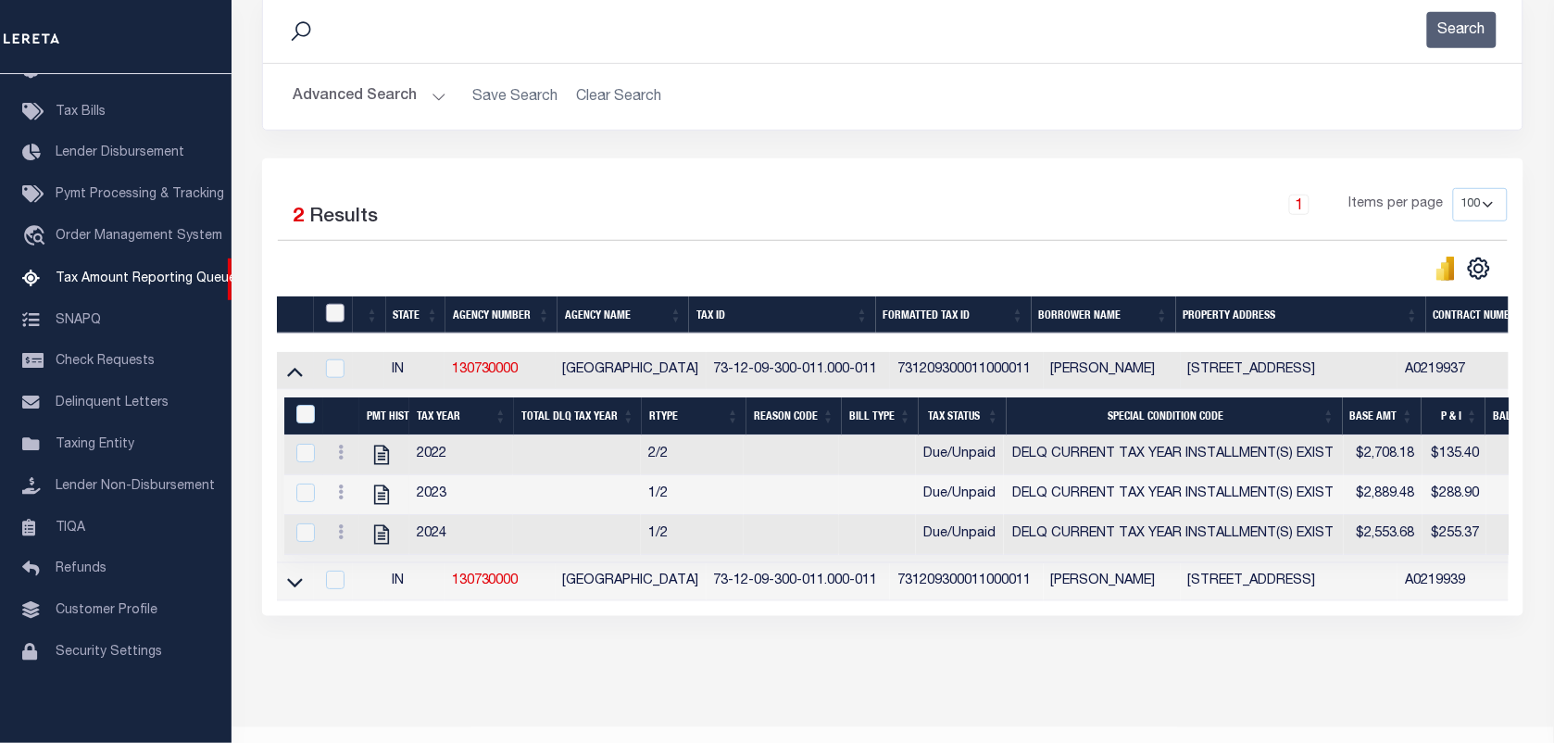
click at [331, 319] on input "checkbox" at bounding box center [335, 313] width 19 height 19
checkbox input "true"
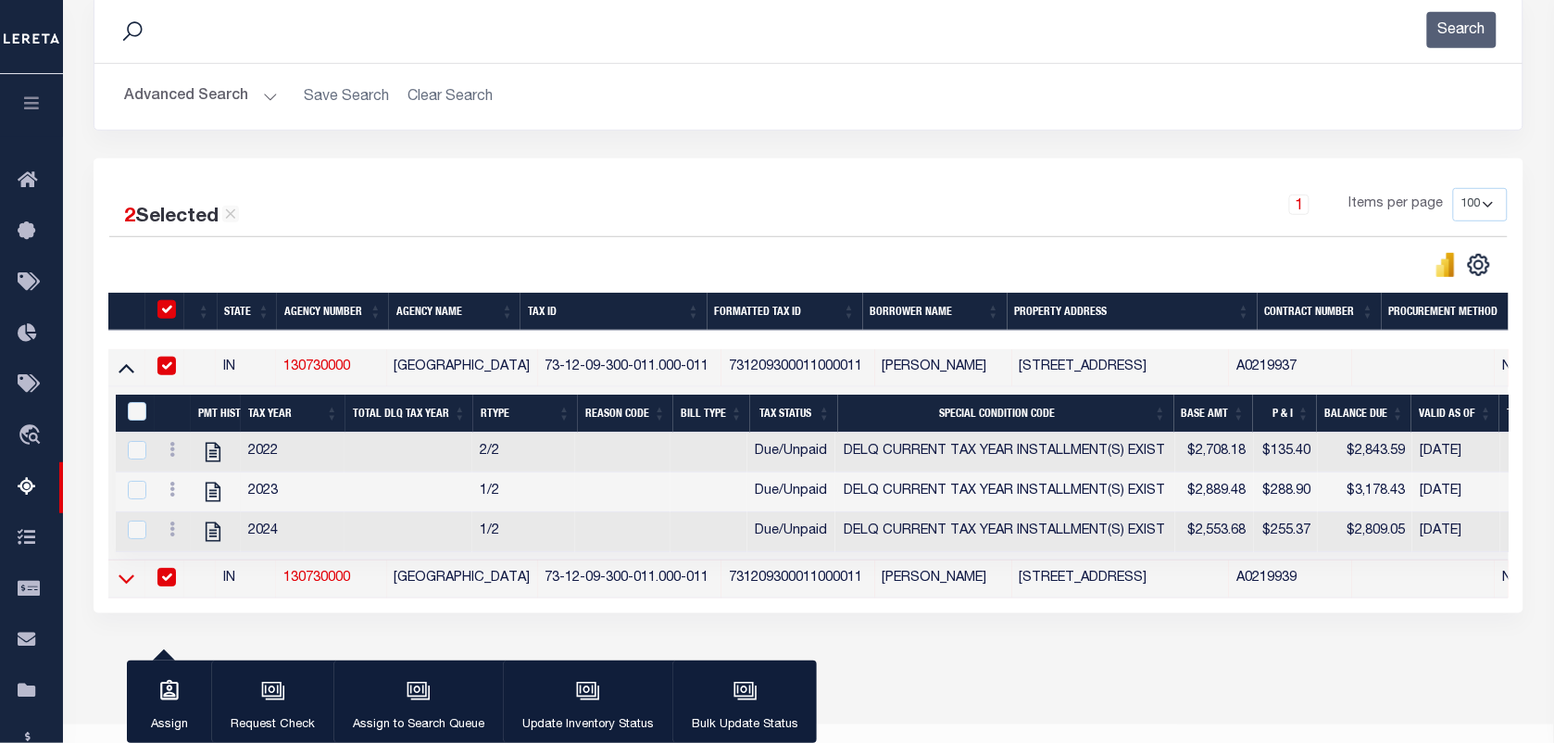
click at [128, 588] on icon at bounding box center [127, 578] width 16 height 19
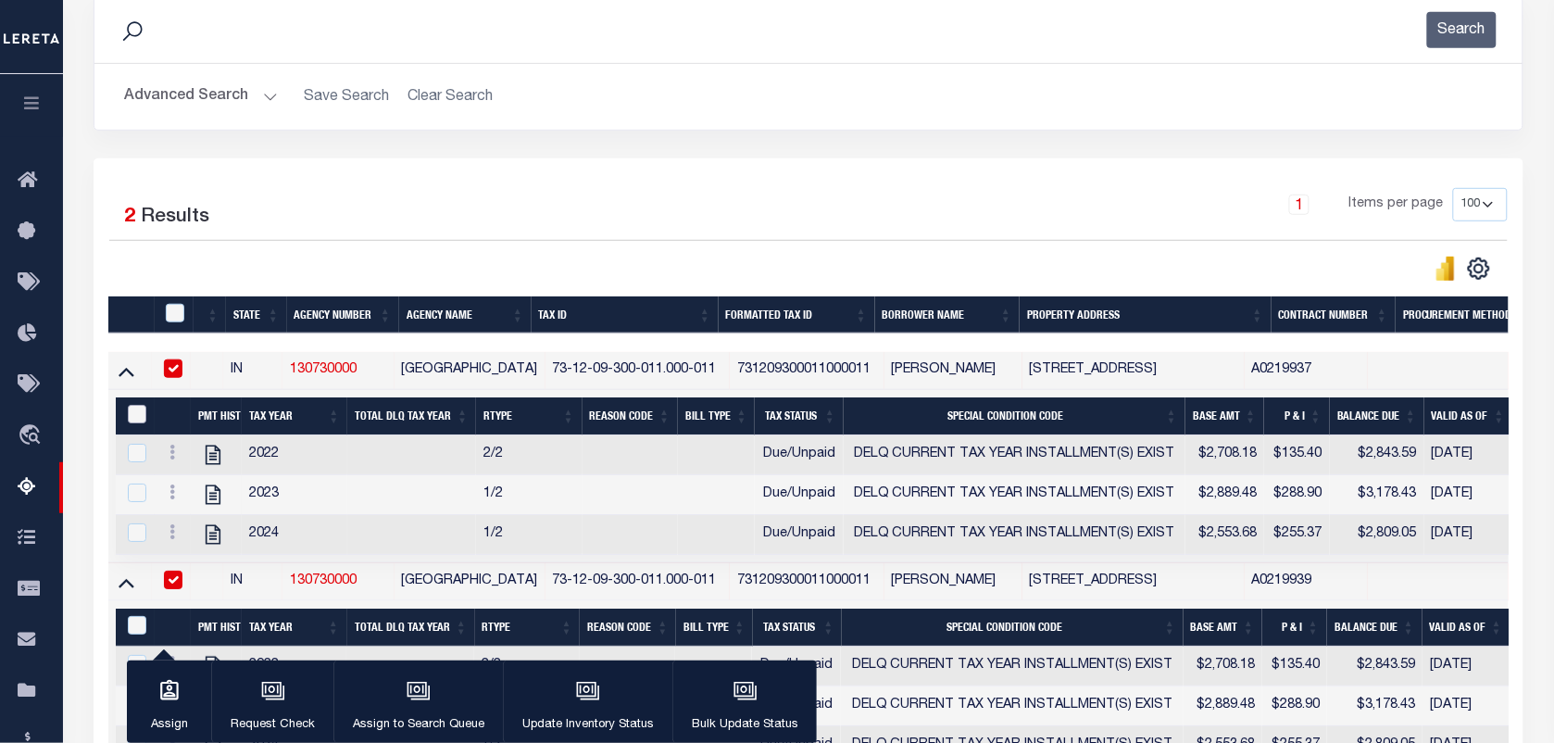
click at [141, 414] on input "&nbsp;" at bounding box center [137, 414] width 19 height 19
checkbox input "true"
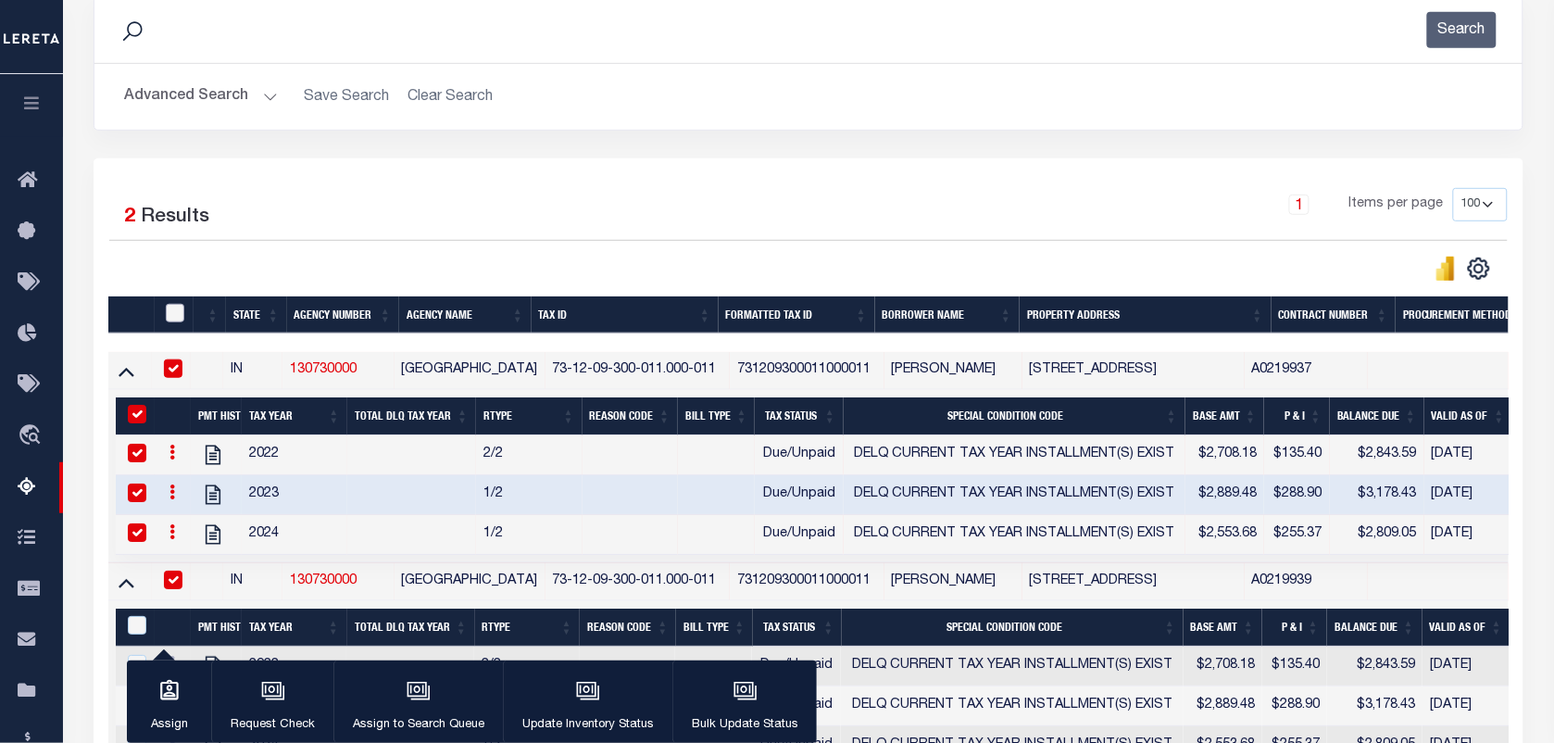
click at [172, 315] on input "checkbox" at bounding box center [175, 313] width 19 height 19
checkbox input "true"
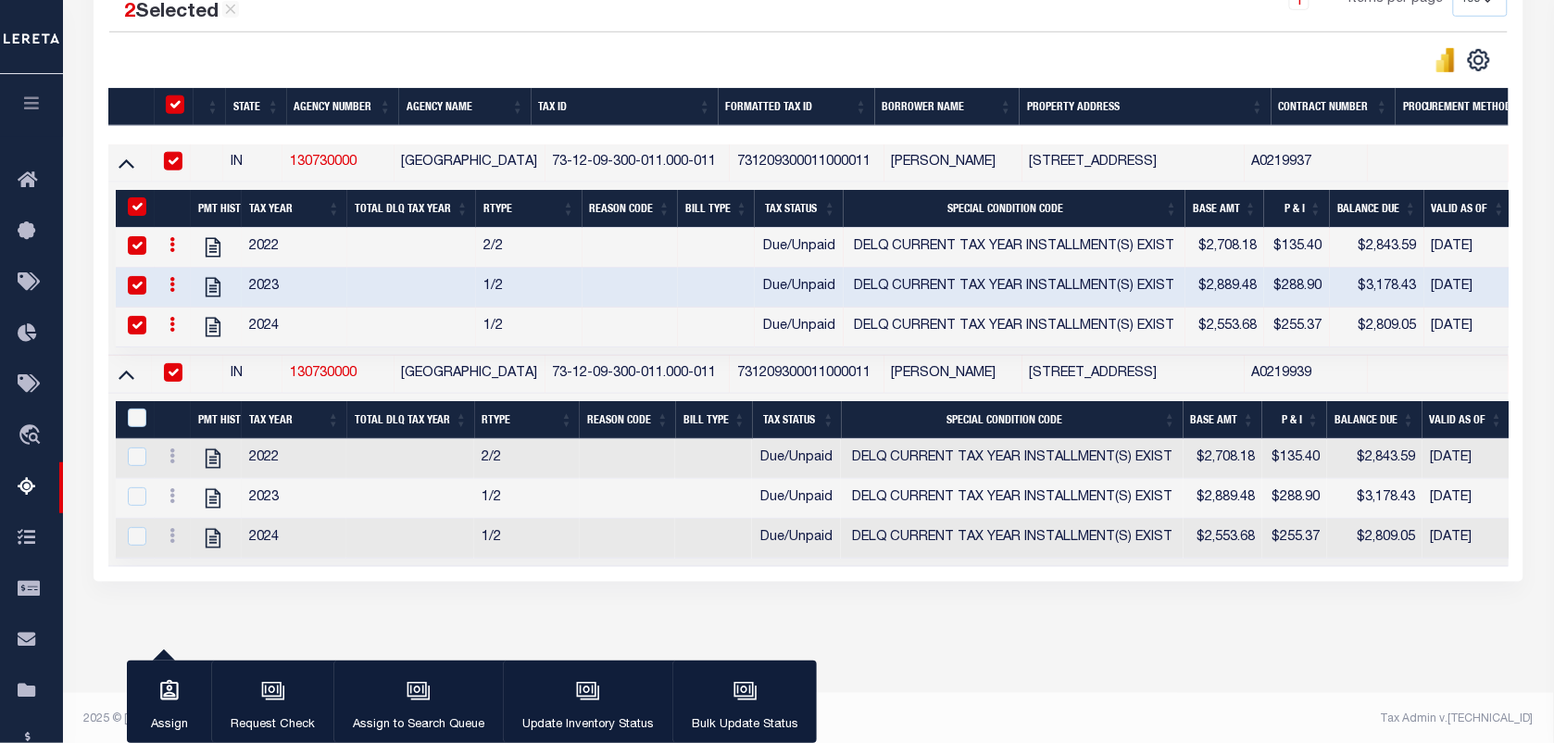
scroll to position [488, 0]
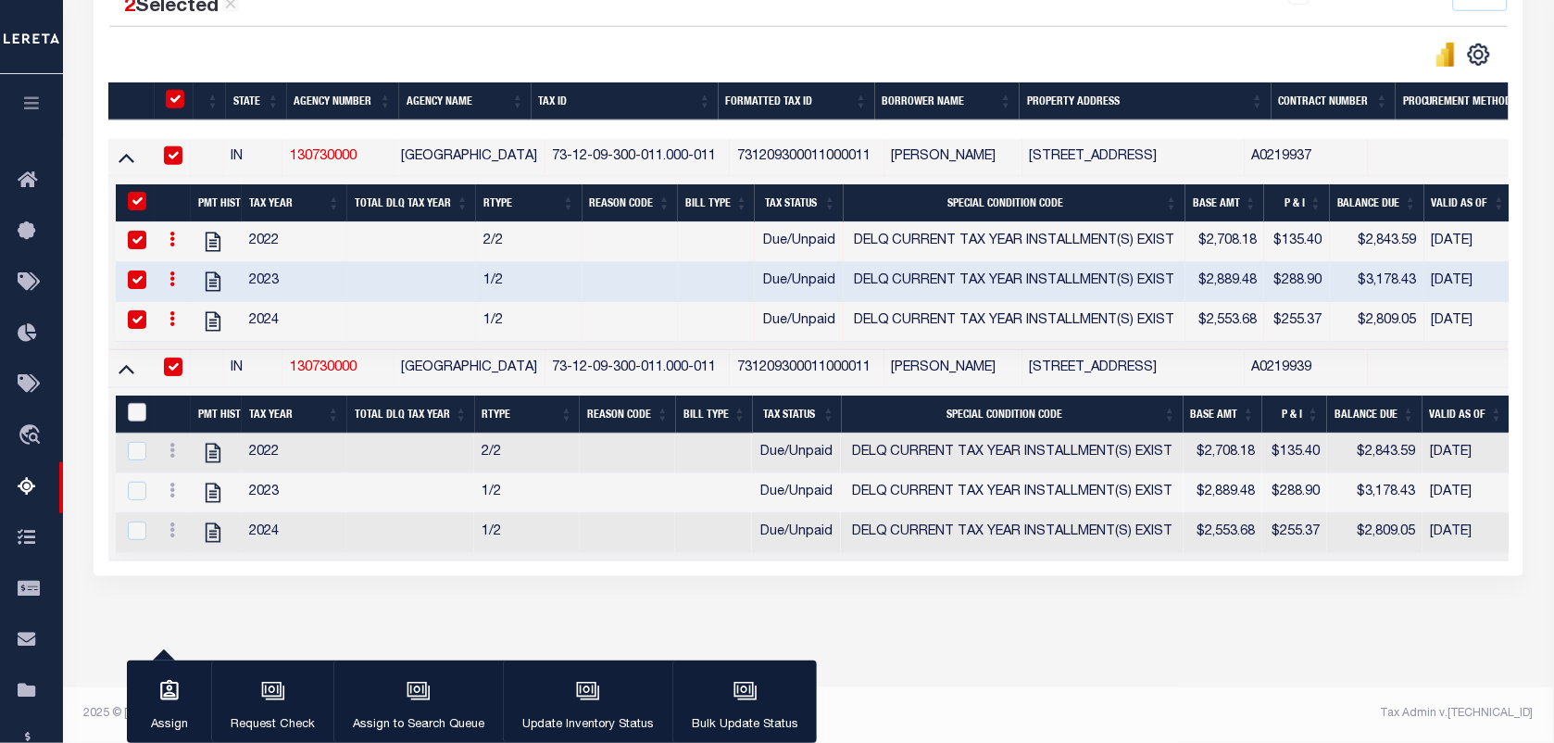
click at [141, 403] on input "&nbsp;" at bounding box center [137, 412] width 19 height 19
checkbox input "true"
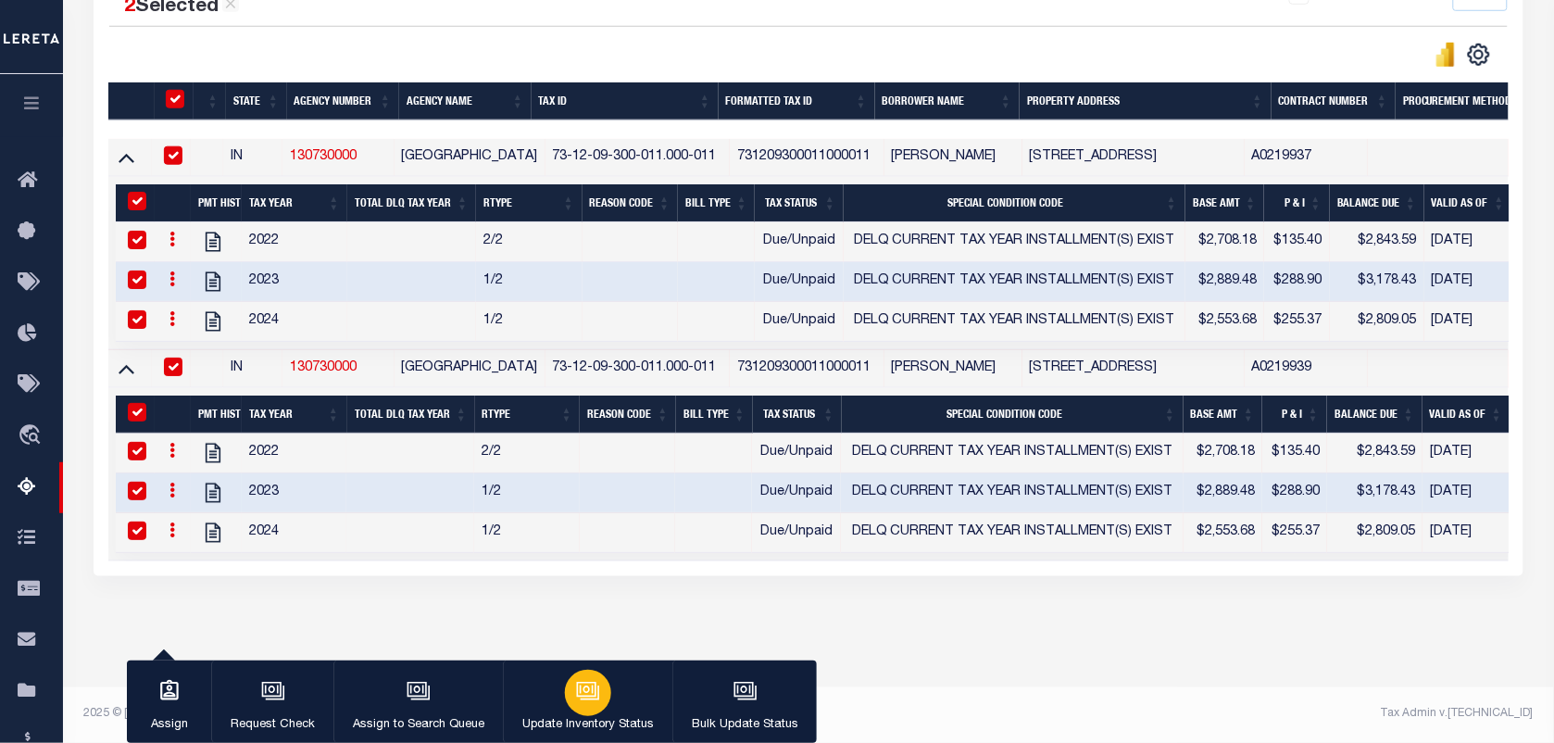
click at [583, 679] on icon "button" at bounding box center [588, 691] width 24 height 24
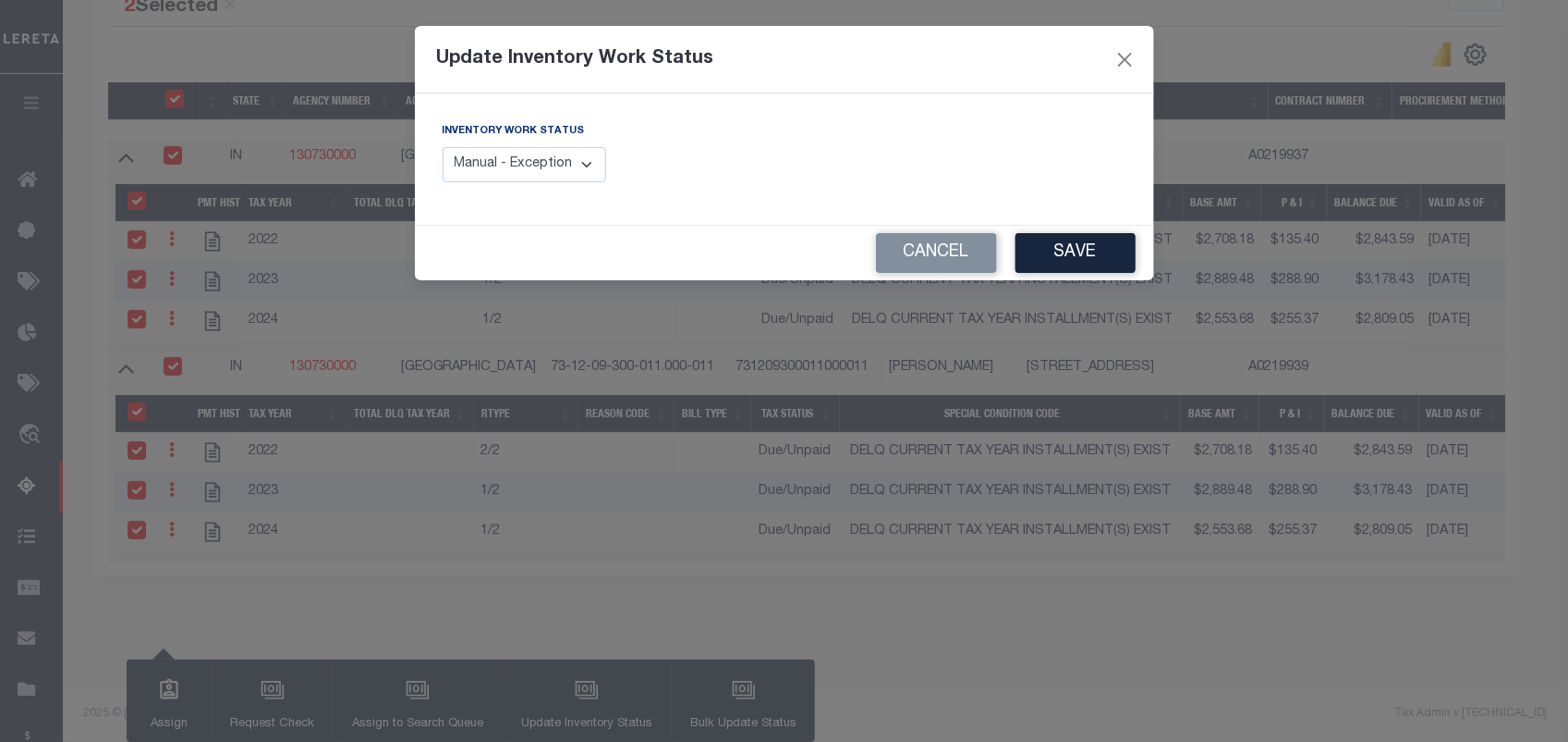
click at [551, 177] on select "Manual - Exception Pended - Awaiting Search Late Add Exception Completed" at bounding box center [525, 165] width 165 height 36
select select "4"
click at [443, 147] on select "Manual - Exception Pended - Awaiting Search Late Add Exception Completed" at bounding box center [525, 165] width 165 height 36
click at [1091, 247] on button "Save" at bounding box center [1076, 253] width 120 height 40
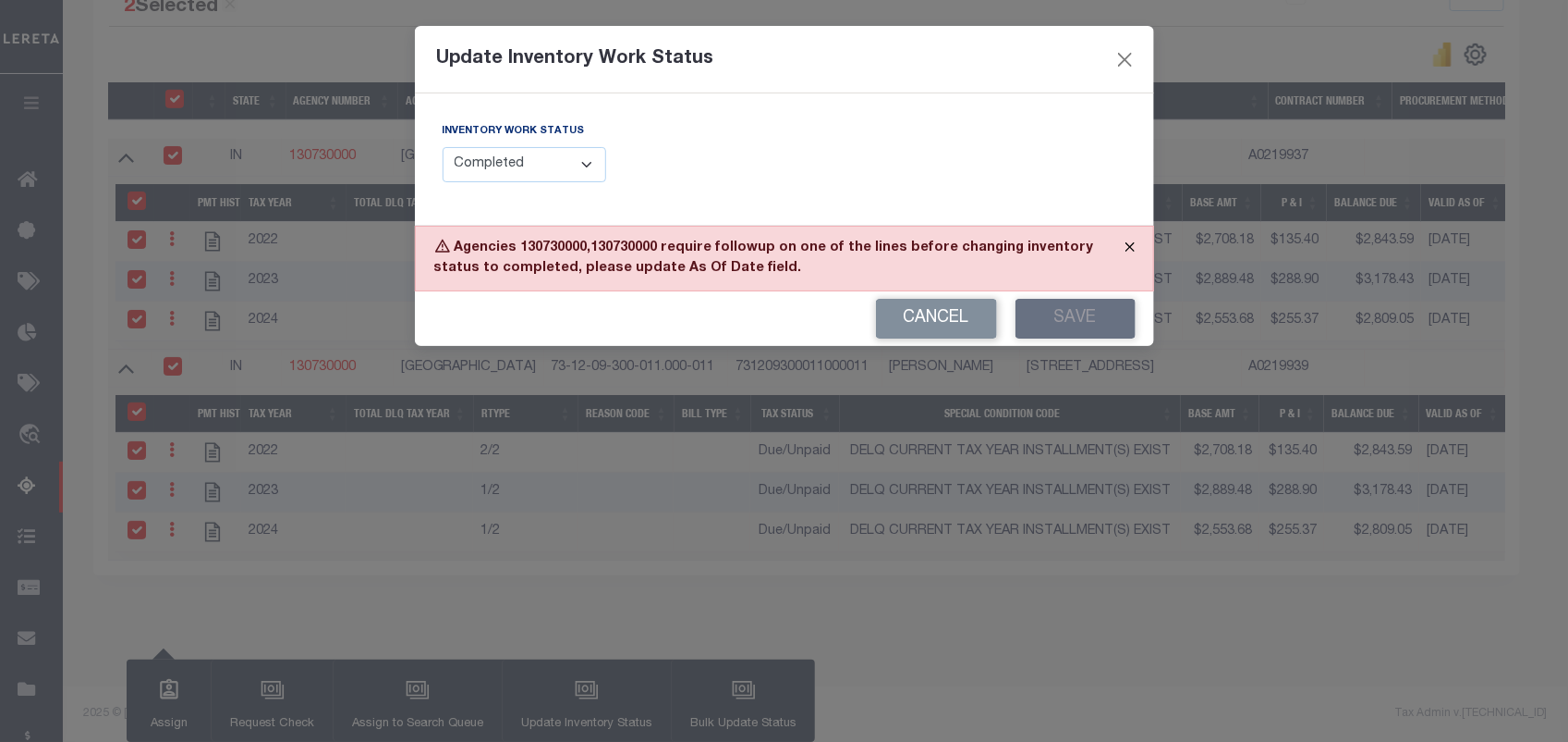
click at [1130, 246] on button "Close" at bounding box center [1130, 247] width 46 height 41
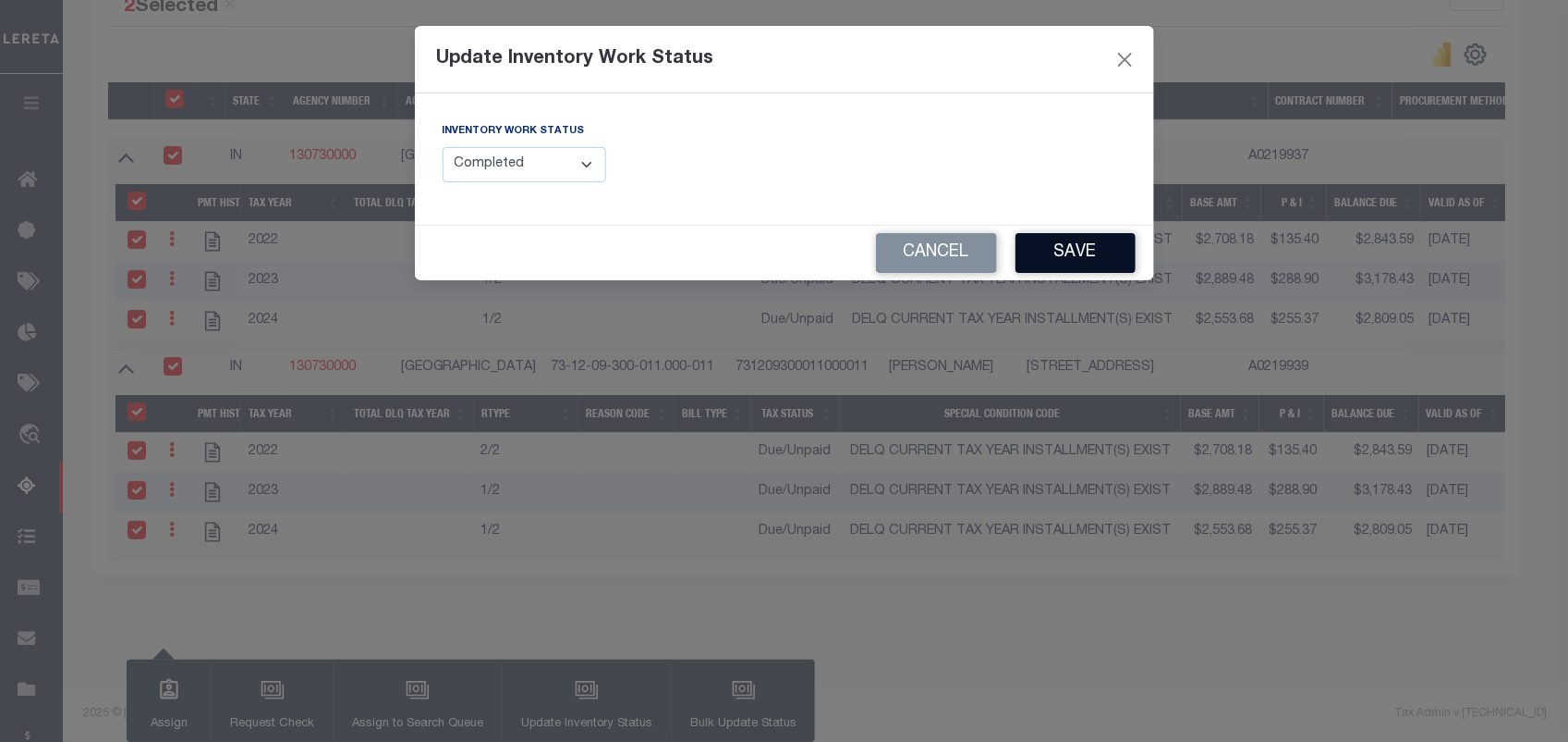
click at [1058, 257] on button "Save" at bounding box center [1076, 253] width 120 height 40
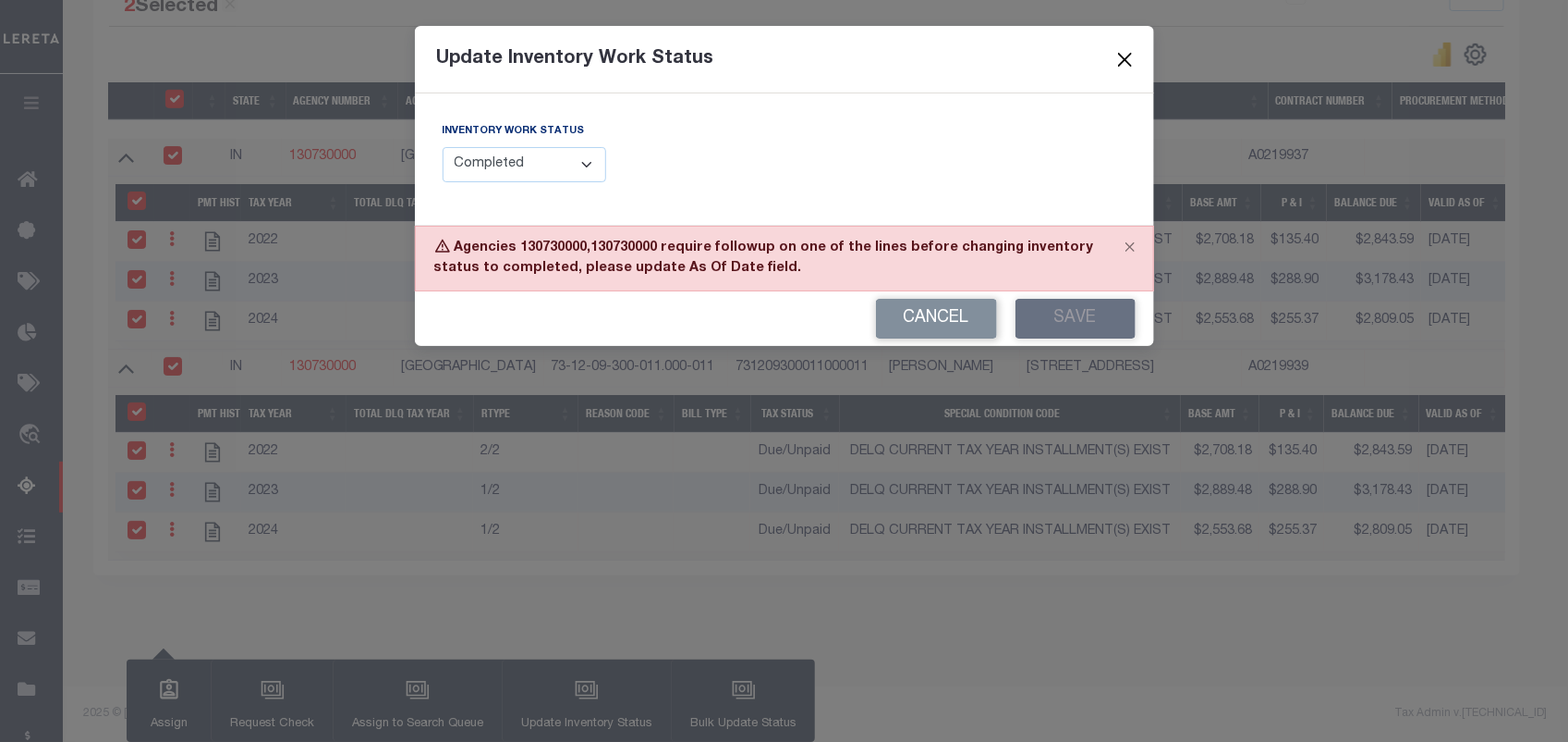
click at [1135, 51] on button "Close" at bounding box center [1125, 59] width 24 height 24
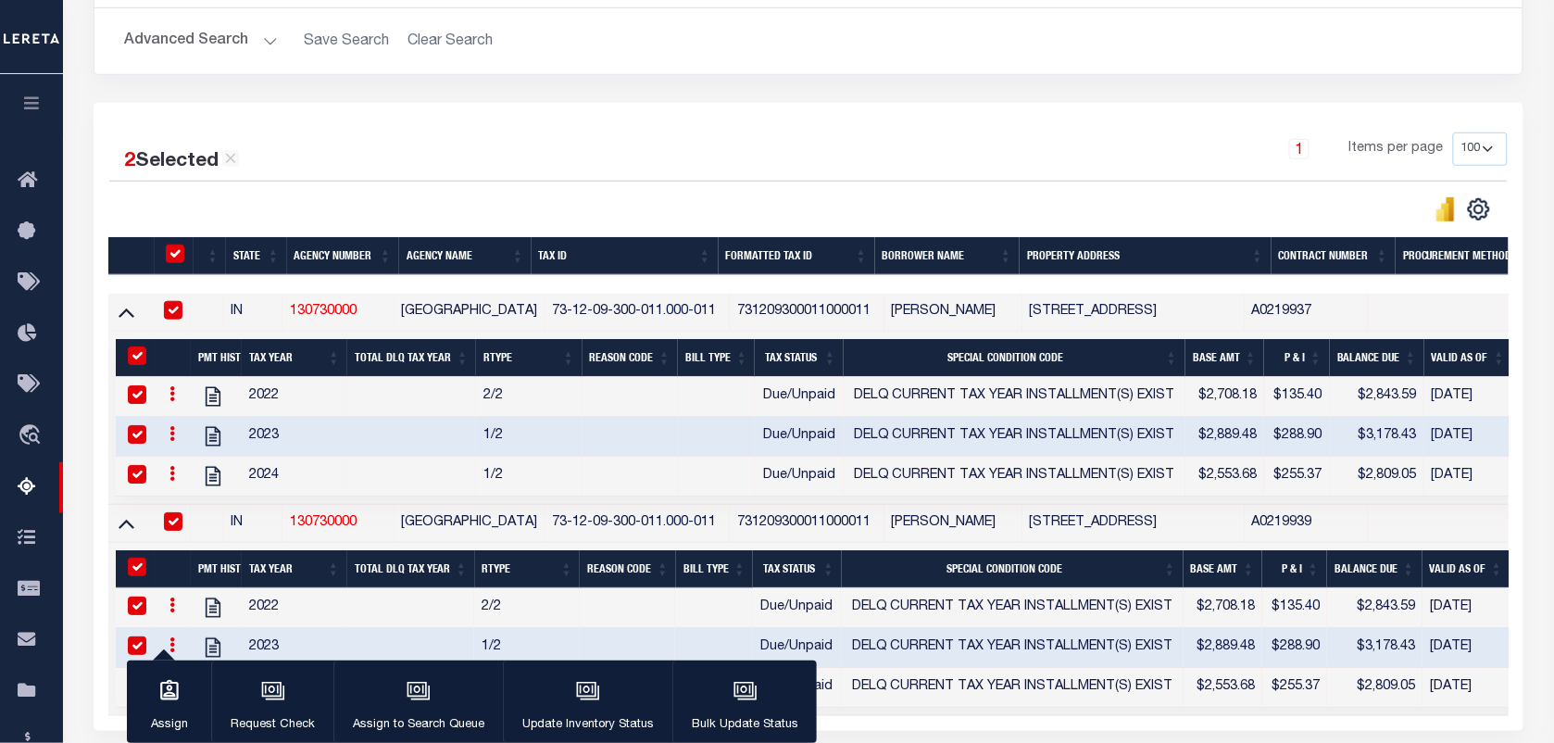
scroll to position [463, 0]
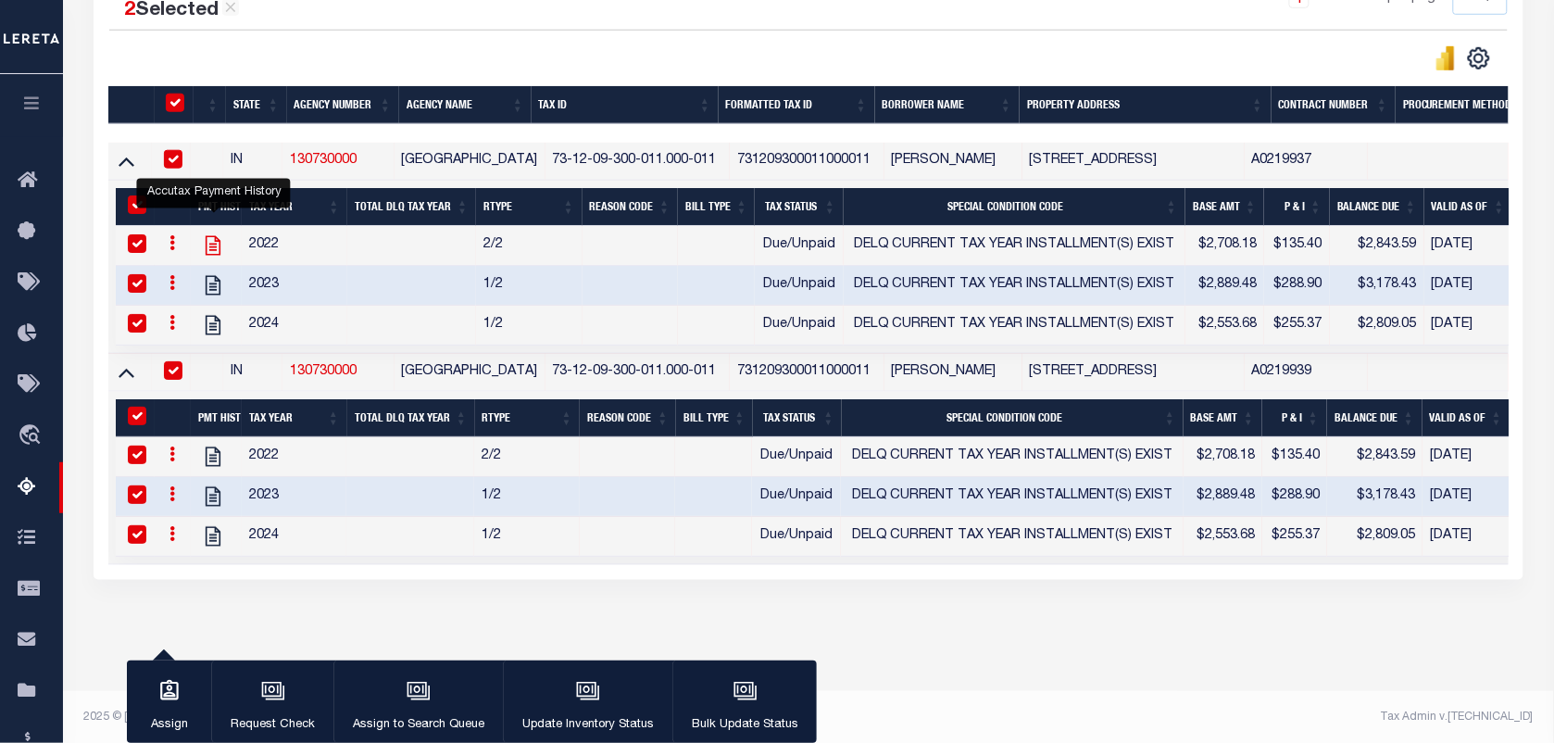
click at [214, 250] on icon "" at bounding box center [213, 244] width 15 height 19
checkbox input "false"
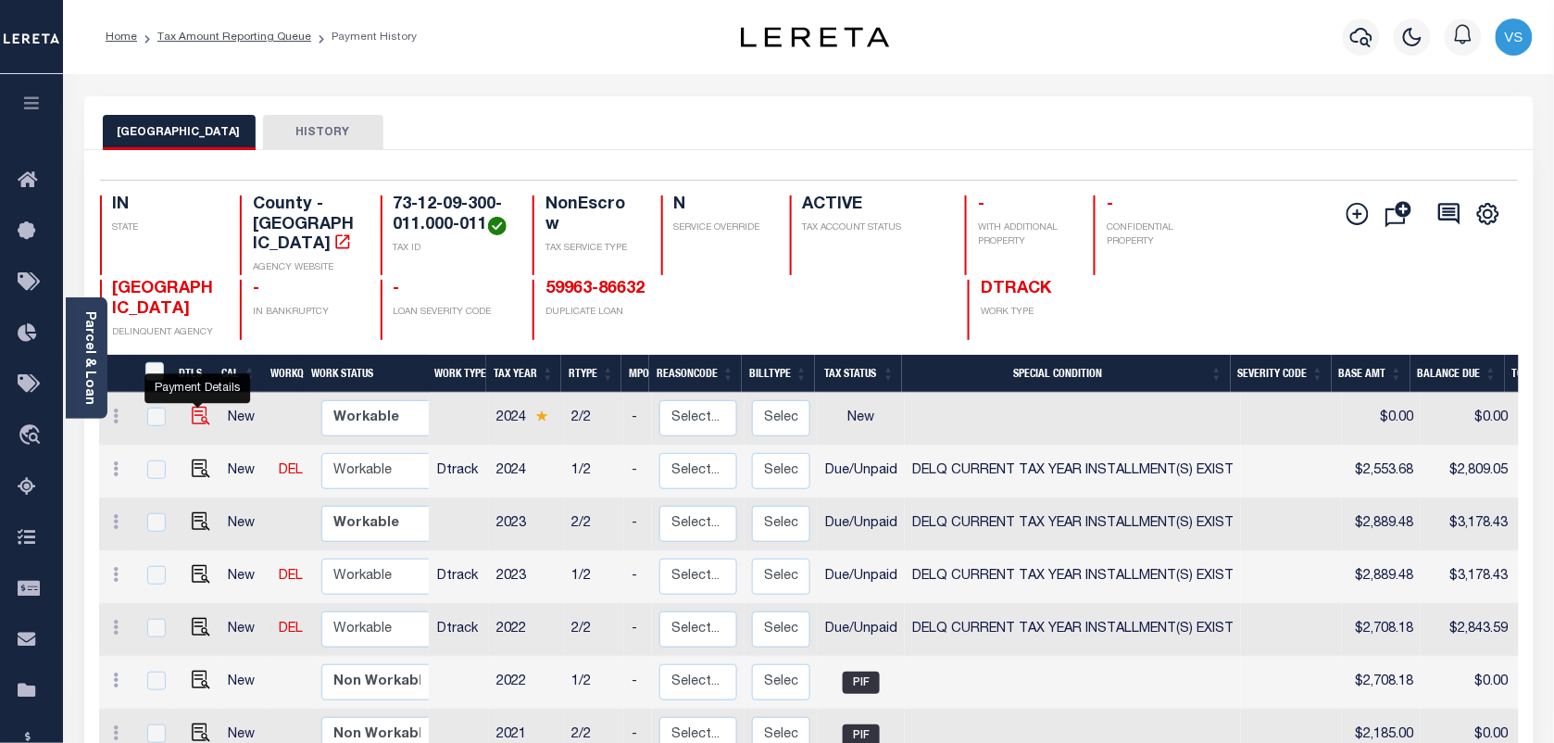
click at [201, 422] on img "" at bounding box center [201, 415] width 19 height 19
checkbox input "true"
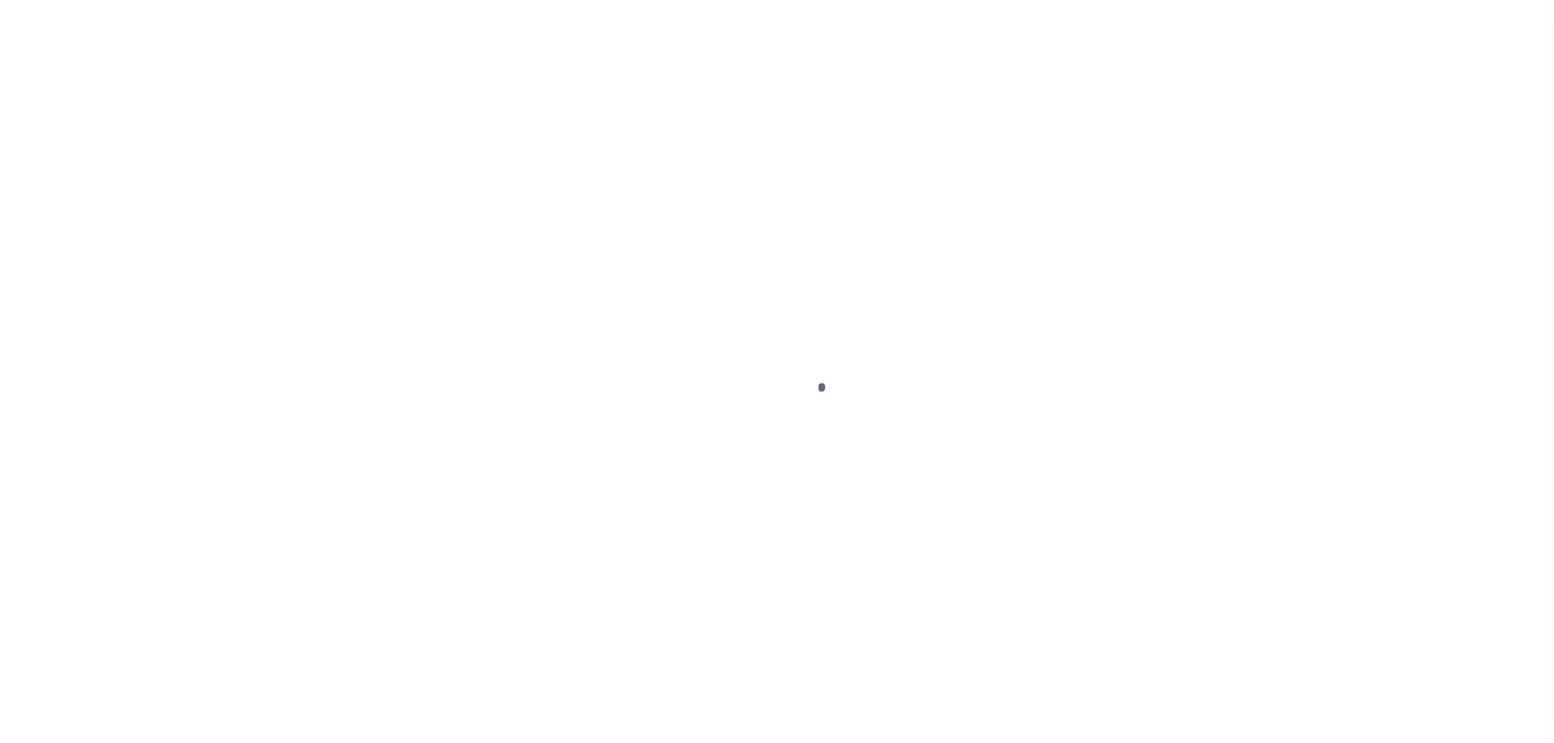
select select "NW2"
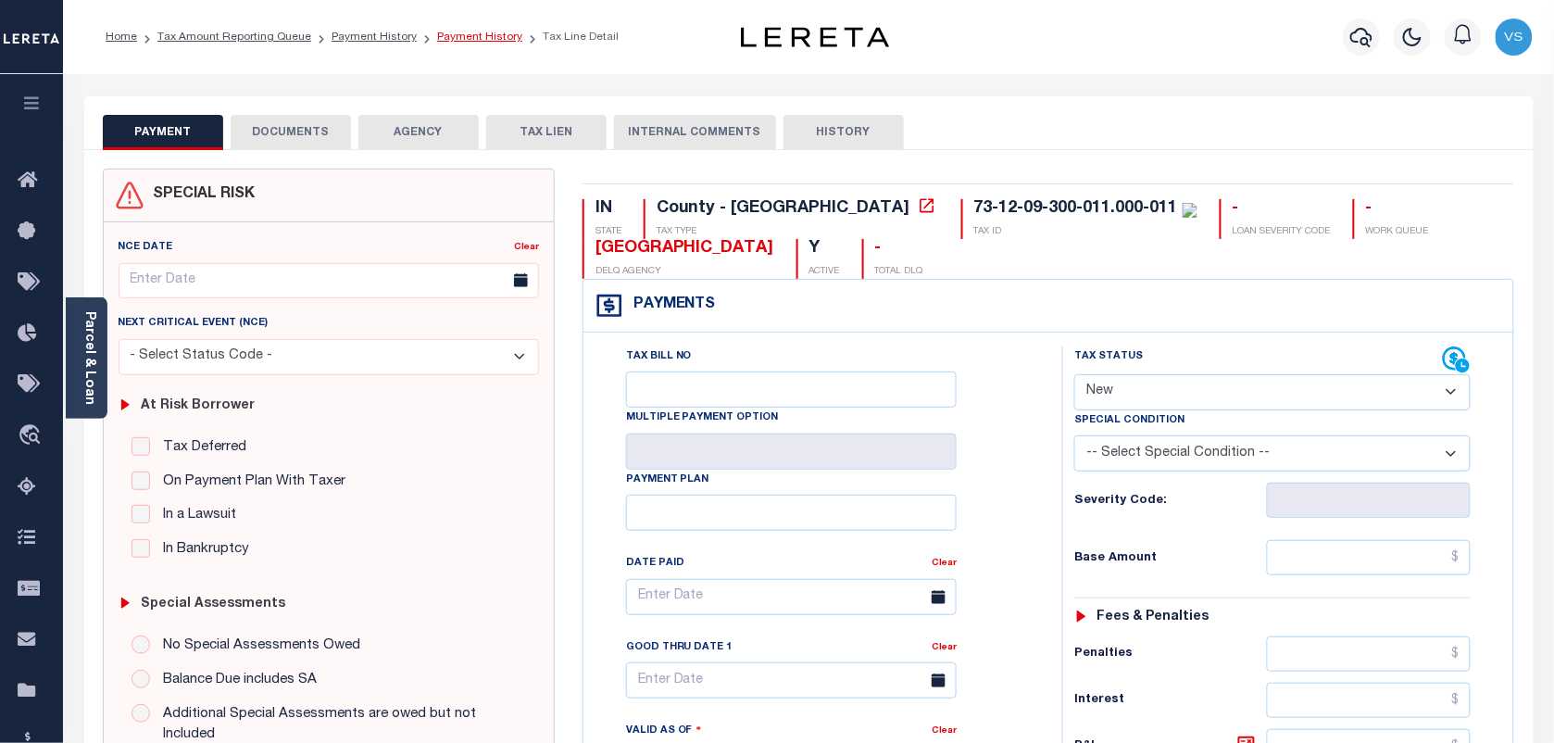
click at [442, 32] on link "Payment History" at bounding box center [479, 36] width 85 height 11
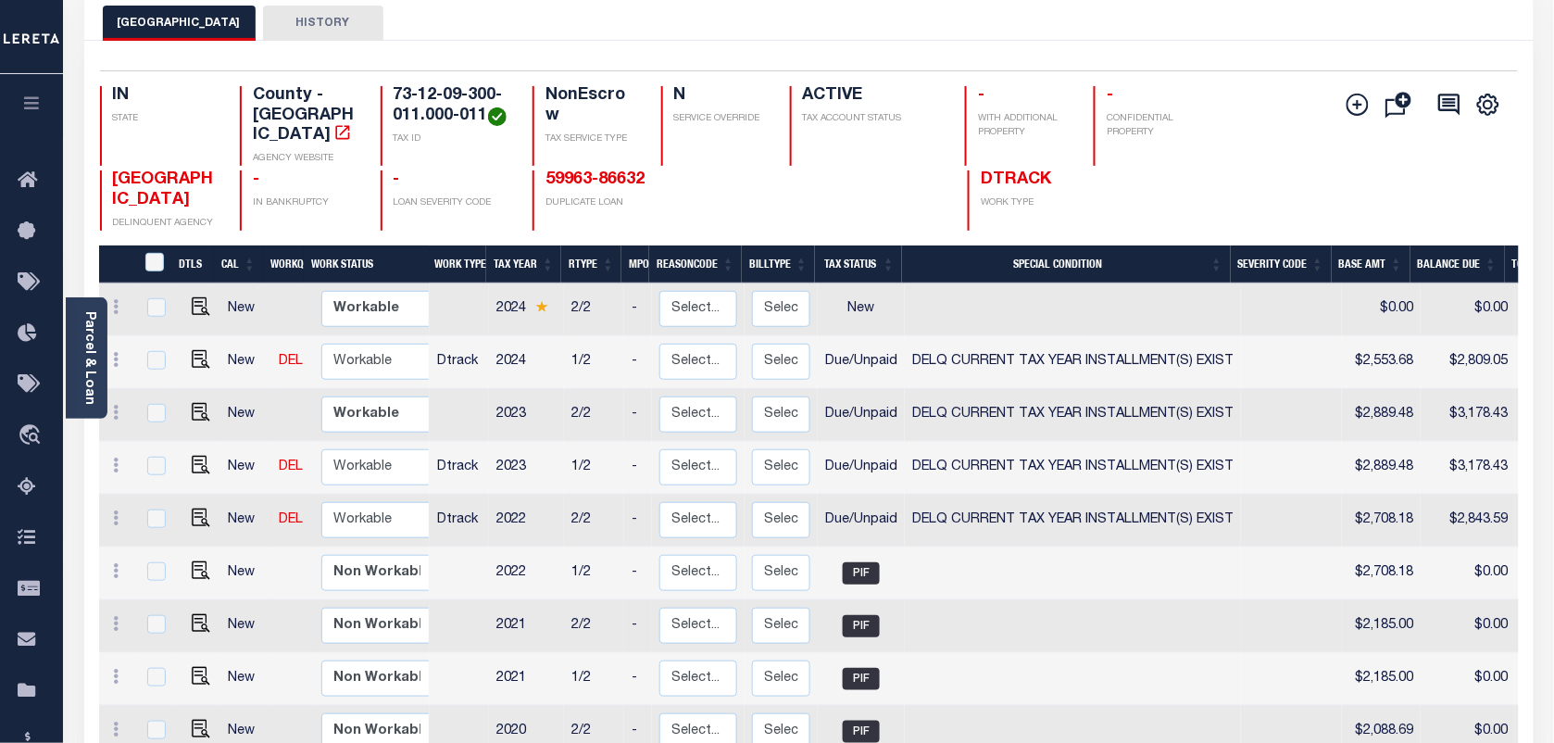
scroll to position [116, 0]
